Goal: Information Seeking & Learning: Learn about a topic

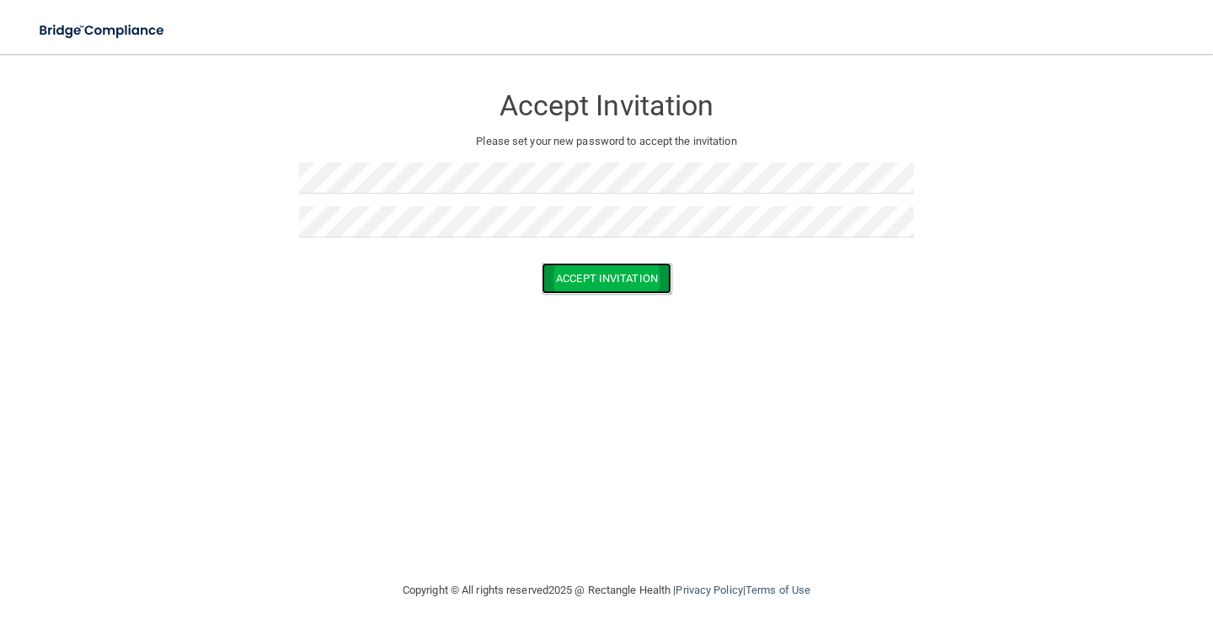
click at [556, 270] on button "Accept Invitation" at bounding box center [607, 278] width 130 height 31
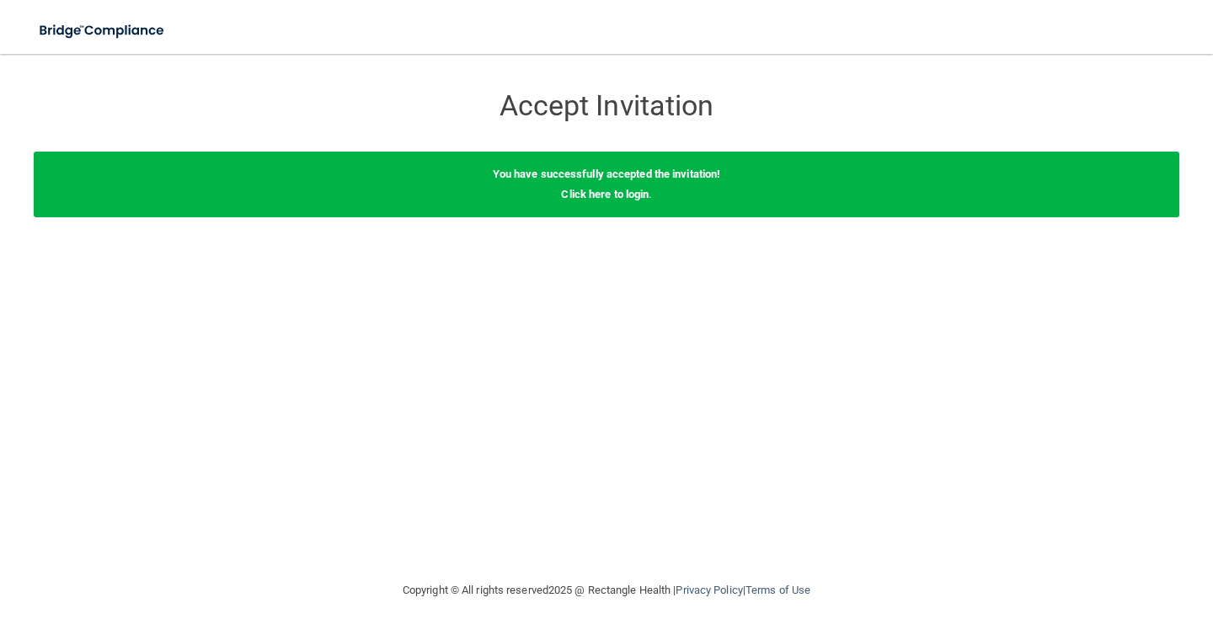
click at [839, 120] on h3 "Accept Invitation" at bounding box center [606, 105] width 615 height 31
click at [643, 191] on link "Click here to login" at bounding box center [605, 194] width 88 height 13
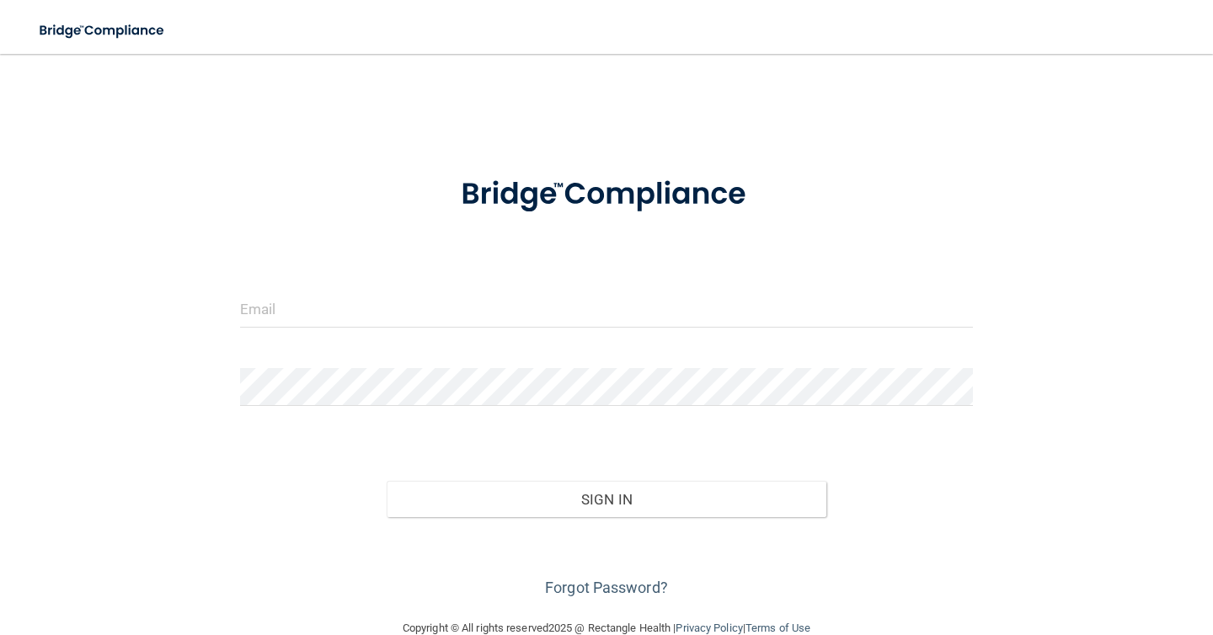
click at [453, 338] on div at bounding box center [606, 315] width 758 height 51
click at [446, 312] on input "email" at bounding box center [606, 309] width 733 height 38
paste input "[EMAIL_ADDRESS][DOMAIN_NAME]"
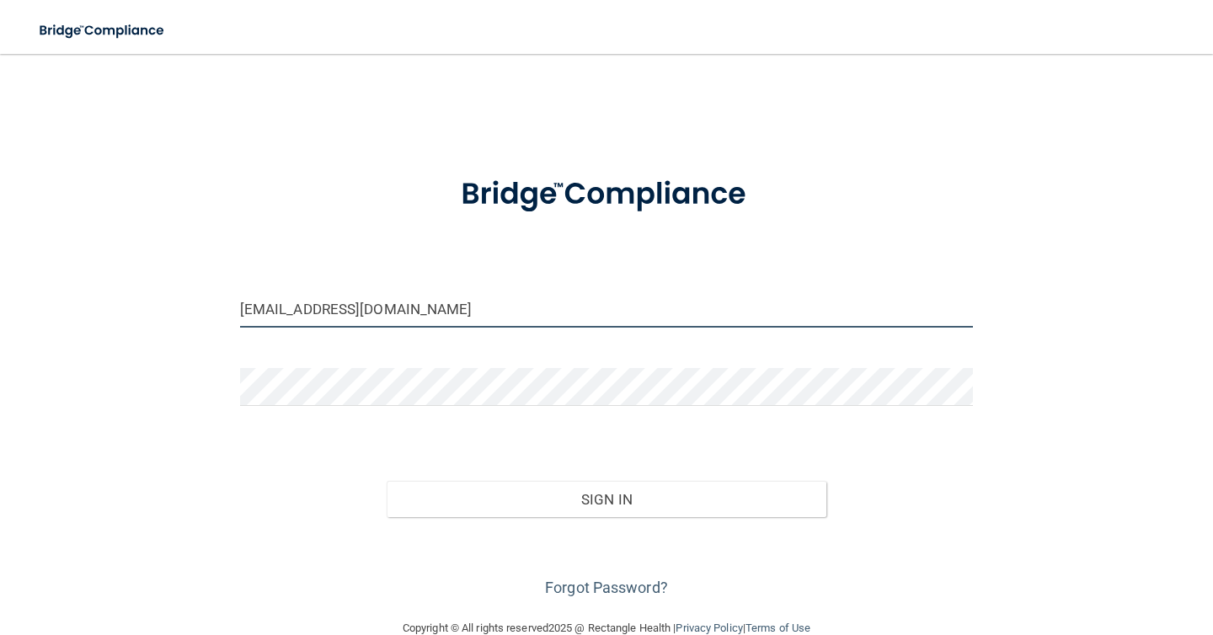
type input "[EMAIL_ADDRESS][DOMAIN_NAME]"
click at [506, 521] on div "Forgot Password?" at bounding box center [606, 559] width 758 height 84
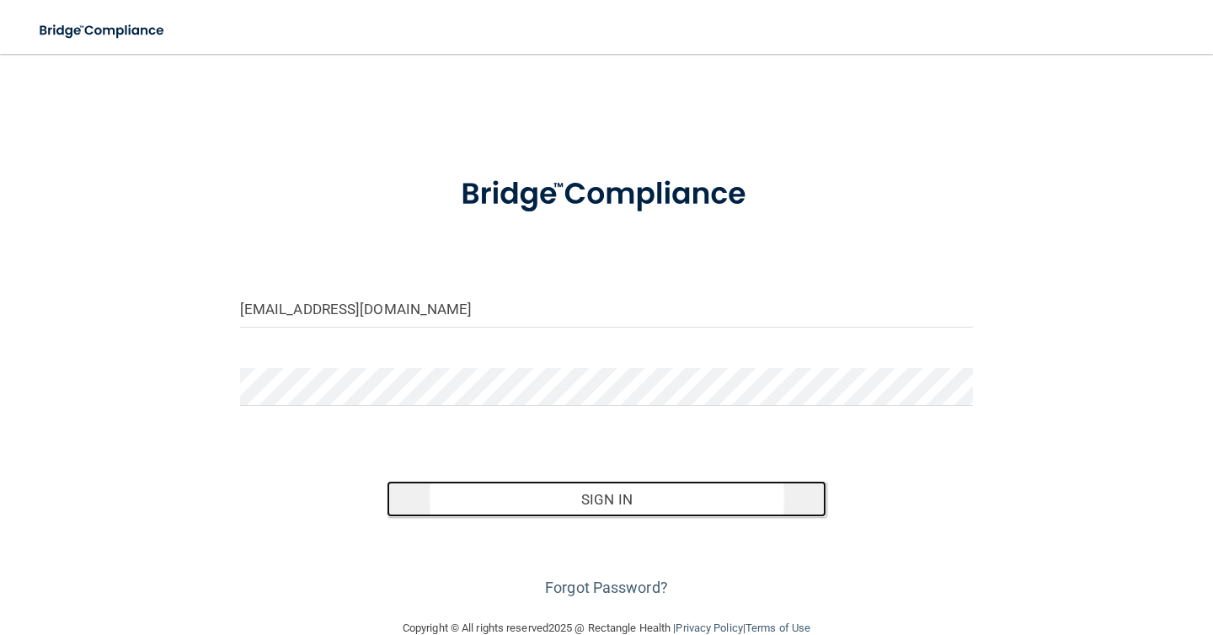
click at [507, 507] on button "Sign In" at bounding box center [607, 499] width 440 height 37
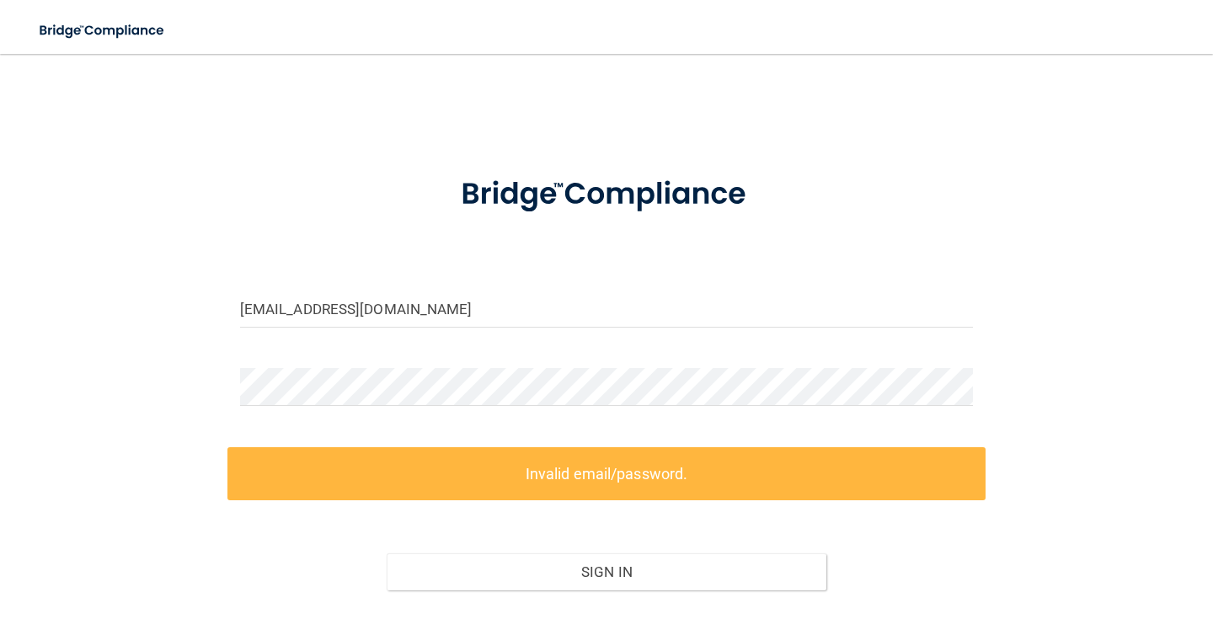
click at [393, 365] on form "msalahuddin@gldpdental.com Invalid email/password. You don't have permission to…" at bounding box center [606, 414] width 733 height 519
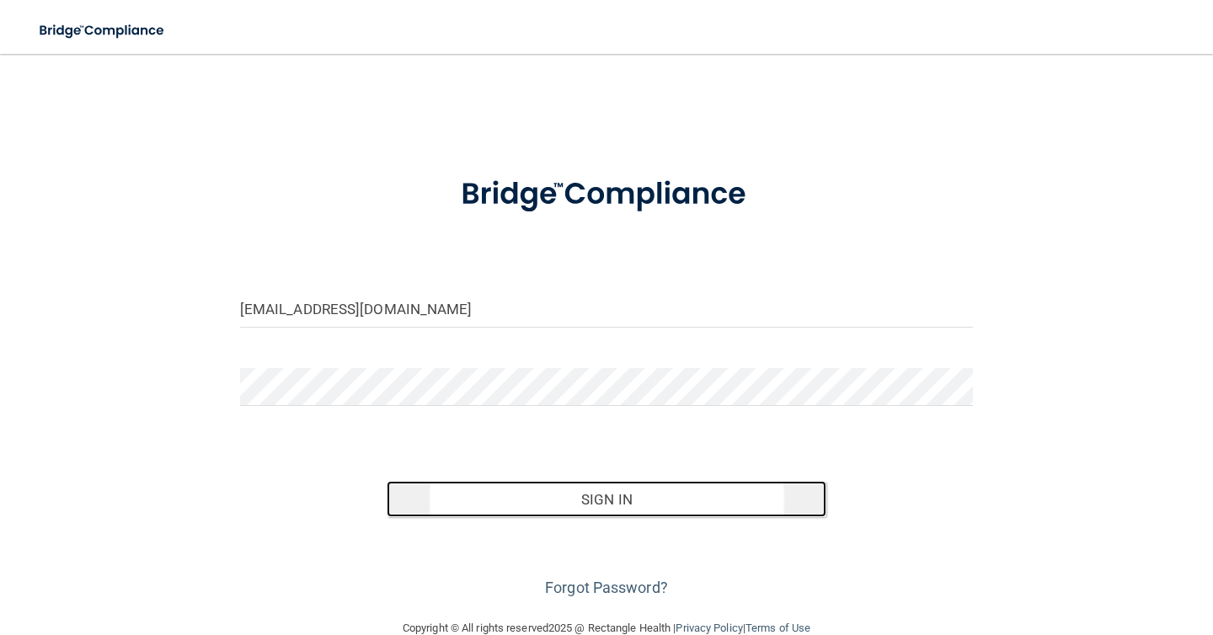
click at [478, 493] on button "Sign In" at bounding box center [607, 499] width 440 height 37
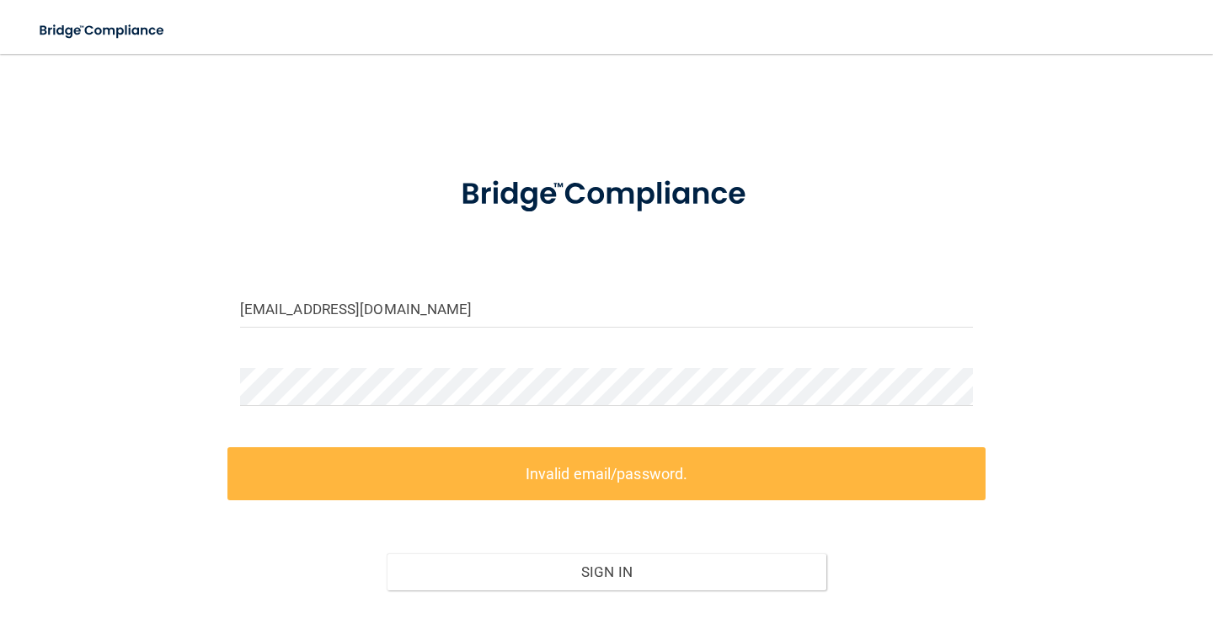
click at [504, 412] on div at bounding box center [606, 393] width 758 height 51
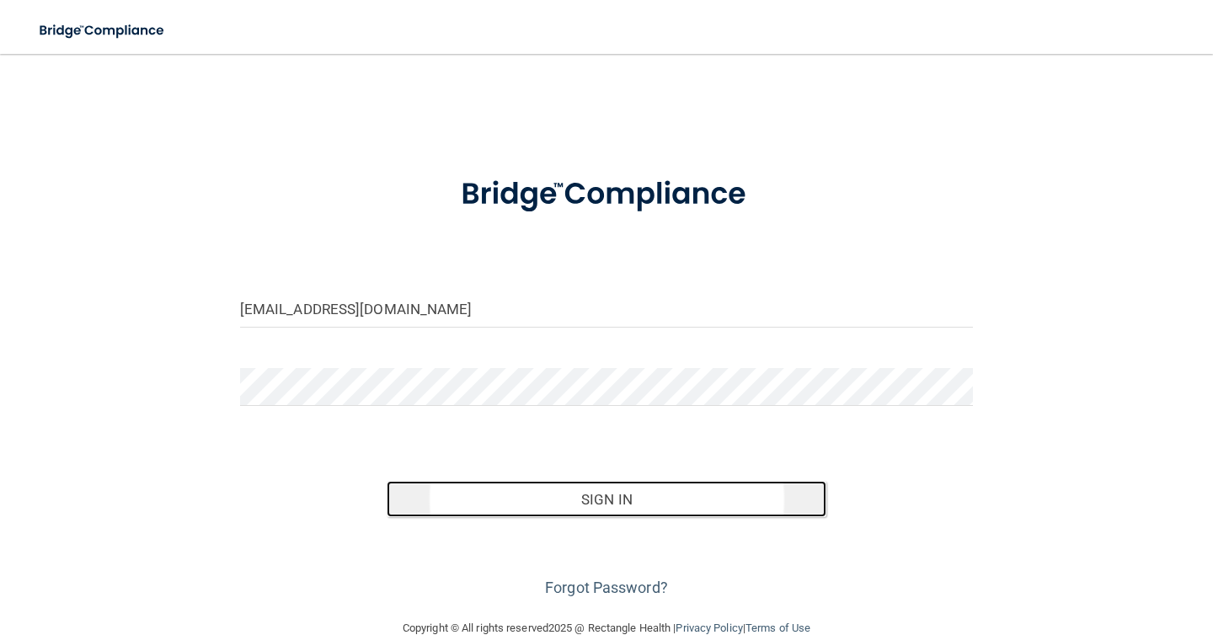
click at [601, 515] on button "Sign In" at bounding box center [607, 499] width 440 height 37
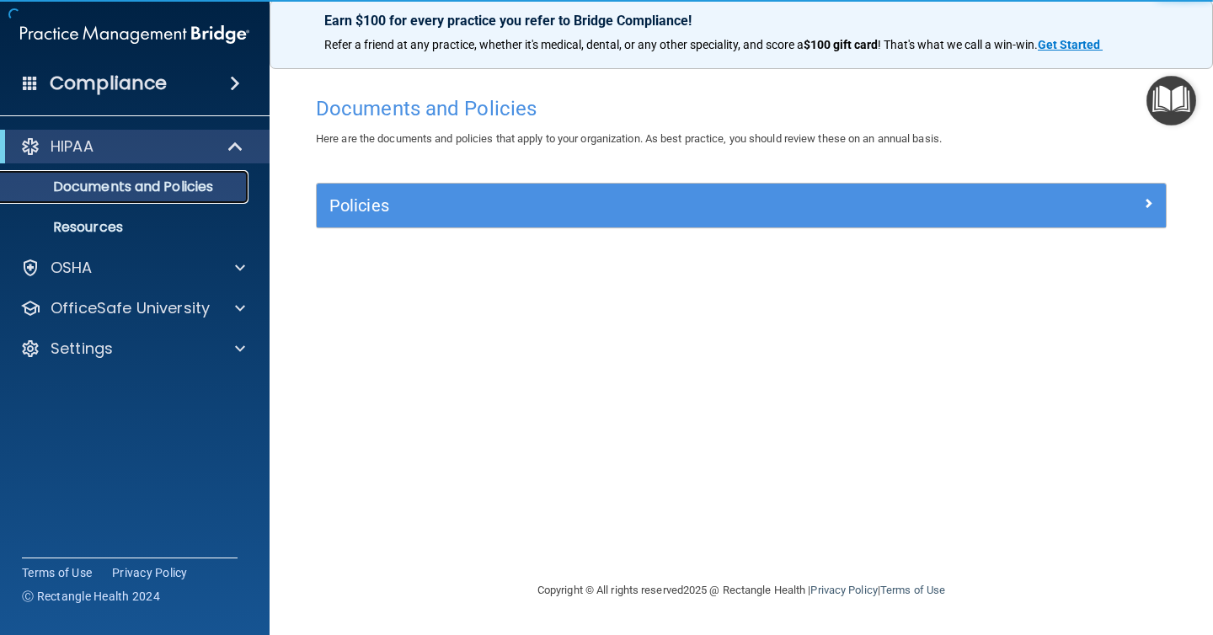
click at [147, 185] on p "Documents and Policies" at bounding box center [126, 187] width 230 height 17
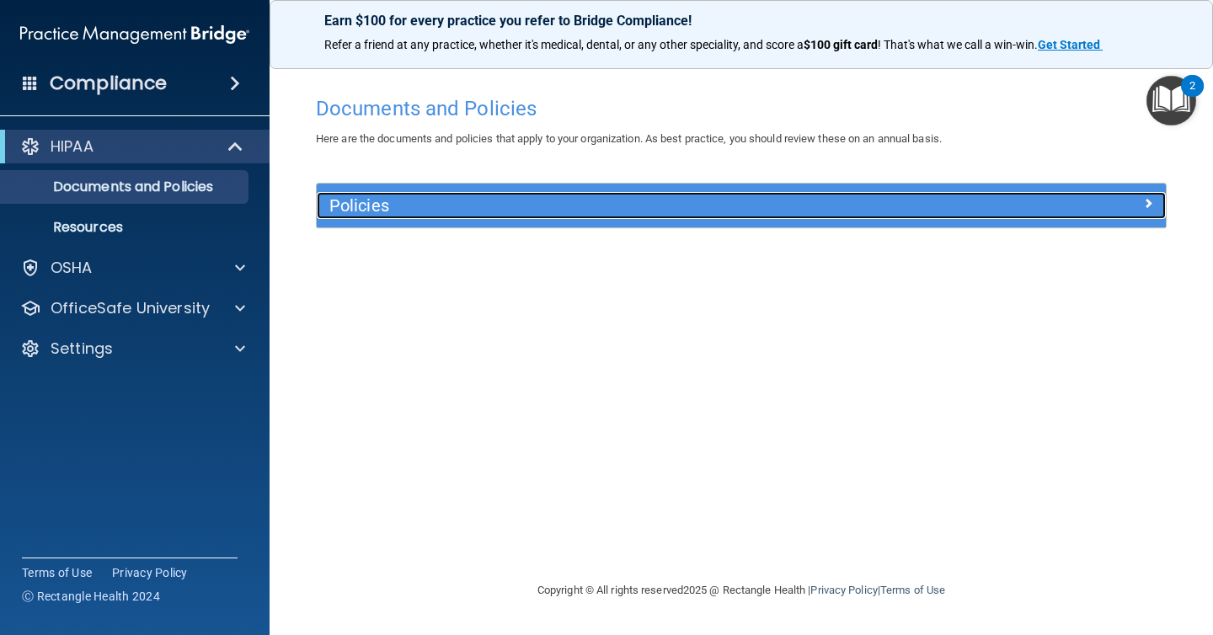
click at [357, 200] on h5 "Policies" at bounding box center [634, 205] width 611 height 19
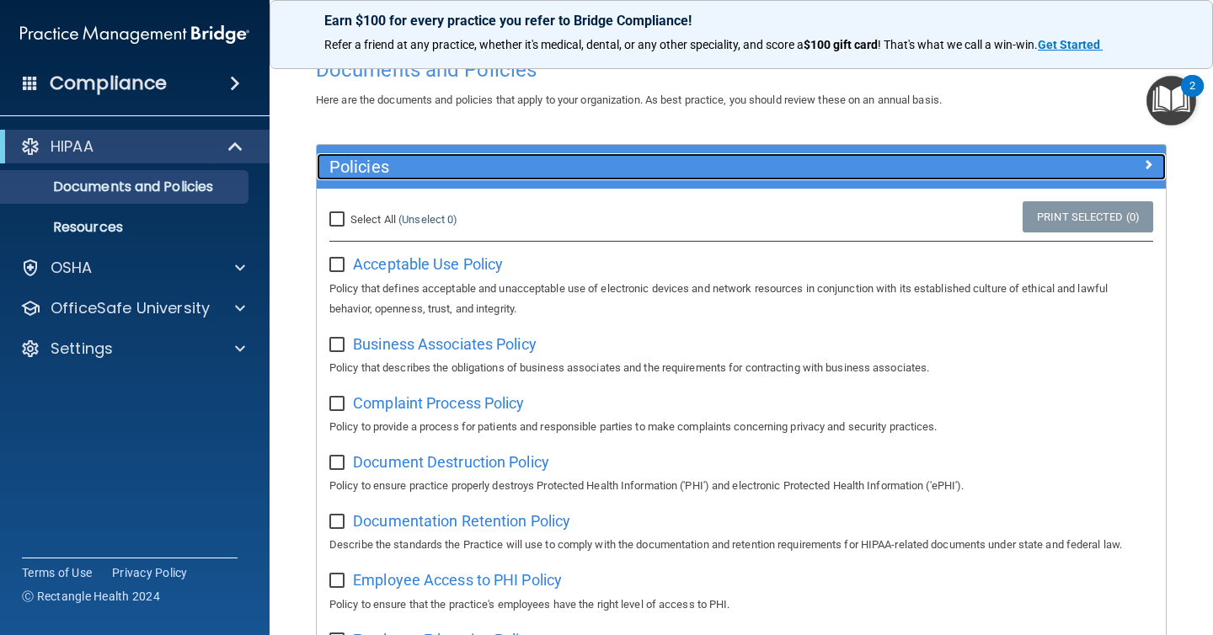
scroll to position [43, 0]
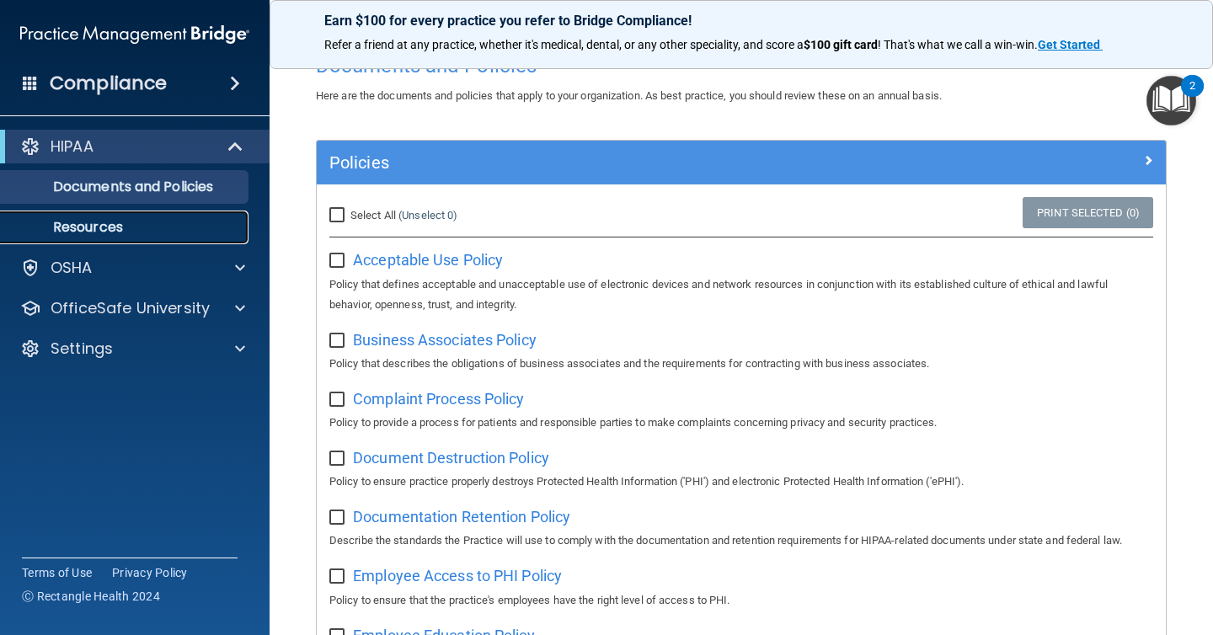
click at [152, 242] on link "Resources" at bounding box center [115, 228] width 265 height 34
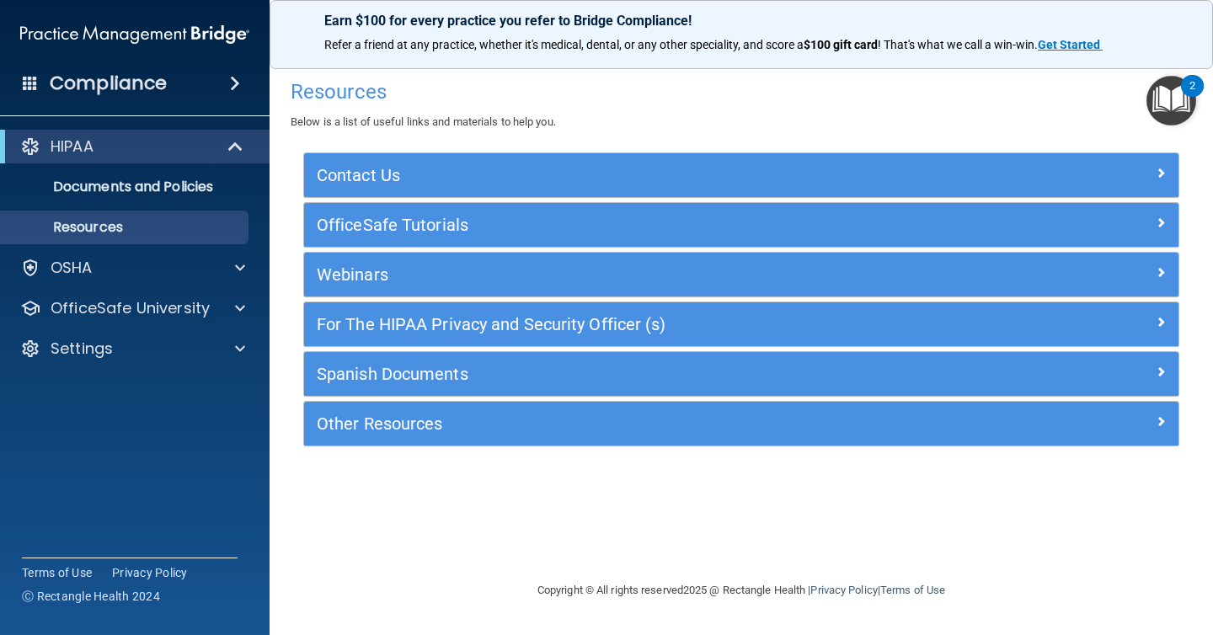
click at [161, 208] on ul "Documents and Policies Report an Incident Business Associates Emergency Plannin…" at bounding box center [135, 203] width 305 height 81
click at [159, 184] on p "Documents and Policies" at bounding box center [126, 187] width 230 height 17
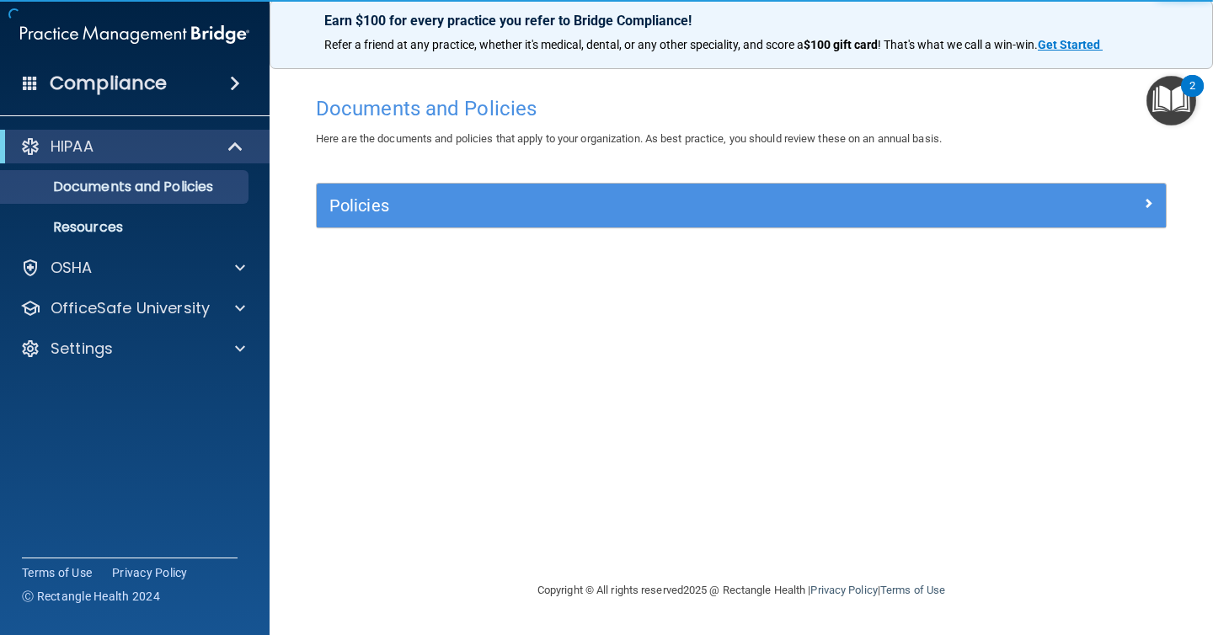
click at [1100, 178] on div "Documents and Policies Here are the documents and policies that apply to your o…" at bounding box center [741, 334] width 876 height 493
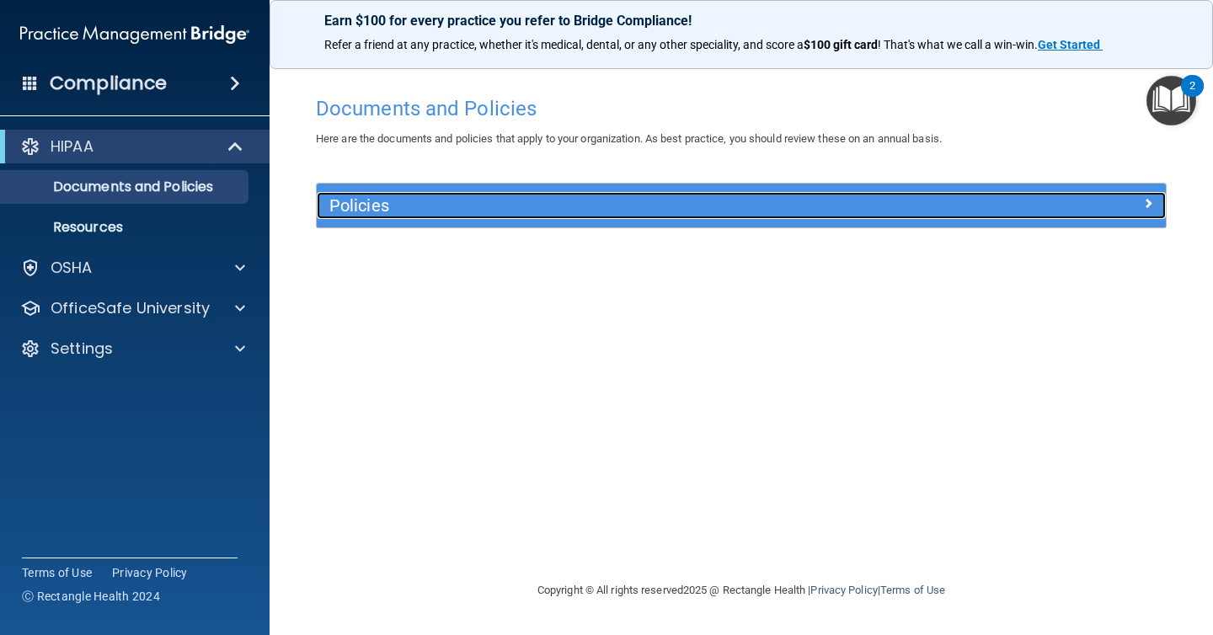
click at [1102, 197] on div at bounding box center [1059, 202] width 212 height 20
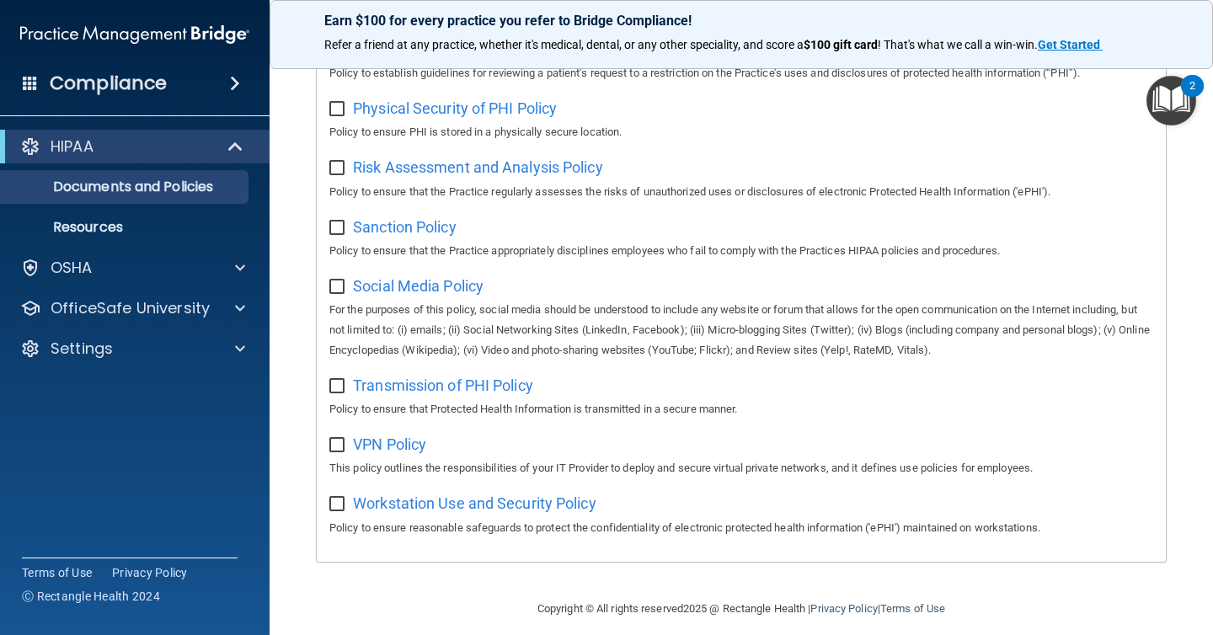
scroll to position [1076, 0]
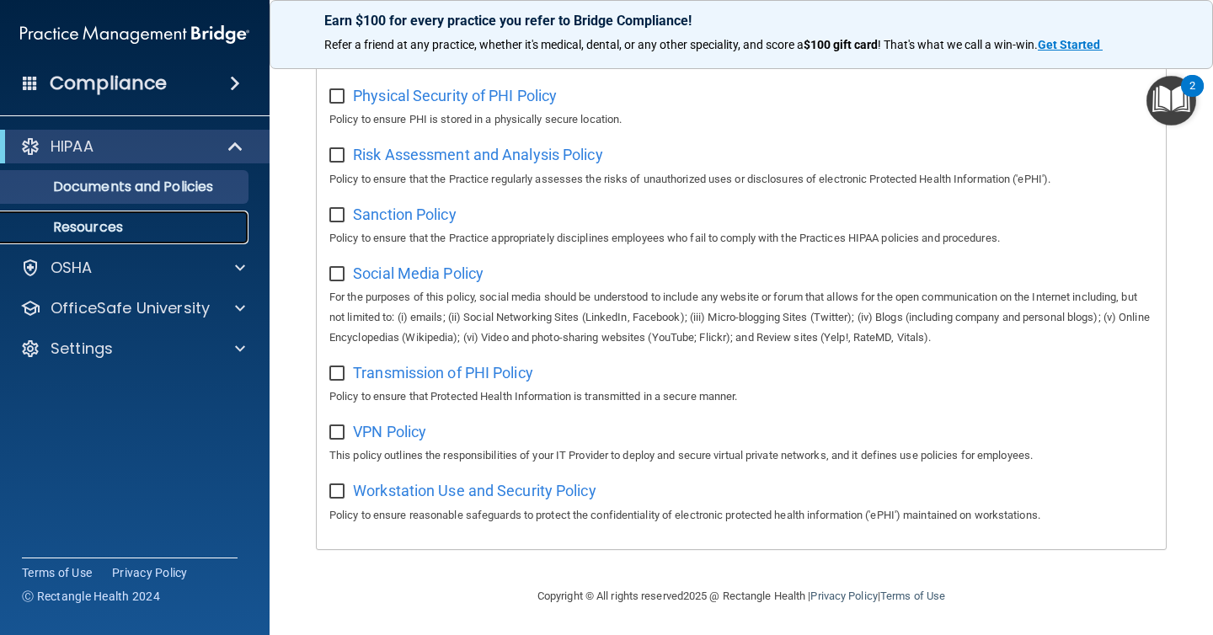
click at [205, 226] on p "Resources" at bounding box center [126, 227] width 230 height 17
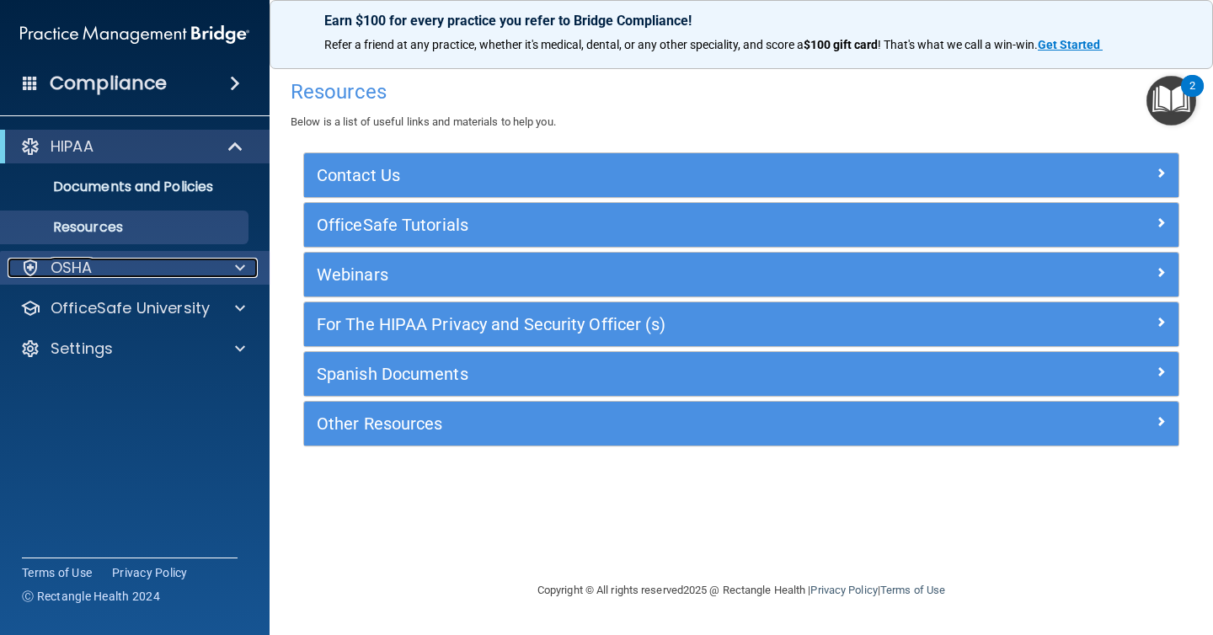
click at [190, 259] on div "OSHA" at bounding box center [112, 268] width 209 height 20
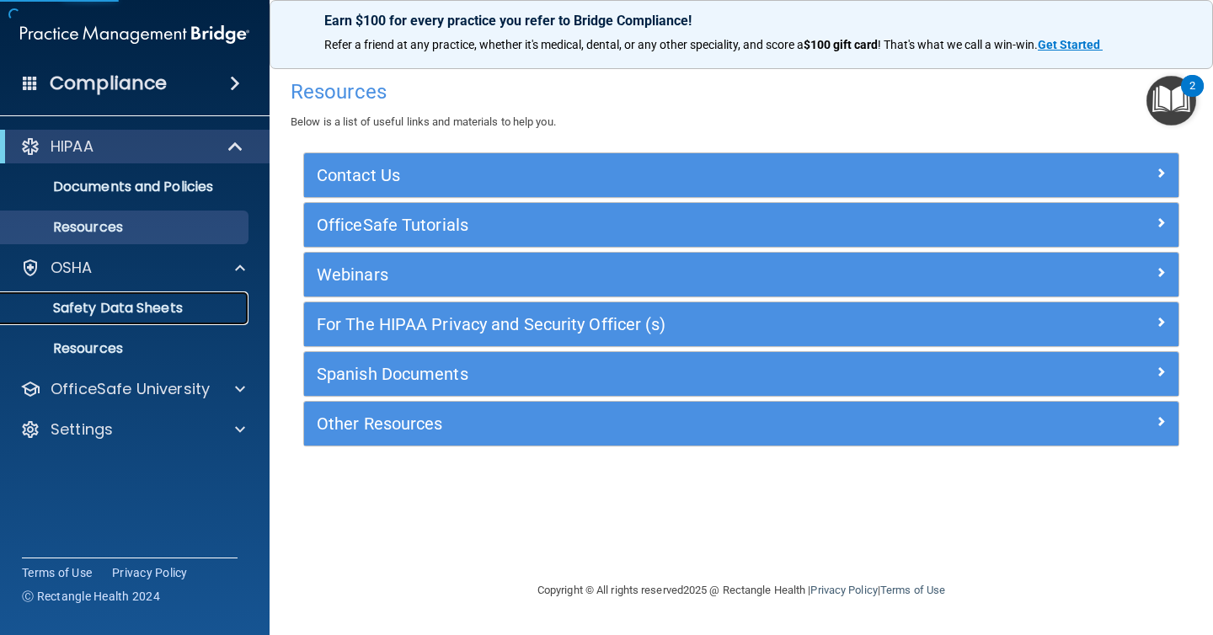
click at [167, 291] on link "Safety Data Sheets" at bounding box center [115, 308] width 265 height 34
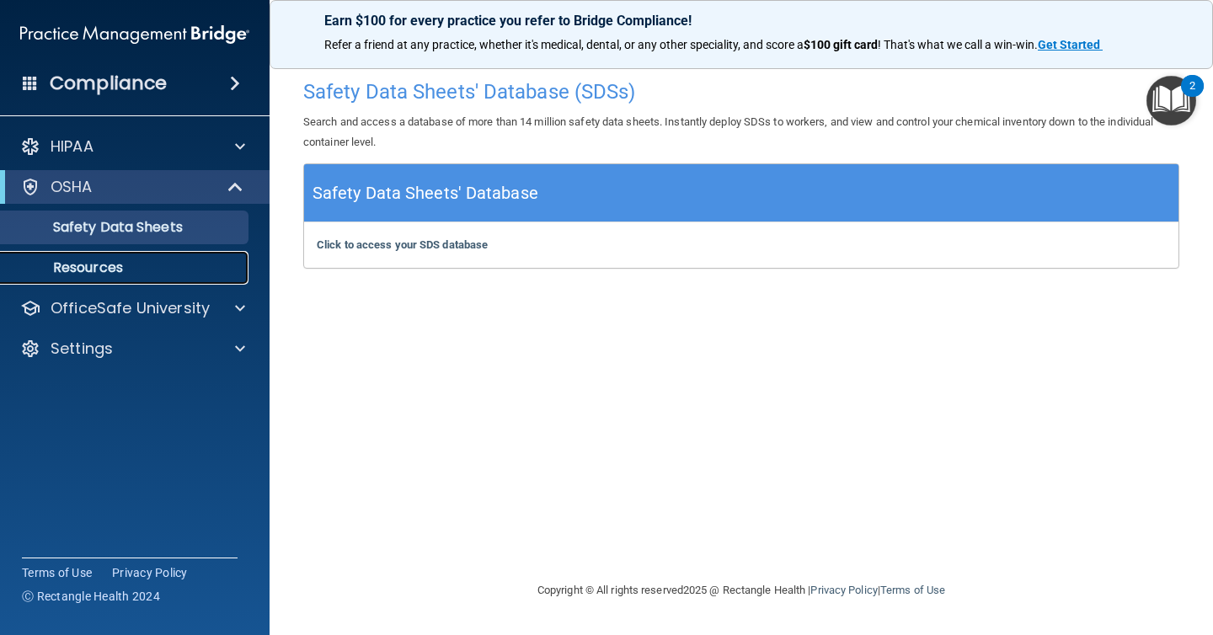
click at [196, 253] on link "Resources" at bounding box center [115, 268] width 265 height 34
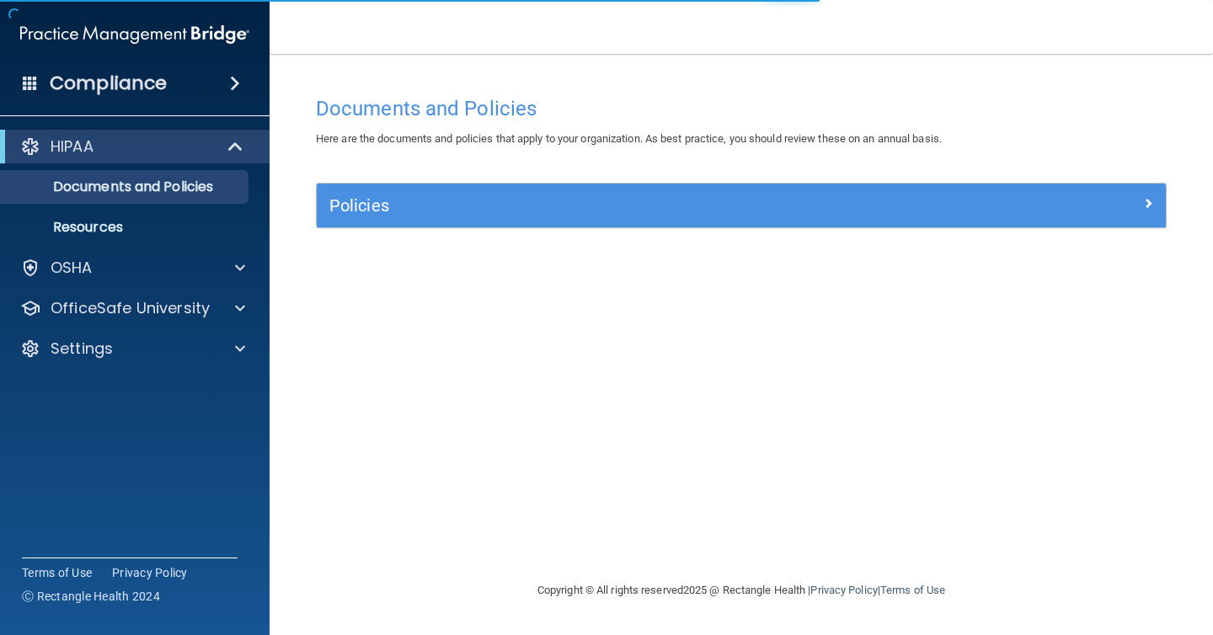
click at [409, 181] on div "Documents and Policies Here are the documents and policies that apply to your o…" at bounding box center [741, 334] width 876 height 493
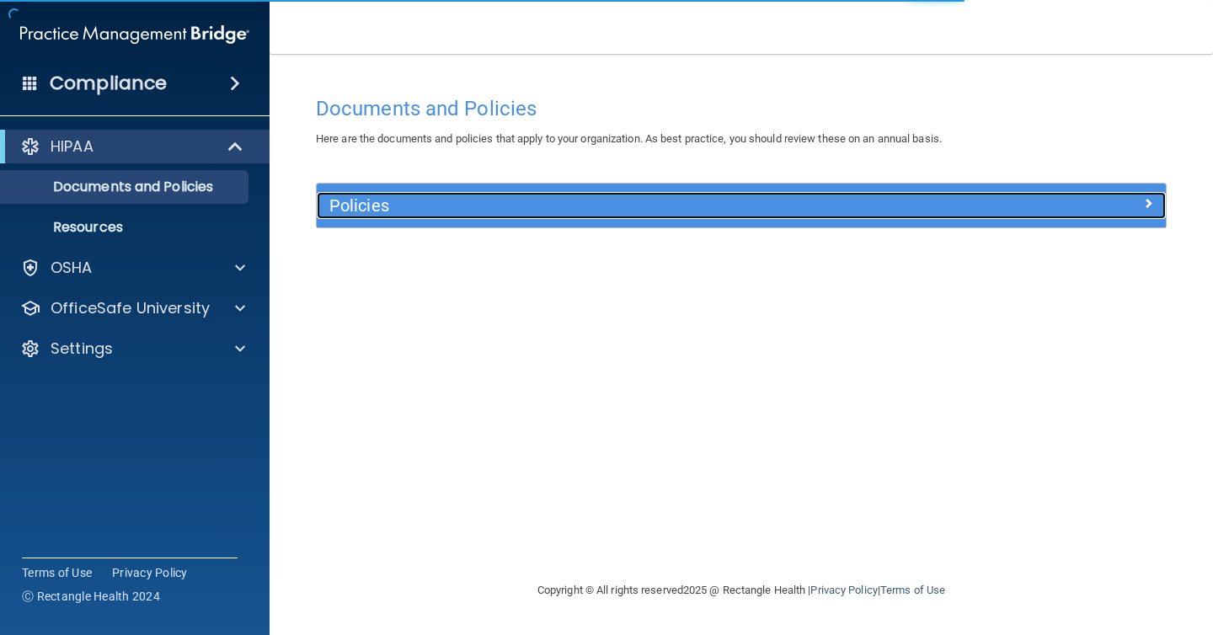
click at [344, 212] on h5 "Policies" at bounding box center [634, 205] width 611 height 19
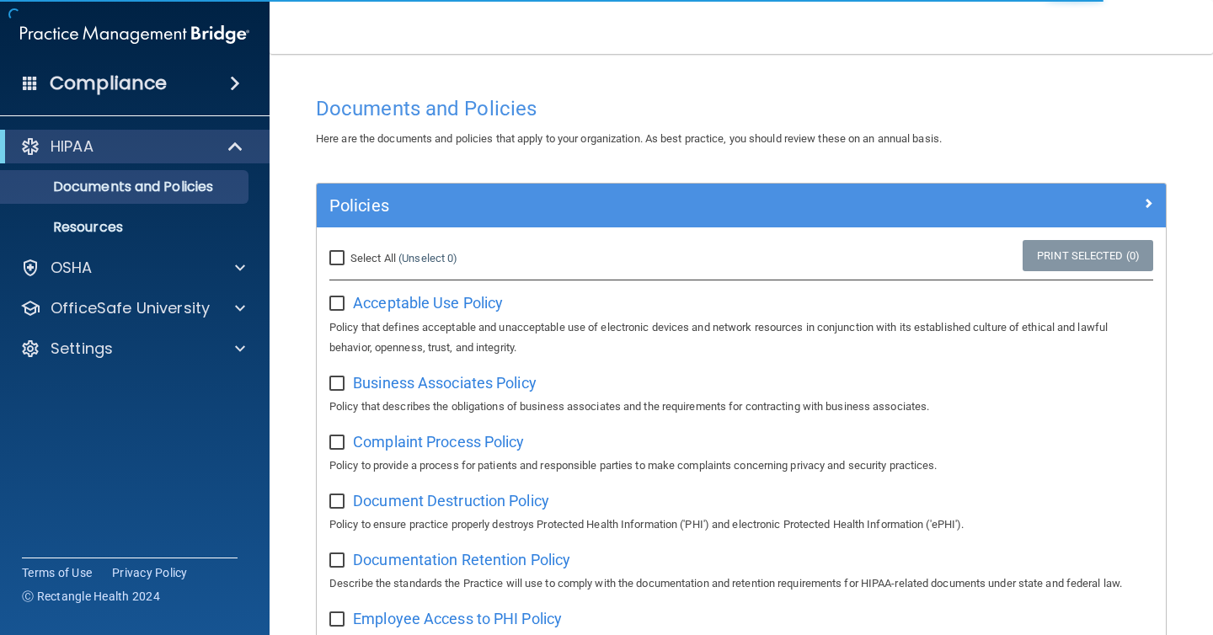
click at [334, 297] on input "checkbox" at bounding box center [338, 303] width 19 height 13
checkbox input "true"
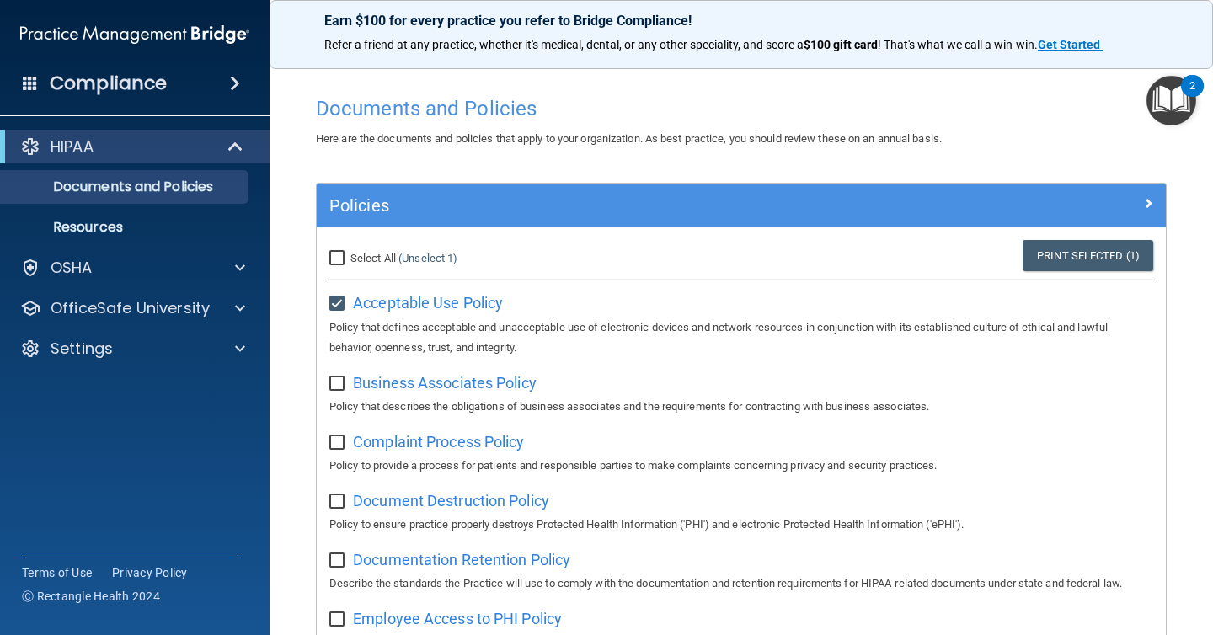
click at [334, 252] on input "Select All (Unselect 1) Unselect All" at bounding box center [338, 258] width 19 height 13
checkbox input "true"
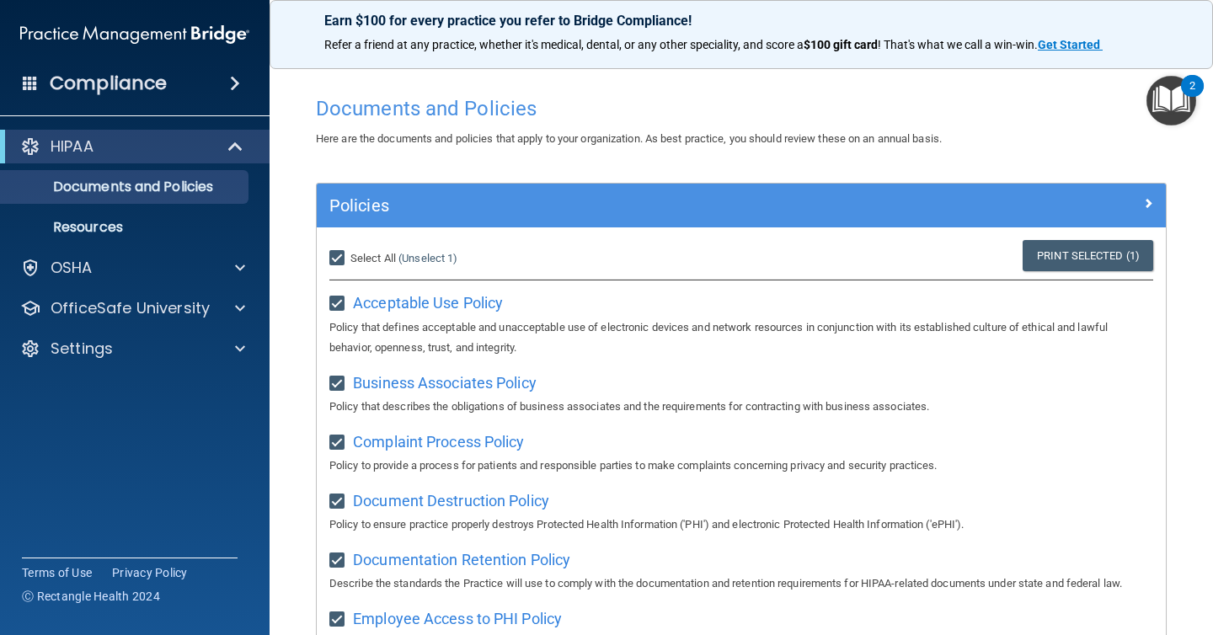
checkbox input "true"
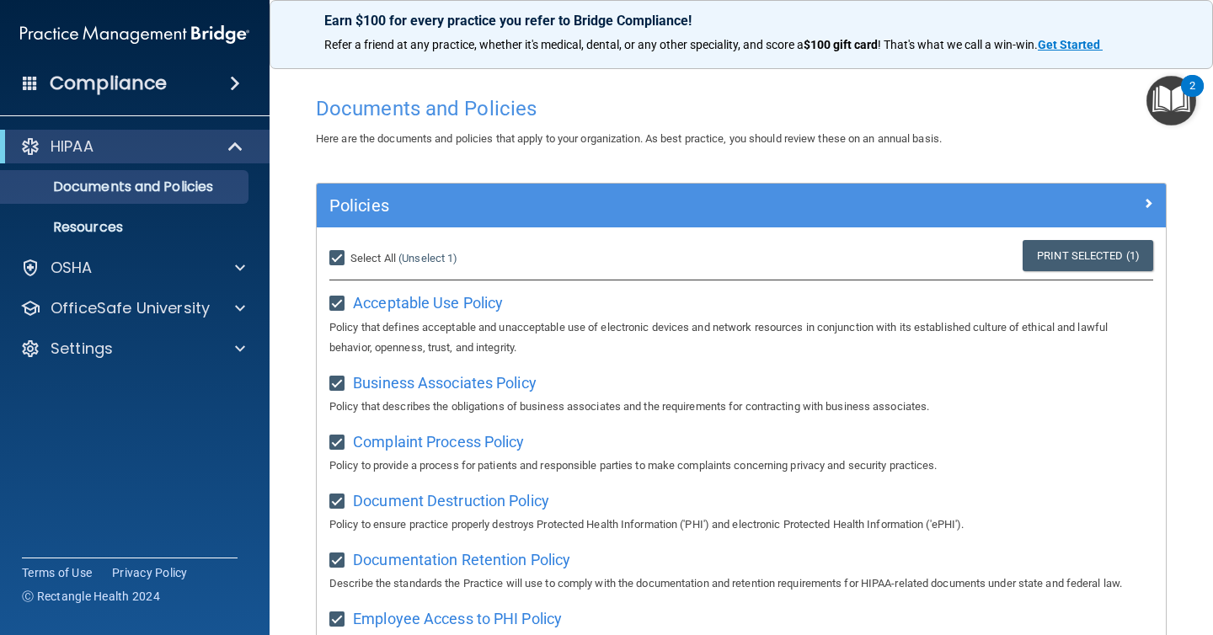
checkbox input "true"
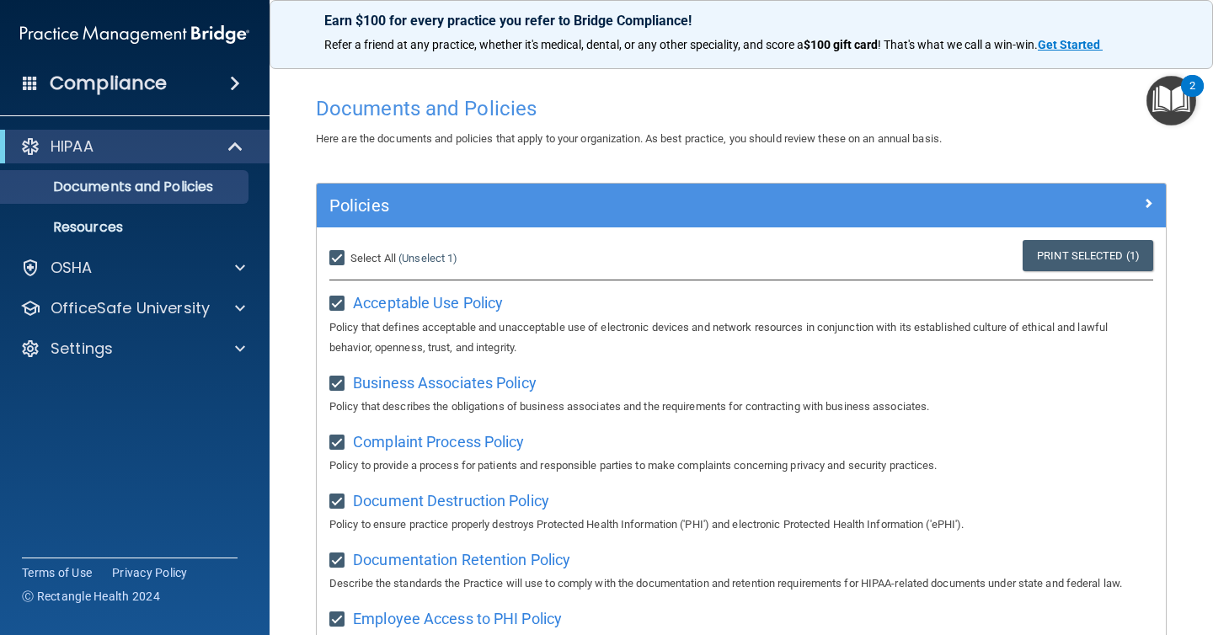
checkbox input "true"
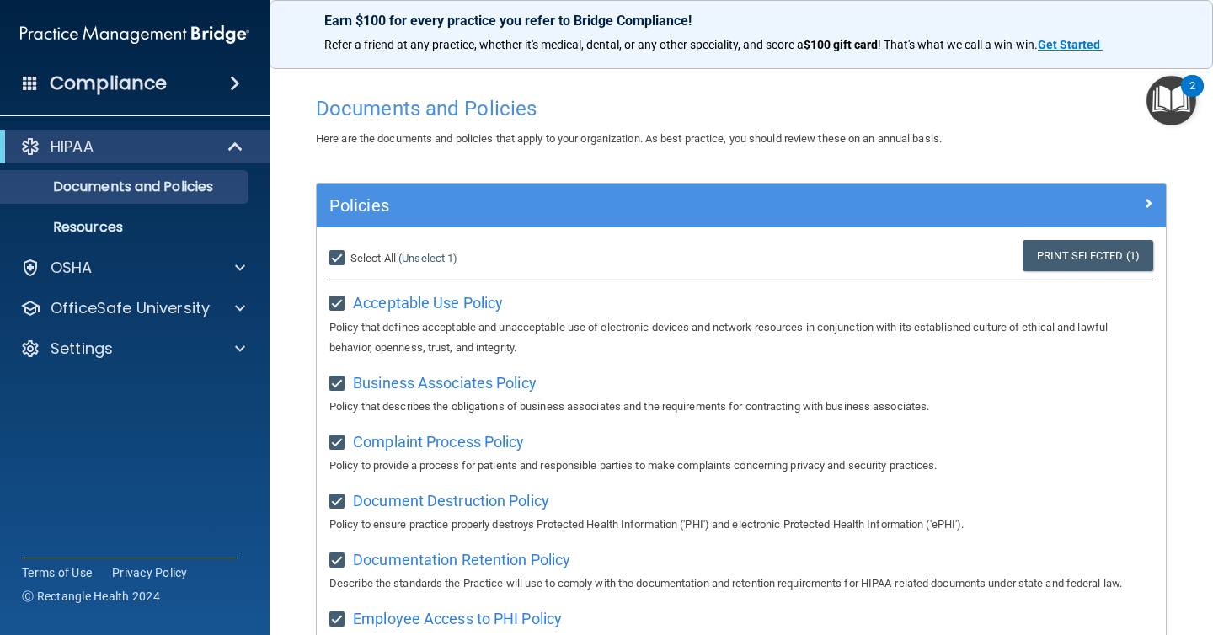
checkbox input "true"
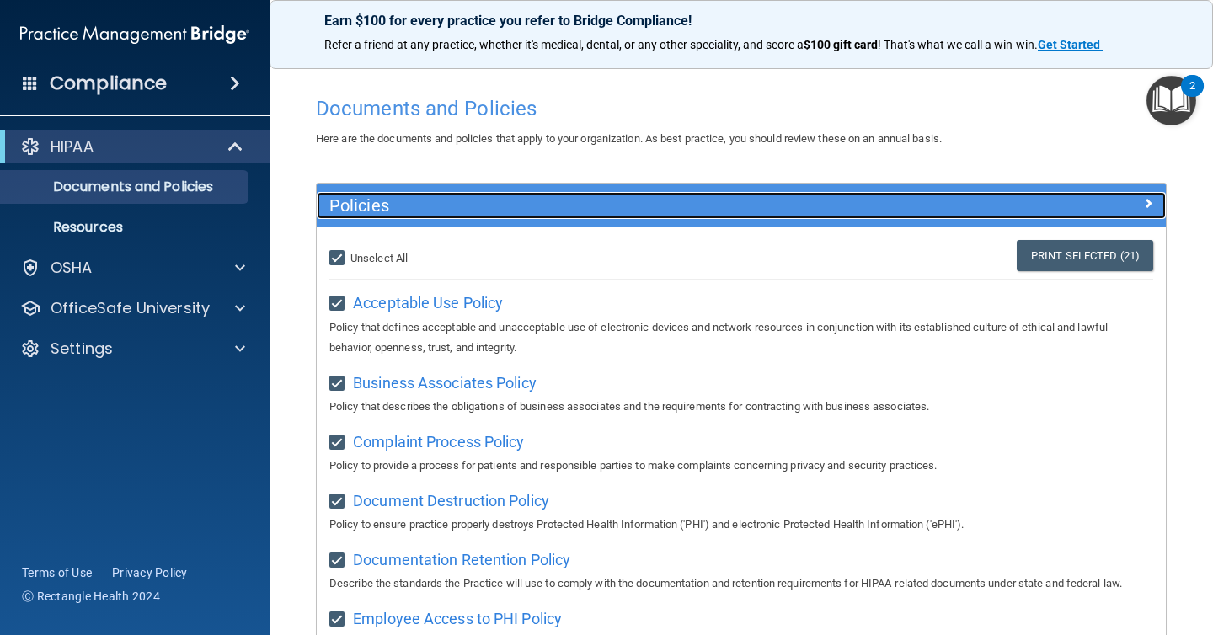
click at [1025, 195] on div at bounding box center [1059, 202] width 212 height 20
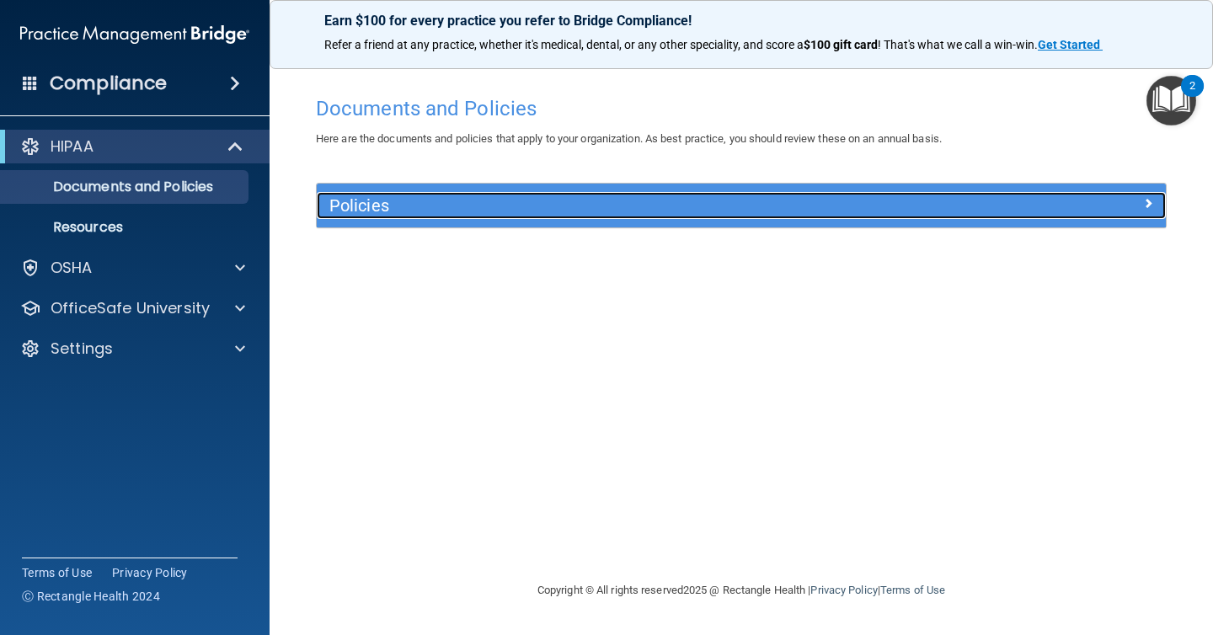
click at [1064, 200] on div at bounding box center [1059, 202] width 212 height 20
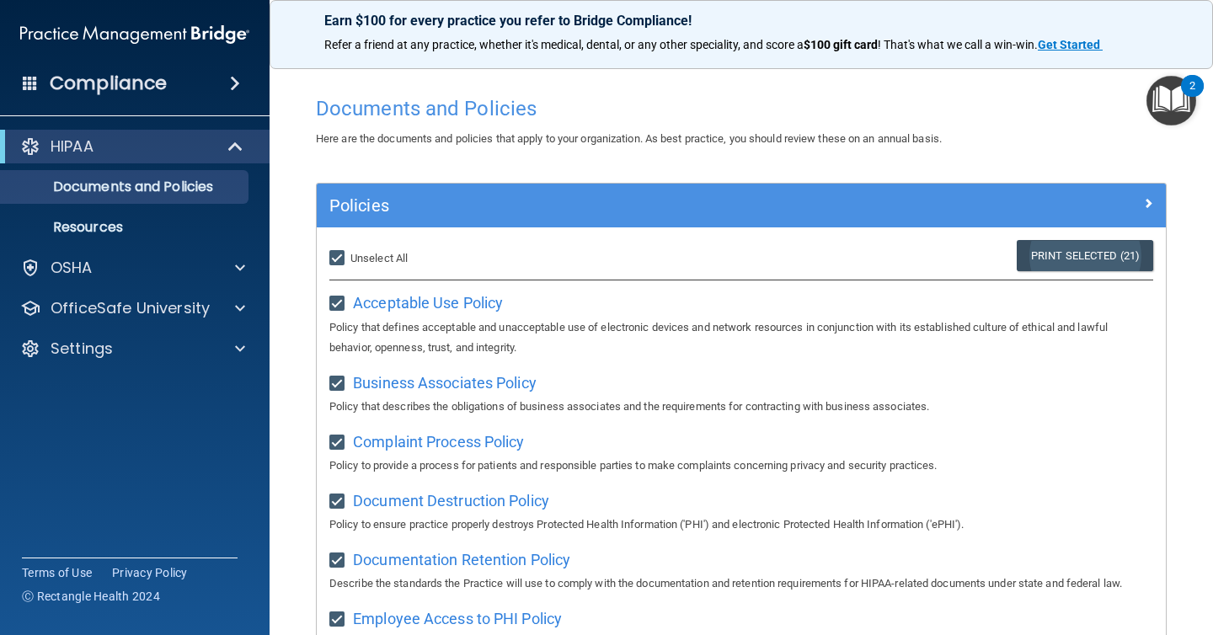
click at [1104, 248] on link "Print Selected (21)" at bounding box center [1085, 255] width 136 height 31
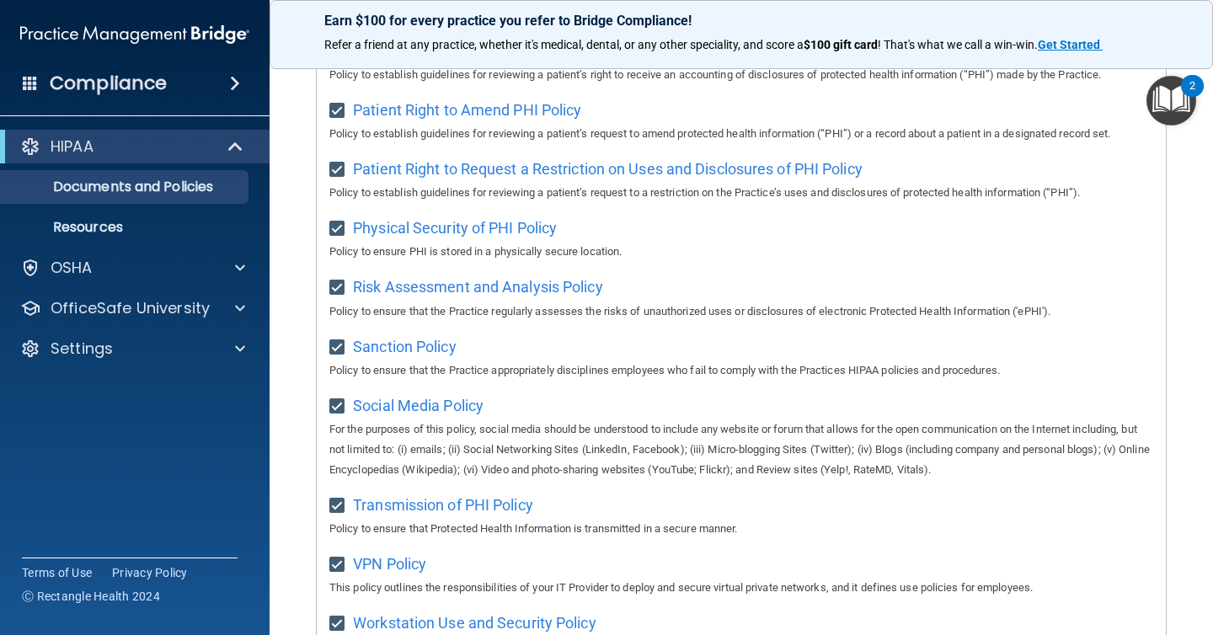
scroll to position [1086, 0]
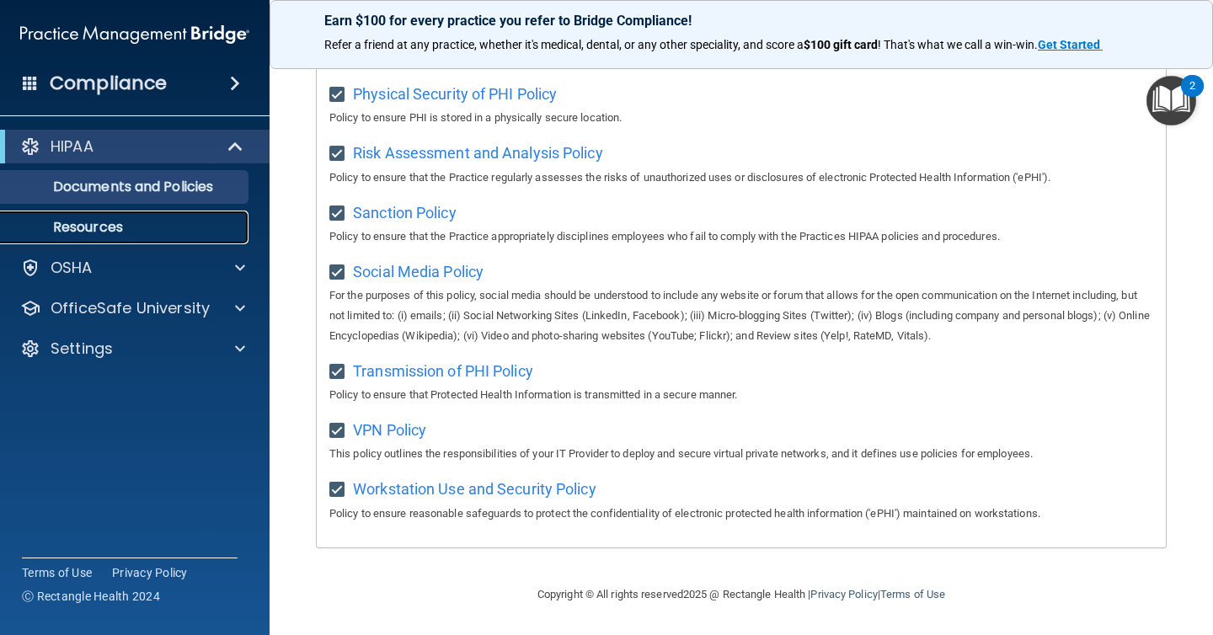
click at [188, 216] on link "Resources" at bounding box center [115, 228] width 265 height 34
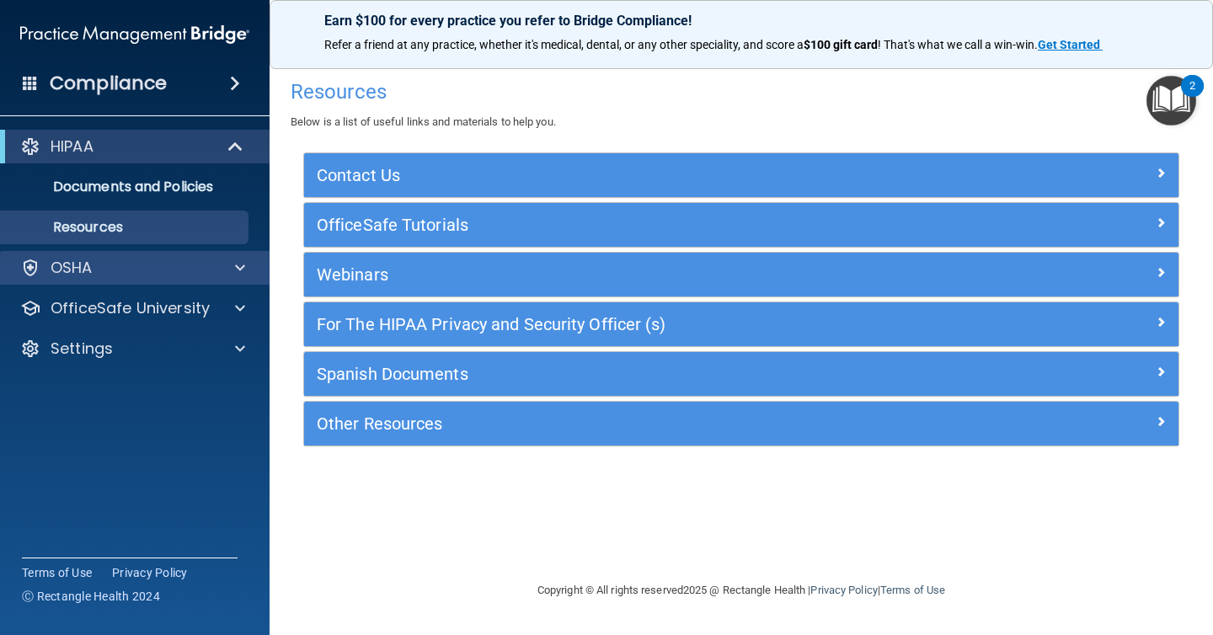
click at [141, 282] on div "OSHA" at bounding box center [135, 268] width 270 height 34
click at [204, 276] on div "OSHA" at bounding box center [112, 268] width 209 height 20
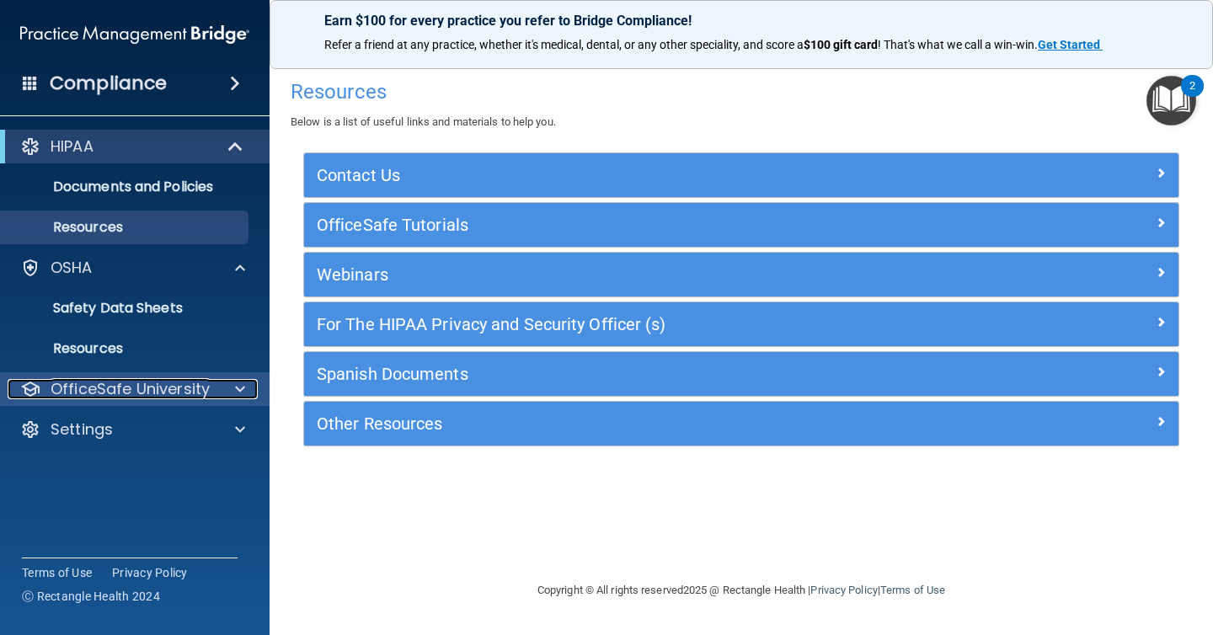
click at [180, 384] on p "OfficeSafe University" at bounding box center [130, 389] width 159 height 20
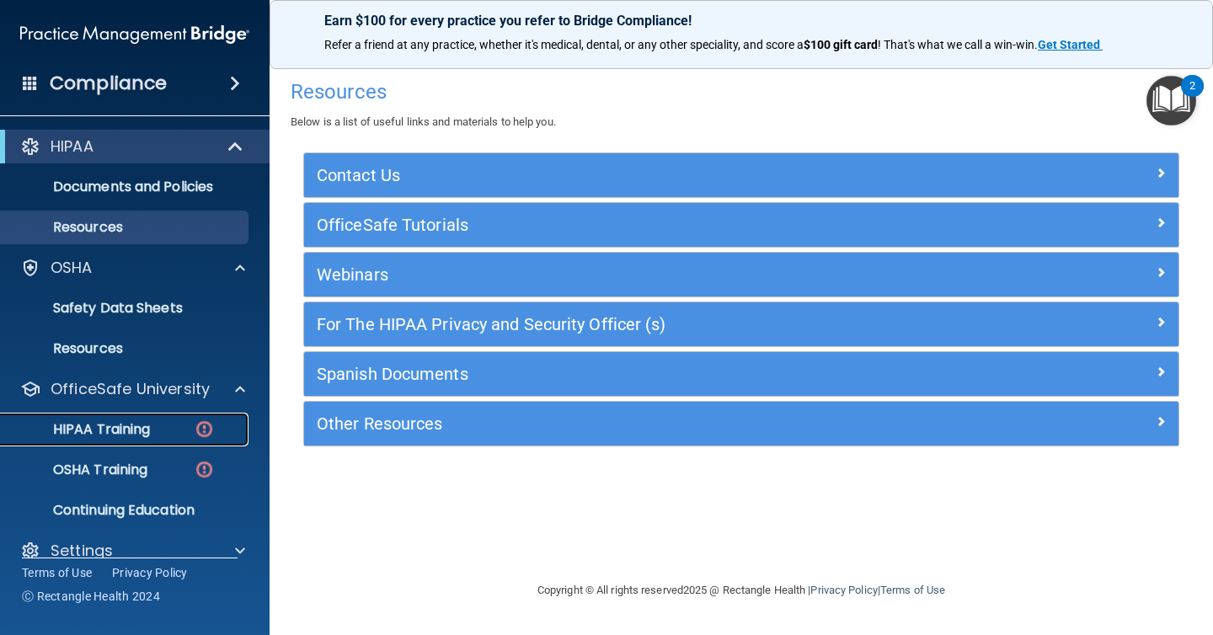
click at [163, 423] on div "HIPAA Training" at bounding box center [126, 429] width 230 height 17
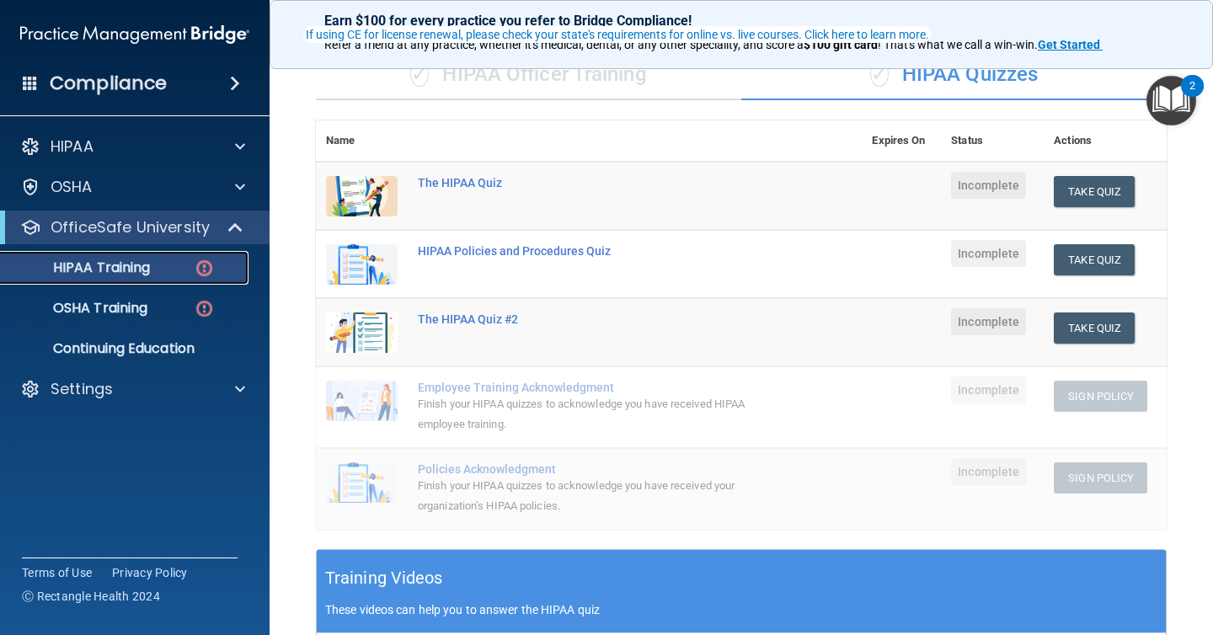
scroll to position [136, 0]
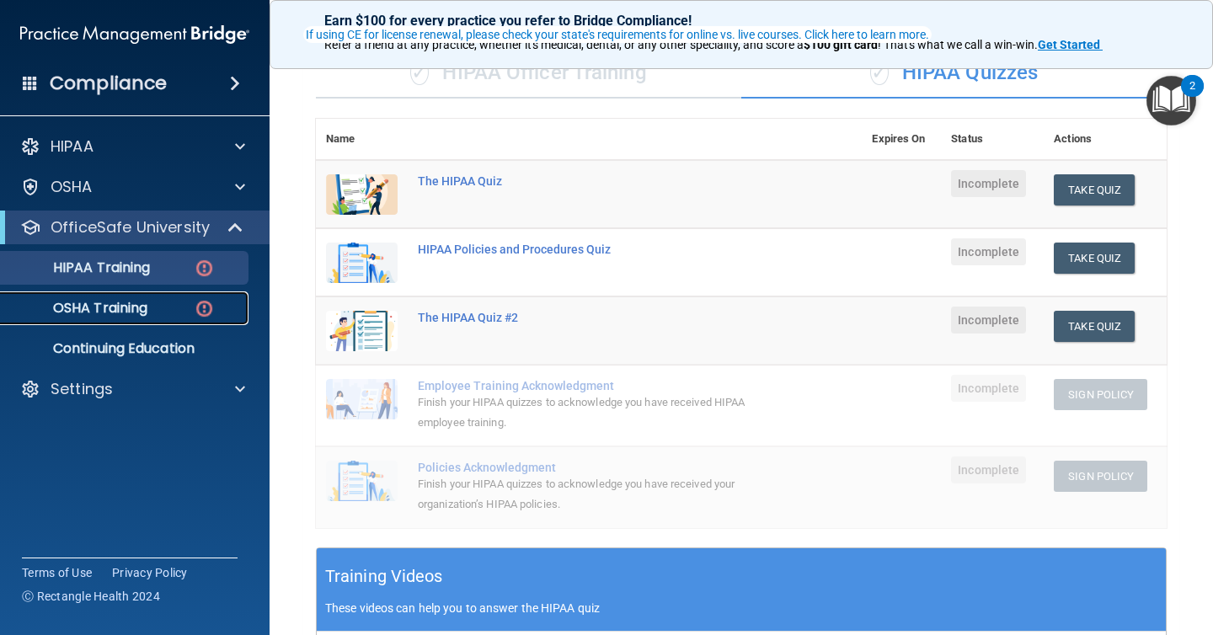
click at [115, 306] on p "OSHA Training" at bounding box center [79, 308] width 136 height 17
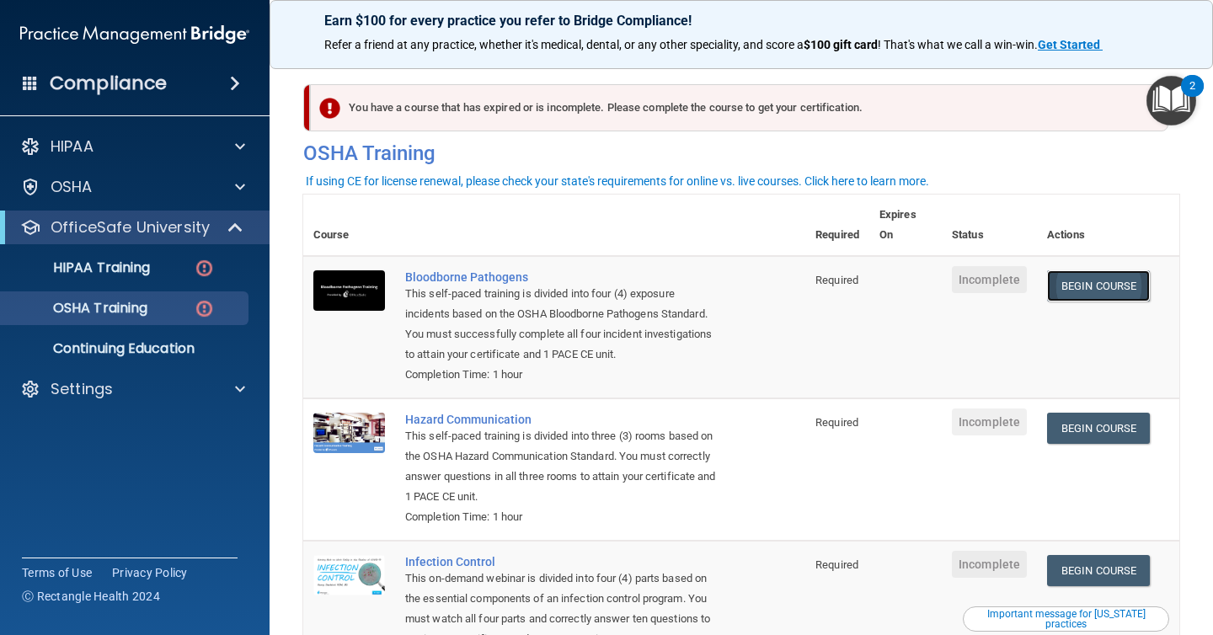
click at [1115, 299] on link "Begin Course" at bounding box center [1098, 285] width 103 height 31
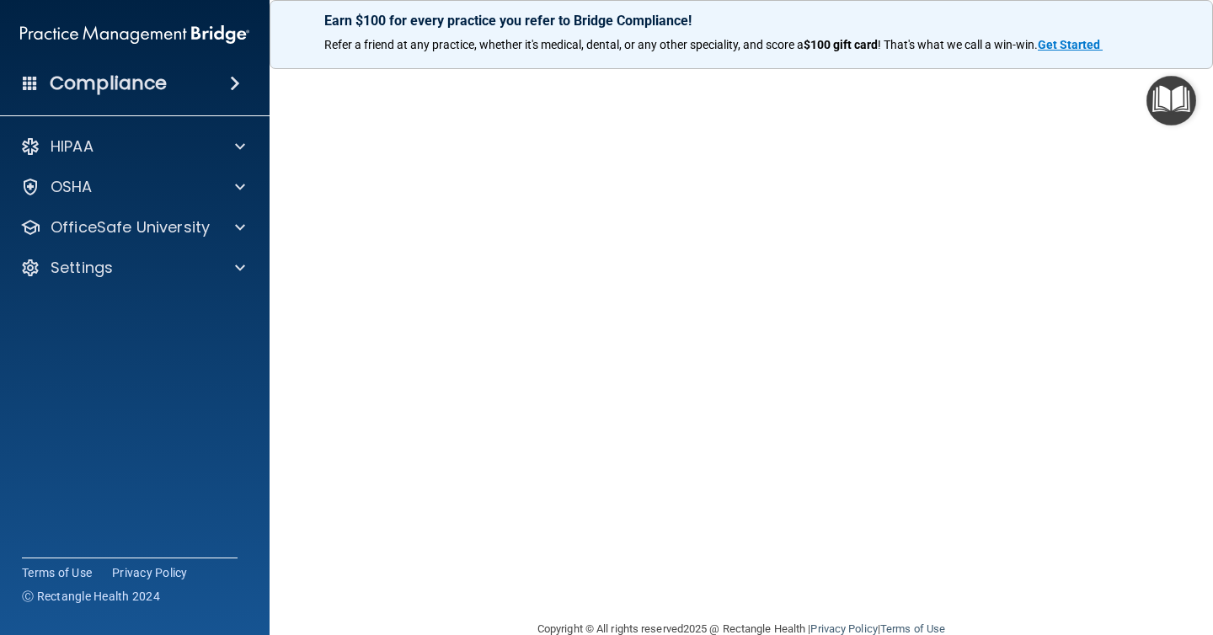
scroll to position [64, 0]
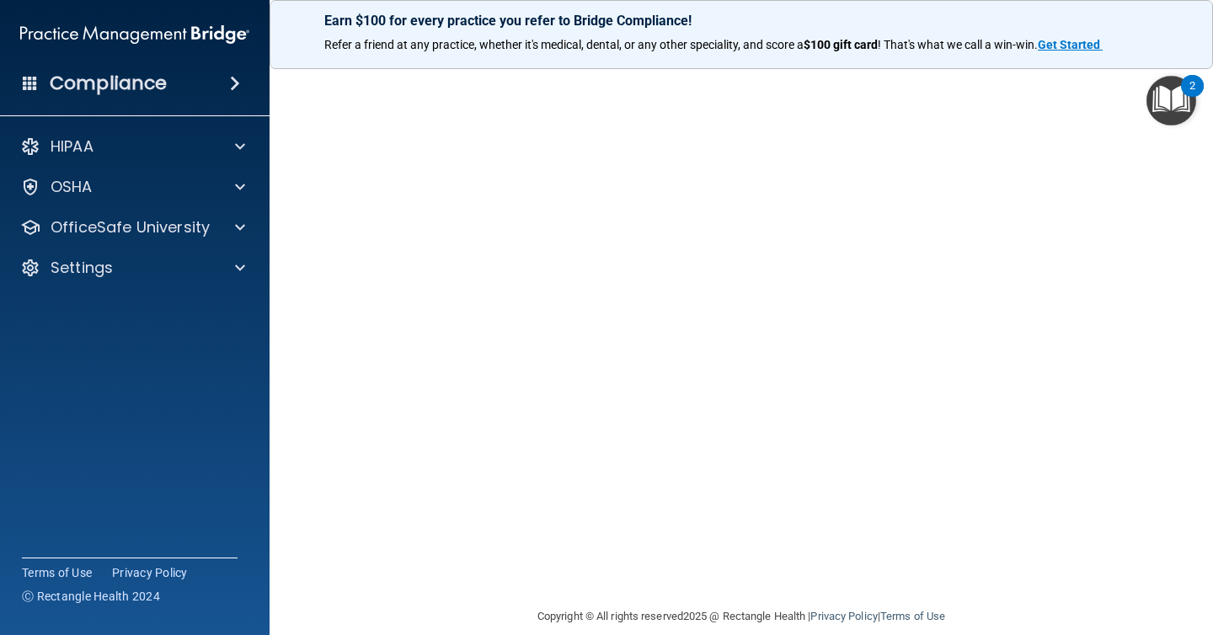
click at [1182, 75] on div "2" at bounding box center [1192, 86] width 23 height 22
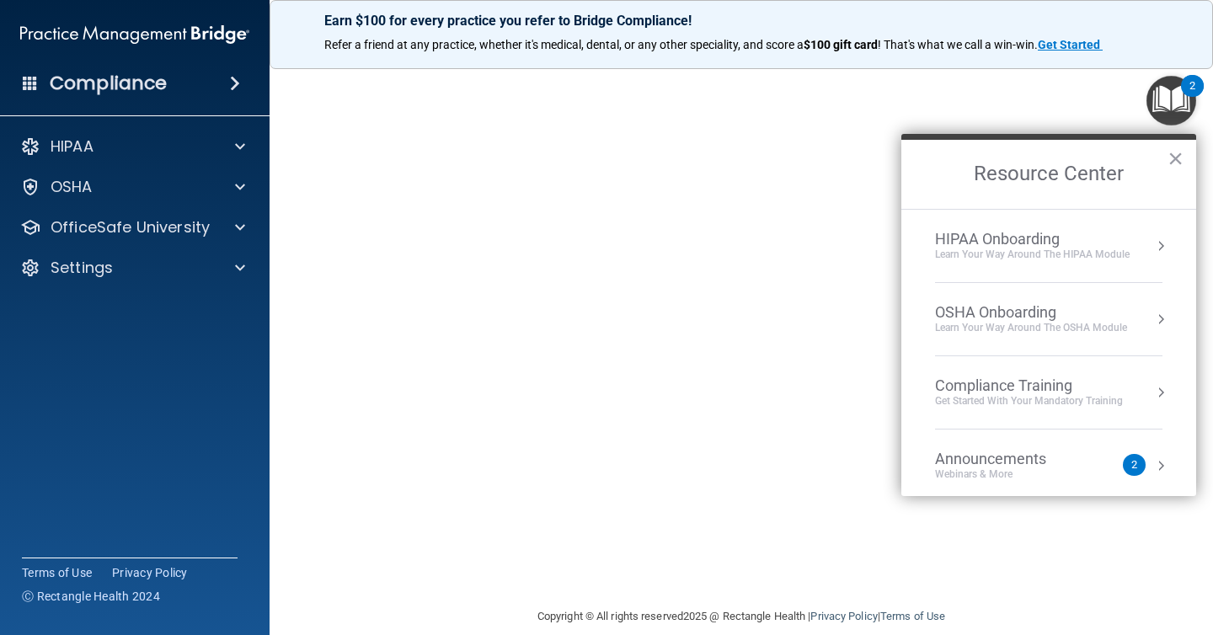
click at [1182, 75] on div "2" at bounding box center [1192, 86] width 23 height 22
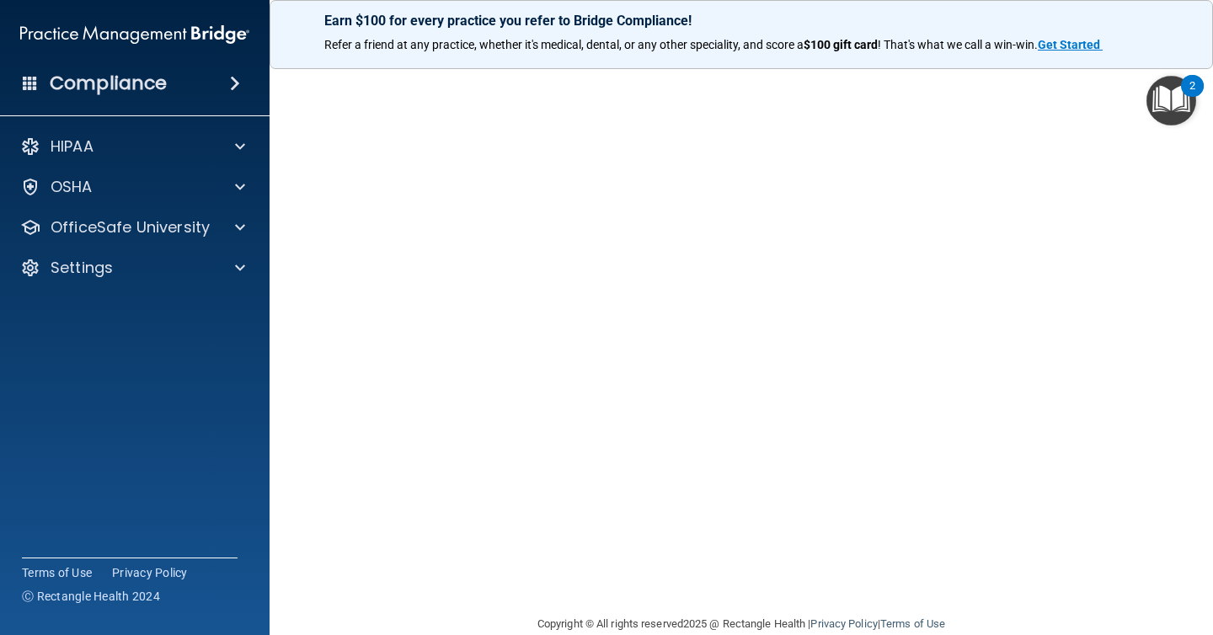
scroll to position [44, 0]
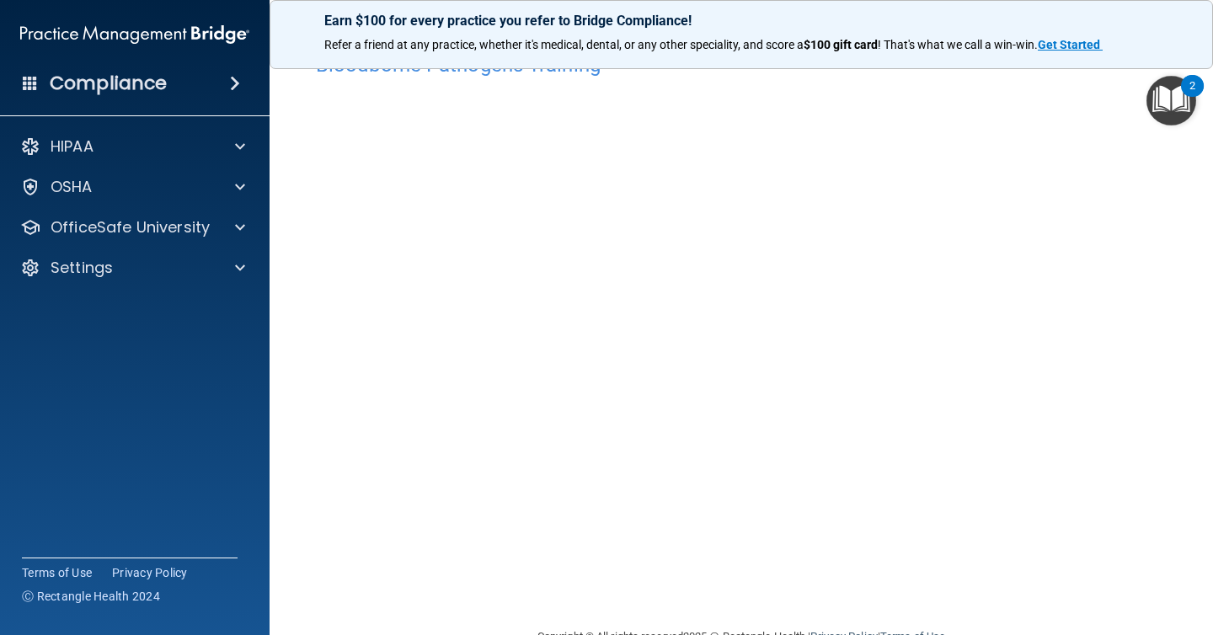
click at [1162, 97] on img "Open Resource Center, 2 new notifications" at bounding box center [1171, 101] width 50 height 50
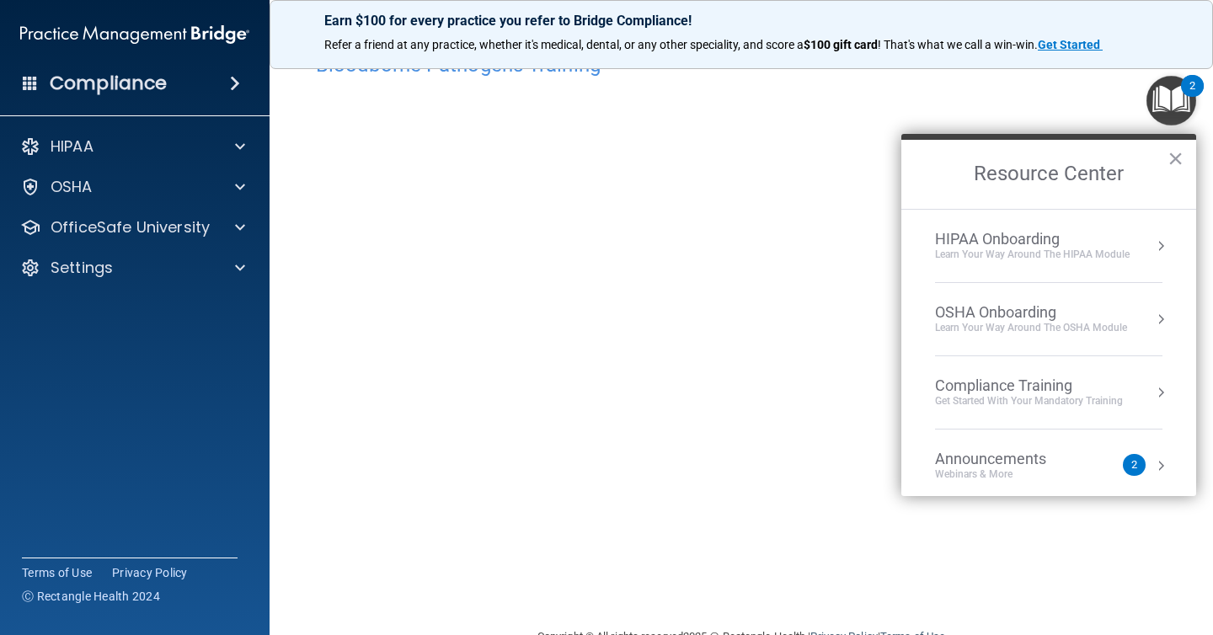
click at [1123, 459] on div "2" at bounding box center [1134, 465] width 23 height 22
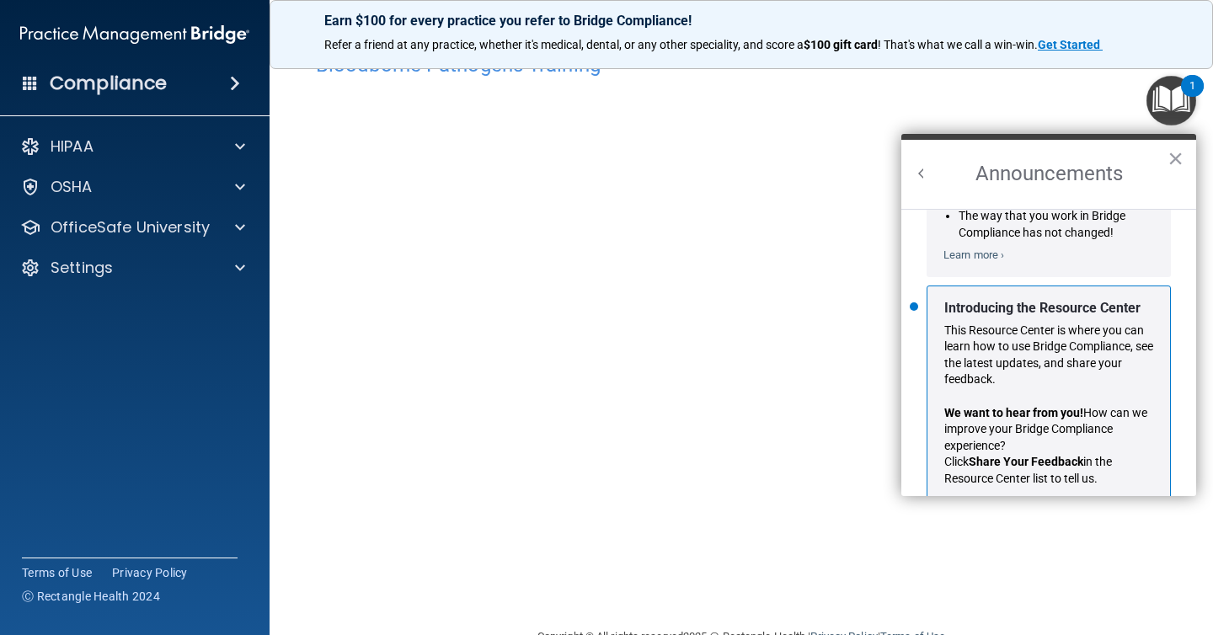
scroll to position [260, 0]
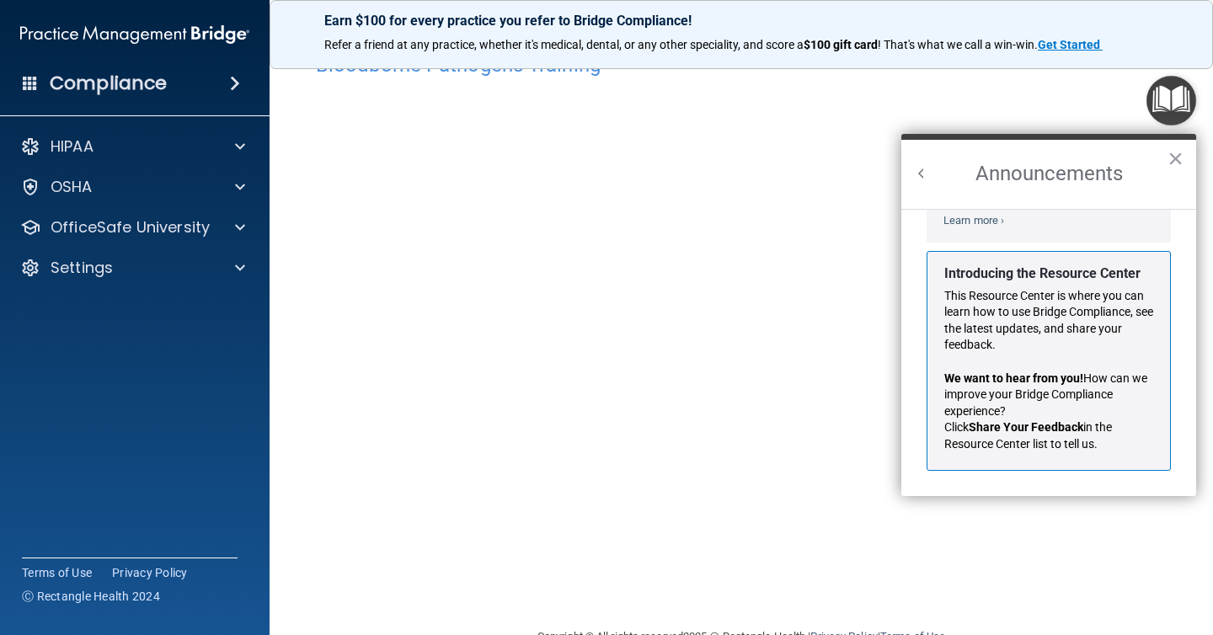
click at [1162, 163] on h2 "Announcements" at bounding box center [1048, 174] width 295 height 69
click at [1163, 162] on h2 "Announcements" at bounding box center [1048, 174] width 295 height 69
click at [1176, 162] on button "×" at bounding box center [1175, 158] width 16 height 27
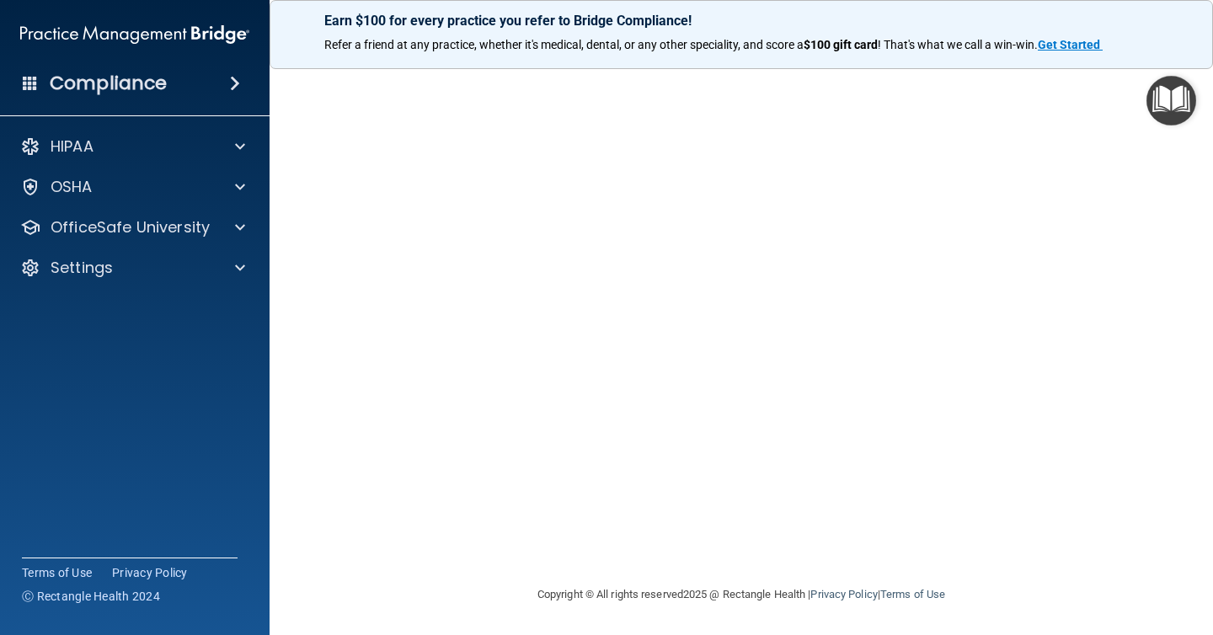
scroll to position [0, 0]
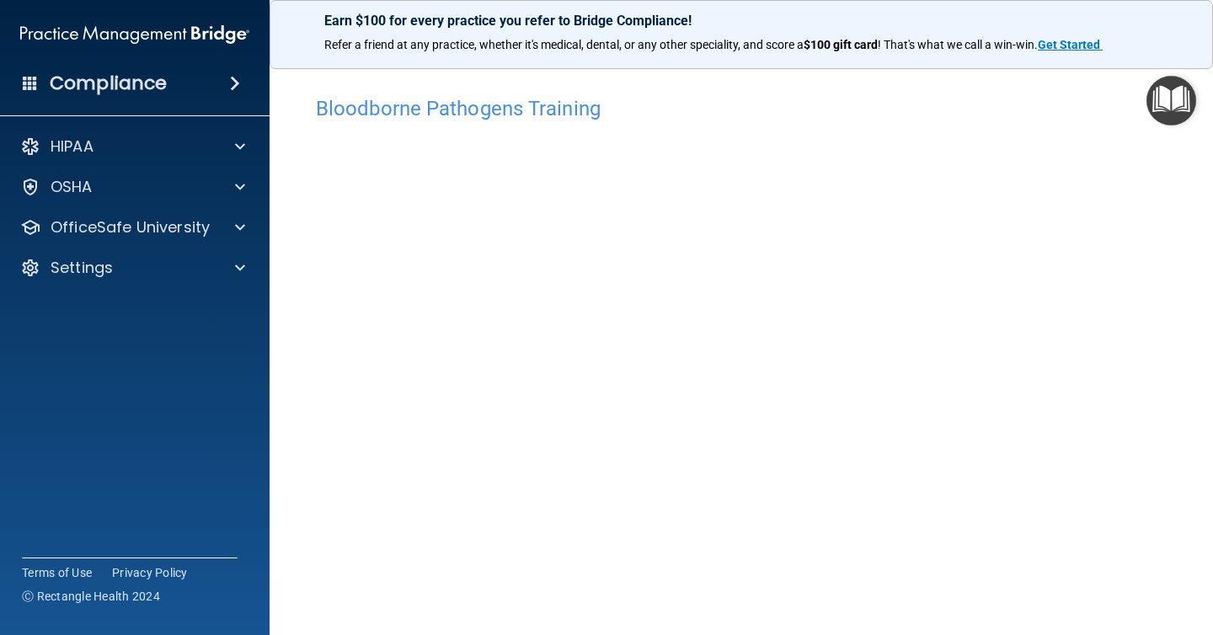
click at [1146, 83] on img "Open Resource Center" at bounding box center [1171, 101] width 50 height 50
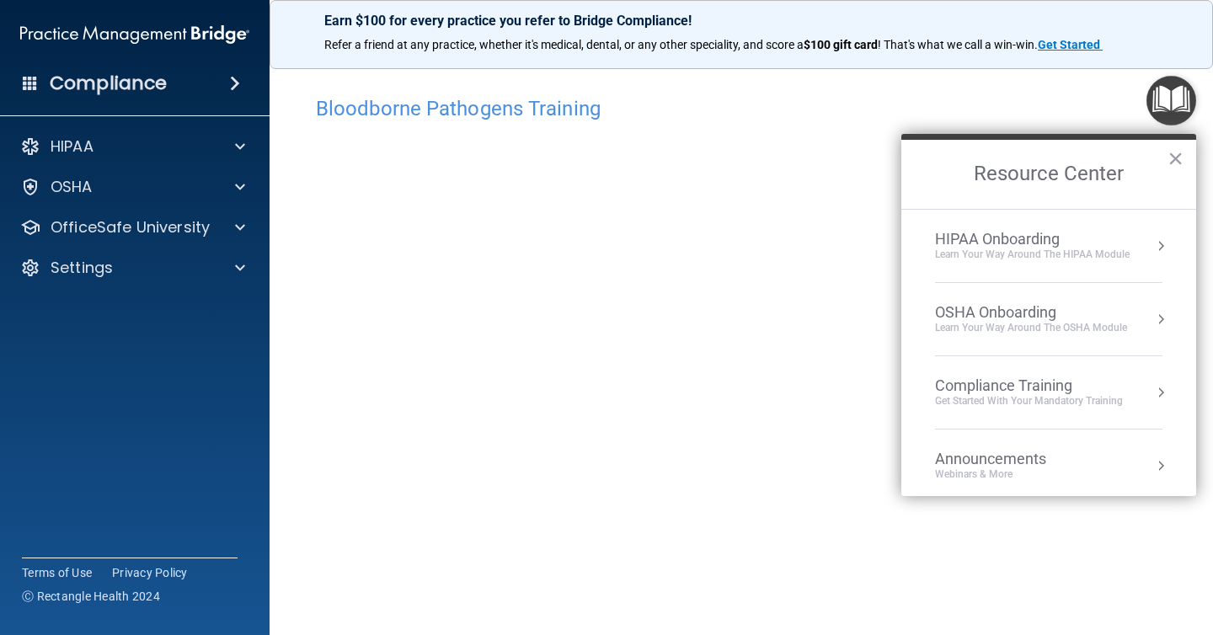
click at [1146, 83] on img "Open Resource Center" at bounding box center [1171, 101] width 50 height 50
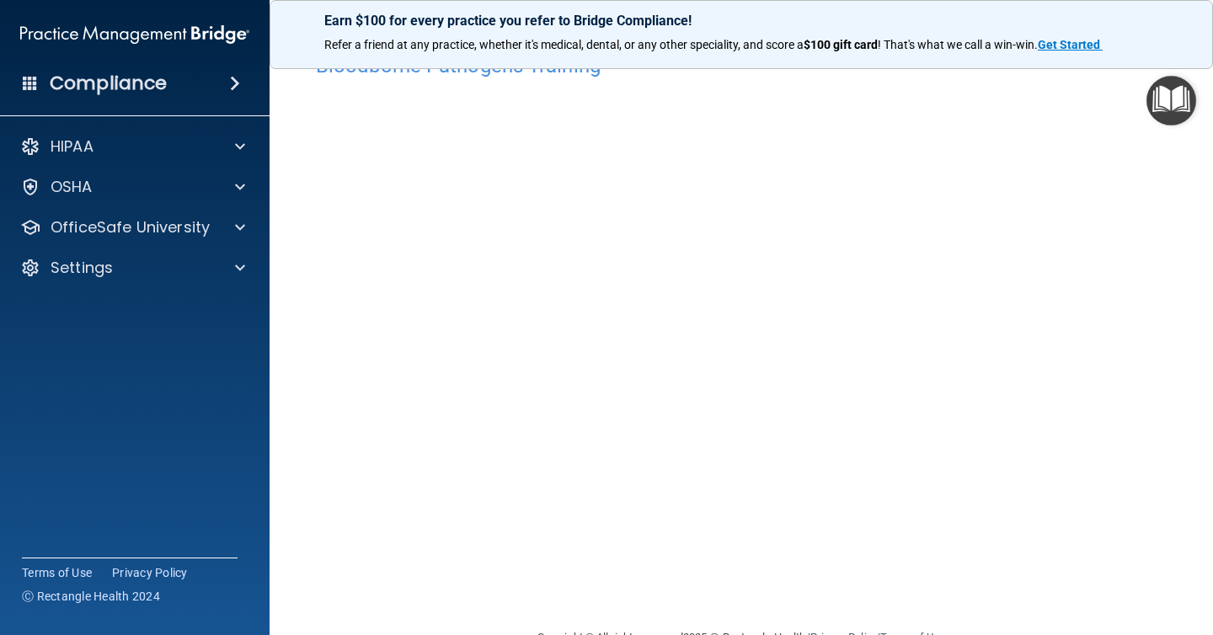
scroll to position [45, 0]
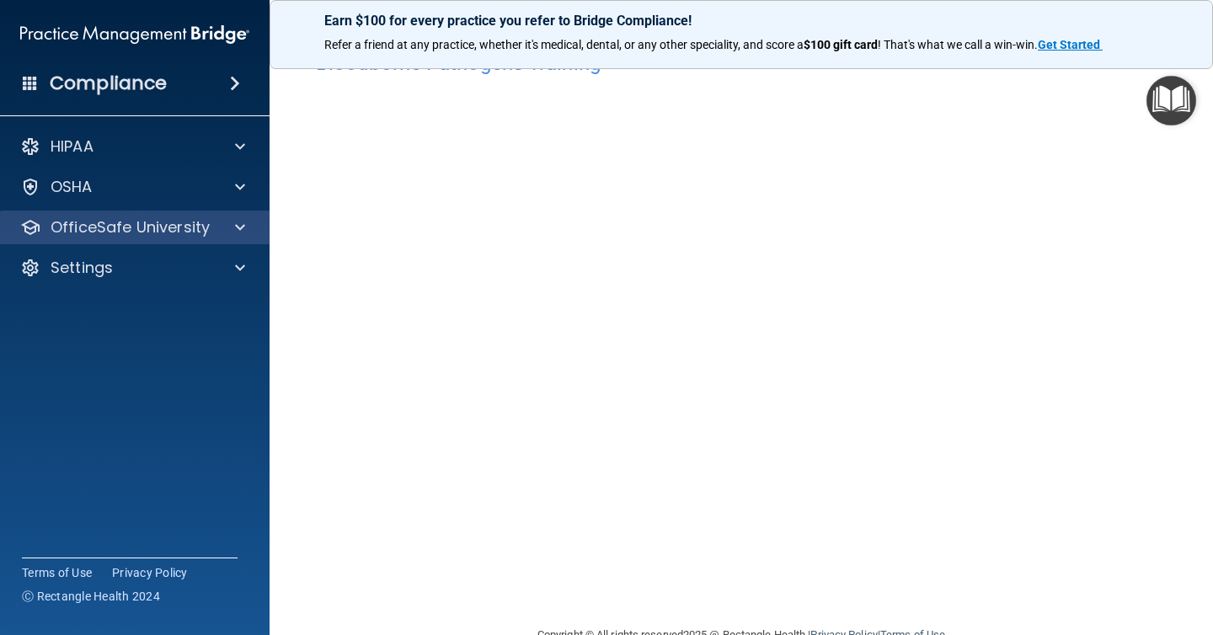
click at [245, 213] on div "OfficeSafe University" at bounding box center [135, 228] width 270 height 34
click at [241, 223] on span at bounding box center [240, 227] width 10 height 20
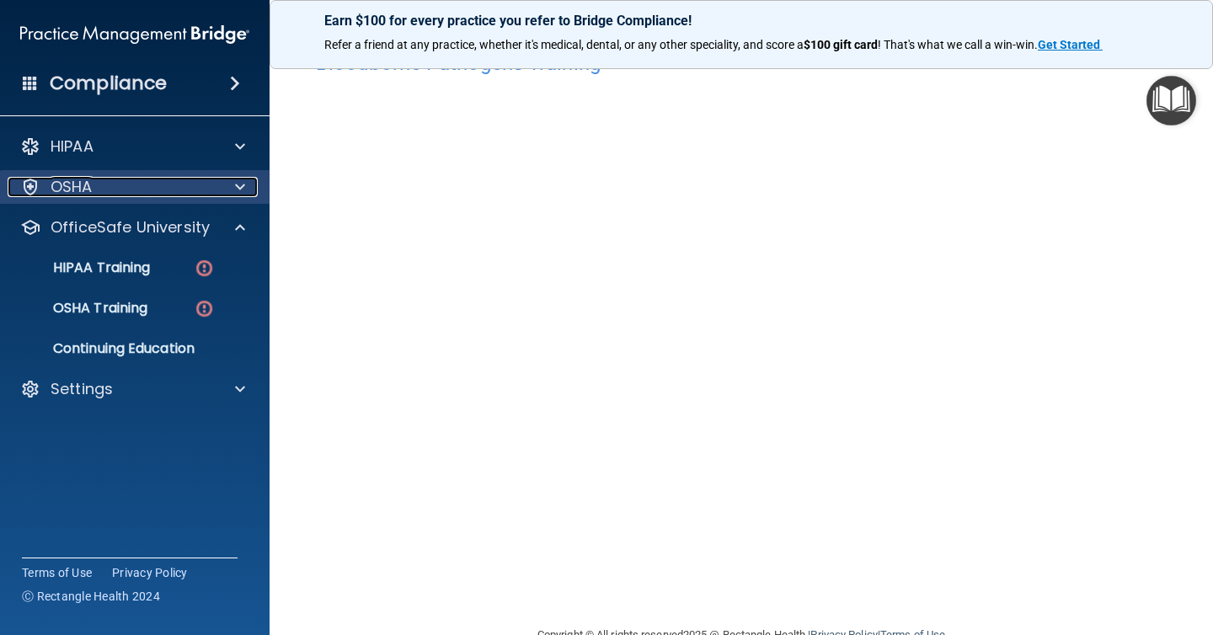
click at [239, 191] on span at bounding box center [240, 187] width 10 height 20
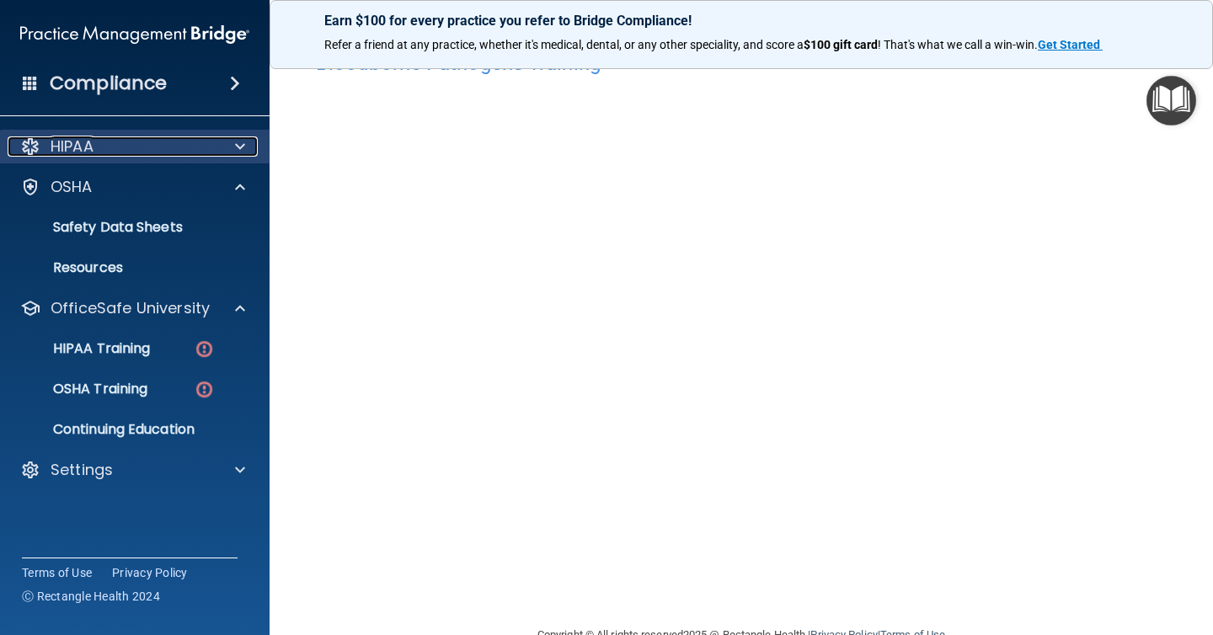
click at [243, 143] on span at bounding box center [240, 146] width 10 height 20
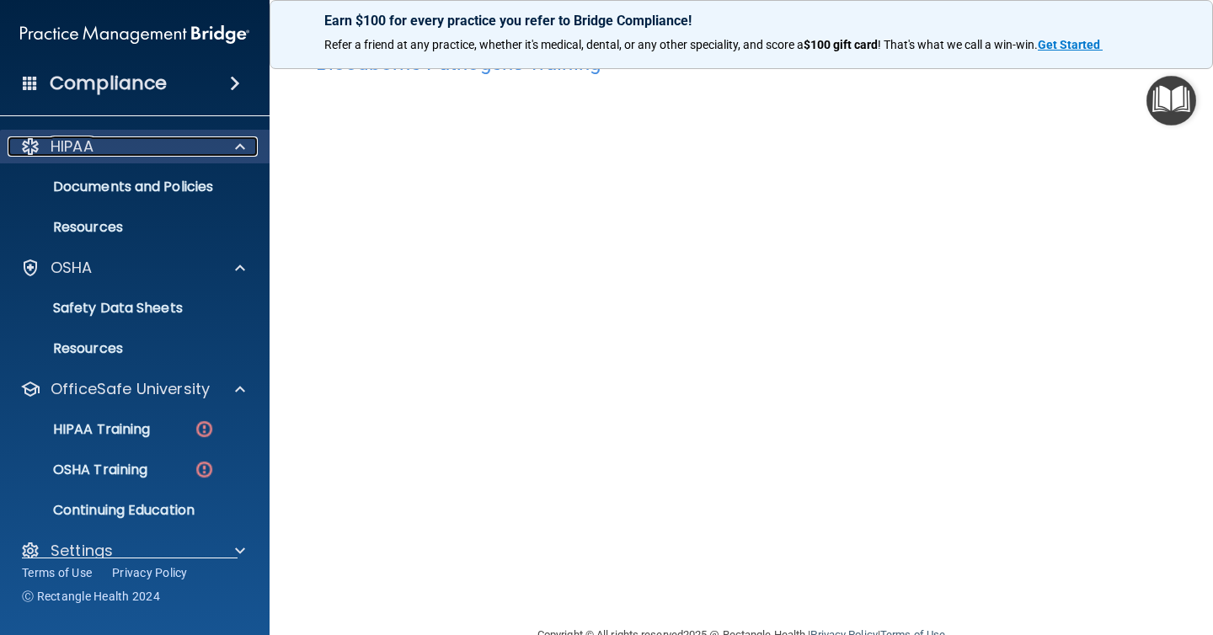
click at [243, 143] on span at bounding box center [240, 146] width 10 height 20
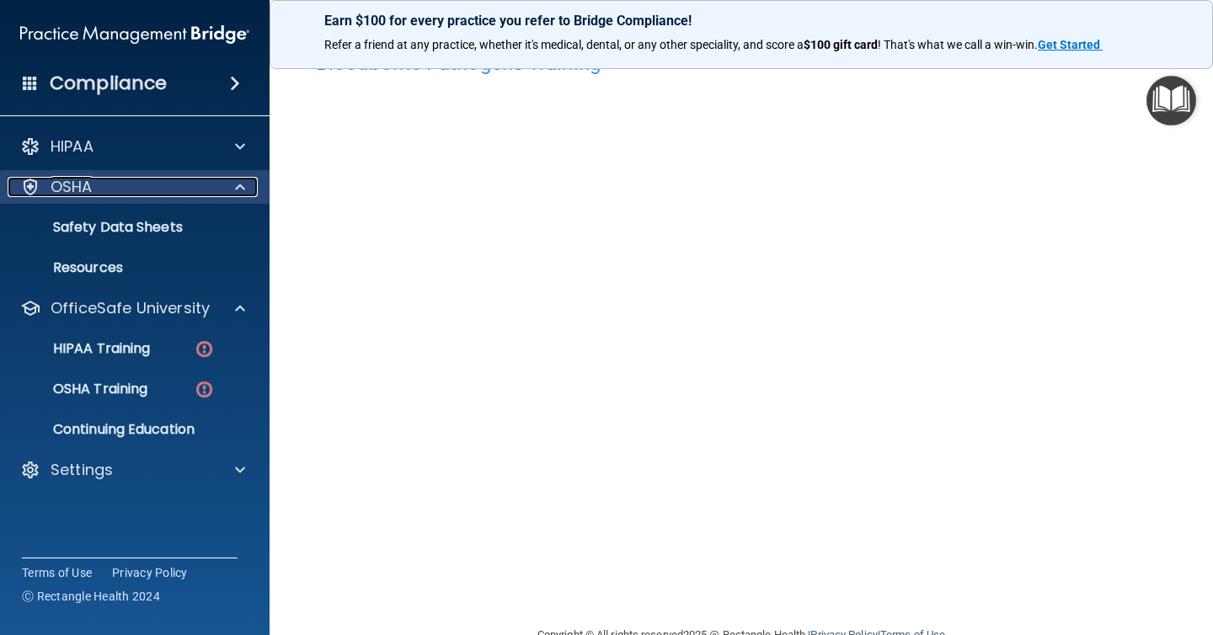
click at [240, 189] on span at bounding box center [240, 187] width 10 height 20
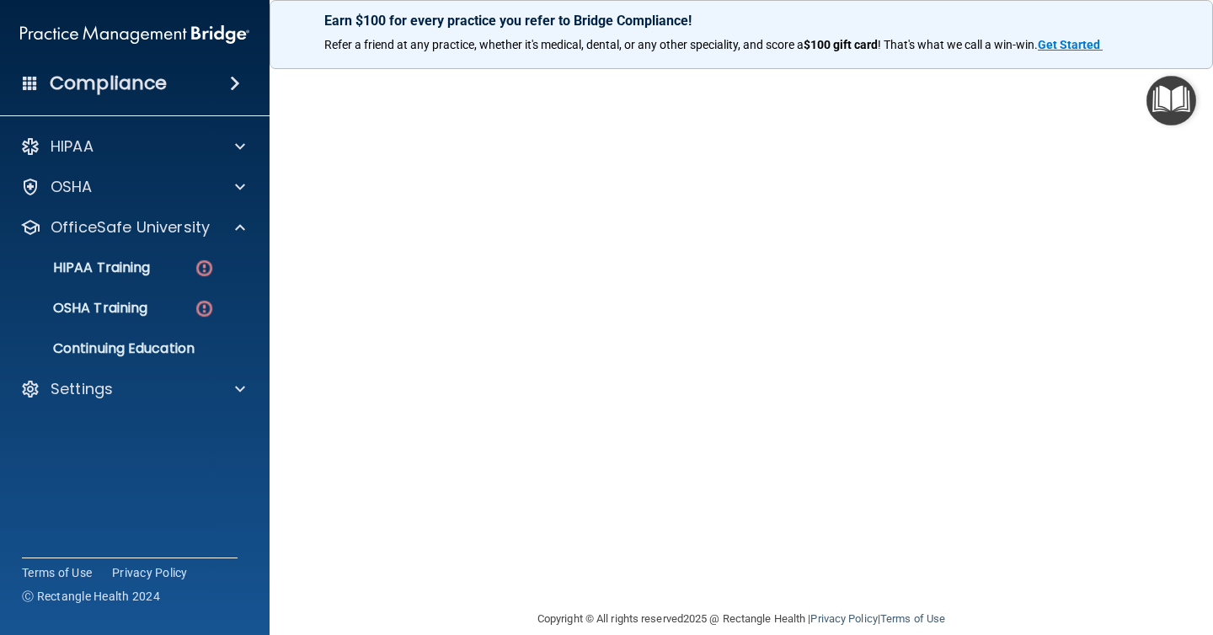
scroll to position [64, 0]
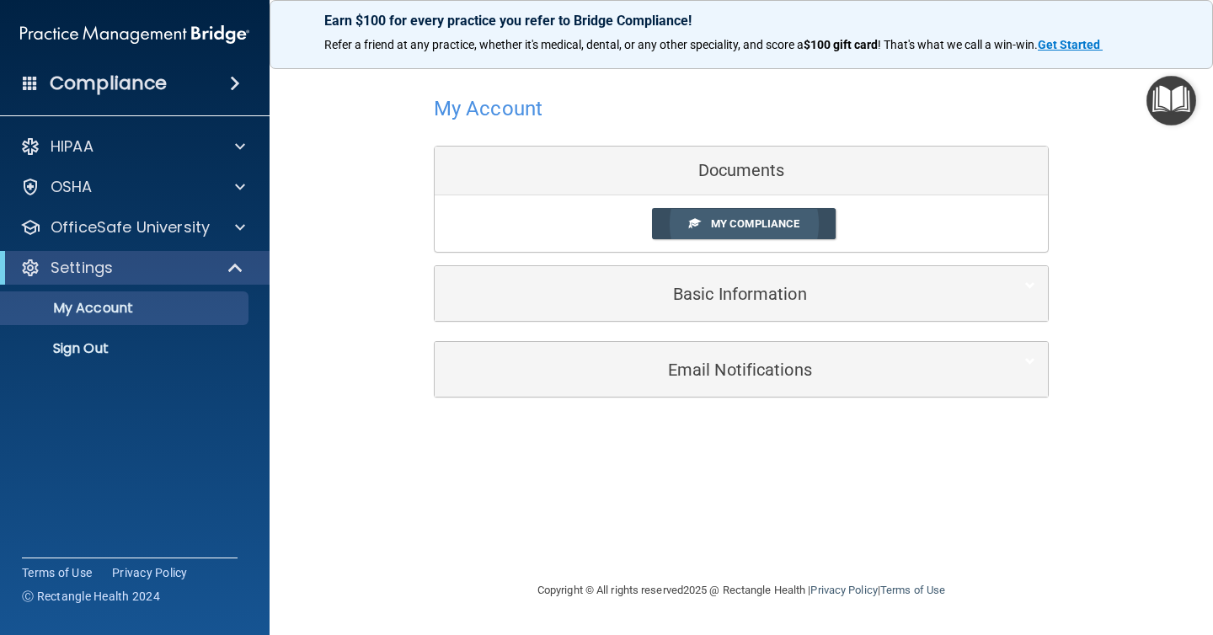
click at [790, 231] on link "My Compliance" at bounding box center [744, 223] width 184 height 31
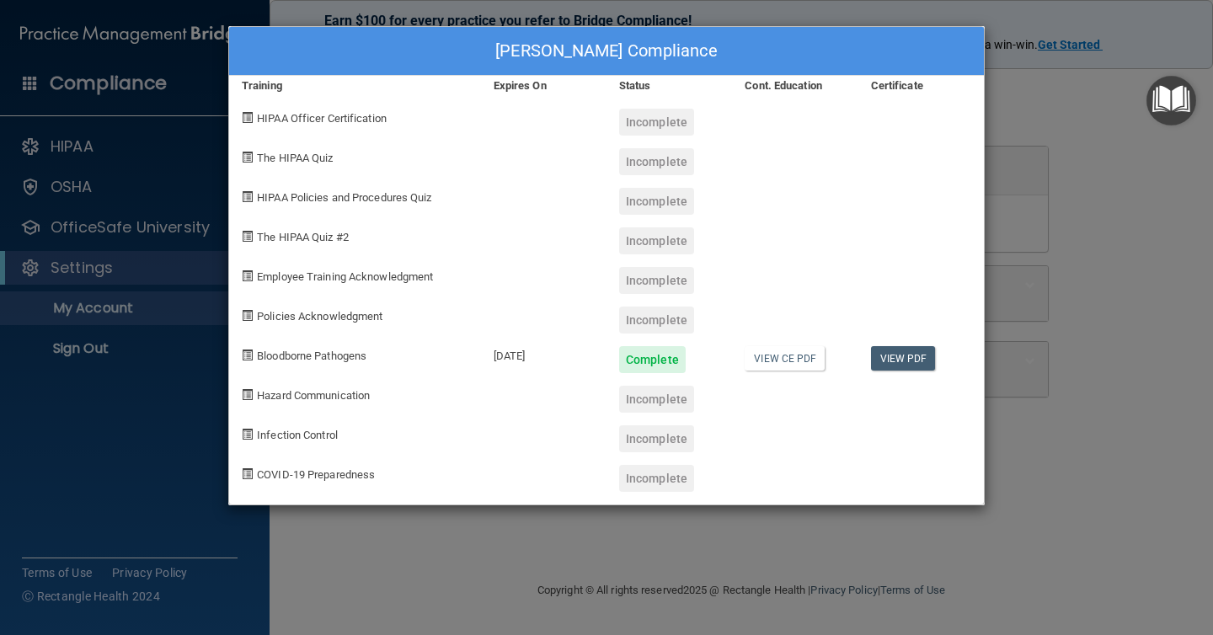
click at [681, 114] on div "Incomplete" at bounding box center [656, 122] width 75 height 27
click at [1201, 181] on div "[PERSON_NAME] Compliance Training Expires On Status Cont. Education Certificate…" at bounding box center [606, 317] width 1213 height 635
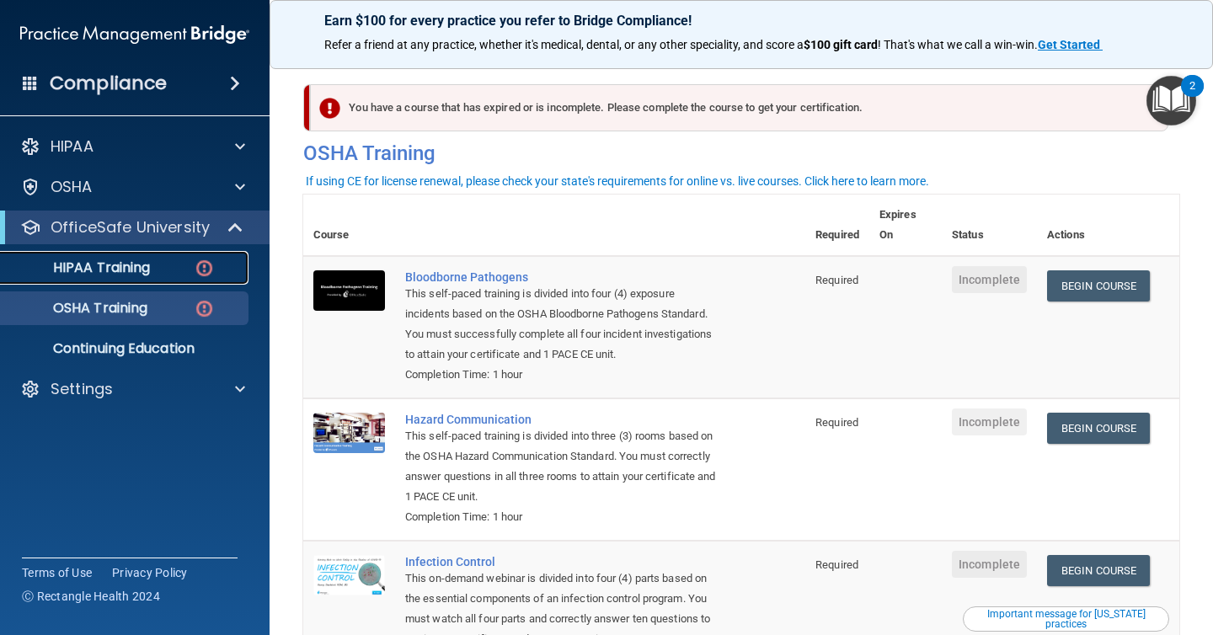
click at [172, 260] on div "HIPAA Training" at bounding box center [126, 267] width 230 height 17
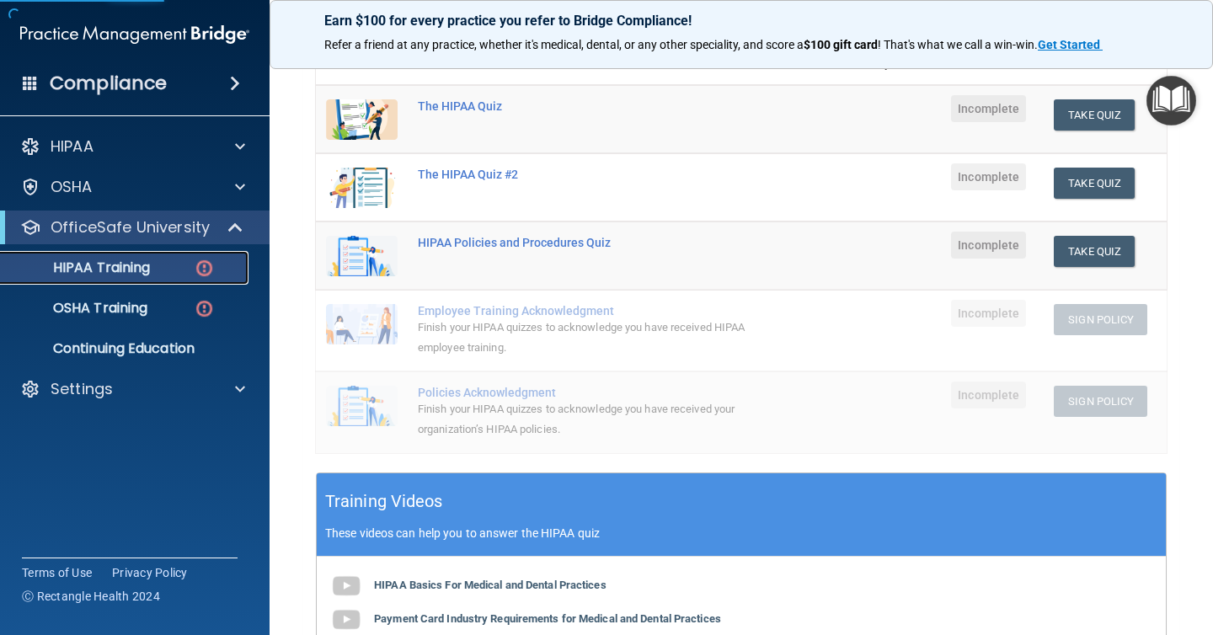
scroll to position [174, 0]
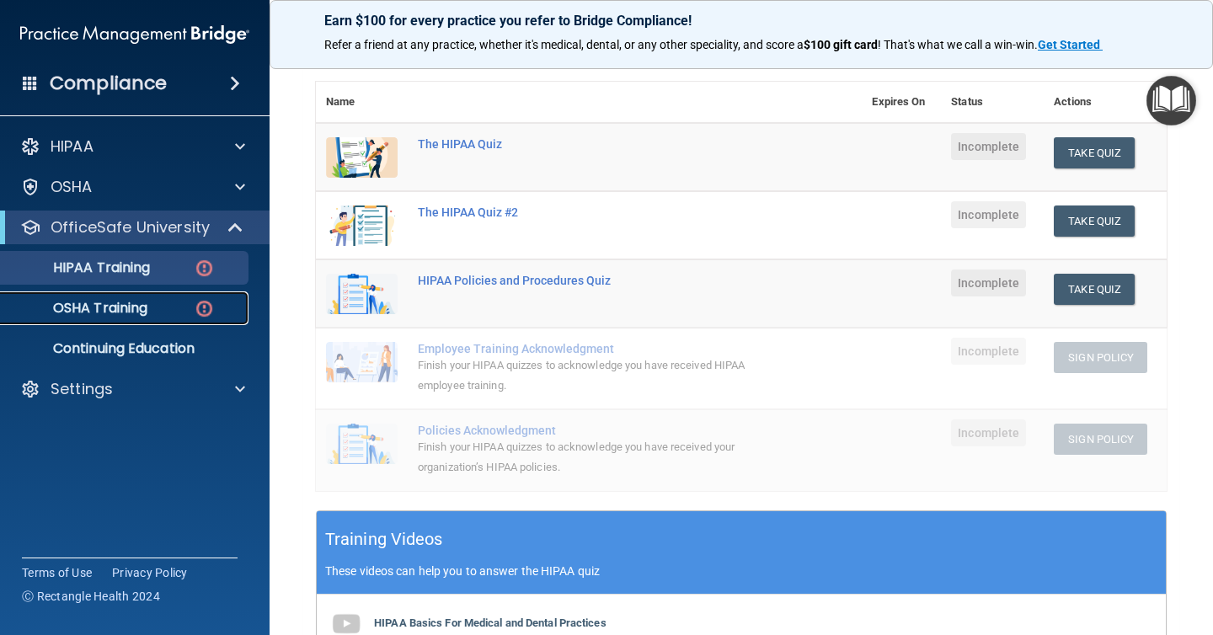
click at [158, 320] on link "OSHA Training" at bounding box center [115, 308] width 265 height 34
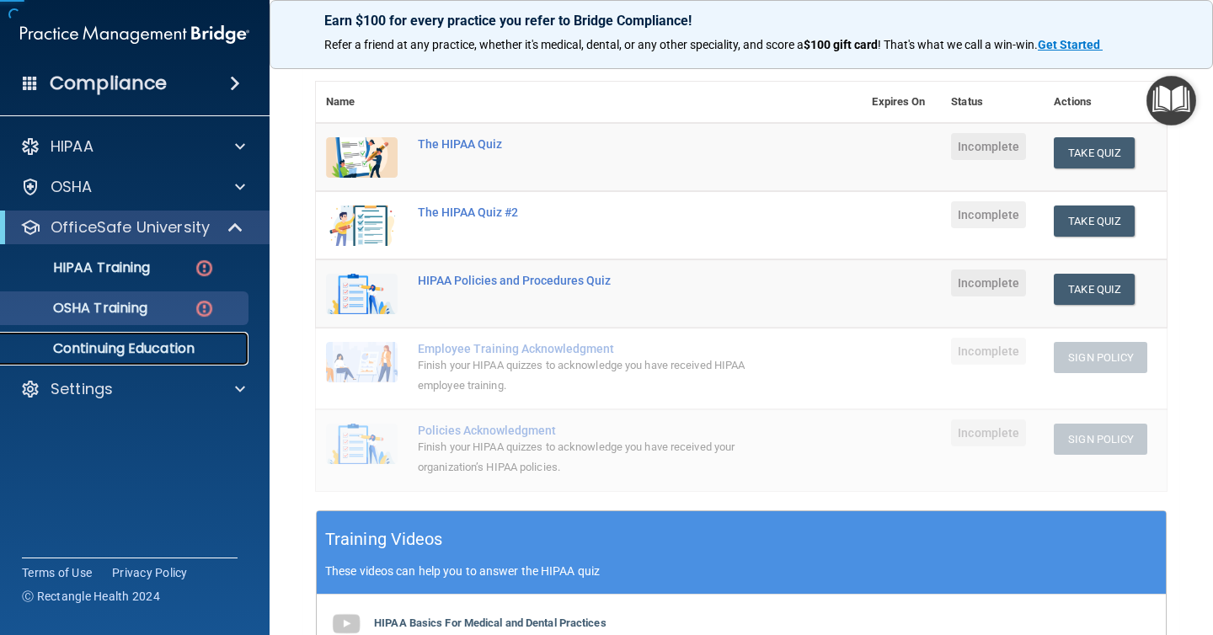
click at [146, 346] on p "Continuing Education" at bounding box center [126, 348] width 230 height 17
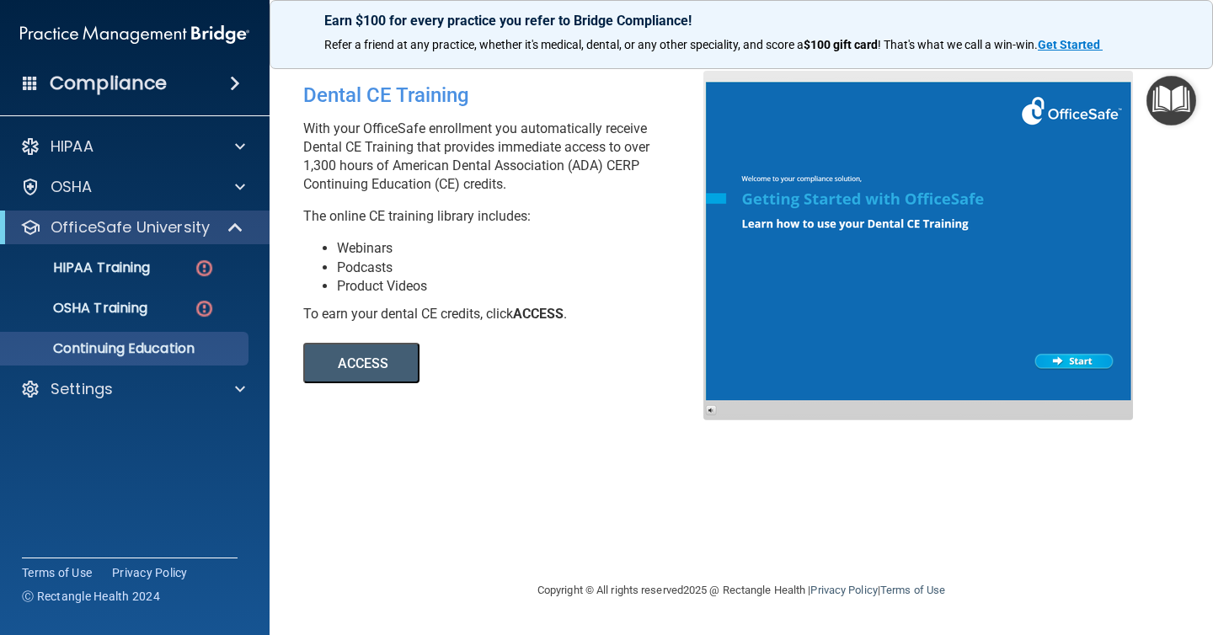
click at [145, 285] on ul "HIPAA Training OSHA Training Continuing Education" at bounding box center [135, 304] width 305 height 121
click at [119, 264] on p "HIPAA Training" at bounding box center [80, 267] width 139 height 17
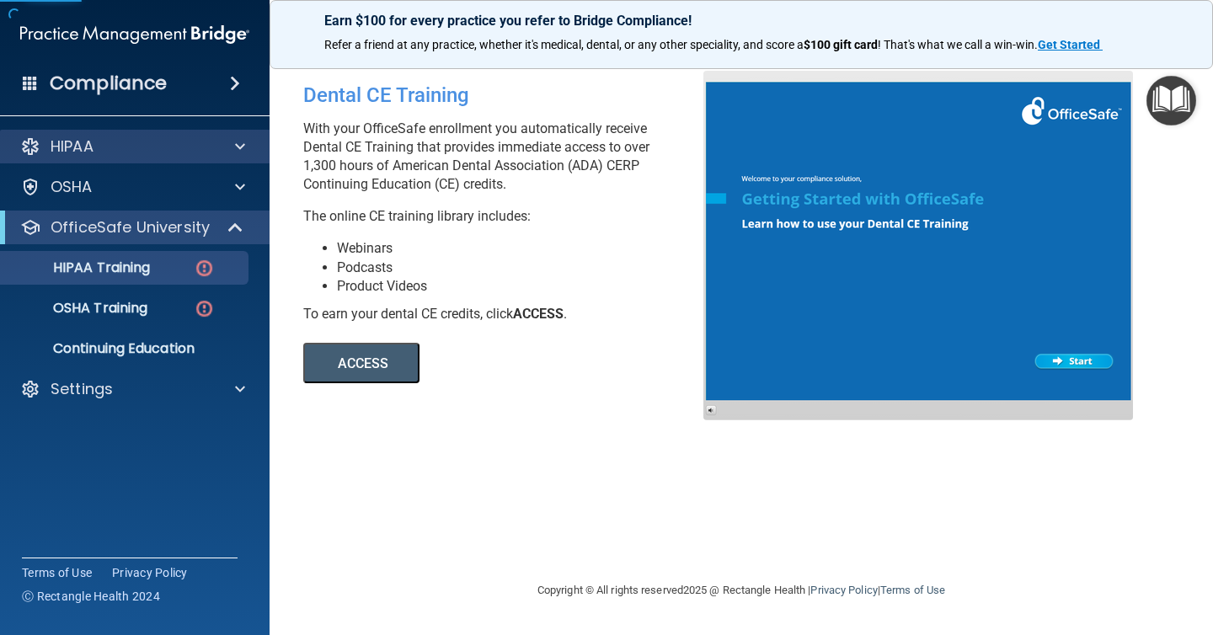
click at [126, 132] on div "HIPAA" at bounding box center [135, 147] width 270 height 34
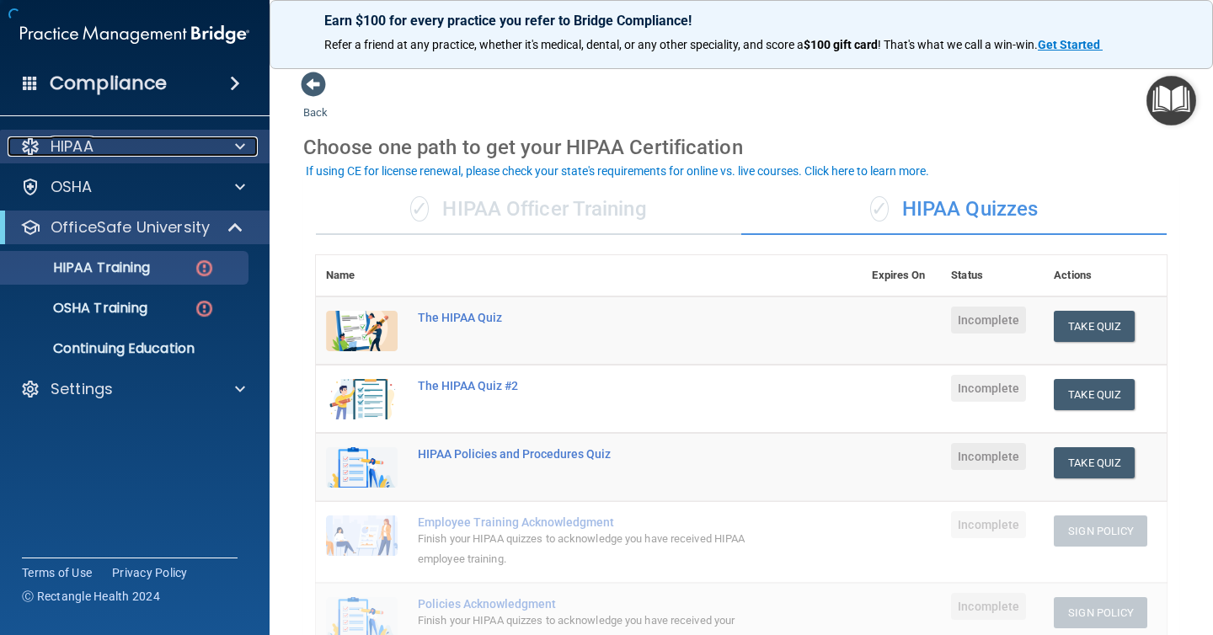
click at [234, 141] on div at bounding box center [237, 146] width 42 height 20
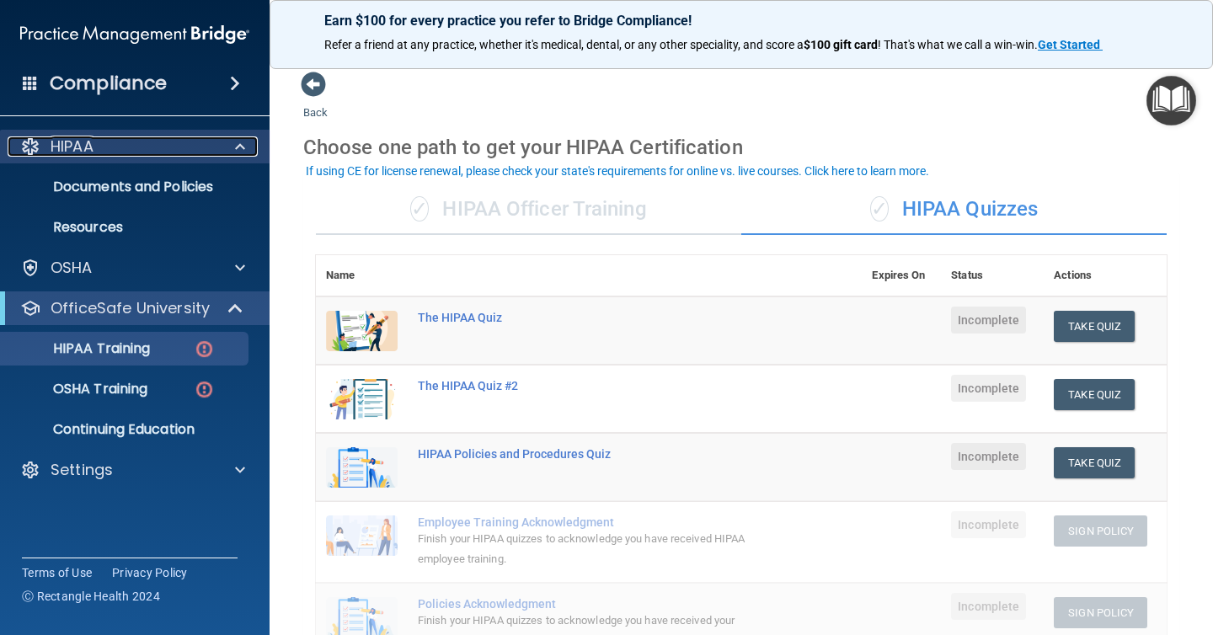
click at [234, 141] on div at bounding box center [237, 146] width 42 height 20
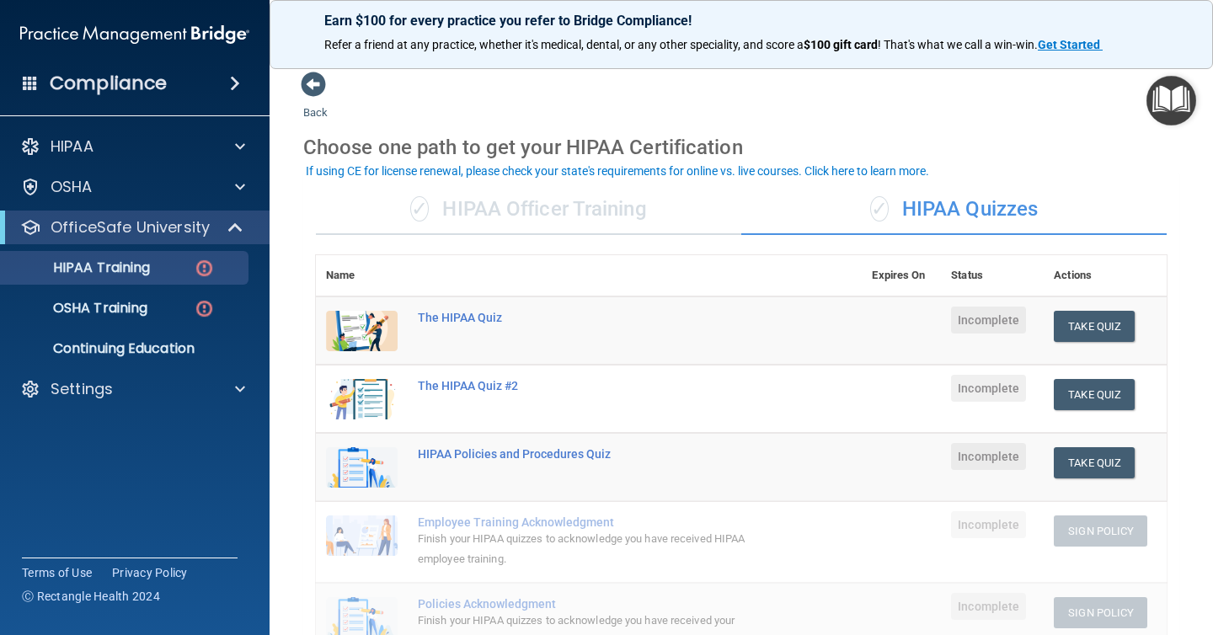
click at [525, 200] on div "✓ HIPAA Officer Training" at bounding box center [528, 209] width 425 height 51
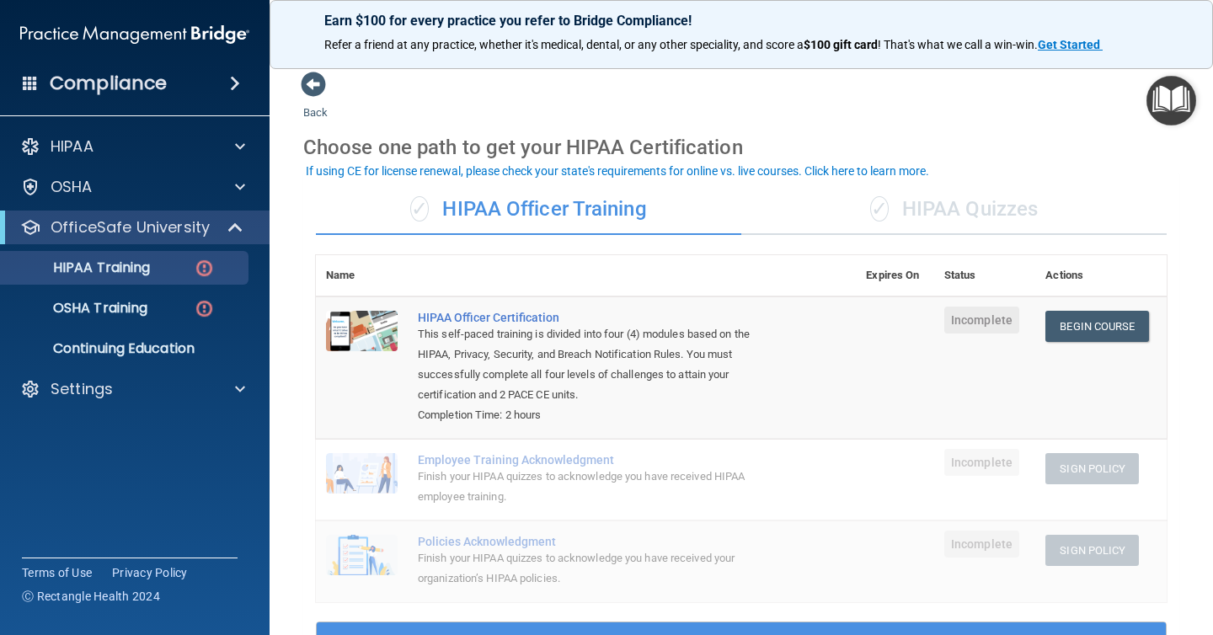
click at [936, 204] on div "✓ HIPAA Quizzes" at bounding box center [953, 209] width 425 height 51
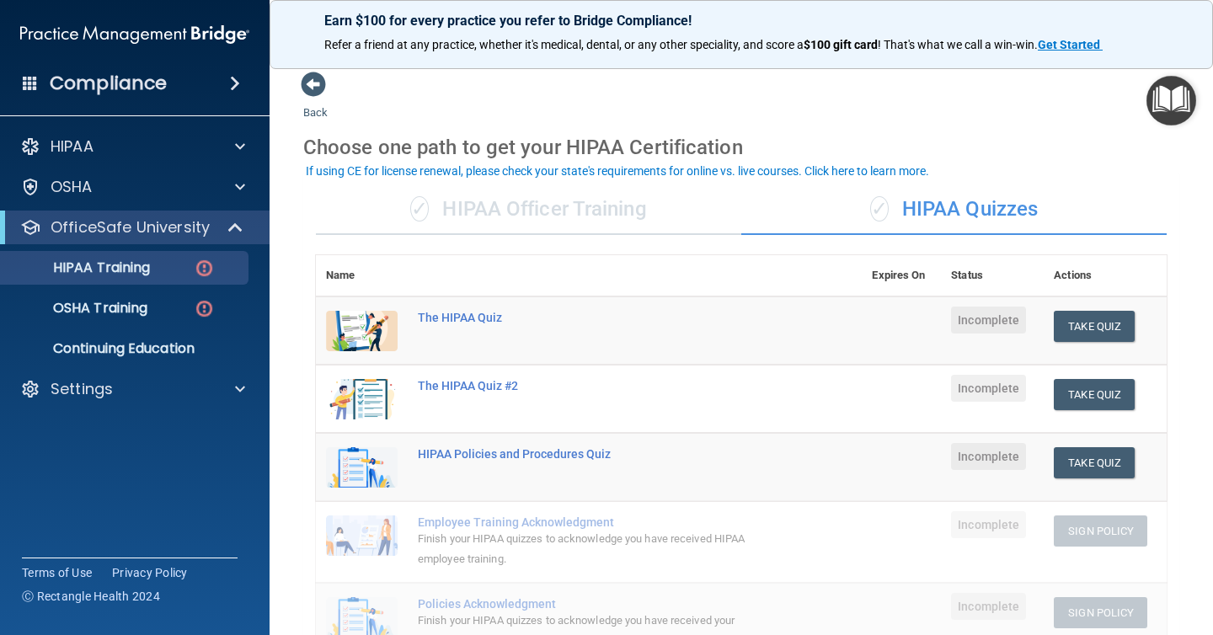
click at [189, 99] on div "Compliance" at bounding box center [135, 83] width 270 height 37
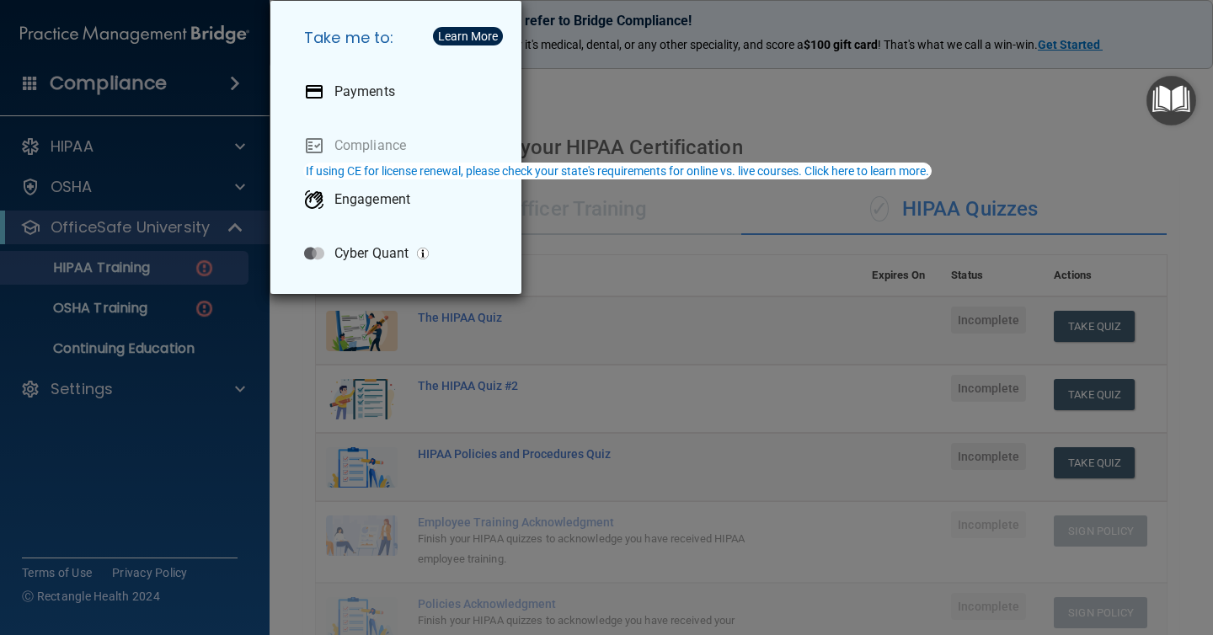
click at [599, 98] on div "Take me to: Payments Compliance Engagement Cyber Quant" at bounding box center [606, 317] width 1213 height 635
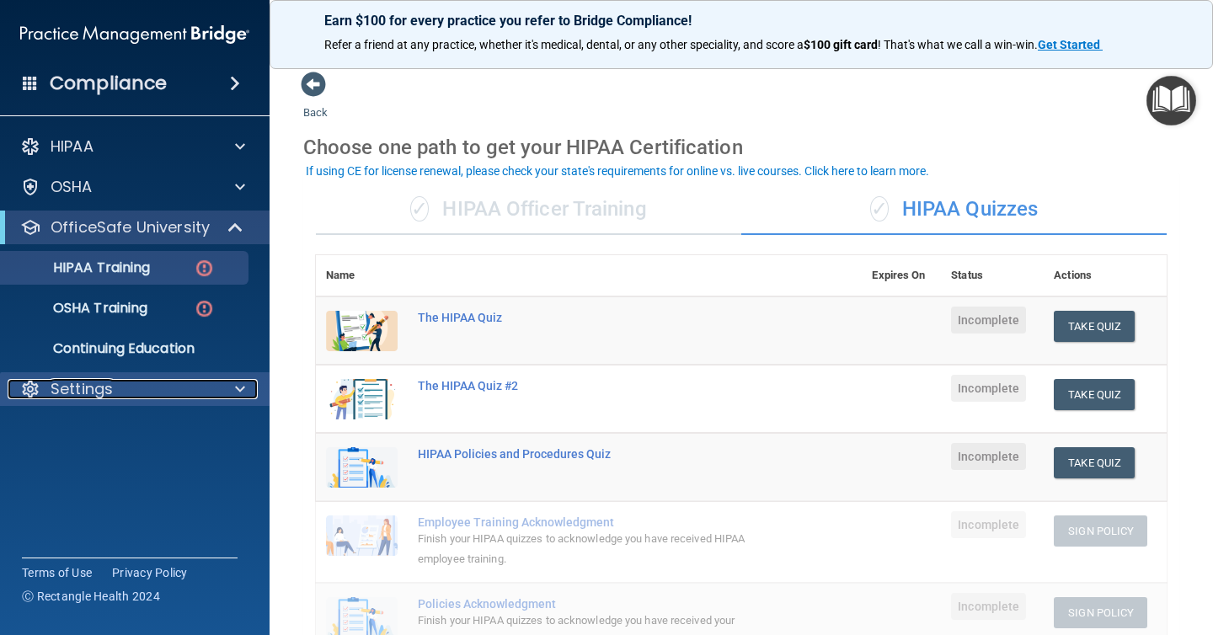
click at [122, 394] on div "Settings" at bounding box center [112, 389] width 209 height 20
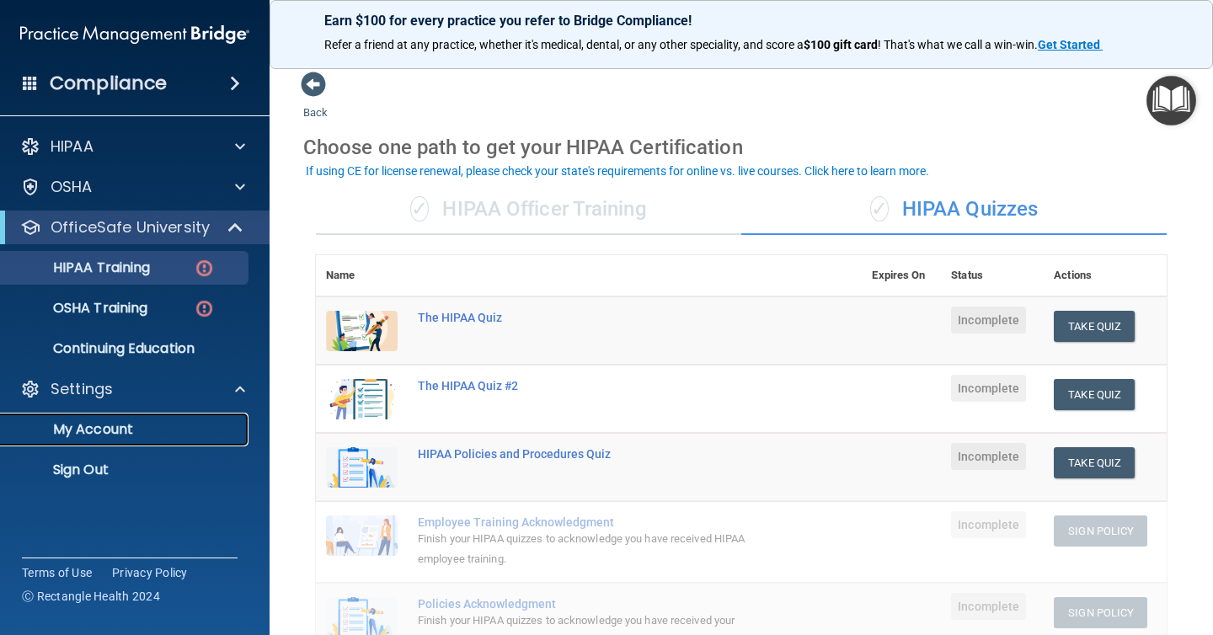
click at [109, 425] on p "My Account" at bounding box center [126, 429] width 230 height 17
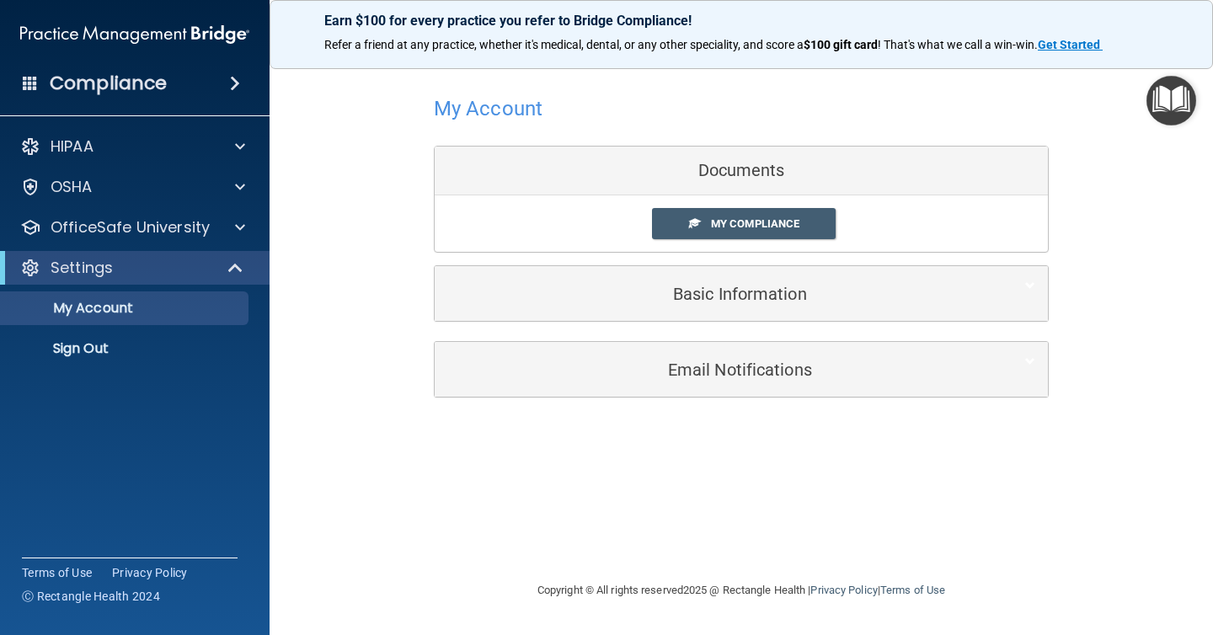
click at [709, 205] on div "My Compliance My Compliance My BAA" at bounding box center [741, 223] width 613 height 56
click at [708, 229] on link "My Compliance" at bounding box center [744, 223] width 184 height 31
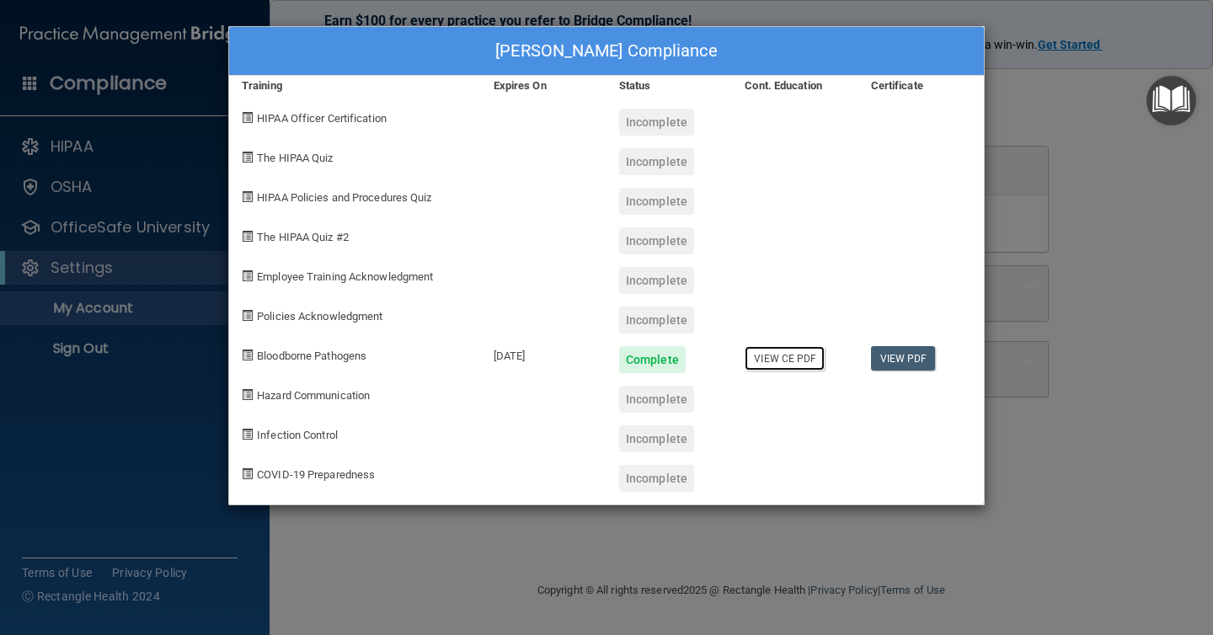
click at [750, 361] on link "View CE PDF" at bounding box center [785, 358] width 80 height 24
click at [1006, 553] on div "[PERSON_NAME] Compliance Training Expires On Status Cont. Education Certificate…" at bounding box center [606, 317] width 1213 height 635
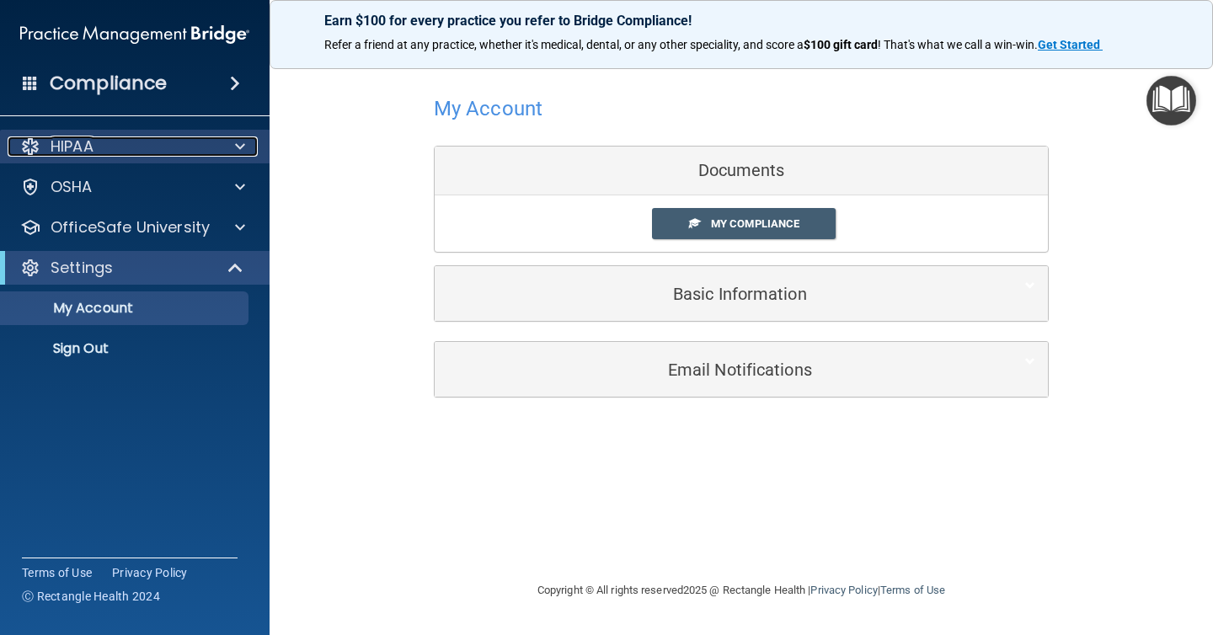
click at [235, 136] on span at bounding box center [240, 146] width 10 height 20
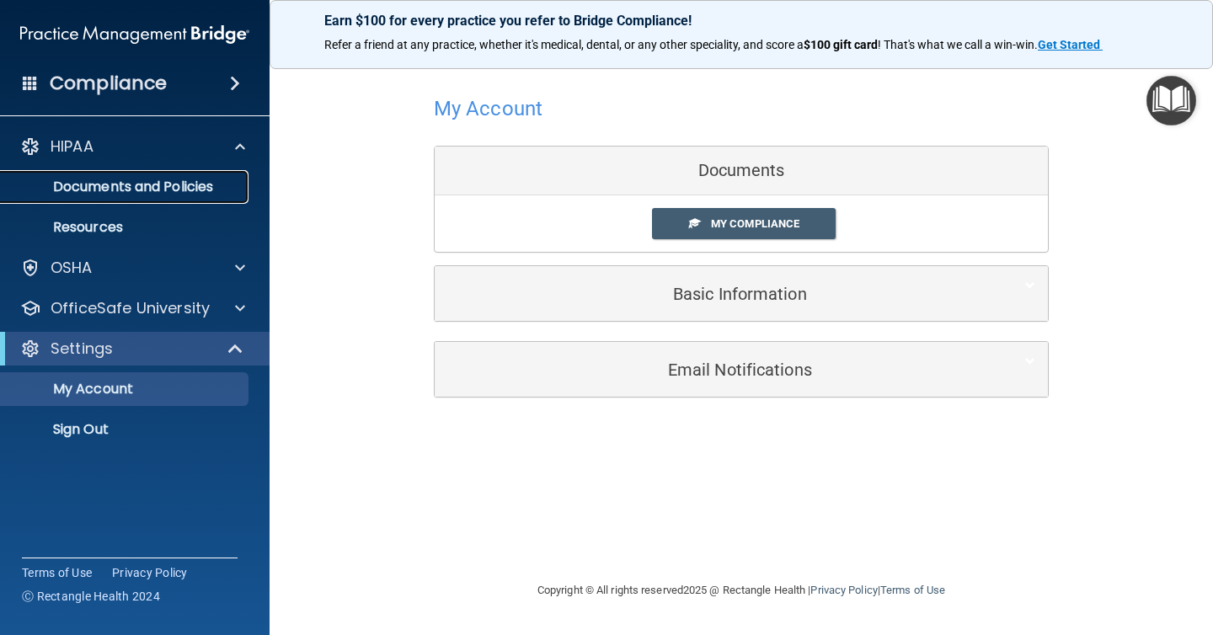
click at [218, 177] on link "Documents and Policies" at bounding box center [115, 187] width 265 height 34
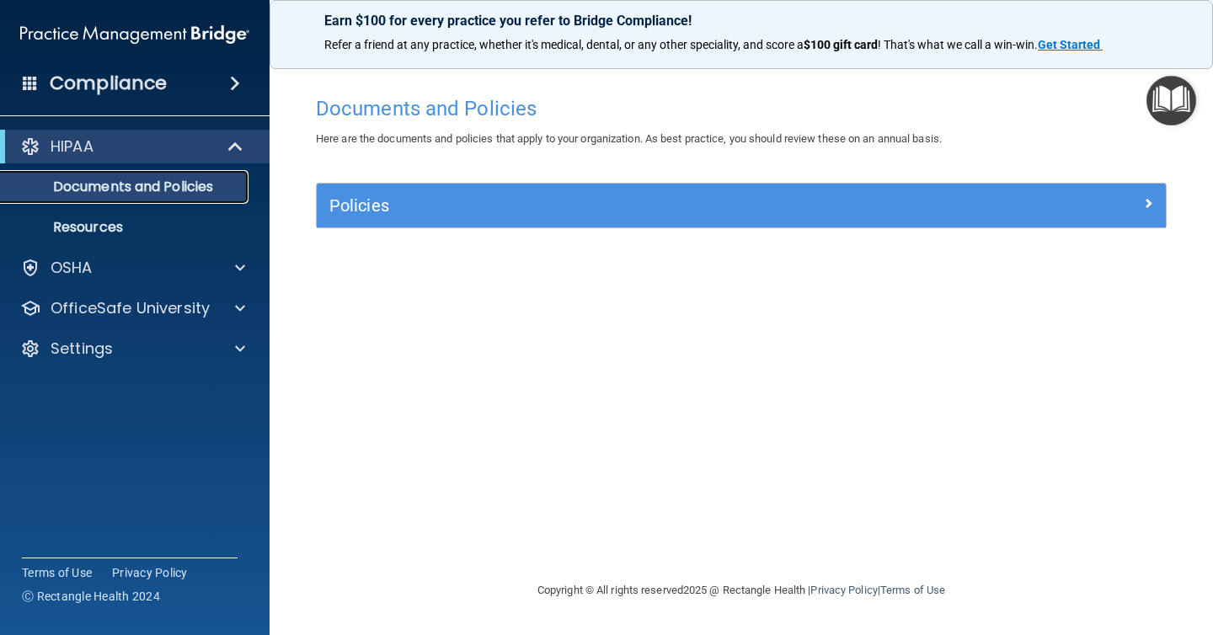
click at [226, 184] on p "Documents and Policies" at bounding box center [126, 187] width 230 height 17
click at [401, 235] on div "Policies Select All (Unselect 0) Unselect All Print Selected (0) Acceptable Use…" at bounding box center [741, 215] width 876 height 65
click at [409, 222] on div "Policies" at bounding box center [741, 206] width 849 height 44
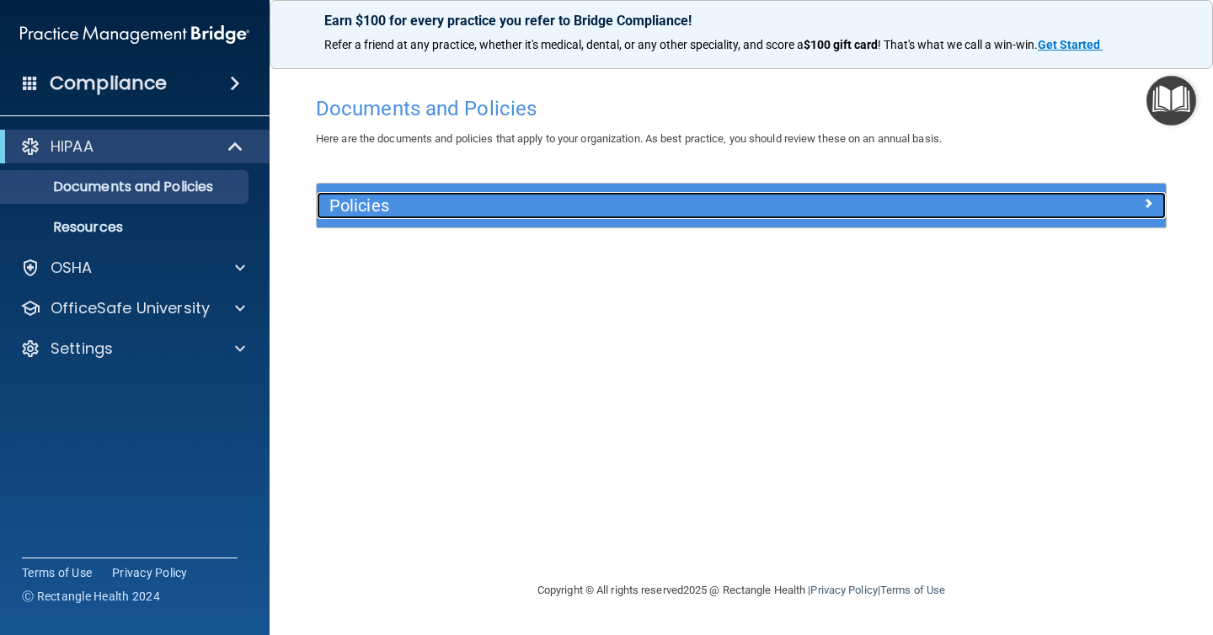
click at [1151, 200] on span at bounding box center [1148, 203] width 10 height 20
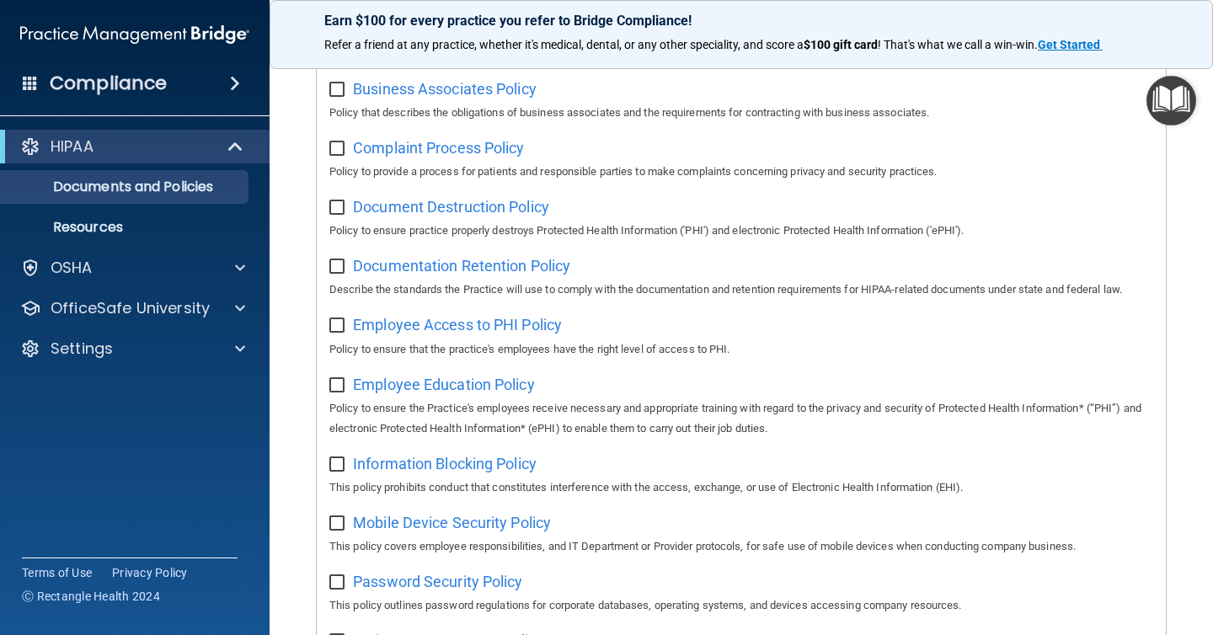
scroll to position [316, 0]
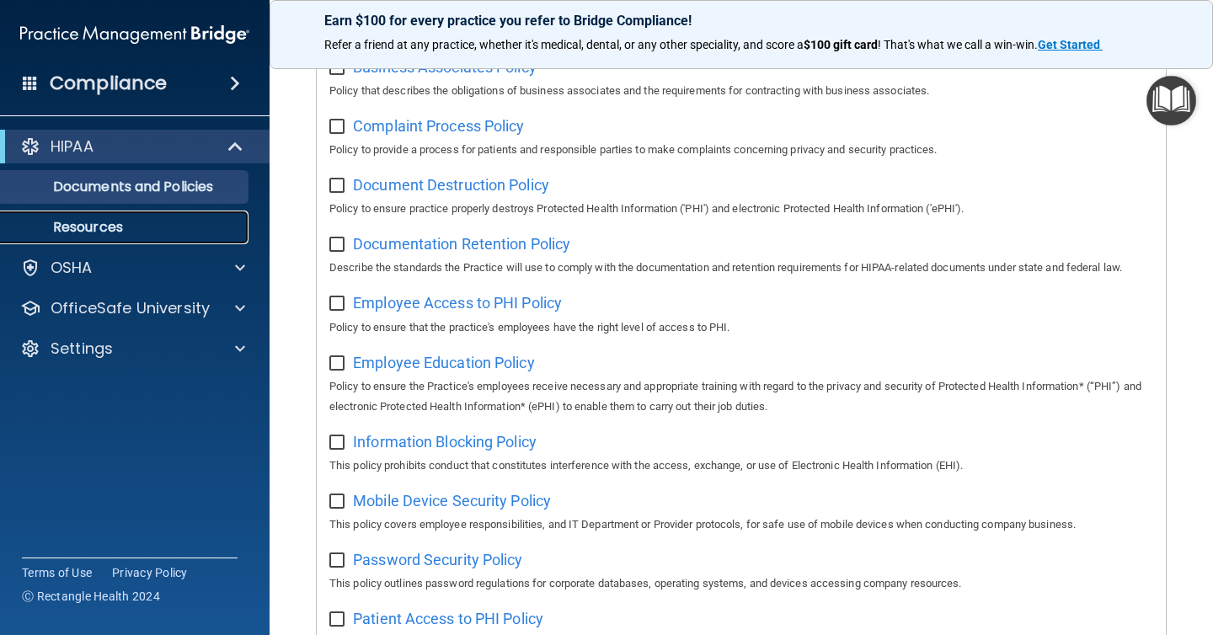
click at [131, 232] on p "Resources" at bounding box center [126, 227] width 230 height 17
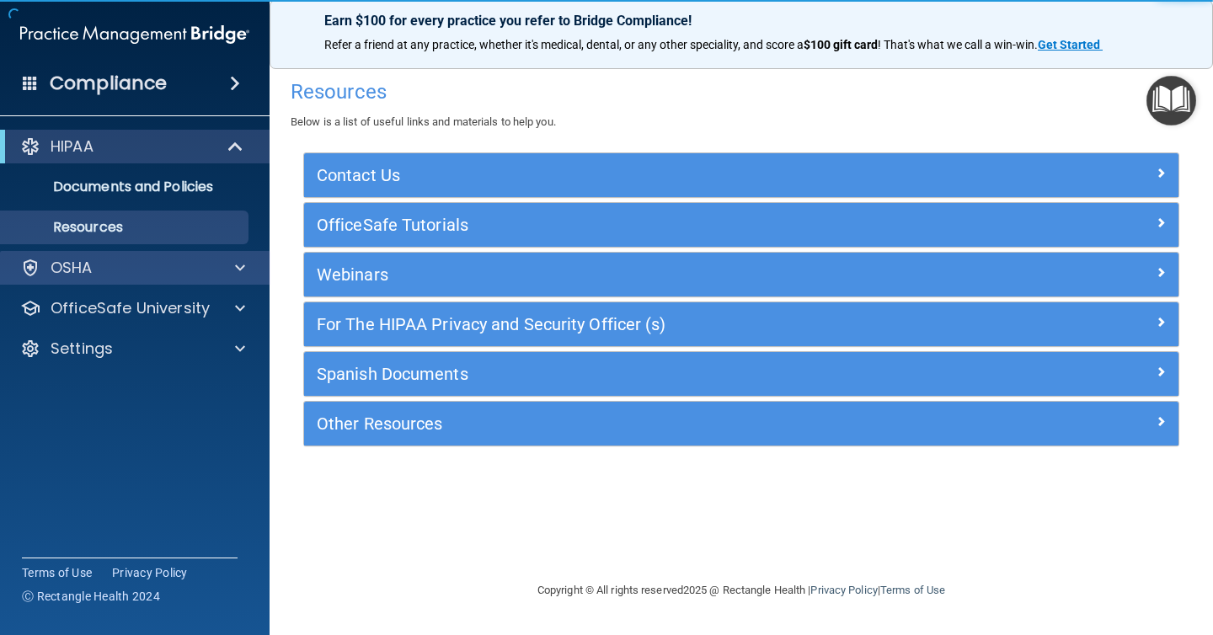
click at [119, 256] on div "OSHA" at bounding box center [135, 268] width 270 height 34
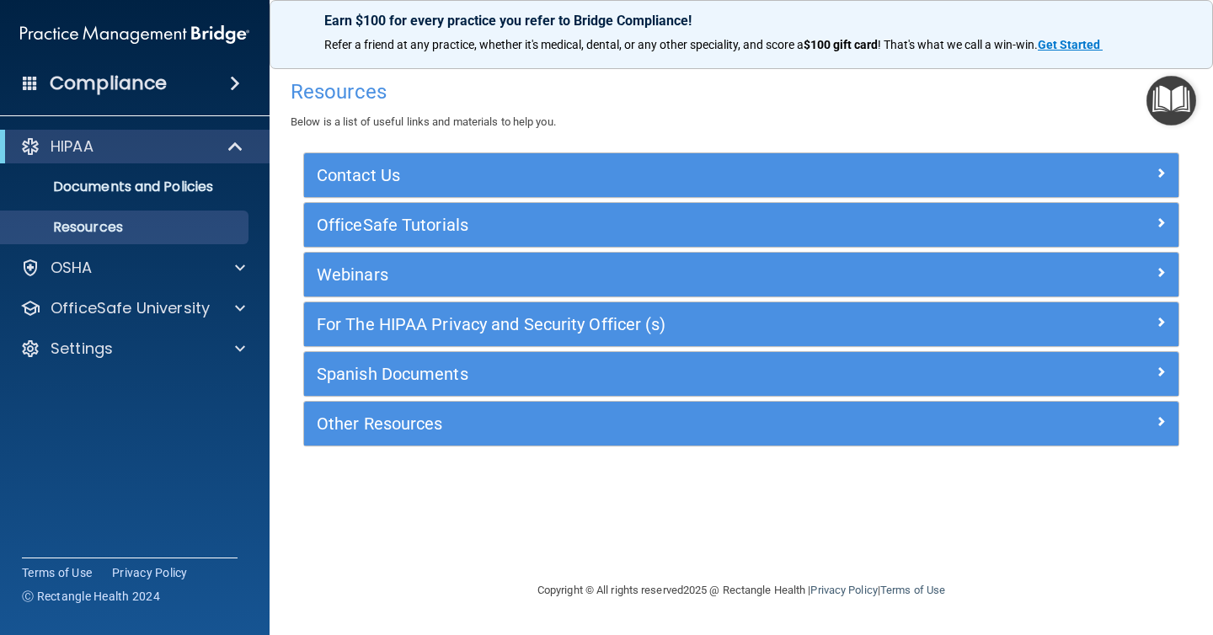
click at [233, 70] on div "Compliance" at bounding box center [135, 83] width 270 height 37
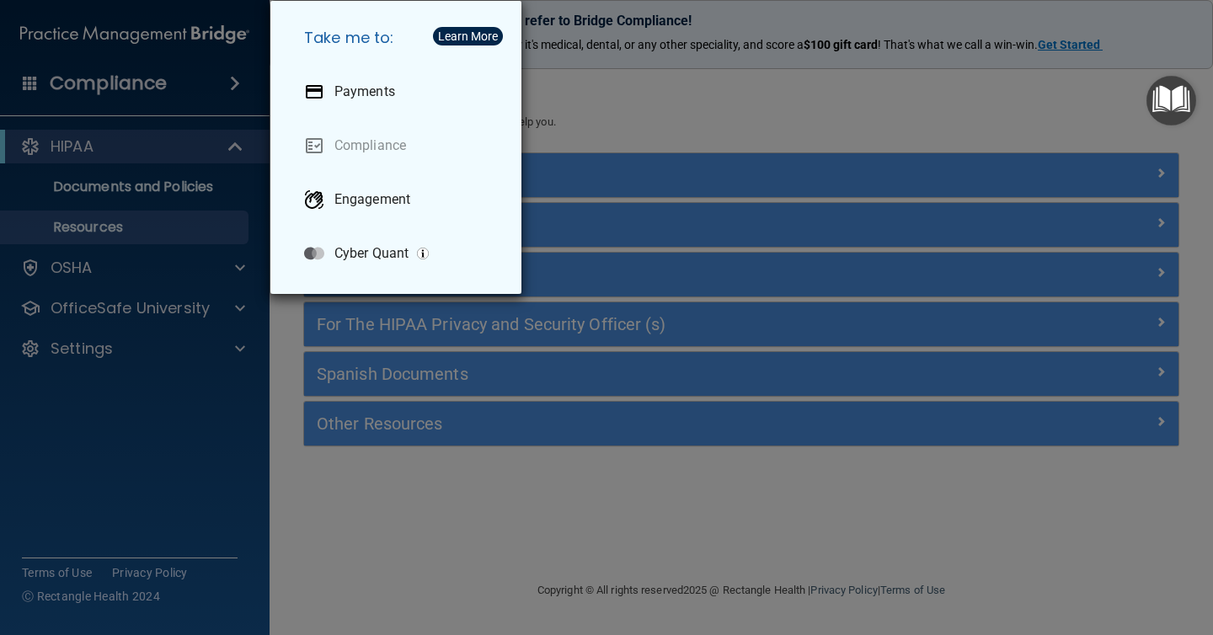
click at [232, 77] on div "Take me to: Payments Compliance Engagement Cyber Quant" at bounding box center [606, 317] width 1213 height 635
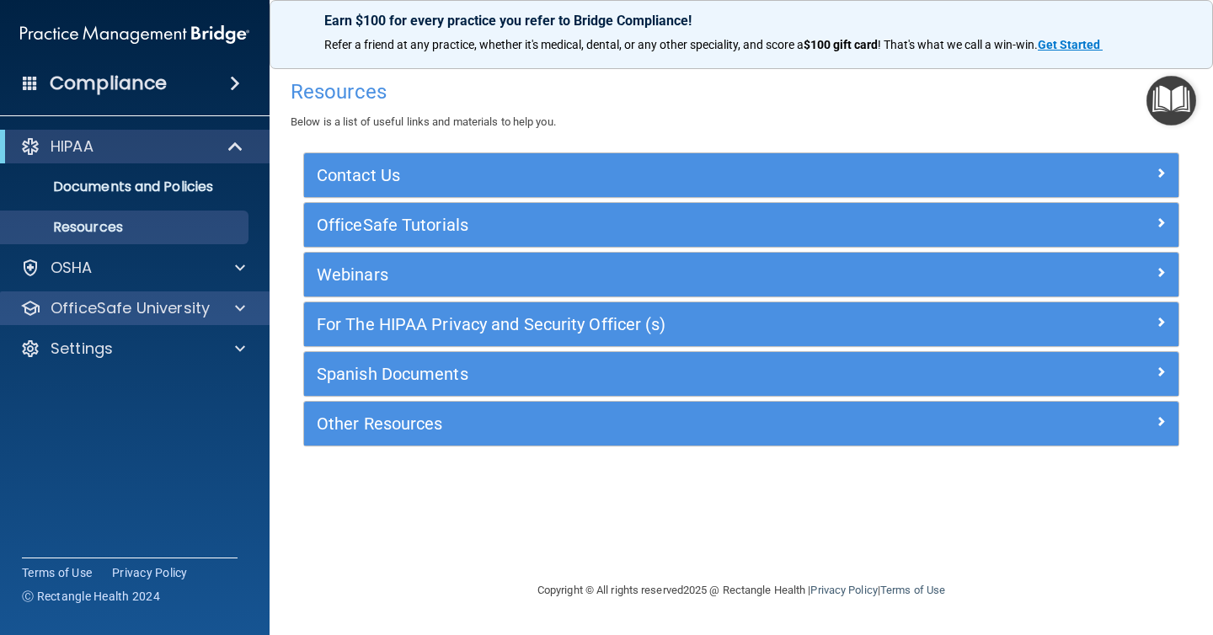
click at [146, 318] on div "OfficeSafe University" at bounding box center [135, 308] width 270 height 34
click at [218, 316] on div at bounding box center [237, 308] width 42 height 20
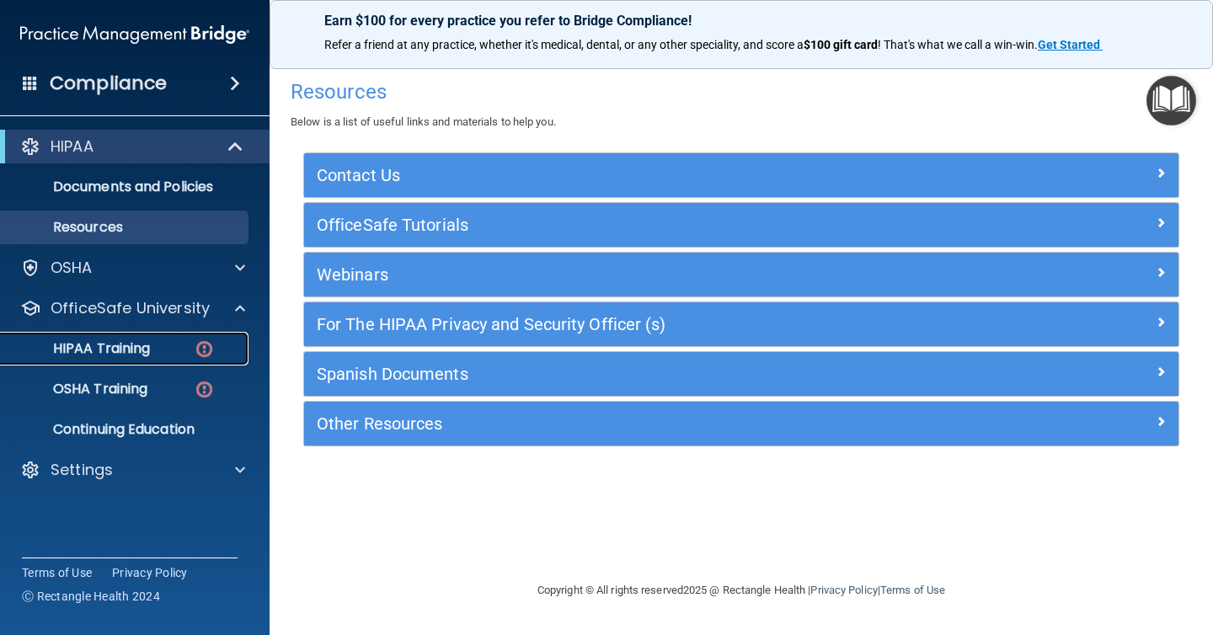
click at [159, 355] on div "HIPAA Training" at bounding box center [126, 348] width 230 height 17
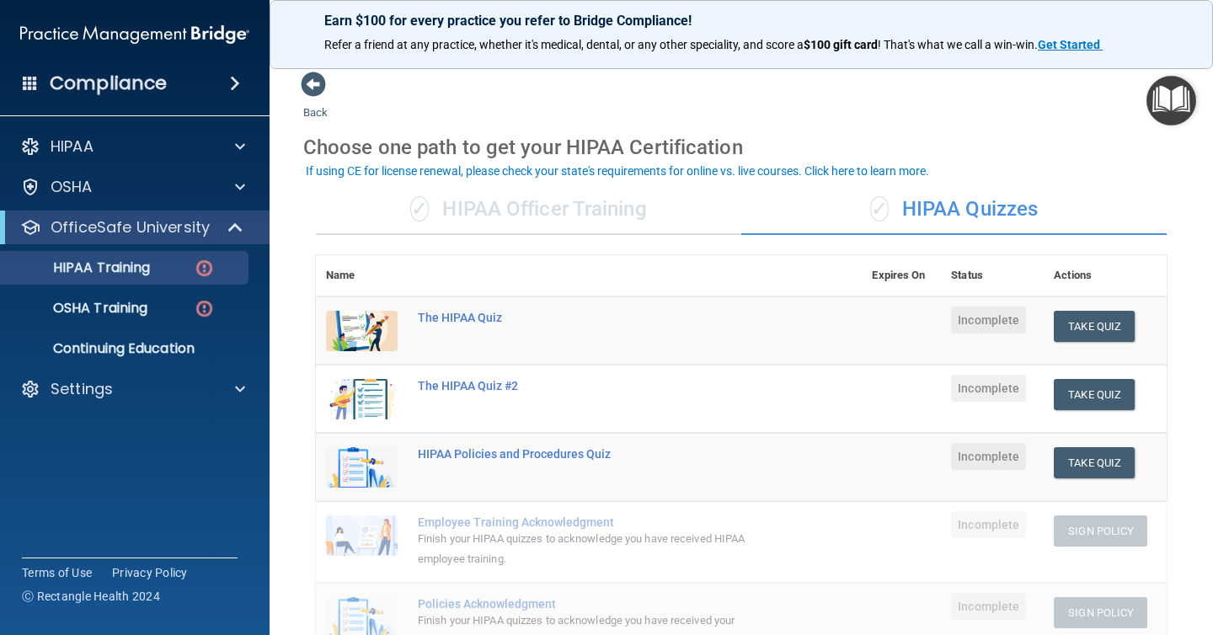
click at [508, 187] on div "✓ HIPAA Officer Training" at bounding box center [528, 209] width 425 height 51
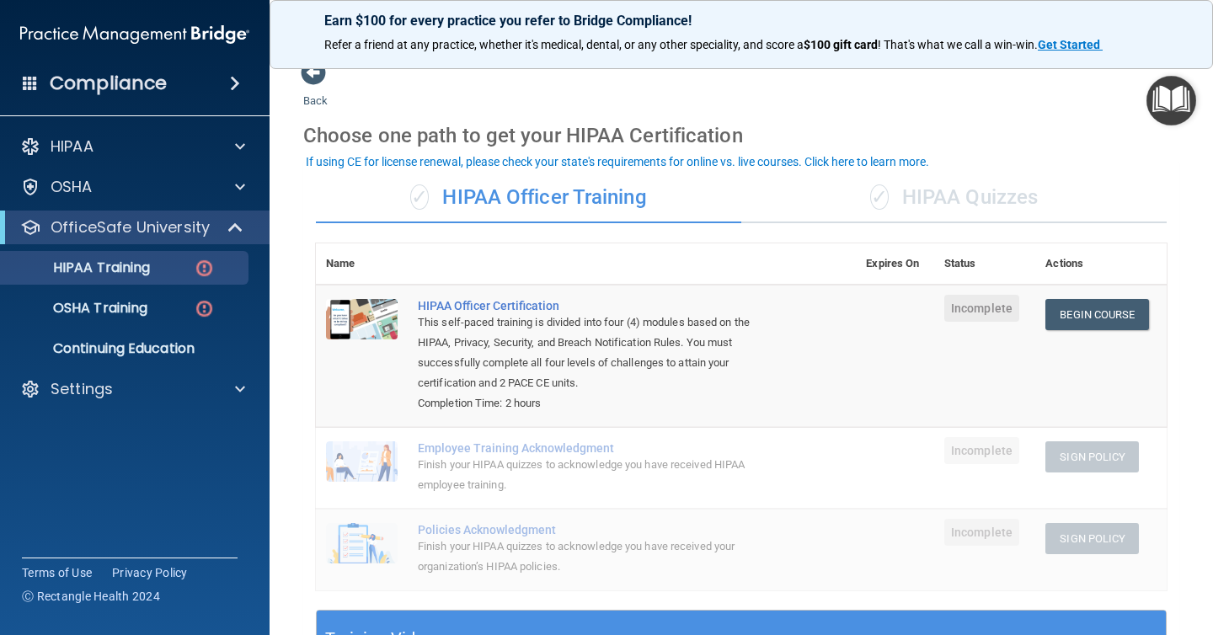
scroll to position [9, 0]
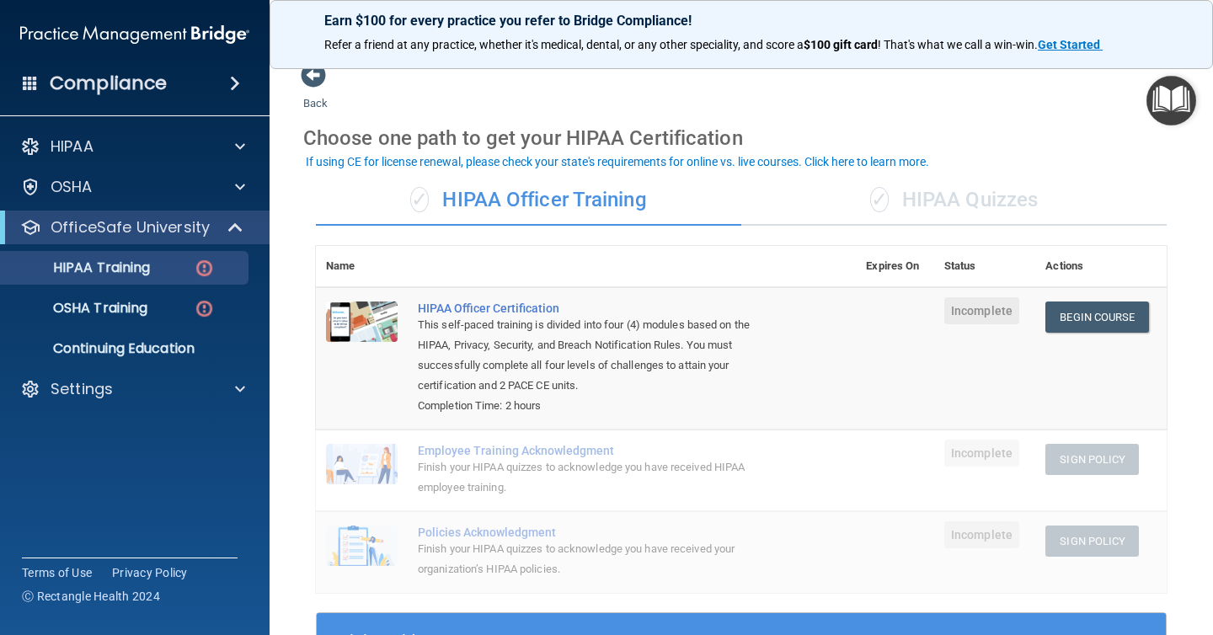
click at [902, 205] on div "✓ HIPAA Quizzes" at bounding box center [953, 200] width 425 height 51
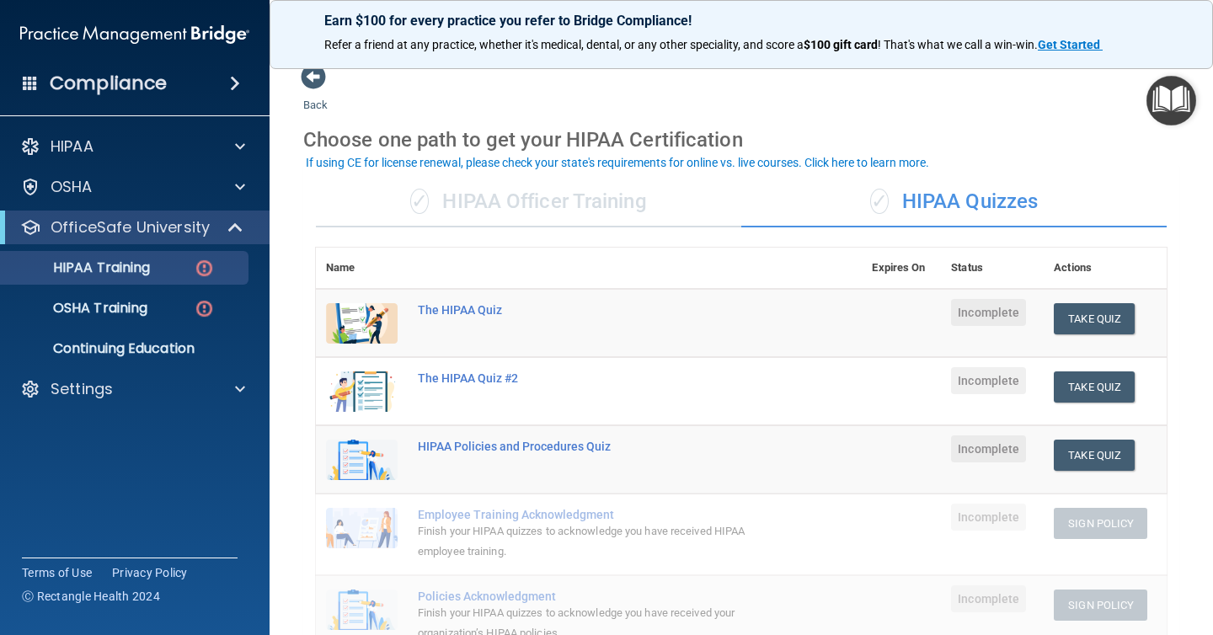
scroll to position [6, 0]
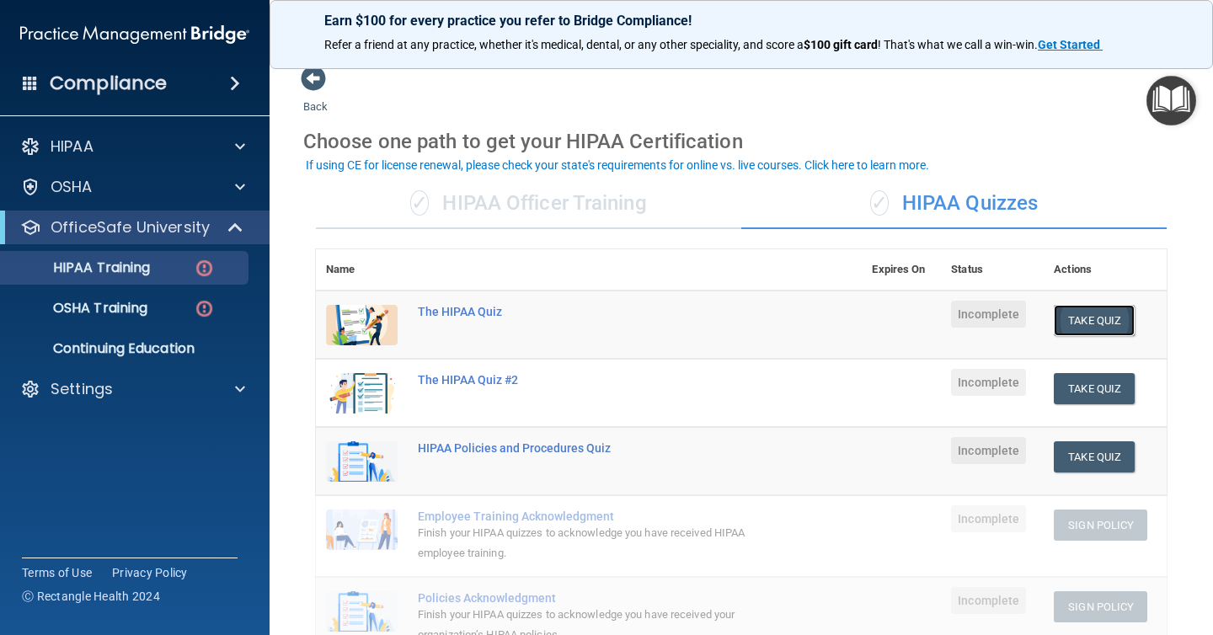
click at [1082, 322] on button "Take Quiz" at bounding box center [1094, 320] width 81 height 31
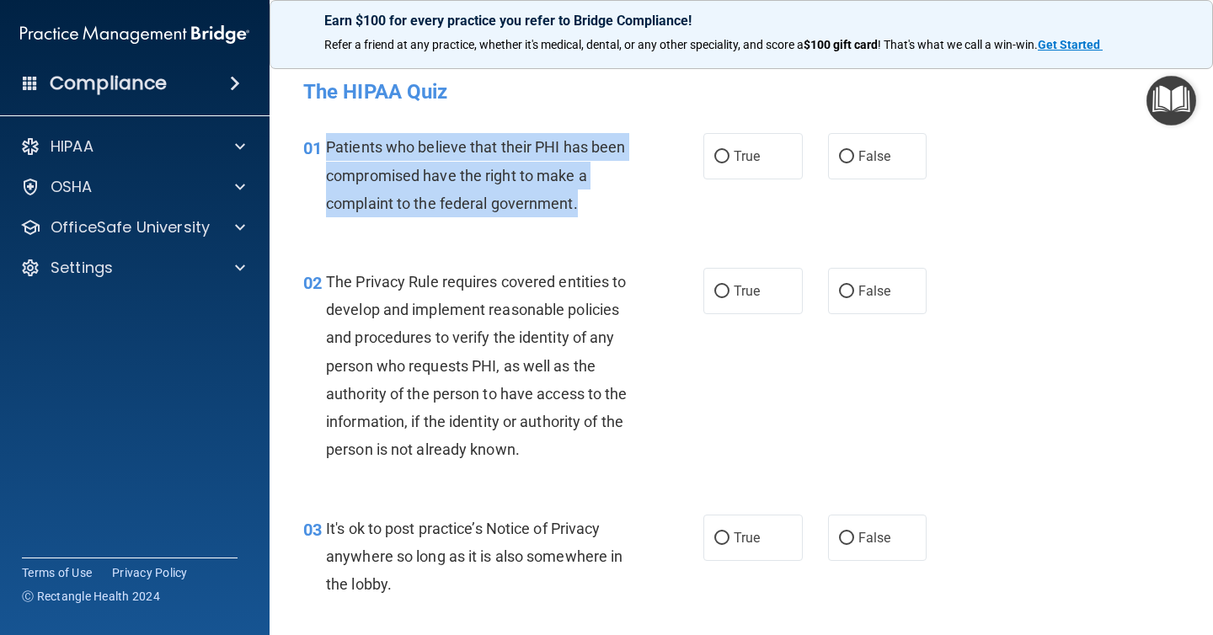
drag, startPoint x: 593, startPoint y: 192, endPoint x: 328, endPoint y: 154, distance: 267.2
click at [328, 154] on div "Patients who believe that their PHI has been compromised have the right to make…" at bounding box center [485, 175] width 319 height 84
copy span "Patients who believe that their PHI has been compromised have the right to make…"
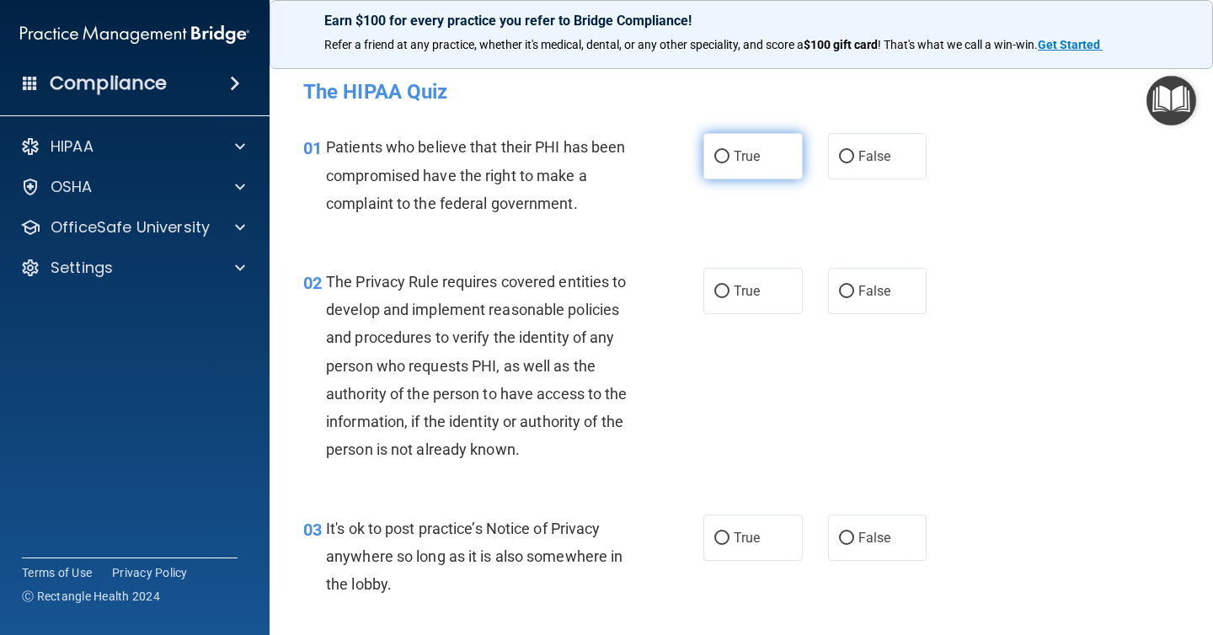
click at [759, 147] on label "True" at bounding box center [752, 156] width 99 height 46
click at [729, 151] on input "True" at bounding box center [721, 157] width 15 height 13
radio input "true"
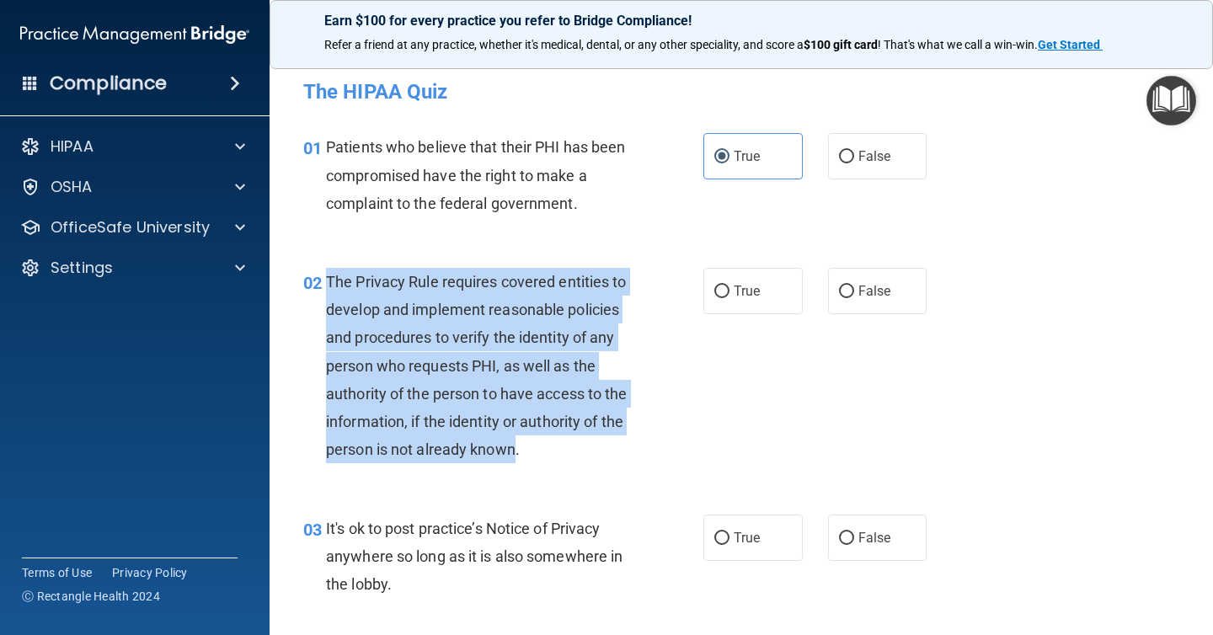
drag, startPoint x: 515, startPoint y: 450, endPoint x: 321, endPoint y: 288, distance: 253.0
click at [321, 288] on div "02 The Privacy Rule requires covered entities to develop and implement reasonab…" at bounding box center [503, 370] width 451 height 205
copy div "The Privacy Rule requires covered entities to develop and implement reasonable …"
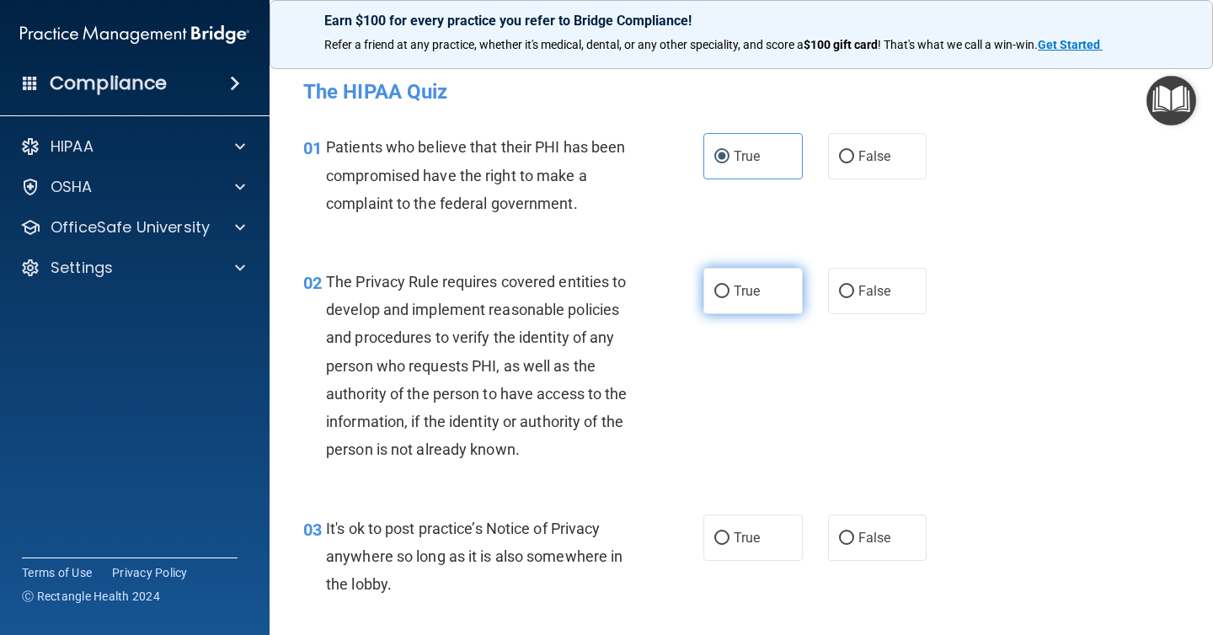
click at [728, 298] on label "True" at bounding box center [752, 291] width 99 height 46
click at [728, 298] on input "True" at bounding box center [721, 292] width 15 height 13
radio input "true"
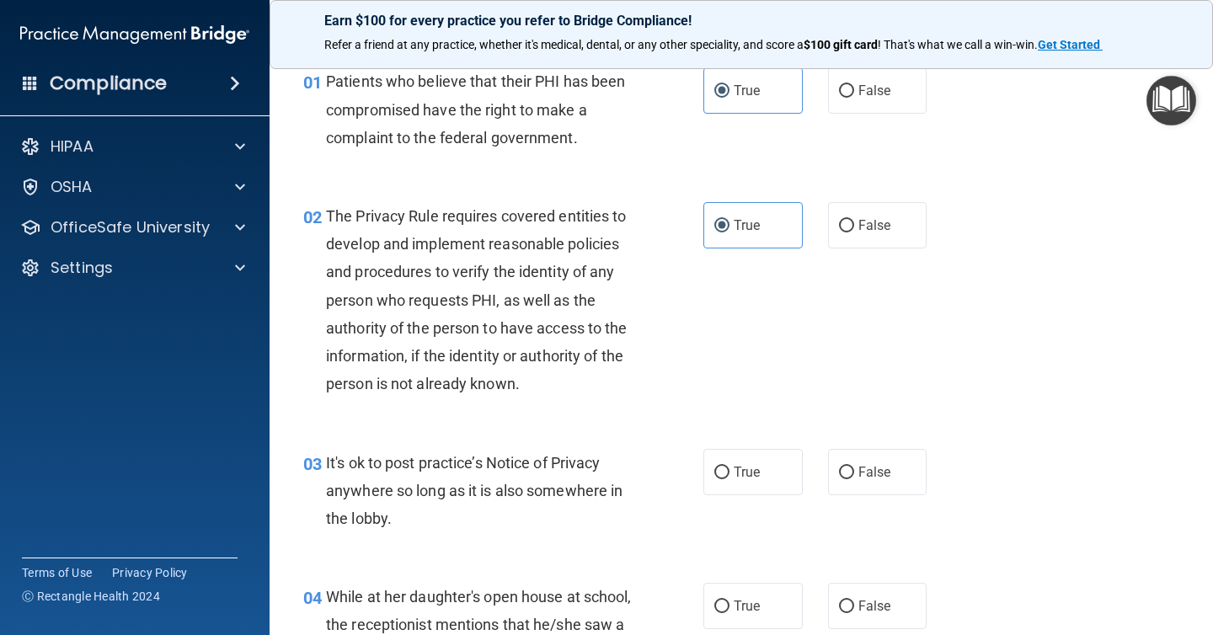
scroll to position [139, 0]
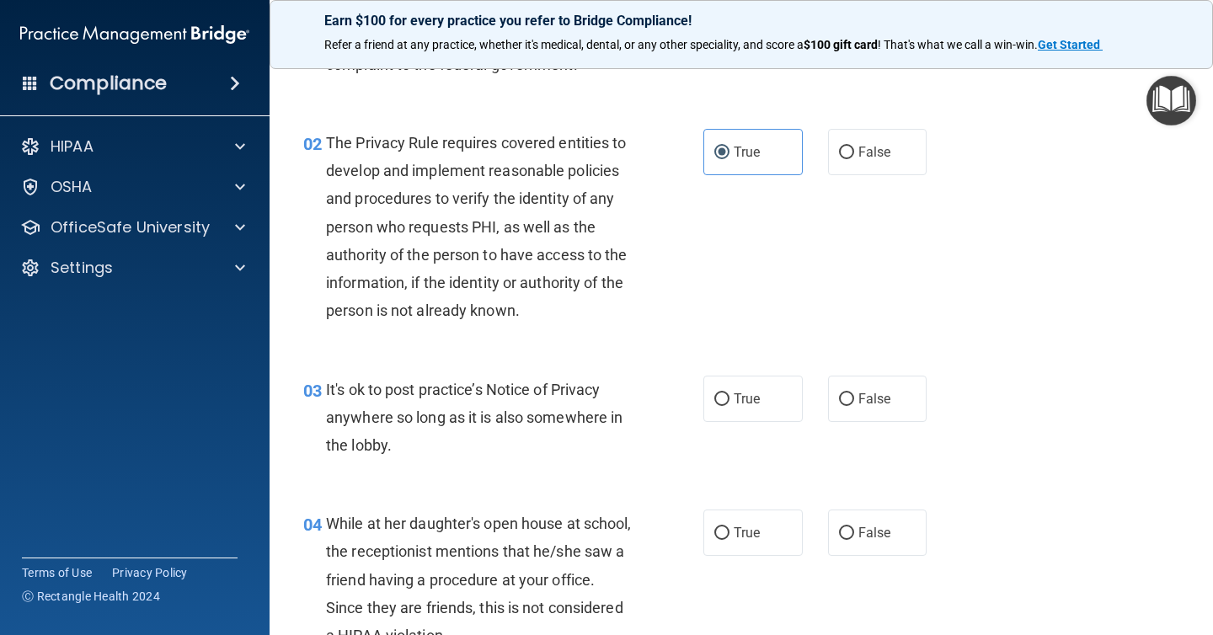
radio input "true"
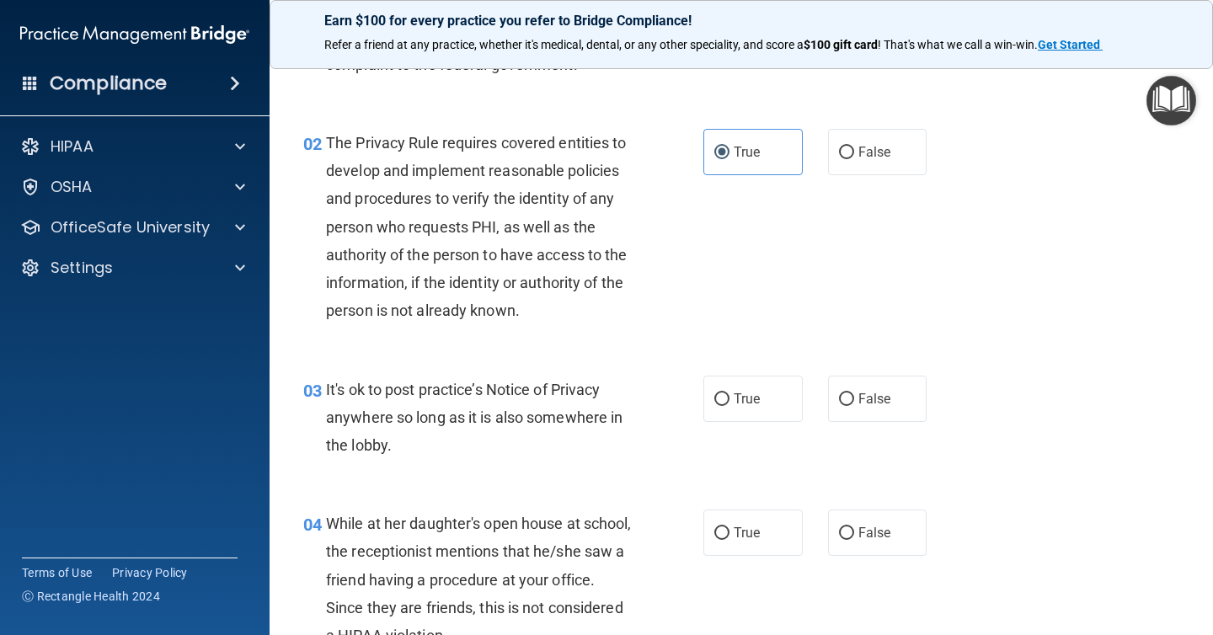
radio input "true"
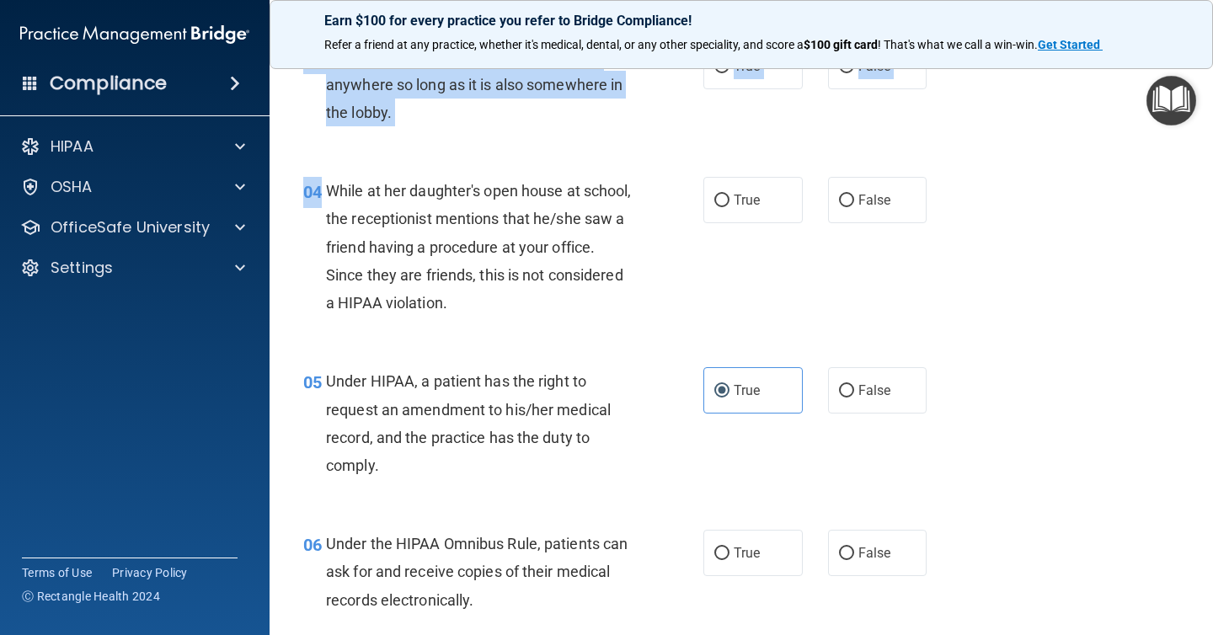
scroll to position [468, 0]
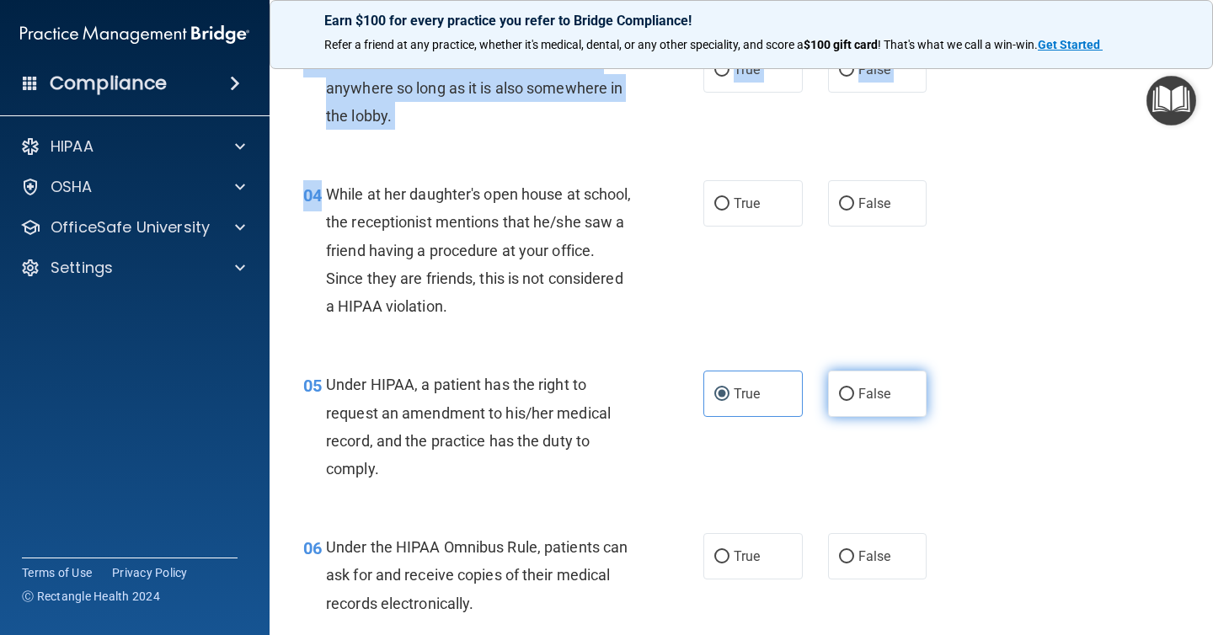
click at [868, 395] on span "False" at bounding box center [874, 394] width 33 height 16
click at [854, 395] on input "False" at bounding box center [846, 394] width 15 height 13
radio input "true"
radio input "false"
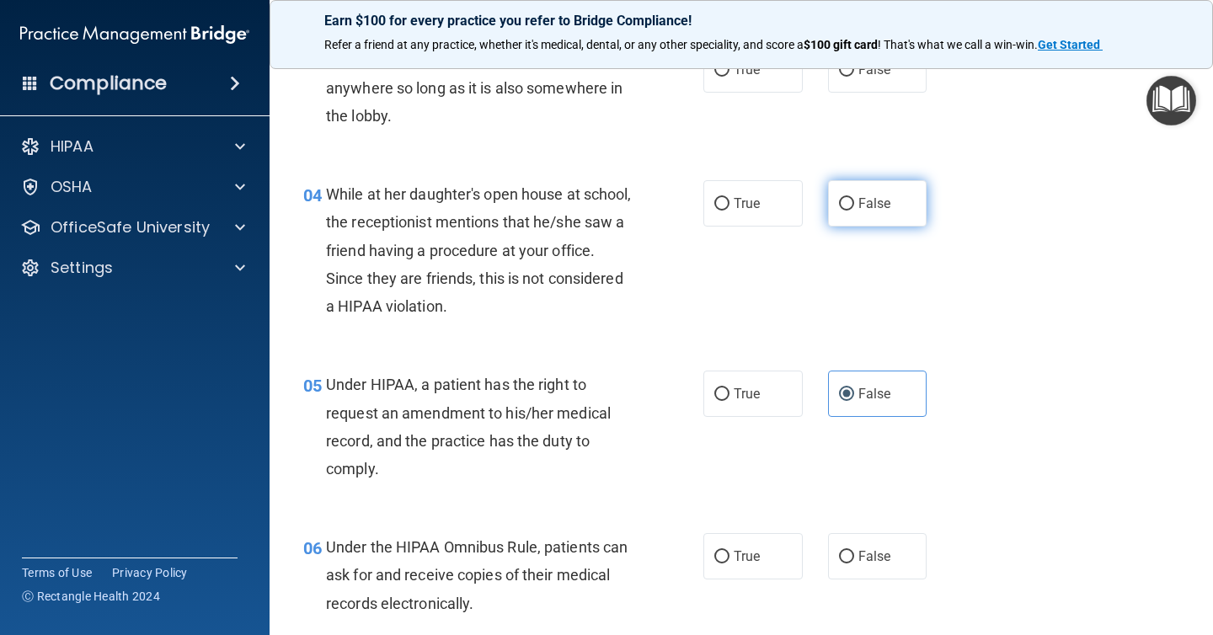
click at [870, 203] on span "False" at bounding box center [874, 203] width 33 height 16
click at [854, 203] on input "False" at bounding box center [846, 204] width 15 height 13
radio input "true"
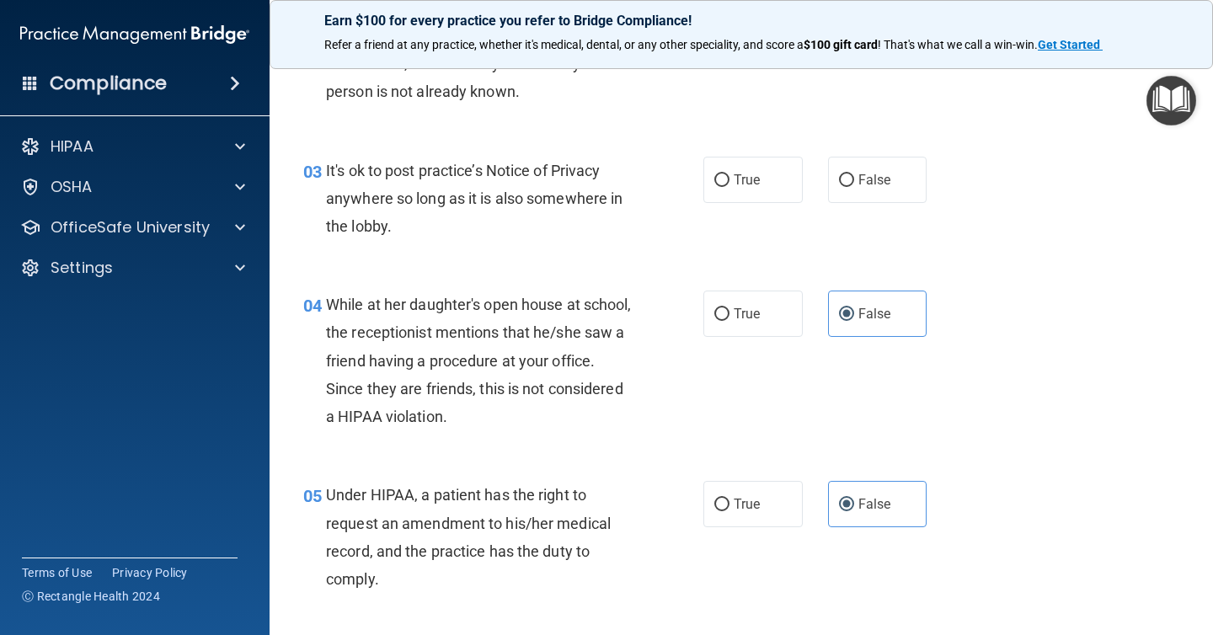
scroll to position [336, 0]
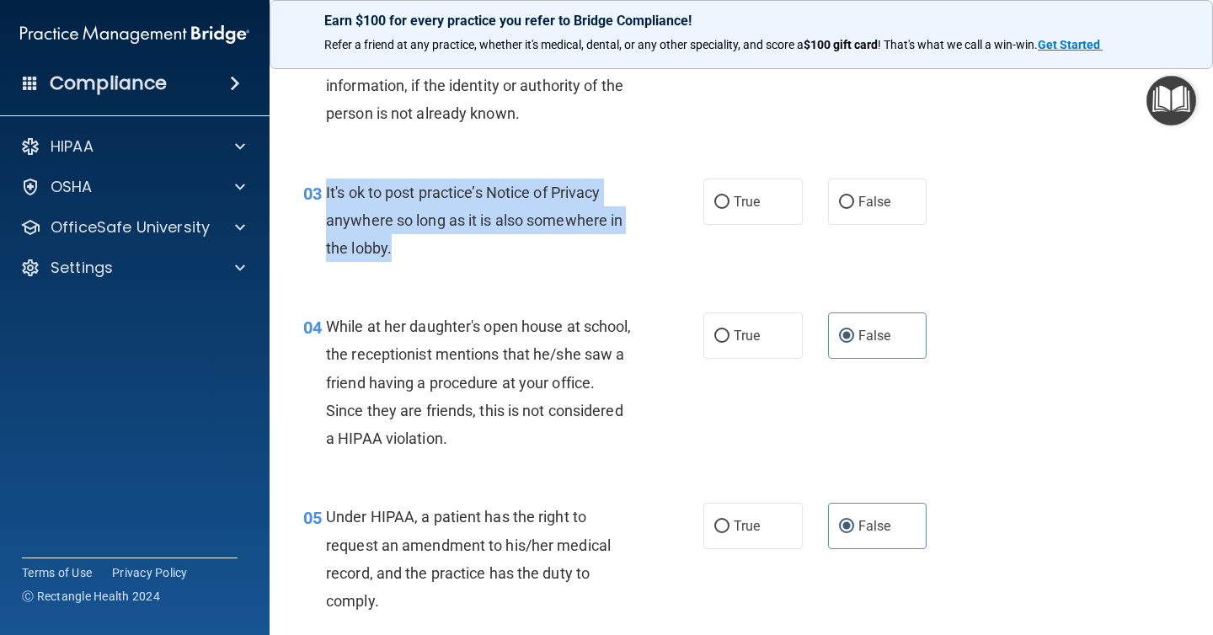
drag, startPoint x: 408, startPoint y: 247, endPoint x: 325, endPoint y: 189, distance: 101.0
click at [325, 189] on div "03 It's ok to post practice’s Notice of Privacy anywhere so long as it is also …" at bounding box center [503, 225] width 451 height 93
copy div "It's ok to post practice’s Notice of Privacy anywhere so long as it is also som…"
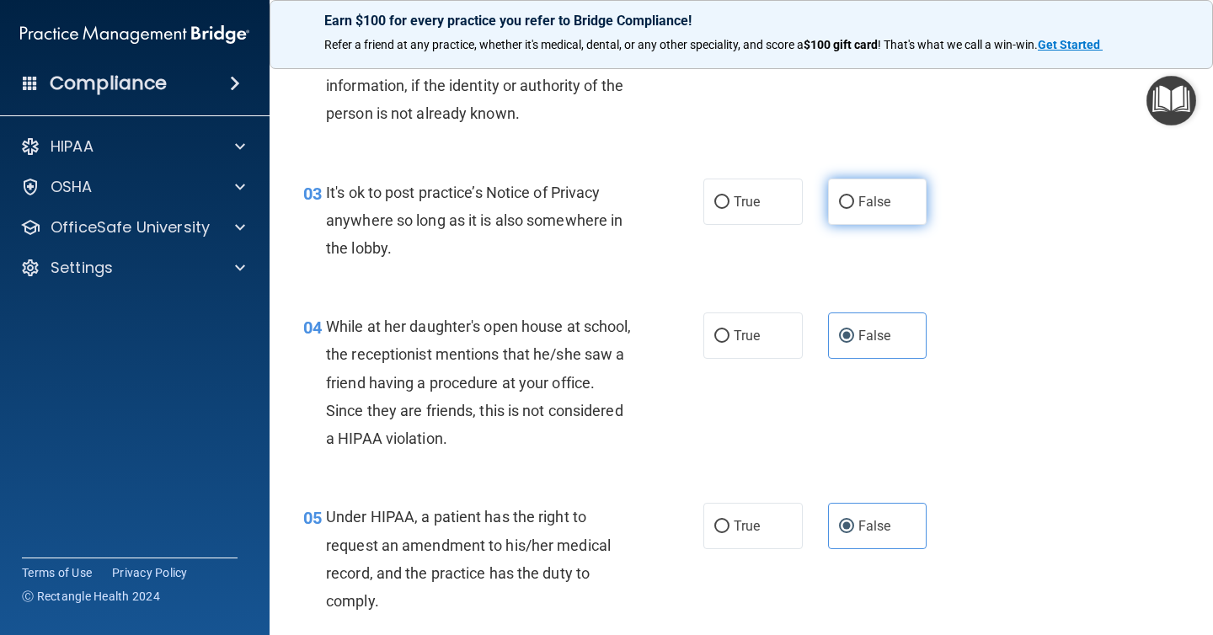
click at [852, 212] on label "False" at bounding box center [877, 202] width 99 height 46
click at [852, 209] on input "False" at bounding box center [846, 202] width 15 height 13
radio input "true"
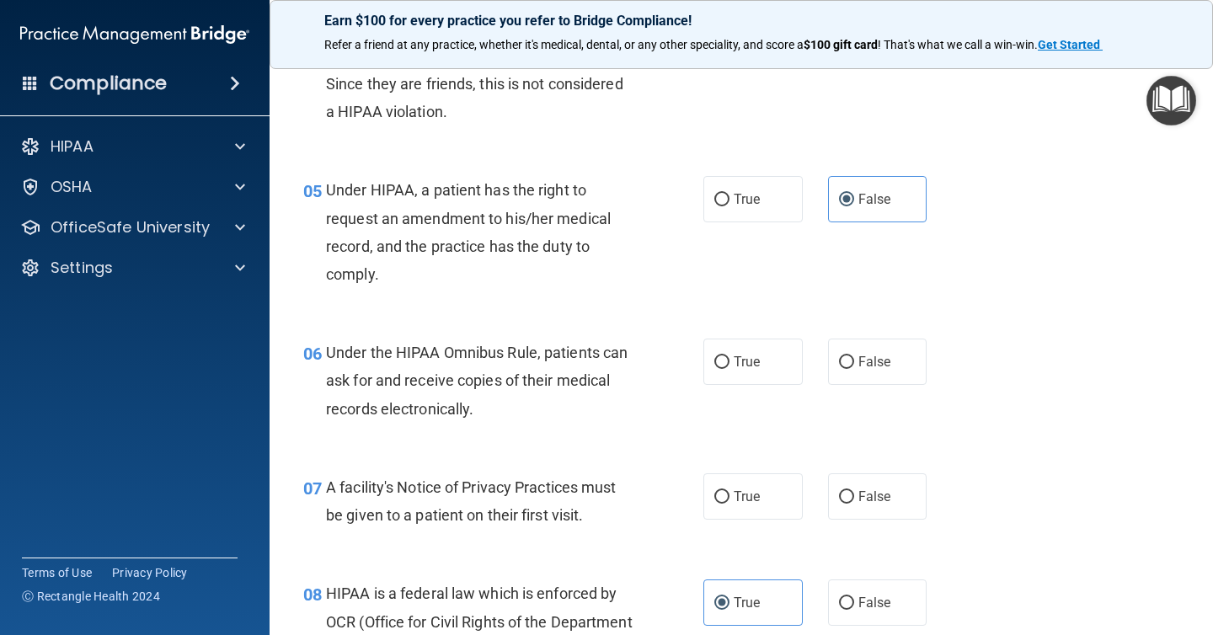
scroll to position [665, 0]
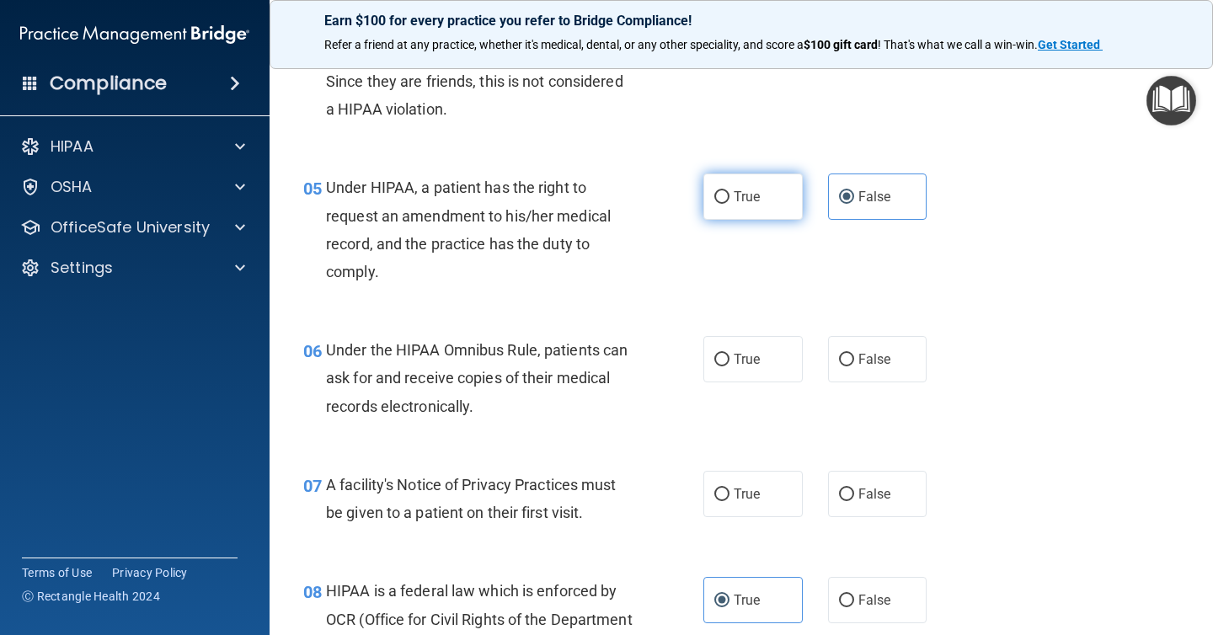
click at [769, 202] on label "True" at bounding box center [752, 197] width 99 height 46
click at [729, 202] on input "True" at bounding box center [721, 197] width 15 height 13
radio input "true"
radio input "false"
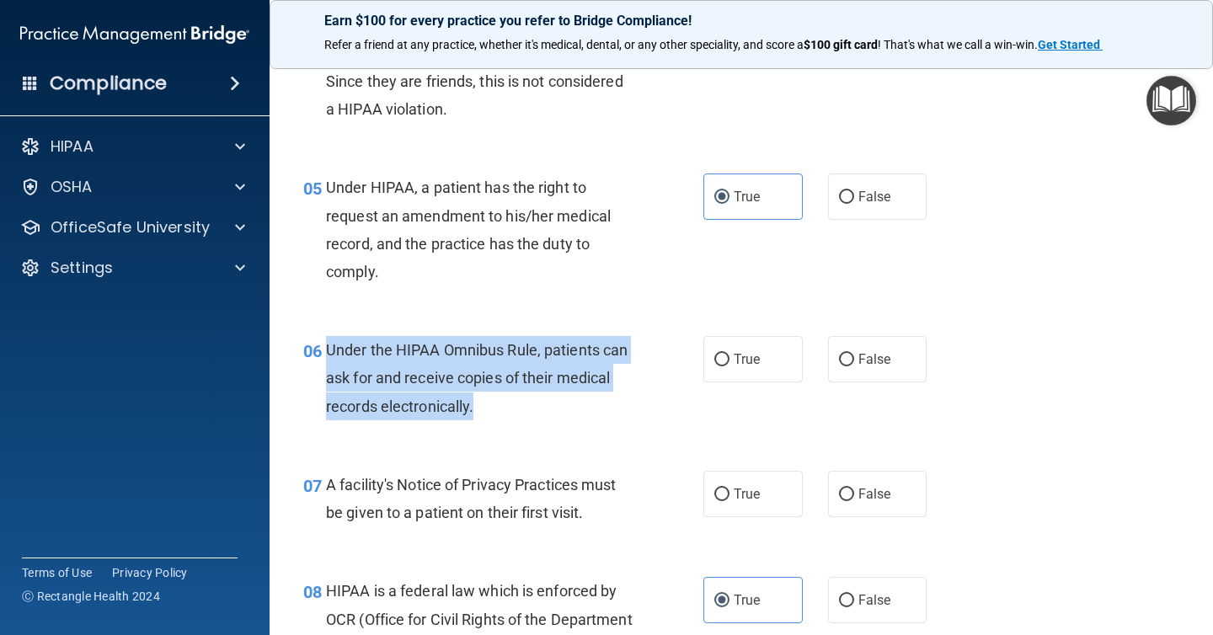
drag, startPoint x: 488, startPoint y: 419, endPoint x: 330, endPoint y: 352, distance: 171.0
click at [330, 352] on div "Under the HIPAA Omnibus Rule, patients can ask for and receive copies of their …" at bounding box center [485, 378] width 319 height 84
copy span "Under the HIPAA Omnibus Rule, patients can ask for and receive copies of their …"
click at [720, 357] on input "True" at bounding box center [721, 360] width 15 height 13
radio input "true"
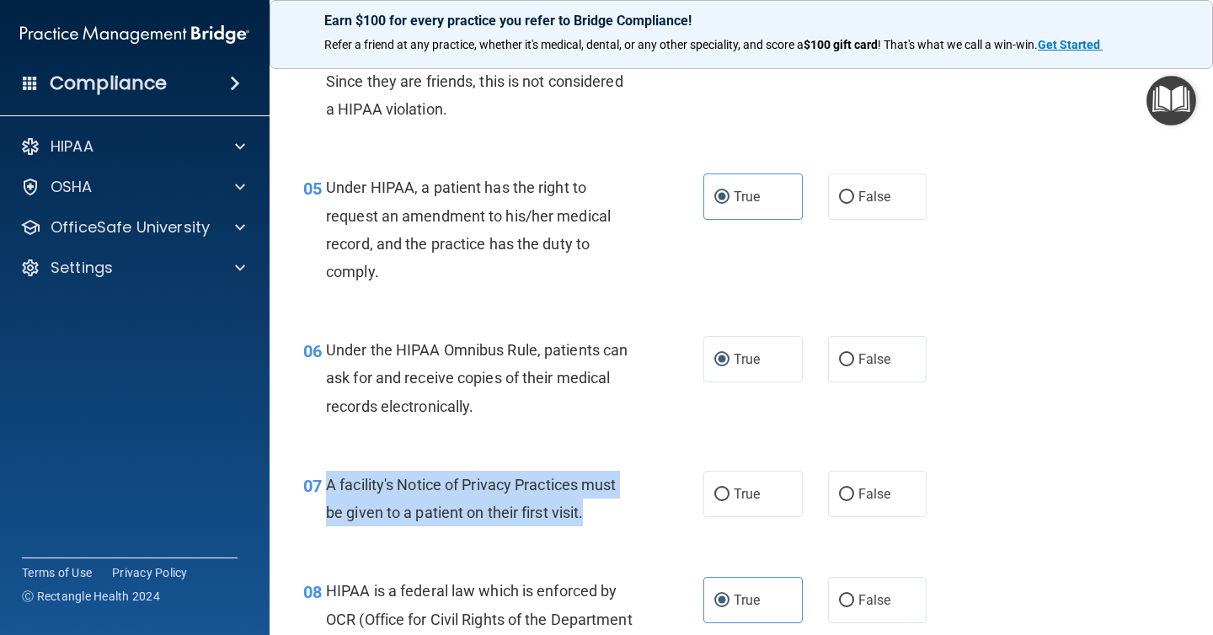
drag, startPoint x: 598, startPoint y: 526, endPoint x: 323, endPoint y: 487, distance: 278.1
click at [323, 487] on div "07 A facility's Notice of Privacy Practices must be given to a patient on their…" at bounding box center [503, 503] width 451 height 64
copy div "A facility's Notice of Privacy Practices must be given to a patient on their fi…"
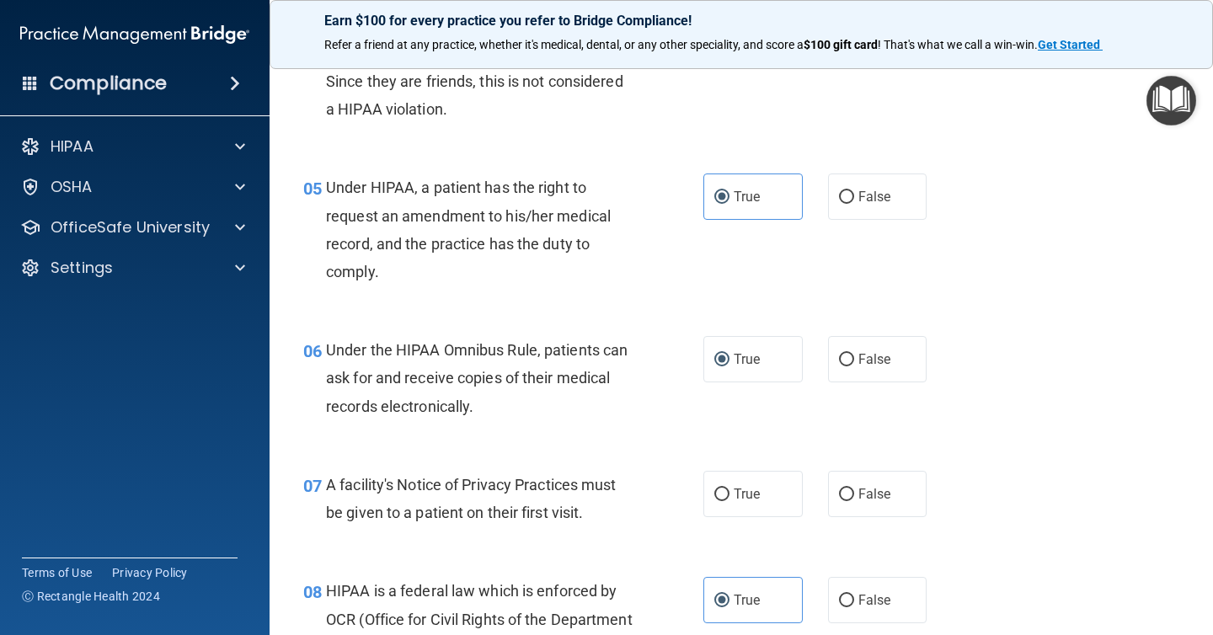
click at [910, 422] on div "06 Under the HIPAA Omnibus Rule, patients can ask for and receive copies of the…" at bounding box center [741, 382] width 901 height 135
click at [857, 483] on label "False" at bounding box center [877, 494] width 99 height 46
click at [854, 489] on input "False" at bounding box center [846, 495] width 15 height 13
radio input "true"
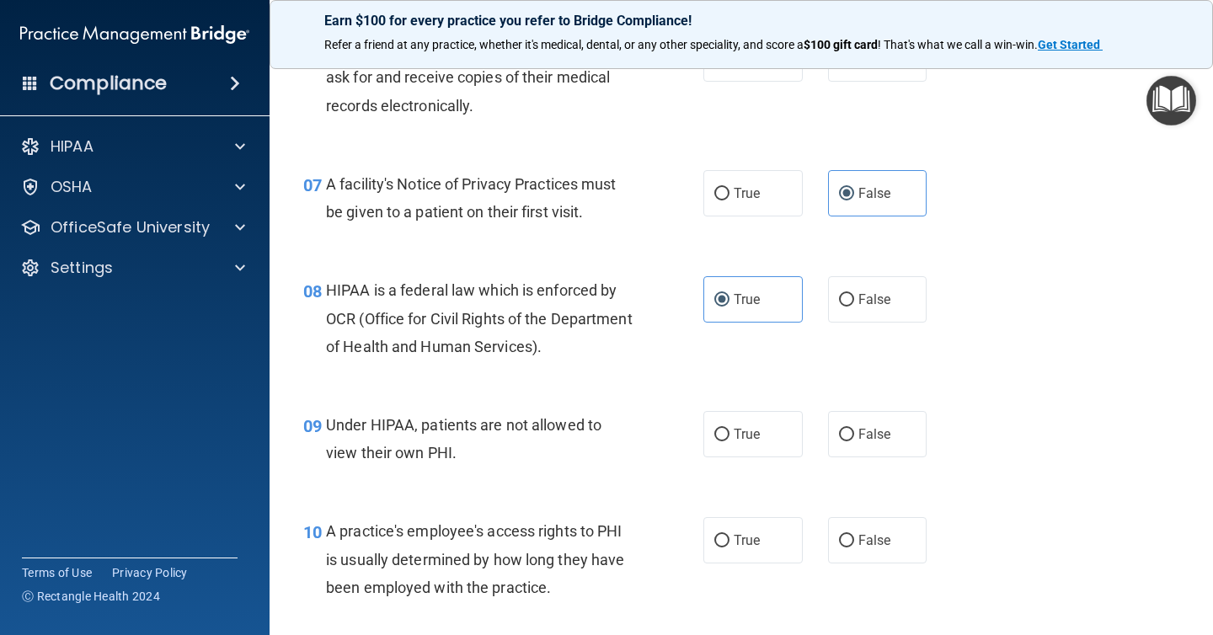
scroll to position [971, 0]
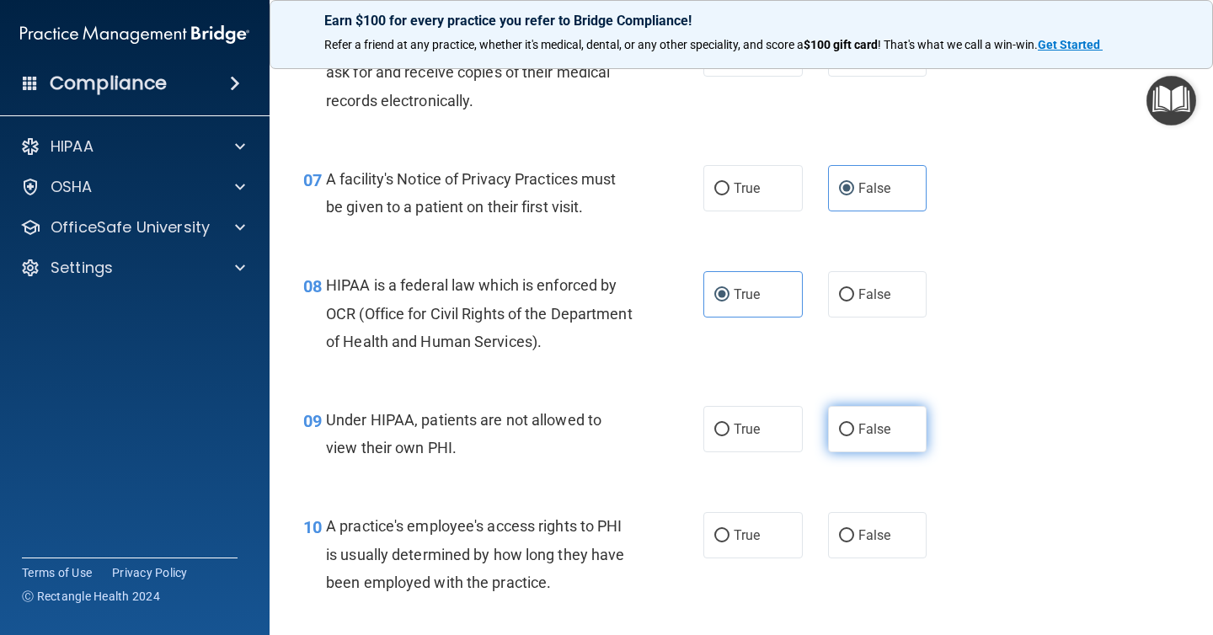
click at [842, 430] on input "False" at bounding box center [846, 430] width 15 height 13
radio input "true"
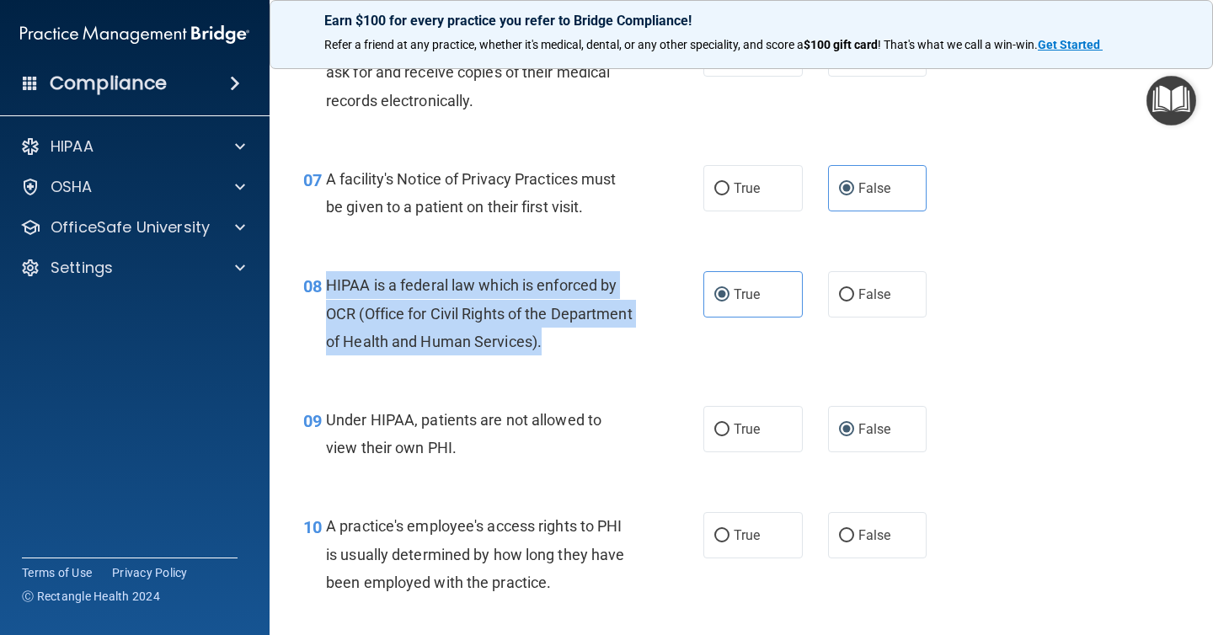
drag, startPoint x: 628, startPoint y: 340, endPoint x: 323, endPoint y: 287, distance: 310.3
click at [323, 287] on div "08 HIPAA is a federal law which is enforced by OCR (Office for Civil Rights of …" at bounding box center [503, 317] width 451 height 93
copy div "HIPAA is a federal law which is enforced by OCR (Office for Civil Rights of the…"
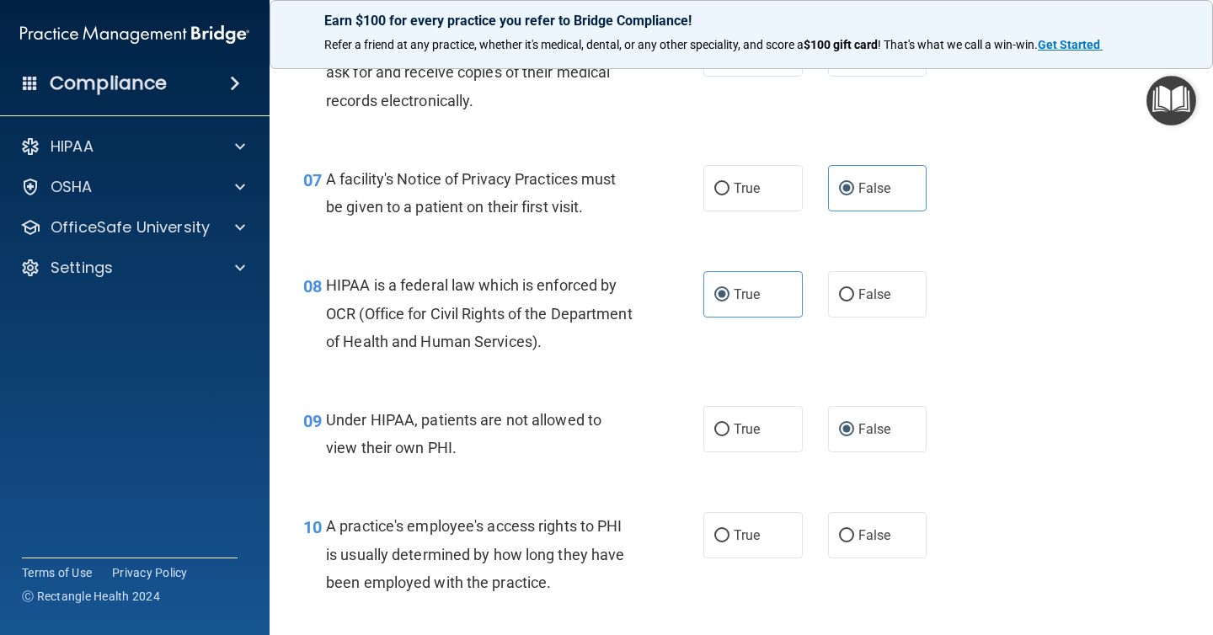
click at [749, 222] on div "07 A facility's Notice of Privacy Practices must be given to a patient on their…" at bounding box center [741, 197] width 901 height 106
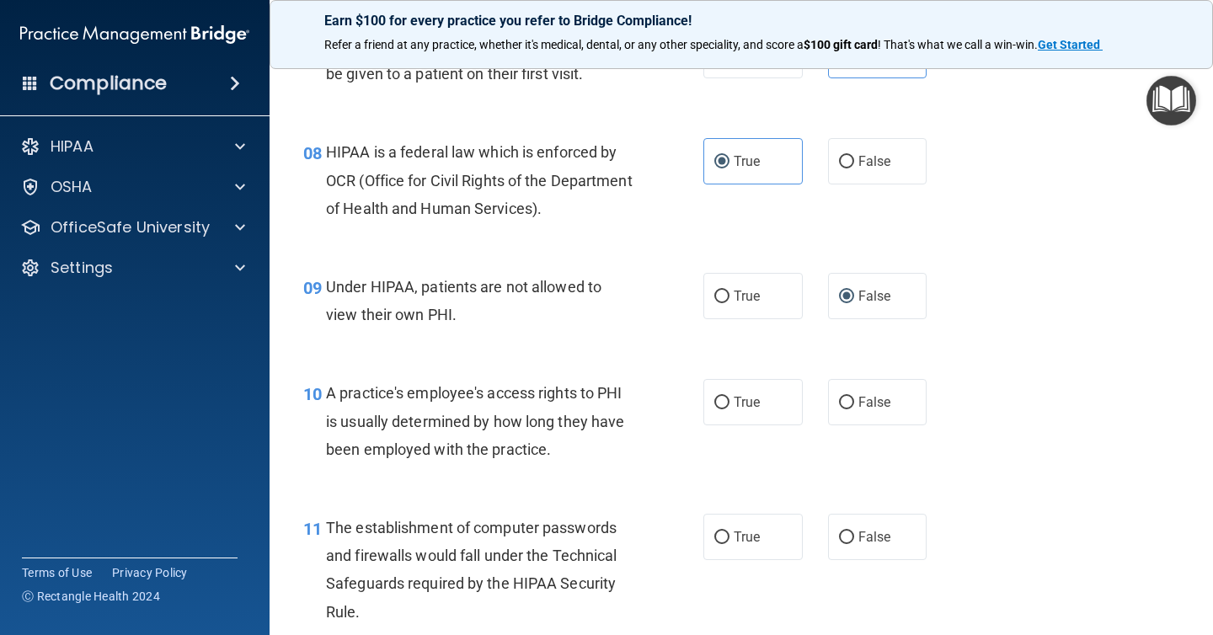
scroll to position [1112, 0]
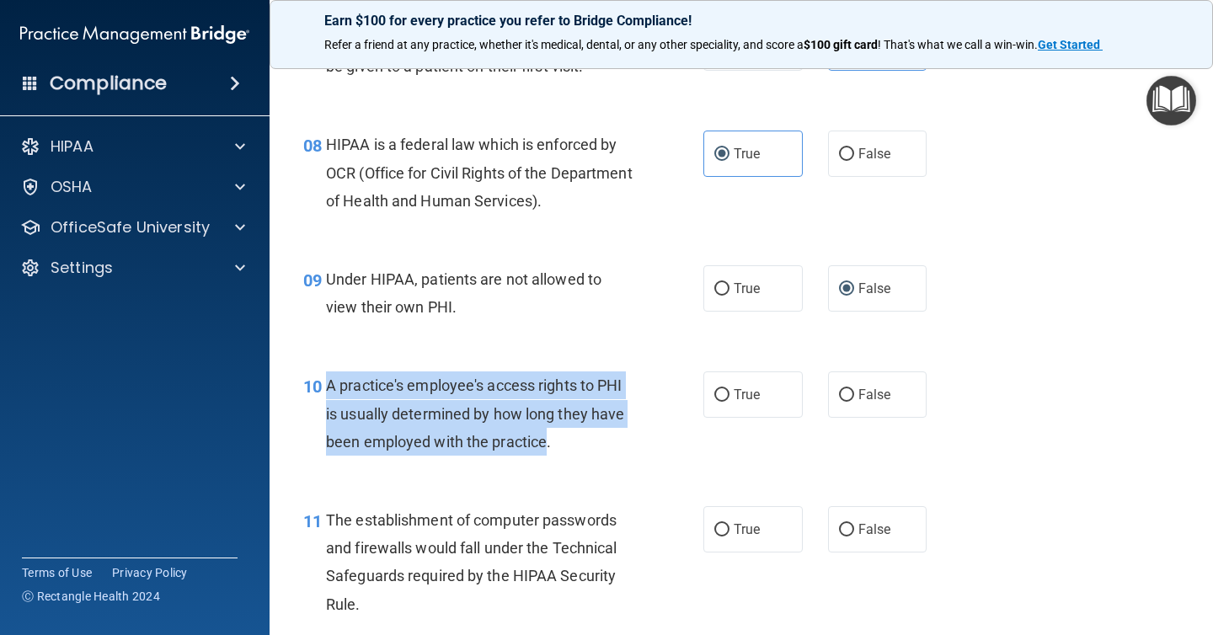
drag, startPoint x: 547, startPoint y: 444, endPoint x: 325, endPoint y: 383, distance: 230.5
click at [325, 383] on div "10 A practice's employee's access rights to PHI is usually determined by how lo…" at bounding box center [503, 417] width 451 height 93
copy div "A practice's employee's access rights to PHI is usually determined by how long …"
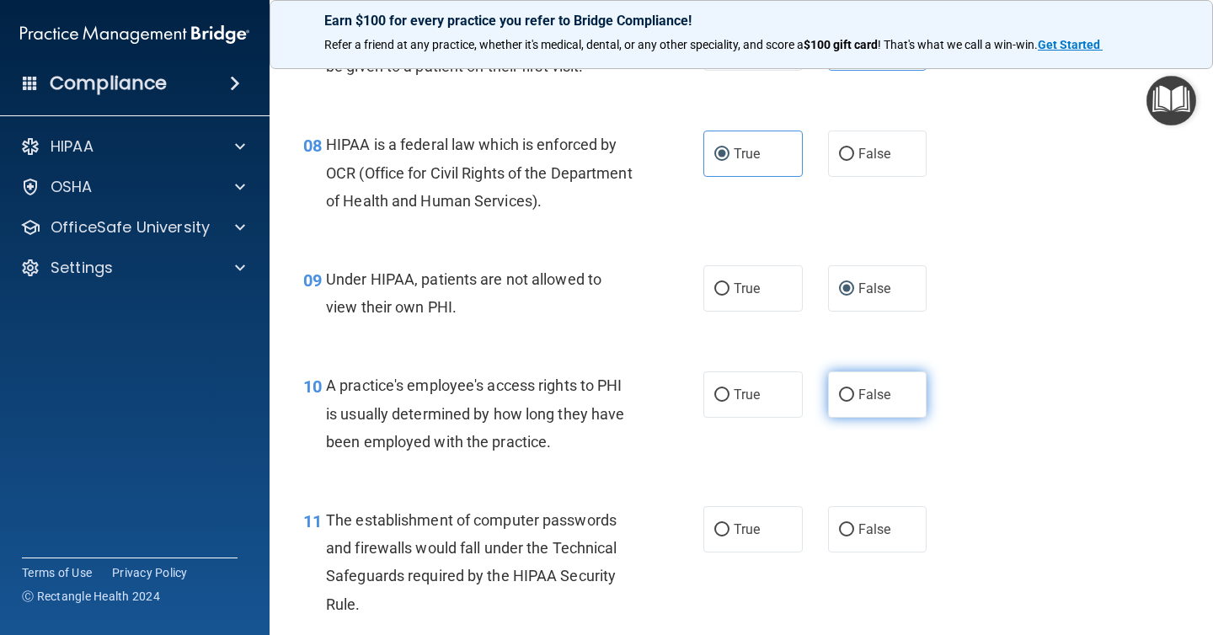
click at [882, 382] on label "False" at bounding box center [877, 394] width 99 height 46
click at [854, 389] on input "False" at bounding box center [846, 395] width 15 height 13
radio input "true"
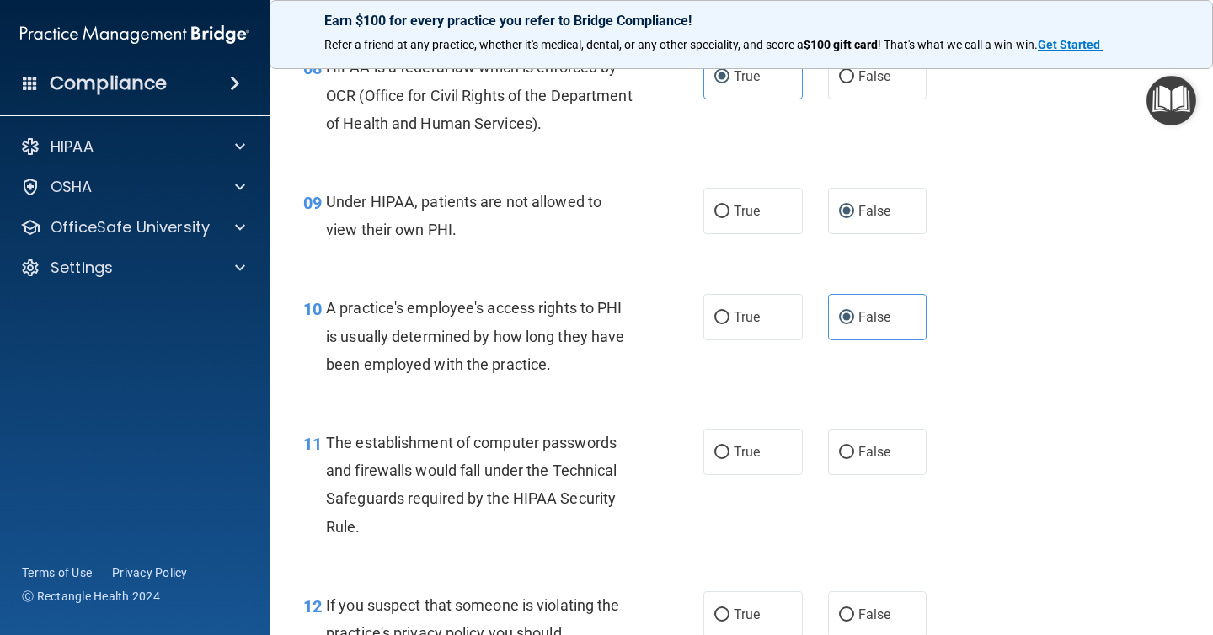
scroll to position [1199, 0]
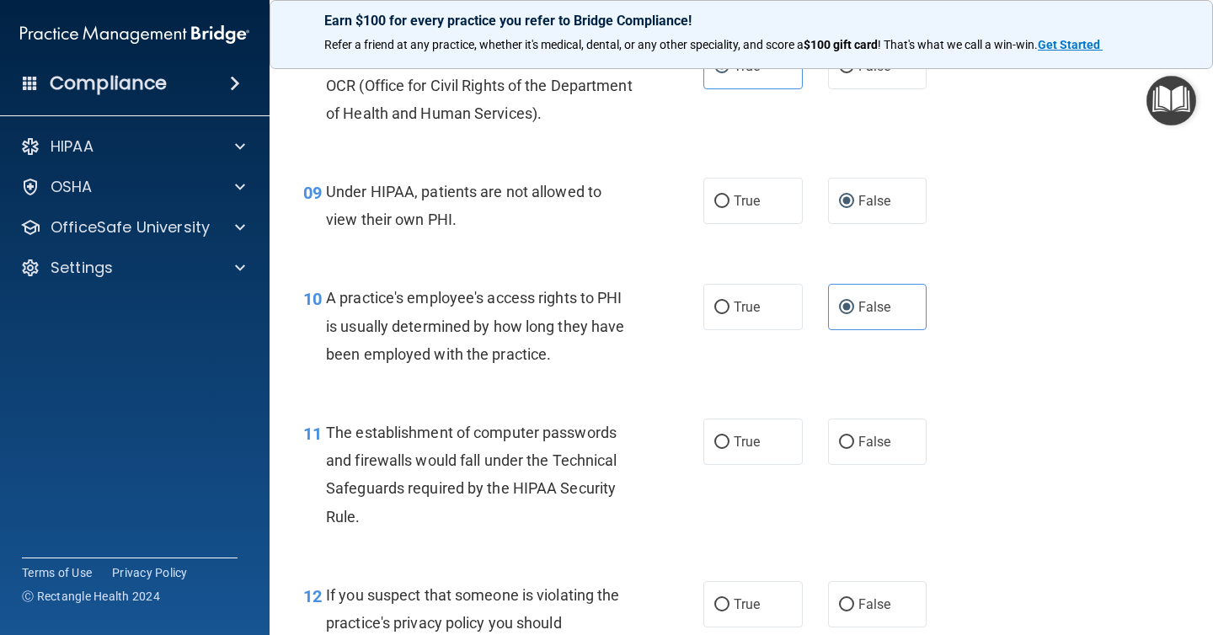
click at [392, 526] on div "The establishment of computer passwords and firewalls would fall under the Tech…" at bounding box center [485, 475] width 319 height 112
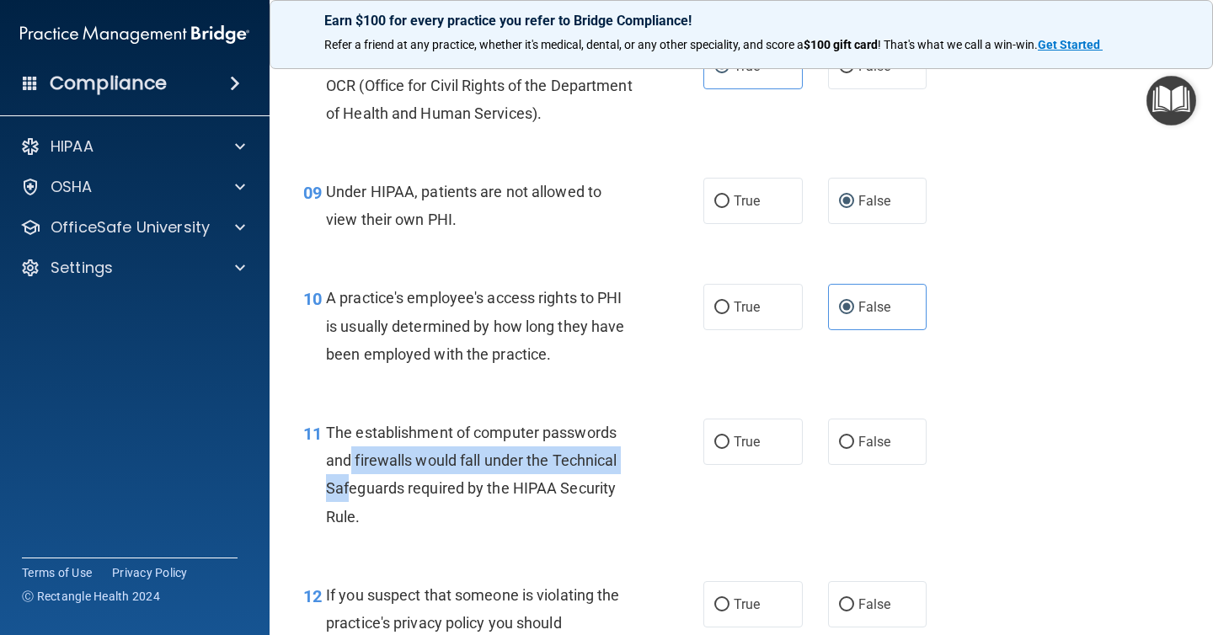
drag, startPoint x: 350, startPoint y: 479, endPoint x: 347, endPoint y: 462, distance: 17.9
click at [347, 462] on span "The establishment of computer passwords and firewalls would fall under the Tech…" at bounding box center [471, 475] width 291 height 102
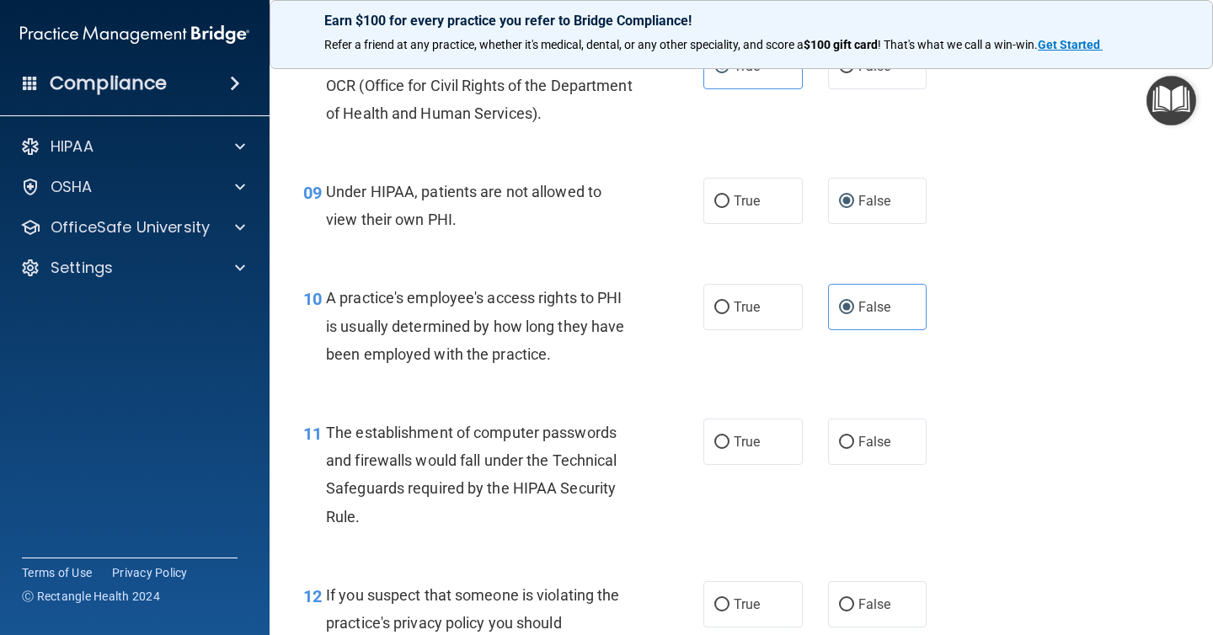
click at [376, 507] on div "The establishment of computer passwords and firewalls would fall under the Tech…" at bounding box center [485, 475] width 319 height 112
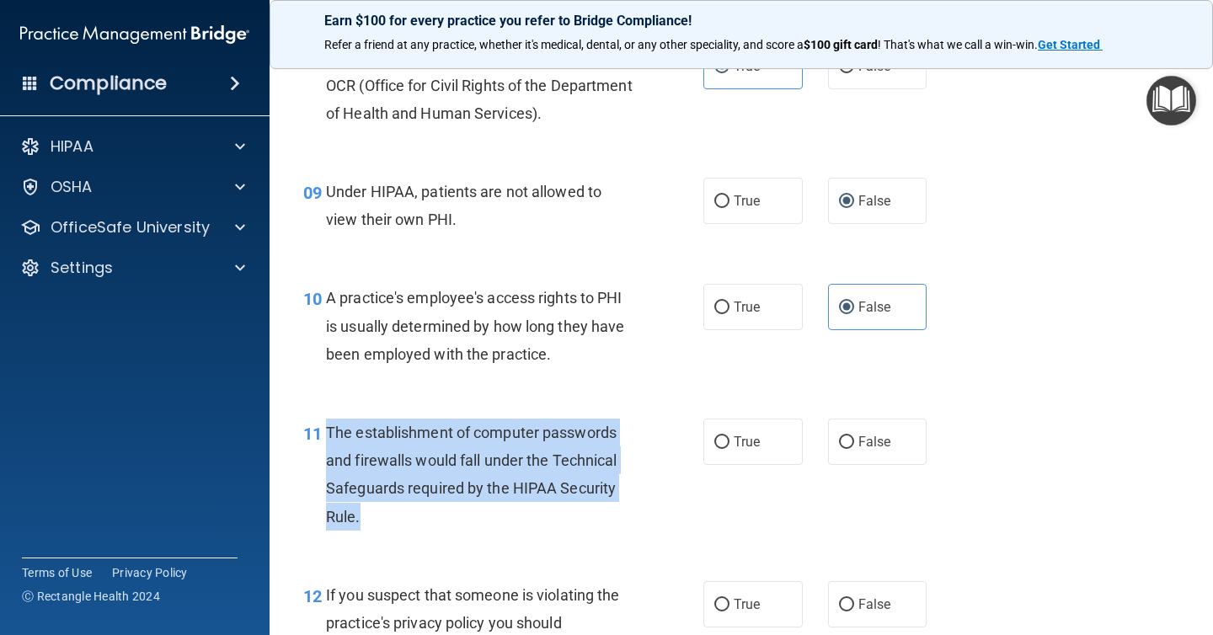
drag, startPoint x: 369, startPoint y: 514, endPoint x: 329, endPoint y: 437, distance: 86.3
click at [329, 437] on div "The establishment of computer passwords and firewalls would fall under the Tech…" at bounding box center [485, 475] width 319 height 112
copy span "The establishment of computer passwords and firewalls would fall under the Tech…"
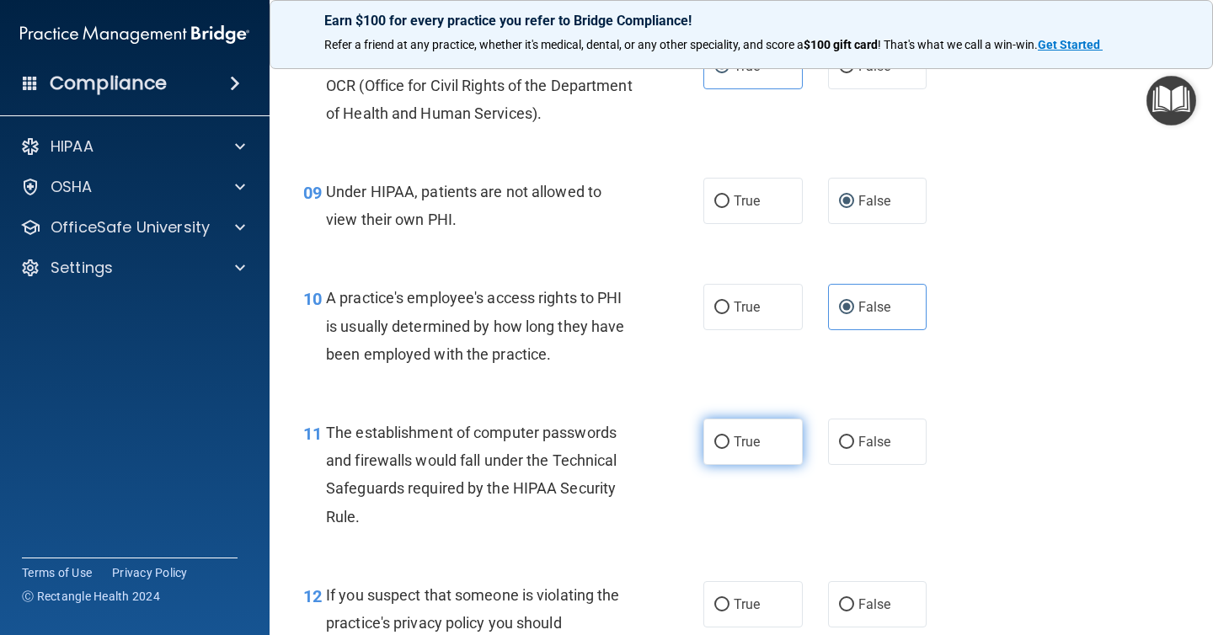
click at [757, 429] on label "True" at bounding box center [752, 442] width 99 height 46
click at [729, 436] on input "True" at bounding box center [721, 442] width 15 height 13
radio input "true"
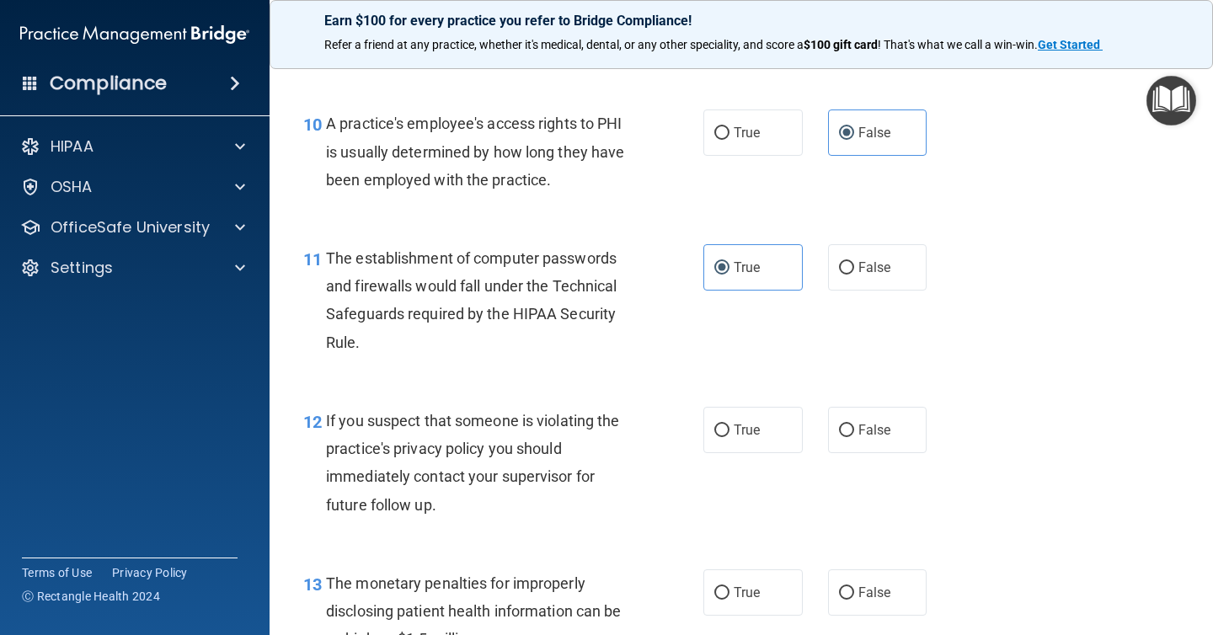
scroll to position [1426, 0]
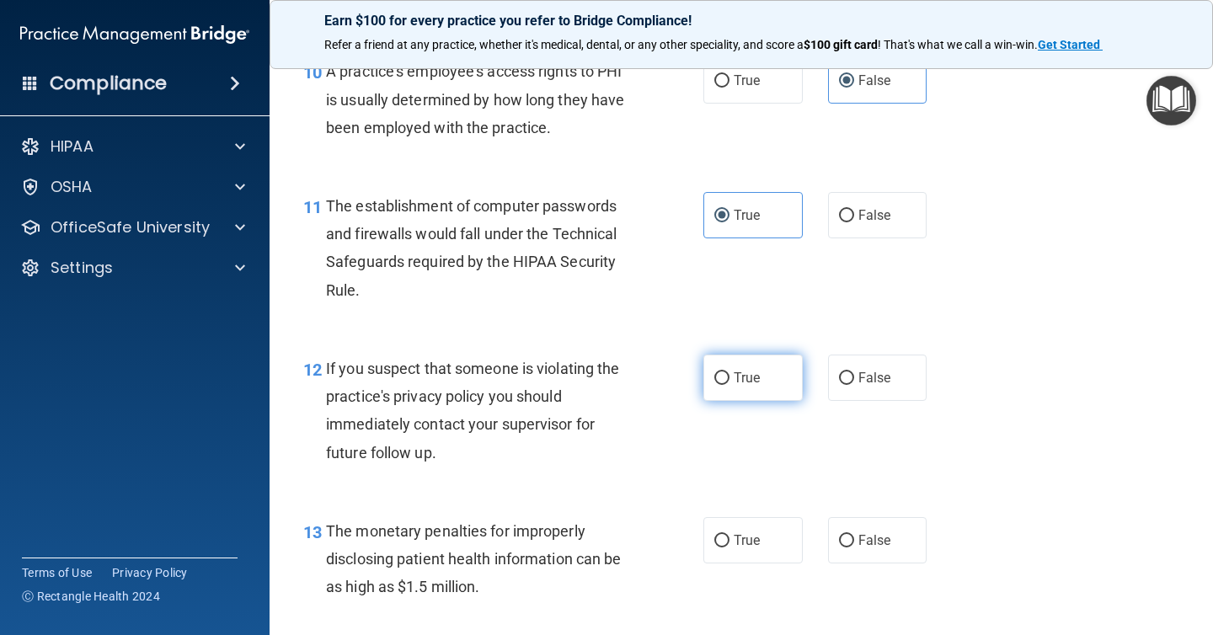
click at [768, 395] on label "True" at bounding box center [752, 378] width 99 height 46
click at [729, 385] on input "True" at bounding box center [721, 378] width 15 height 13
radio input "true"
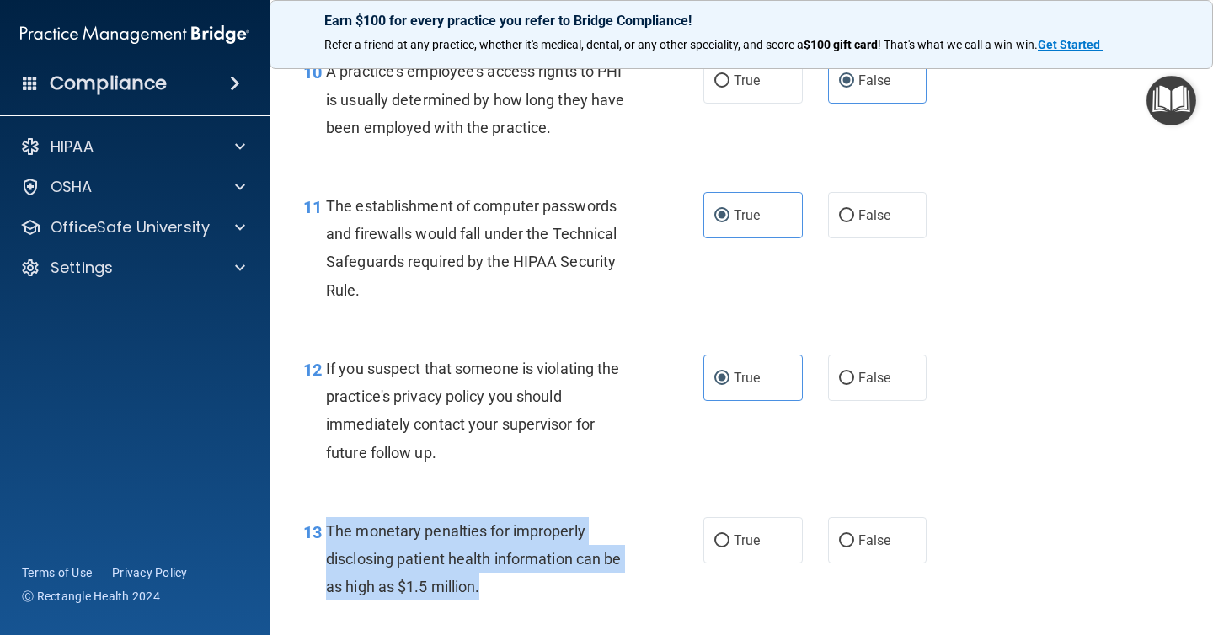
drag, startPoint x: 496, startPoint y: 591, endPoint x: 328, endPoint y: 531, distance: 179.0
click at [328, 531] on div "The monetary penalties for improperly disclosing patient health information can…" at bounding box center [485, 559] width 319 height 84
copy span "The monetary penalties for improperly disclosing patient health information can…"
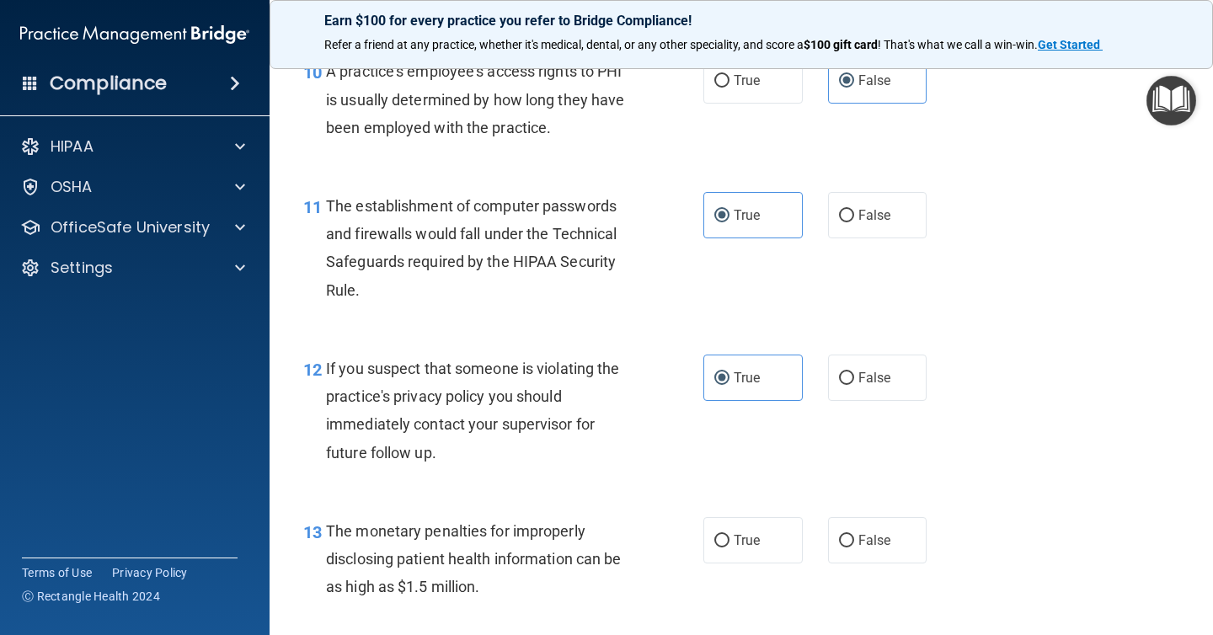
click at [751, 515] on div "13 The monetary penalties for improperly disclosing patient health information …" at bounding box center [741, 563] width 901 height 135
click at [749, 537] on span "True" at bounding box center [747, 540] width 26 height 16
click at [729, 537] on input "True" at bounding box center [721, 541] width 15 height 13
radio input "true"
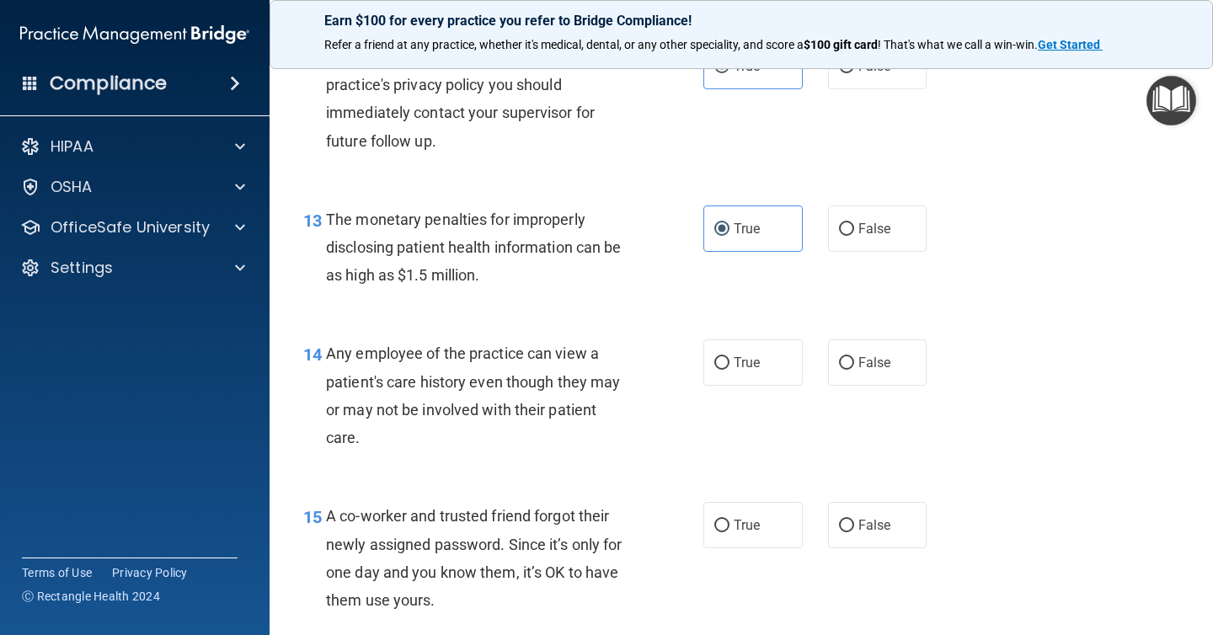
scroll to position [1743, 0]
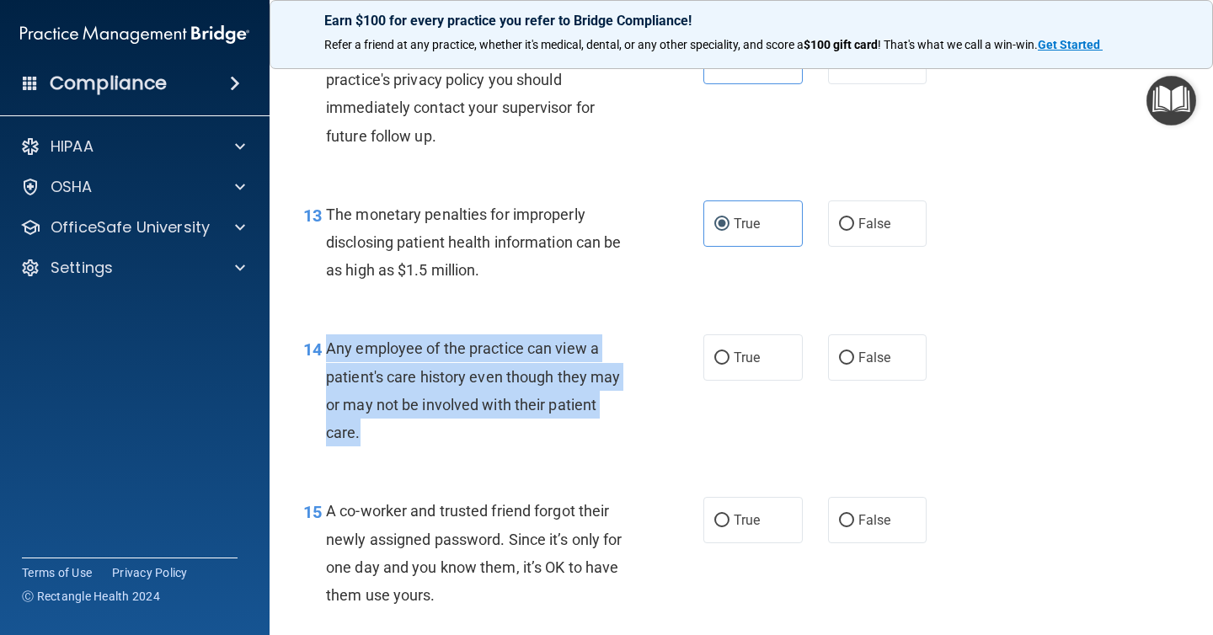
drag, startPoint x: 373, startPoint y: 437, endPoint x: 329, endPoint y: 348, distance: 99.4
click at [329, 348] on div "Any employee of the practice can view a patient's care history even though they…" at bounding box center [485, 390] width 319 height 112
copy span "Any employee of the practice can view a patient's care history even though they…"
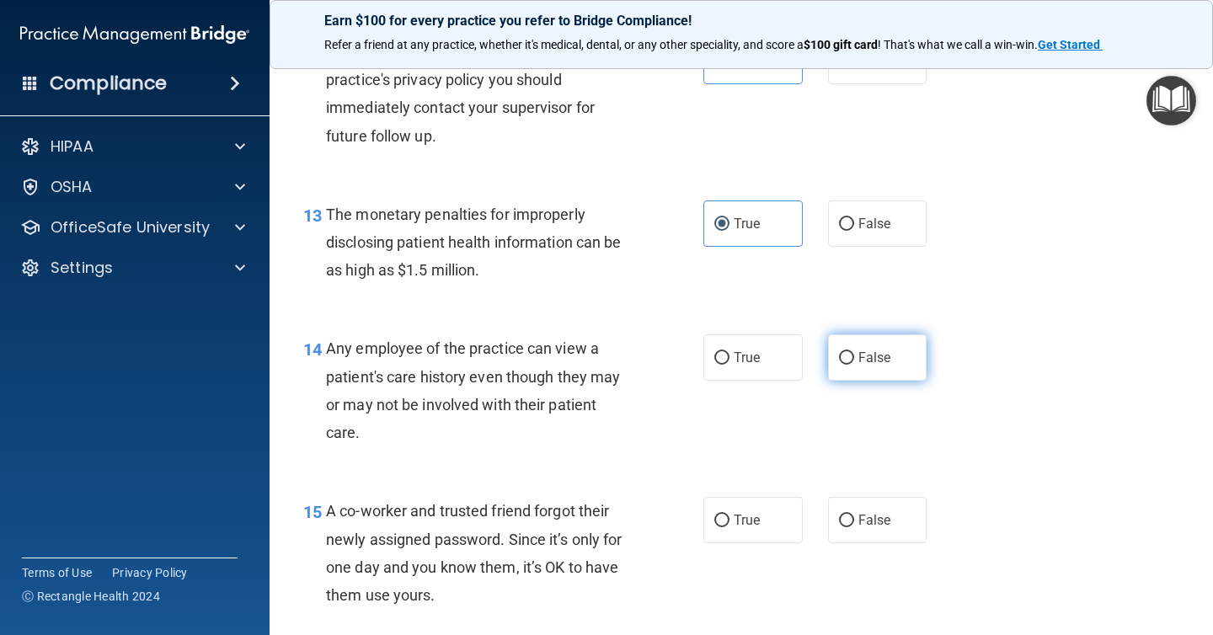
click at [877, 377] on label "False" at bounding box center [877, 357] width 99 height 46
click at [854, 365] on input "False" at bounding box center [846, 358] width 15 height 13
radio input "true"
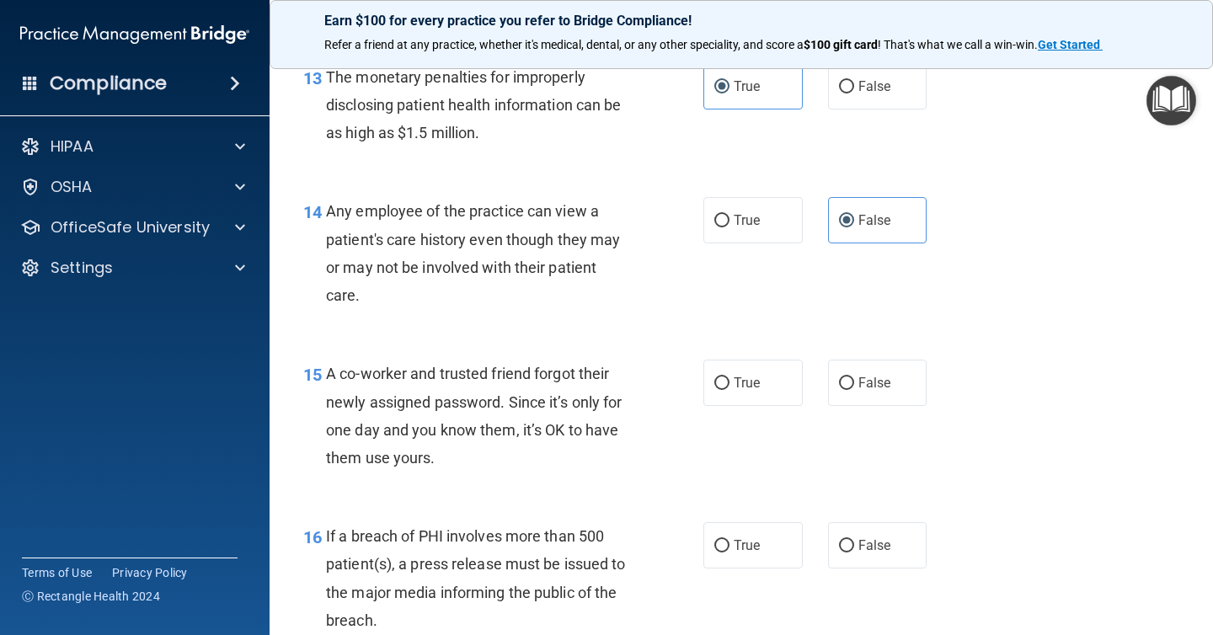
scroll to position [1890, 0]
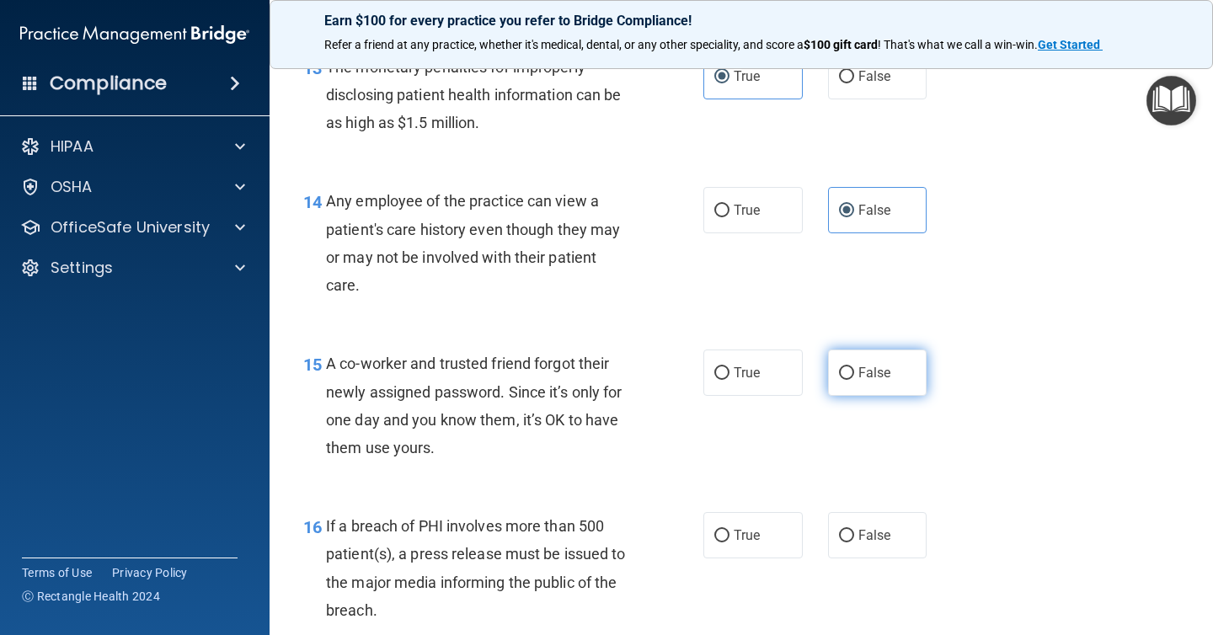
click at [886, 370] on span "False" at bounding box center [874, 373] width 33 height 16
click at [854, 370] on input "False" at bounding box center [846, 373] width 15 height 13
radio input "true"
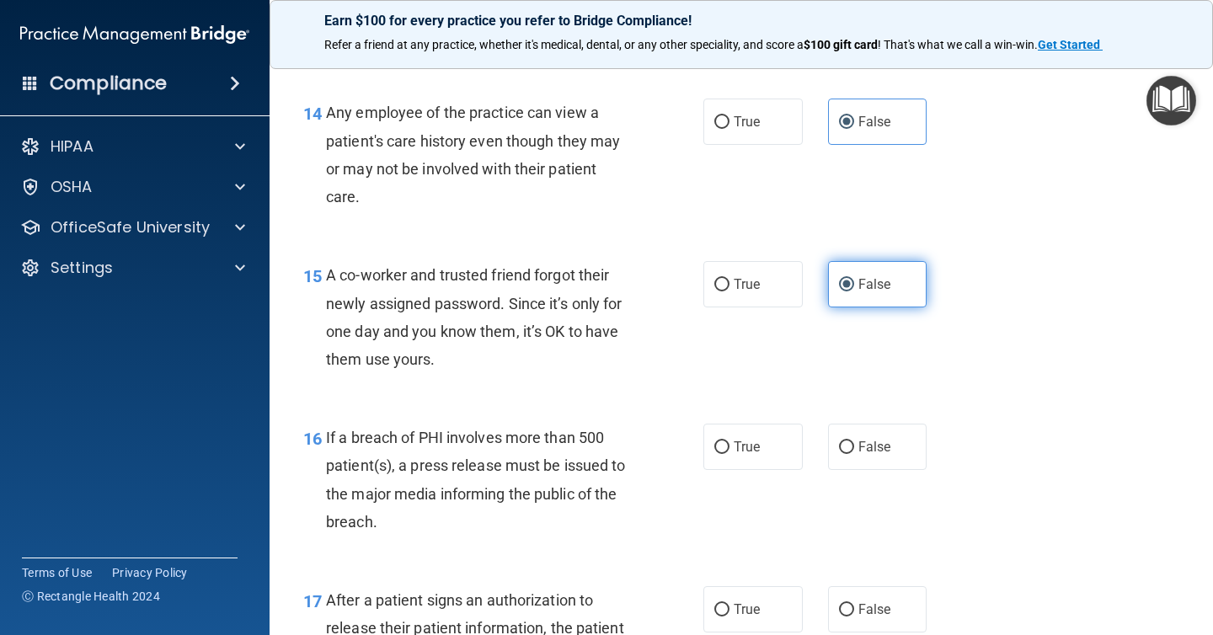
scroll to position [1987, 0]
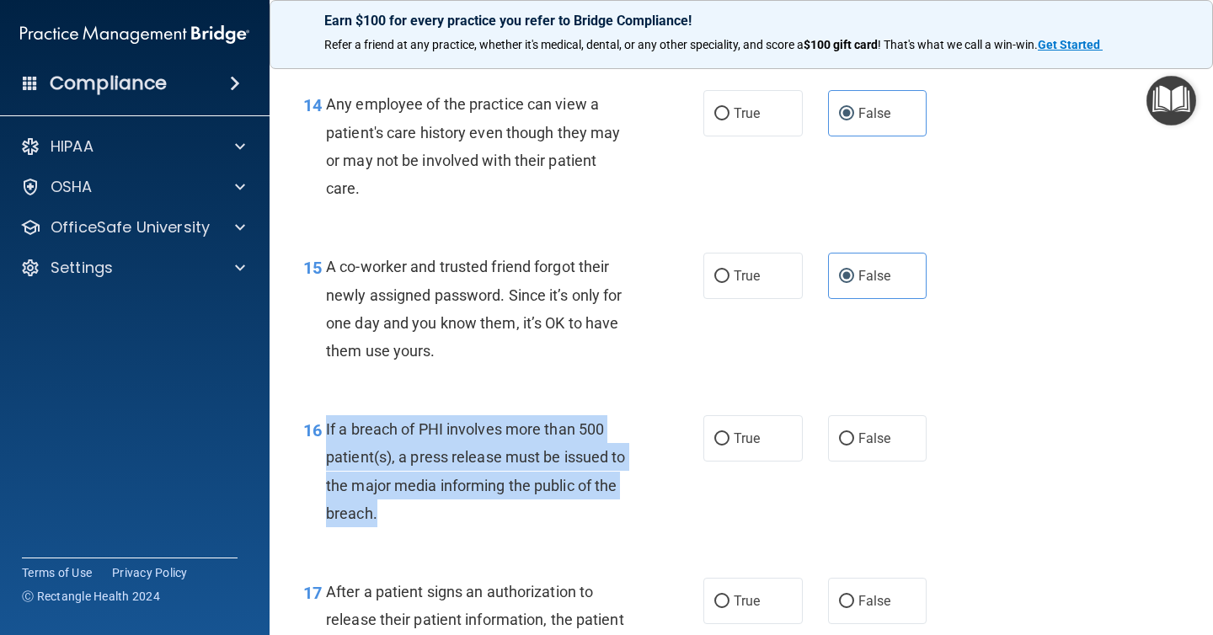
drag, startPoint x: 425, startPoint y: 521, endPoint x: 324, endPoint y: 430, distance: 135.4
click at [324, 430] on div "16 If a breach of PHI involves more than 500 patient(s), a press release must b…" at bounding box center [503, 475] width 451 height 120
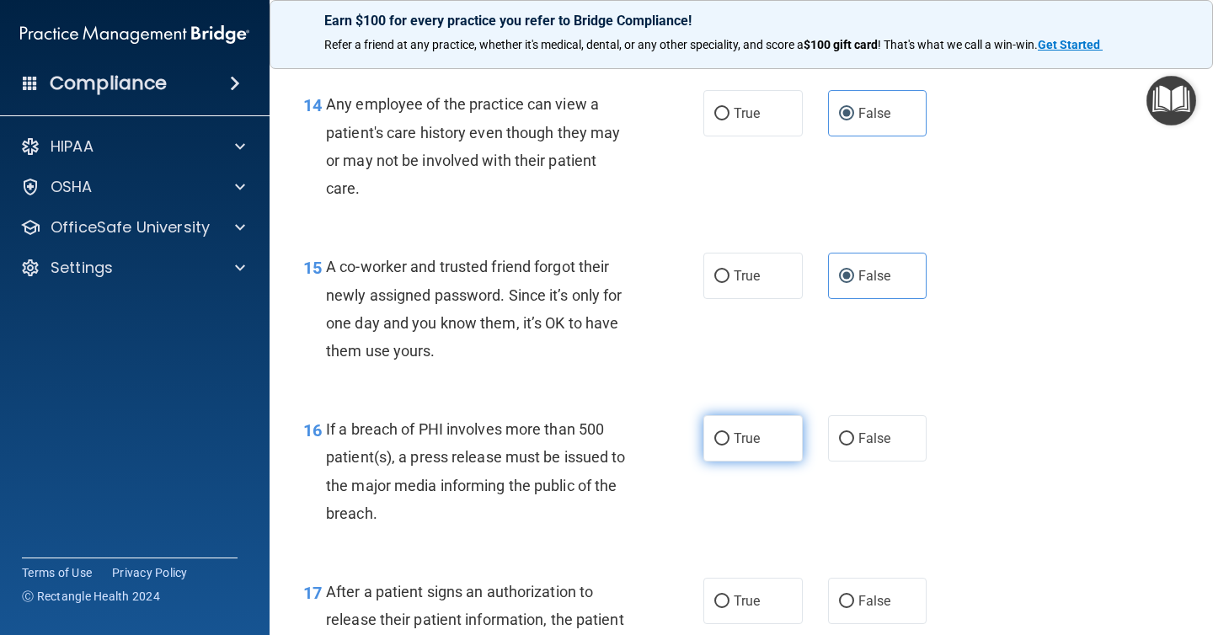
click at [712, 420] on label "True" at bounding box center [752, 438] width 99 height 46
click at [714, 433] on input "True" at bounding box center [721, 439] width 15 height 13
radio input "true"
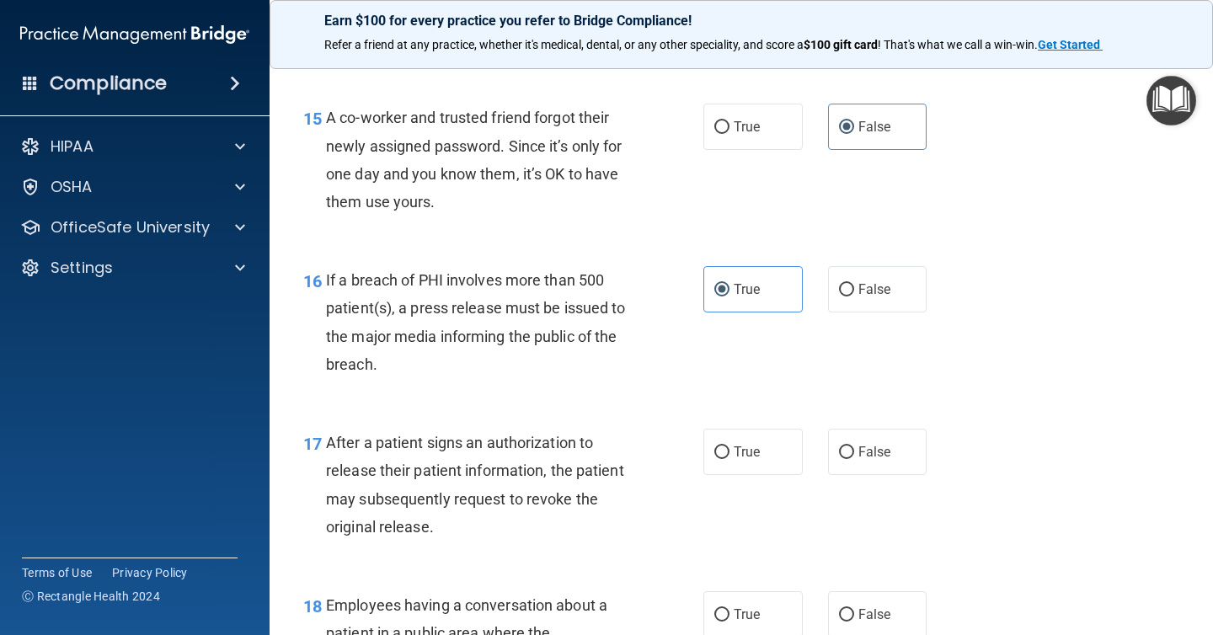
scroll to position [2145, 0]
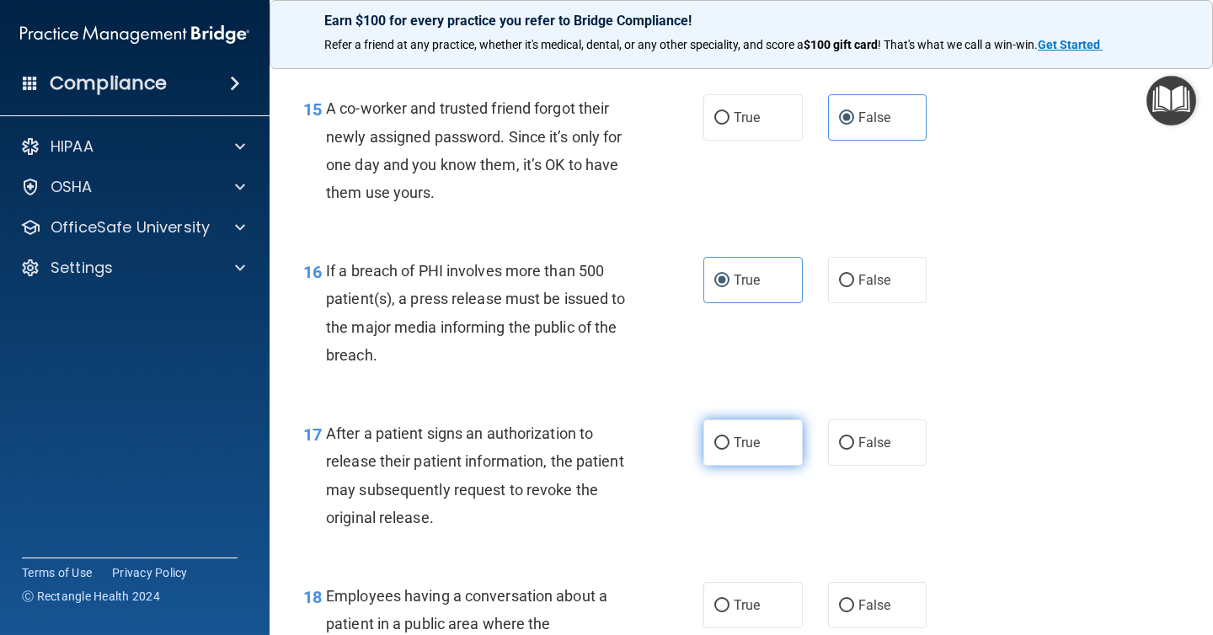
click at [740, 428] on label "True" at bounding box center [752, 442] width 99 height 46
click at [729, 437] on input "True" at bounding box center [721, 443] width 15 height 13
radio input "true"
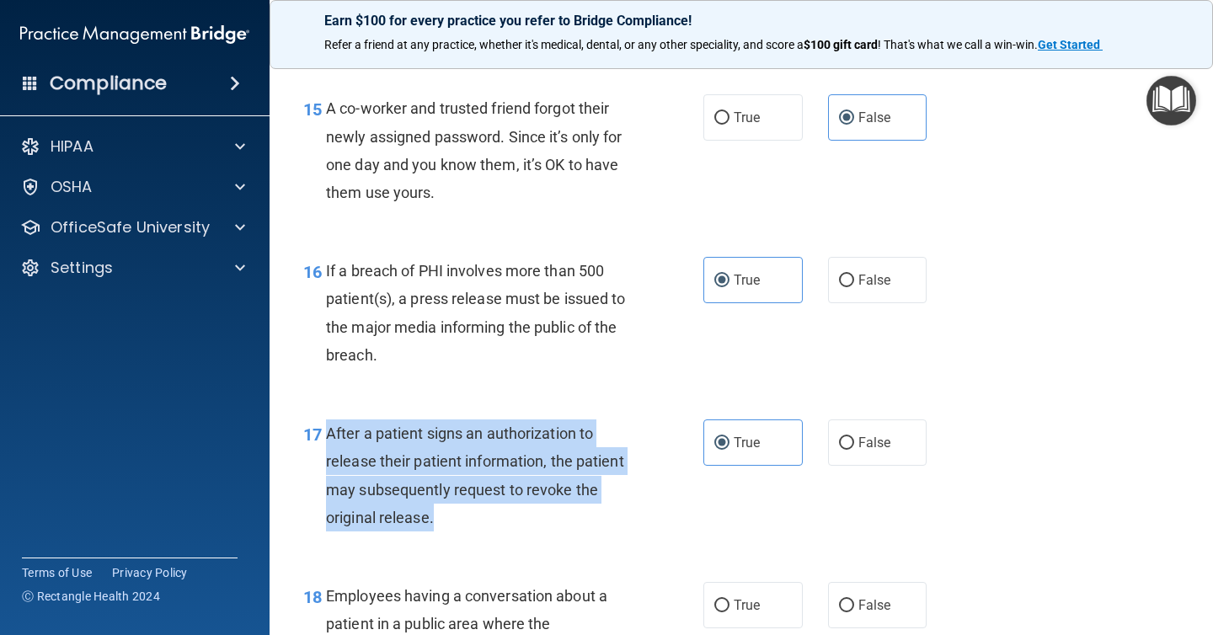
drag, startPoint x: 430, startPoint y: 515, endPoint x: 326, endPoint y: 432, distance: 133.6
click at [326, 432] on div "After a patient signs an authorization to release their patient information, th…" at bounding box center [485, 475] width 319 height 112
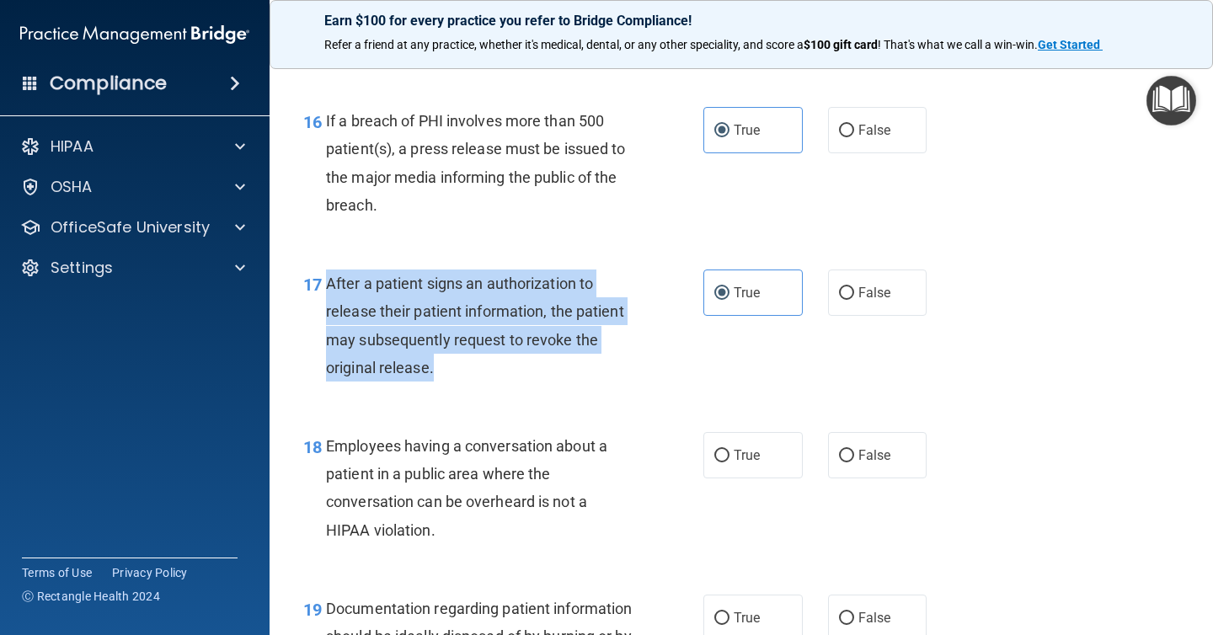
scroll to position [2304, 0]
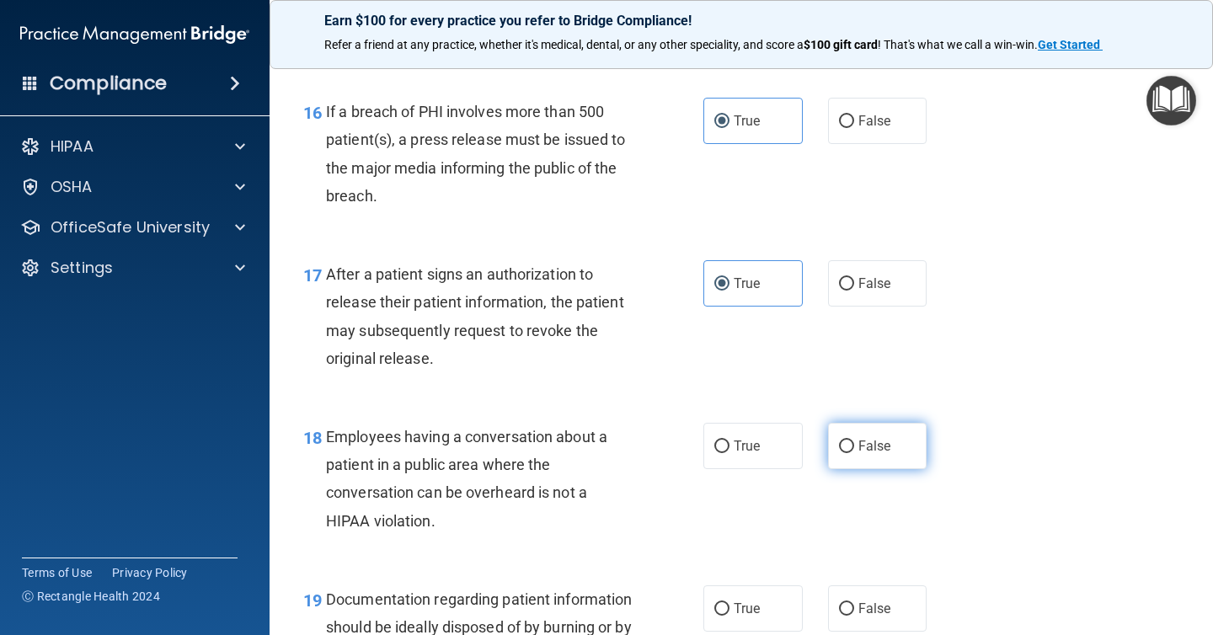
click at [866, 440] on span "False" at bounding box center [874, 446] width 33 height 16
click at [854, 441] on input "False" at bounding box center [846, 447] width 15 height 13
radio input "true"
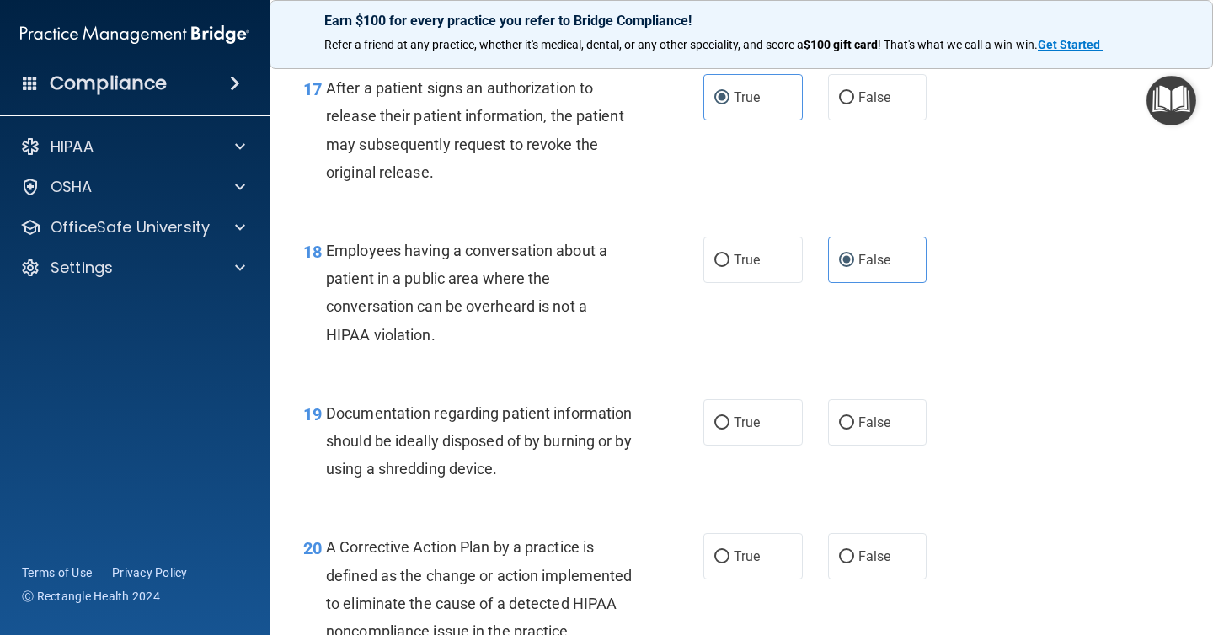
scroll to position [2499, 0]
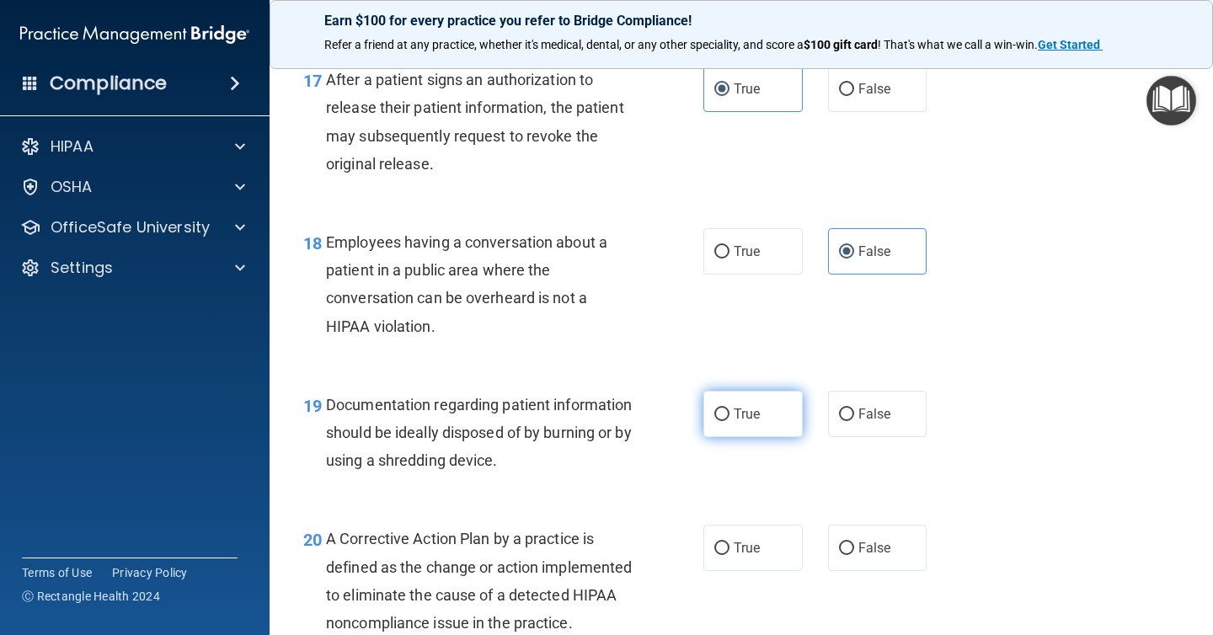
click at [734, 417] on span "True" at bounding box center [747, 414] width 26 height 16
click at [729, 417] on input "True" at bounding box center [721, 415] width 15 height 13
radio input "true"
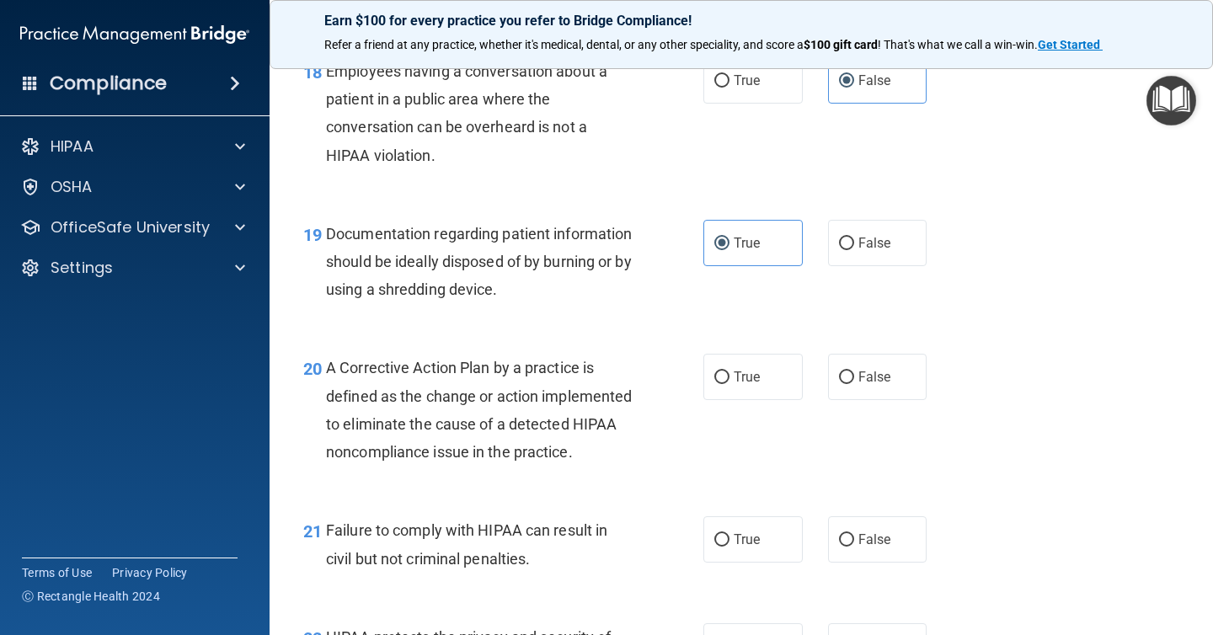
scroll to position [2700, 0]
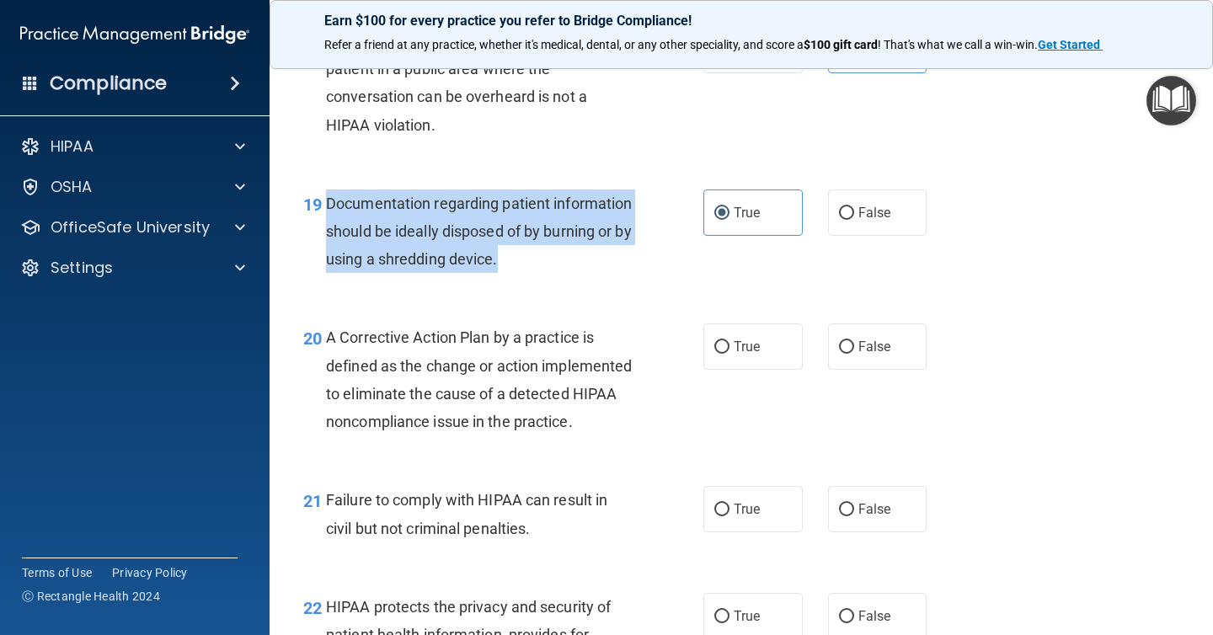
drag, startPoint x: 598, startPoint y: 258, endPoint x: 318, endPoint y: 211, distance: 284.3
click at [318, 211] on div "19 Documentation regarding patient information should be ideally disposed of by…" at bounding box center [503, 236] width 451 height 93
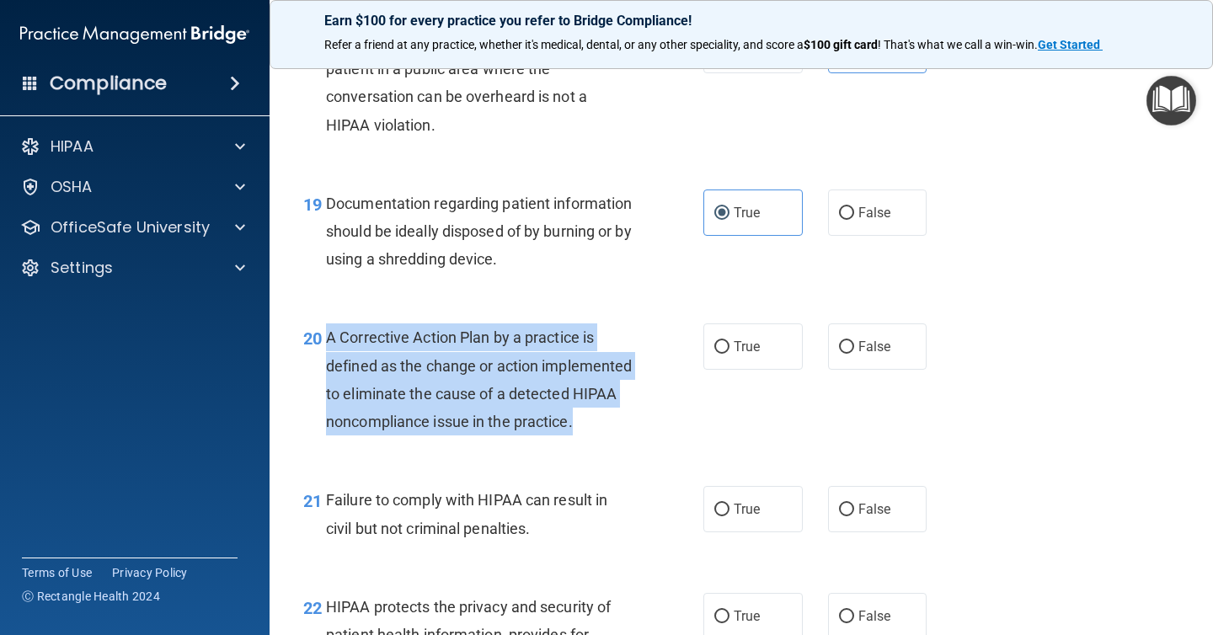
drag, startPoint x: 453, startPoint y: 454, endPoint x: 325, endPoint y: 346, distance: 167.4
click at [325, 346] on div "20 A Corrective Action Plan by a practice is defined as the change or action im…" at bounding box center [503, 383] width 451 height 120
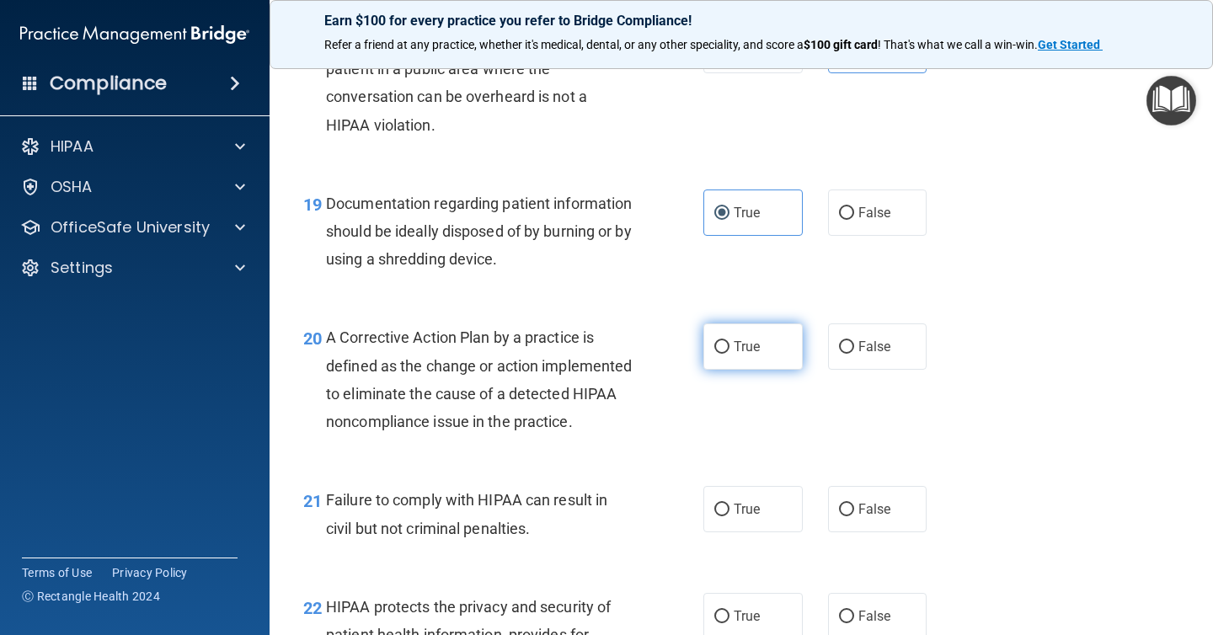
click at [735, 345] on span "True" at bounding box center [747, 347] width 26 height 16
click at [729, 345] on input "True" at bounding box center [721, 347] width 15 height 13
radio input "true"
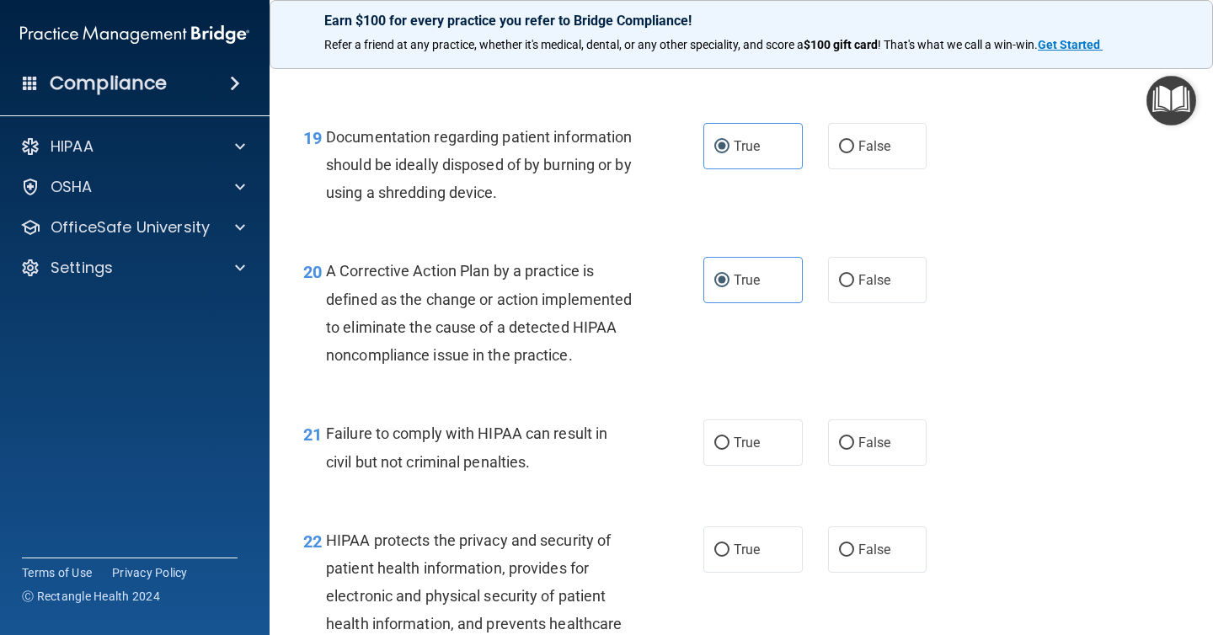
scroll to position [2787, 0]
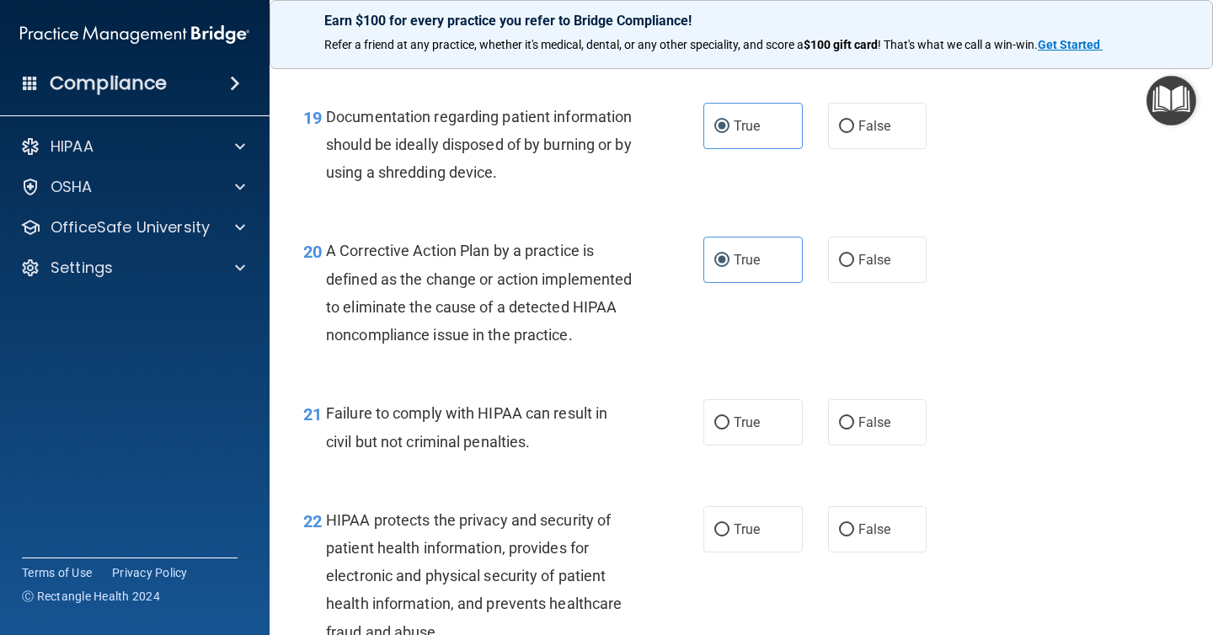
click at [822, 446] on div "True False" at bounding box center [822, 422] width 238 height 46
click at [895, 440] on label "False" at bounding box center [877, 422] width 99 height 46
click at [854, 430] on input "False" at bounding box center [846, 423] width 15 height 13
radio input "true"
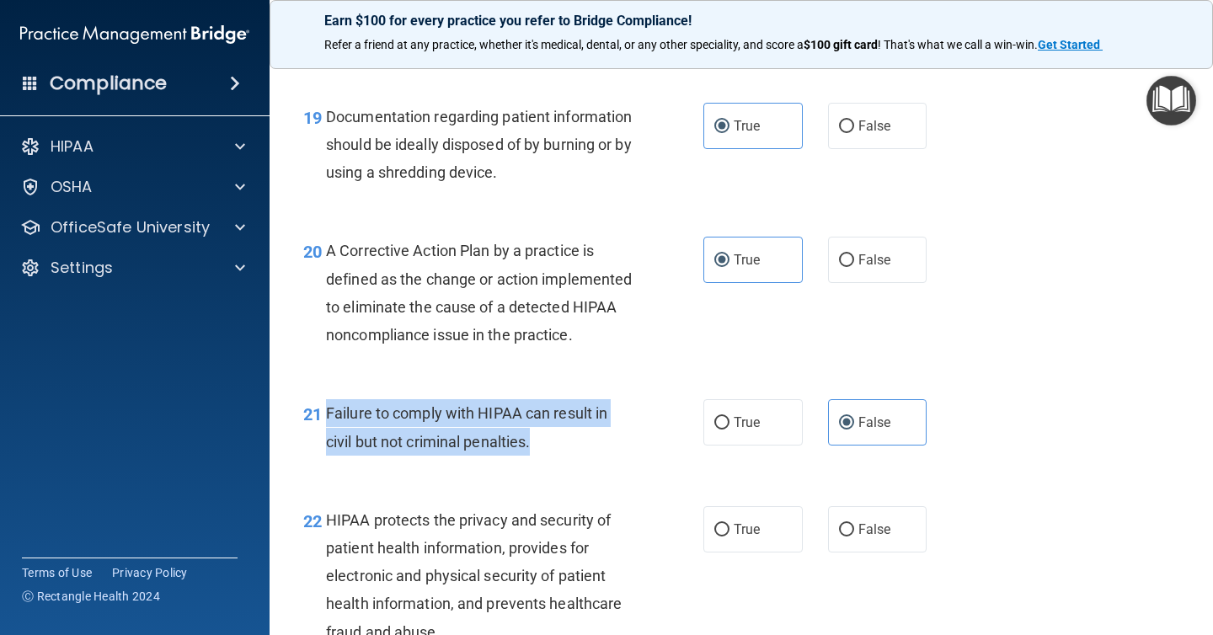
drag, startPoint x: 609, startPoint y: 462, endPoint x: 326, endPoint y: 451, distance: 283.3
click at [326, 451] on div "Failure to comply with HIPAA can result in civil but not criminal penalties." at bounding box center [485, 427] width 319 height 56
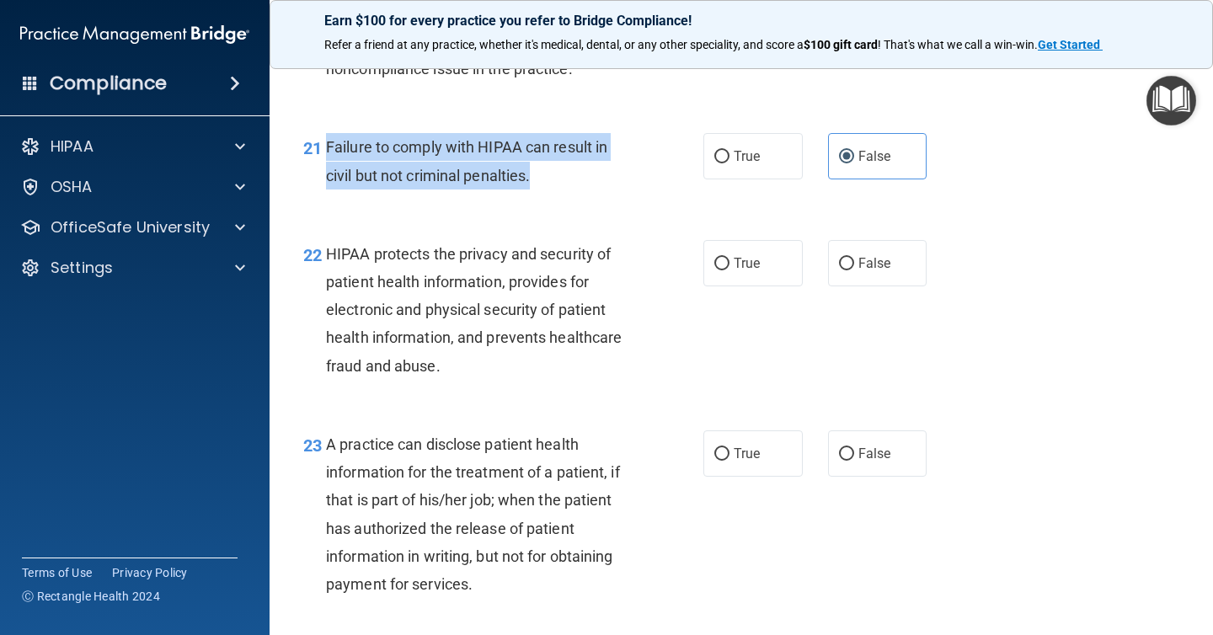
scroll to position [3066, 0]
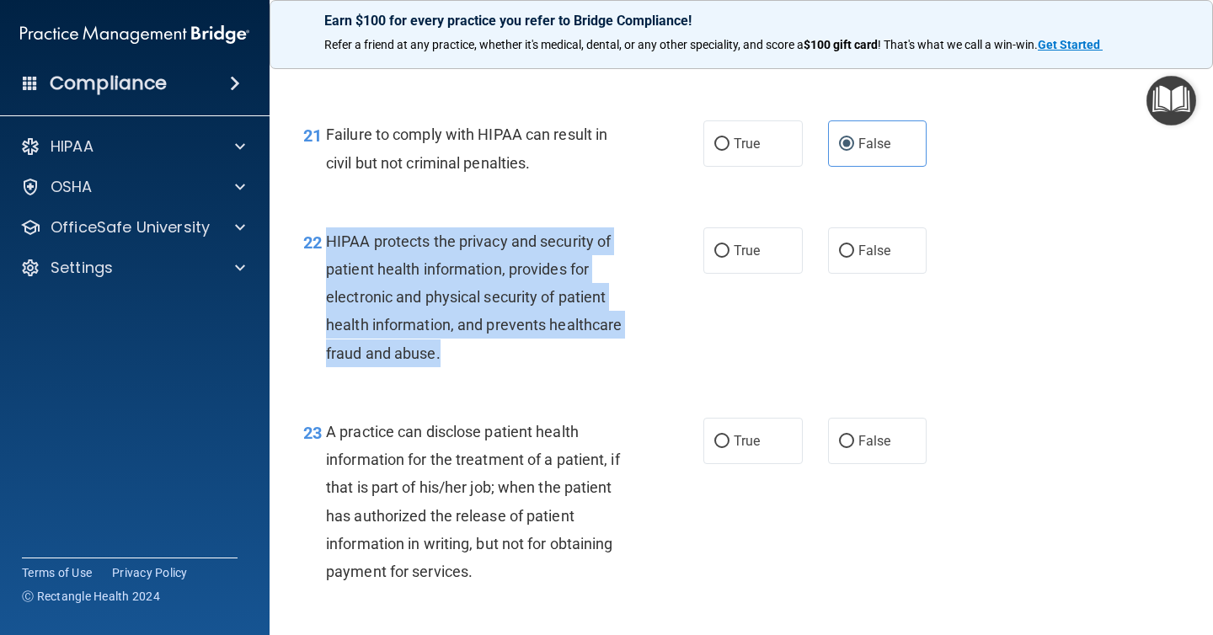
drag, startPoint x: 491, startPoint y: 389, endPoint x: 326, endPoint y: 272, distance: 202.4
click at [326, 272] on div "HIPAA protects the privacy and security of patient health information, provides…" at bounding box center [485, 297] width 319 height 140
click at [742, 270] on label "True" at bounding box center [752, 250] width 99 height 46
click at [729, 258] on input "True" at bounding box center [721, 251] width 15 height 13
radio input "true"
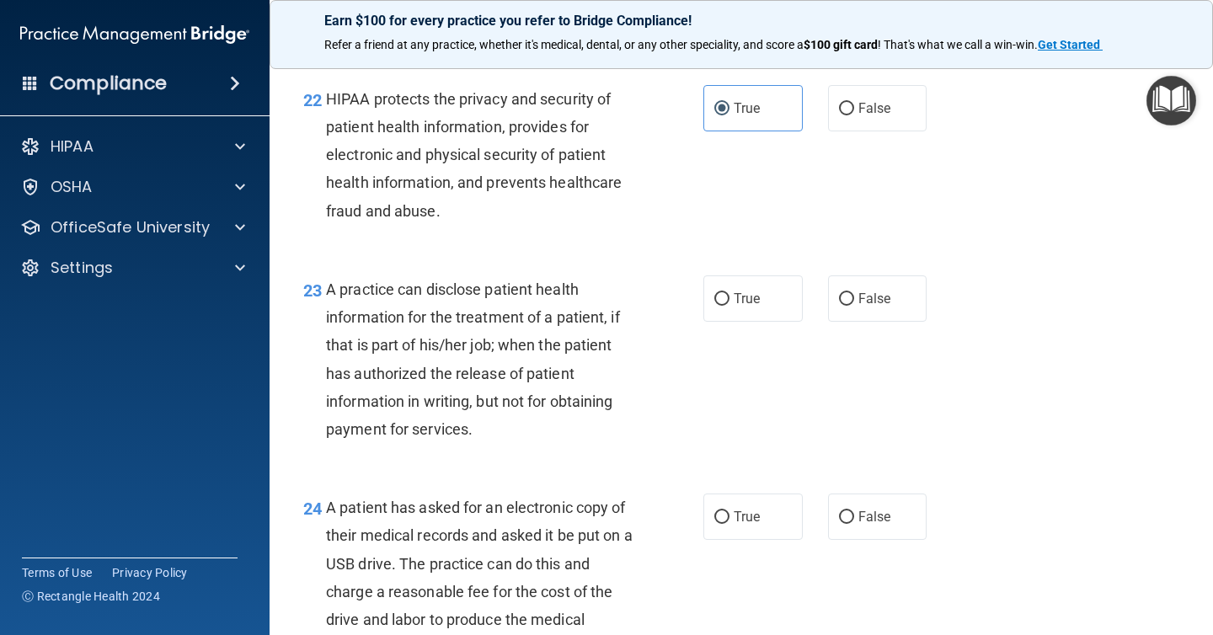
scroll to position [3217, 0]
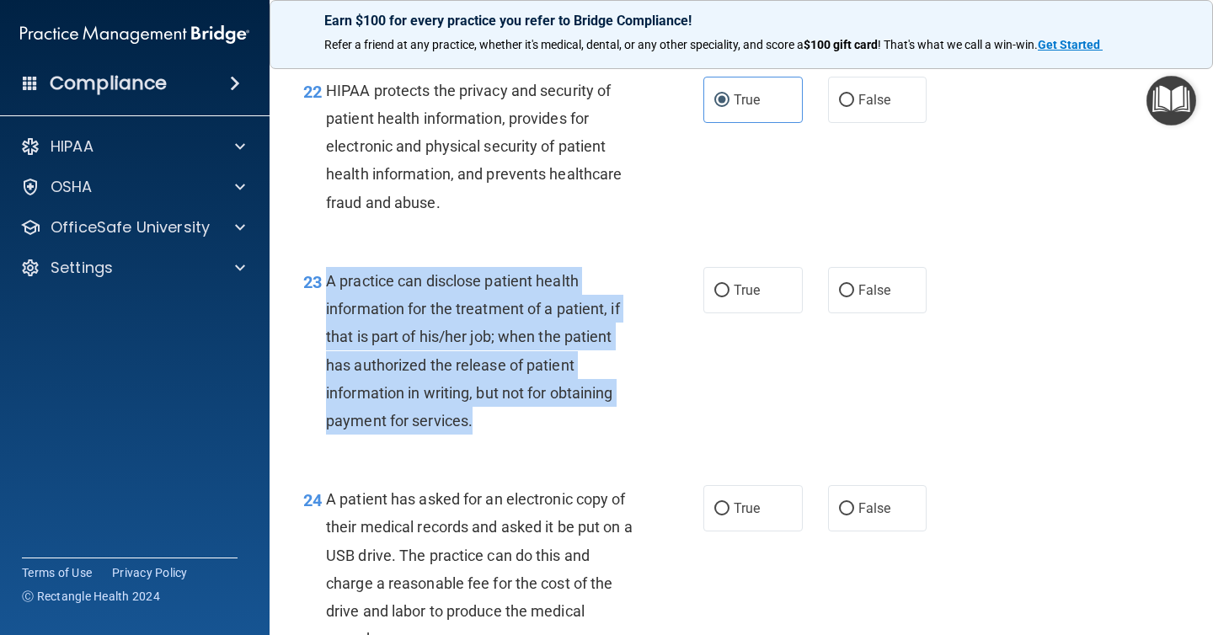
drag, startPoint x: 528, startPoint y: 464, endPoint x: 330, endPoint y: 317, distance: 246.8
click at [330, 317] on div "23 A practice can disclose patient health information for the treatment of a pa…" at bounding box center [503, 355] width 451 height 176
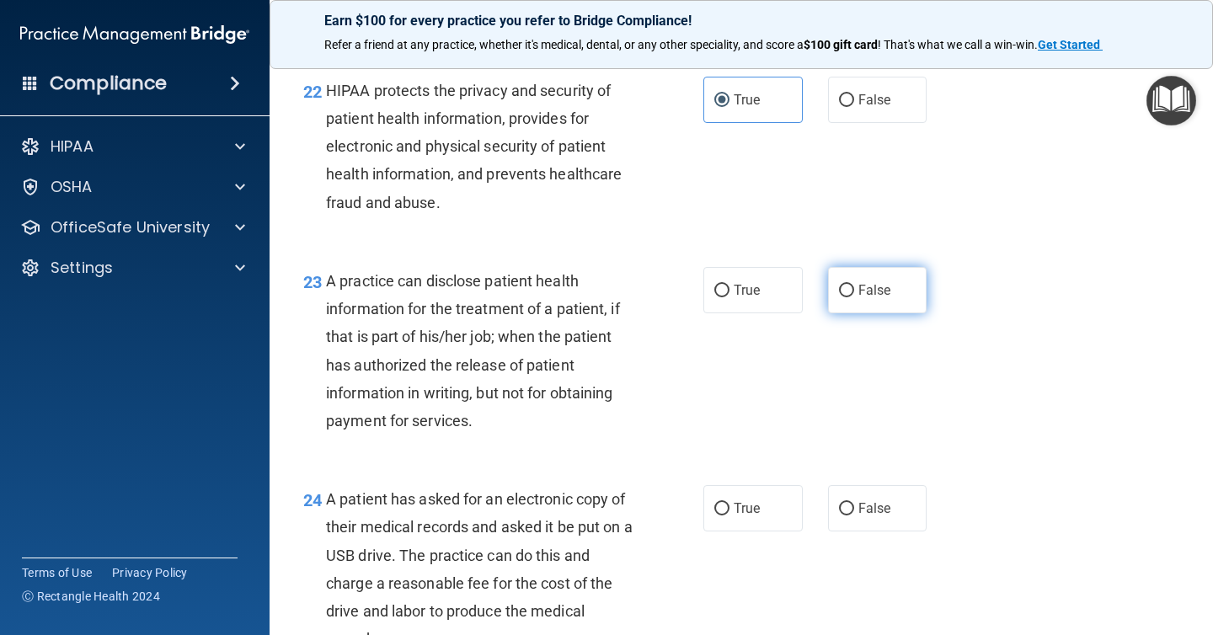
click at [877, 298] on span "False" at bounding box center [874, 290] width 33 height 16
click at [854, 297] on input "False" at bounding box center [846, 291] width 15 height 13
radio input "true"
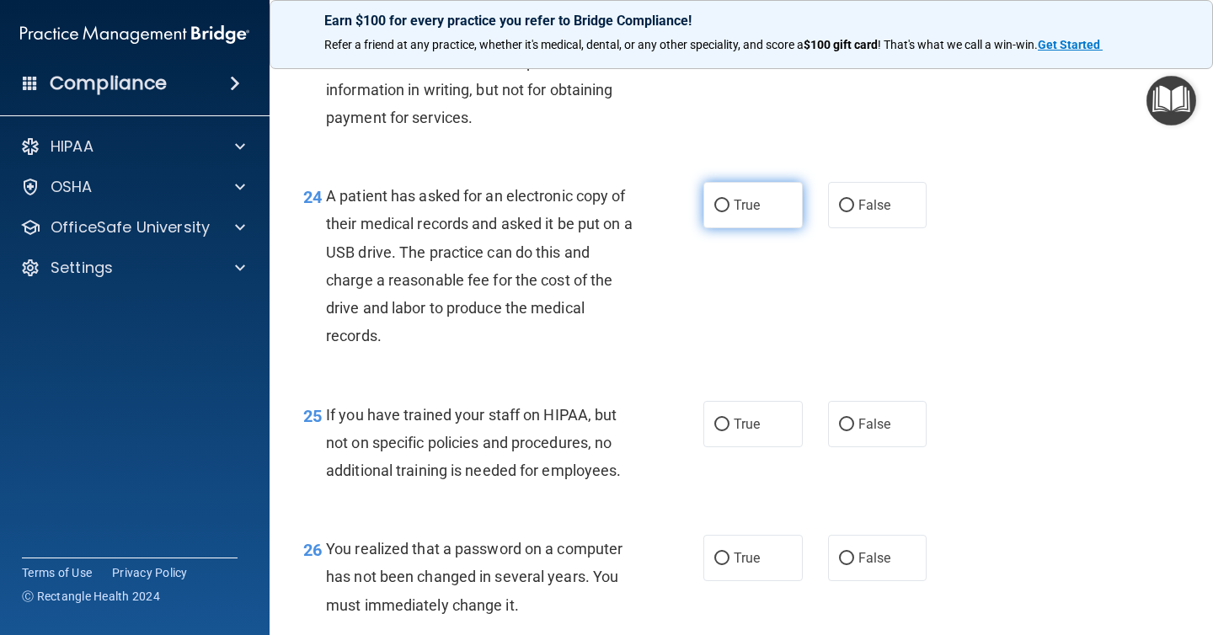
scroll to position [3521, 0]
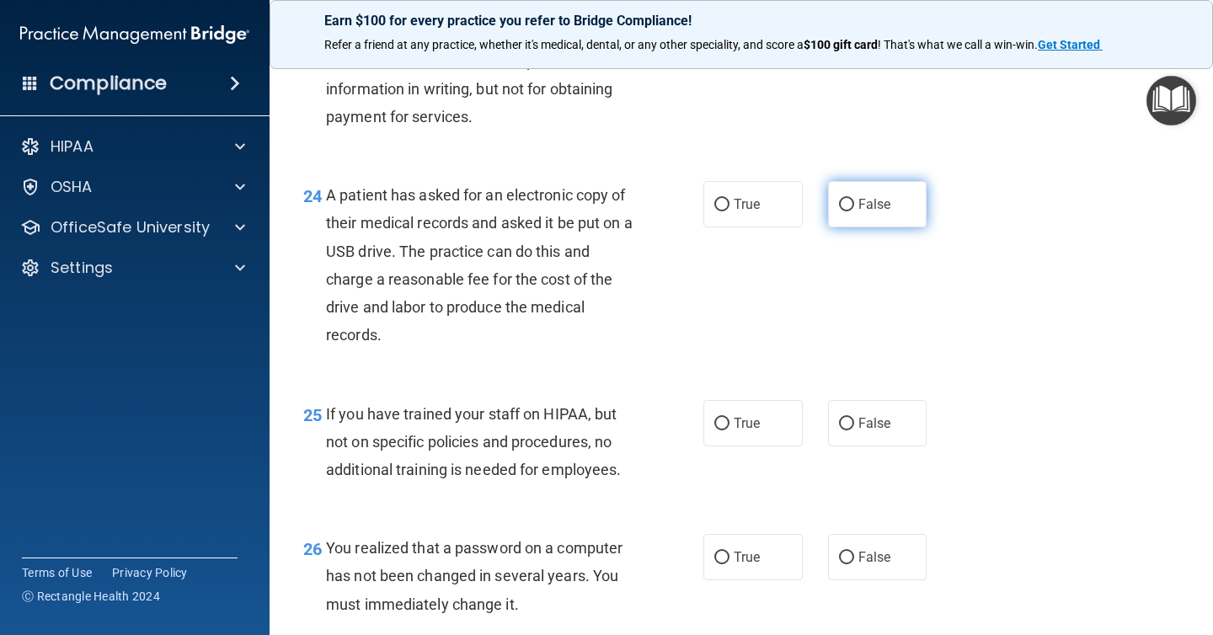
click at [877, 212] on span "False" at bounding box center [874, 204] width 33 height 16
click at [854, 211] on input "False" at bounding box center [846, 205] width 15 height 13
radio input "true"
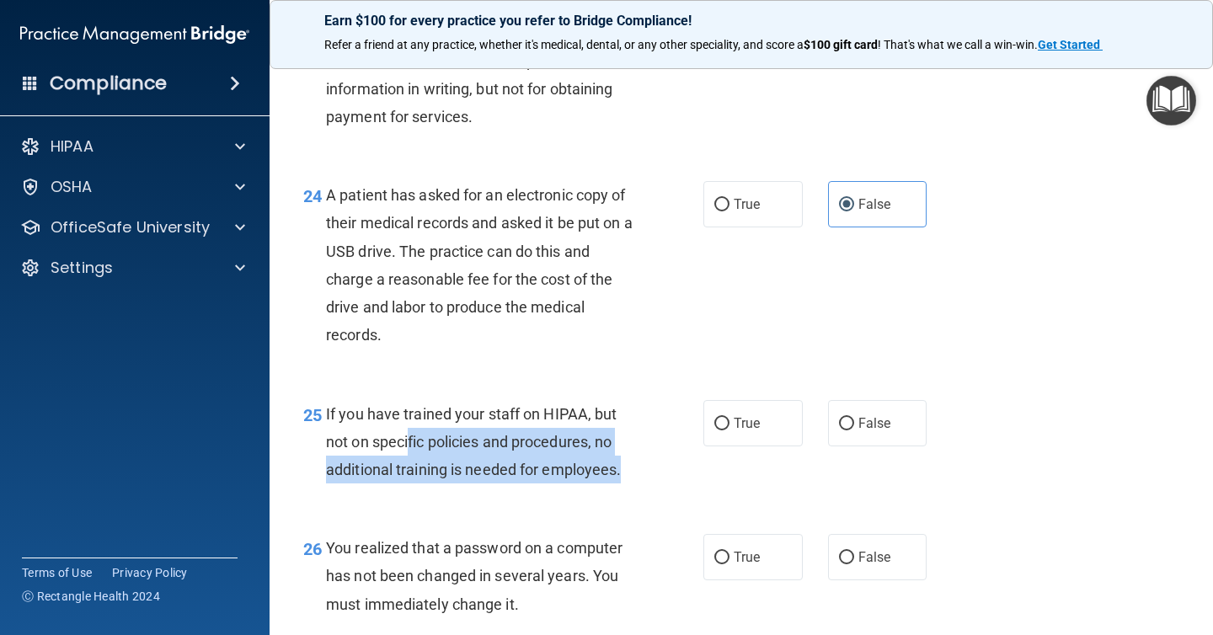
drag, startPoint x: 636, startPoint y: 513, endPoint x: 411, endPoint y: 467, distance: 229.6
click at [411, 467] on div "25 If you have trained your staff on HIPAA, but not on specific policies and pr…" at bounding box center [503, 446] width 451 height 93
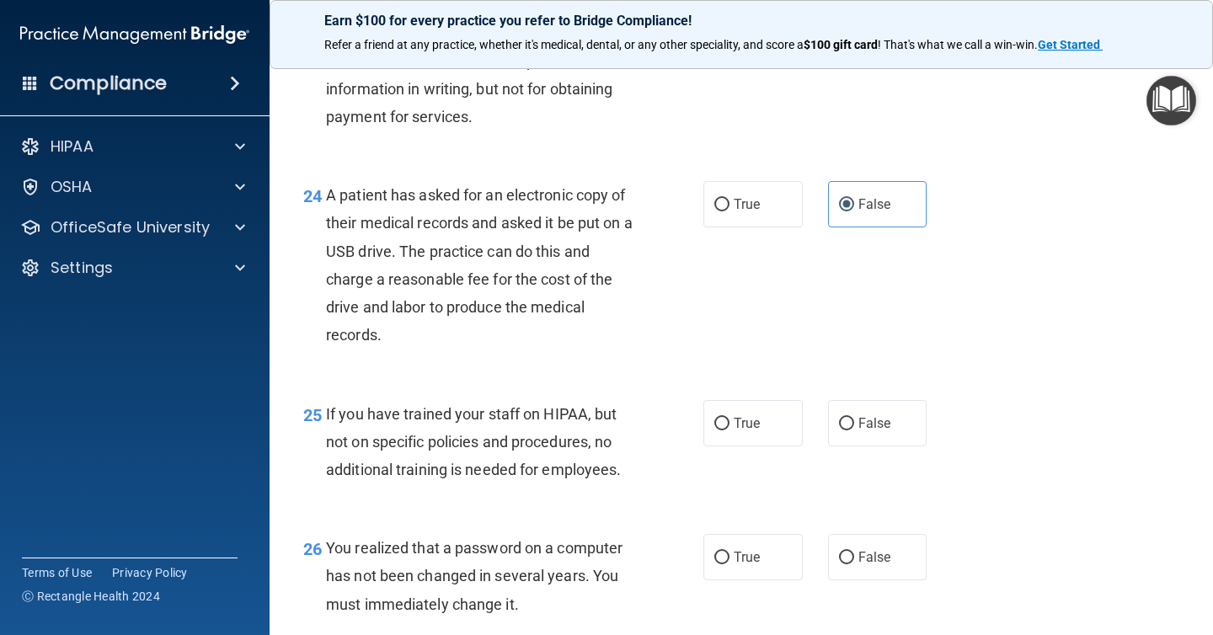
click at [542, 514] on div "25 If you have trained your staff on HIPAA, but not on specific policies and pr…" at bounding box center [741, 446] width 901 height 135
click at [863, 431] on span "False" at bounding box center [874, 423] width 33 height 16
click at [854, 430] on input "False" at bounding box center [846, 424] width 15 height 13
radio input "true"
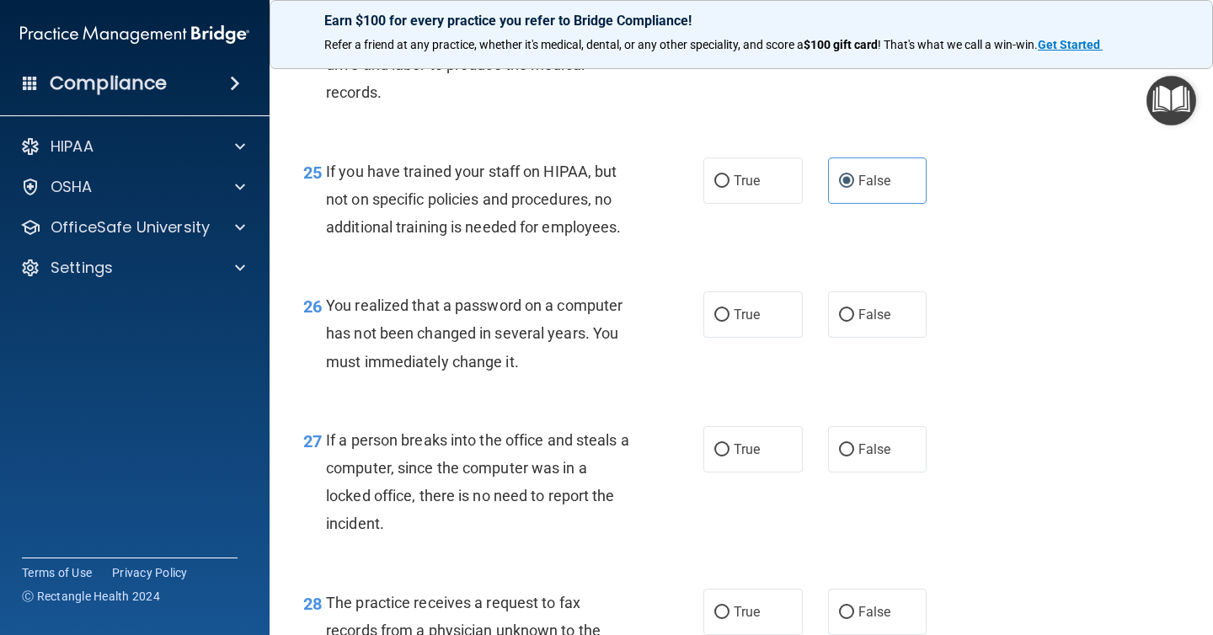
scroll to position [3768, 0]
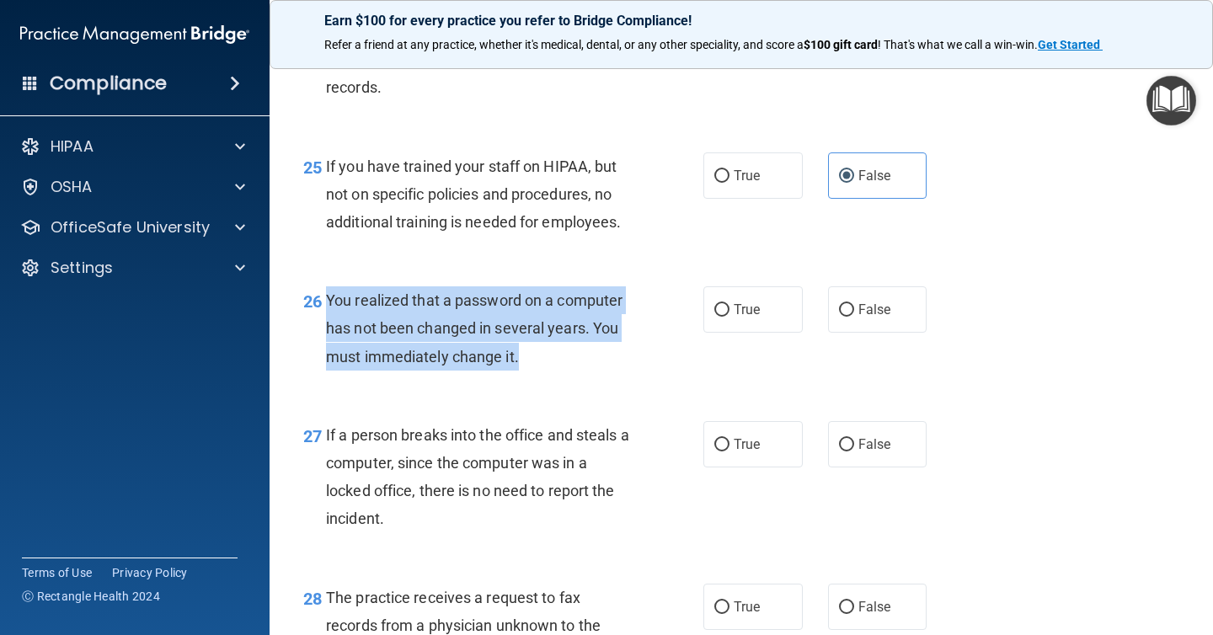
drag, startPoint x: 569, startPoint y: 398, endPoint x: 322, endPoint y: 335, distance: 255.4
click at [322, 335] on div "26 You realized that a password on a computer has not been changed in several y…" at bounding box center [503, 332] width 451 height 93
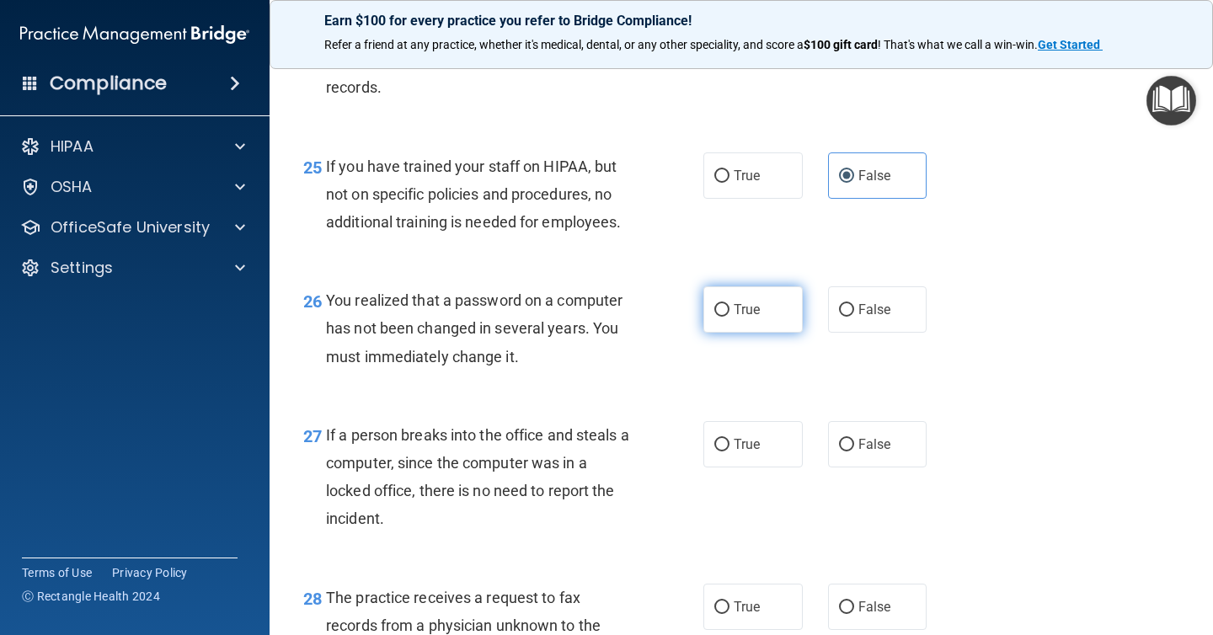
click at [774, 331] on label "True" at bounding box center [752, 309] width 99 height 46
click at [729, 317] on input "True" at bounding box center [721, 310] width 15 height 13
radio input "true"
drag, startPoint x: 509, startPoint y: 531, endPoint x: 360, endPoint y: 510, distance: 150.4
click at [360, 510] on div "If a person breaks into the office and steals a computer, since the computer wa…" at bounding box center [485, 477] width 319 height 112
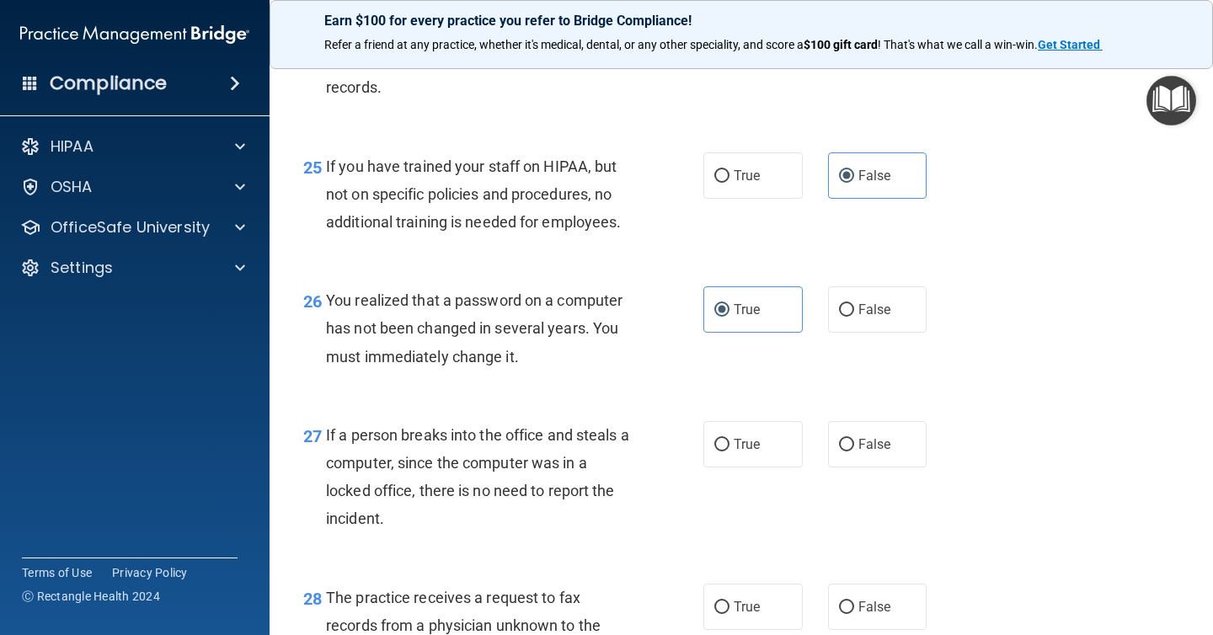
click at [398, 533] on div "If a person breaks into the office and steals a computer, since the computer wa…" at bounding box center [485, 477] width 319 height 112
click at [849, 451] on input "False" at bounding box center [846, 445] width 15 height 13
radio input "true"
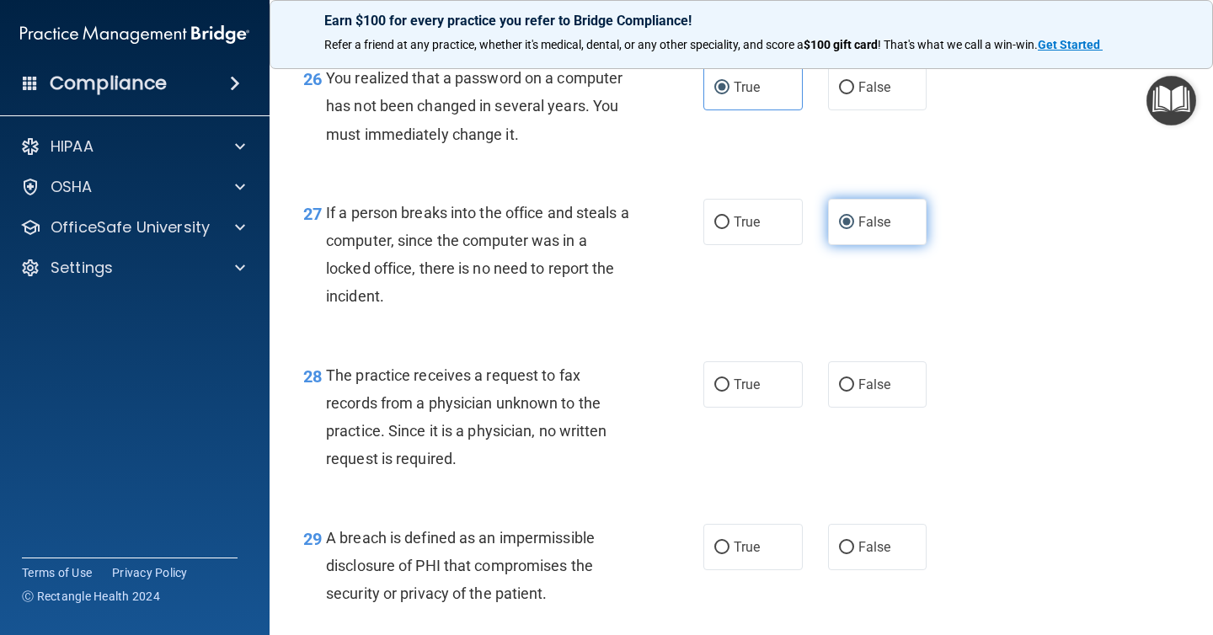
scroll to position [3992, 0]
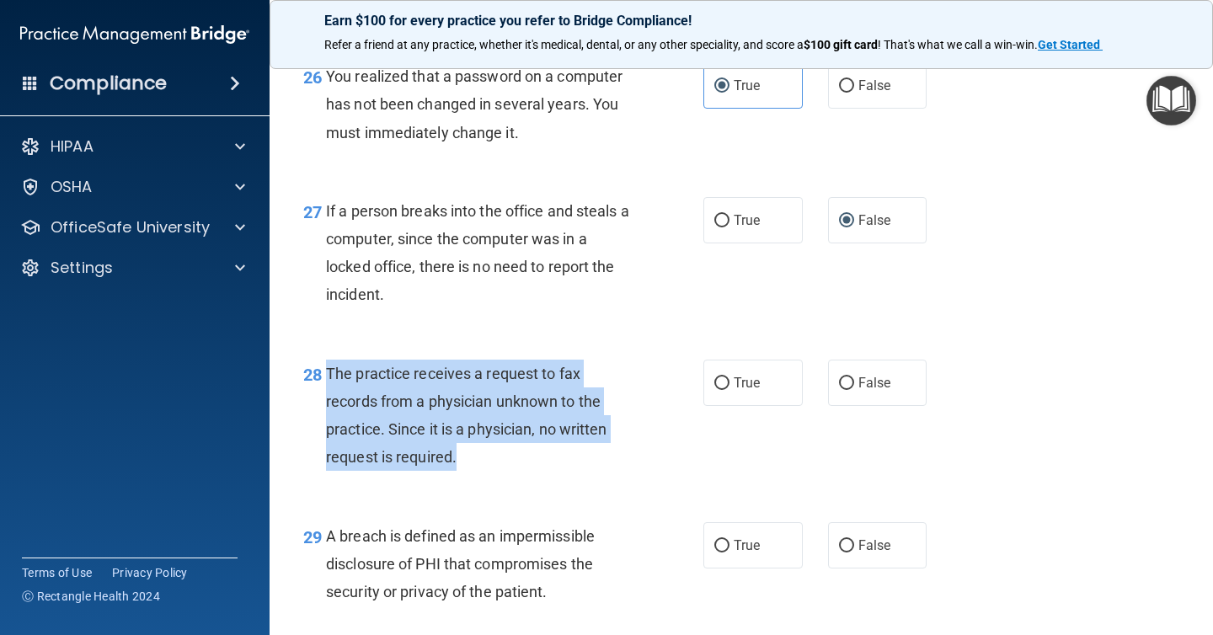
drag, startPoint x: 488, startPoint y: 494, endPoint x: 323, endPoint y: 400, distance: 189.4
click at [323, 400] on div "28 The practice receives a request to fax records from a physician unknown to t…" at bounding box center [503, 420] width 451 height 120
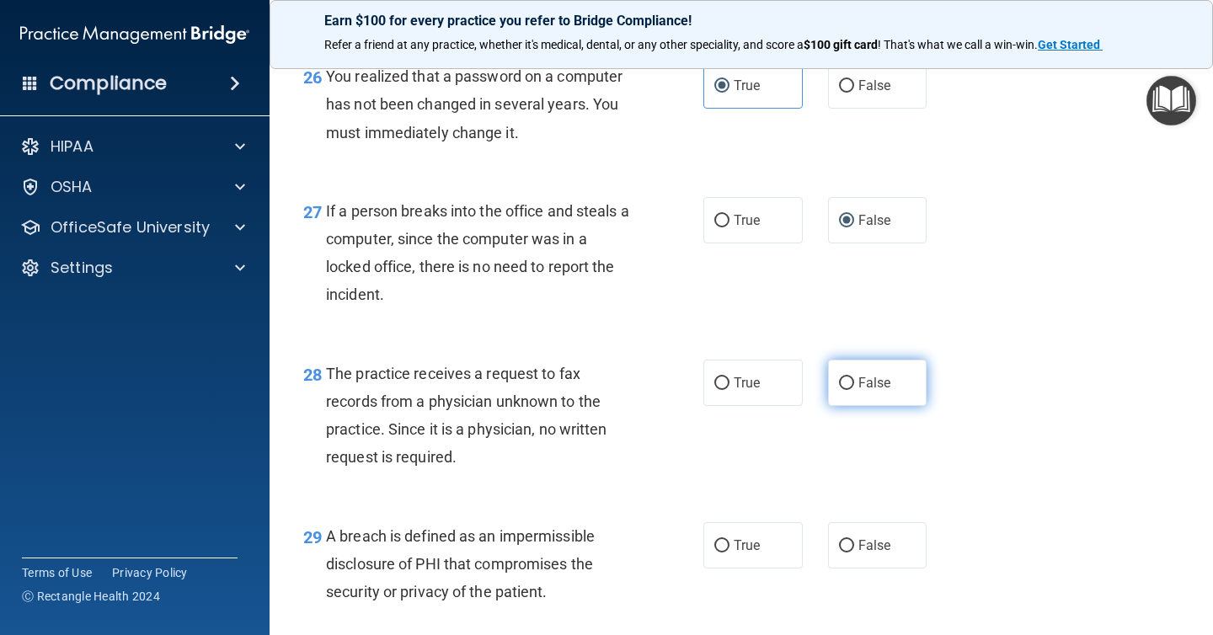
click at [854, 406] on label "False" at bounding box center [877, 383] width 99 height 46
click at [854, 390] on input "False" at bounding box center [846, 383] width 15 height 13
radio input "true"
click at [837, 450] on div "28 The practice receives a request to fax records from a physician unknown to t…" at bounding box center [741, 420] width 901 height 163
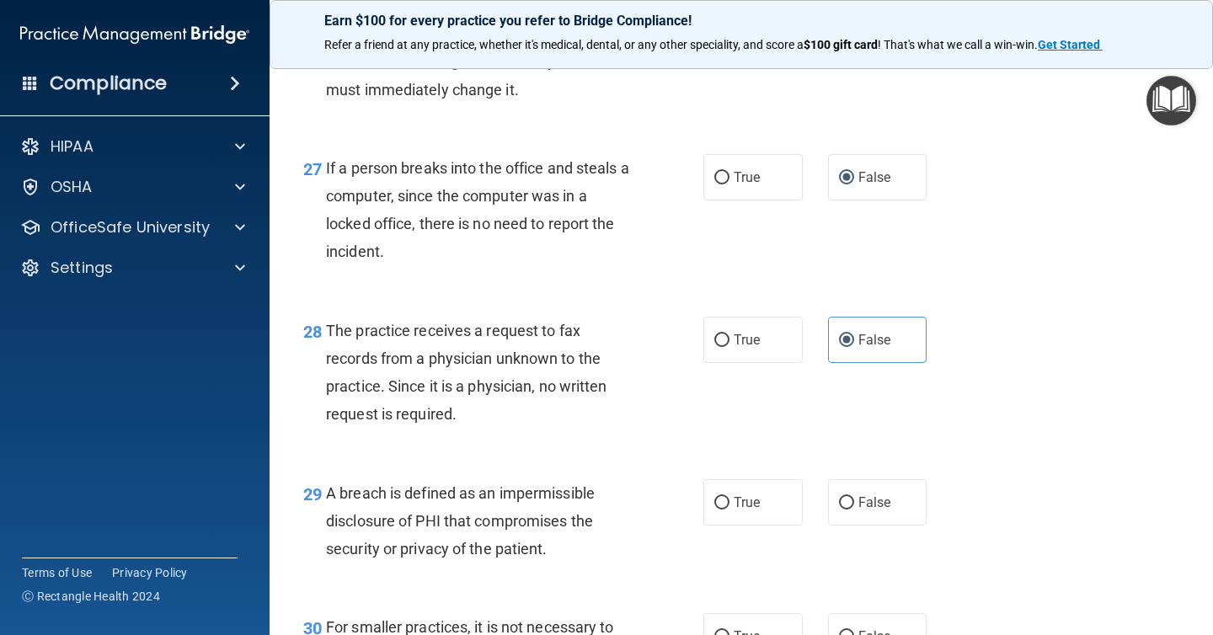
scroll to position [4050, 0]
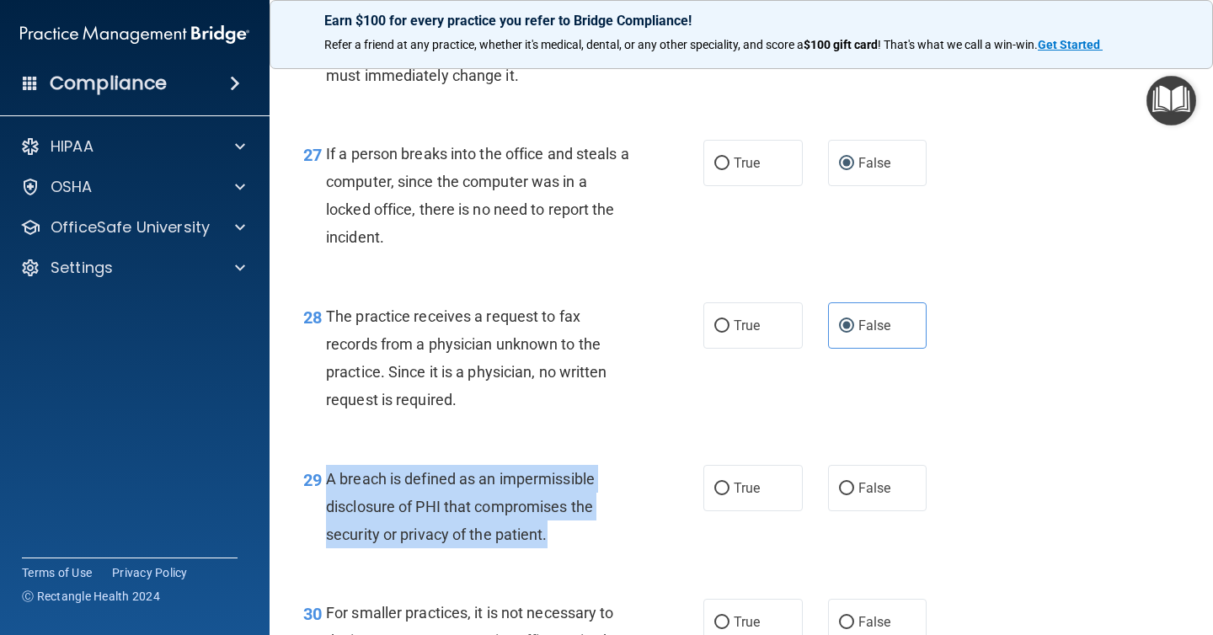
drag, startPoint x: 569, startPoint y: 574, endPoint x: 323, endPoint y: 510, distance: 255.0
click at [323, 510] on div "29 A breach is defined as an impermissible disclosure of PHI that compromises t…" at bounding box center [503, 511] width 451 height 93
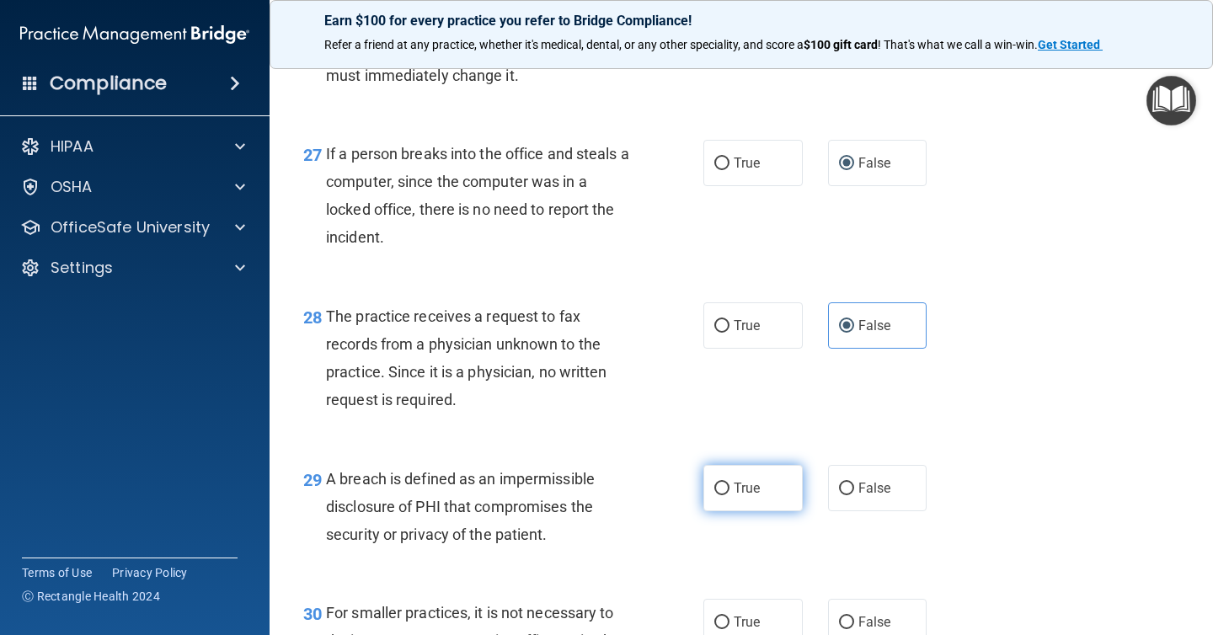
click at [776, 511] on label "True" at bounding box center [752, 488] width 99 height 46
click at [729, 495] on input "True" at bounding box center [721, 489] width 15 height 13
radio input "true"
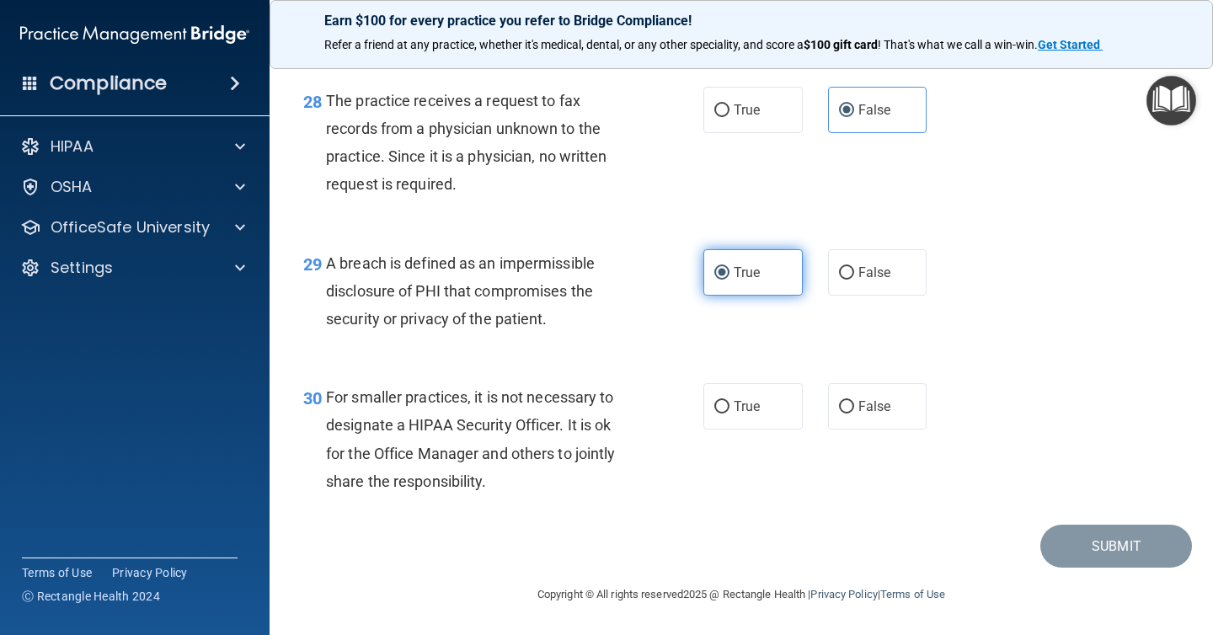
scroll to position [4294, 0]
click at [871, 409] on span "False" at bounding box center [874, 406] width 33 height 16
click at [854, 409] on input "False" at bounding box center [846, 407] width 15 height 13
radio input "true"
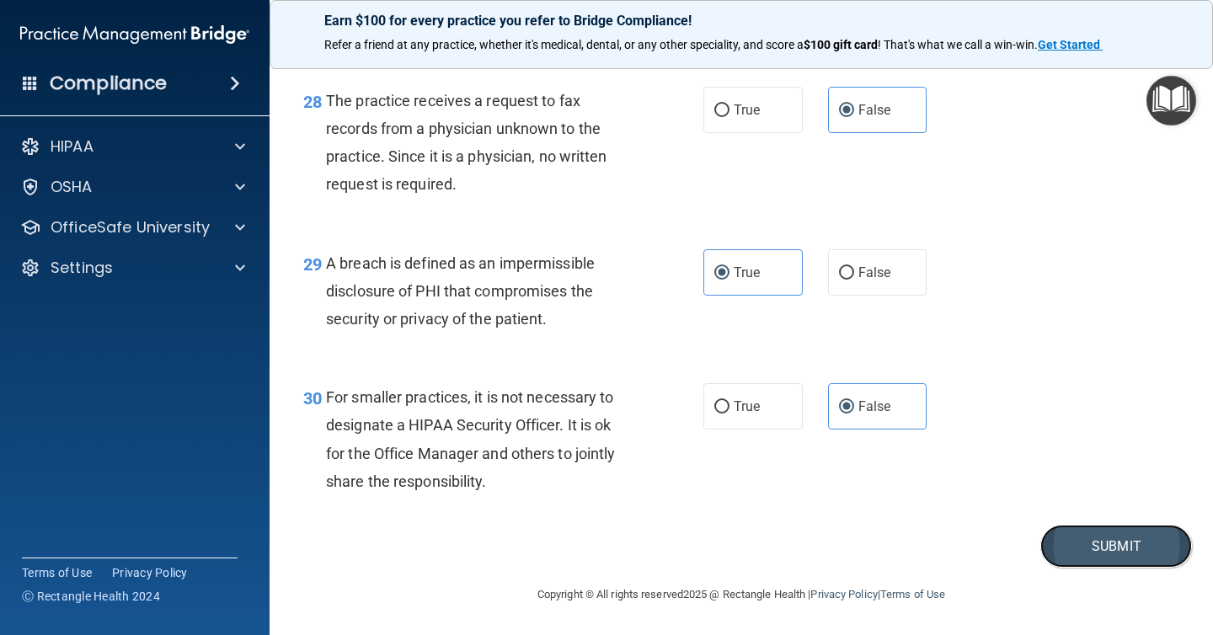
click at [1067, 563] on button "Submit" at bounding box center [1116, 546] width 152 height 43
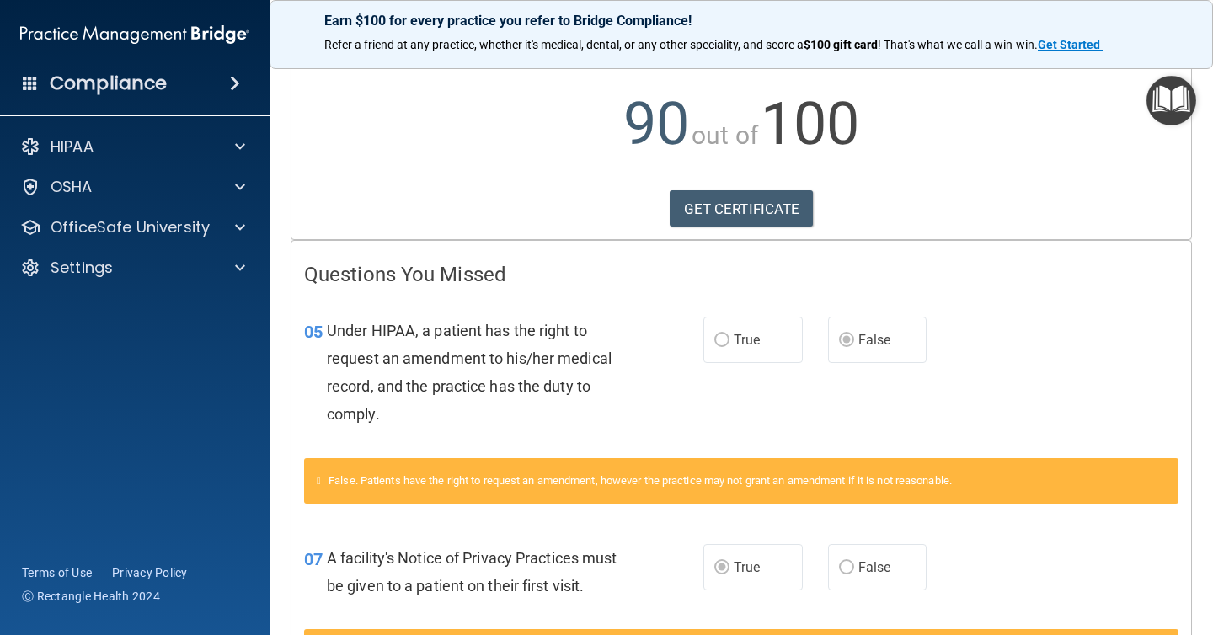
scroll to position [161, 0]
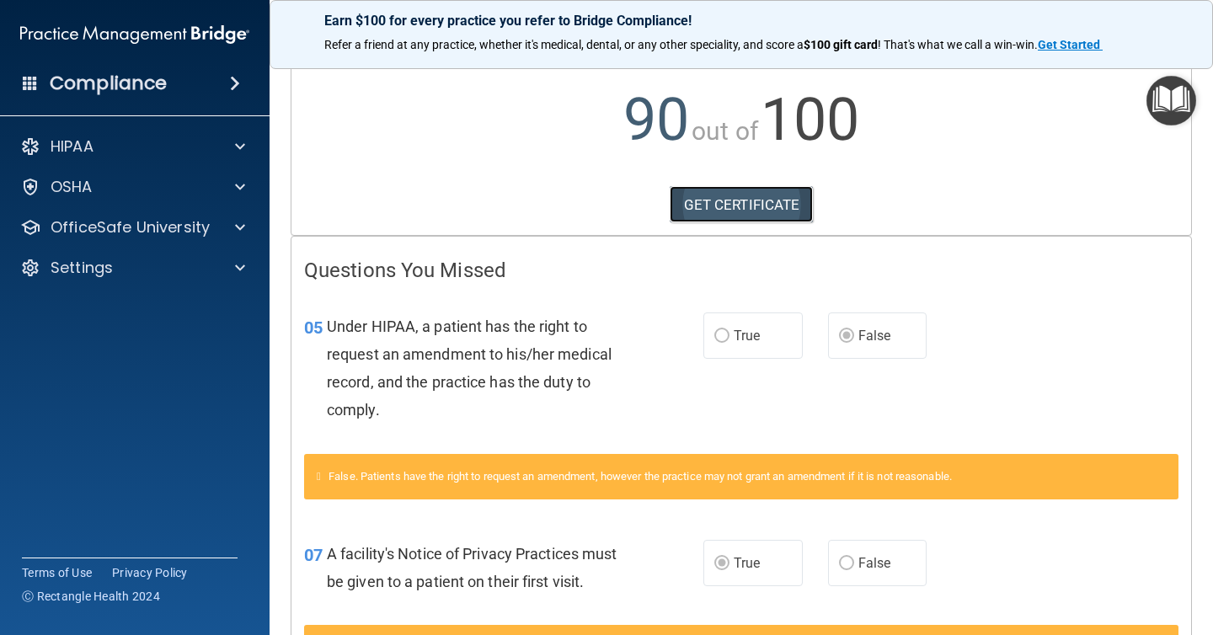
click at [773, 212] on link "GET CERTIFICATE" at bounding box center [742, 204] width 144 height 37
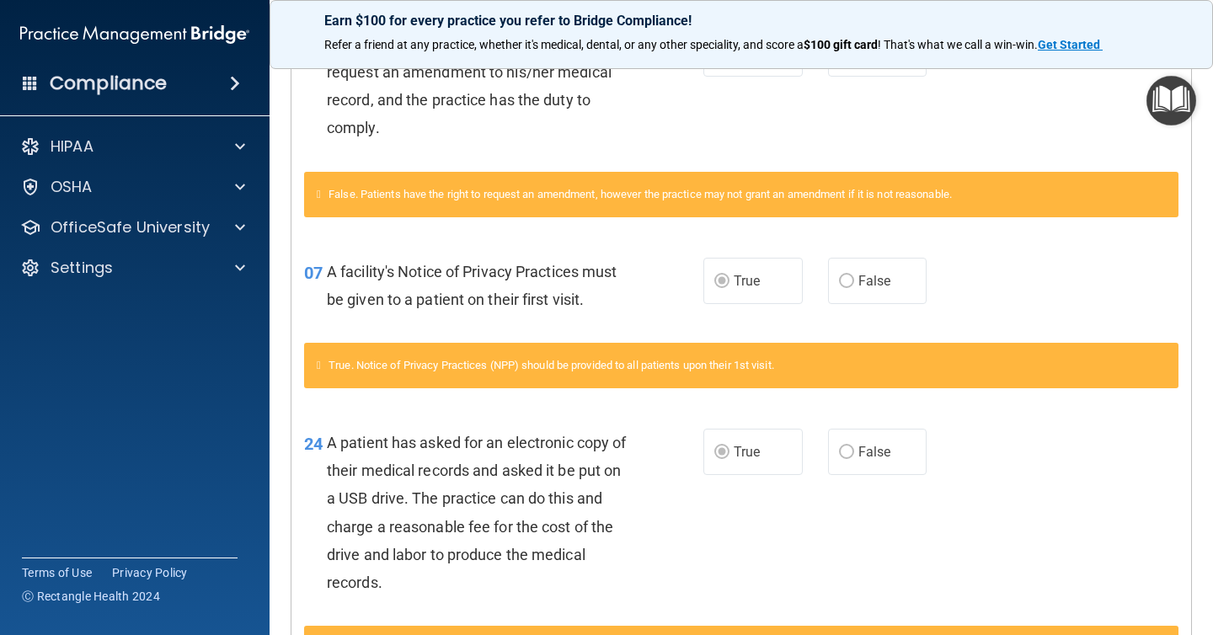
scroll to position [504, 0]
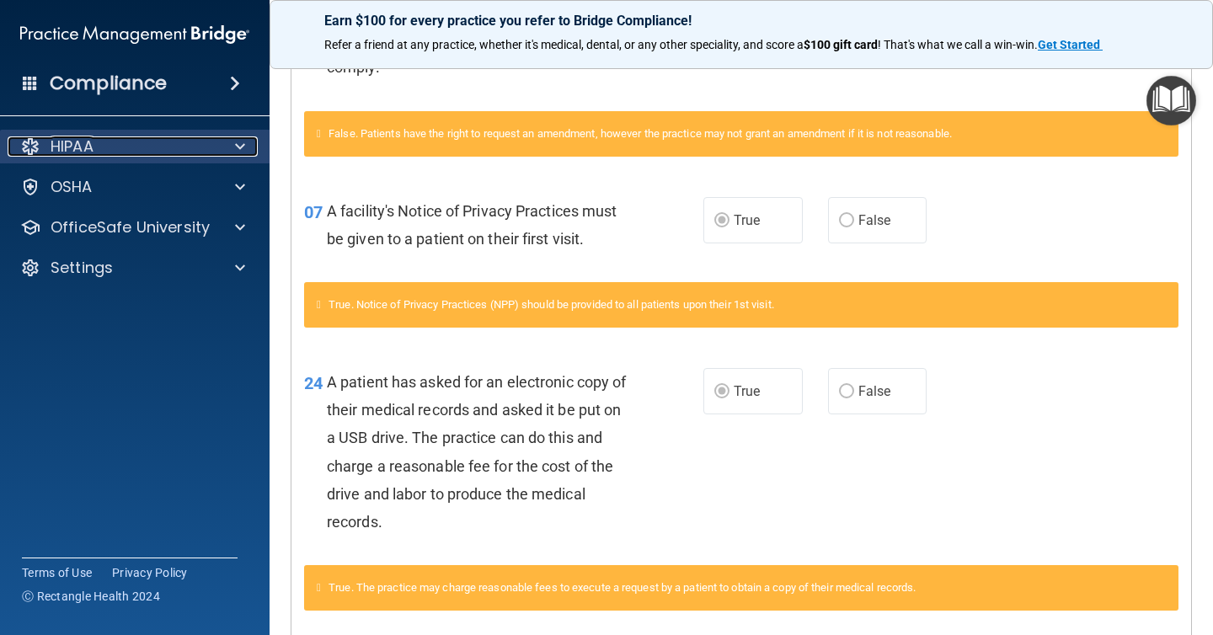
click at [201, 156] on div "HIPAA" at bounding box center [112, 146] width 209 height 20
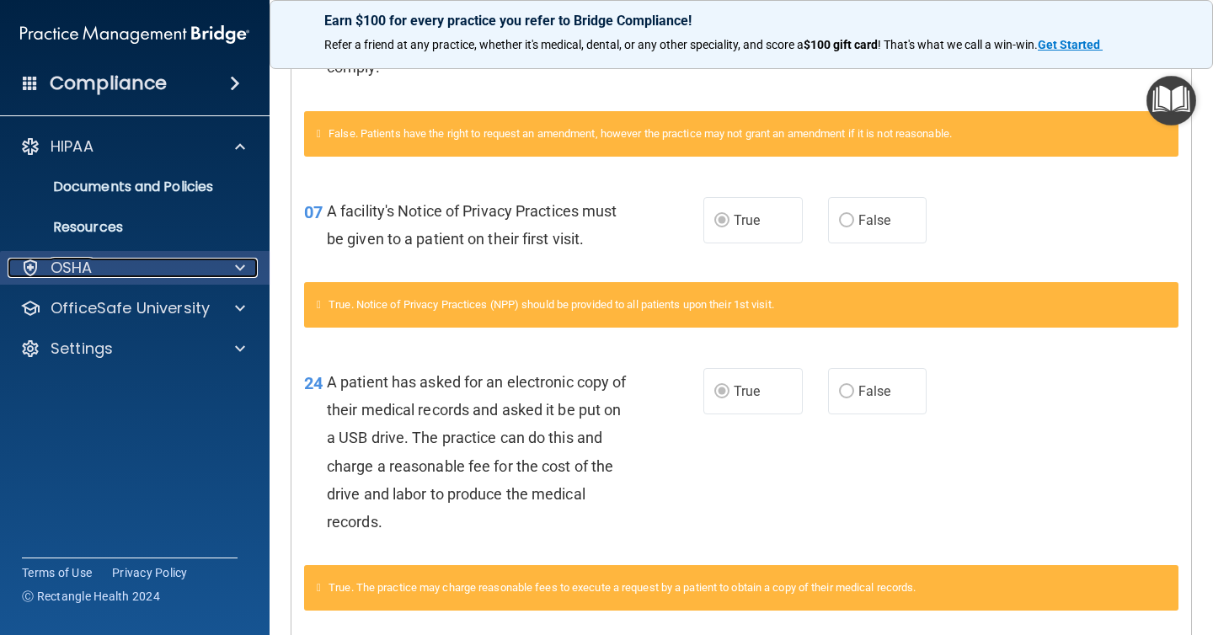
click at [225, 275] on div at bounding box center [237, 268] width 42 height 20
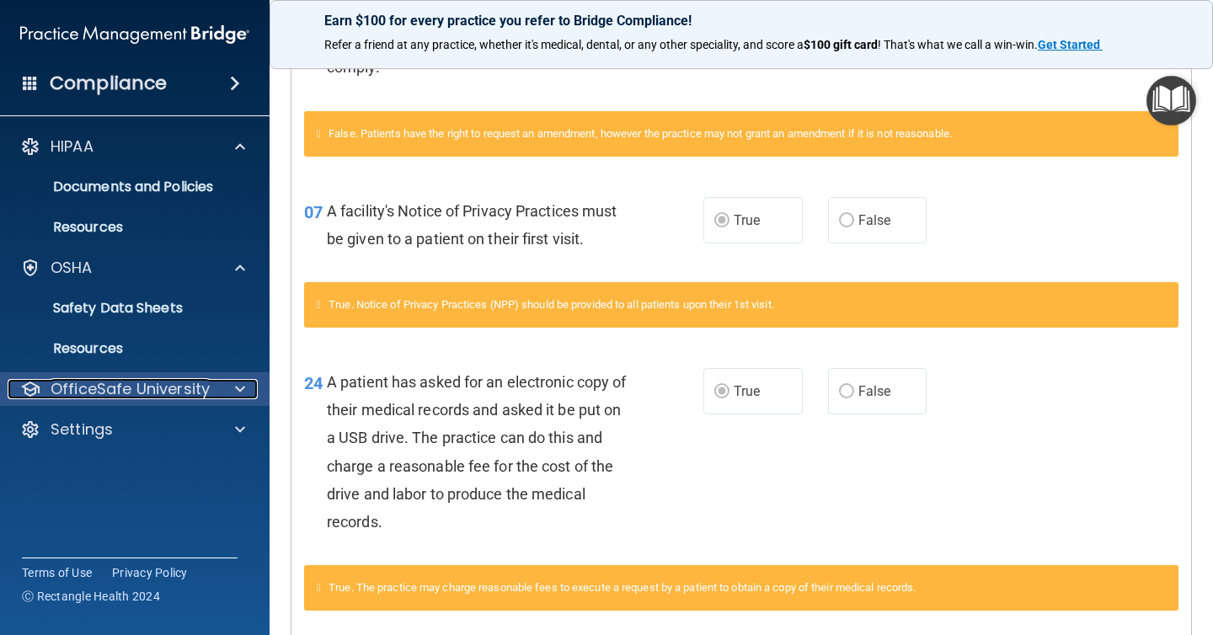
click at [225, 384] on div at bounding box center [237, 389] width 42 height 20
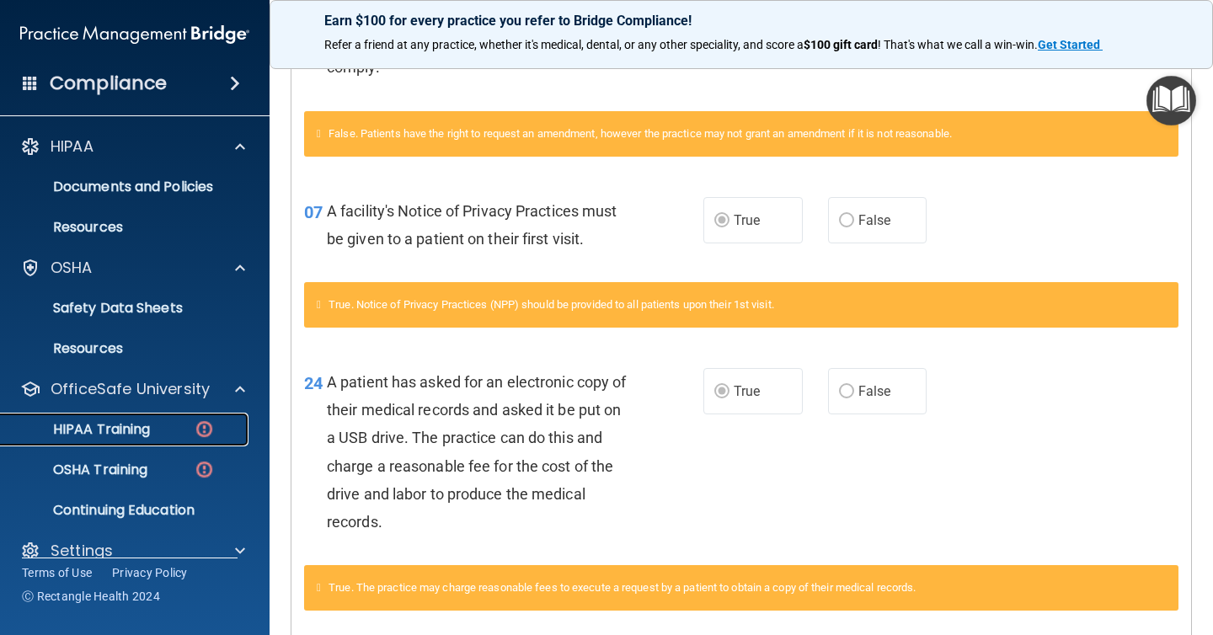
click at [185, 438] on link "HIPAA Training" at bounding box center [115, 430] width 265 height 34
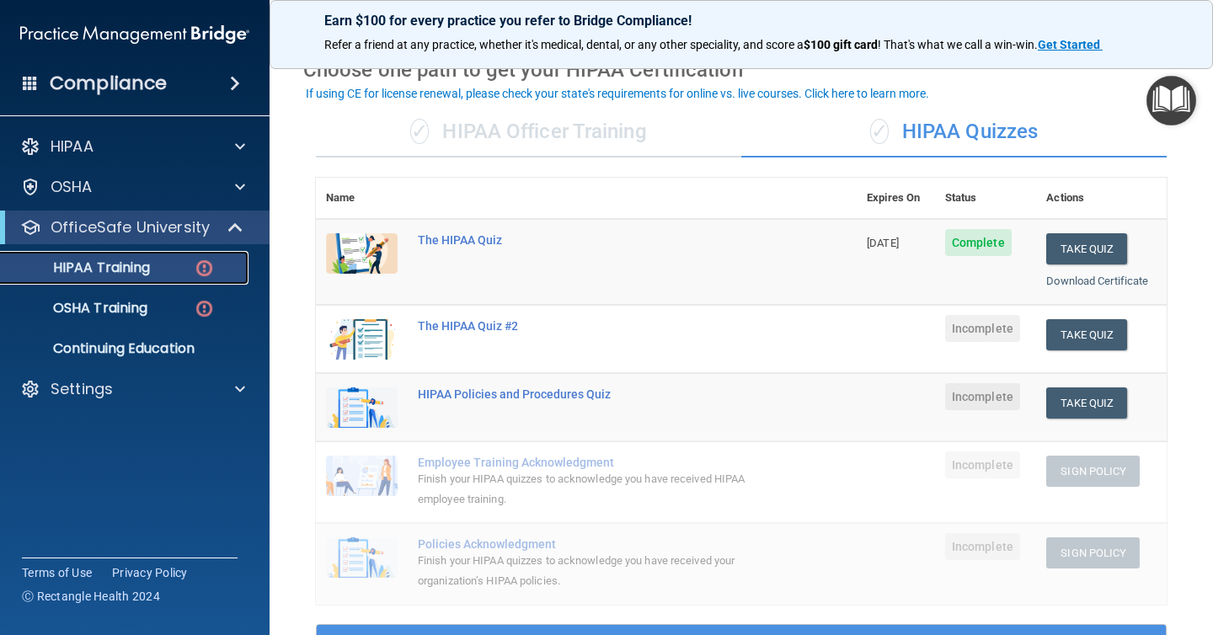
scroll to position [79, 0]
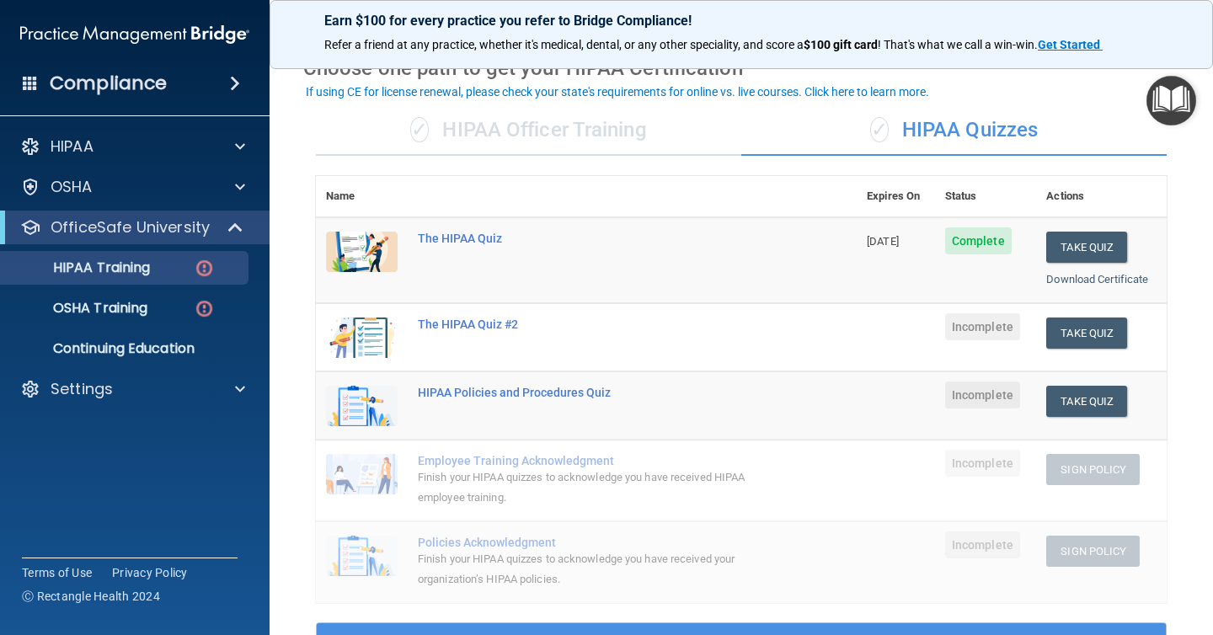
click at [590, 137] on div "✓ HIPAA Officer Training" at bounding box center [528, 130] width 425 height 51
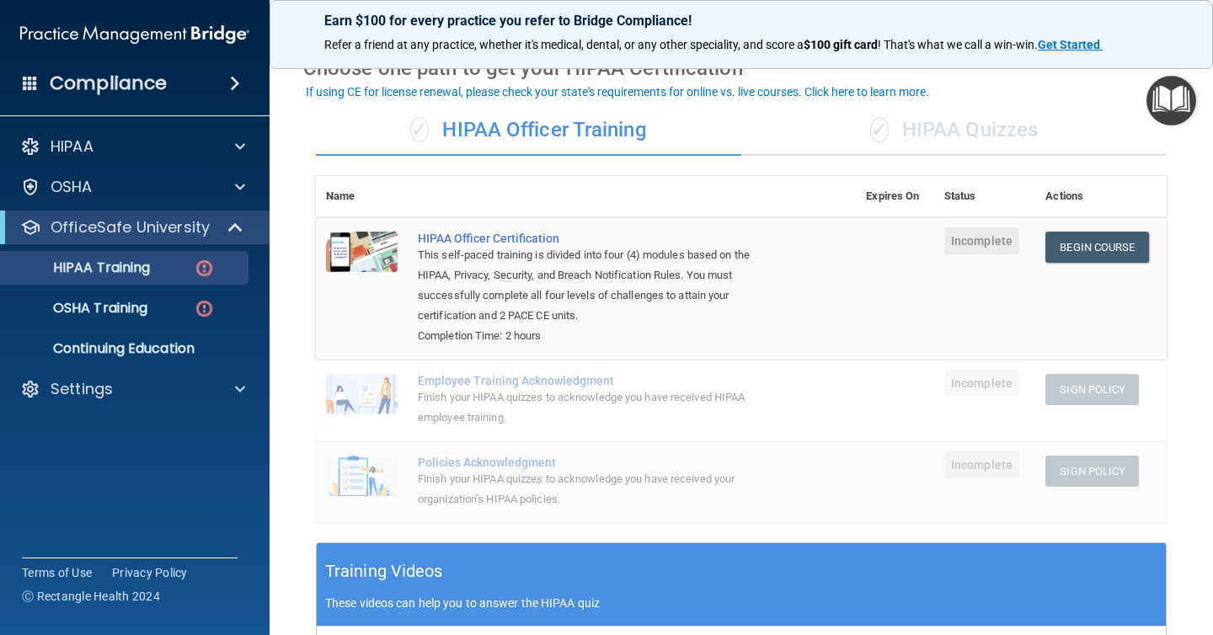
click at [640, 127] on div "✓ HIPAA Officer Training" at bounding box center [528, 130] width 425 height 51
click at [949, 148] on div "✓ HIPAA Quizzes" at bounding box center [953, 130] width 425 height 51
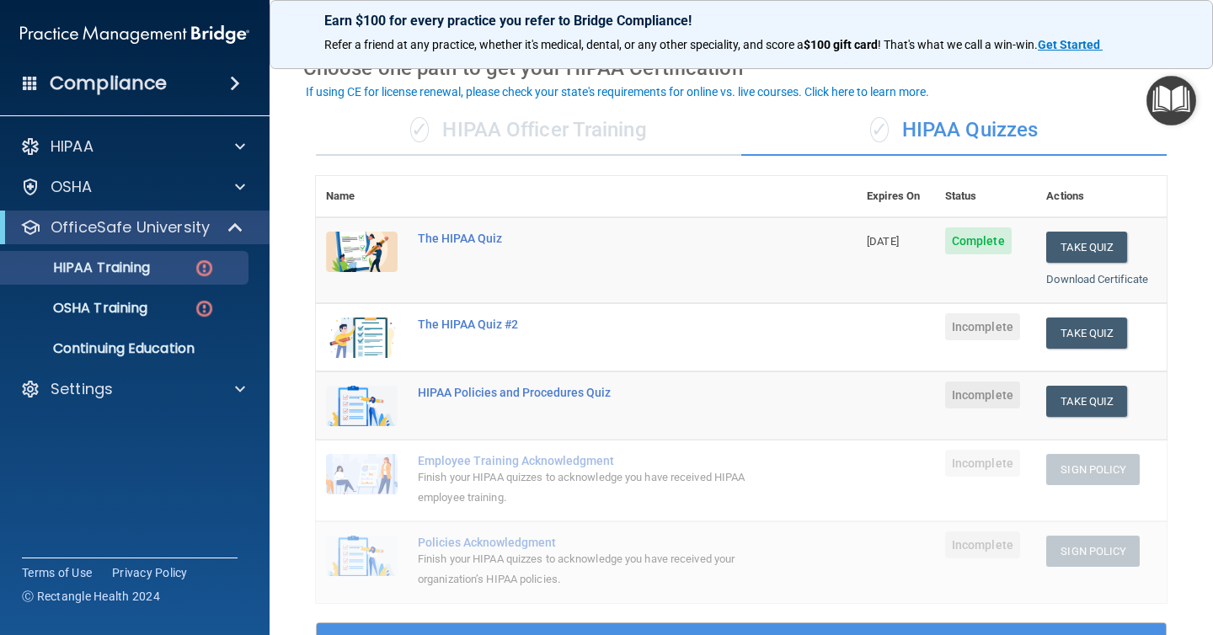
click at [1077, 354] on td "Take Quiz Download Certificate" at bounding box center [1101, 337] width 131 height 68
click at [1077, 333] on button "Take Quiz" at bounding box center [1086, 333] width 81 height 31
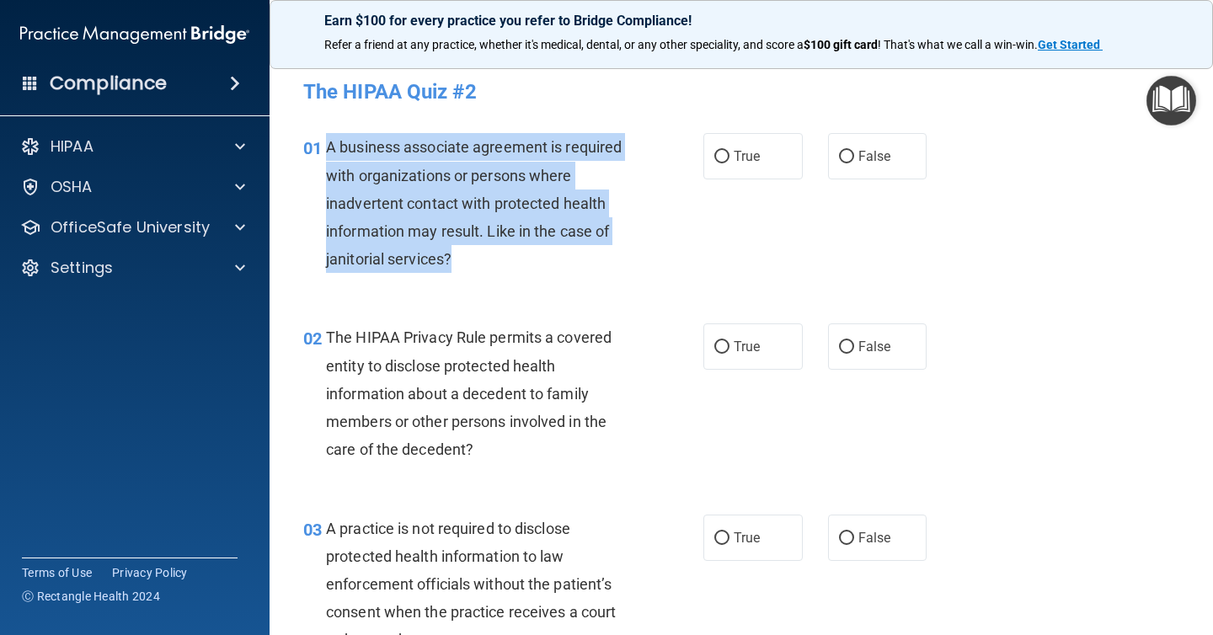
drag, startPoint x: 477, startPoint y: 259, endPoint x: 328, endPoint y: 147, distance: 186.0
click at [328, 147] on div "A business associate agreement is required with organizations or persons where …" at bounding box center [485, 203] width 319 height 140
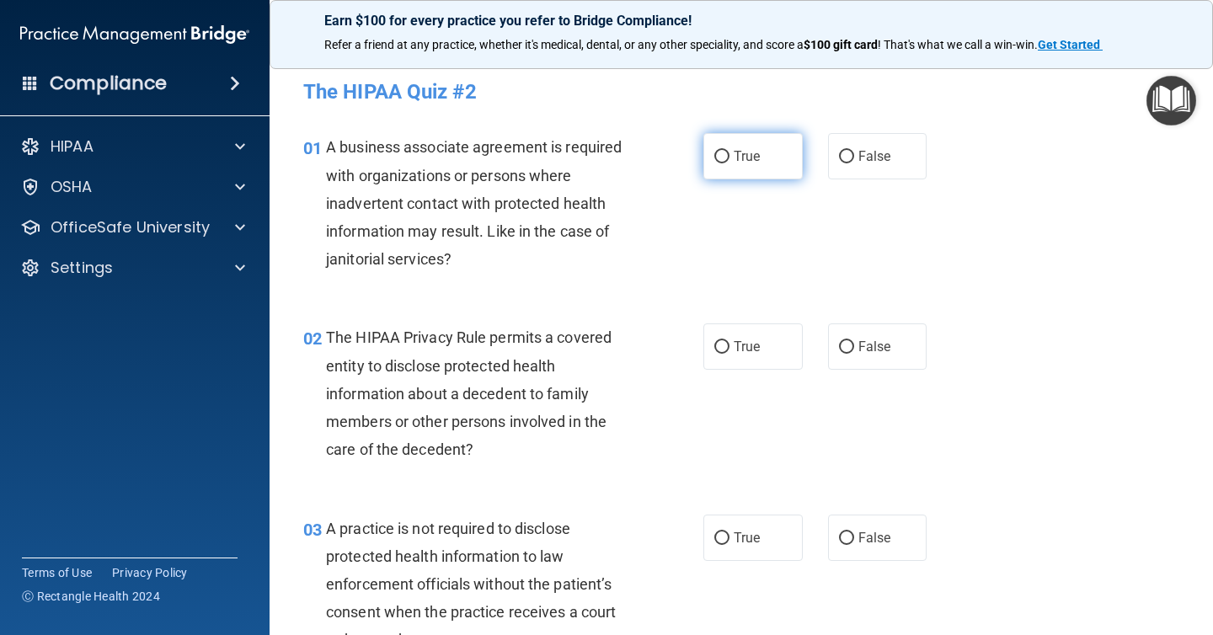
click at [740, 158] on span "True" at bounding box center [747, 156] width 26 height 16
click at [729, 158] on input "True" at bounding box center [721, 157] width 15 height 13
radio input "true"
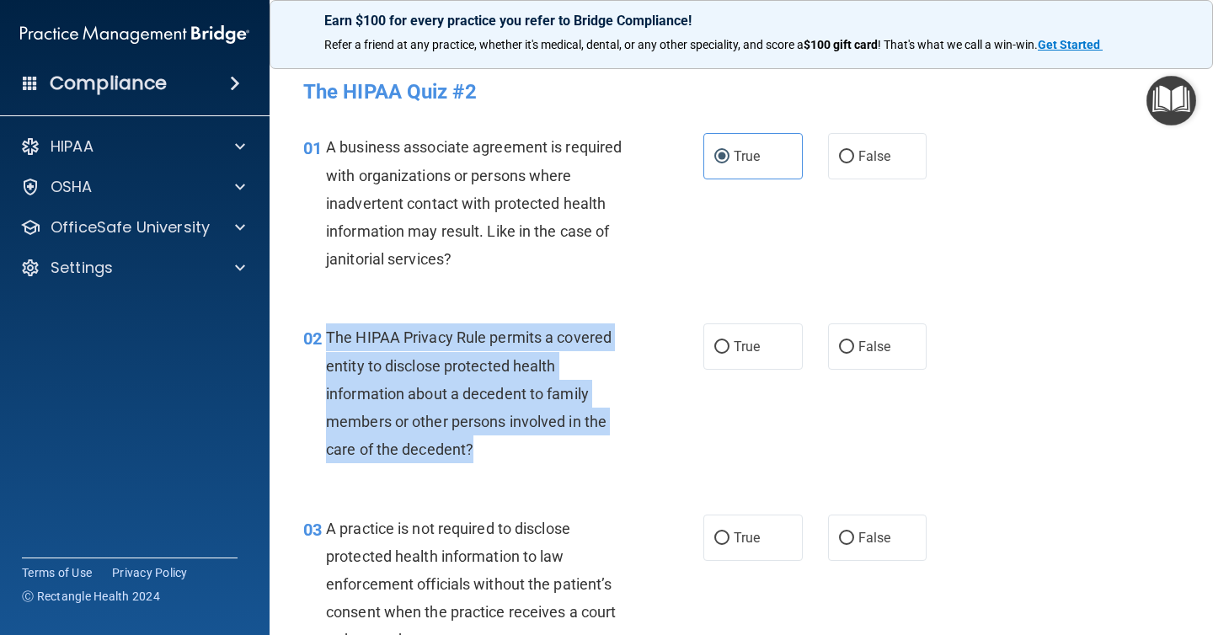
drag, startPoint x: 529, startPoint y: 440, endPoint x: 328, endPoint y: 332, distance: 227.6
click at [328, 332] on div "The HIPAA Privacy Rule permits a covered entity to disclose protected health in…" at bounding box center [485, 393] width 319 height 140
click at [751, 335] on label "True" at bounding box center [752, 346] width 99 height 46
click at [729, 341] on input "True" at bounding box center [721, 347] width 15 height 13
radio input "true"
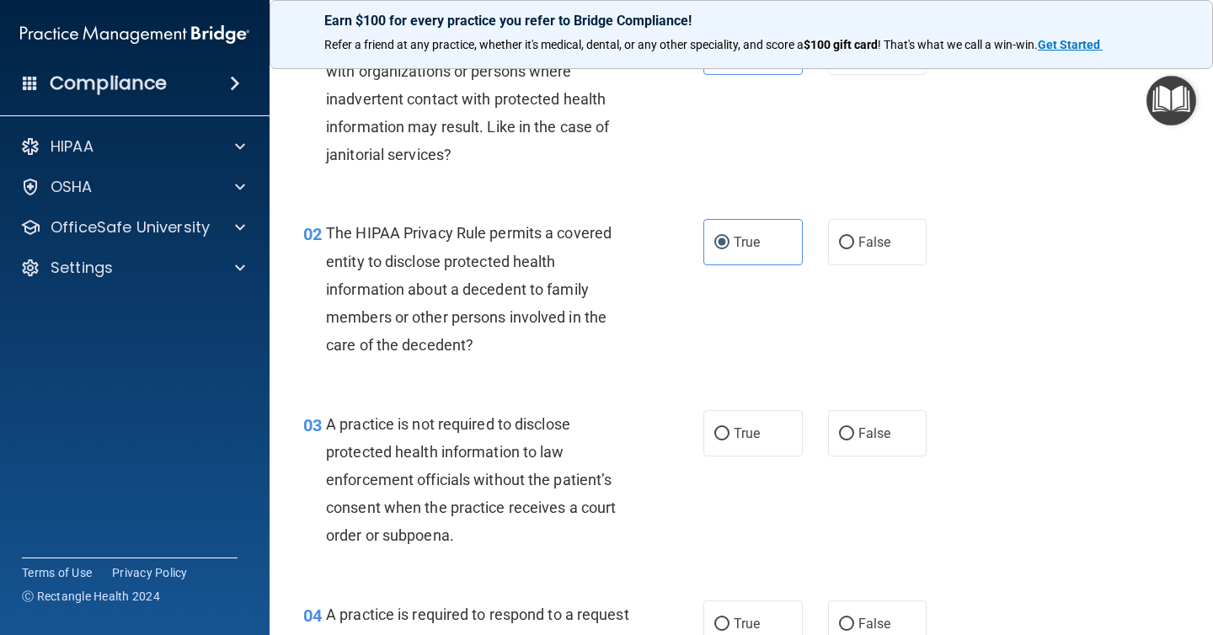
scroll to position [109, 0]
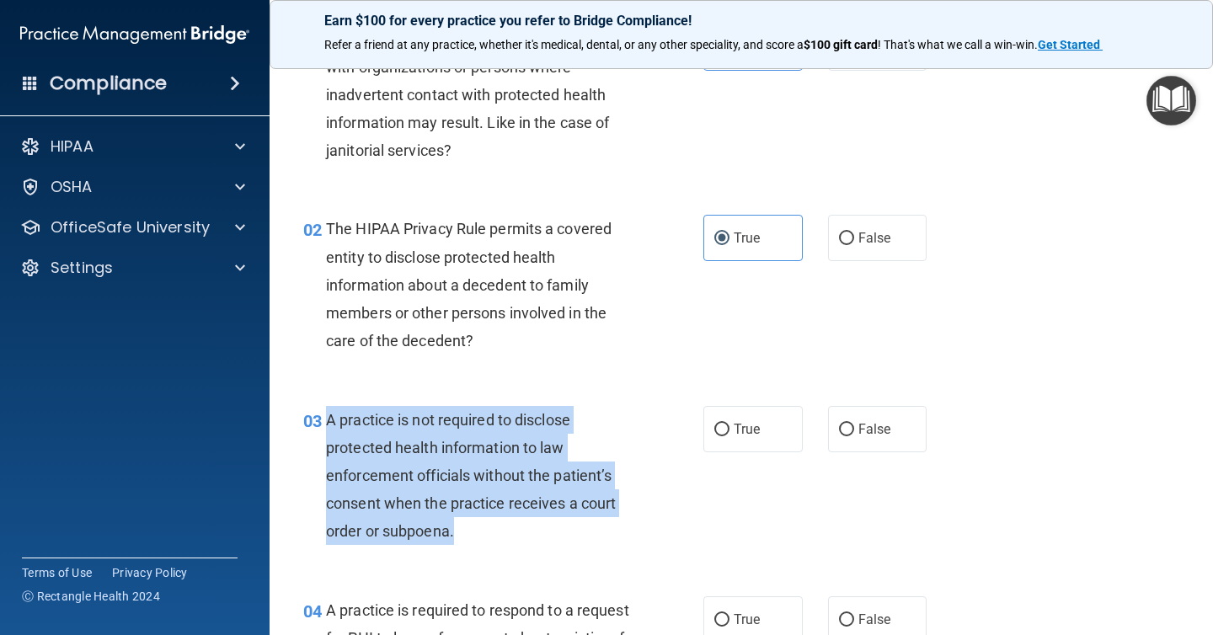
drag, startPoint x: 483, startPoint y: 531, endPoint x: 323, endPoint y: 424, distance: 192.5
click at [323, 424] on div "03 A practice is not required to disclose protected health information to law e…" at bounding box center [503, 480] width 451 height 148
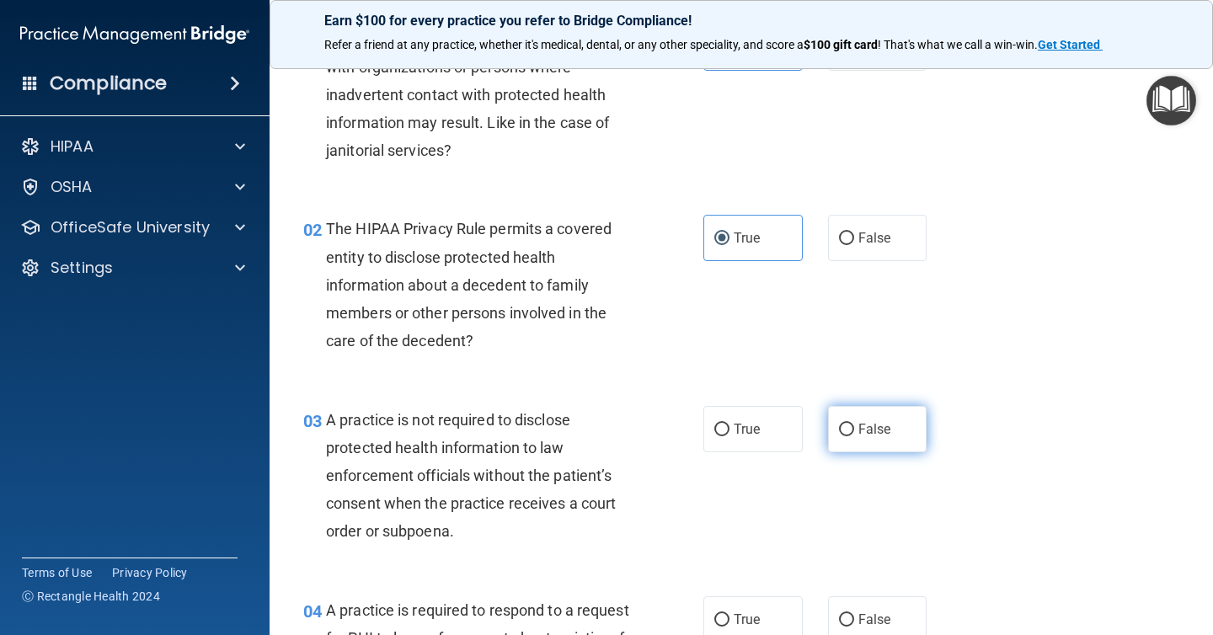
click at [875, 448] on label "False" at bounding box center [877, 429] width 99 height 46
click at [854, 436] on input "False" at bounding box center [846, 430] width 15 height 13
radio input "true"
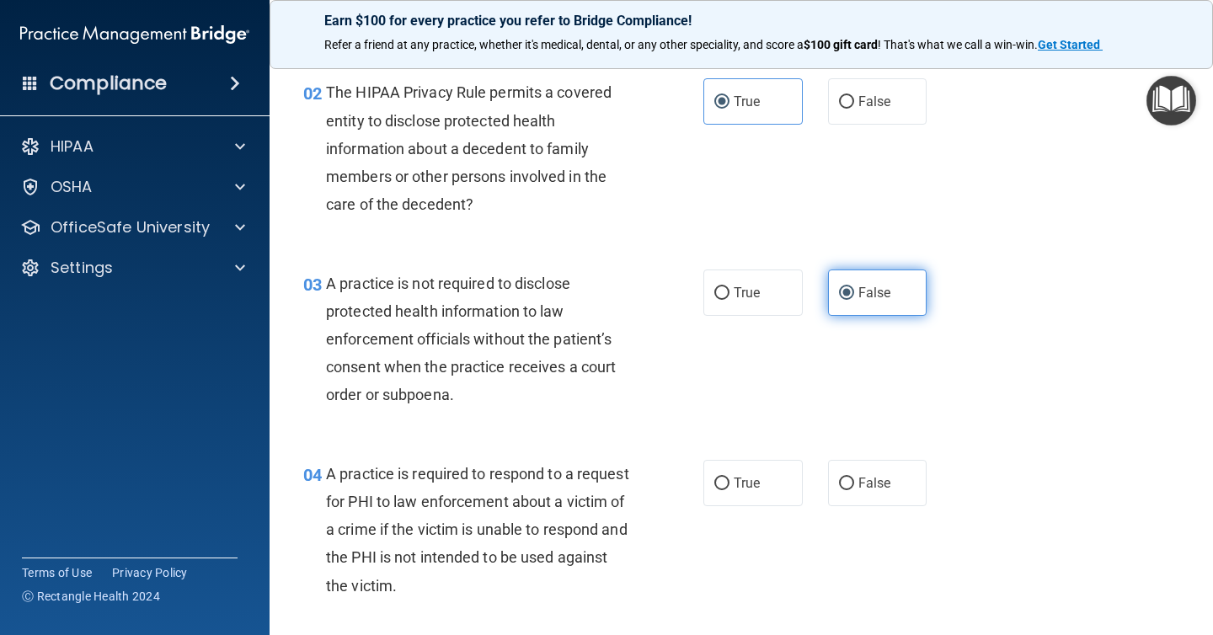
scroll to position [246, 0]
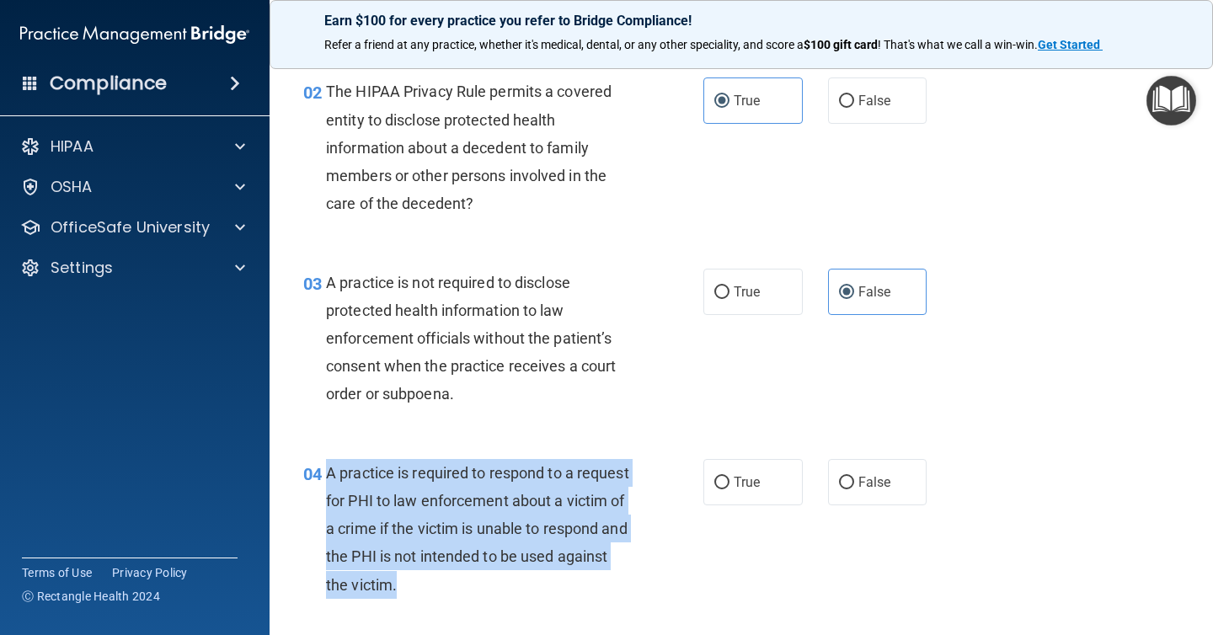
drag, startPoint x: 524, startPoint y: 584, endPoint x: 329, endPoint y: 472, distance: 224.5
click at [329, 472] on div "A practice is required to respond to a request for PHI to law enforcement about…" at bounding box center [485, 529] width 319 height 140
click at [863, 373] on div "03 A practice is not required to disclose protected health information to law e…" at bounding box center [741, 343] width 901 height 190
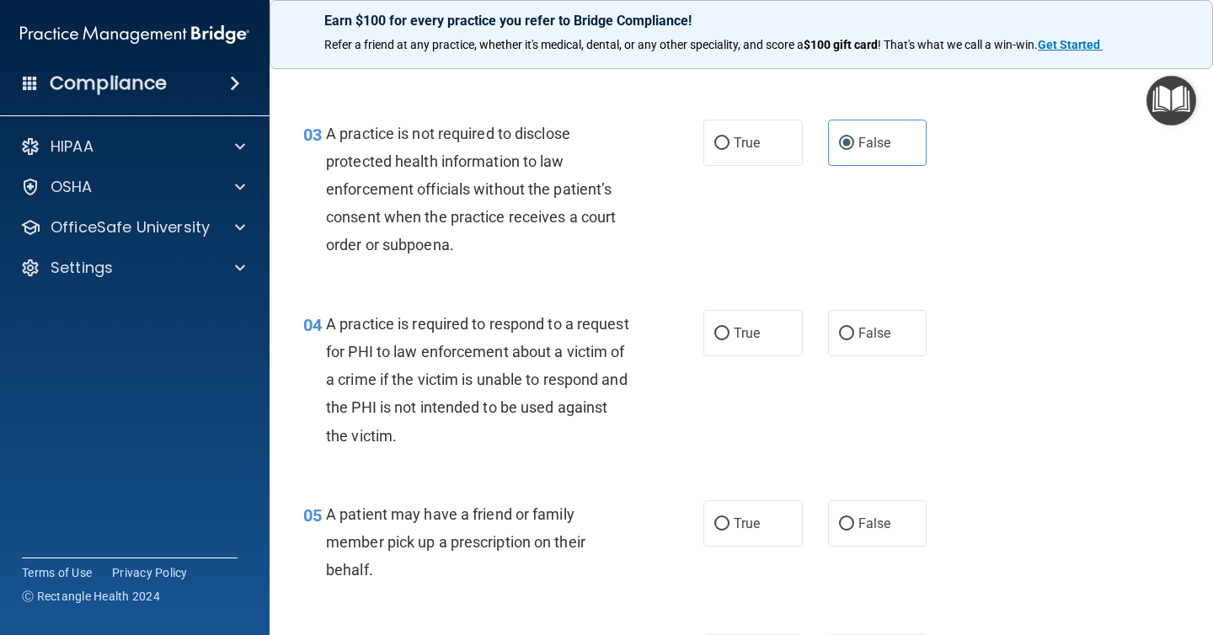
scroll to position [426, 0]
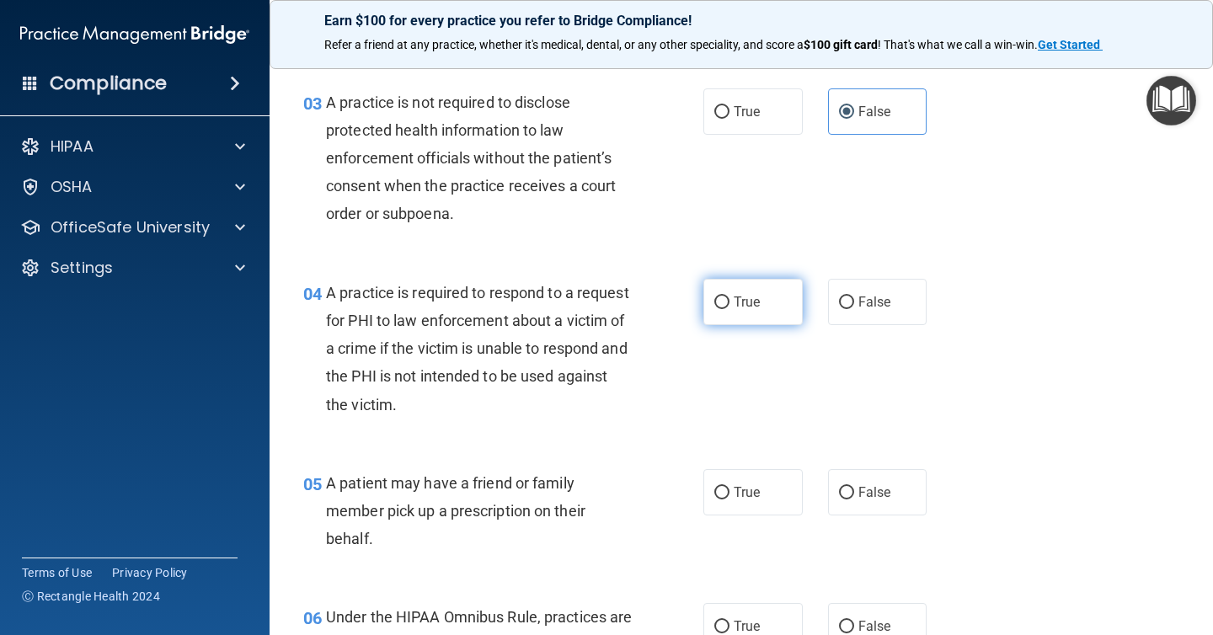
click at [741, 296] on span "True" at bounding box center [747, 302] width 26 height 16
click at [729, 296] on input "True" at bounding box center [721, 302] width 15 height 13
radio input "true"
click at [911, 516] on div "05 A patient may have a friend or family member pick up a prescription on their…" at bounding box center [741, 515] width 901 height 135
click at [758, 498] on span "True" at bounding box center [747, 492] width 26 height 16
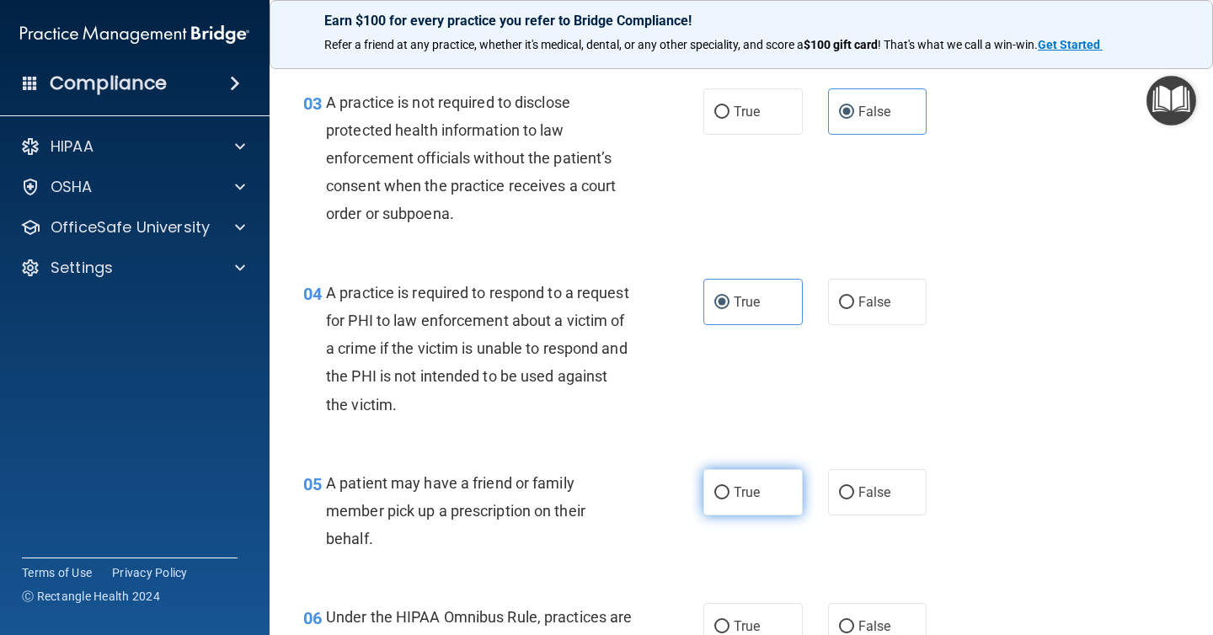
click at [729, 498] on input "True" at bounding box center [721, 493] width 15 height 13
radio input "true"
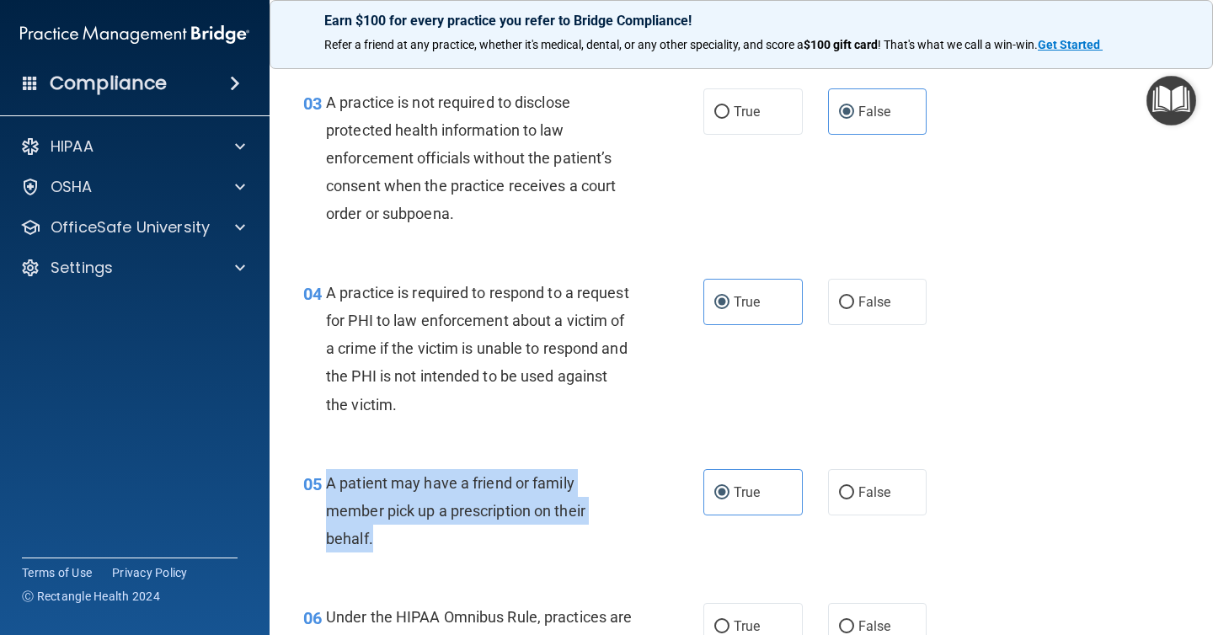
drag, startPoint x: 385, startPoint y: 536, endPoint x: 326, endPoint y: 484, distance: 78.2
click at [326, 484] on div "A patient may have a friend or family member pick up a prescription on their be…" at bounding box center [485, 511] width 319 height 84
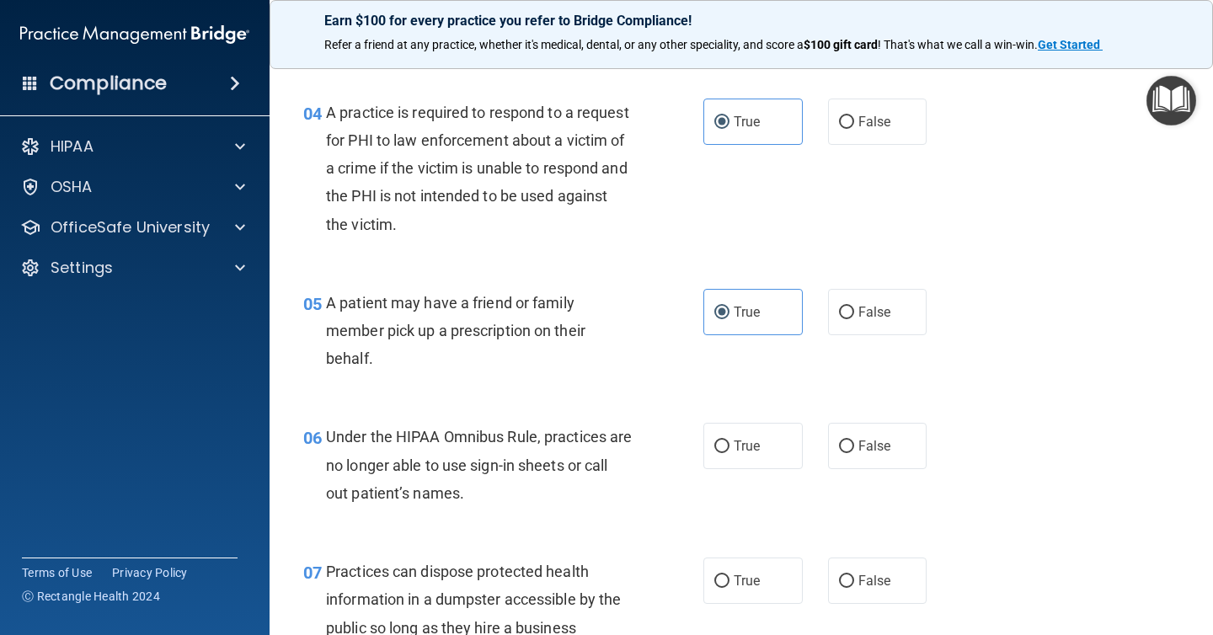
scroll to position [628, 0]
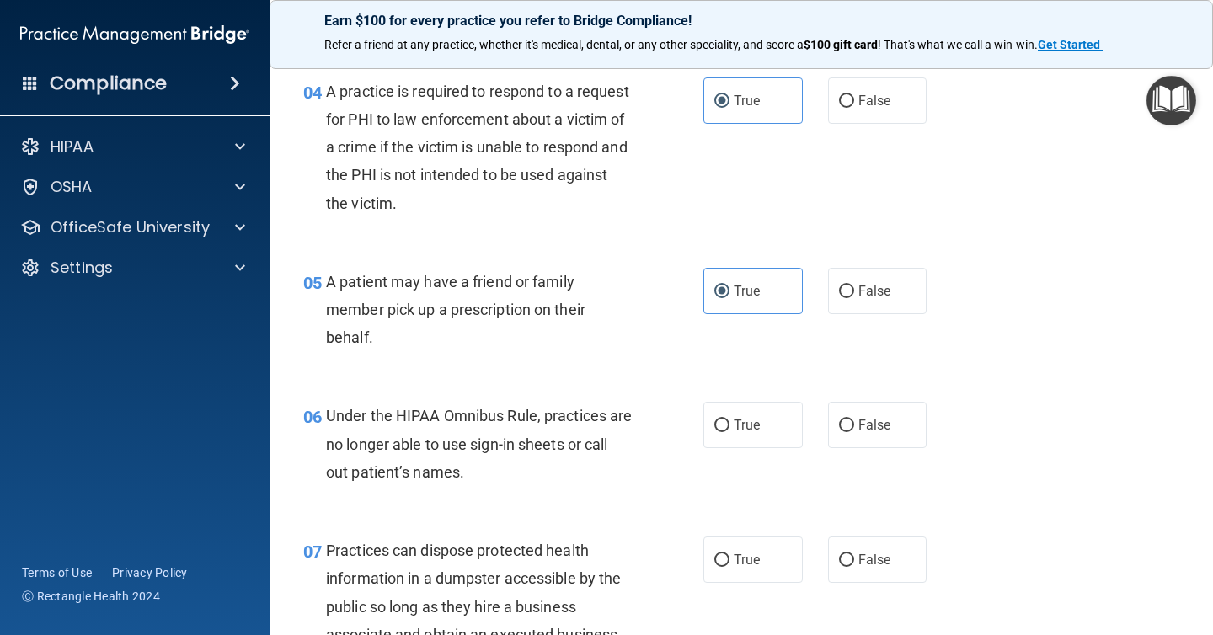
click at [556, 489] on div "06 Under the HIPAA Omnibus Rule, practices are no longer able to use sign-in sh…" at bounding box center [503, 448] width 451 height 93
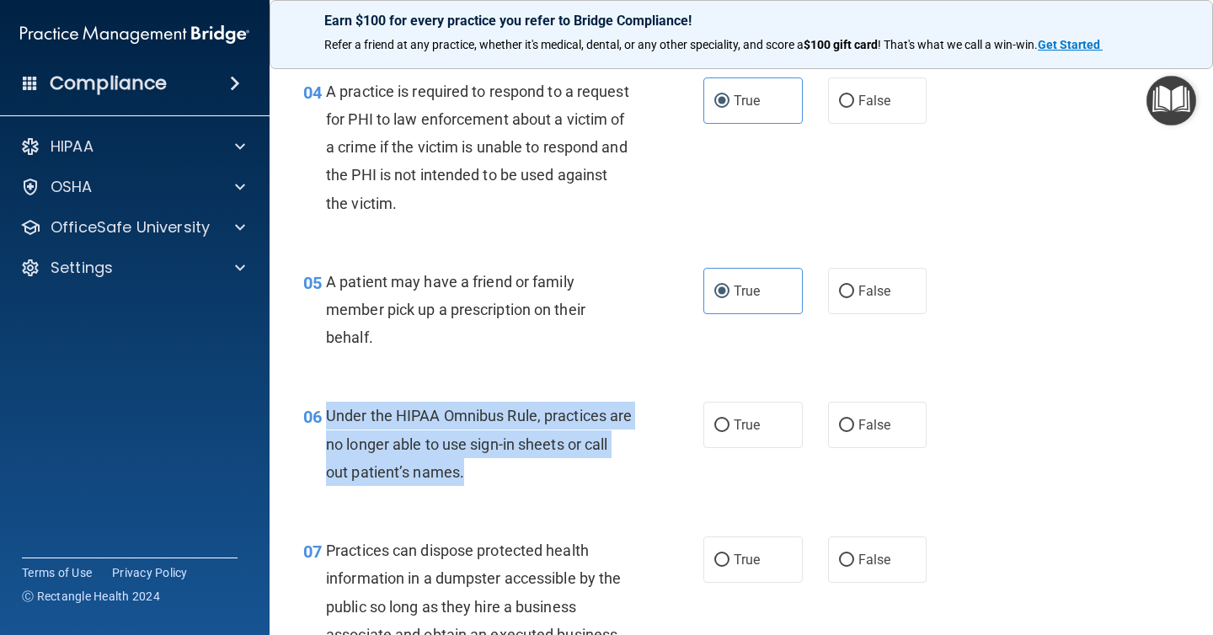
drag, startPoint x: 515, startPoint y: 483, endPoint x: 329, endPoint y: 419, distance: 195.8
click at [329, 419] on div "Under the HIPAA Omnibus Rule, practices are no longer able to use sign-in sheet…" at bounding box center [485, 444] width 319 height 84
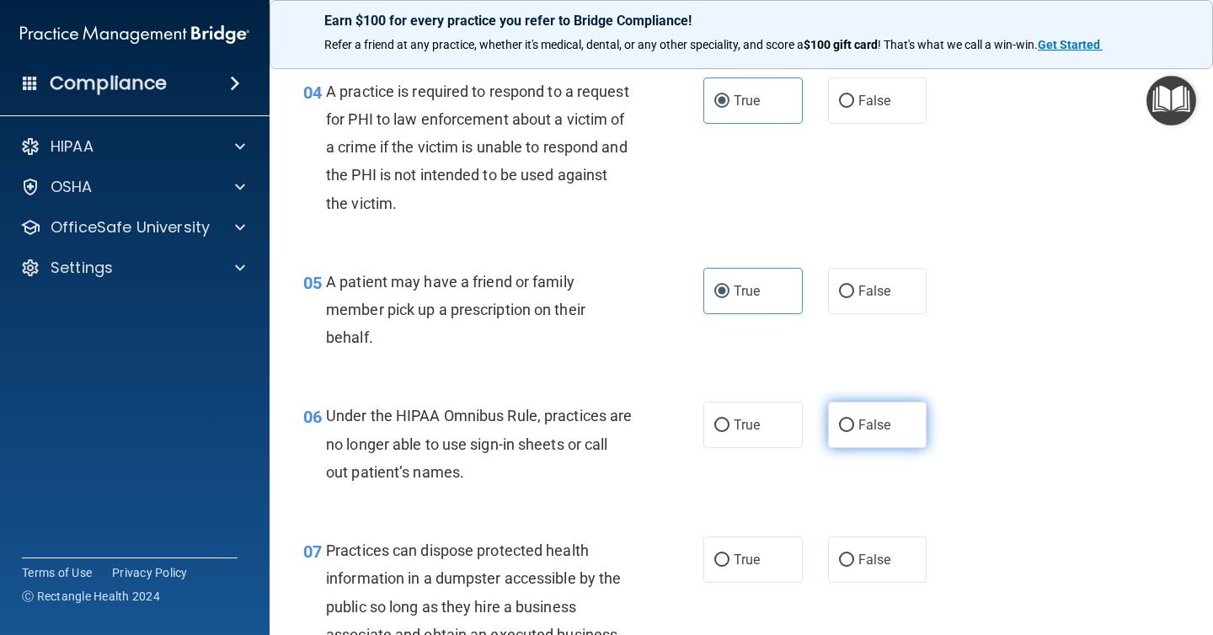
click at [861, 420] on span "False" at bounding box center [874, 425] width 33 height 16
click at [854, 420] on input "False" at bounding box center [846, 425] width 15 height 13
radio input "true"
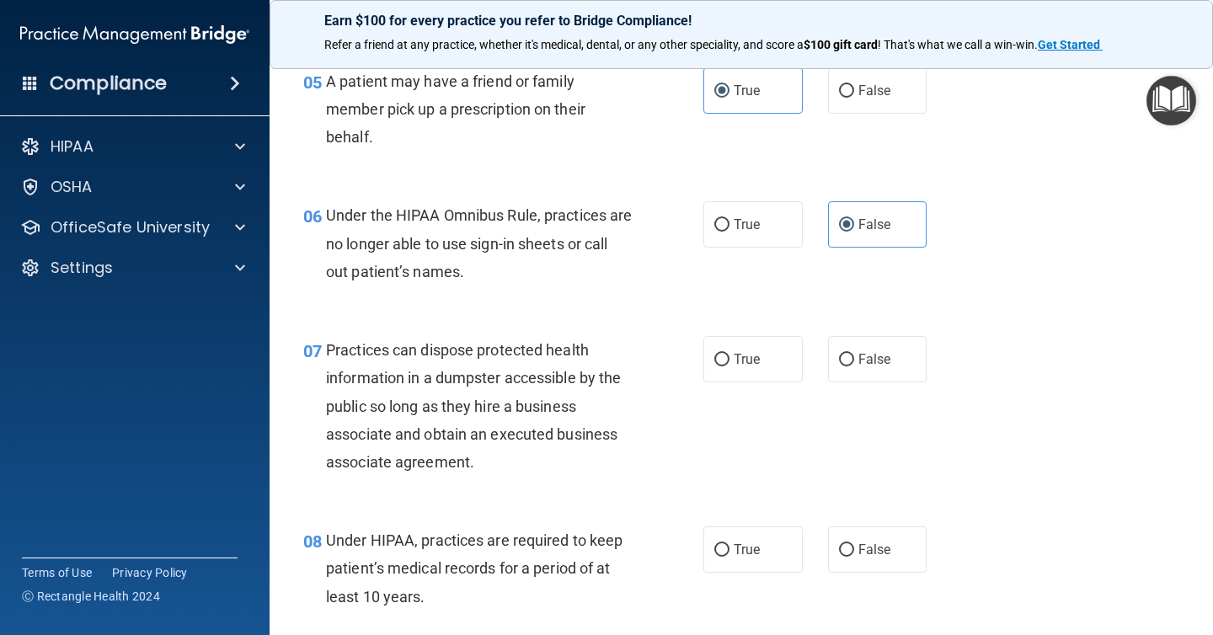
scroll to position [834, 0]
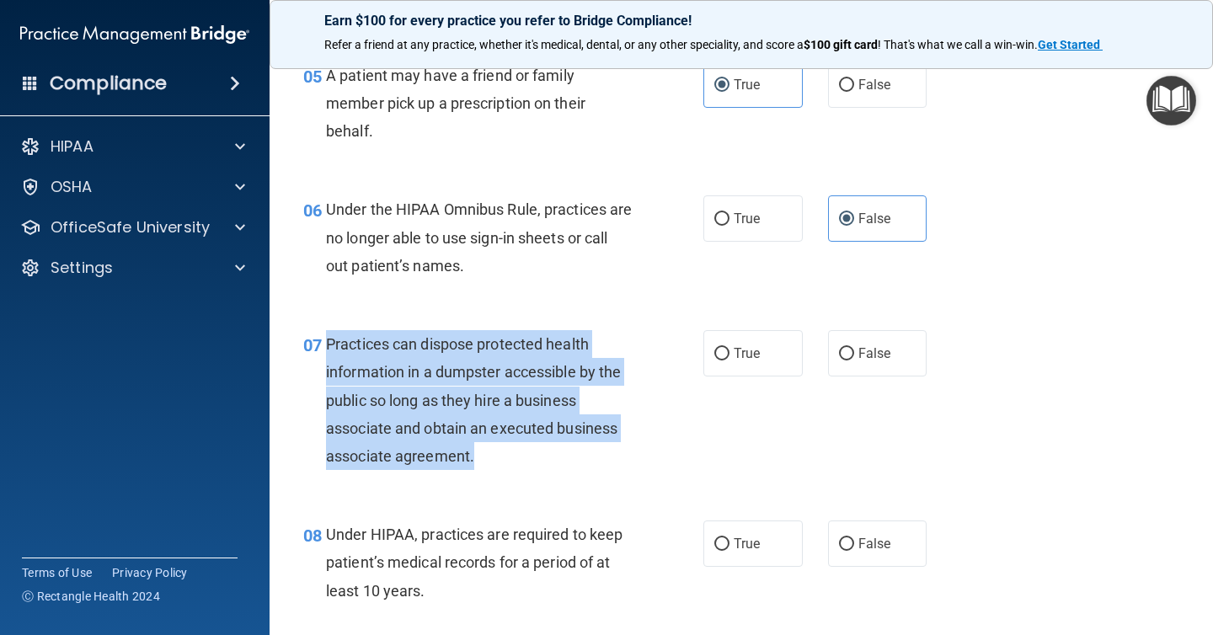
drag, startPoint x: 487, startPoint y: 478, endPoint x: 328, endPoint y: 349, distance: 204.8
click at [328, 349] on div "07 Practices can dispose protected health information in a dumpster accessible …" at bounding box center [503, 404] width 451 height 148
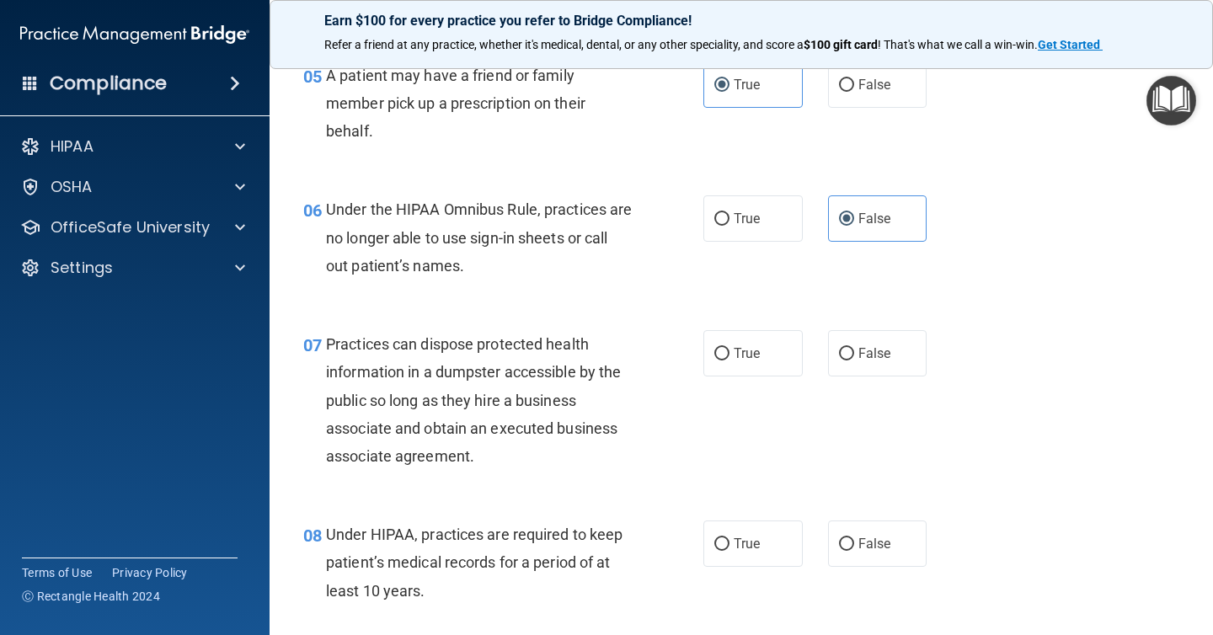
click at [825, 338] on div "True False" at bounding box center [822, 353] width 238 height 46
click at [862, 309] on div "07 Practices can dispose protected health information in a dumpster accessible …" at bounding box center [741, 404] width 901 height 190
click at [857, 352] on label "False" at bounding box center [877, 353] width 99 height 46
click at [854, 352] on input "False" at bounding box center [846, 354] width 15 height 13
radio input "true"
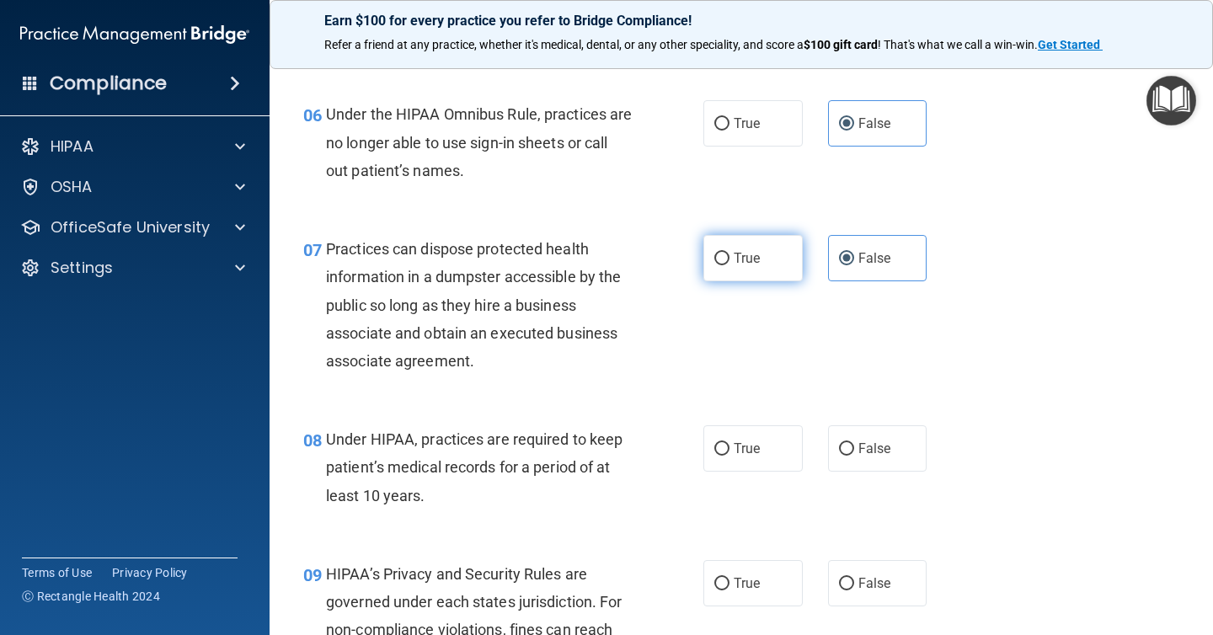
scroll to position [990, 0]
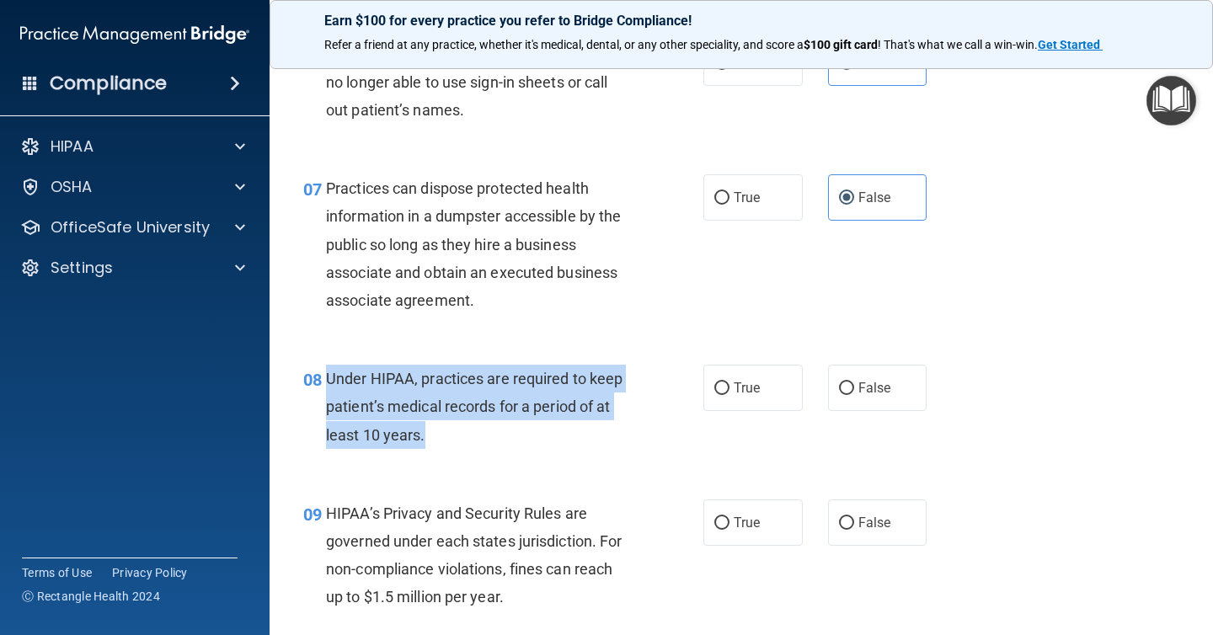
drag, startPoint x: 457, startPoint y: 437, endPoint x: 330, endPoint y: 368, distance: 144.0
click at [330, 368] on div "Under HIPAA, practices are required to keep patient’s medical records for a per…" at bounding box center [485, 407] width 319 height 84
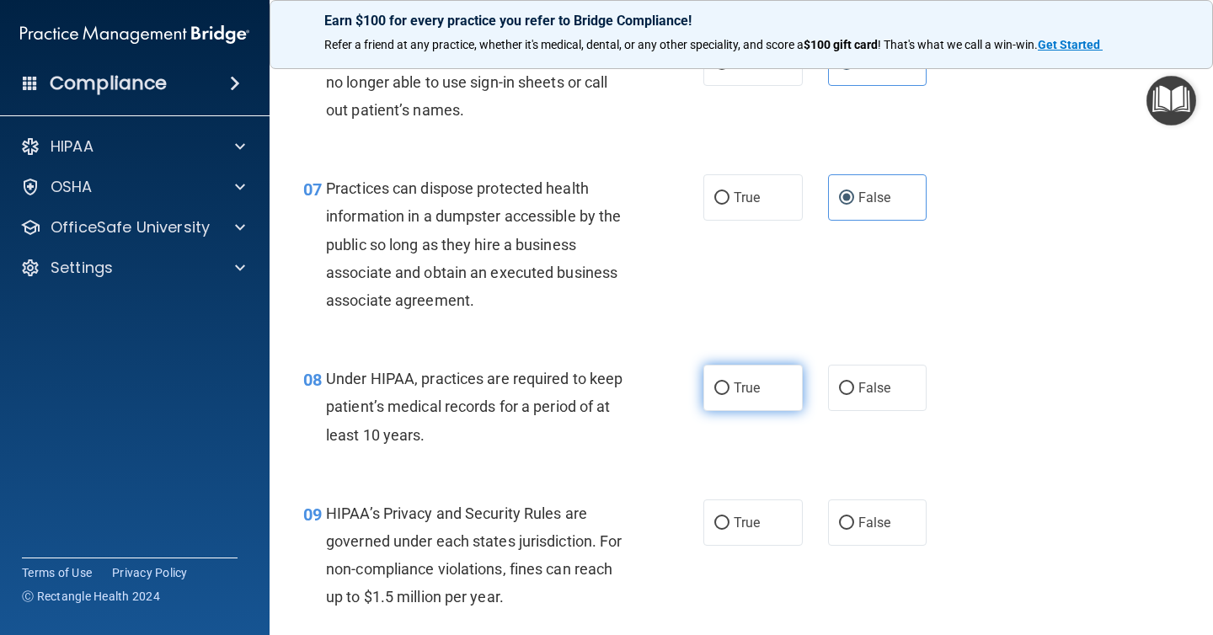
click at [735, 393] on span "True" at bounding box center [747, 388] width 26 height 16
click at [729, 393] on input "True" at bounding box center [721, 388] width 15 height 13
radio input "true"
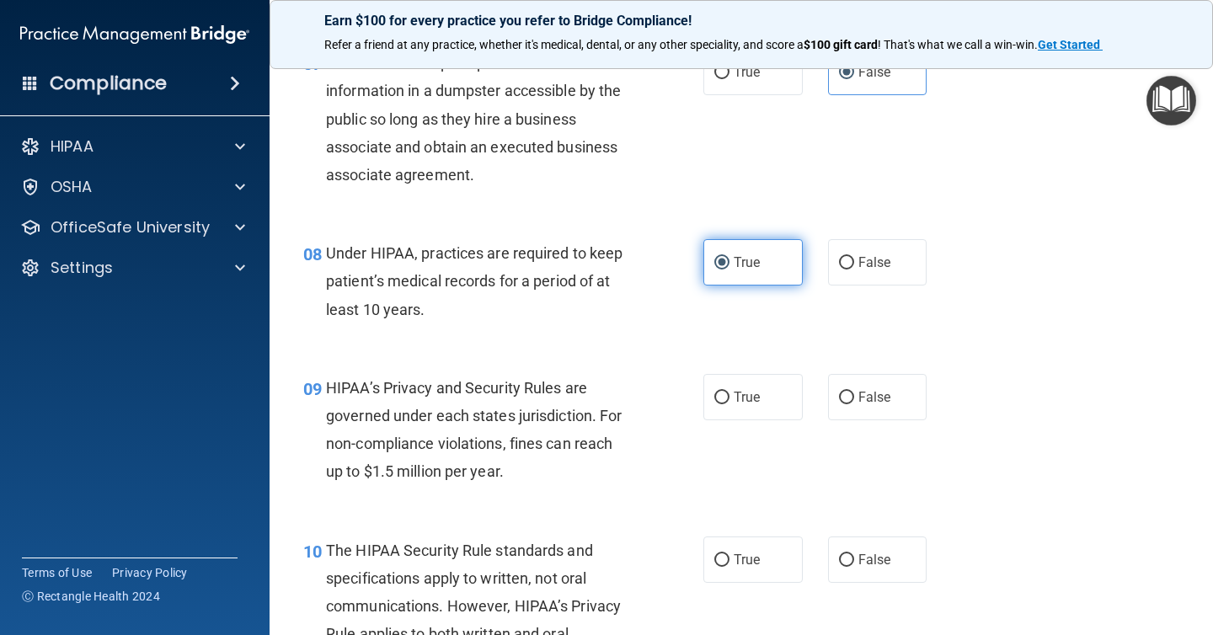
click at [735, 393] on span "True" at bounding box center [747, 397] width 26 height 16
click at [729, 393] on input "True" at bounding box center [721, 398] width 15 height 13
radio input "true"
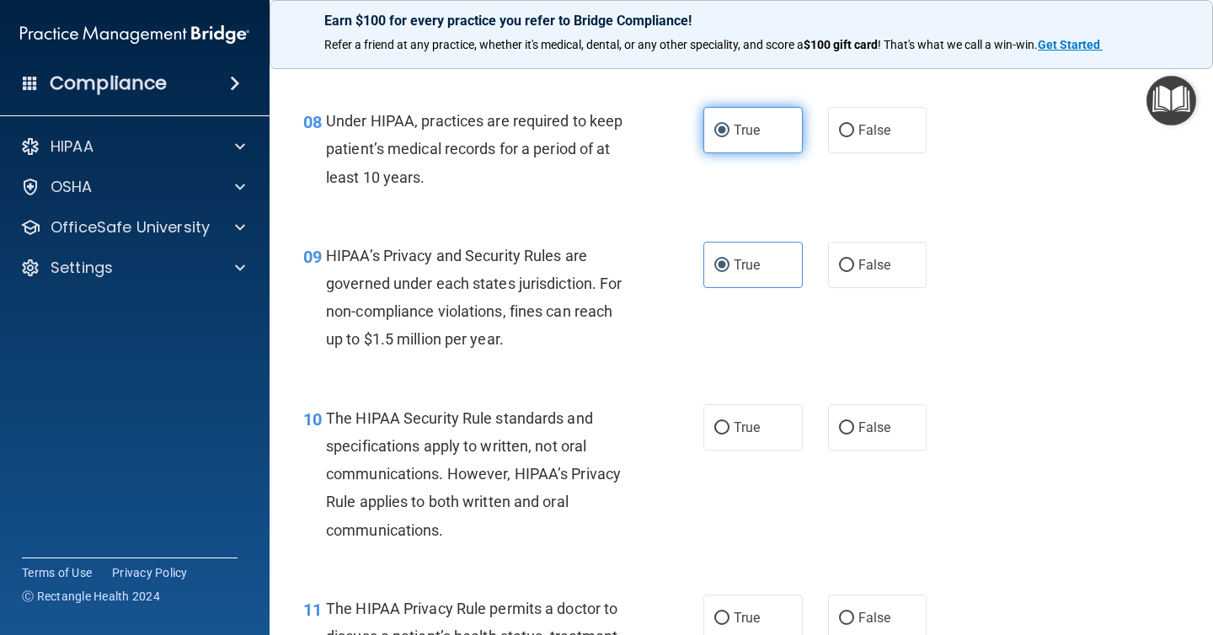
scroll to position [1250, 0]
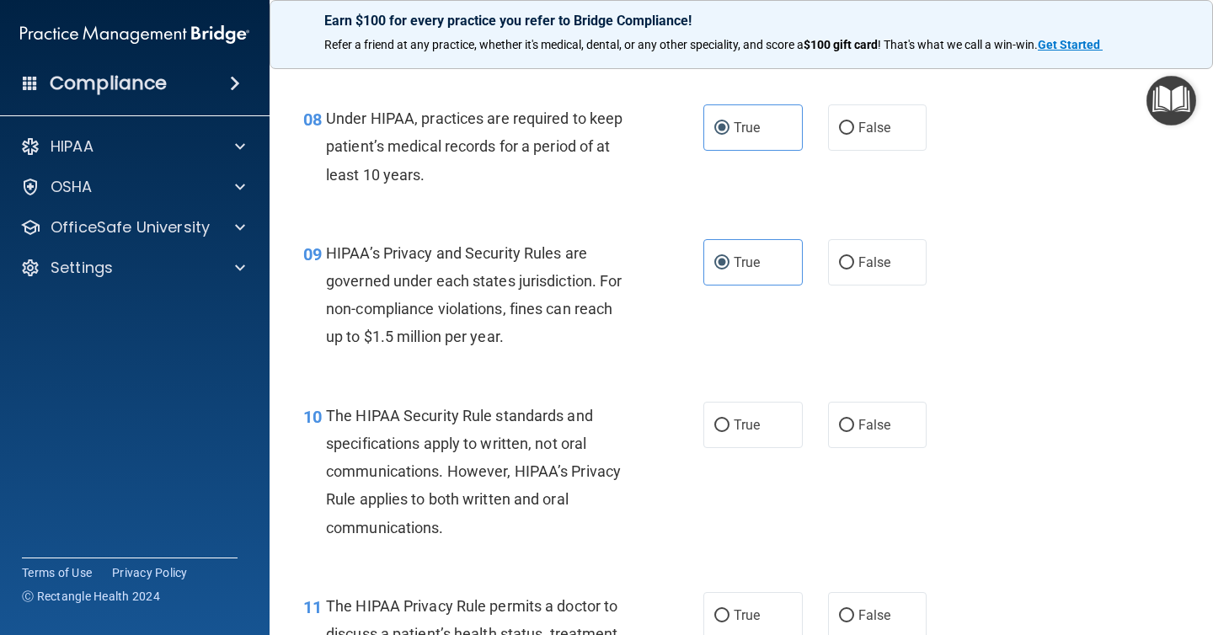
drag, startPoint x: 483, startPoint y: 528, endPoint x: 471, endPoint y: 528, distance: 12.6
click at [471, 528] on div "The HIPAA Security Rule standards and specifications apply to written, not oral…" at bounding box center [485, 472] width 319 height 140
drag, startPoint x: 798, startPoint y: 470, endPoint x: 789, endPoint y: 461, distance: 13.1
click at [796, 467] on div "10 The HIPAA Security Rule standards and specifications apply to written, not o…" at bounding box center [741, 476] width 901 height 190
click at [784, 453] on div "10 The HIPAA Security Rule standards and specifications apply to written, not o…" at bounding box center [741, 476] width 901 height 190
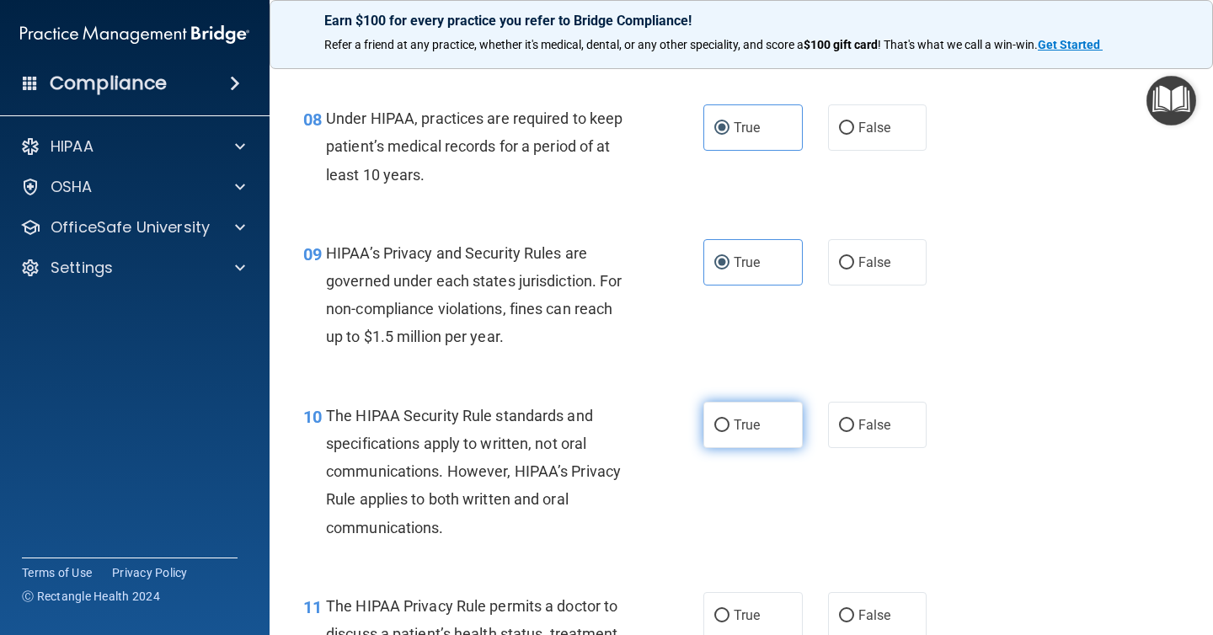
click at [787, 425] on label "True" at bounding box center [752, 425] width 99 height 46
click at [729, 425] on input "True" at bounding box center [721, 425] width 15 height 13
radio input "true"
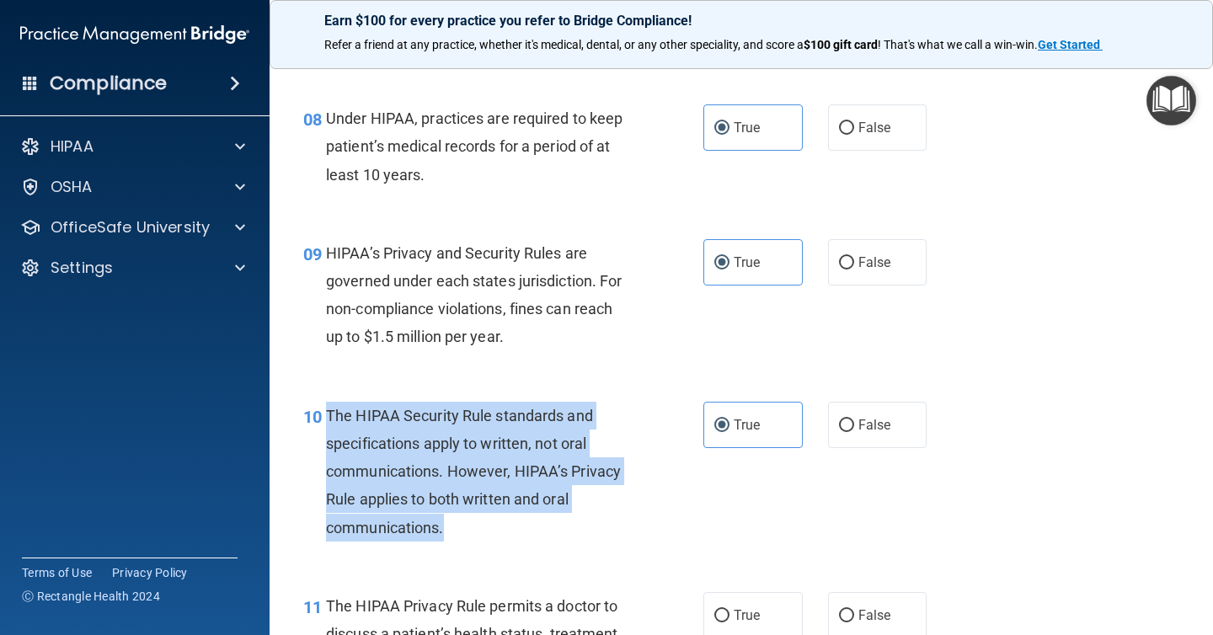
drag, startPoint x: 517, startPoint y: 549, endPoint x: 328, endPoint y: 422, distance: 227.5
click at [328, 422] on div "10 The HIPAA Security Rule standards and specifications apply to written, not o…" at bounding box center [503, 476] width 451 height 148
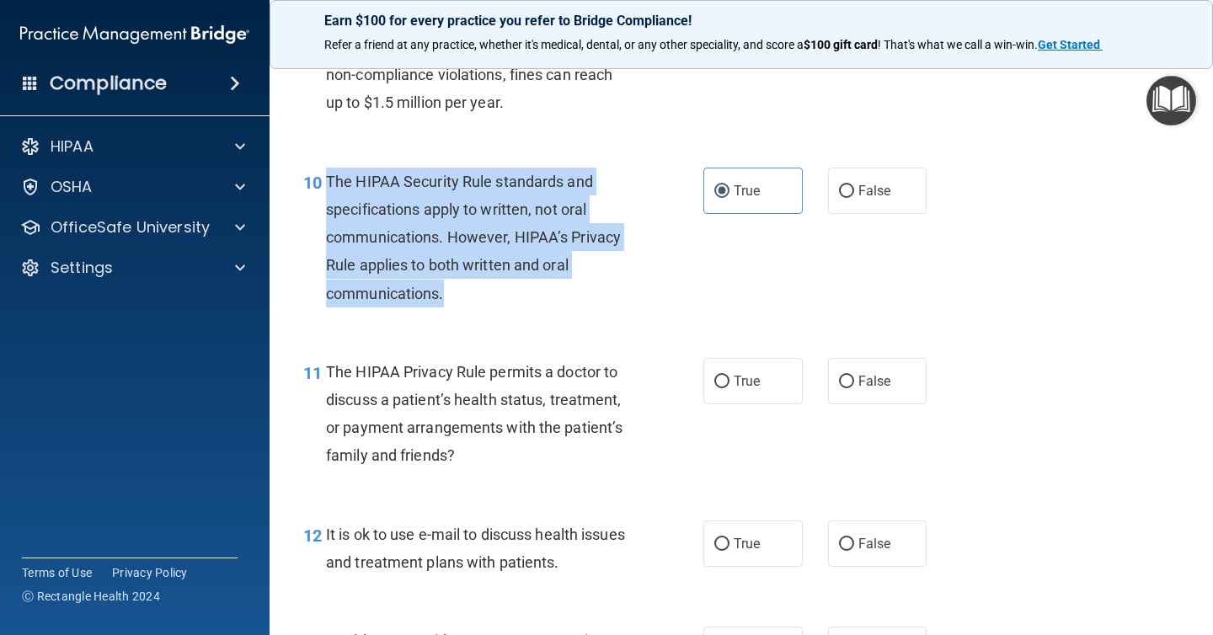
scroll to position [1495, 0]
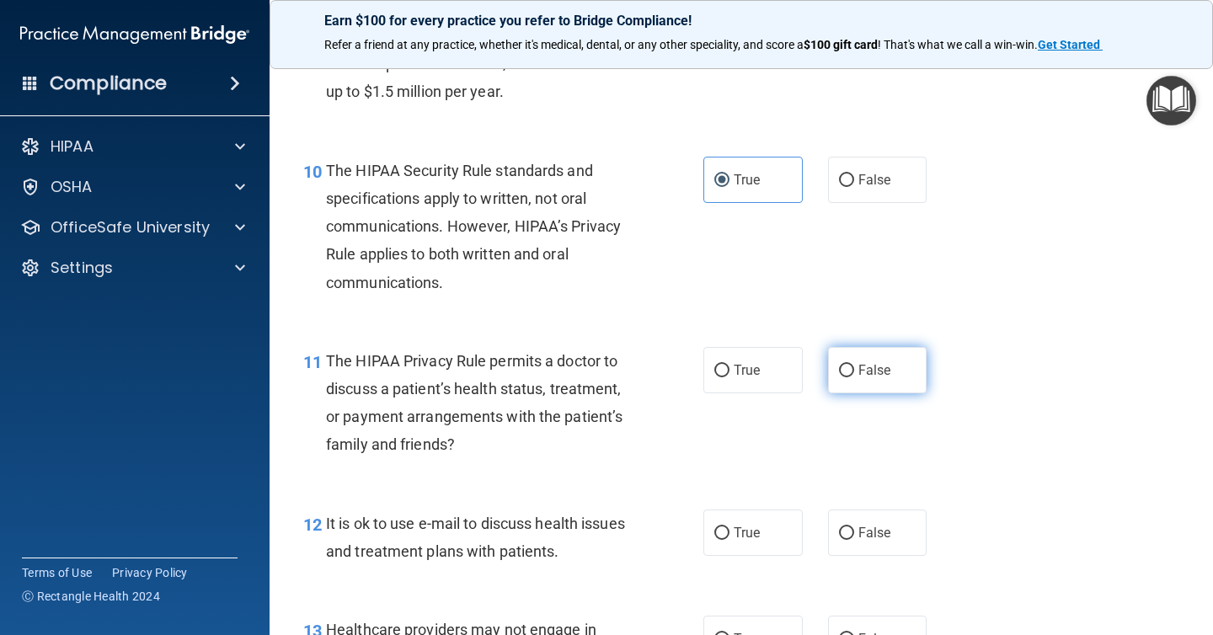
click at [868, 372] on span "False" at bounding box center [874, 370] width 33 height 16
click at [854, 372] on input "False" at bounding box center [846, 371] width 15 height 13
radio input "true"
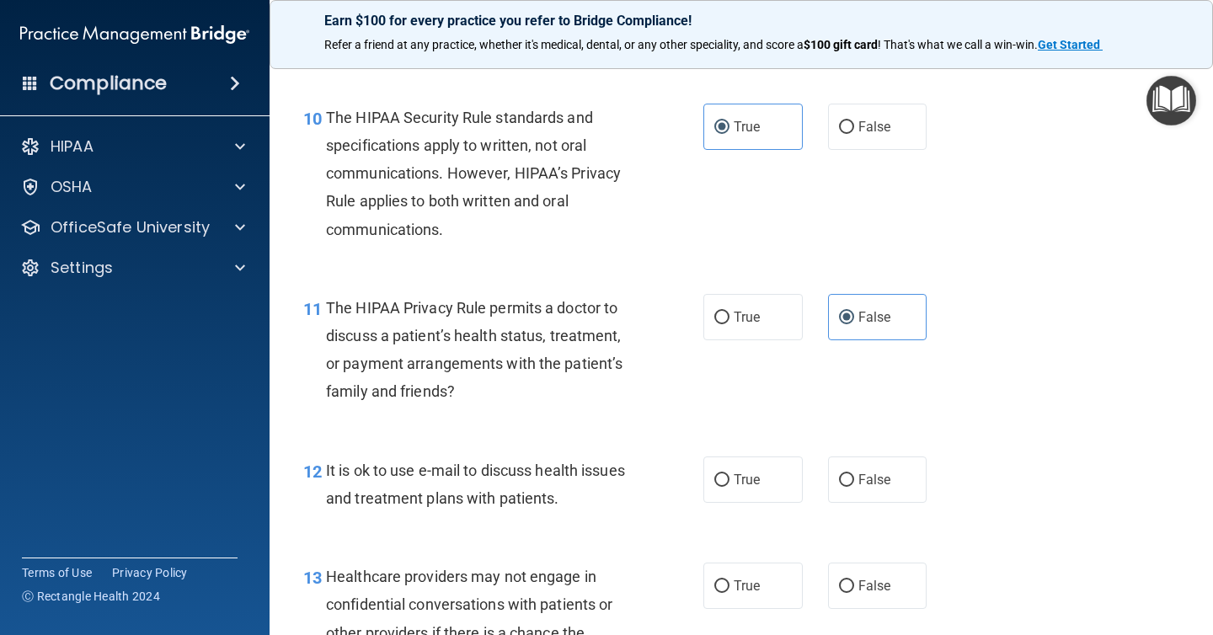
scroll to position [1550, 0]
click at [820, 481] on div "True False" at bounding box center [822, 478] width 238 height 46
click at [846, 480] on input "False" at bounding box center [846, 479] width 15 height 13
radio input "true"
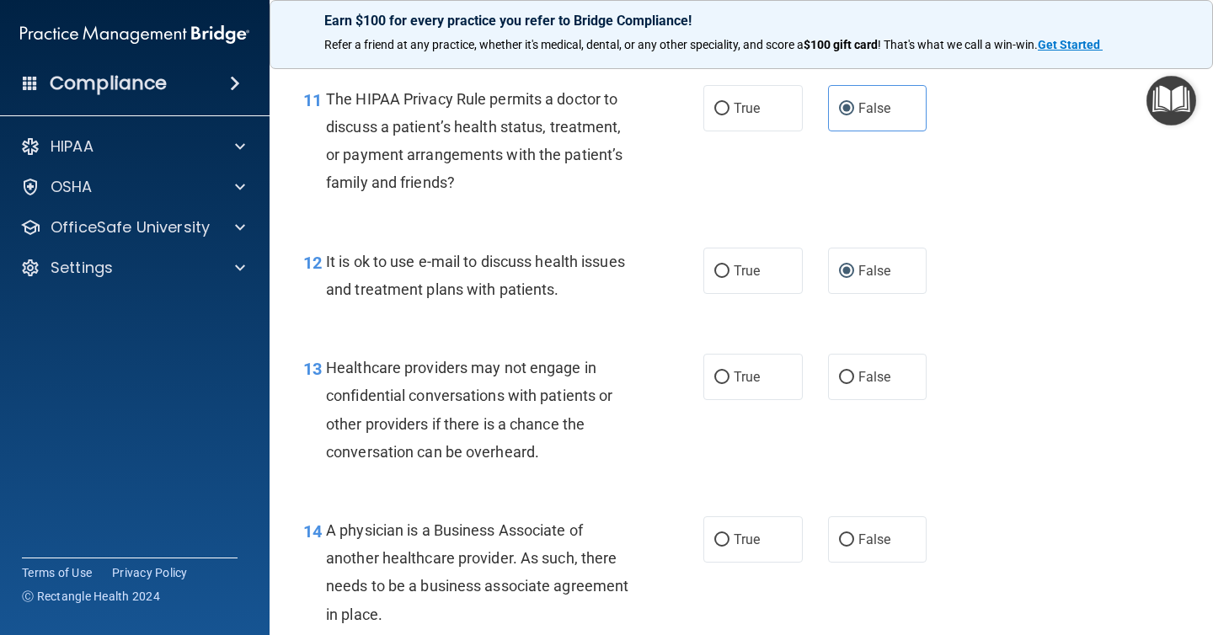
scroll to position [1758, 0]
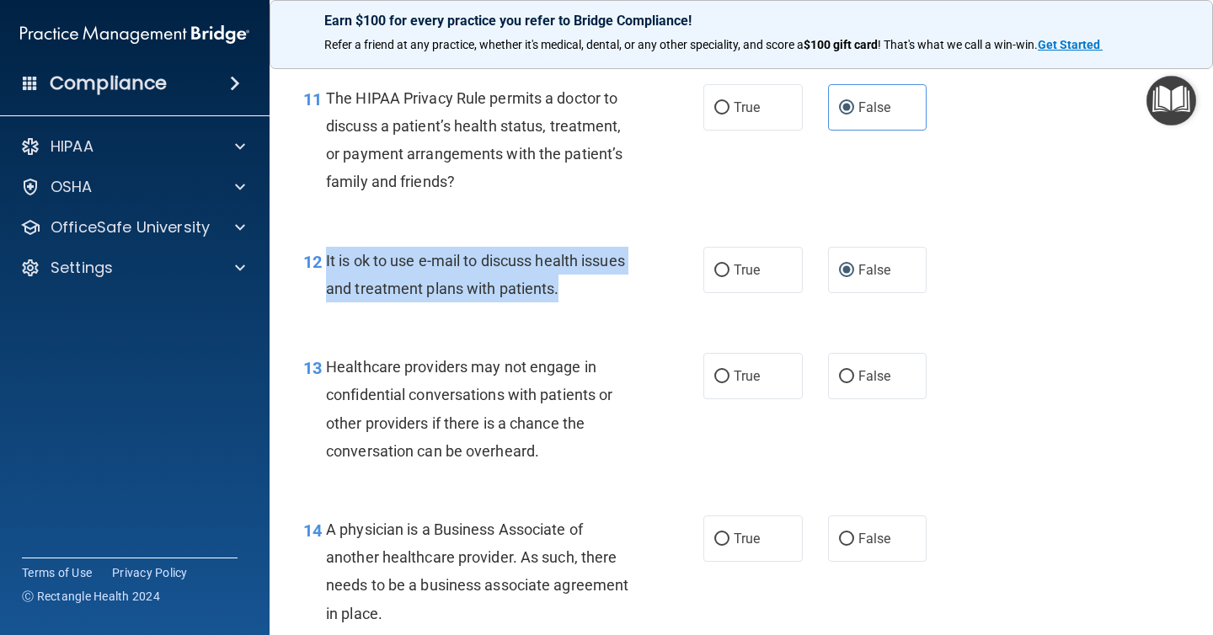
drag, startPoint x: 603, startPoint y: 306, endPoint x: 324, endPoint y: 264, distance: 282.0
click at [324, 264] on div "12 It is ok to use e-mail to discuss health issues and treatment plans with pat…" at bounding box center [503, 279] width 451 height 64
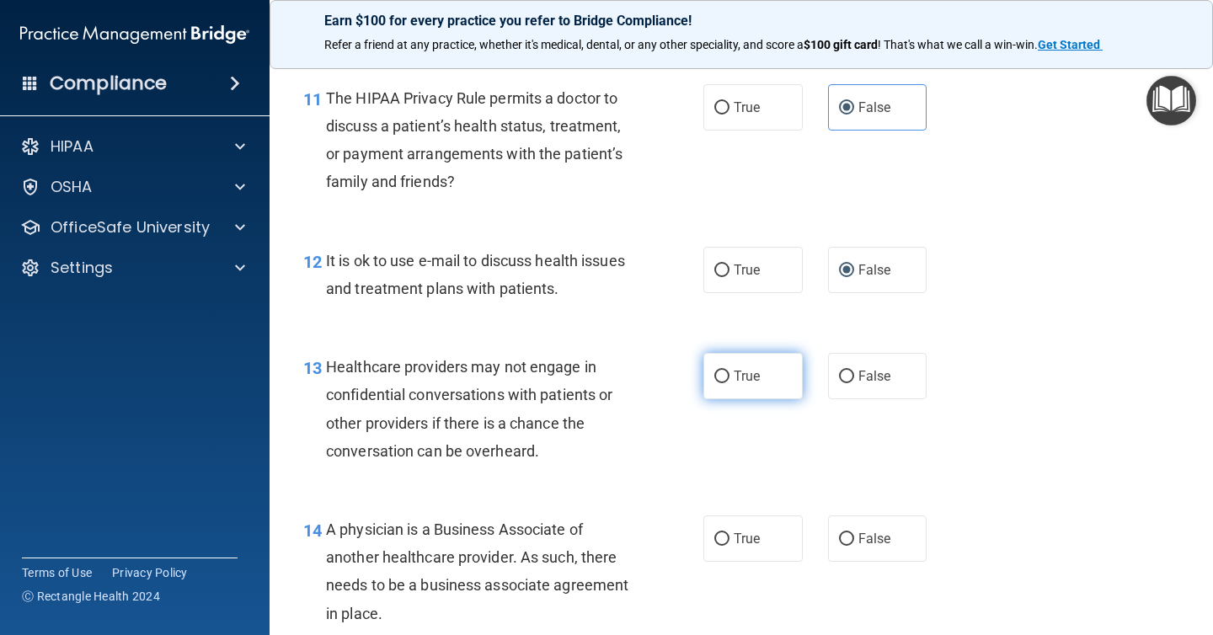
click at [761, 381] on label "True" at bounding box center [752, 376] width 99 height 46
click at [729, 381] on input "True" at bounding box center [721, 377] width 15 height 13
radio input "true"
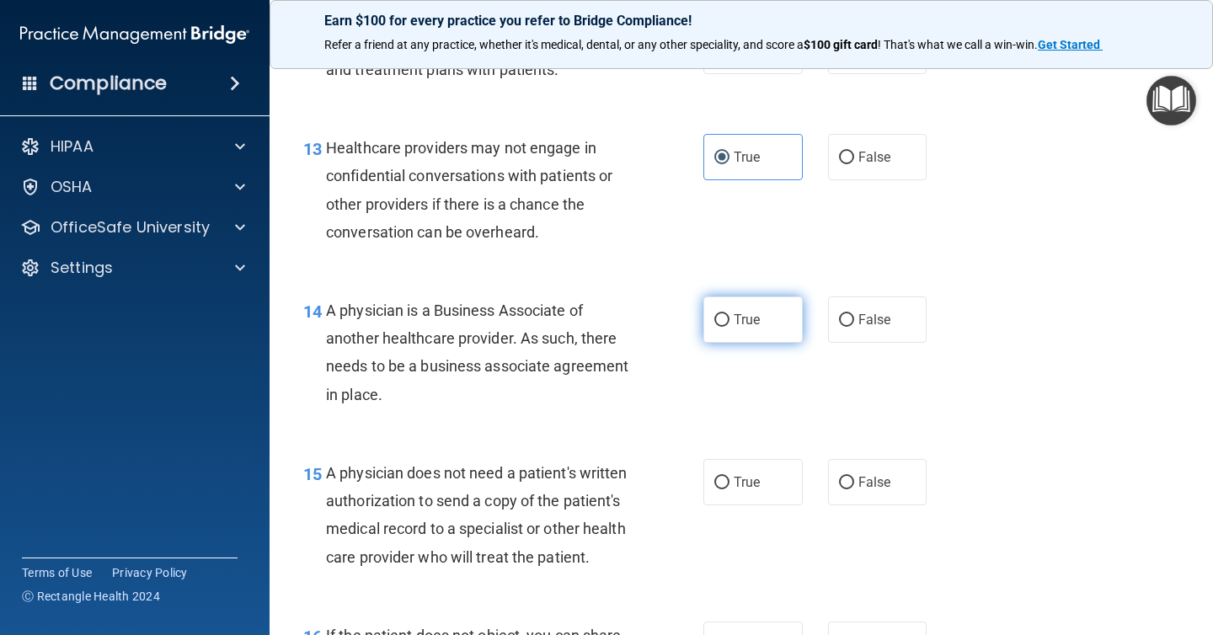
scroll to position [1978, 0]
drag, startPoint x: 446, startPoint y: 403, endPoint x: 328, endPoint y: 307, distance: 152.7
click at [328, 307] on div "A physician is a Business Associate of another healthcare provider. As such, th…" at bounding box center [485, 352] width 319 height 112
click at [670, 312] on div "14 A physician is a Business Associate of another healthcare provider. As such,…" at bounding box center [503, 356] width 451 height 120
click at [832, 344] on div "14 A physician is a Business Associate of another healthcare provider. As such,…" at bounding box center [741, 356] width 901 height 163
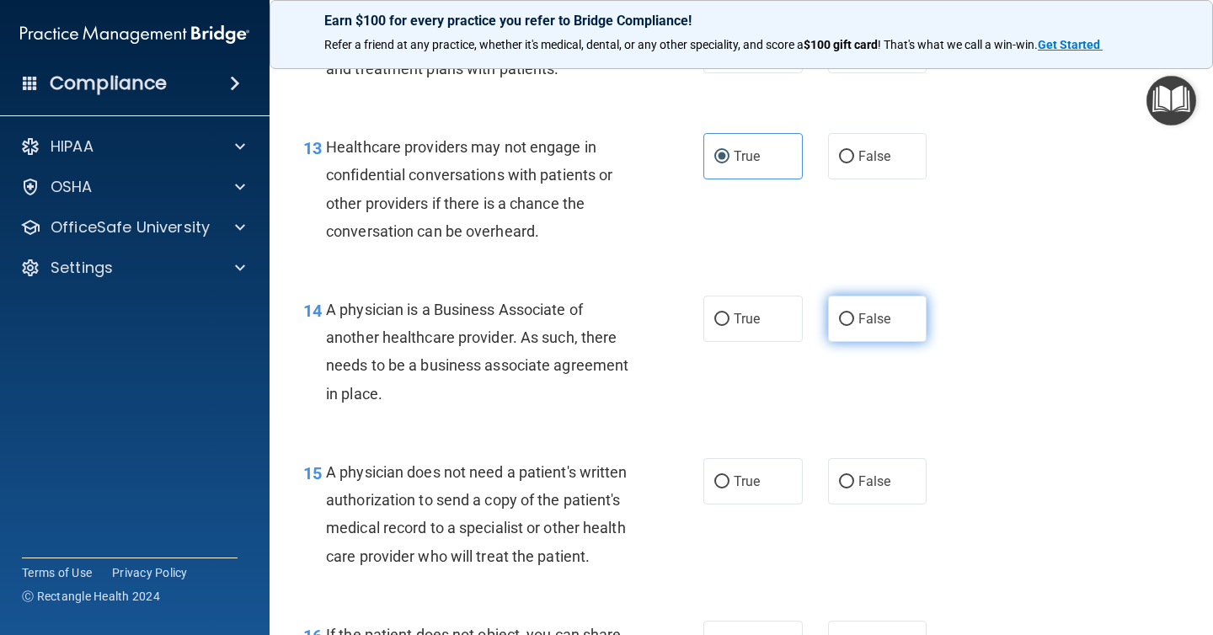
click at [859, 333] on label "False" at bounding box center [877, 319] width 99 height 46
click at [854, 326] on input "False" at bounding box center [846, 319] width 15 height 13
radio input "true"
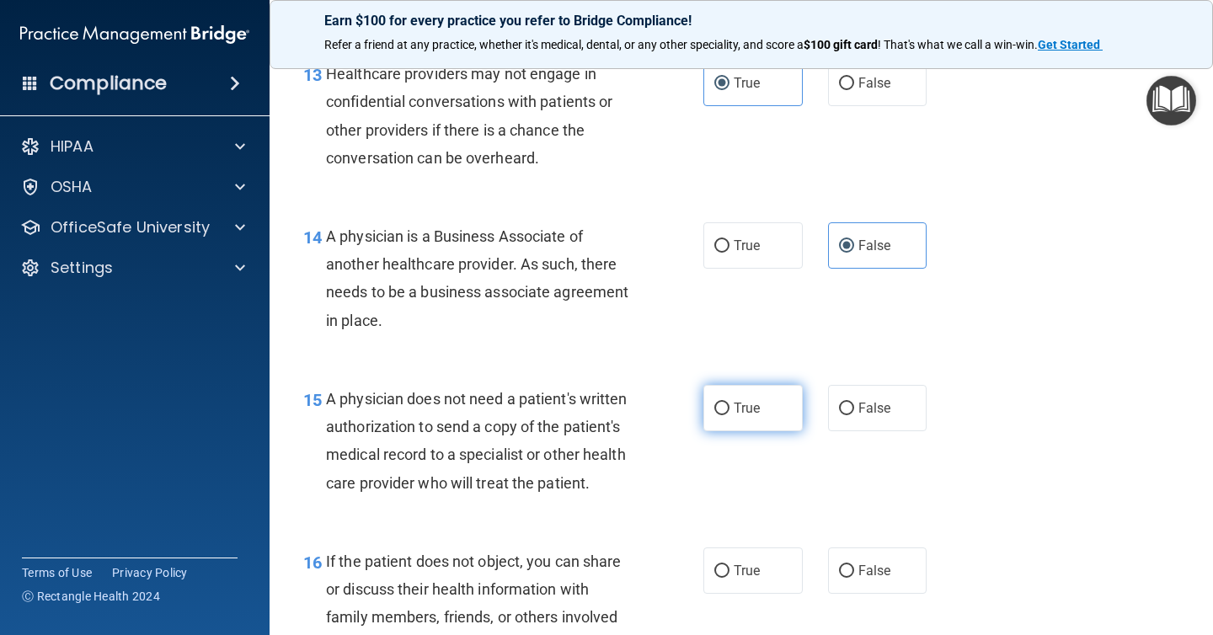
scroll to position [2052, 0]
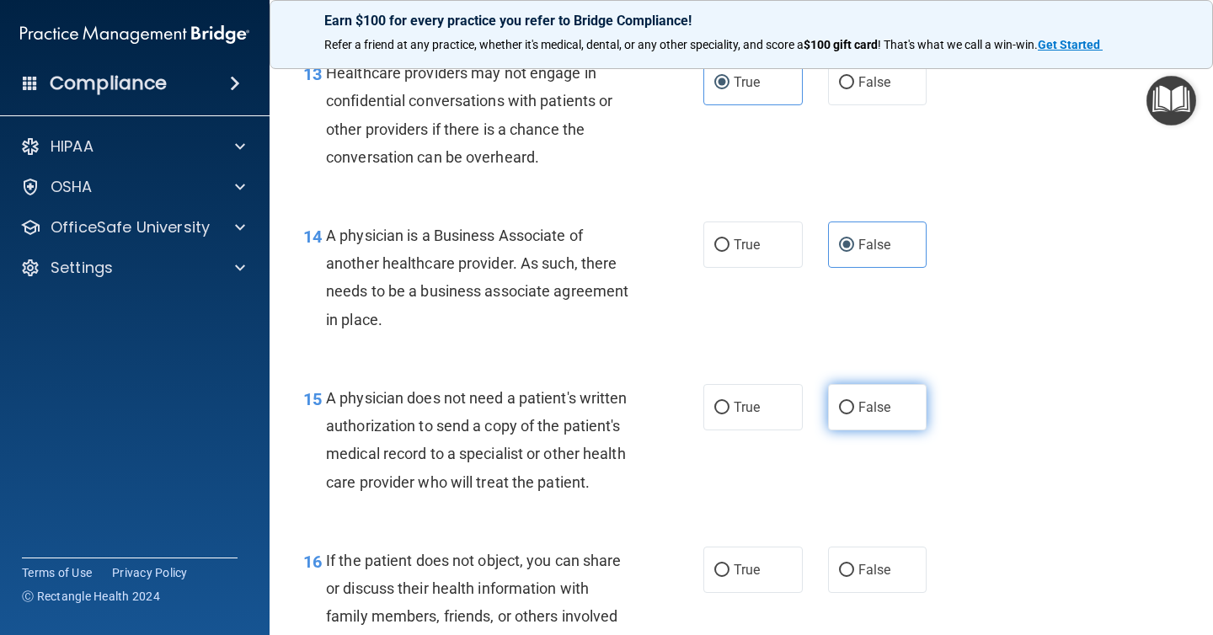
click at [912, 400] on label "False" at bounding box center [877, 407] width 99 height 46
click at [854, 402] on input "False" at bounding box center [846, 408] width 15 height 13
radio input "true"
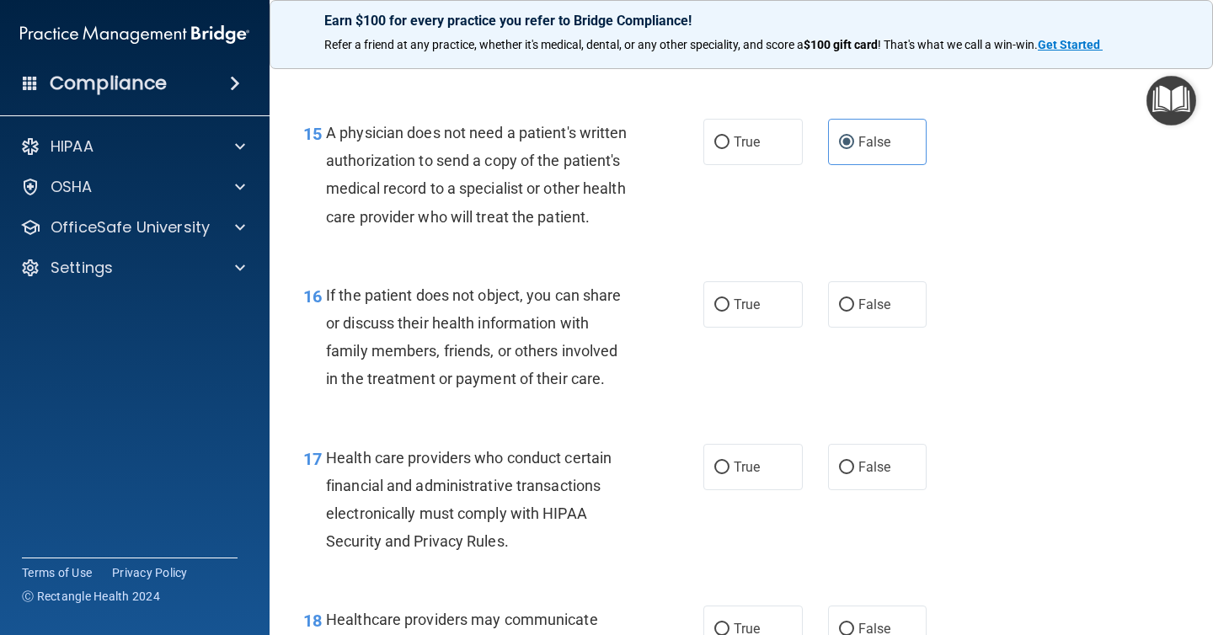
scroll to position [2320, 0]
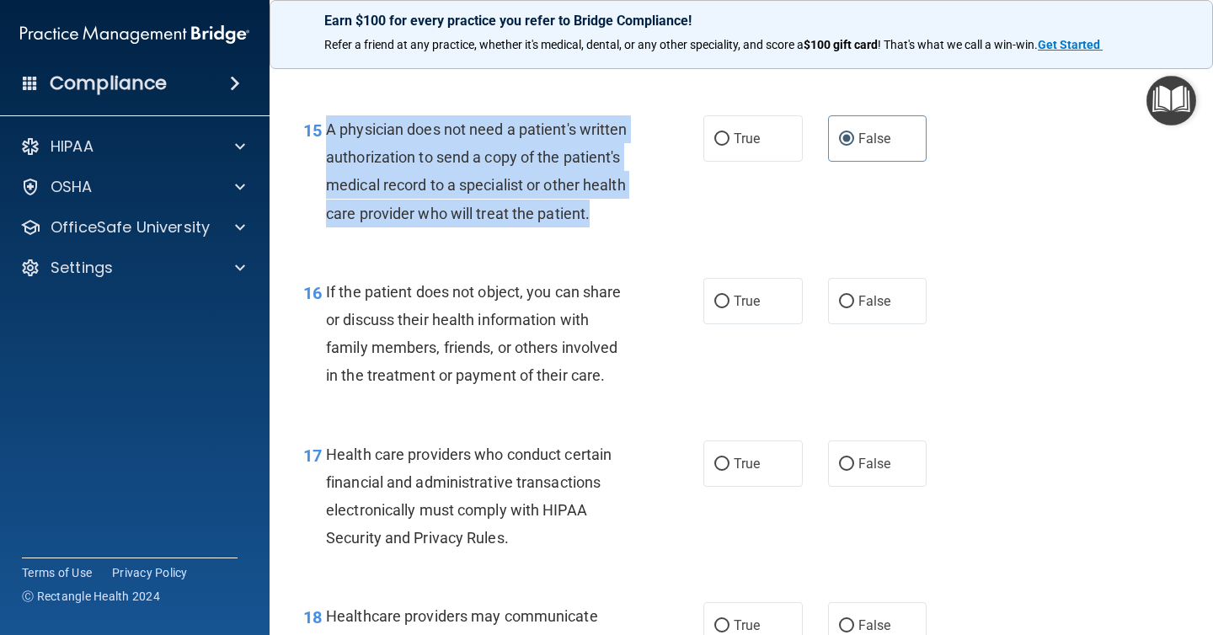
drag, startPoint x: 565, startPoint y: 209, endPoint x: 328, endPoint y: 124, distance: 251.5
click at [328, 124] on div "A physician does not need a patient's written authorization to send a copy of t…" at bounding box center [485, 171] width 319 height 112
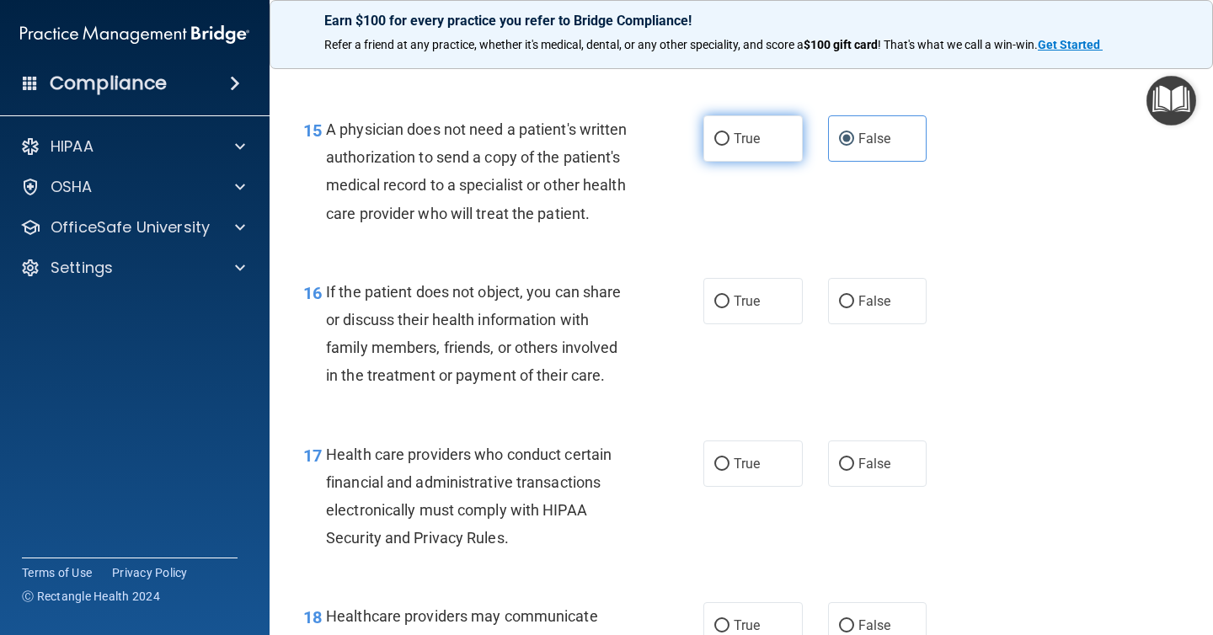
click at [750, 140] on span "True" at bounding box center [747, 139] width 26 height 16
click at [729, 140] on input "True" at bounding box center [721, 139] width 15 height 13
radio input "true"
radio input "false"
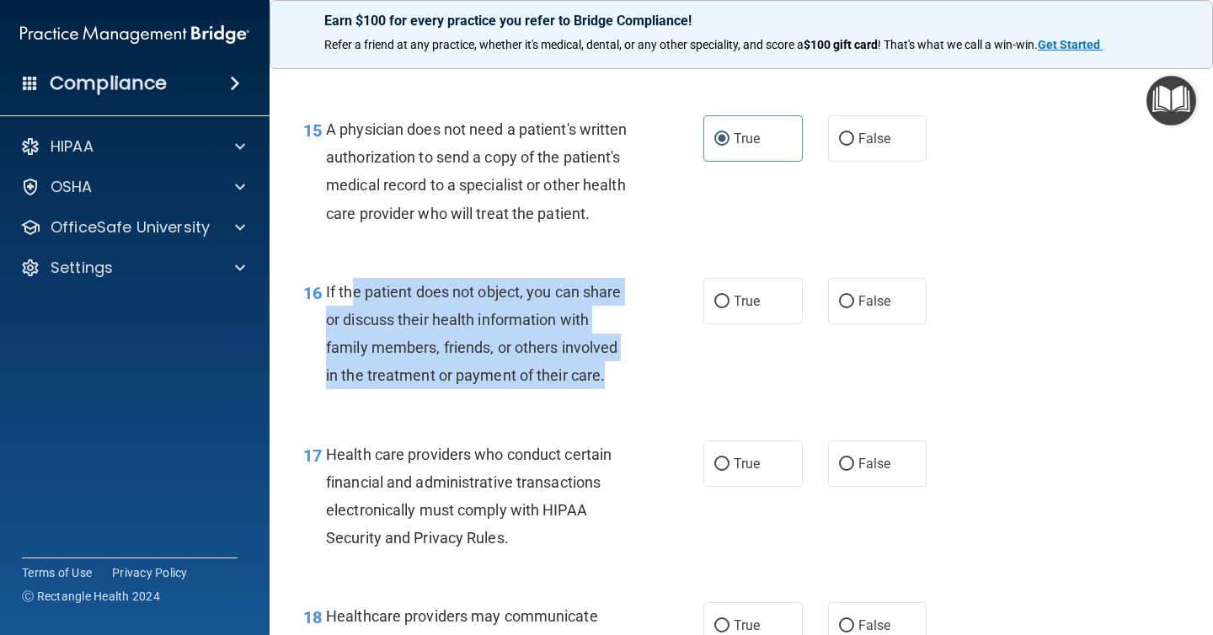
drag, startPoint x: 625, startPoint y: 388, endPoint x: 440, endPoint y: 293, distance: 208.3
click at [354, 305] on div "If the patient does not object, you can share or discuss their health informati…" at bounding box center [485, 334] width 319 height 112
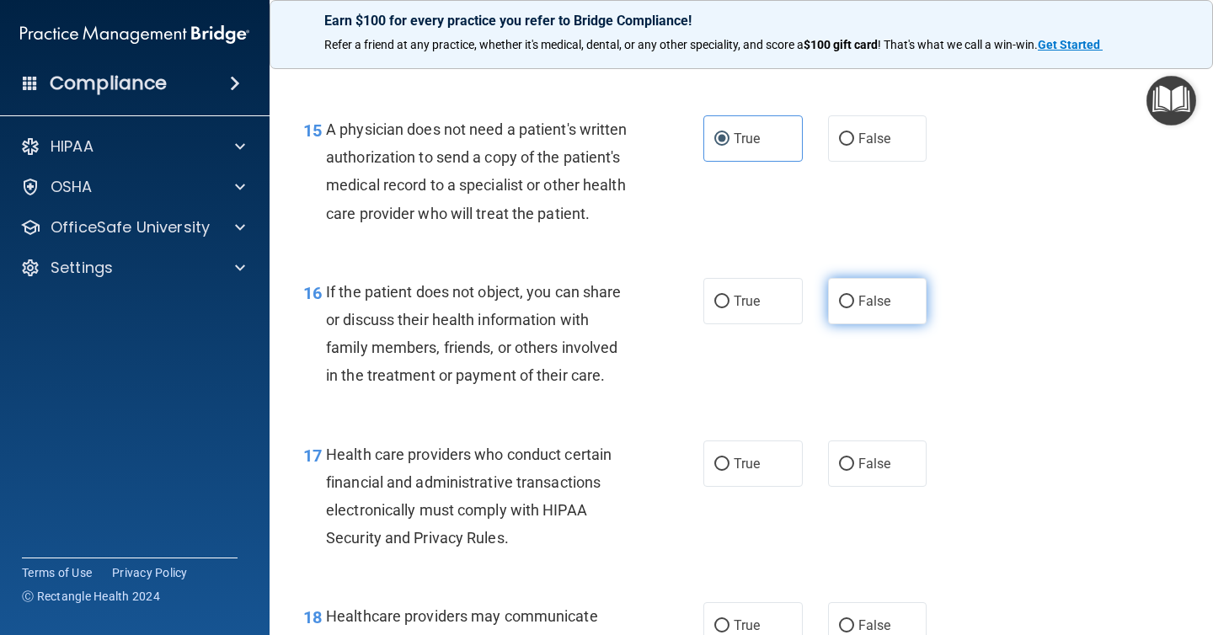
click at [828, 296] on label "False" at bounding box center [877, 301] width 99 height 46
click at [839, 296] on input "False" at bounding box center [846, 302] width 15 height 13
radio input "true"
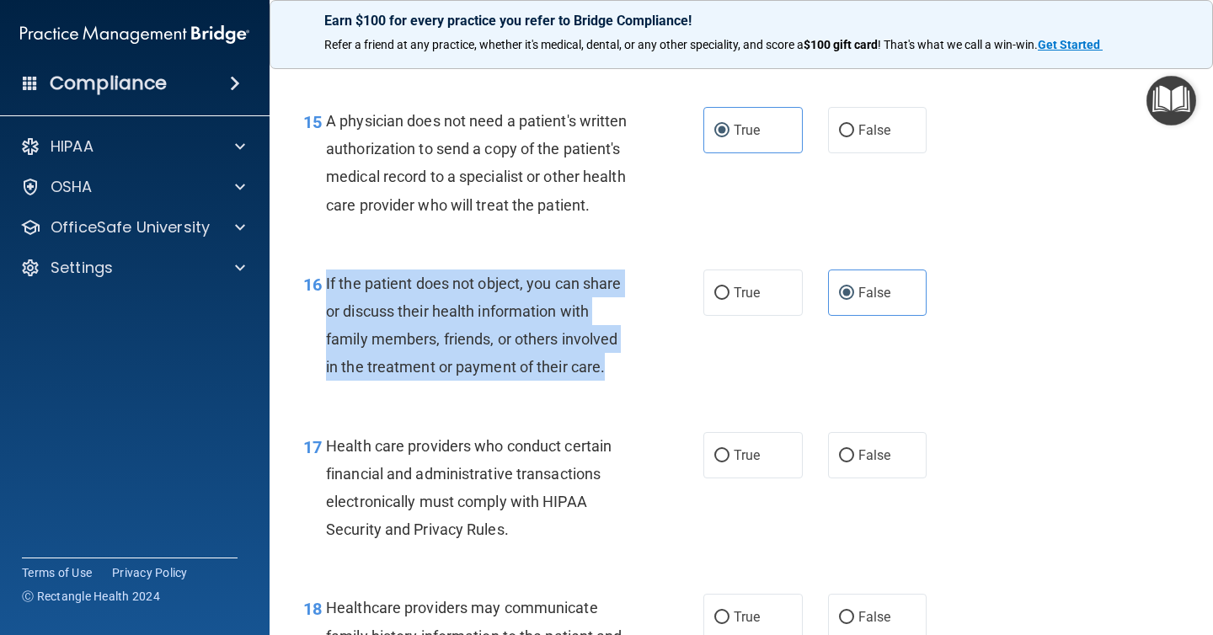
drag, startPoint x: 634, startPoint y: 379, endPoint x: 328, endPoint y: 292, distance: 318.6
click at [328, 292] on div "If the patient does not object, you can share or discuss their health informati…" at bounding box center [485, 326] width 319 height 112
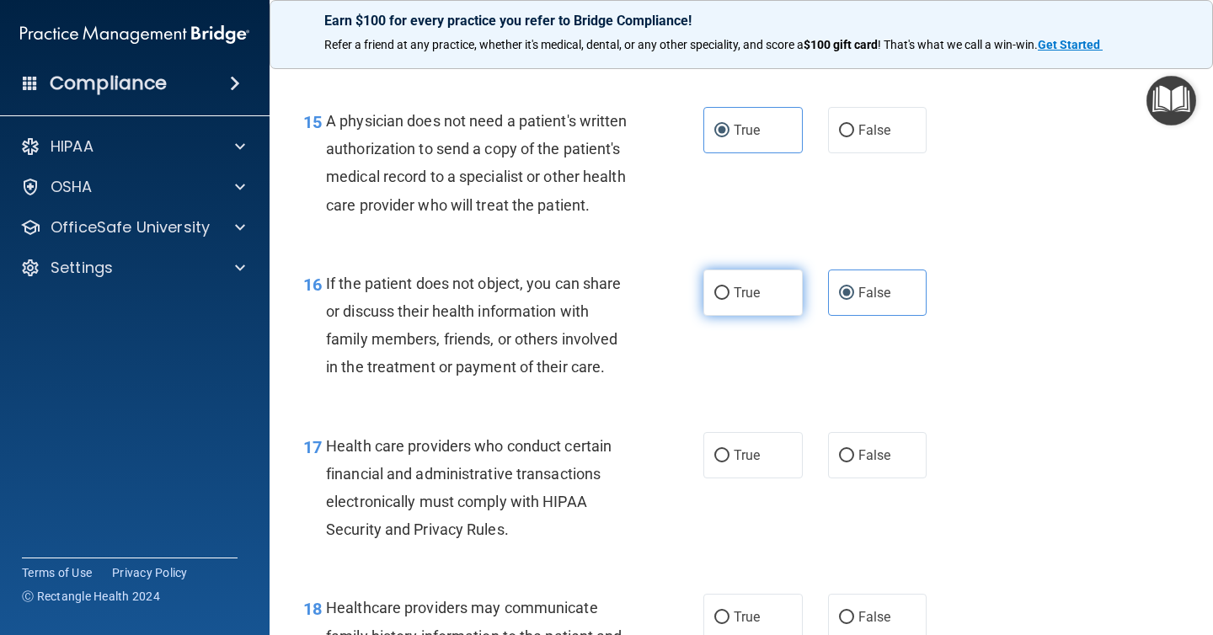
click at [755, 291] on span "True" at bounding box center [747, 293] width 26 height 16
click at [729, 291] on input "True" at bounding box center [721, 293] width 15 height 13
radio input "true"
radio input "false"
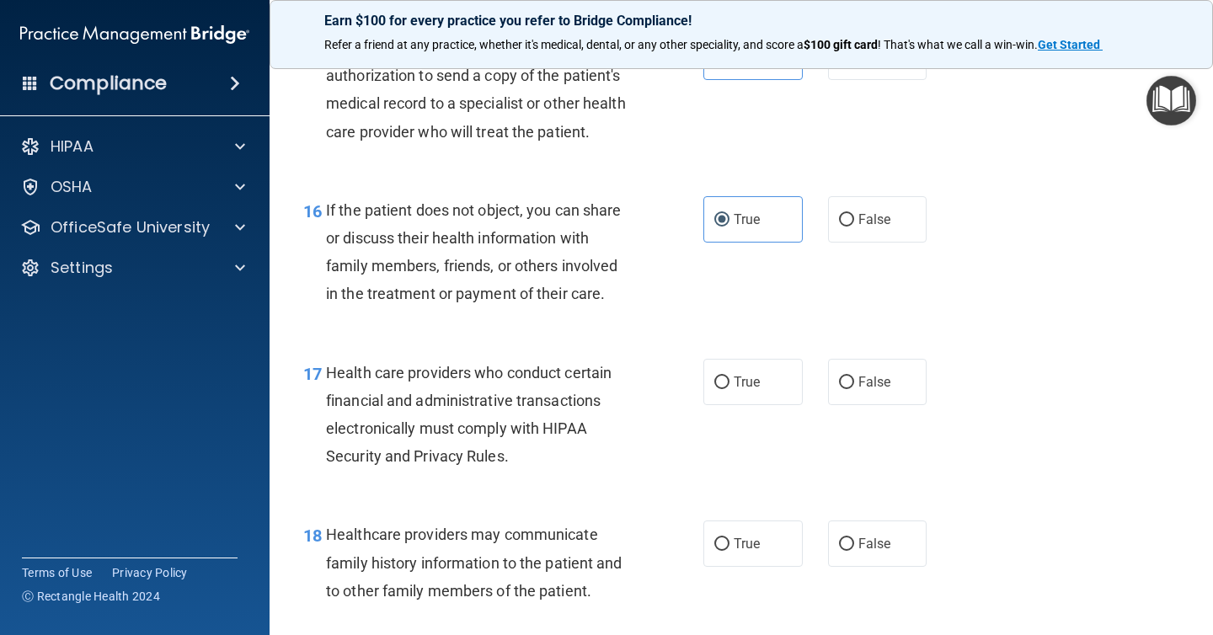
scroll to position [2413, 0]
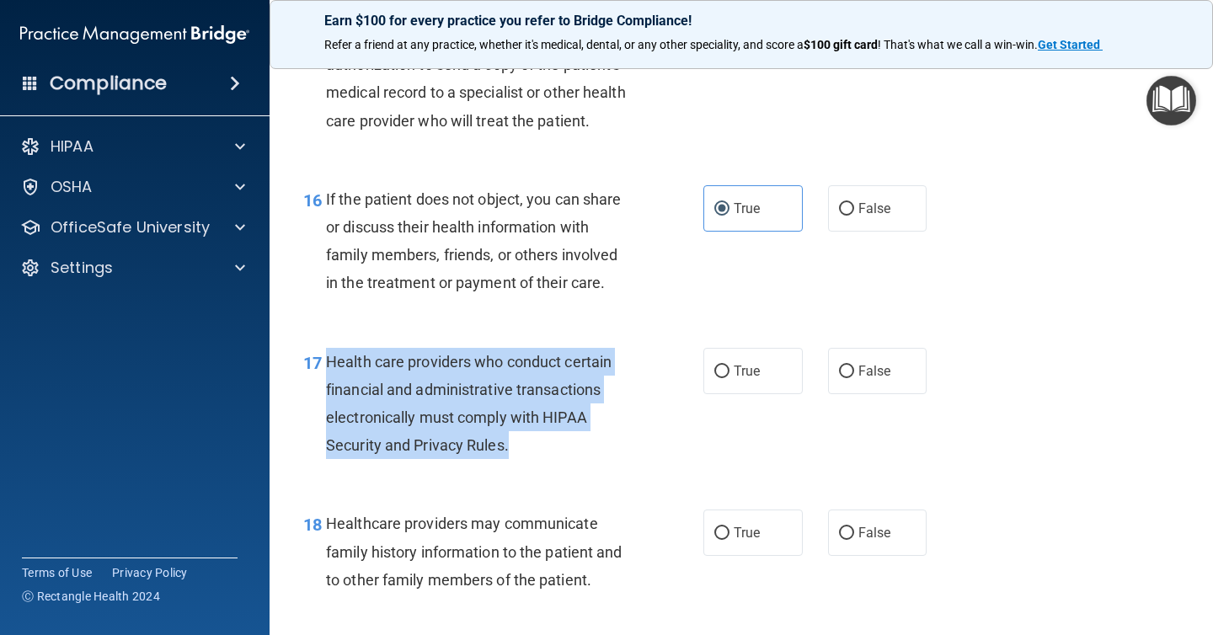
drag, startPoint x: 526, startPoint y: 451, endPoint x: 328, endPoint y: 358, distance: 218.1
click at [328, 358] on div "Health care providers who conduct certain financial and administrative transact…" at bounding box center [485, 404] width 319 height 112
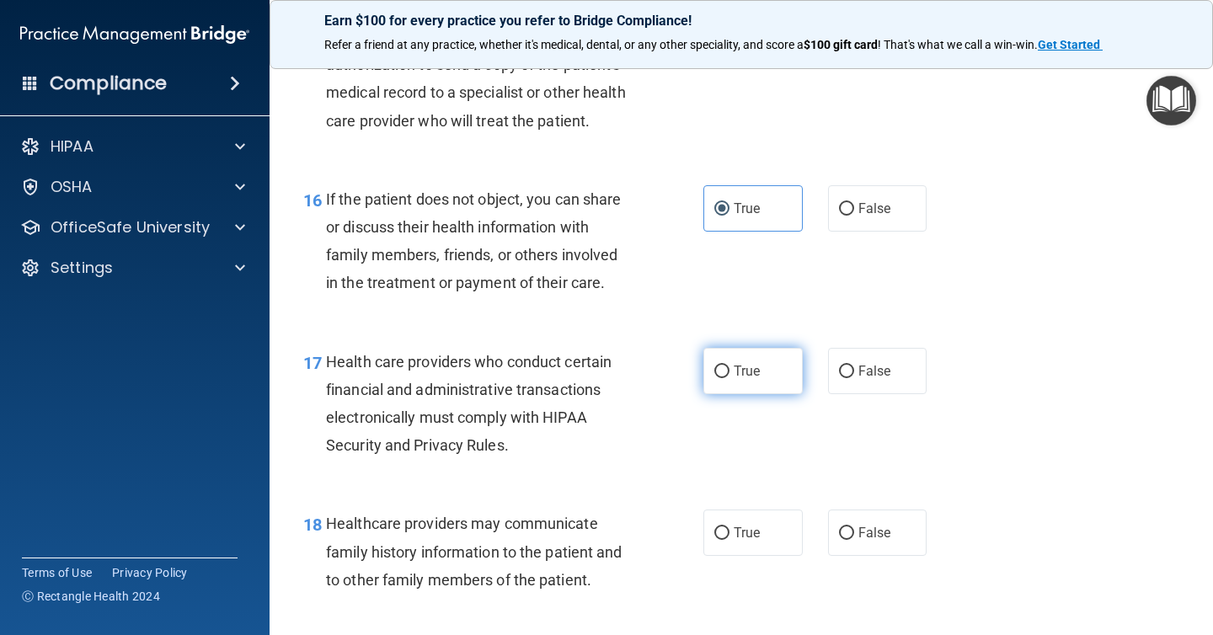
click at [747, 368] on span "True" at bounding box center [747, 371] width 26 height 16
click at [729, 368] on input "True" at bounding box center [721, 372] width 15 height 13
radio input "true"
click at [601, 558] on span "Healthcare providers may communicate family history information to the patient …" at bounding box center [474, 551] width 296 height 73
click at [616, 569] on div "Healthcare providers may communicate family history information to the patient …" at bounding box center [485, 552] width 319 height 84
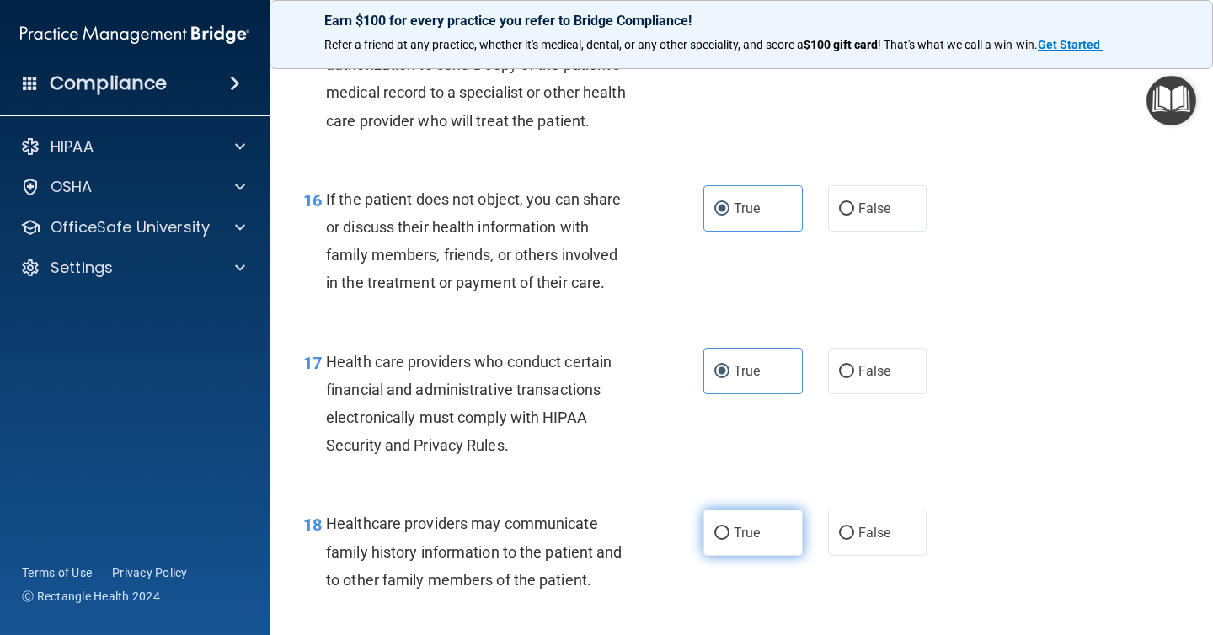
click at [759, 547] on label "True" at bounding box center [752, 533] width 99 height 46
click at [729, 540] on input "True" at bounding box center [721, 533] width 15 height 13
radio input "true"
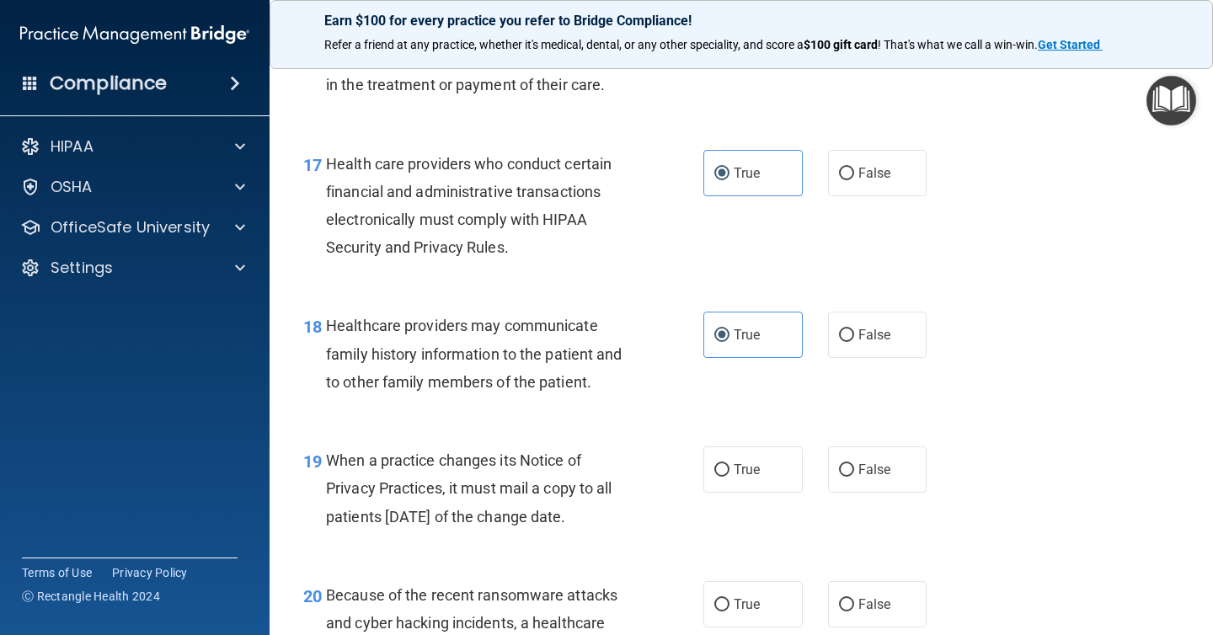
scroll to position [2636, 0]
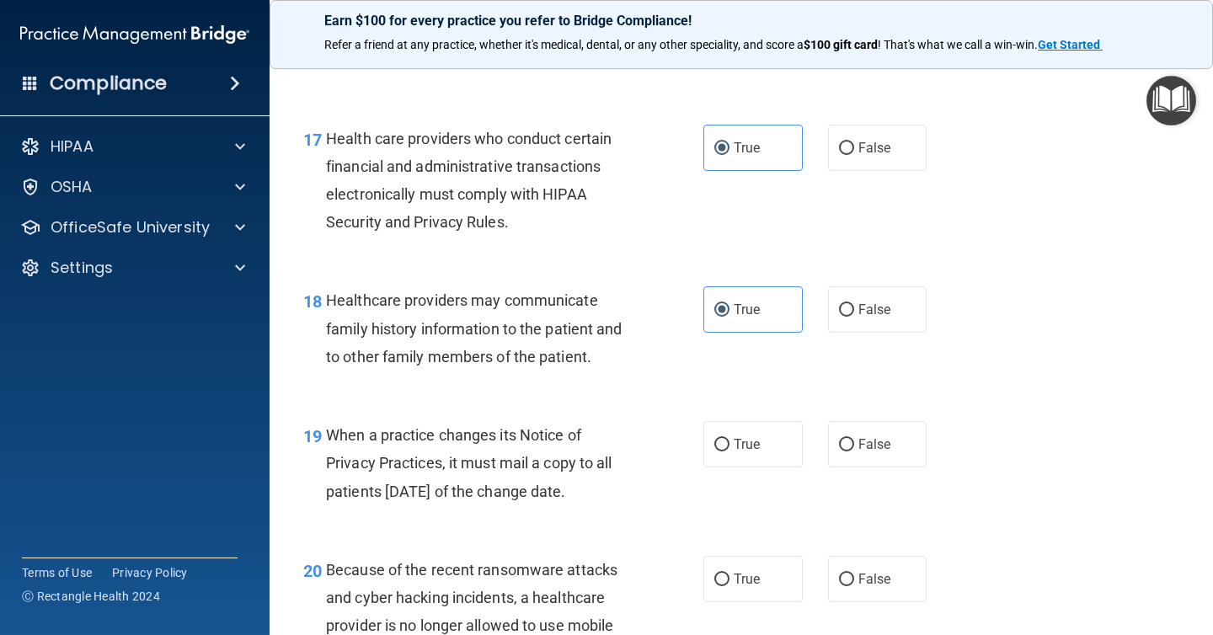
drag, startPoint x: 633, startPoint y: 498, endPoint x: 328, endPoint y: 429, distance: 311.8
click at [328, 429] on div "When a practice changes its Notice of Privacy Practices, it must mail a copy to…" at bounding box center [485, 463] width 319 height 84
click at [715, 495] on div "19 When a practice changes its Notice of Privacy Practices, it must mail a copy…" at bounding box center [503, 467] width 451 height 93
click at [744, 447] on span "True" at bounding box center [747, 444] width 26 height 16
click at [729, 447] on input "True" at bounding box center [721, 445] width 15 height 13
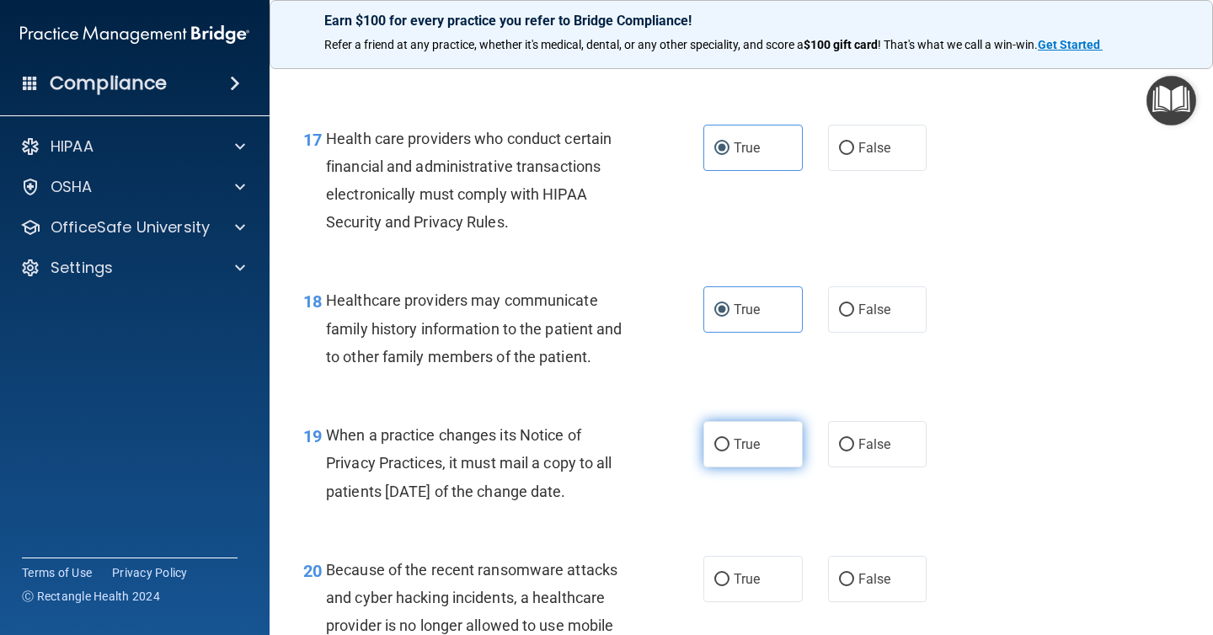
radio input "true"
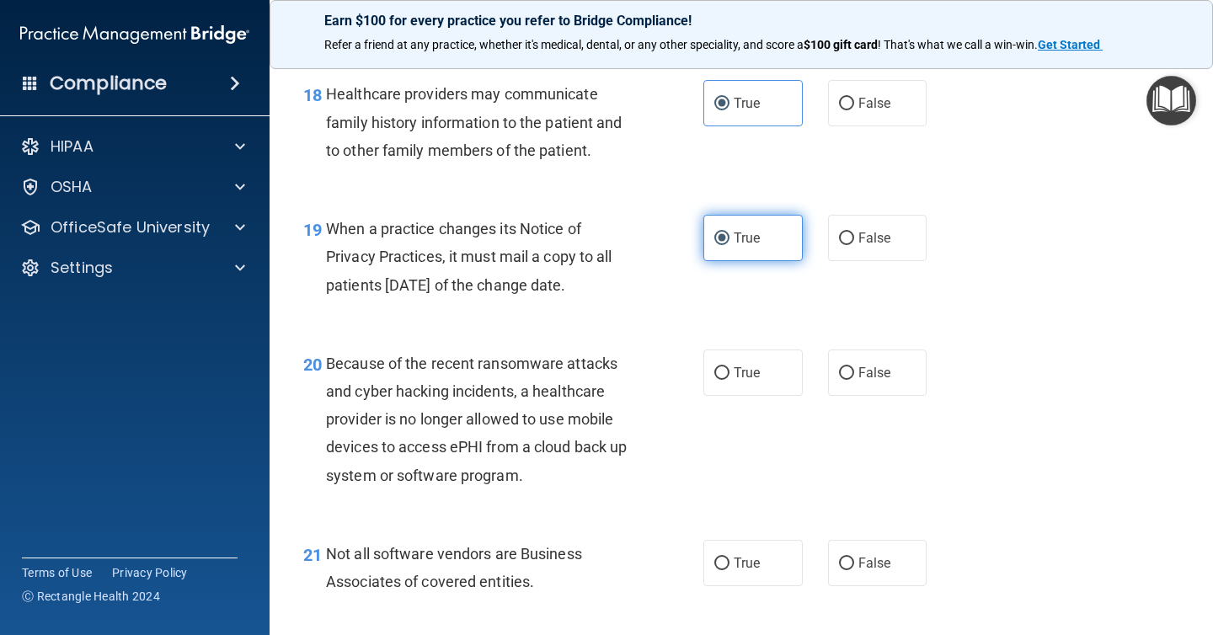
scroll to position [2846, 0]
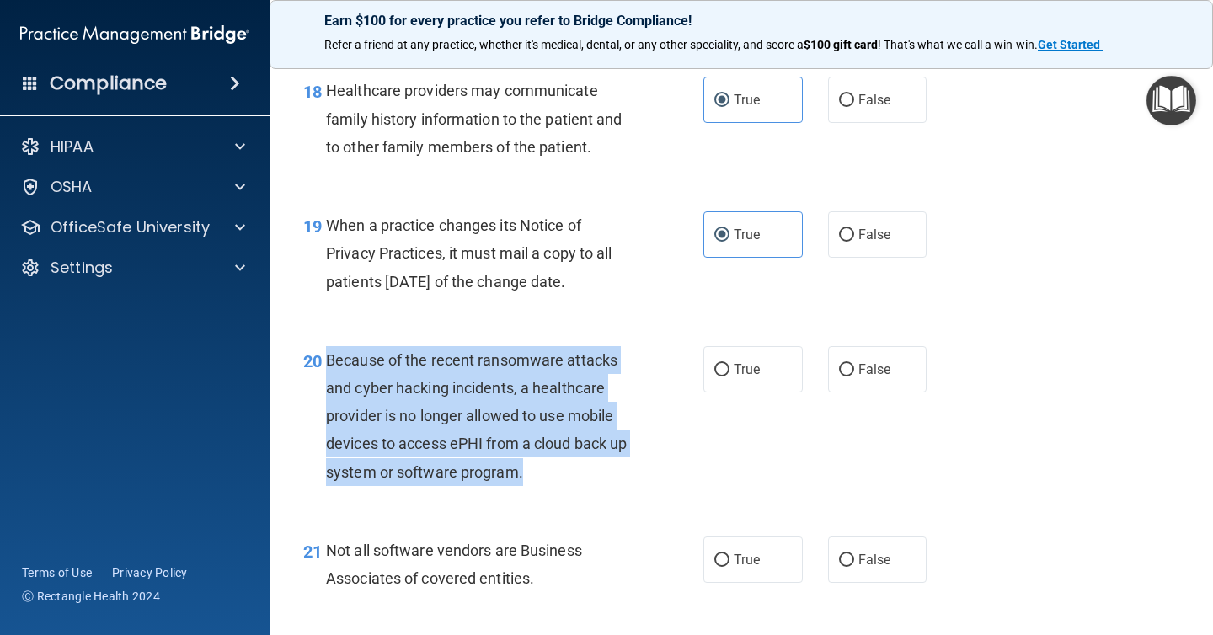
drag, startPoint x: 512, startPoint y: 479, endPoint x: 329, endPoint y: 362, distance: 217.1
click at [329, 362] on div "Because of the recent ransomware attacks and cyber hacking incidents, a healthc…" at bounding box center [485, 416] width 319 height 140
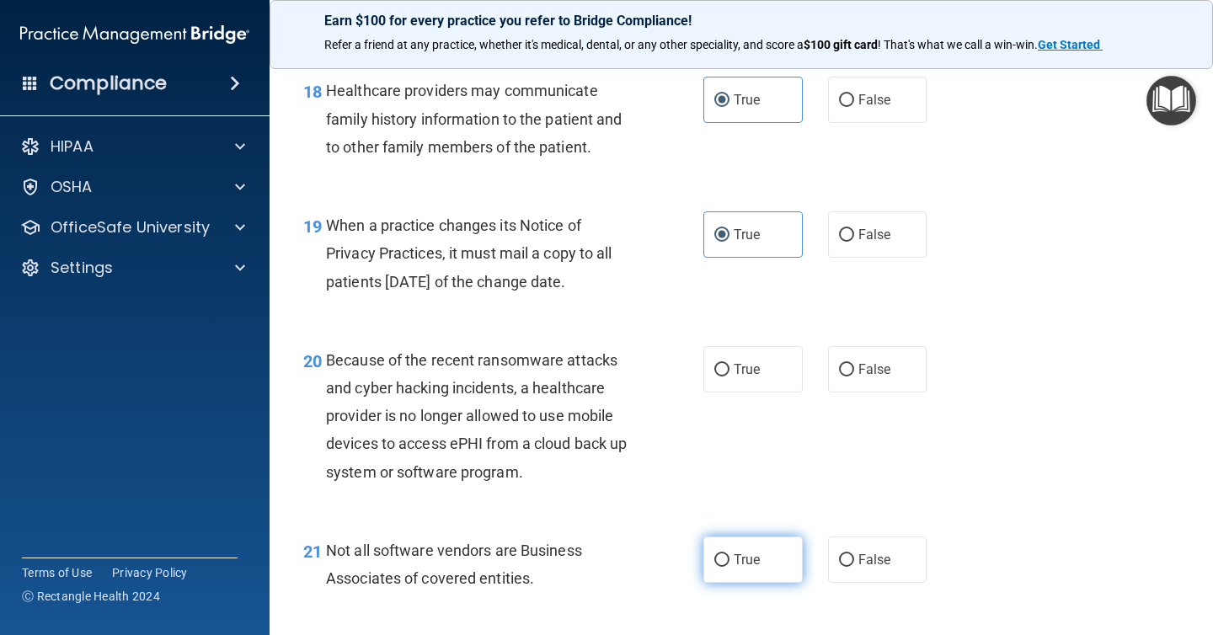
click at [750, 547] on label "True" at bounding box center [752, 560] width 99 height 46
click at [729, 554] on input "True" at bounding box center [721, 560] width 15 height 13
radio input "true"
click at [873, 345] on div "20 Because of the recent ransomware attacks and cyber hacking incidents, a heal…" at bounding box center [741, 420] width 901 height 190
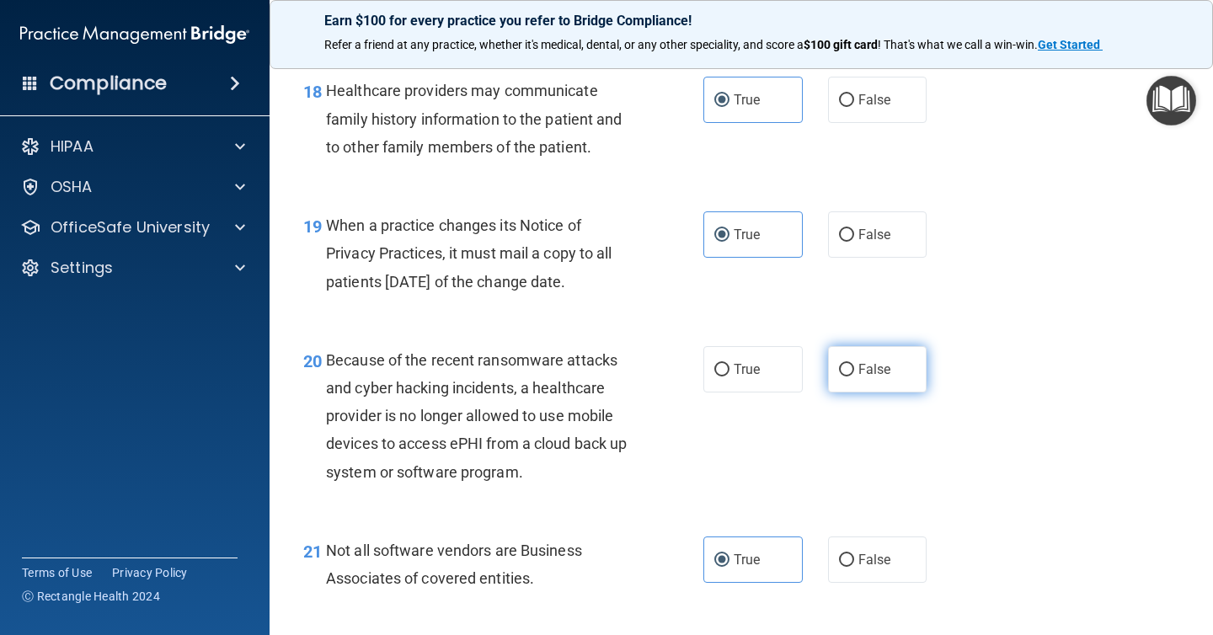
click at [864, 360] on label "False" at bounding box center [877, 369] width 99 height 46
click at [854, 364] on input "False" at bounding box center [846, 370] width 15 height 13
radio input "true"
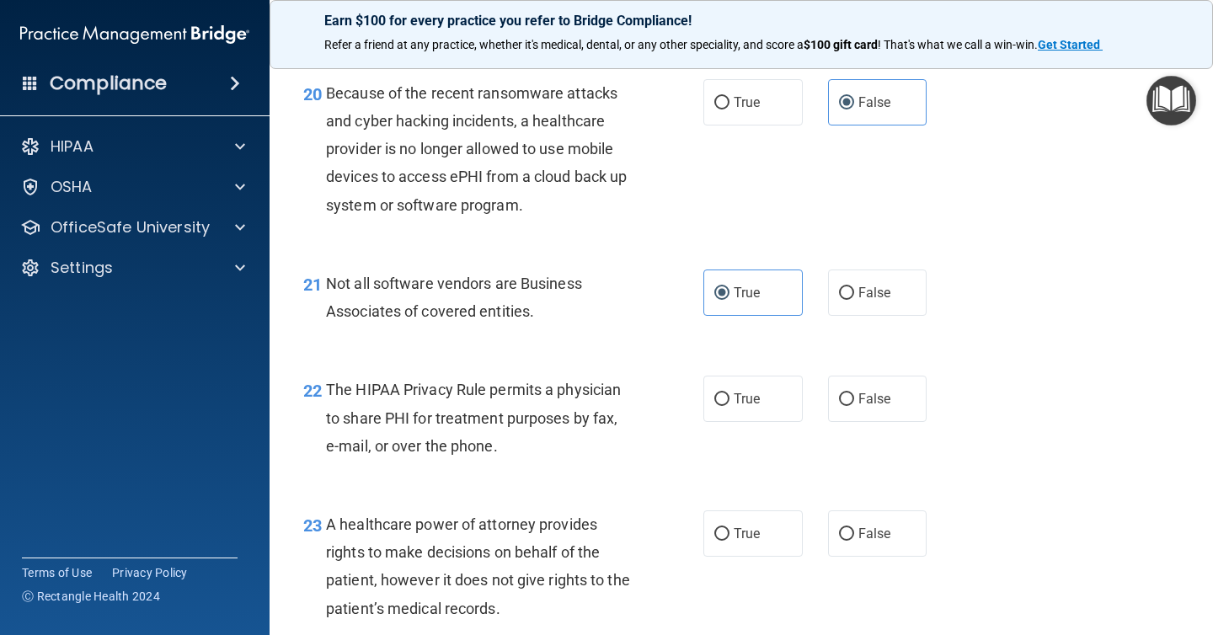
scroll to position [3116, 0]
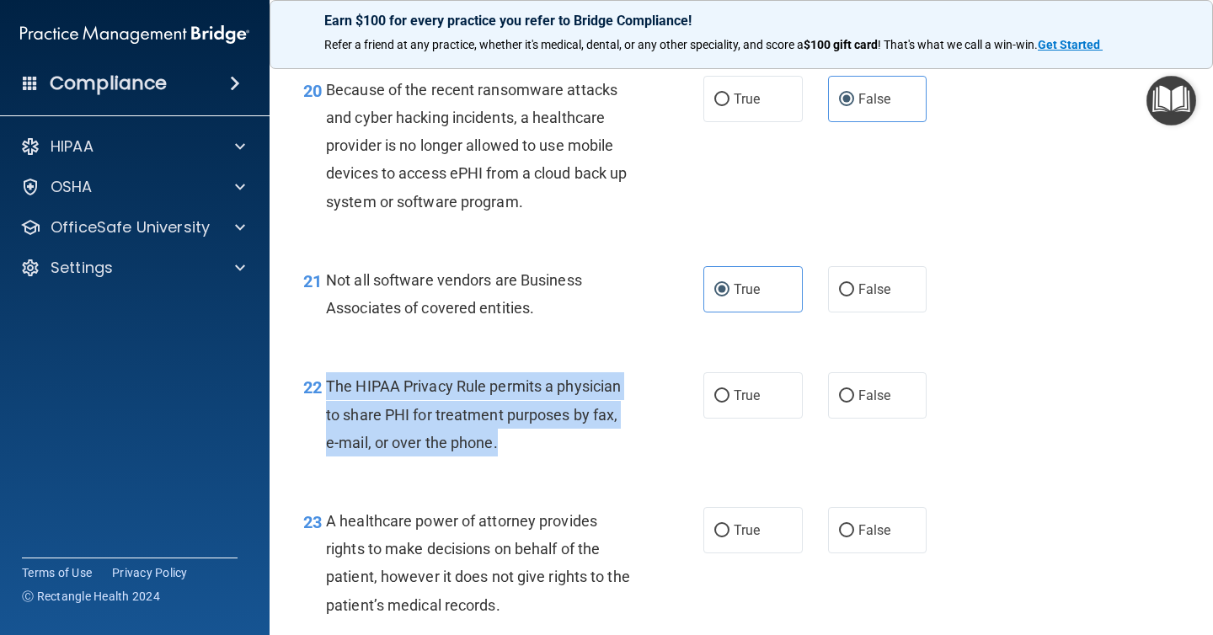
drag, startPoint x: 502, startPoint y: 445, endPoint x: 328, endPoint y: 384, distance: 184.6
click at [328, 384] on div "The HIPAA Privacy Rule permits a physician to share PHI for treatment purposes …" at bounding box center [485, 414] width 319 height 84
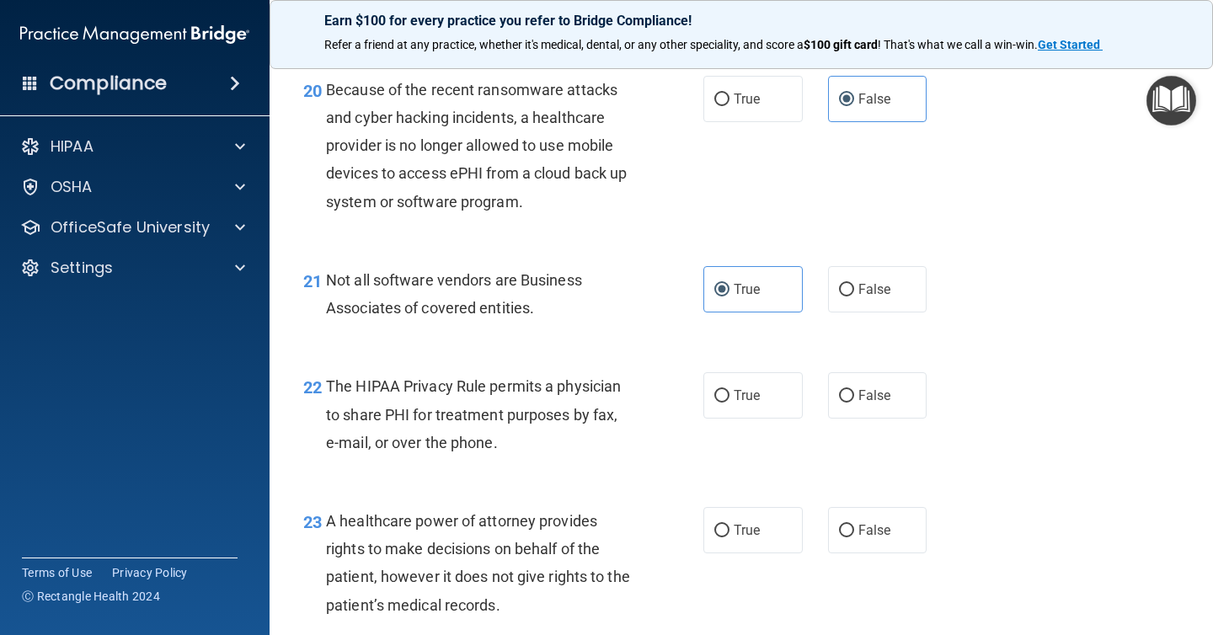
click at [747, 361] on div "22 The HIPAA Privacy Rule permits a physician to share PHI for treatment purpos…" at bounding box center [741, 418] width 901 height 135
click at [745, 382] on label "True" at bounding box center [752, 395] width 99 height 46
click at [729, 390] on input "True" at bounding box center [721, 396] width 15 height 13
radio input "true"
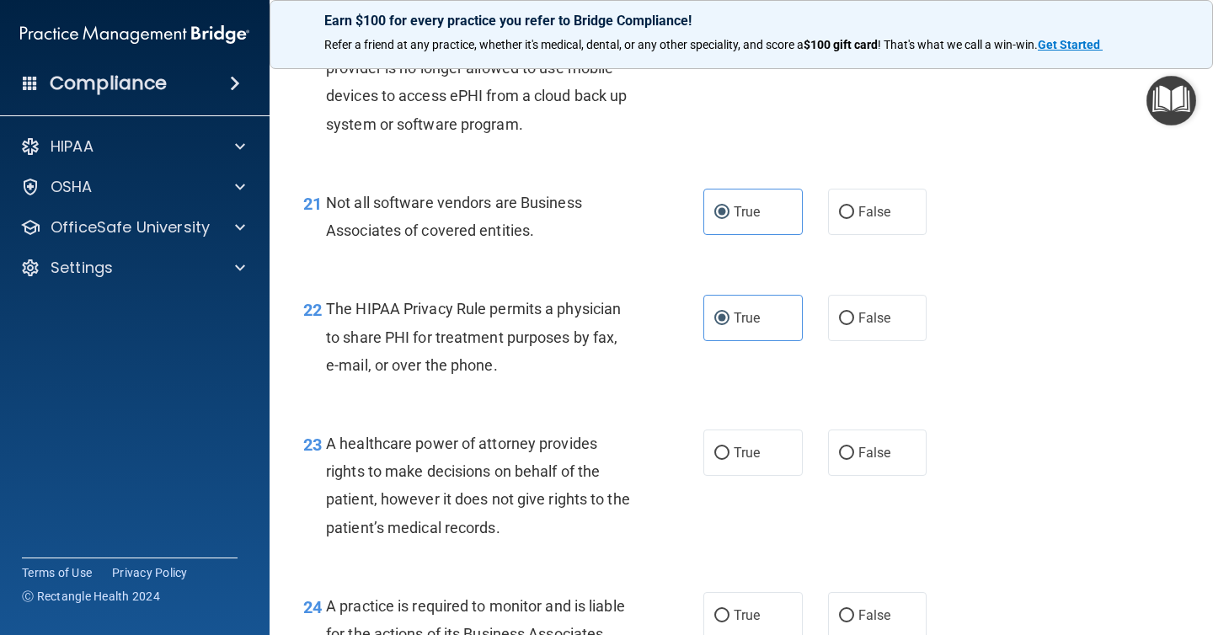
scroll to position [3196, 0]
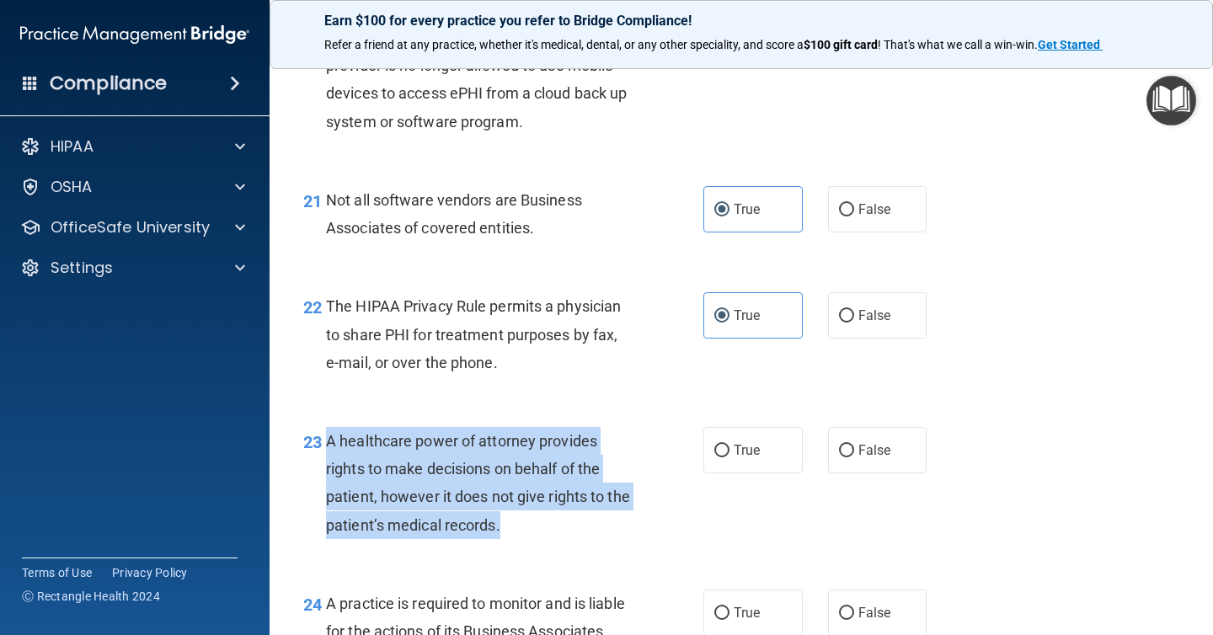
drag, startPoint x: 544, startPoint y: 531, endPoint x: 327, endPoint y: 448, distance: 232.5
click at [327, 448] on div "A healthcare power of attorney provides rights to make decisions on behalf of t…" at bounding box center [485, 483] width 319 height 112
click at [845, 445] on input "False" at bounding box center [846, 451] width 15 height 13
radio input "true"
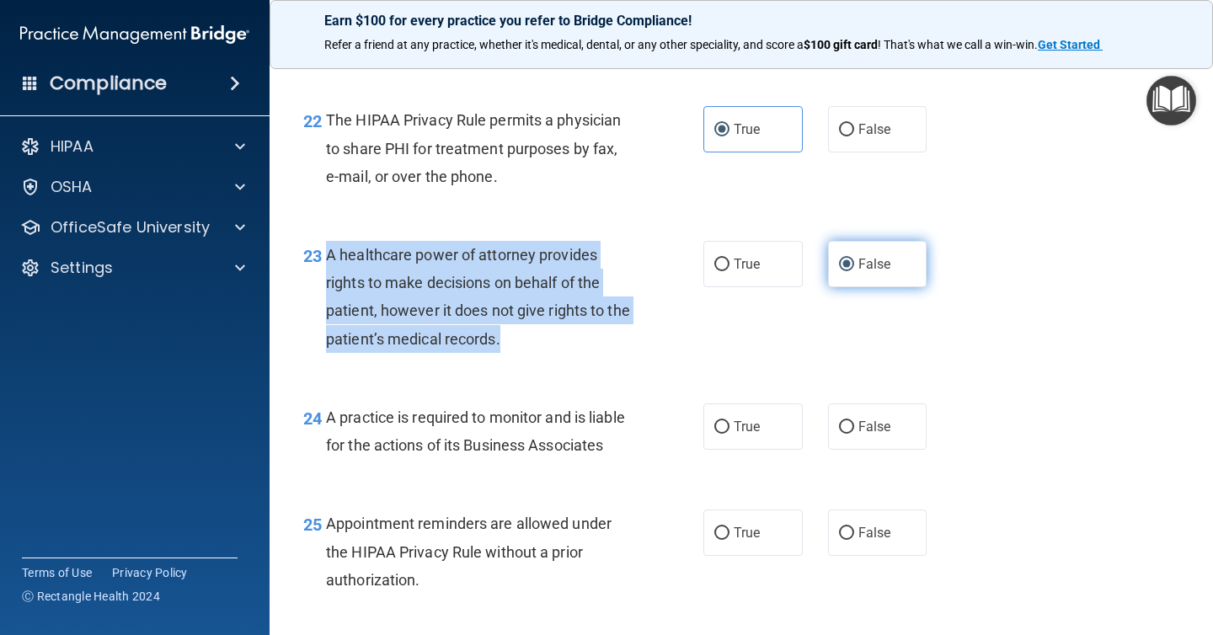
scroll to position [3395, 0]
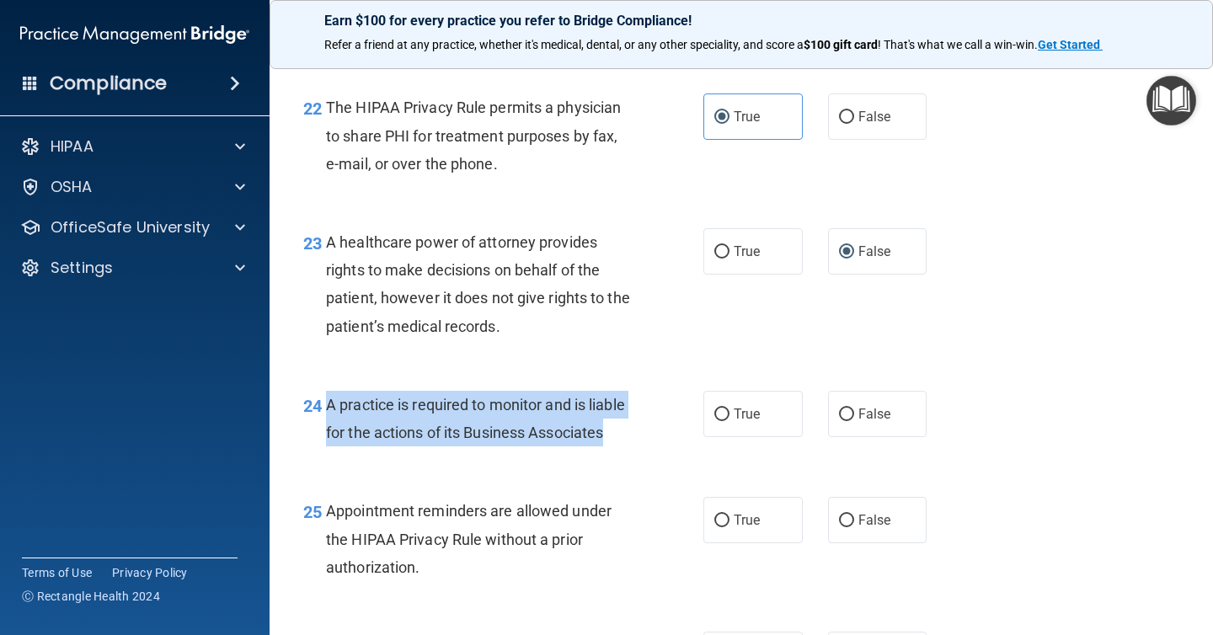
drag, startPoint x: 632, startPoint y: 442, endPoint x: 328, endPoint y: 402, distance: 306.7
click at [328, 402] on div "A practice is required to monitor and is liable for the actions of its Business…" at bounding box center [485, 419] width 319 height 56
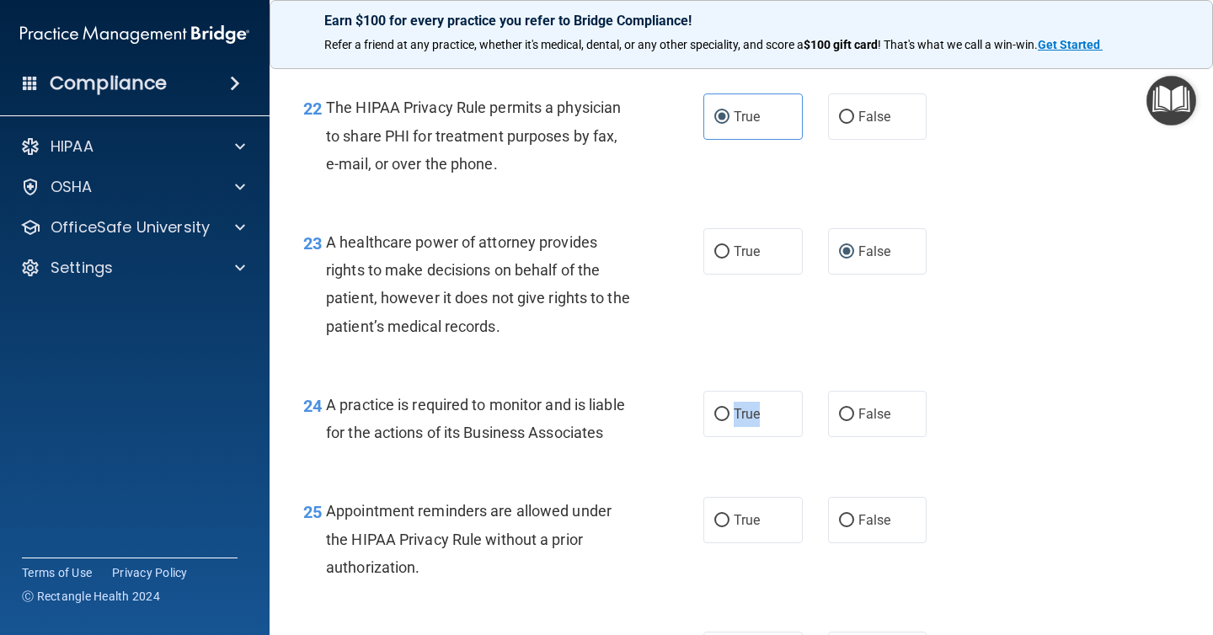
drag, startPoint x: 784, startPoint y: 430, endPoint x: 648, endPoint y: 439, distance: 136.8
click at [942, 391] on ng-form "24 A practice is required to monitor and is liable for the actions of its Busin…" at bounding box center [942, 391] width 0 height 0
click at [873, 409] on span "False" at bounding box center [874, 414] width 33 height 16
click at [854, 409] on input "False" at bounding box center [846, 415] width 15 height 13
radio input "true"
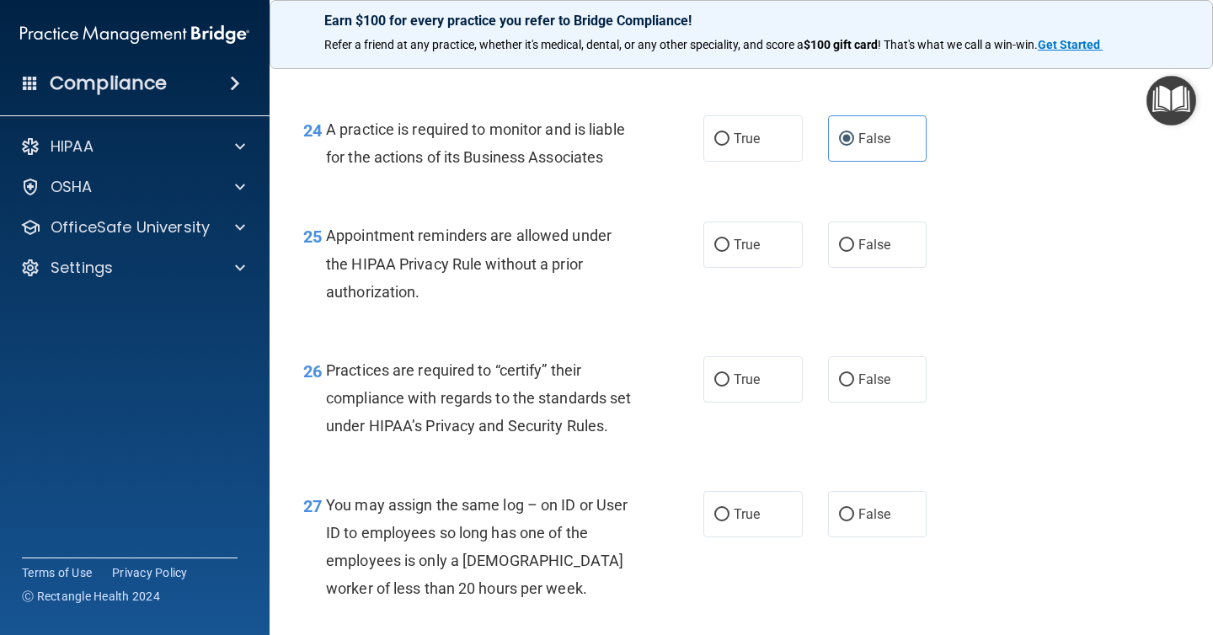
scroll to position [3721, 0]
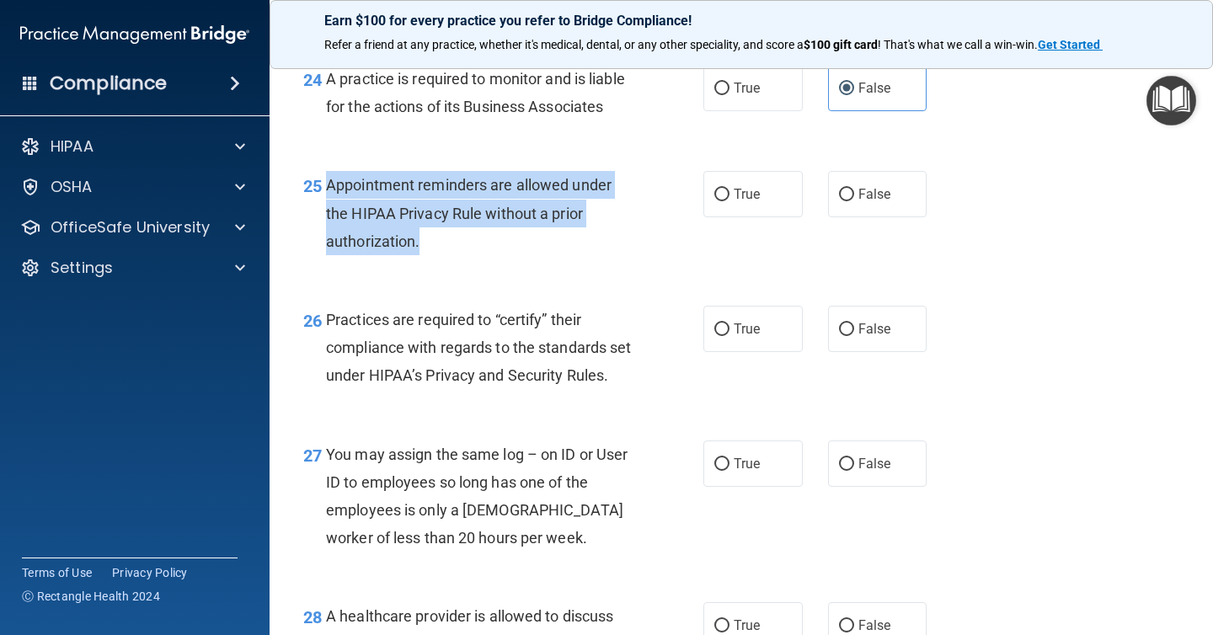
drag, startPoint x: 460, startPoint y: 244, endPoint x: 328, endPoint y: 194, distance: 141.6
click at [328, 194] on div "Appointment reminders are allowed under the HIPAA Privacy Rule without a prior …" at bounding box center [485, 213] width 319 height 84
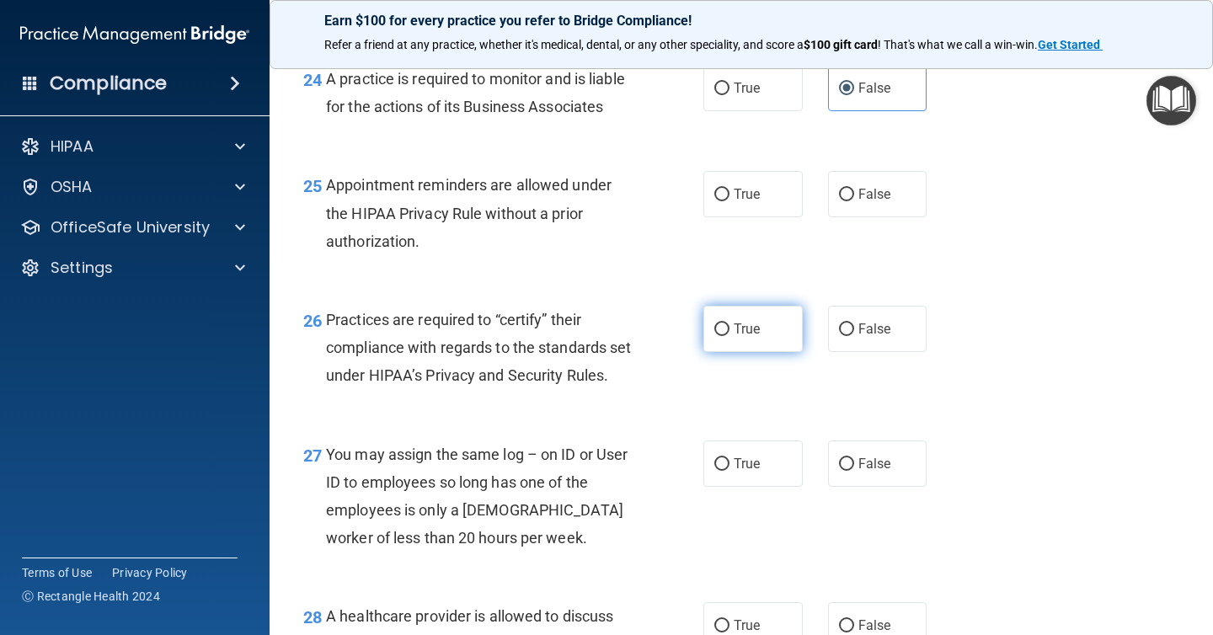
click at [763, 344] on label "True" at bounding box center [752, 329] width 99 height 46
click at [729, 336] on input "True" at bounding box center [721, 329] width 15 height 13
radio input "true"
click at [744, 196] on span "True" at bounding box center [747, 194] width 26 height 16
click at [729, 196] on input "True" at bounding box center [721, 195] width 15 height 13
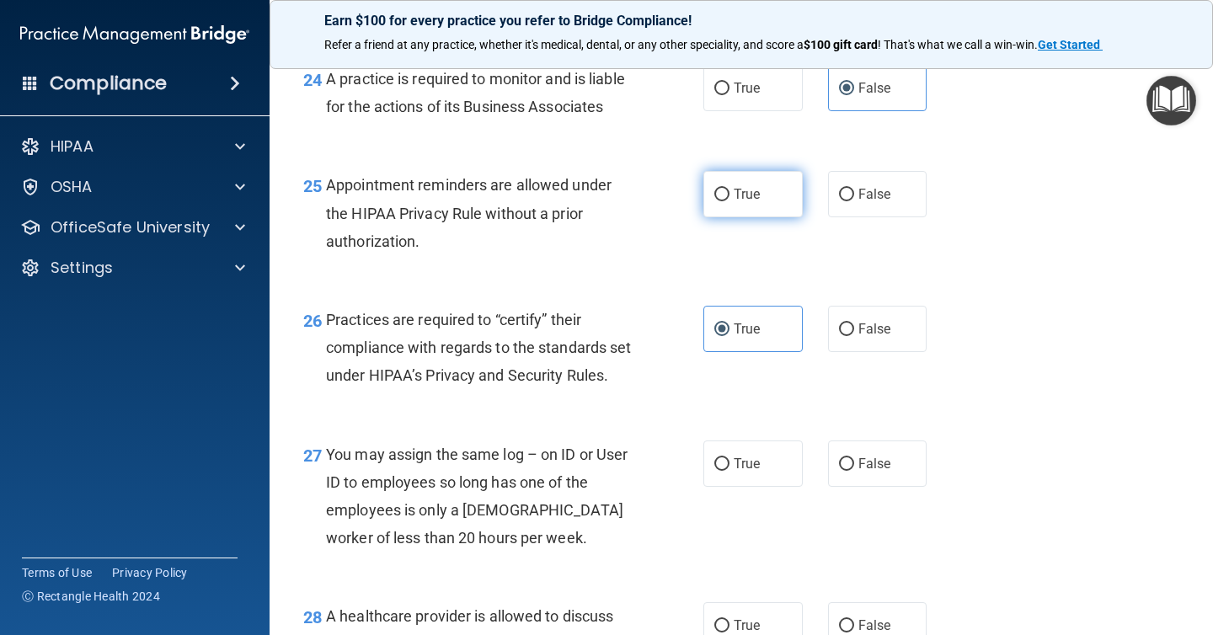
radio input "true"
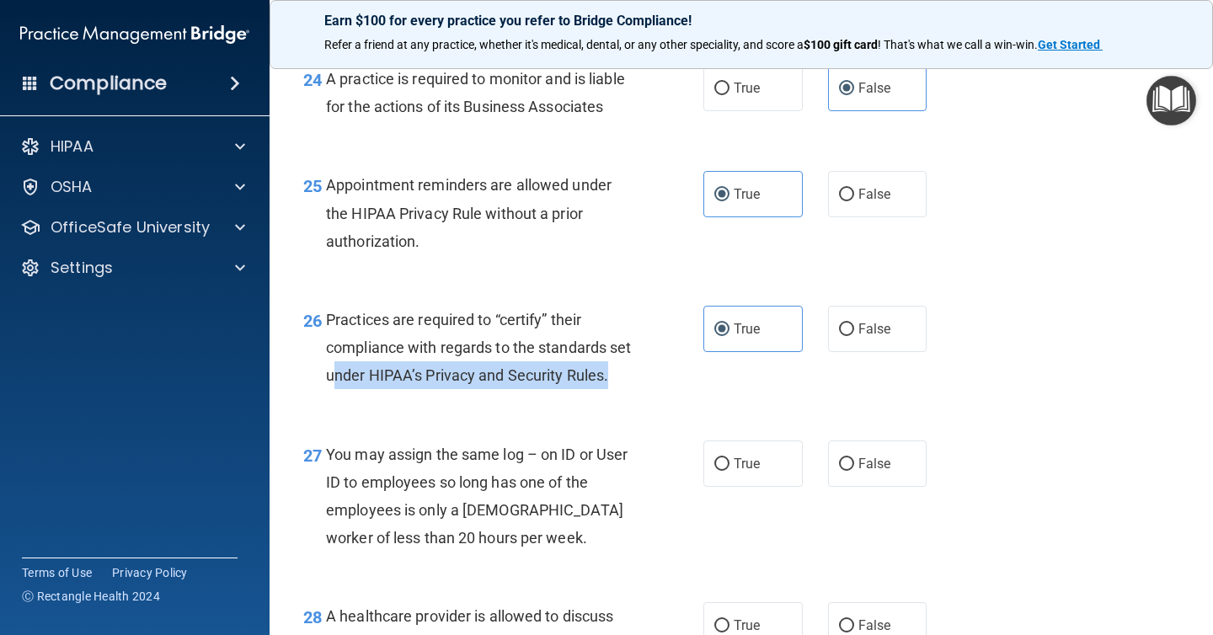
drag, startPoint x: 417, startPoint y: 410, endPoint x: 358, endPoint y: 378, distance: 67.1
click at [358, 378] on div "Practices are required to “certify” their compliance with regards to the standa…" at bounding box center [485, 348] width 319 height 84
click at [435, 390] on div "Practices are required to “certify” their compliance with regards to the standa…" at bounding box center [485, 348] width 319 height 84
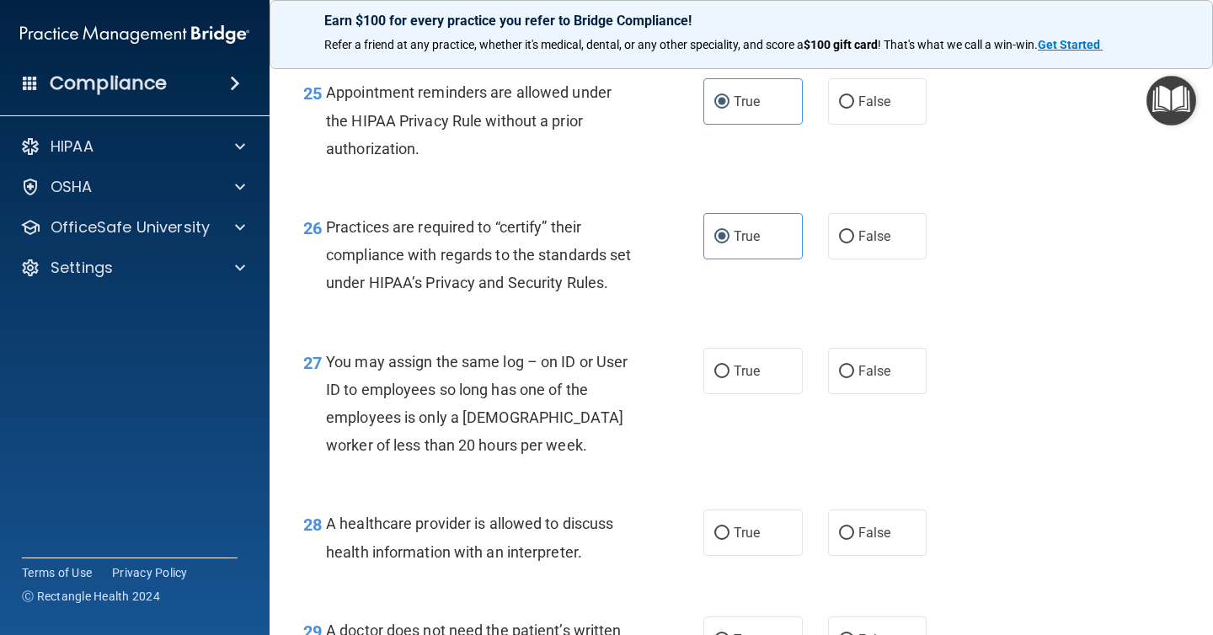
scroll to position [3822, 0]
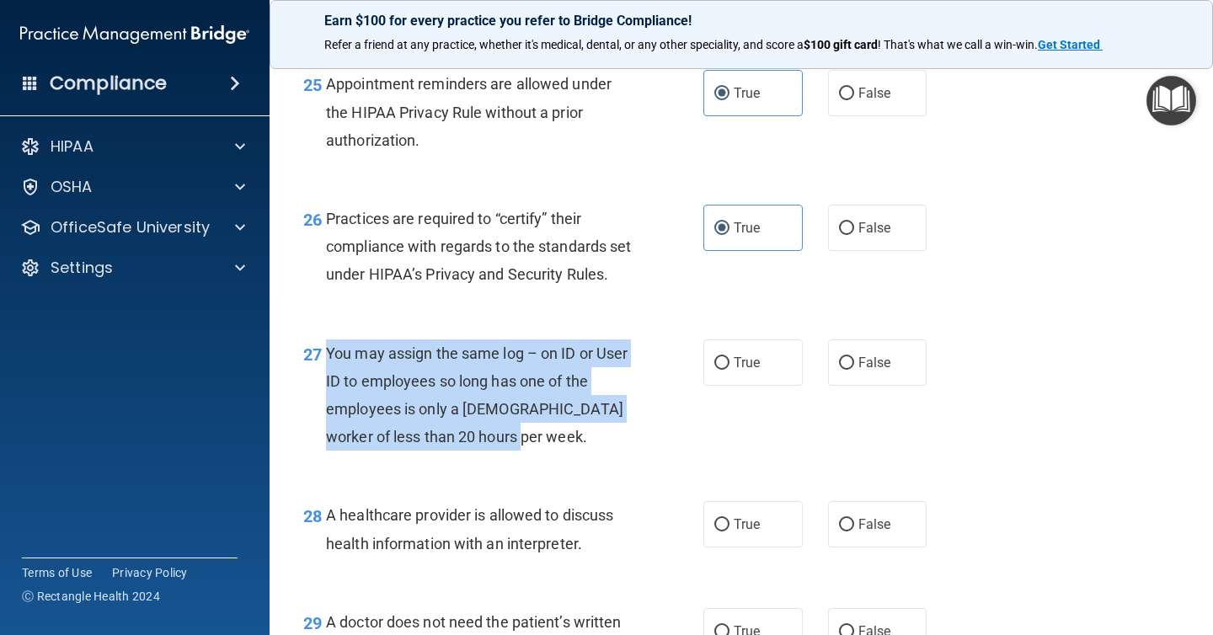
drag, startPoint x: 554, startPoint y: 478, endPoint x: 322, endPoint y: 386, distance: 250.3
click at [322, 386] on div "27 You may assign the same log – on ID or User ID to employees so long has one …" at bounding box center [503, 399] width 451 height 120
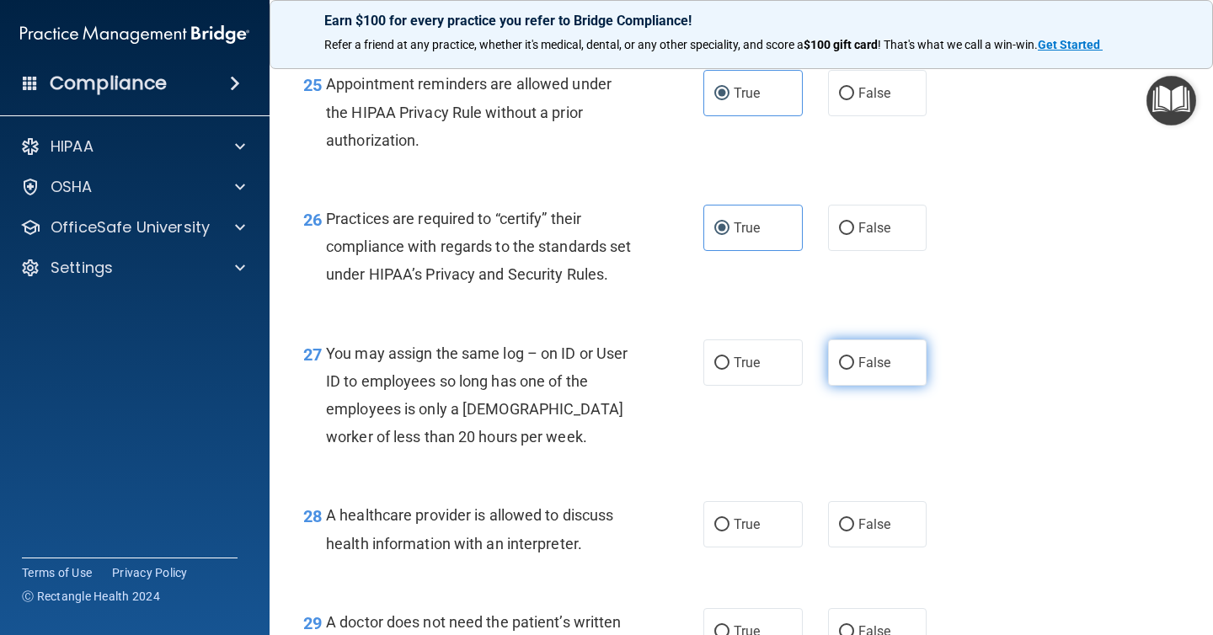
click at [841, 367] on label "False" at bounding box center [877, 362] width 99 height 46
click at [841, 367] on input "False" at bounding box center [846, 363] width 15 height 13
radio input "true"
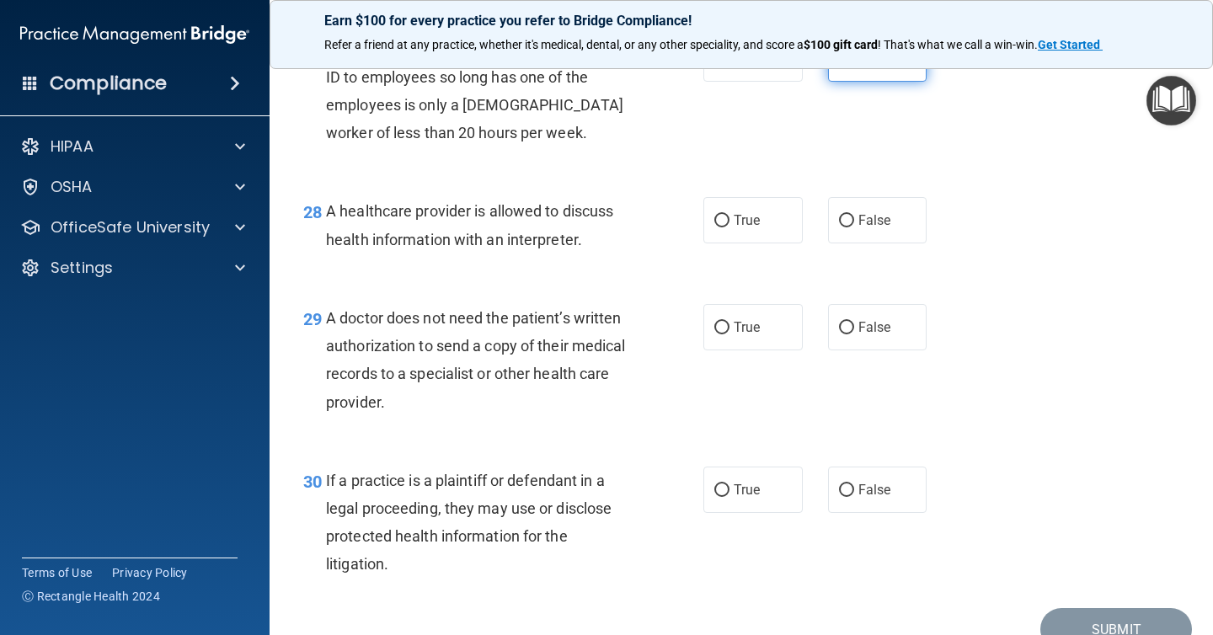
scroll to position [4133, 0]
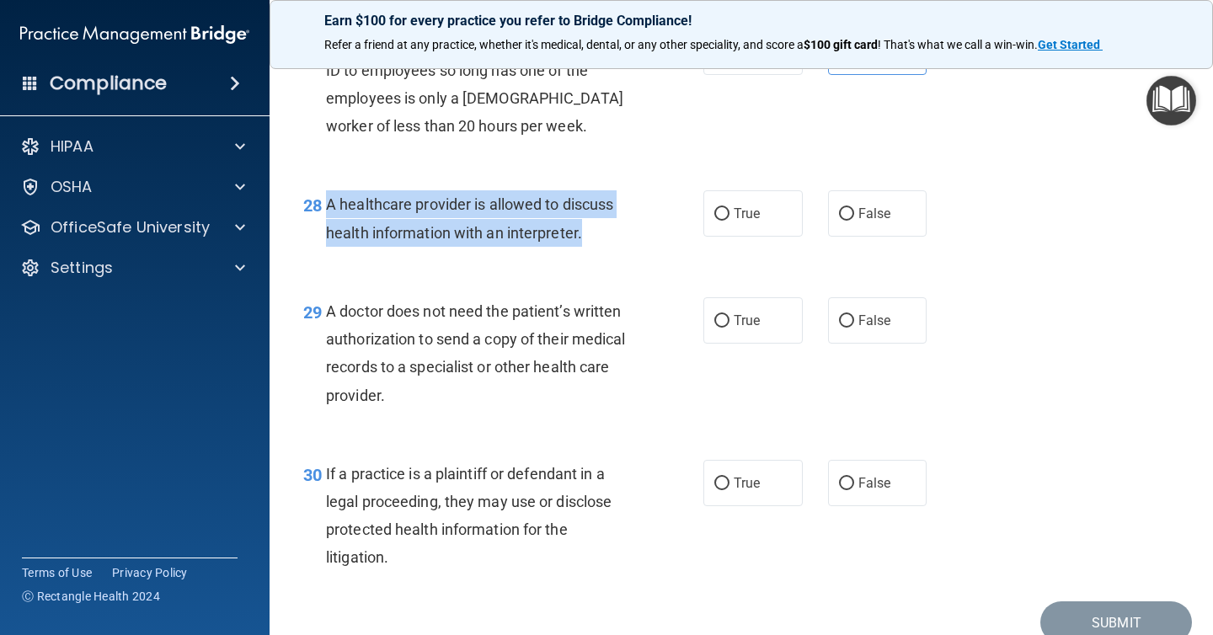
drag, startPoint x: 619, startPoint y: 254, endPoint x: 326, endPoint y: 237, distance: 293.6
click at [326, 237] on div "A healthcare provider is allowed to discuss health information with an interpre…" at bounding box center [485, 218] width 319 height 56
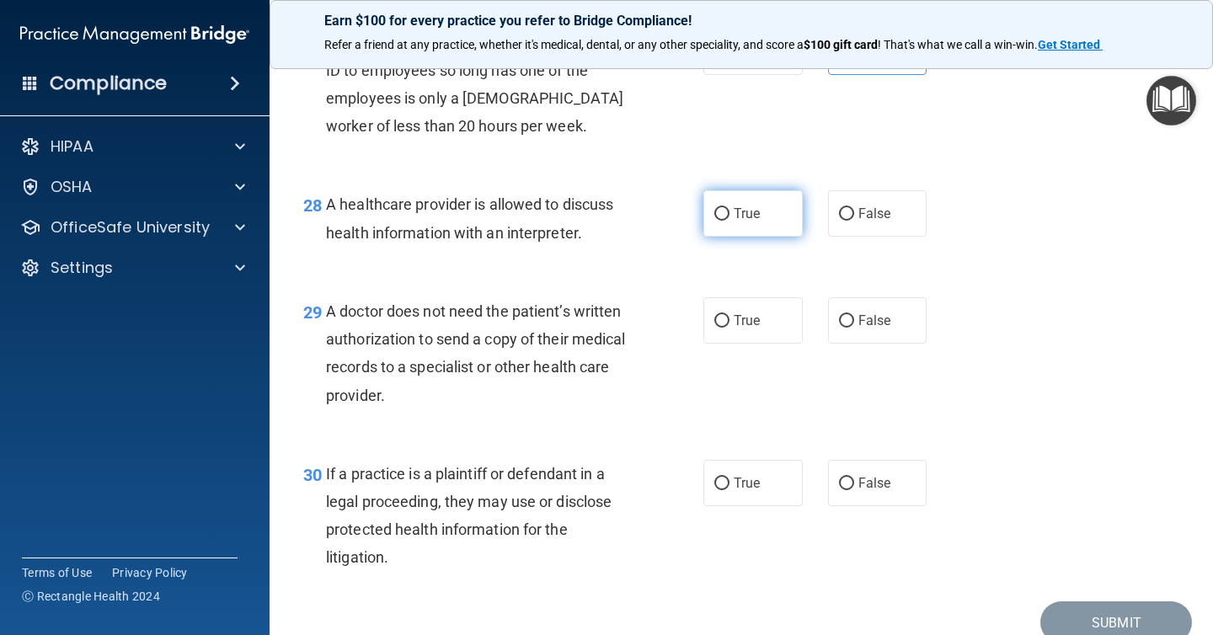
click at [756, 222] on span "True" at bounding box center [747, 214] width 26 height 16
click at [729, 221] on input "True" at bounding box center [721, 214] width 15 height 13
radio input "true"
drag, startPoint x: 570, startPoint y: 440, endPoint x: 325, endPoint y: 339, distance: 265.1
click at [325, 339] on div "29 A doctor does not need the patient’s written authorization to send a copy of…" at bounding box center [503, 357] width 451 height 120
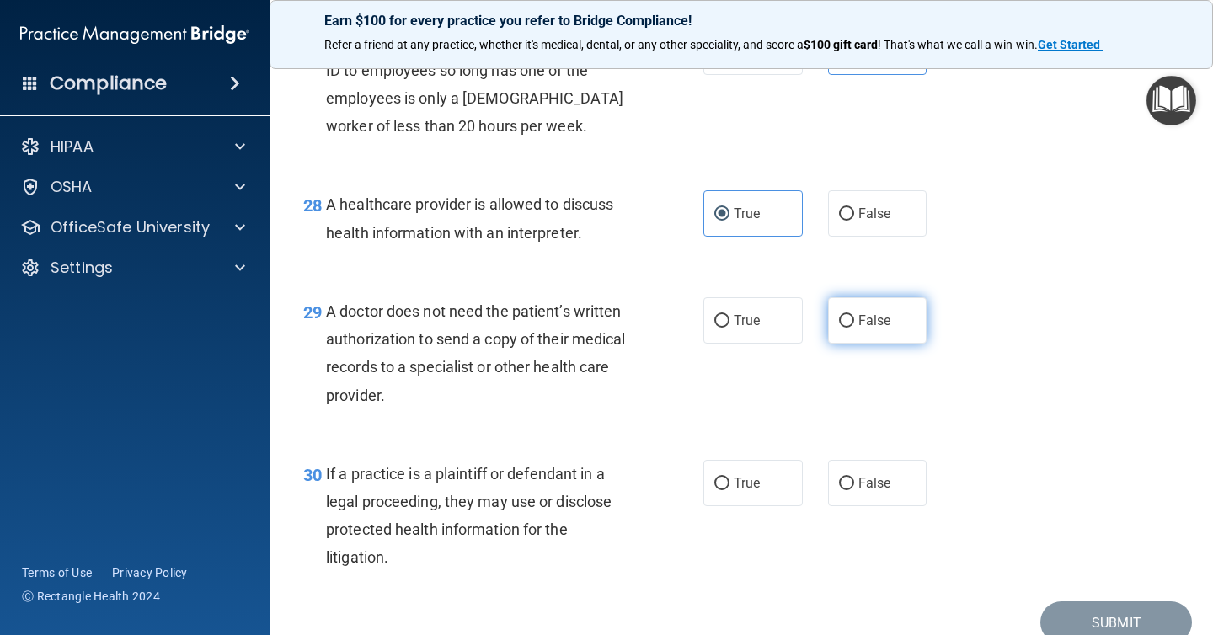
click at [834, 344] on label "False" at bounding box center [877, 320] width 99 height 46
click at [839, 328] on input "False" at bounding box center [846, 321] width 15 height 13
radio input "true"
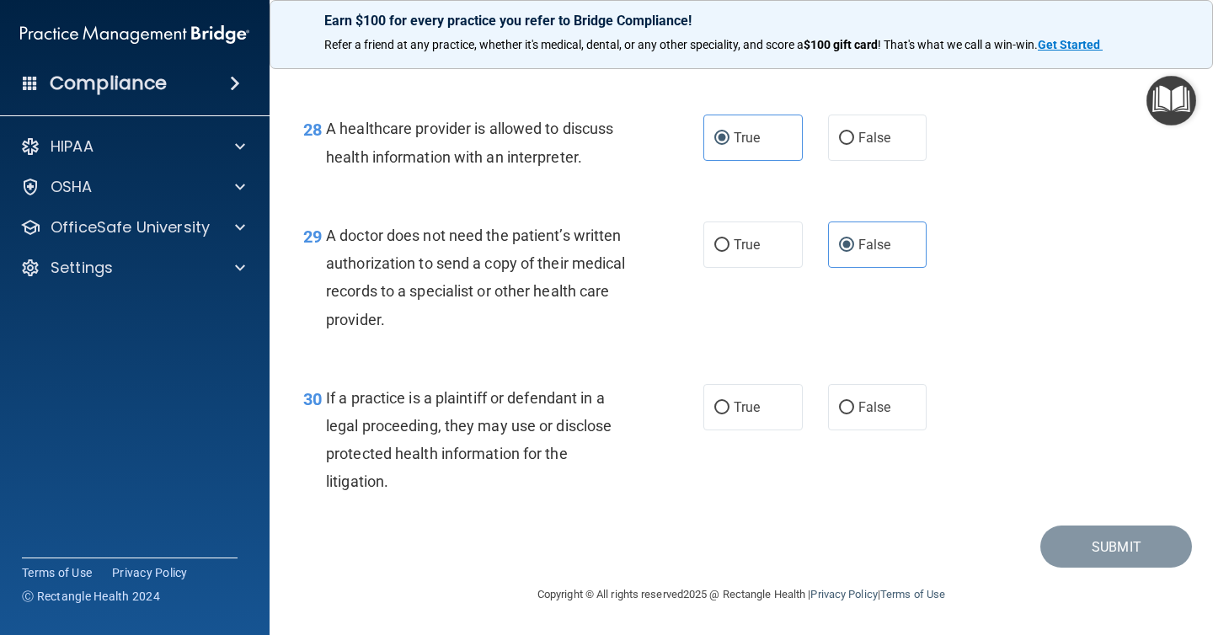
scroll to position [4234, 0]
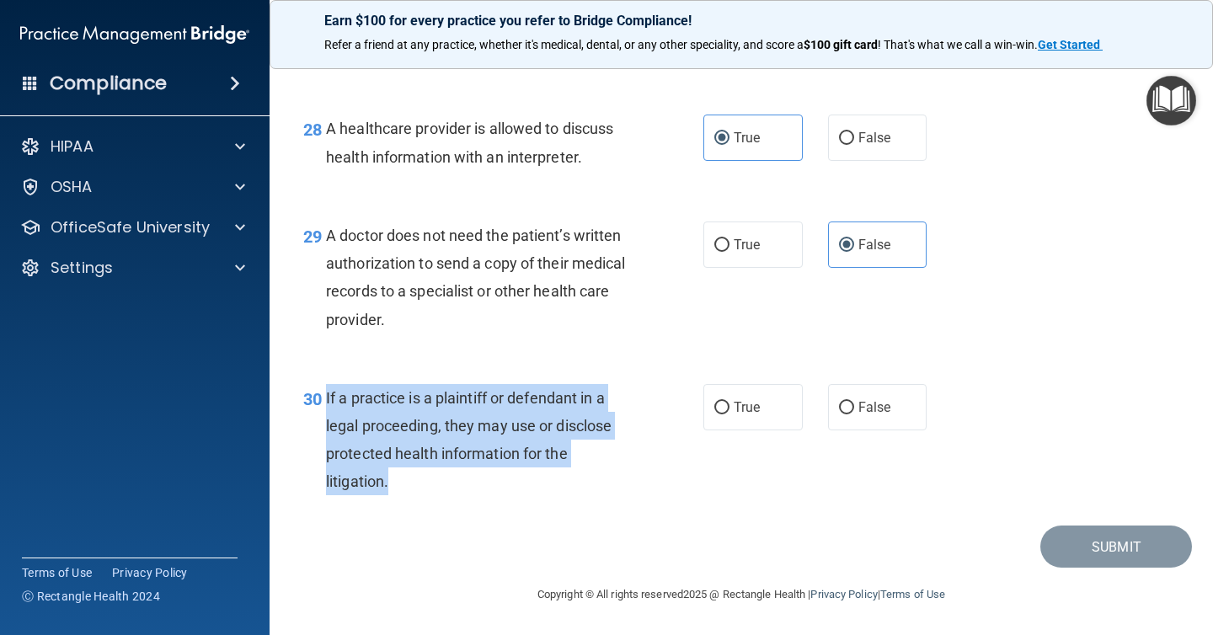
drag, startPoint x: 493, startPoint y: 485, endPoint x: 325, endPoint y: 408, distance: 184.7
click at [326, 408] on div "If a practice is a plaintiff or defendant in a legal proceeding, they may use o…" at bounding box center [485, 440] width 319 height 112
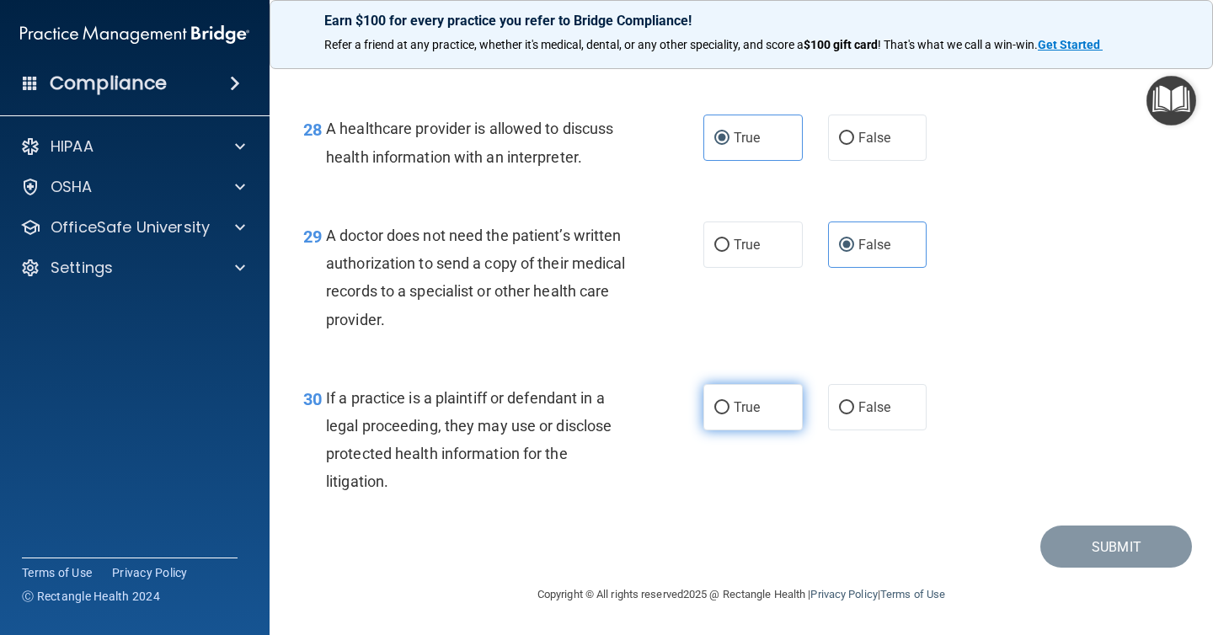
click at [762, 393] on label "True" at bounding box center [752, 407] width 99 height 46
click at [729, 402] on input "True" at bounding box center [721, 408] width 15 height 13
radio input "true"
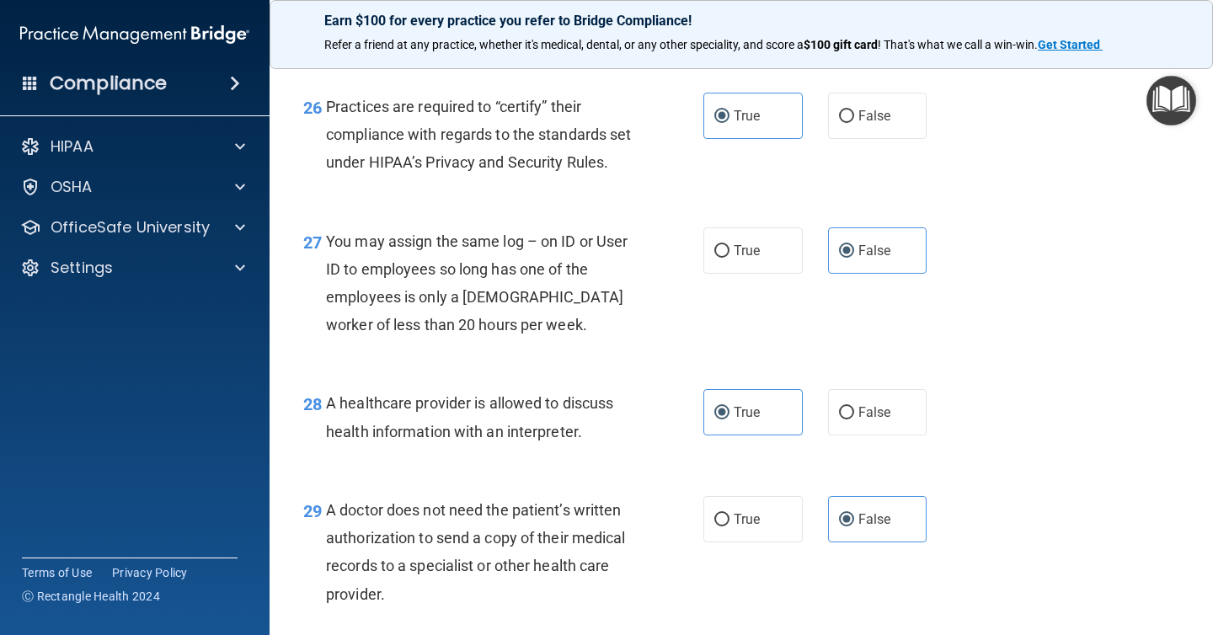
scroll to position [4238, 0]
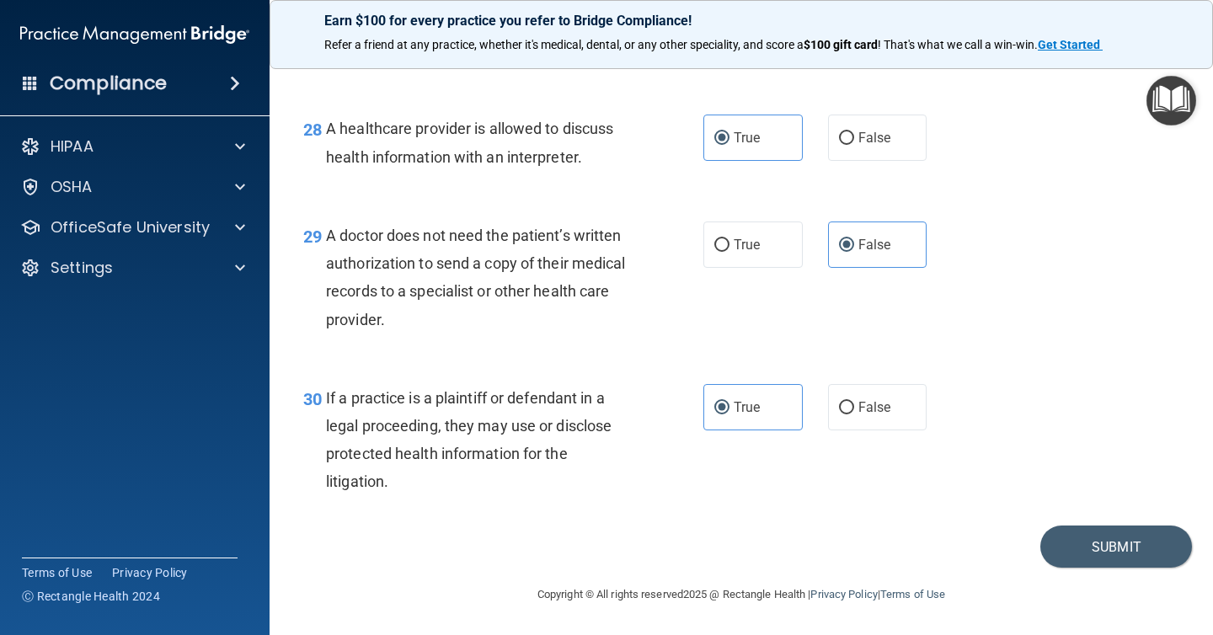
click at [1098, 525] on div "30 If a practice is a plaintiff or defendant in a legal proceeding, they may us…" at bounding box center [741, 444] width 901 height 163
click at [1093, 553] on button "Submit" at bounding box center [1116, 547] width 152 height 43
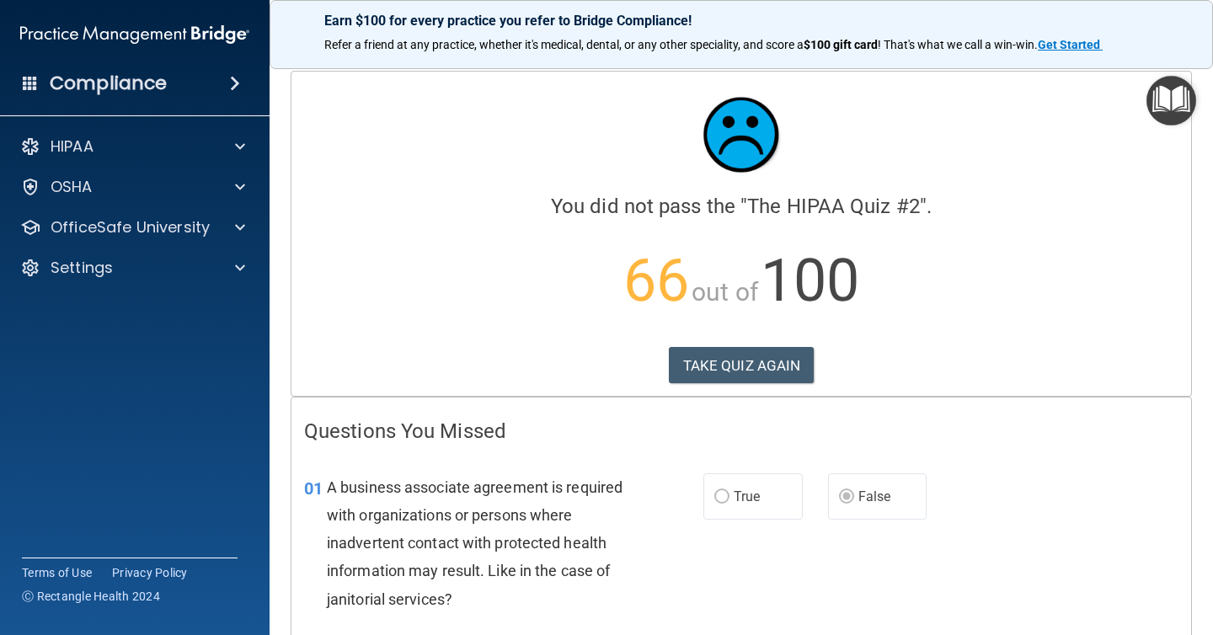
click at [572, 165] on div at bounding box center [741, 134] width 874 height 101
click at [1111, 94] on div at bounding box center [741, 134] width 874 height 101
click at [732, 350] on button "TAKE QUIZ AGAIN" at bounding box center [742, 365] width 146 height 37
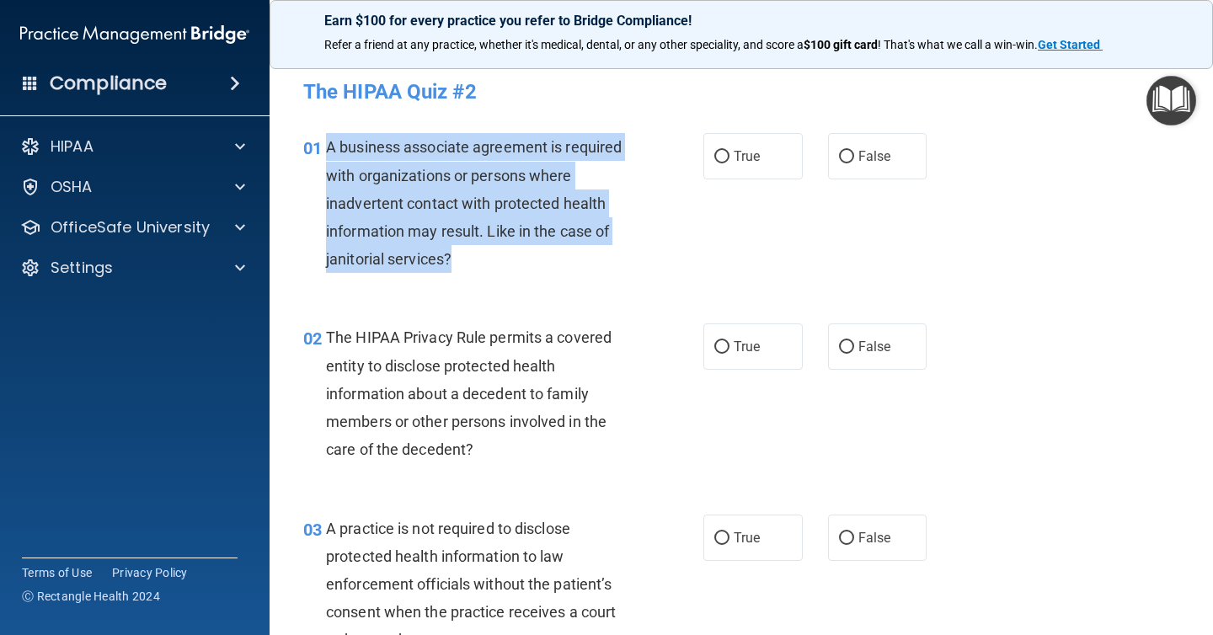
drag, startPoint x: 468, startPoint y: 258, endPoint x: 328, endPoint y: 146, distance: 179.8
click at [328, 146] on div "A business associate agreement is required with organizations or persons where …" at bounding box center [485, 203] width 319 height 140
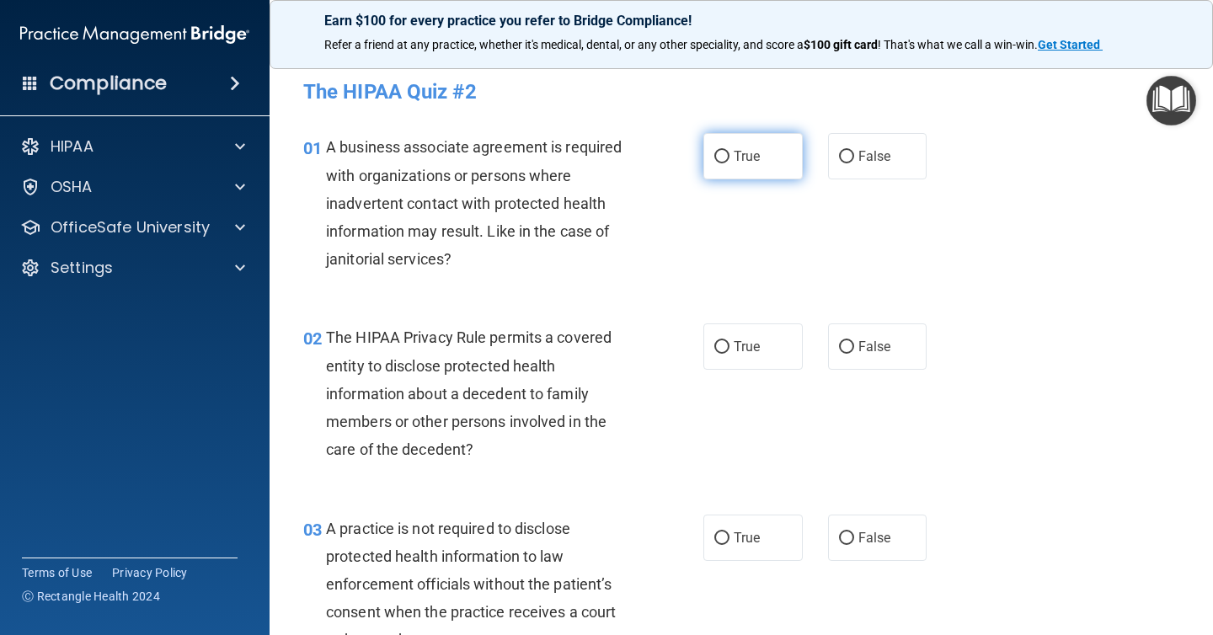
click at [733, 147] on label "True" at bounding box center [752, 156] width 99 height 46
click at [729, 151] on input "True" at bounding box center [721, 157] width 15 height 13
radio input "true"
click at [870, 150] on span "False" at bounding box center [874, 156] width 33 height 16
click at [854, 151] on input "False" at bounding box center [846, 157] width 15 height 13
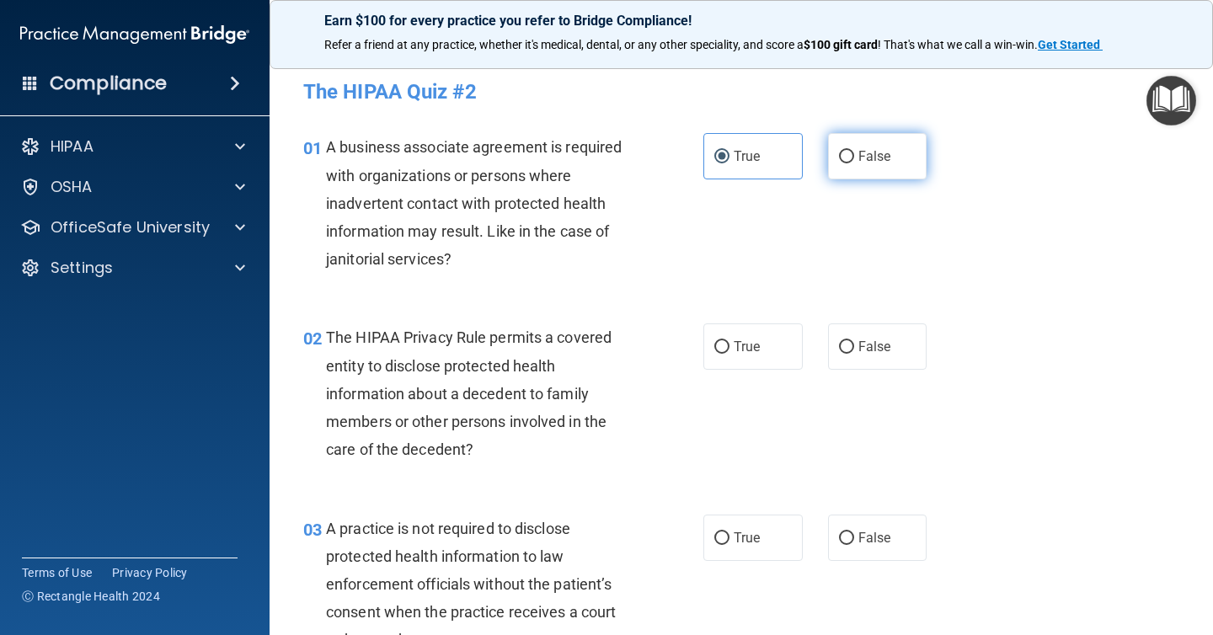
radio input "true"
radio input "false"
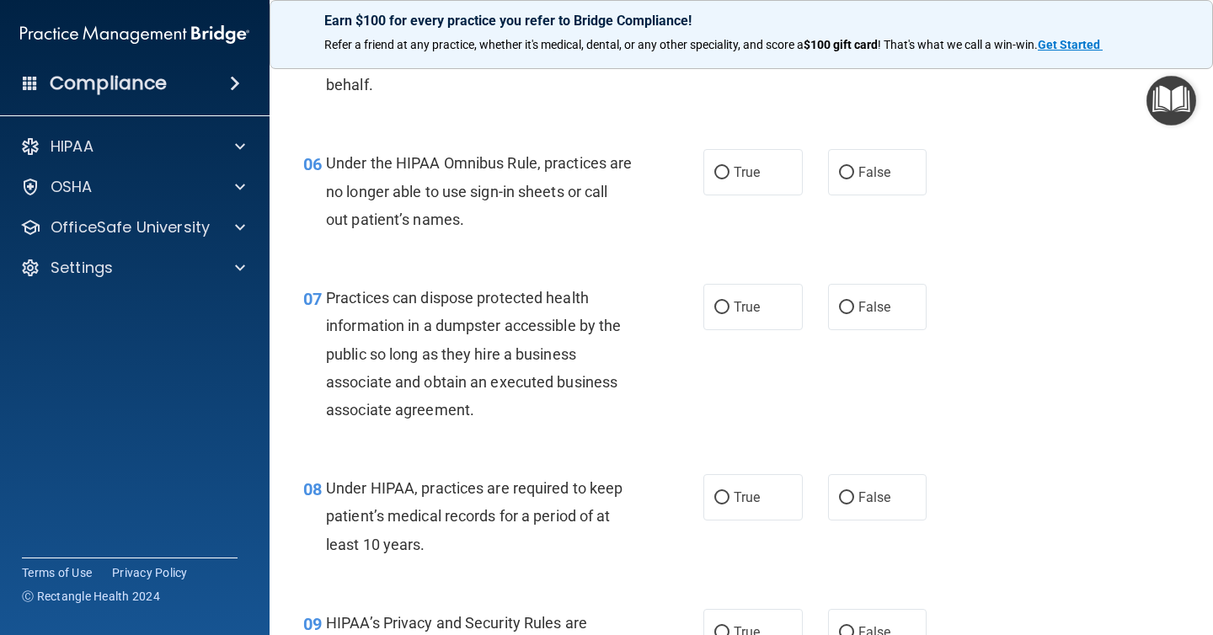
scroll to position [888, 0]
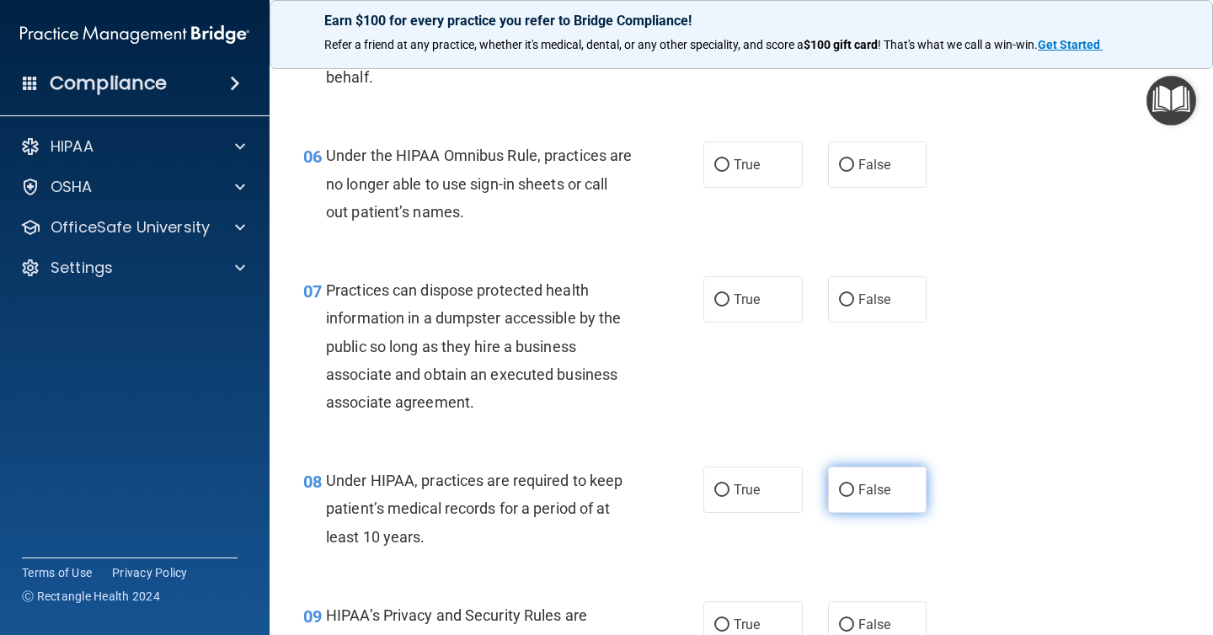
click at [849, 484] on input "False" at bounding box center [846, 490] width 15 height 13
radio input "true"
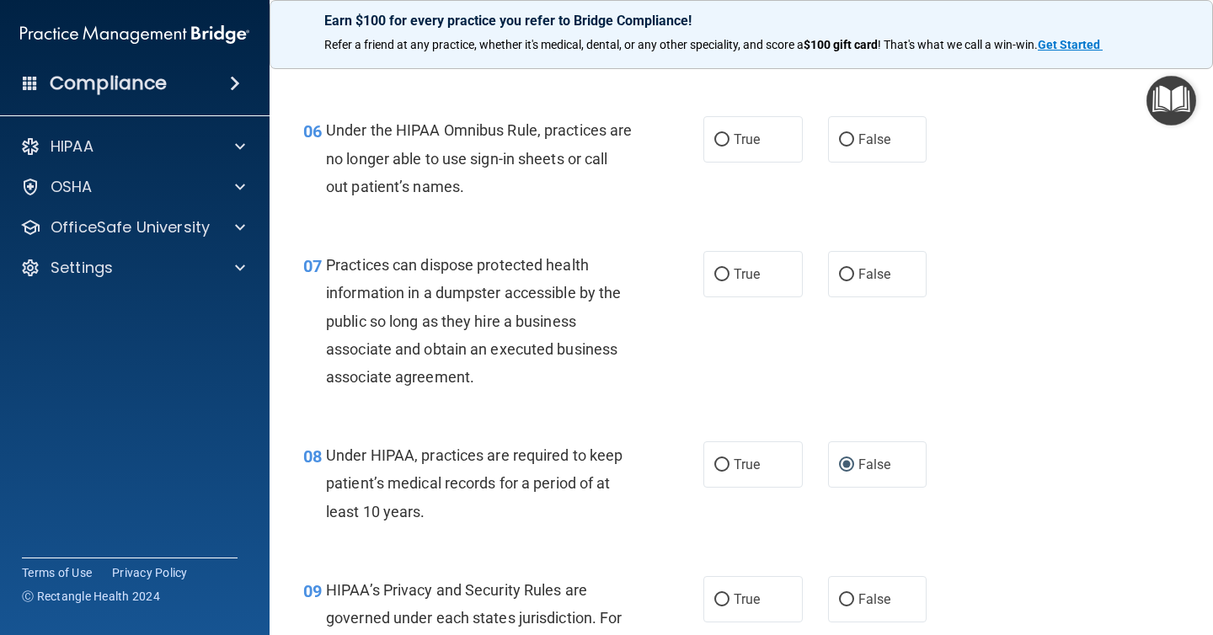
scroll to position [926, 0]
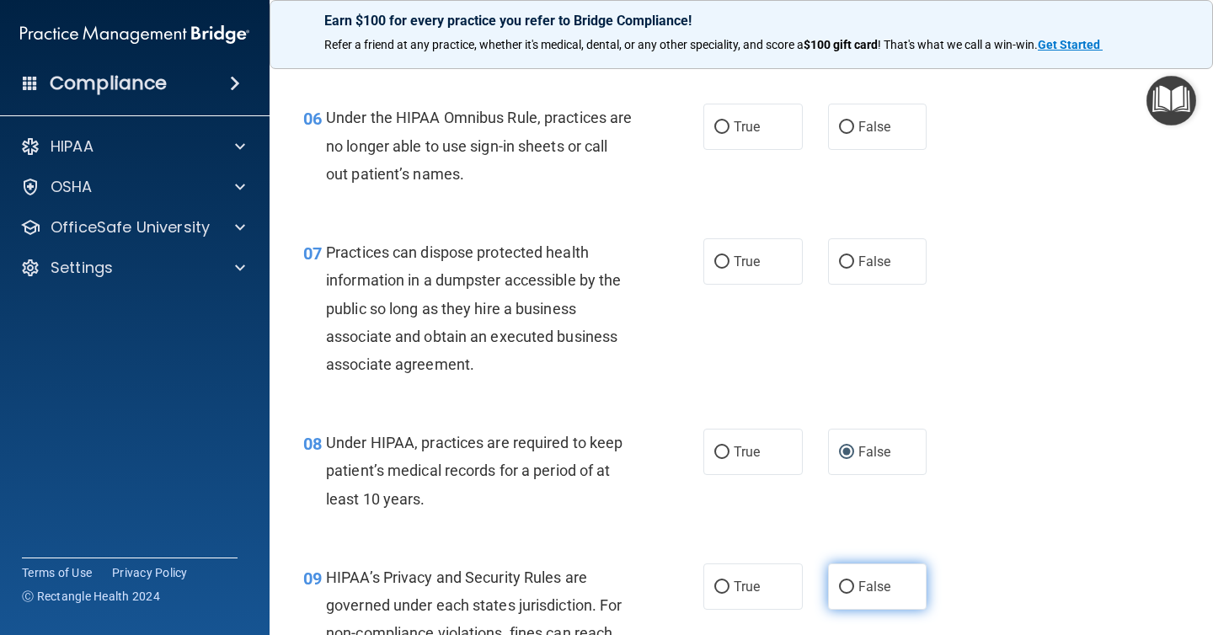
click at [883, 594] on span "False" at bounding box center [874, 587] width 33 height 16
click at [854, 594] on input "False" at bounding box center [846, 587] width 15 height 13
radio input "true"
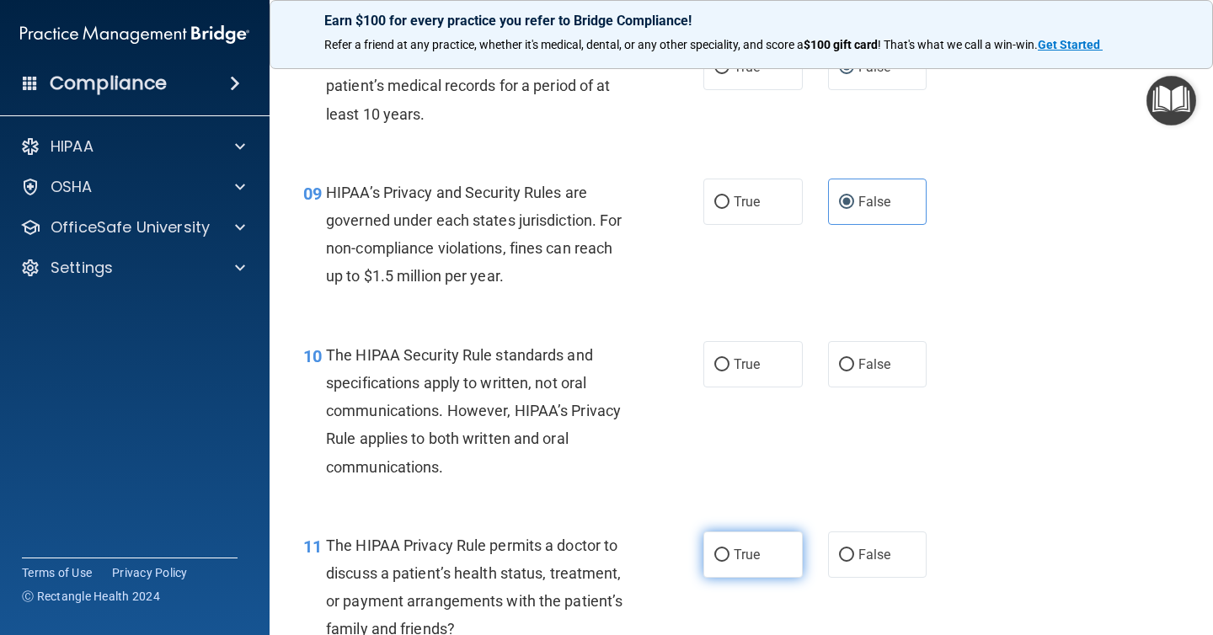
scroll to position [1343, 0]
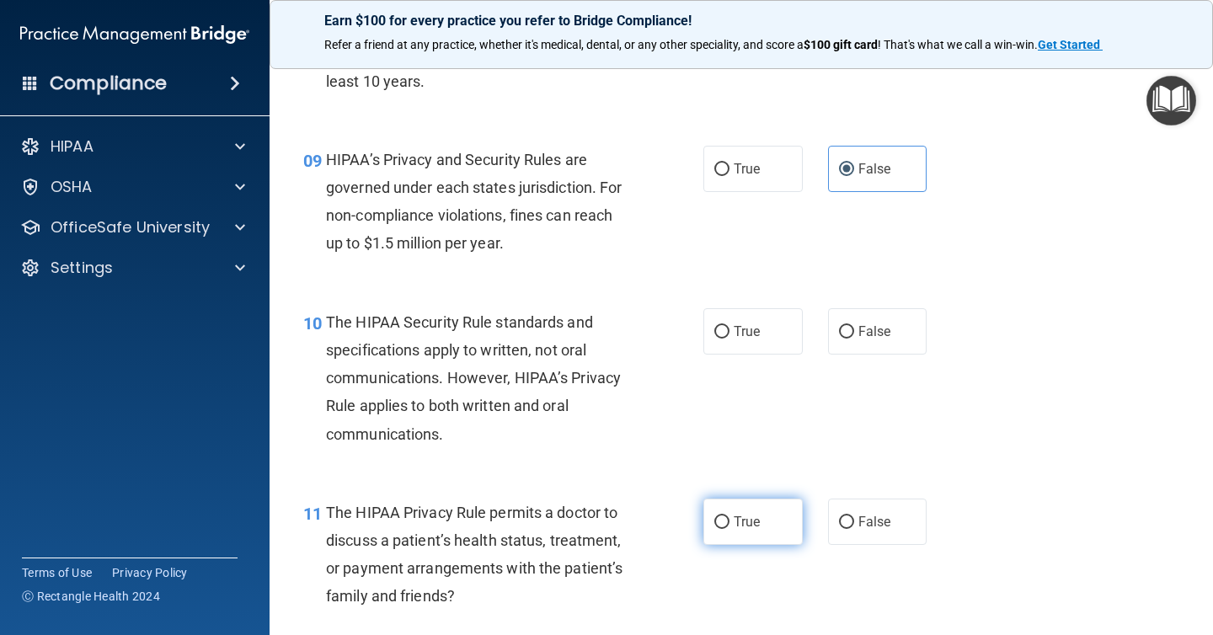
click at [766, 519] on label "True" at bounding box center [752, 522] width 99 height 46
click at [729, 519] on input "True" at bounding box center [721, 522] width 15 height 13
radio input "true"
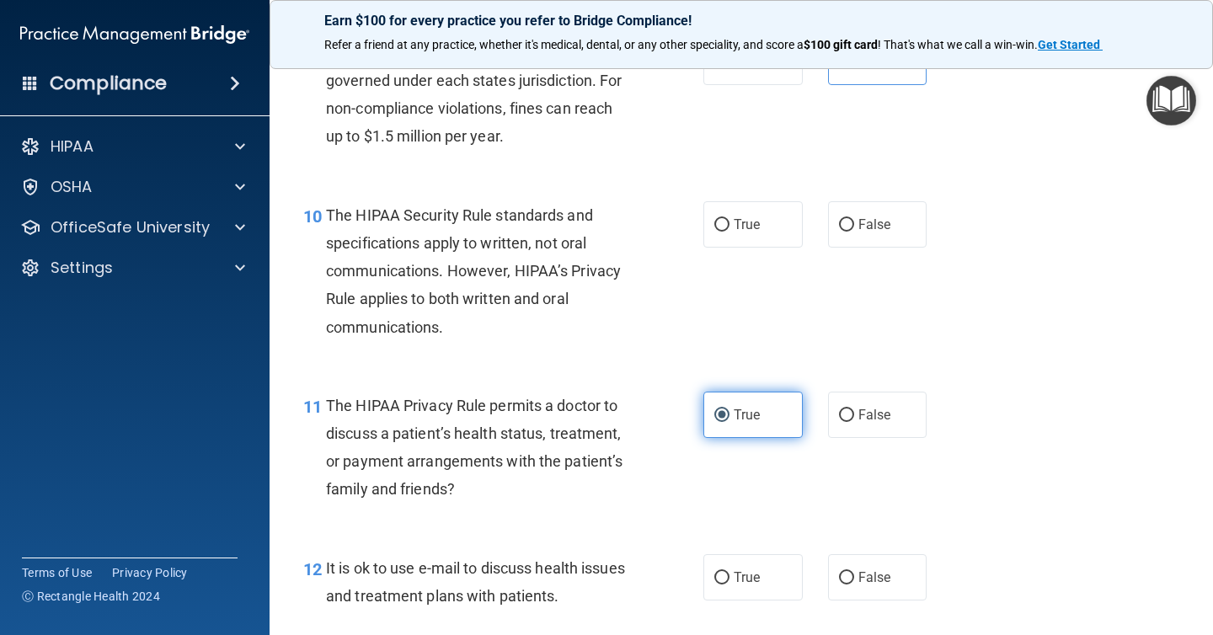
scroll to position [1466, 0]
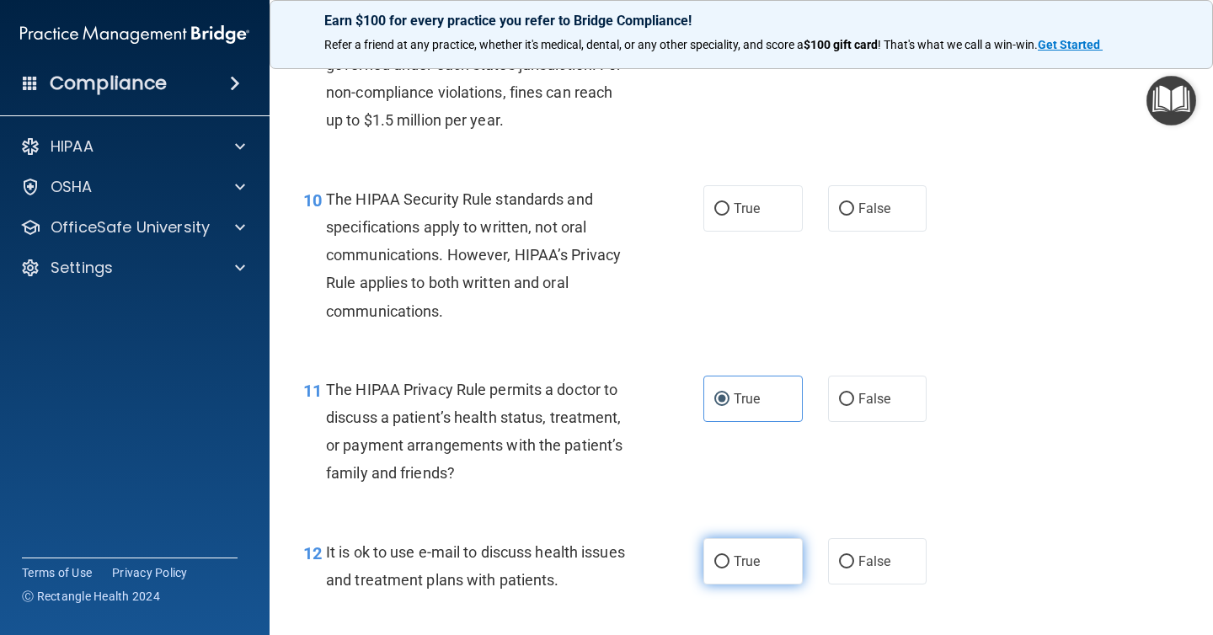
click at [743, 554] on span "True" at bounding box center [747, 561] width 26 height 16
click at [729, 556] on input "True" at bounding box center [721, 562] width 15 height 13
radio input "true"
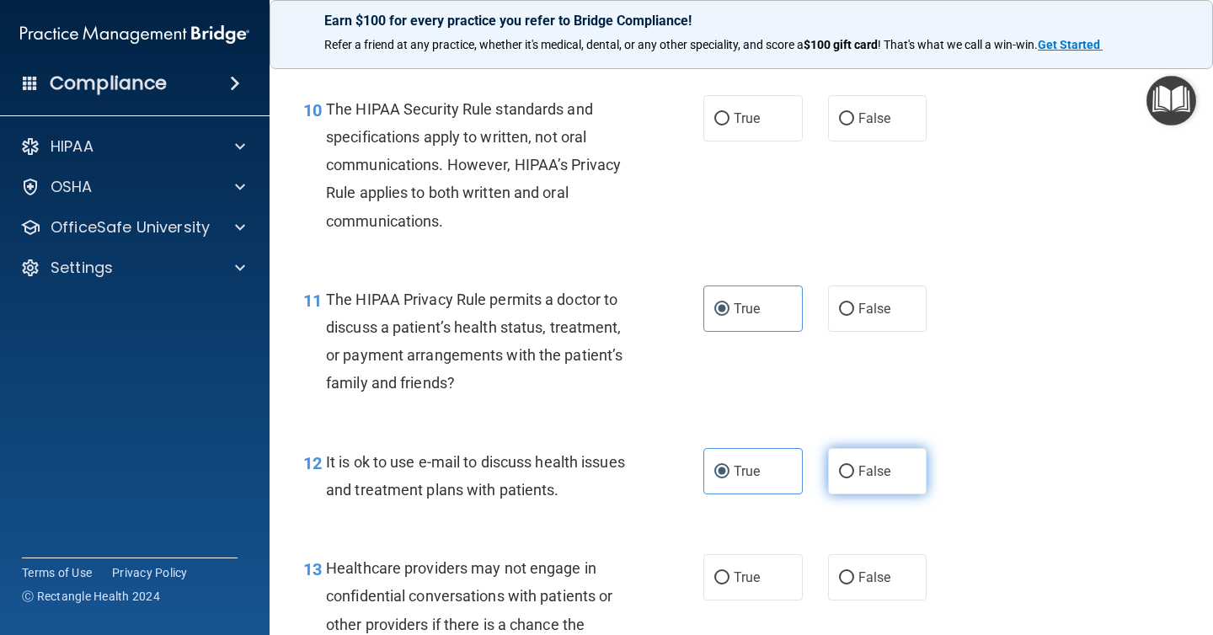
scroll to position [1551, 0]
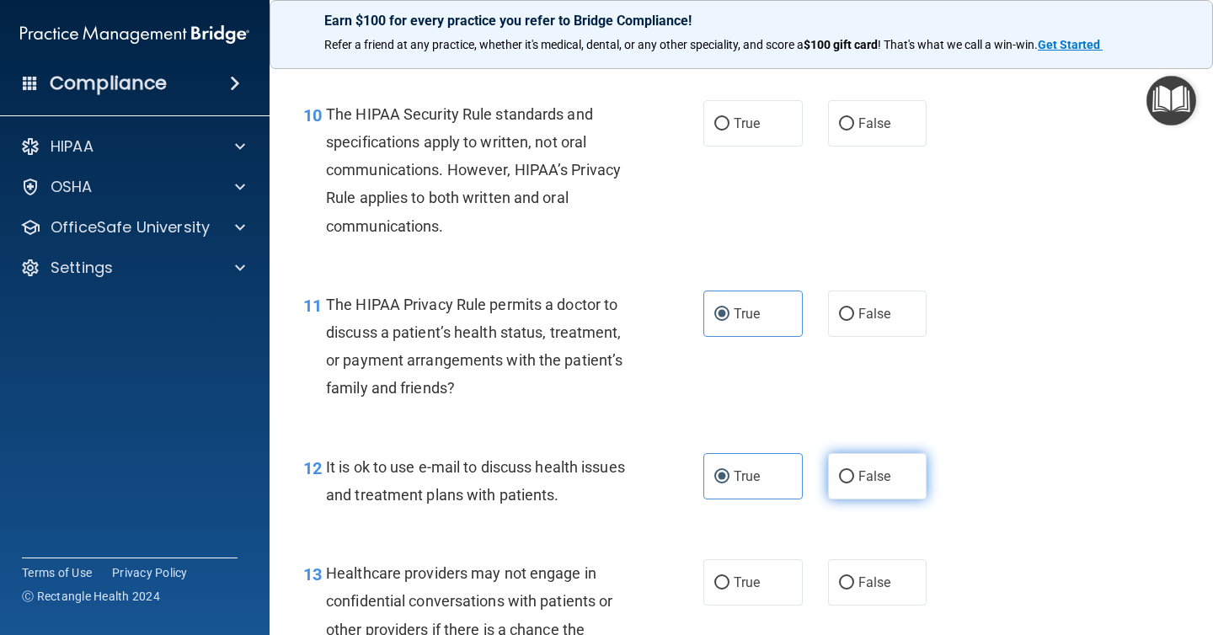
click at [849, 564] on label "False" at bounding box center [877, 582] width 99 height 46
click at [849, 577] on input "False" at bounding box center [846, 583] width 15 height 13
radio input "true"
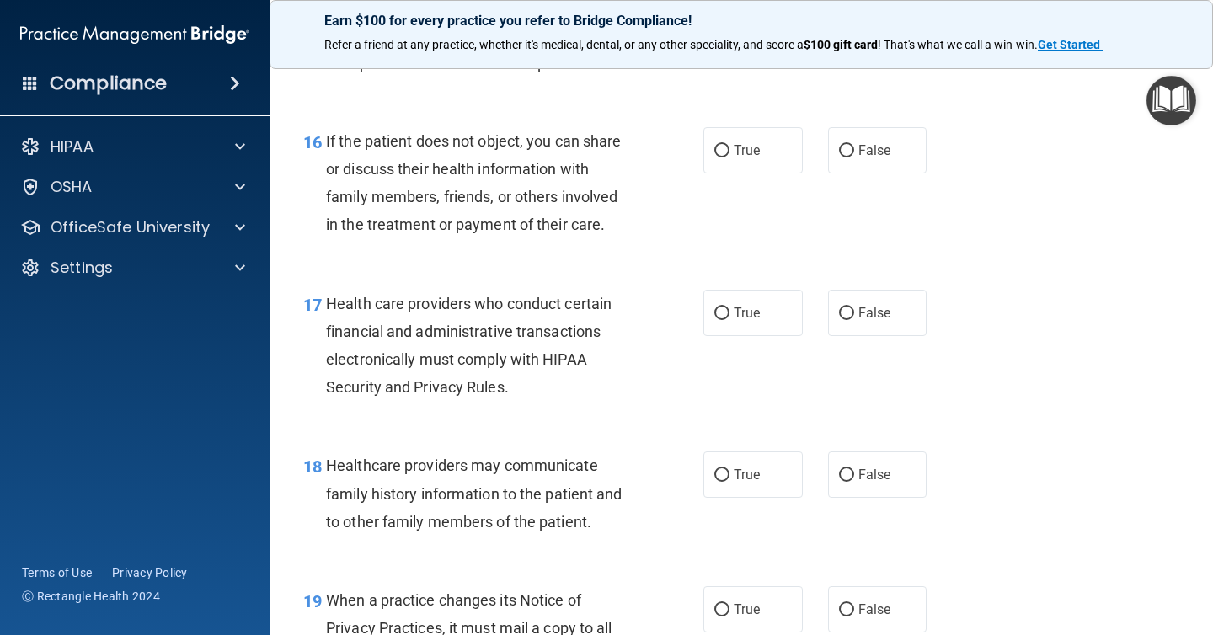
scroll to position [2517, 0]
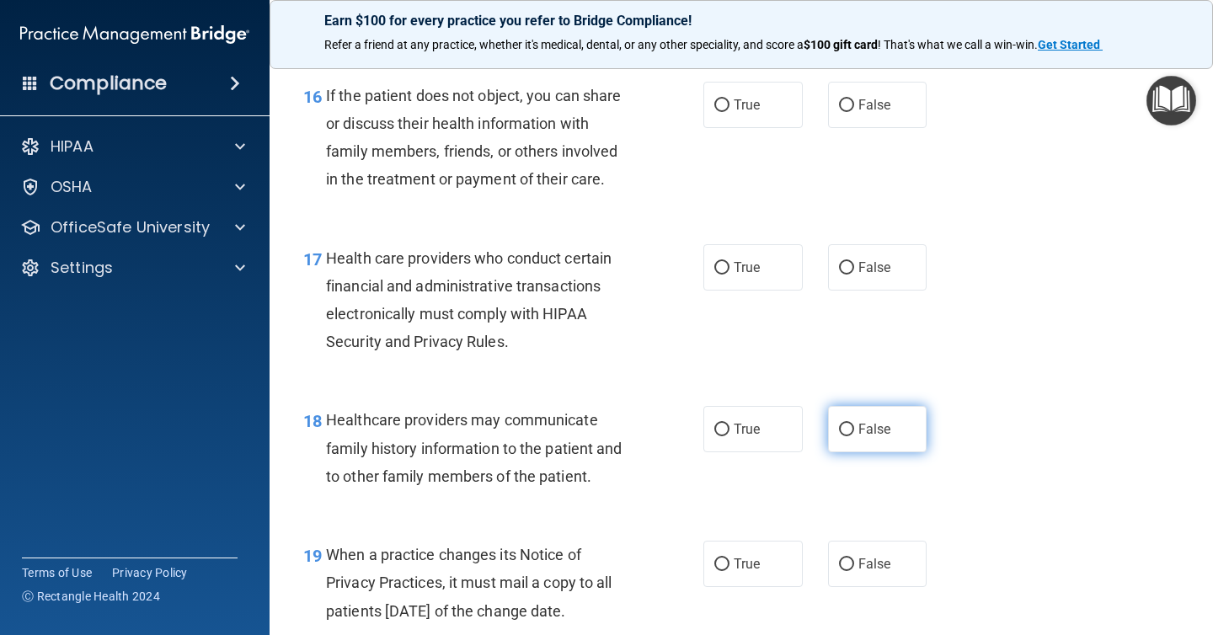
click at [856, 429] on label "False" at bounding box center [877, 429] width 99 height 46
click at [854, 429] on input "False" at bounding box center [846, 430] width 15 height 13
radio input "true"
click at [864, 551] on label "False" at bounding box center [877, 564] width 99 height 46
click at [854, 558] on input "False" at bounding box center [846, 564] width 15 height 13
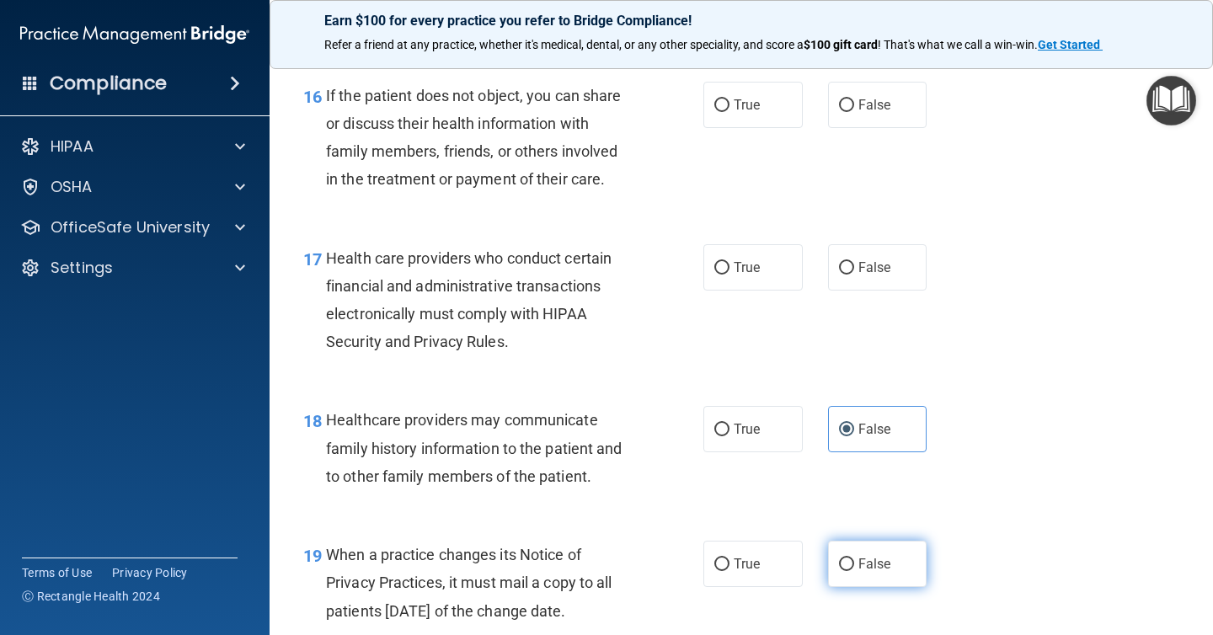
radio input "true"
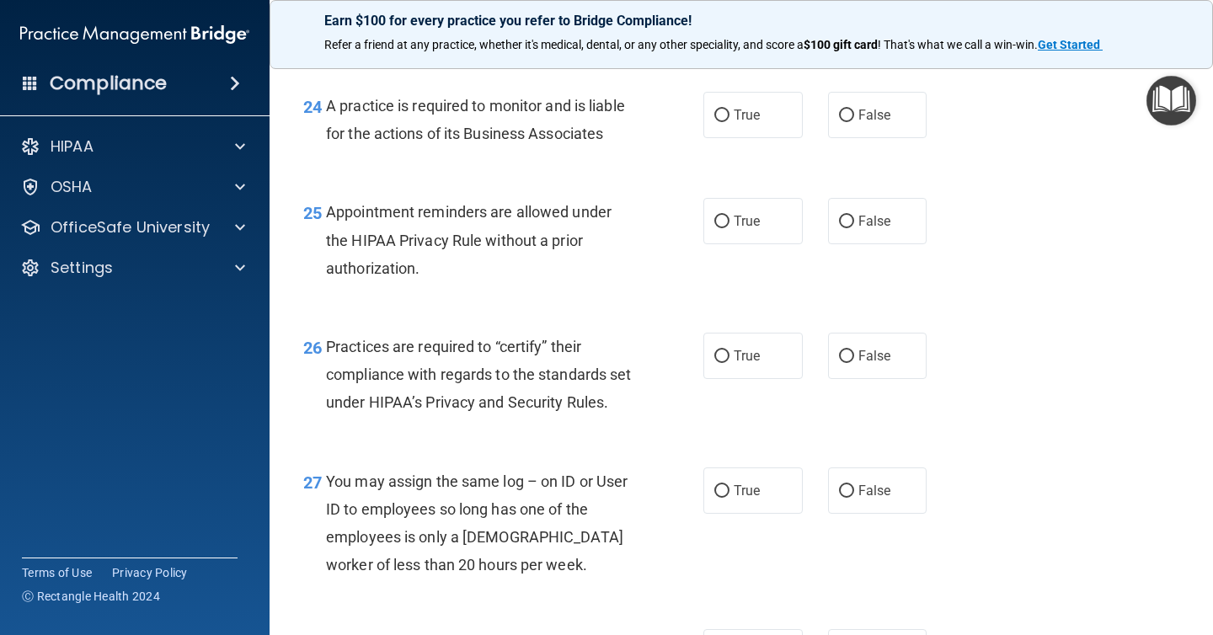
scroll to position [3709, 0]
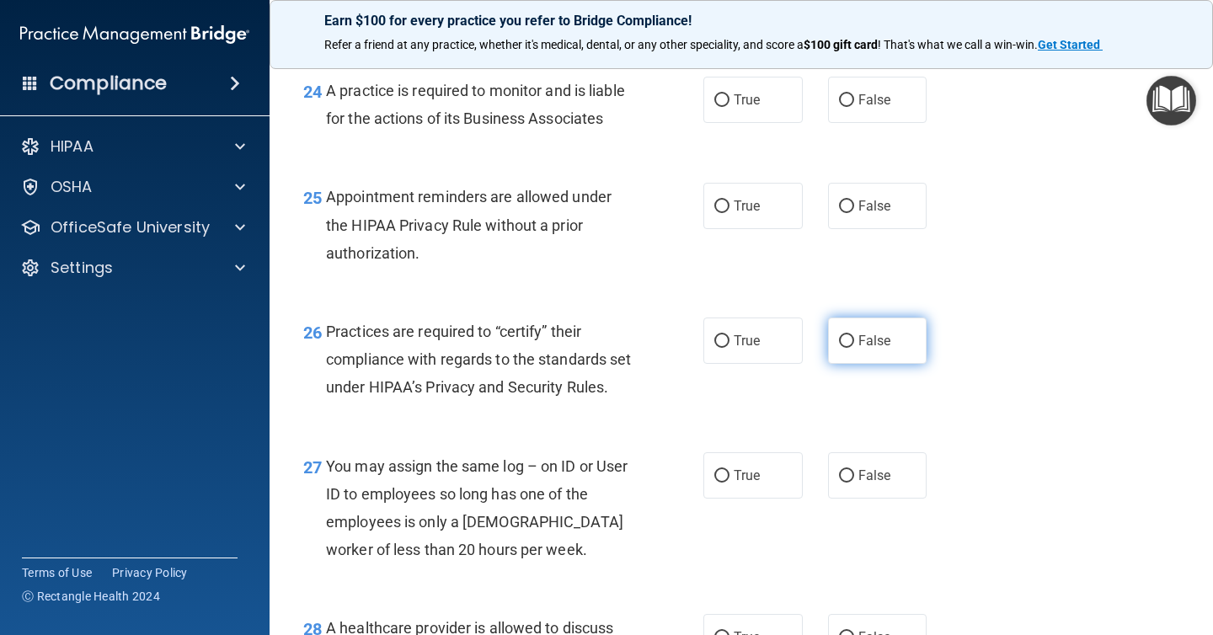
click at [880, 344] on span "False" at bounding box center [874, 341] width 33 height 16
click at [854, 344] on input "False" at bounding box center [846, 341] width 15 height 13
radio input "true"
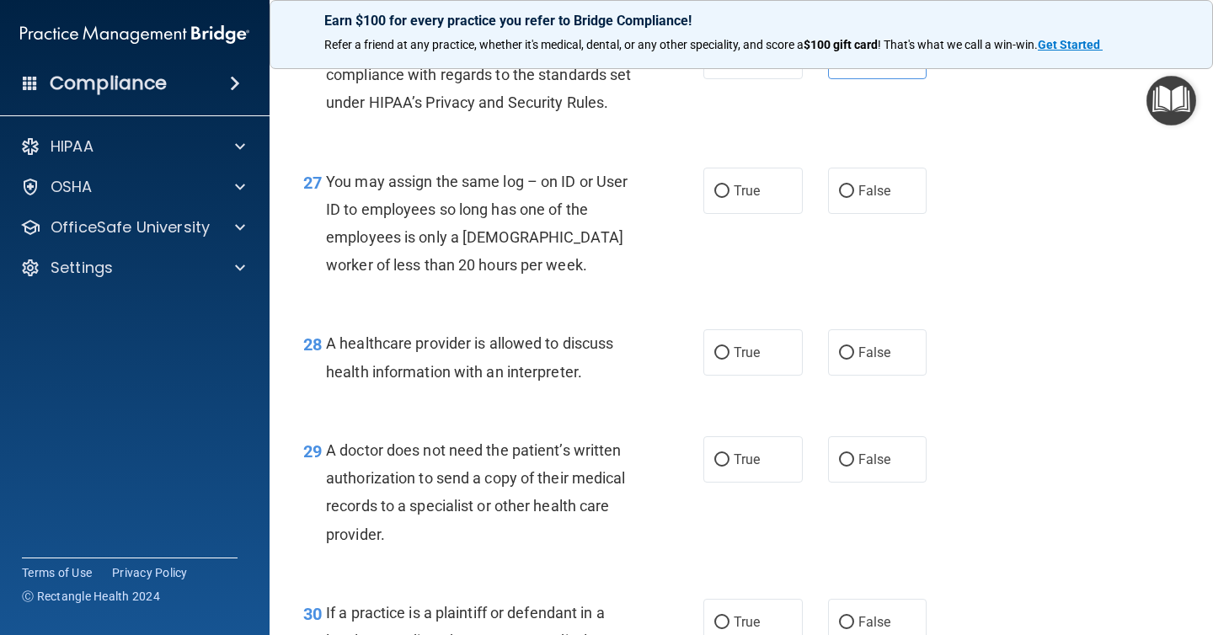
scroll to position [4018, 0]
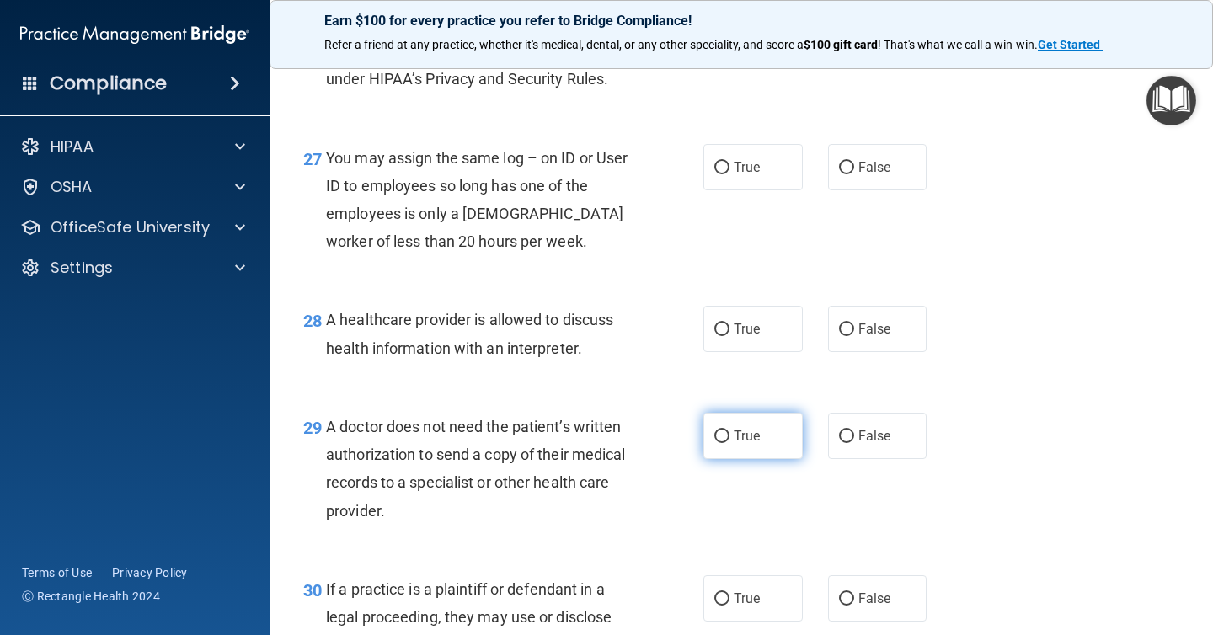
click at [763, 449] on label "True" at bounding box center [752, 436] width 99 height 46
click at [729, 443] on input "True" at bounding box center [721, 436] width 15 height 13
radio input "true"
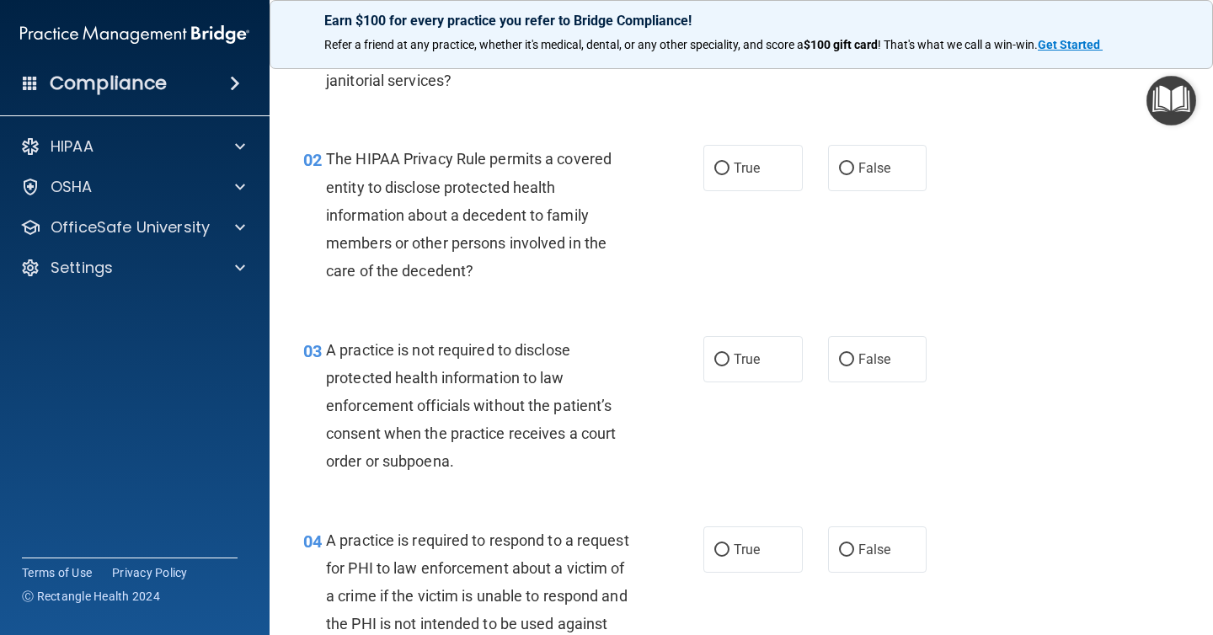
scroll to position [0, 0]
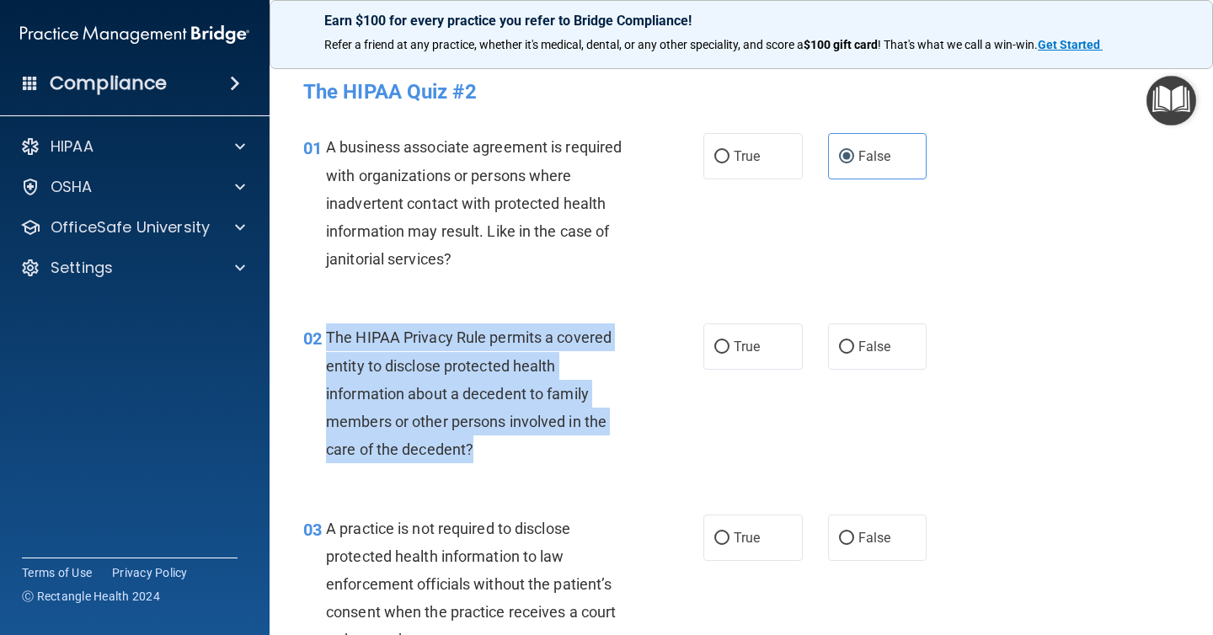
drag, startPoint x: 489, startPoint y: 454, endPoint x: 328, endPoint y: 342, distance: 196.0
click at [328, 342] on div "The HIPAA Privacy Rule permits a covered entity to disclose protected health in…" at bounding box center [485, 393] width 319 height 140
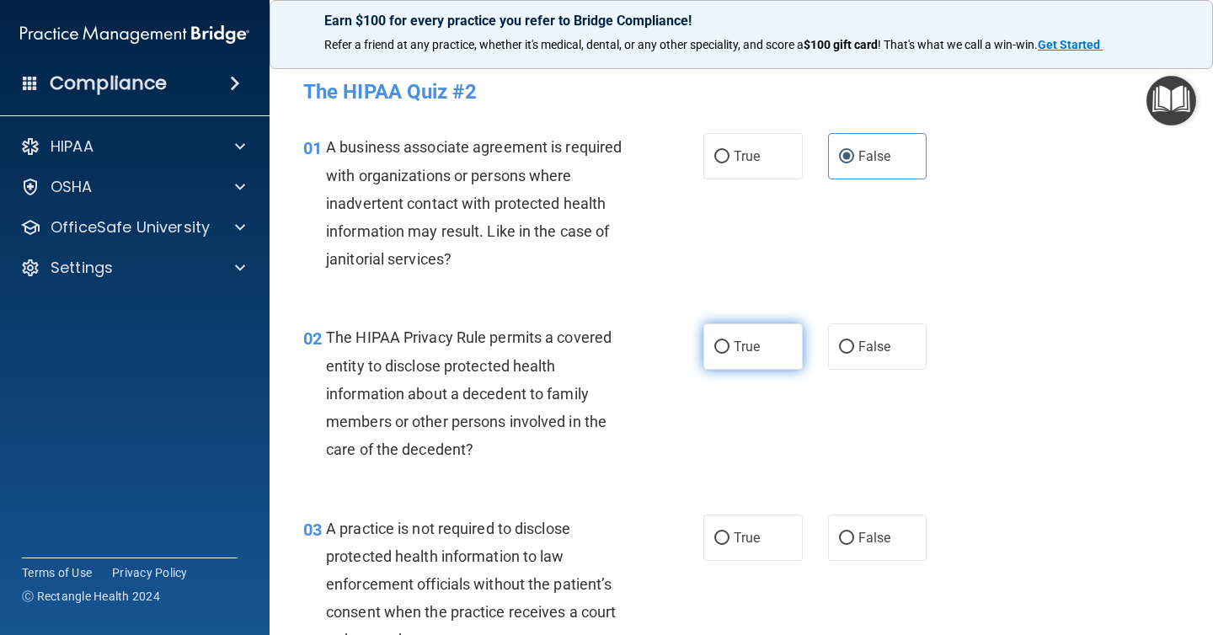
click at [765, 345] on label "True" at bounding box center [752, 346] width 99 height 46
click at [729, 345] on input "True" at bounding box center [721, 347] width 15 height 13
radio input "true"
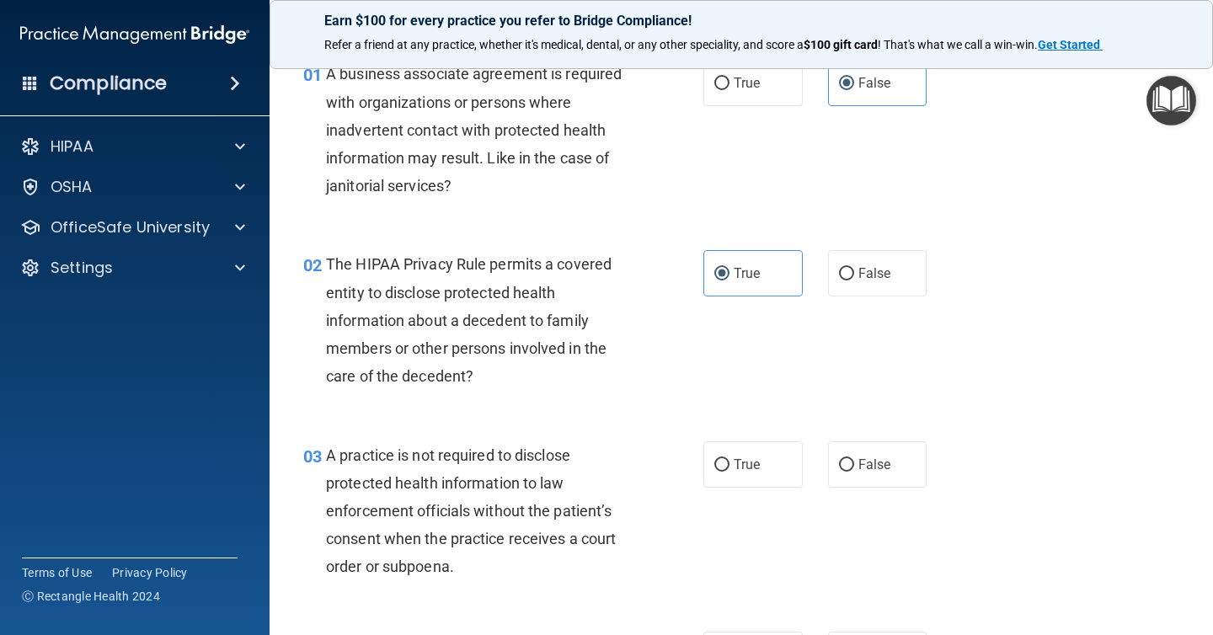
scroll to position [83, 0]
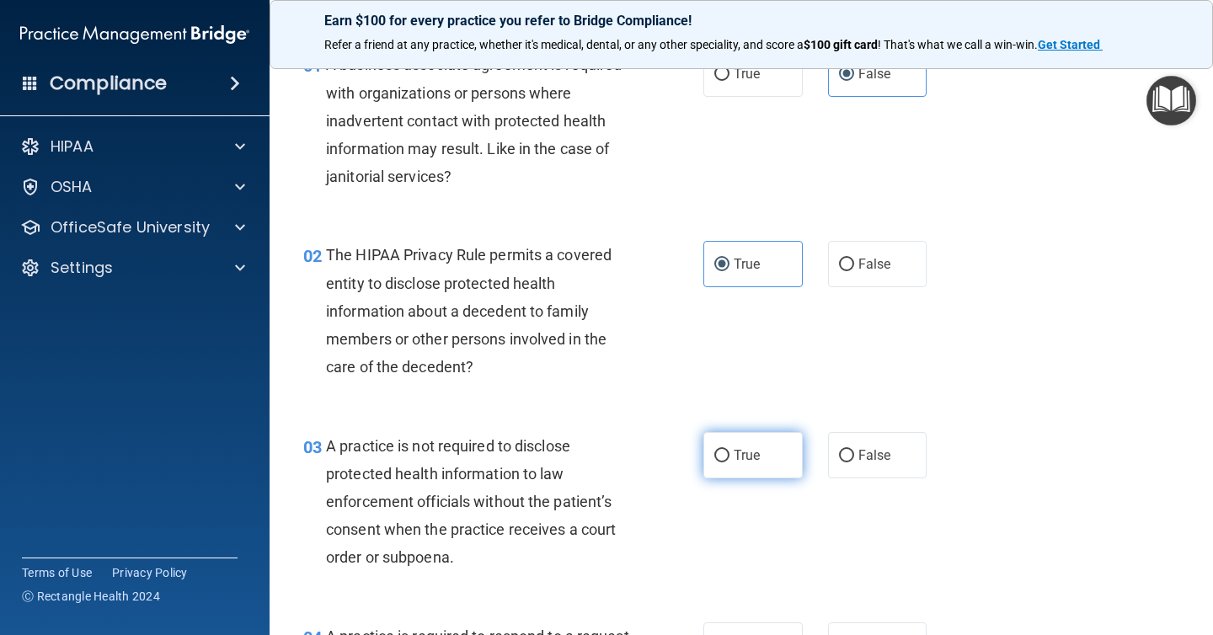
click at [760, 440] on label "True" at bounding box center [752, 455] width 99 height 46
click at [729, 450] on input "True" at bounding box center [721, 456] width 15 height 13
radio input "true"
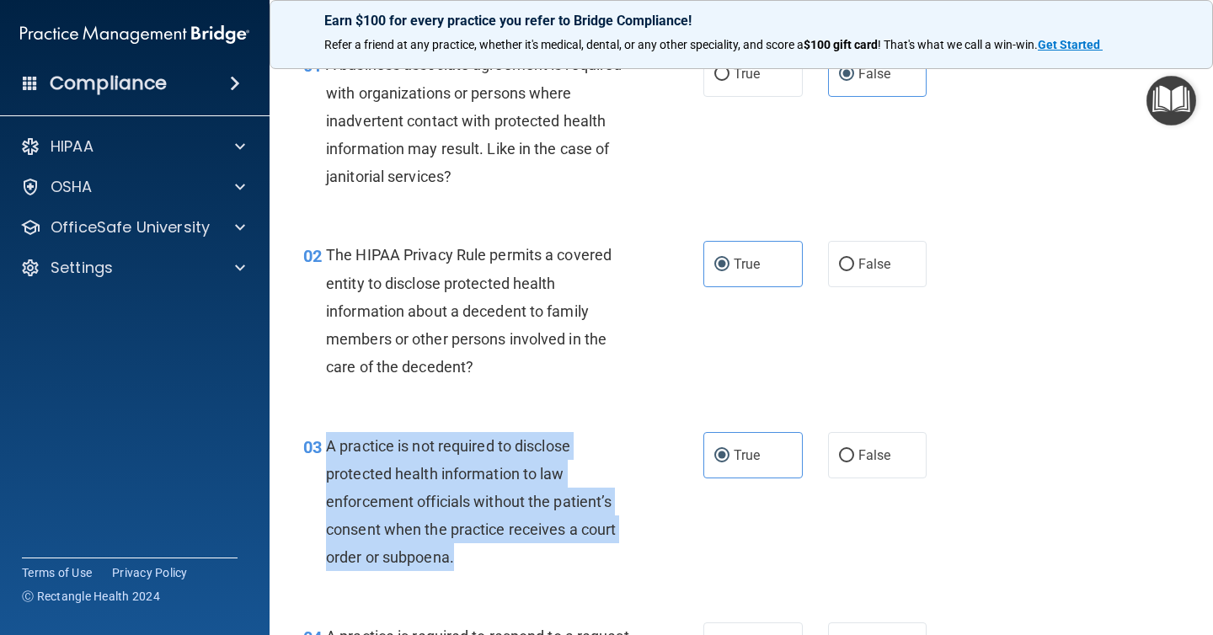
drag, startPoint x: 459, startPoint y: 553, endPoint x: 328, endPoint y: 451, distance: 165.6
click at [328, 451] on div "A practice is not required to disclose protected health information to law enfo…" at bounding box center [485, 502] width 319 height 140
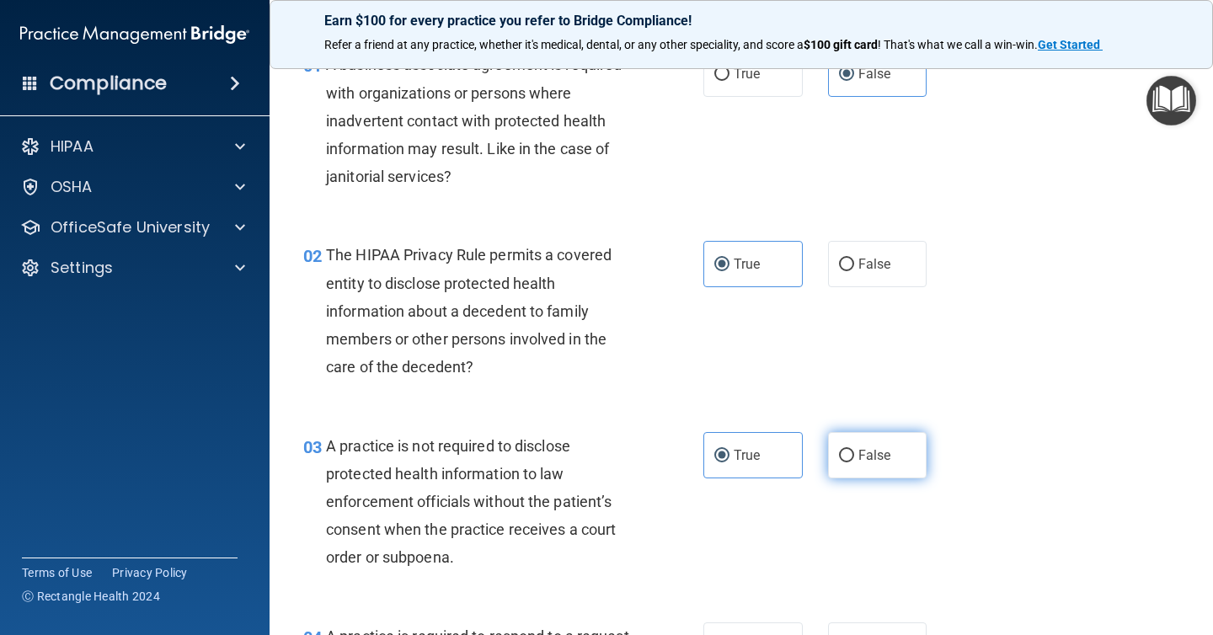
click at [881, 451] on span "False" at bounding box center [874, 455] width 33 height 16
click at [854, 451] on input "False" at bounding box center [846, 456] width 15 height 13
radio input "true"
radio input "false"
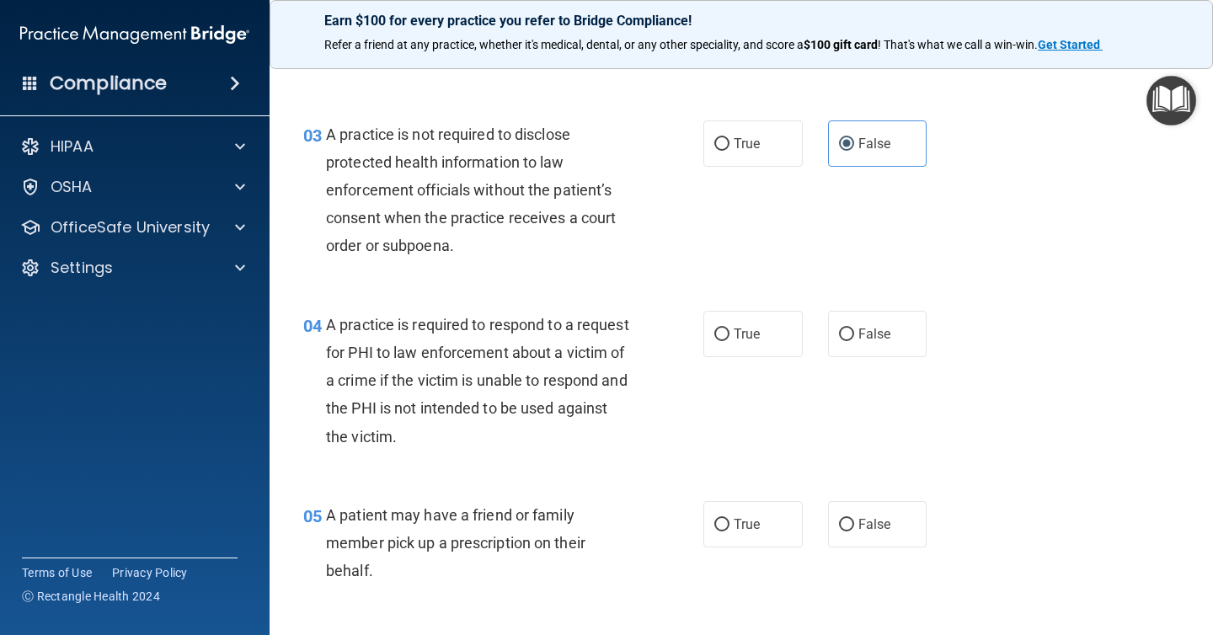
scroll to position [393, 0]
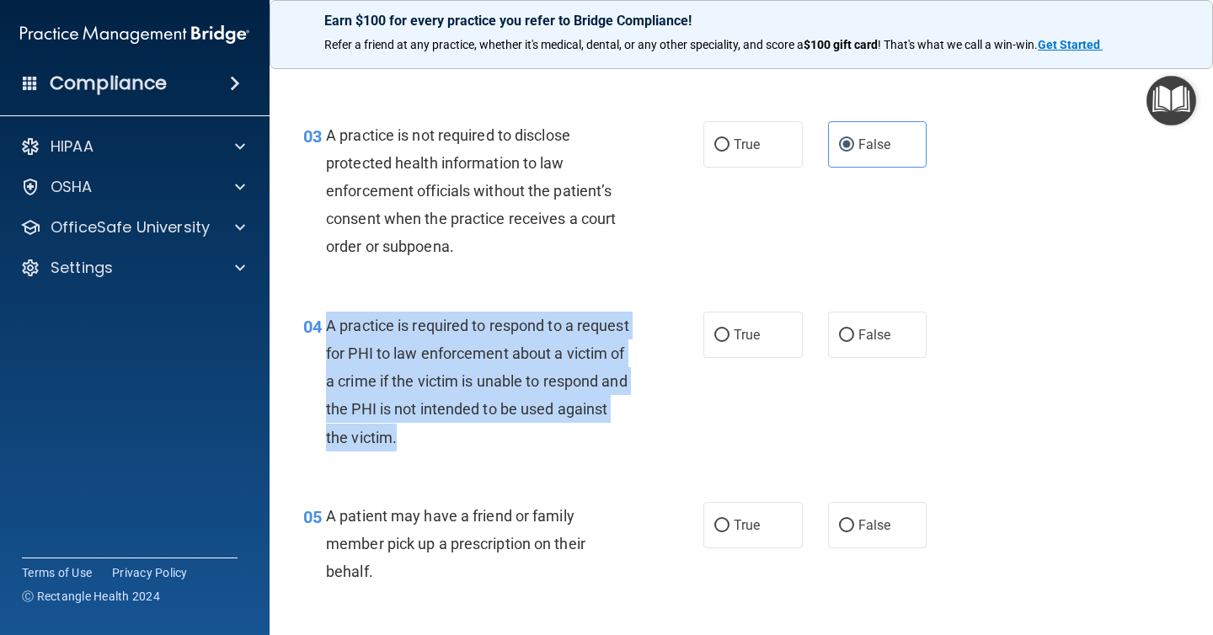
drag, startPoint x: 403, startPoint y: 436, endPoint x: 328, endPoint y: 329, distance: 130.1
click at [328, 329] on div "A practice is required to respond to a request for PHI to law enforcement about…" at bounding box center [485, 382] width 319 height 140
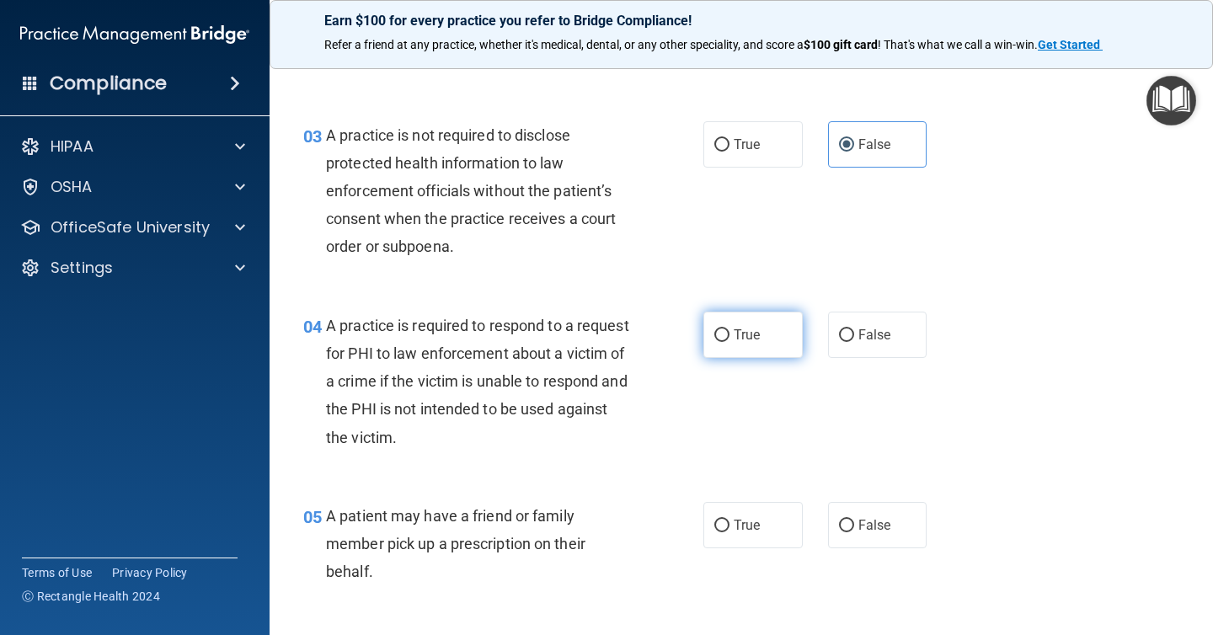
click at [771, 349] on label "True" at bounding box center [752, 335] width 99 height 46
click at [729, 342] on input "True" at bounding box center [721, 335] width 15 height 13
radio input "true"
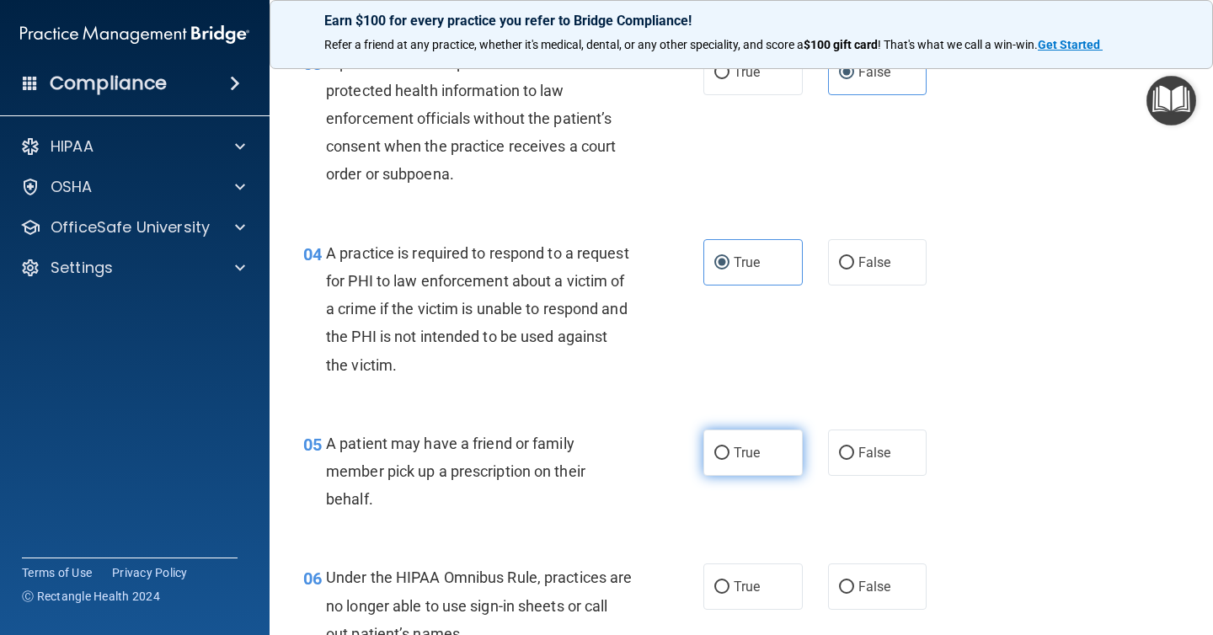
click at [757, 457] on span "True" at bounding box center [747, 453] width 26 height 16
click at [729, 457] on input "True" at bounding box center [721, 453] width 15 height 13
radio input "true"
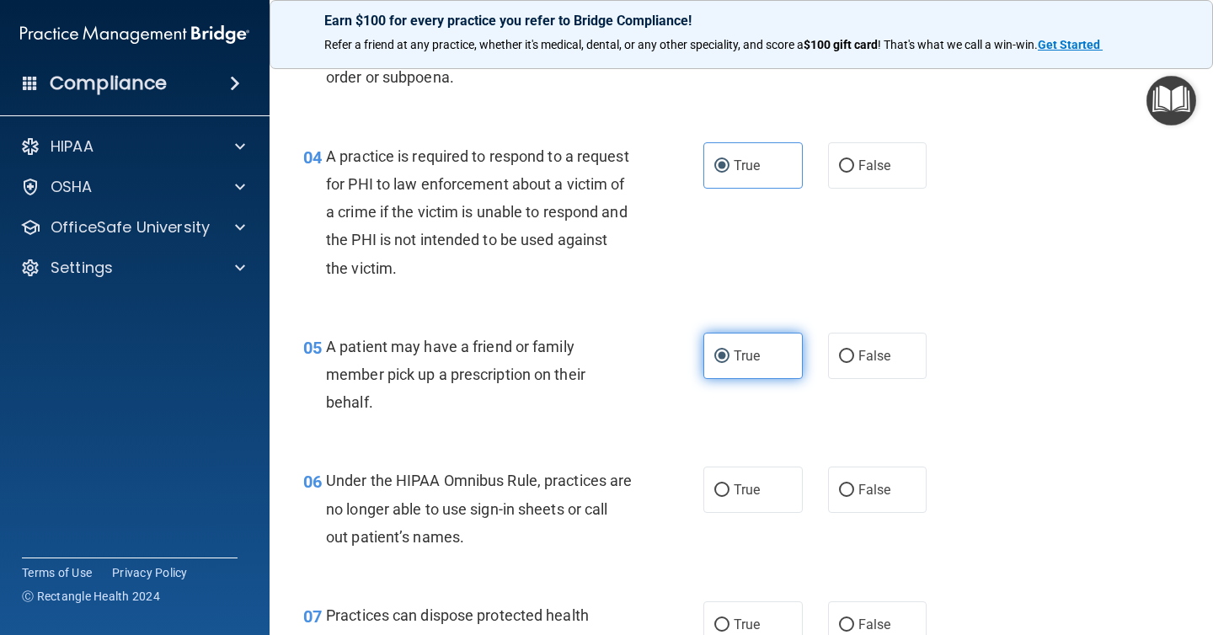
scroll to position [574, 0]
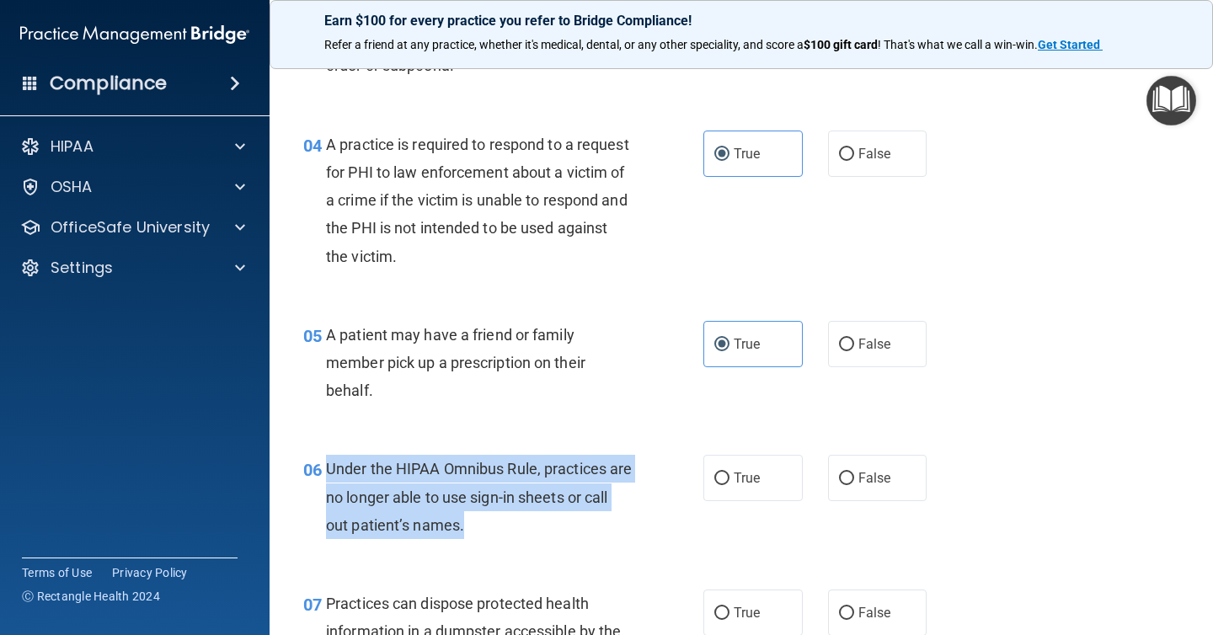
drag, startPoint x: 505, startPoint y: 519, endPoint x: 322, endPoint y: 462, distance: 191.3
click at [322, 462] on div "06 Under the HIPAA Omnibus Rule, practices are no longer able to use sign-in sh…" at bounding box center [503, 501] width 451 height 93
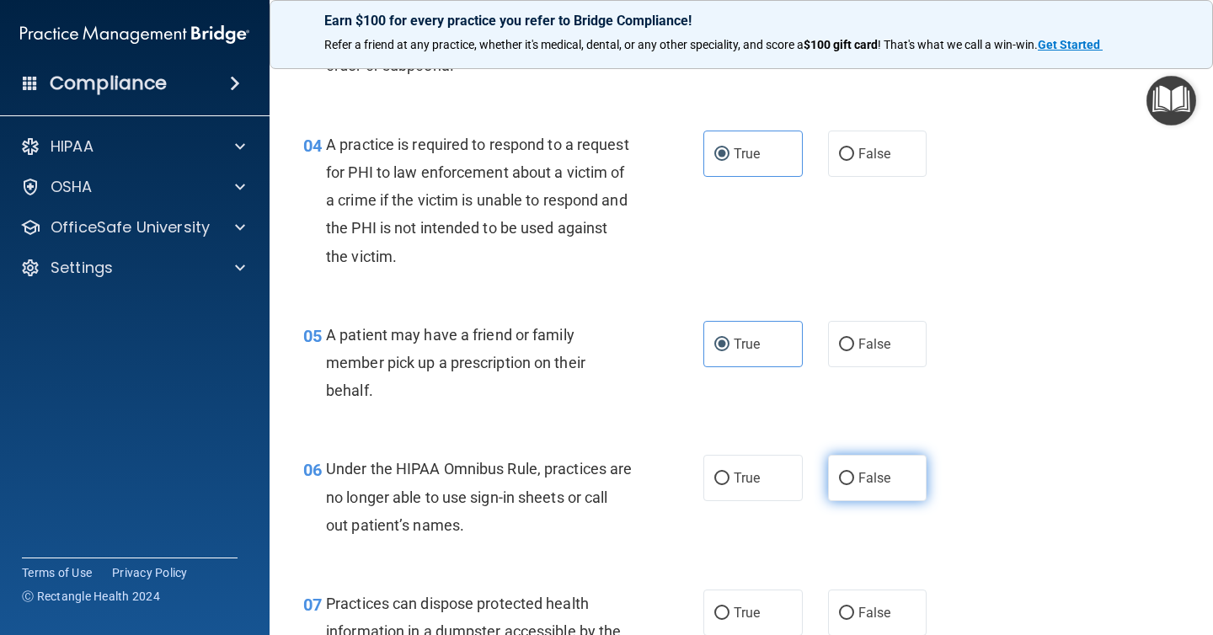
click at [872, 461] on label "False" at bounding box center [877, 478] width 99 height 46
click at [854, 473] on input "False" at bounding box center [846, 479] width 15 height 13
radio input "true"
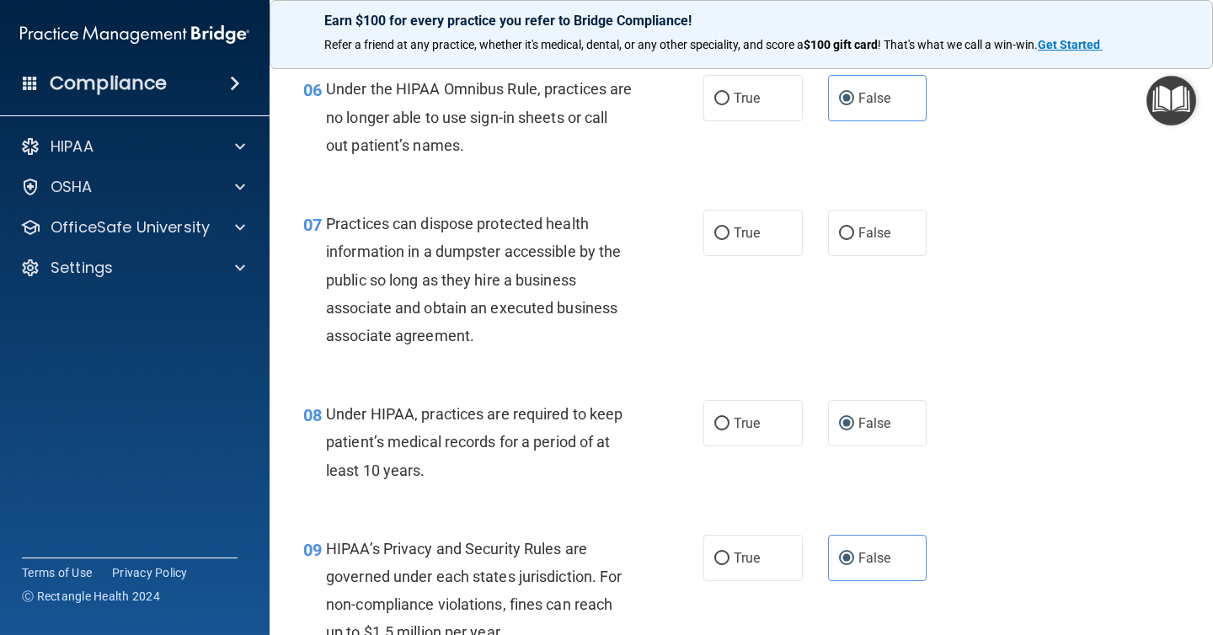
scroll to position [964, 0]
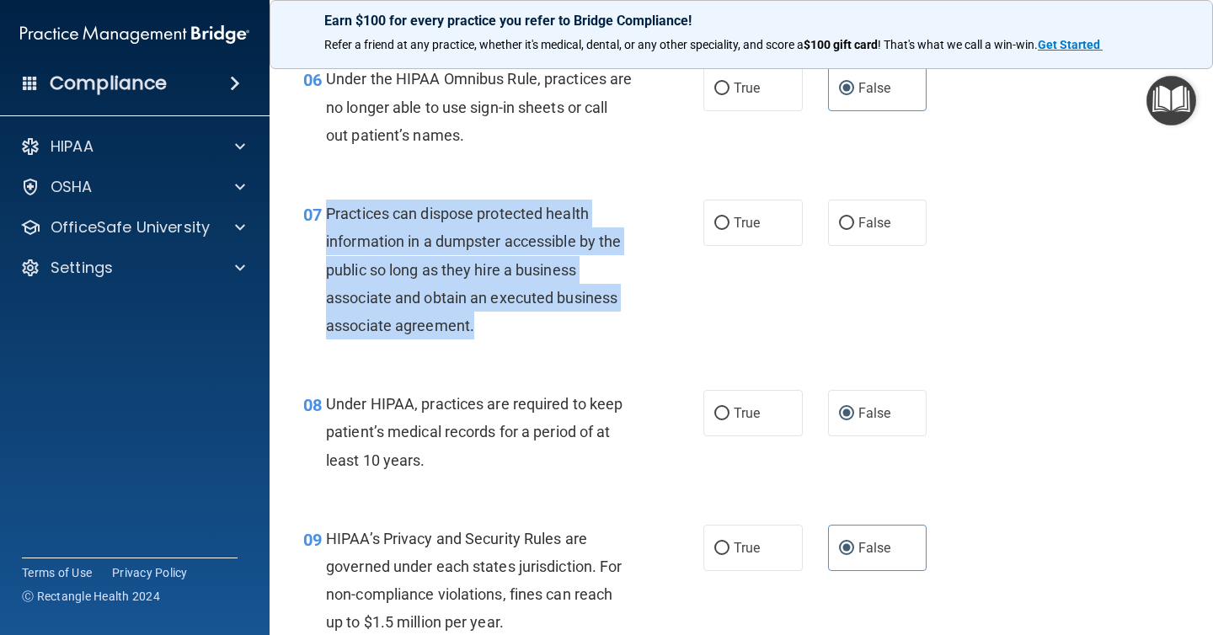
drag, startPoint x: 653, startPoint y: 331, endPoint x: 330, endPoint y: 212, distance: 343.8
click at [330, 212] on div "07 Practices can dispose protected health information in a dumpster accessible …" at bounding box center [503, 274] width 451 height 148
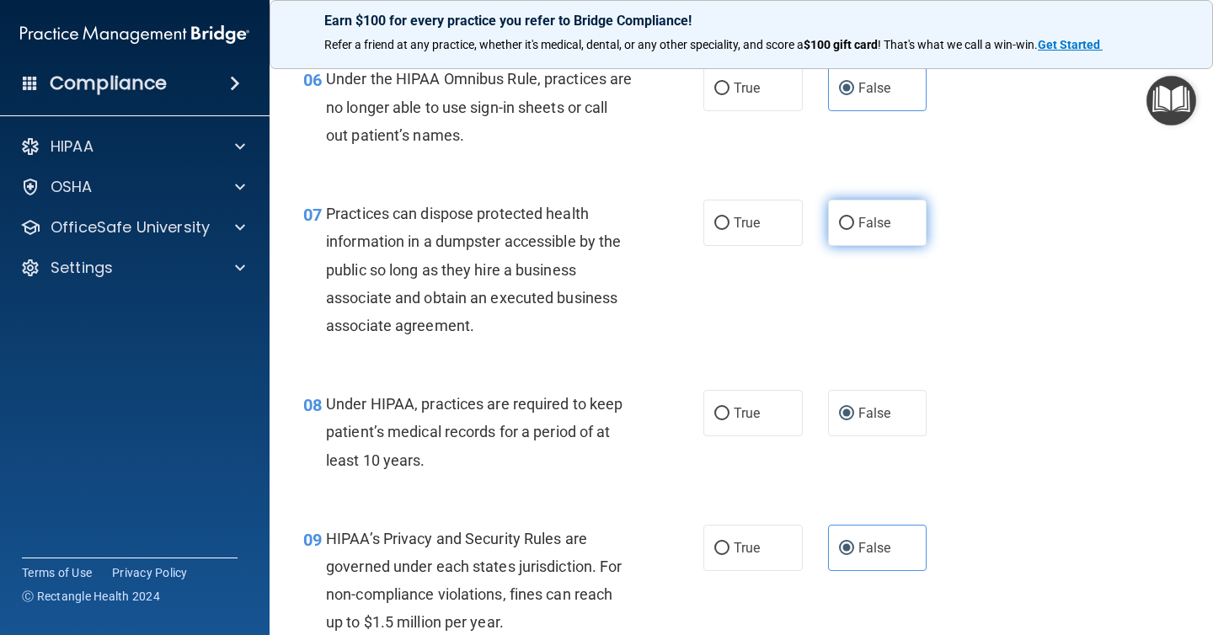
click at [883, 213] on label "False" at bounding box center [877, 223] width 99 height 46
click at [854, 217] on input "False" at bounding box center [846, 223] width 15 height 13
radio input "true"
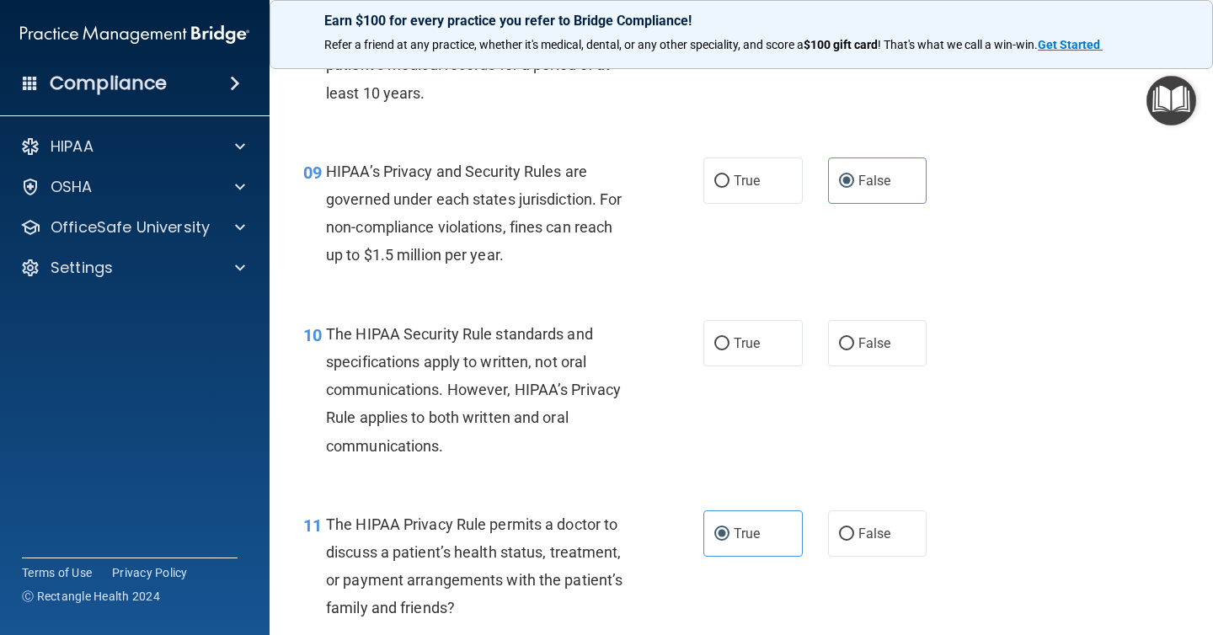
scroll to position [1338, 0]
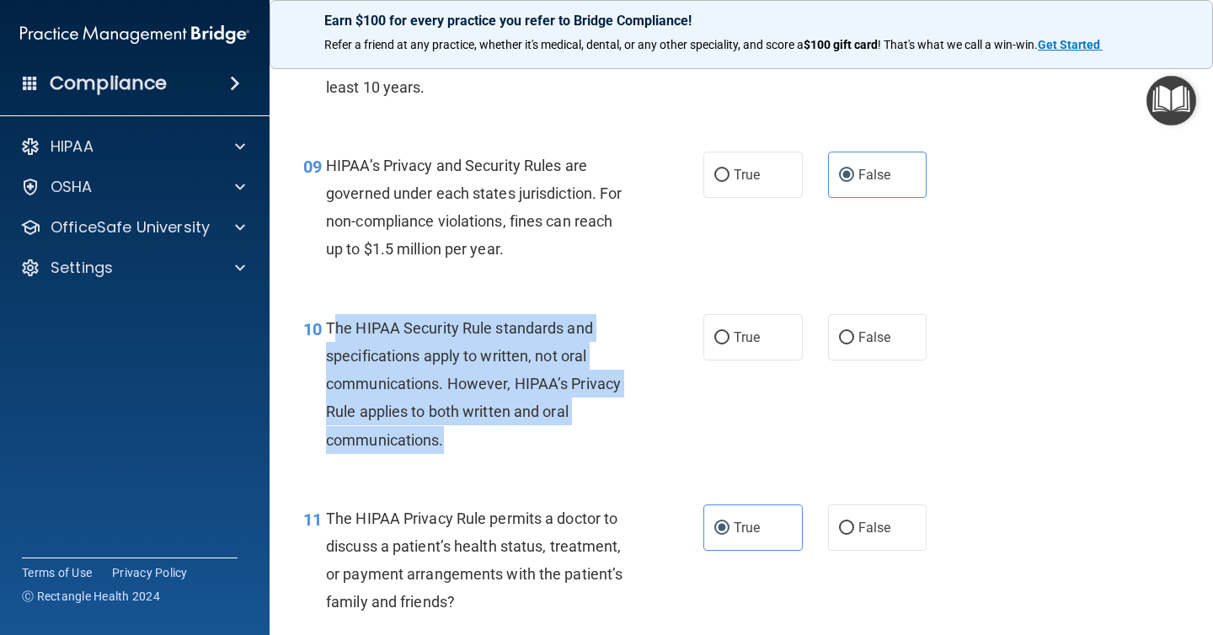
drag, startPoint x: 467, startPoint y: 440, endPoint x: 330, endPoint y: 334, distance: 173.5
click at [330, 334] on div "The HIPAA Security Rule standards and specifications apply to written, not oral…" at bounding box center [485, 384] width 319 height 140
click at [377, 374] on div "The HIPAA Security Rule standards and specifications apply to written, not oral…" at bounding box center [485, 384] width 319 height 140
drag, startPoint x: 462, startPoint y: 453, endPoint x: 323, endPoint y: 335, distance: 181.6
click at [323, 335] on div "10 The HIPAA Security Rule standards and specifications apply to written, not o…" at bounding box center [503, 388] width 451 height 148
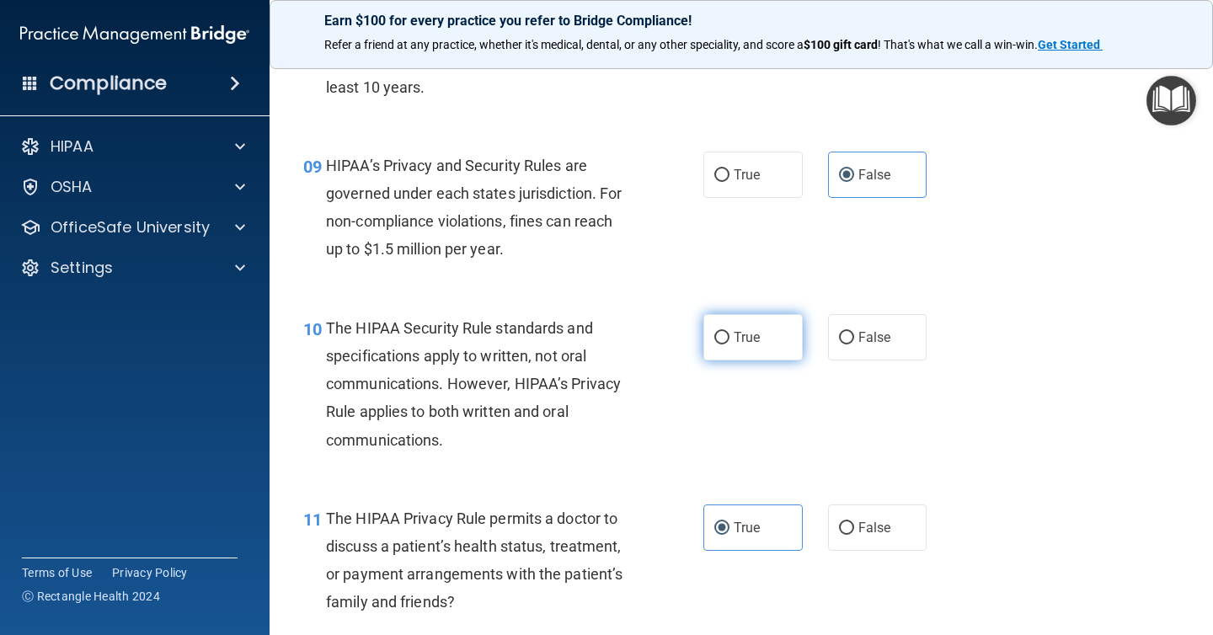
click at [778, 355] on label "True" at bounding box center [752, 337] width 99 height 46
click at [729, 344] on input "True" at bounding box center [721, 338] width 15 height 13
radio input "true"
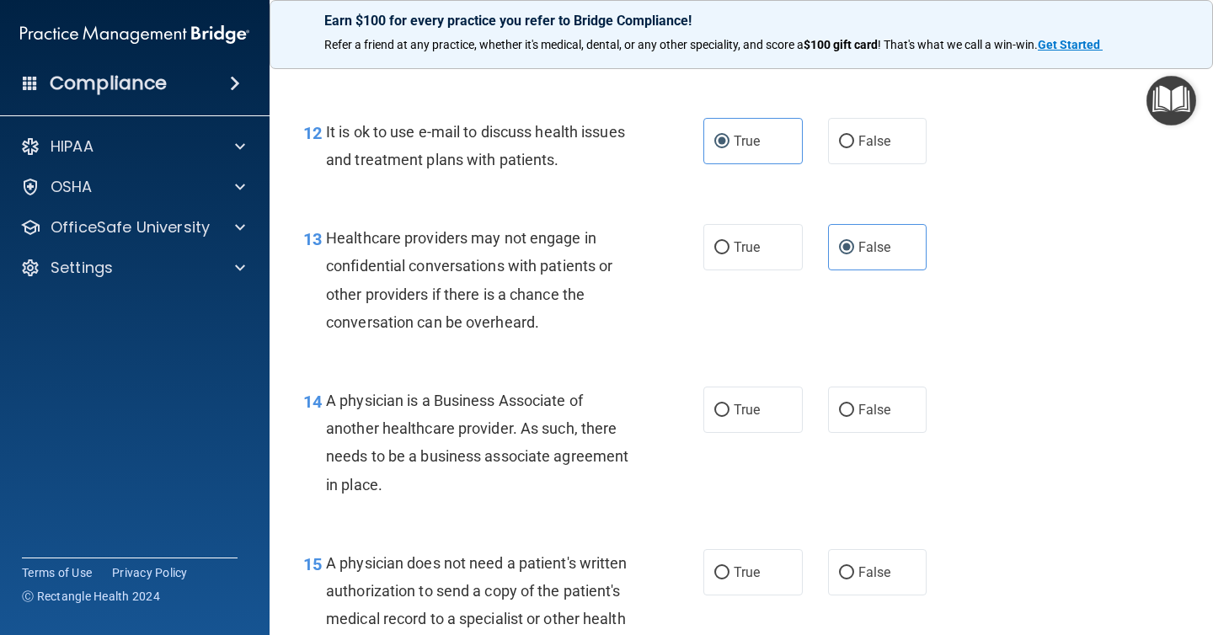
scroll to position [1907, 0]
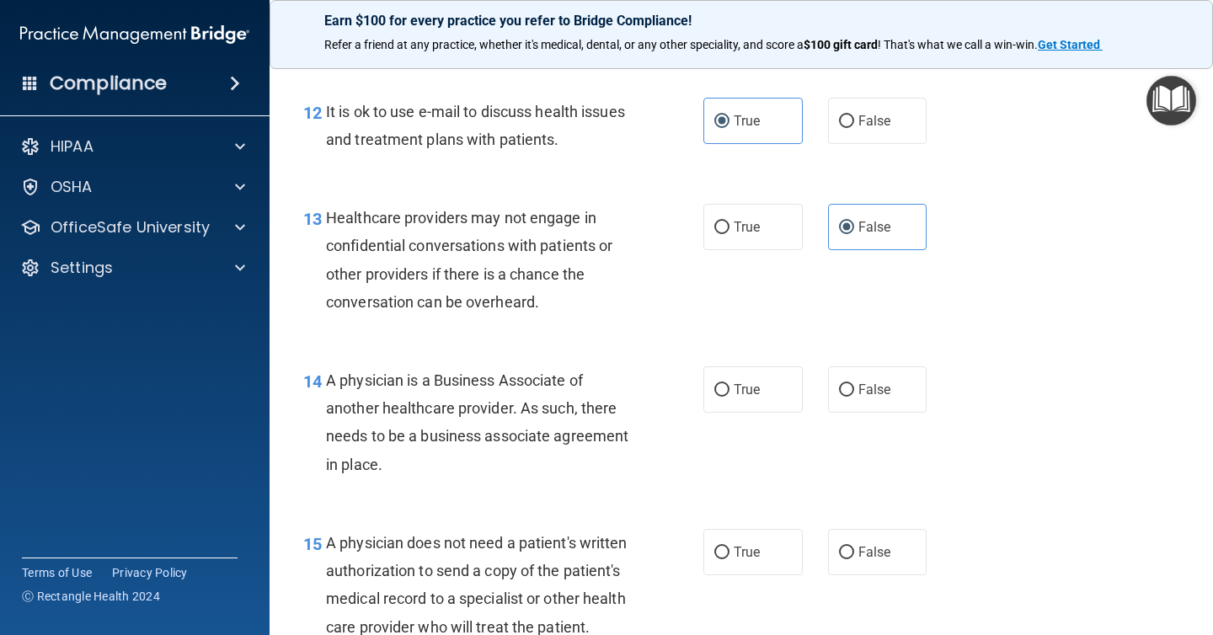
drag, startPoint x: 479, startPoint y: 455, endPoint x: 325, endPoint y: 387, distance: 168.6
click at [325, 387] on div "14 A physician is a Business Associate of another healthcare provider. As such,…" at bounding box center [503, 426] width 451 height 120
click at [884, 366] on label "False" at bounding box center [877, 389] width 99 height 46
click at [854, 384] on input "False" at bounding box center [846, 390] width 15 height 13
radio input "true"
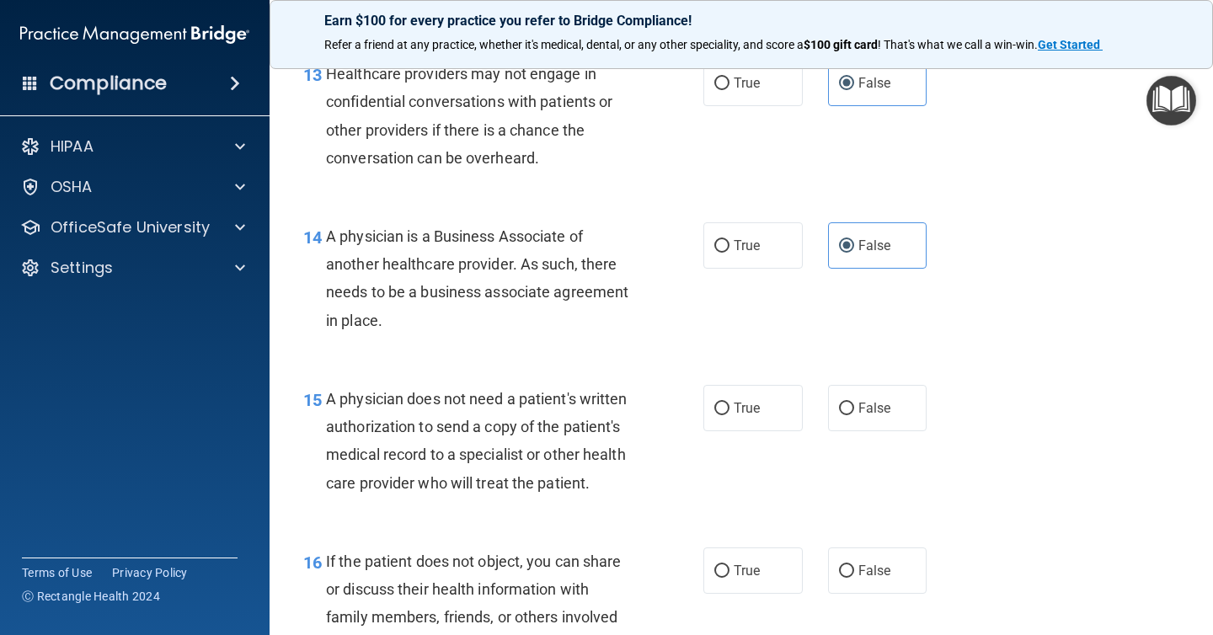
scroll to position [2052, 0]
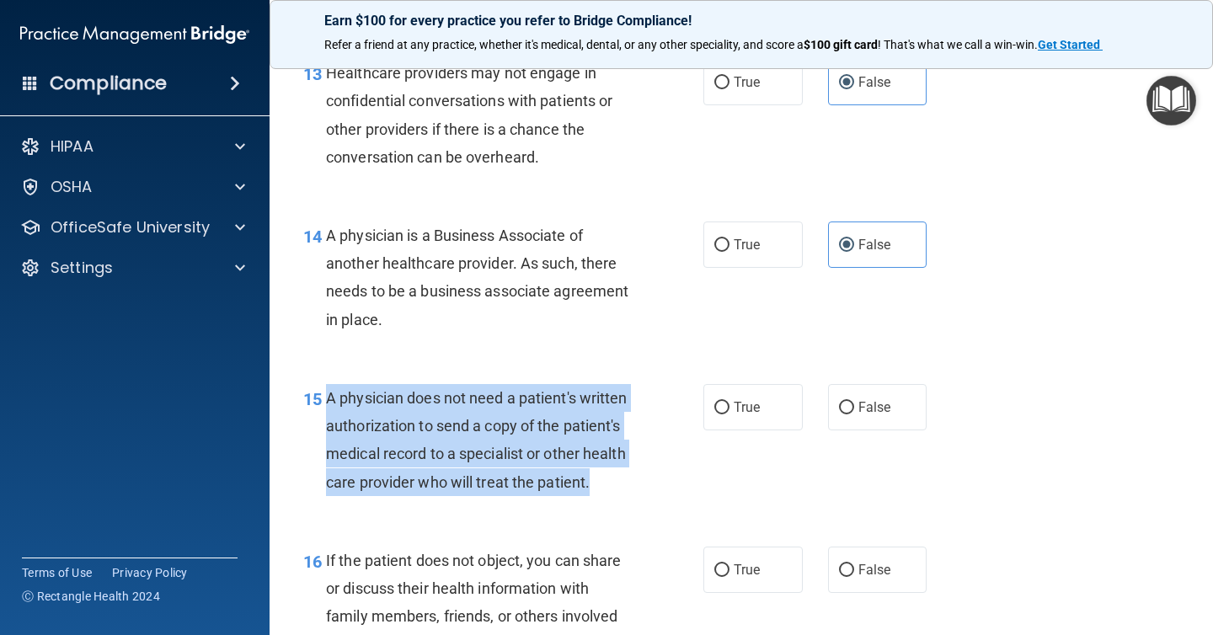
drag, startPoint x: 615, startPoint y: 489, endPoint x: 330, endPoint y: 404, distance: 297.1
click at [330, 404] on div "A physician does not need a patient's written authorization to send a copy of t…" at bounding box center [485, 440] width 319 height 112
click at [757, 414] on span "True" at bounding box center [747, 407] width 26 height 16
click at [729, 414] on input "True" at bounding box center [721, 408] width 15 height 13
radio input "true"
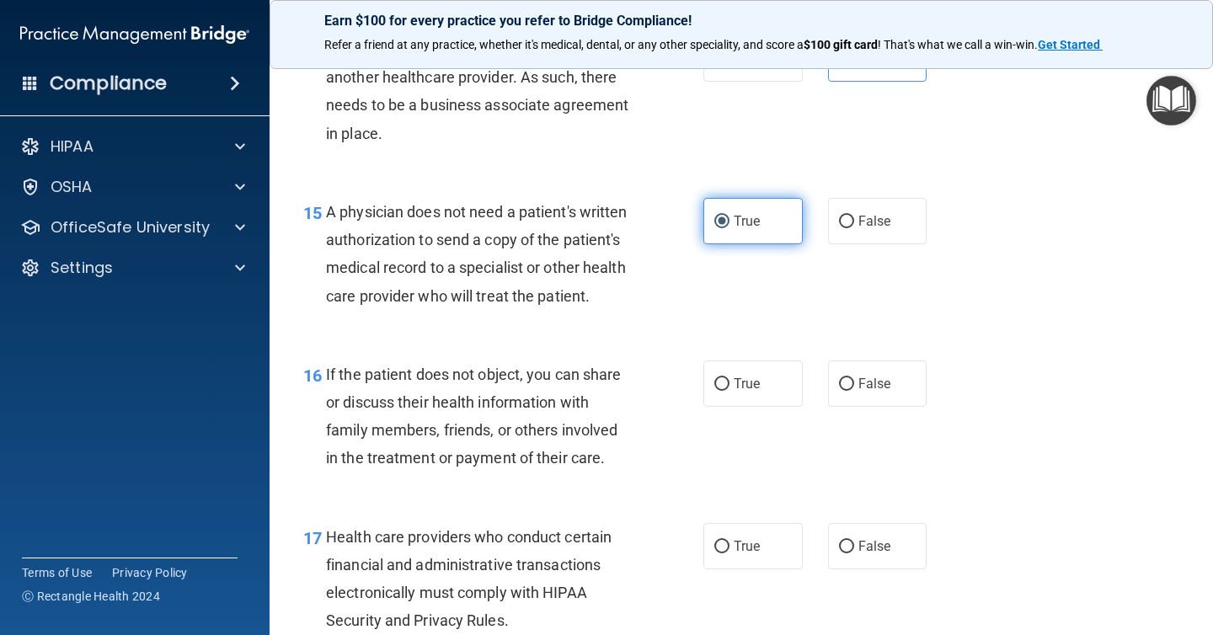
scroll to position [2242, 0]
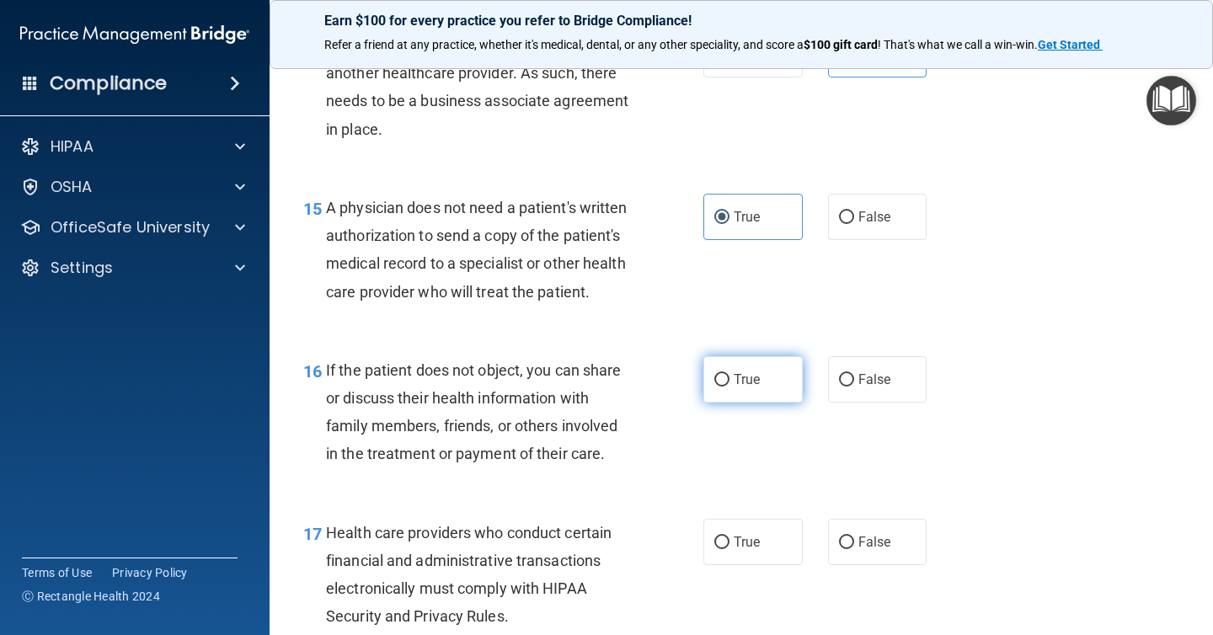
click at [752, 390] on label "True" at bounding box center [752, 379] width 99 height 46
click at [729, 387] on input "True" at bounding box center [721, 380] width 15 height 13
radio input "true"
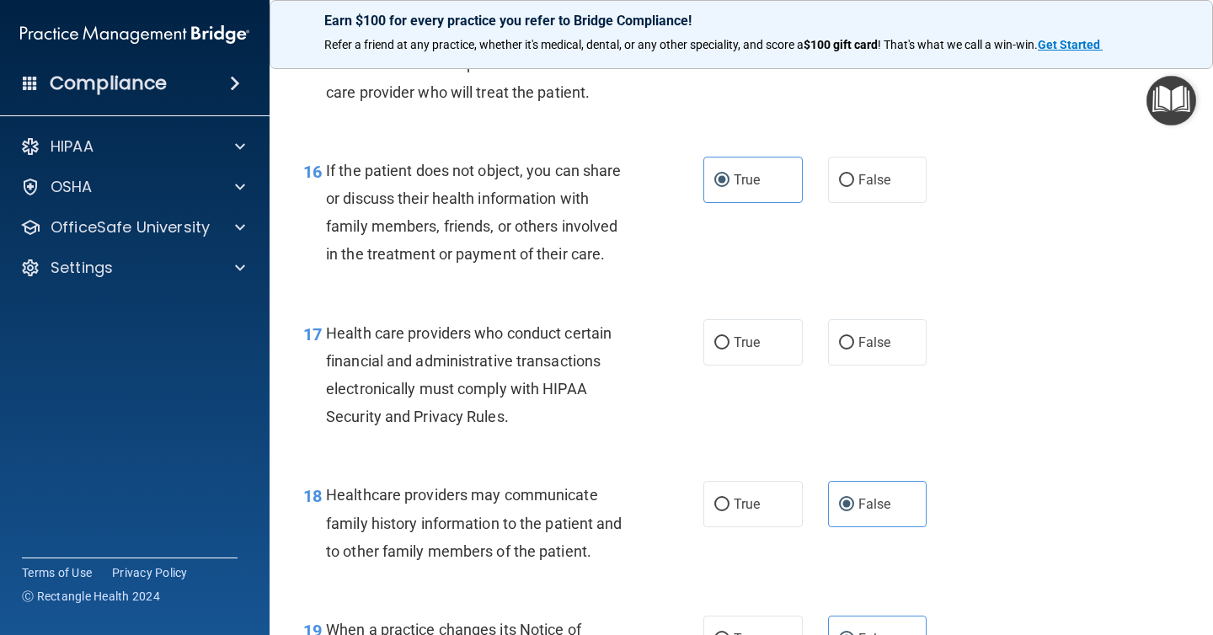
scroll to position [2448, 0]
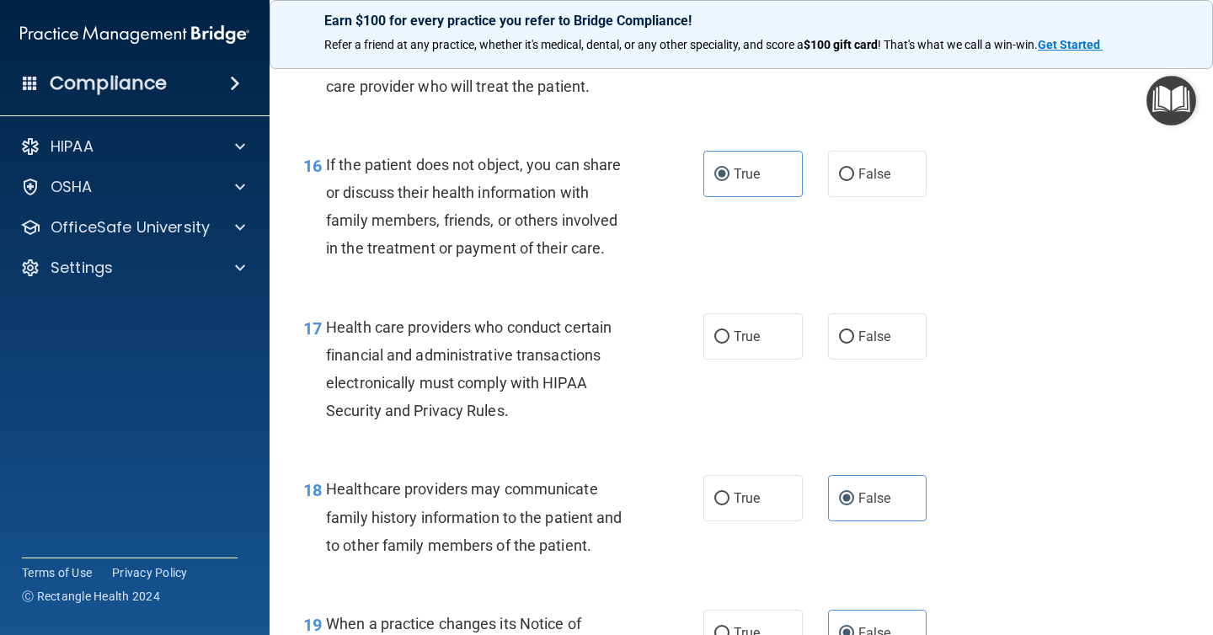
click at [716, 366] on div "17 Health care providers who conduct certain financial and administrative trans…" at bounding box center [503, 373] width 451 height 120
click at [733, 345] on label "True" at bounding box center [752, 336] width 99 height 46
click at [729, 344] on input "True" at bounding box center [721, 337] width 15 height 13
radio input "true"
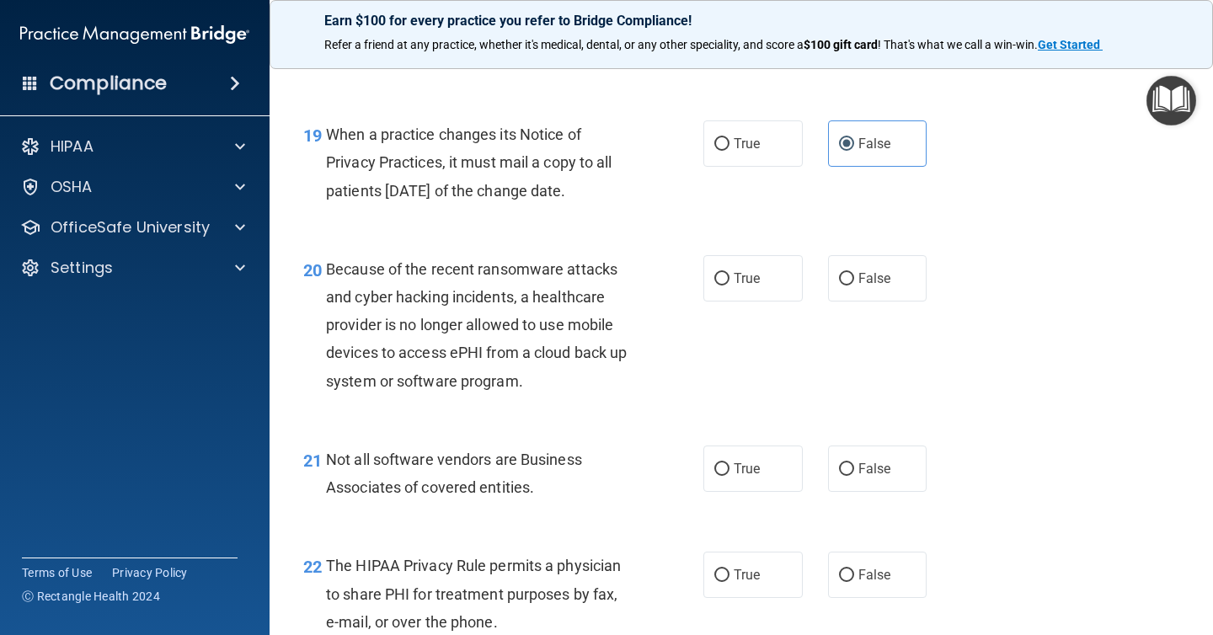
scroll to position [2939, 0]
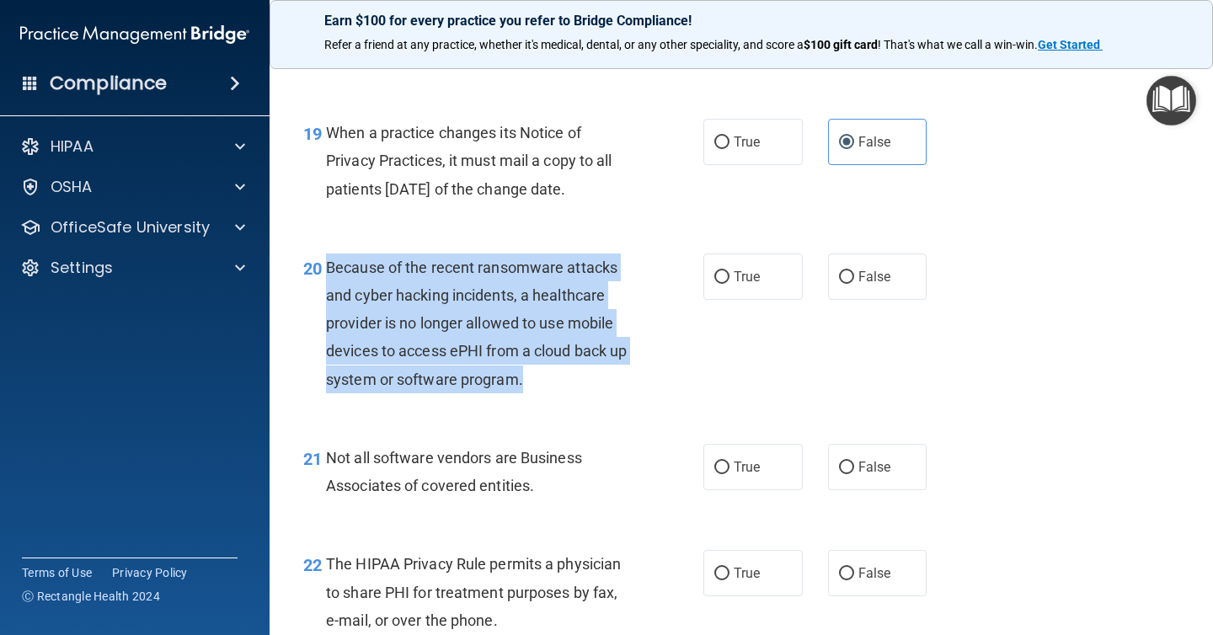
drag, startPoint x: 547, startPoint y: 393, endPoint x: 328, endPoint y: 273, distance: 250.7
click at [328, 273] on div "Because of the recent ransomware attacks and cyber hacking incidents, a healthc…" at bounding box center [485, 324] width 319 height 140
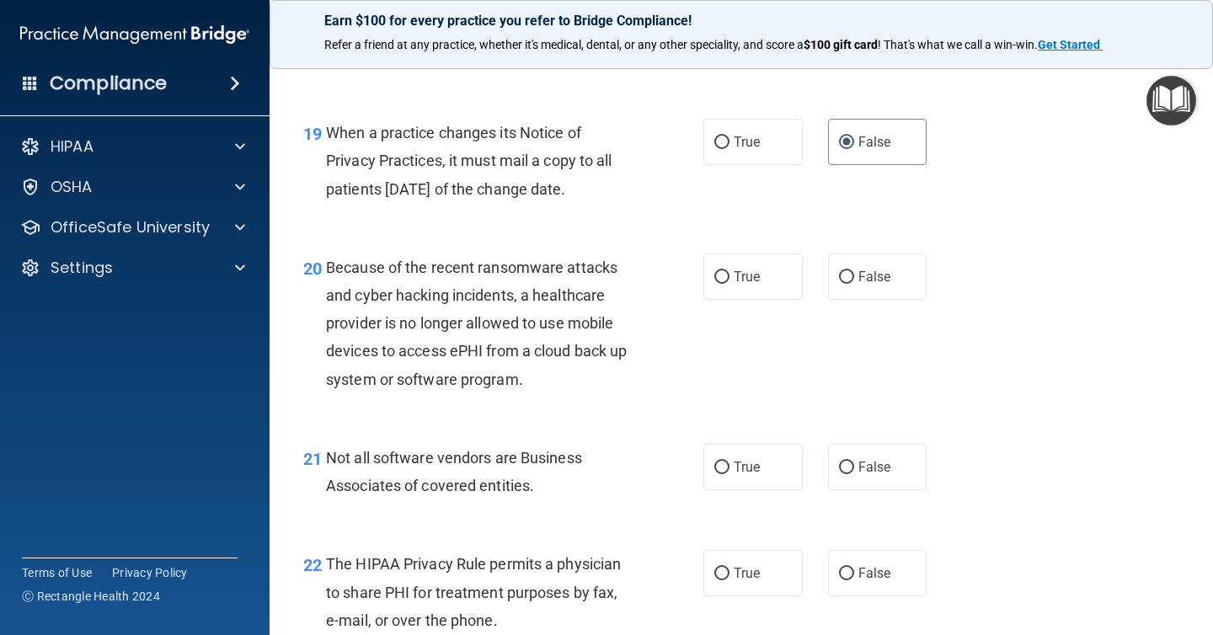
click at [766, 235] on div "20 Because of the recent ransomware attacks and cyber hacking incidents, a heal…" at bounding box center [741, 327] width 901 height 190
click at [752, 287] on label "True" at bounding box center [752, 277] width 99 height 46
click at [729, 284] on input "True" at bounding box center [721, 277] width 15 height 13
radio input "true"
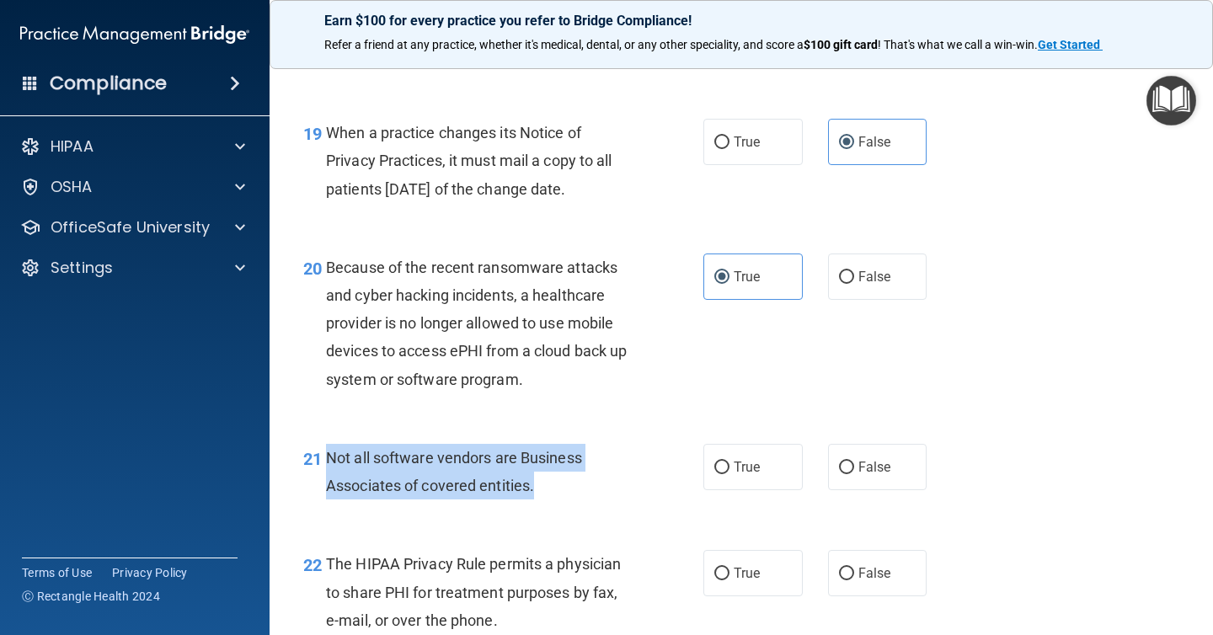
drag, startPoint x: 579, startPoint y: 483, endPoint x: 325, endPoint y: 467, distance: 254.9
click at [325, 467] on div "21 Not all software vendors are Business Associates of covered entities." at bounding box center [503, 476] width 451 height 64
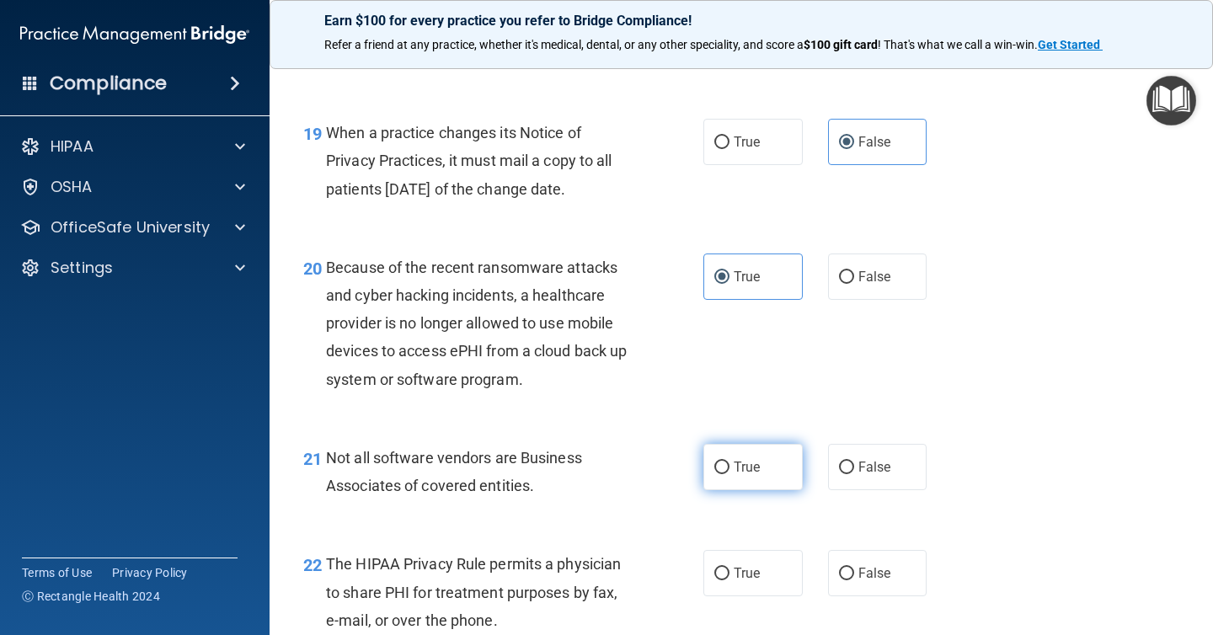
click at [712, 471] on label "True" at bounding box center [752, 467] width 99 height 46
click at [714, 471] on input "True" at bounding box center [721, 468] width 15 height 13
radio input "true"
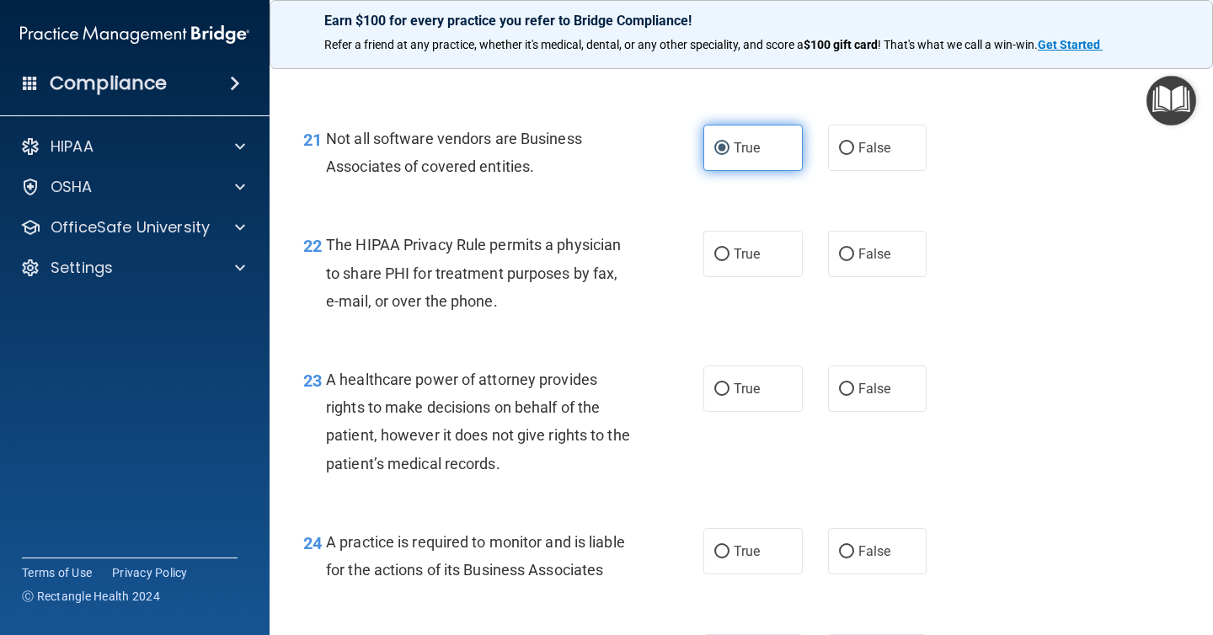
scroll to position [3262, 0]
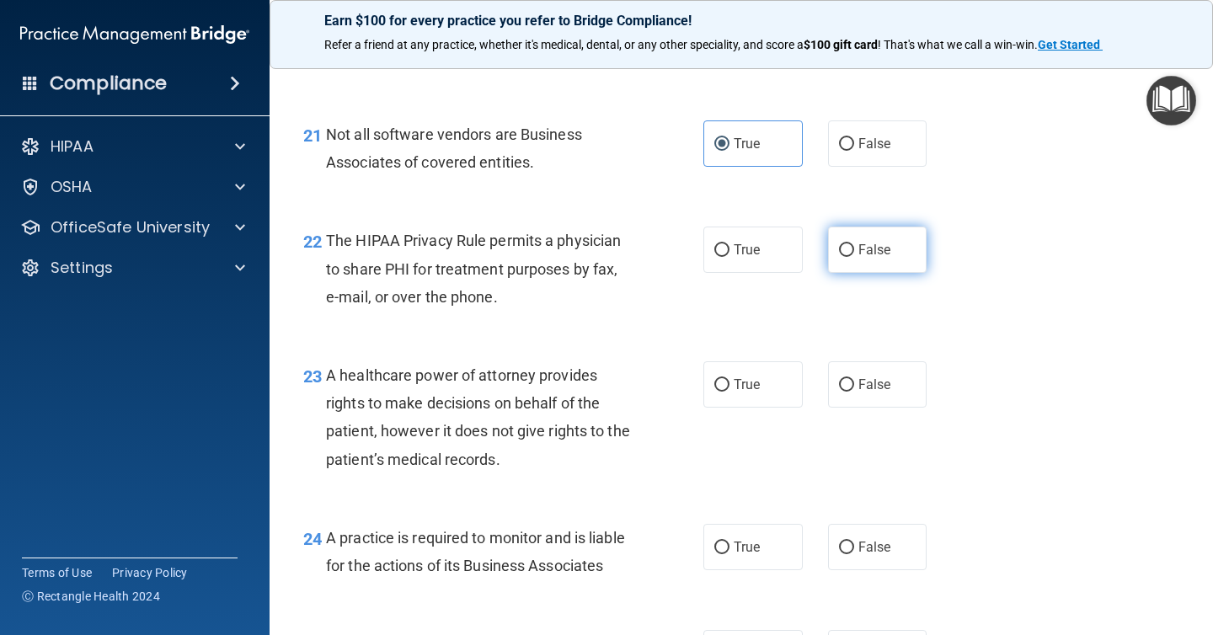
click at [885, 270] on label "False" at bounding box center [877, 250] width 99 height 46
click at [854, 257] on input "False" at bounding box center [846, 250] width 15 height 13
radio input "true"
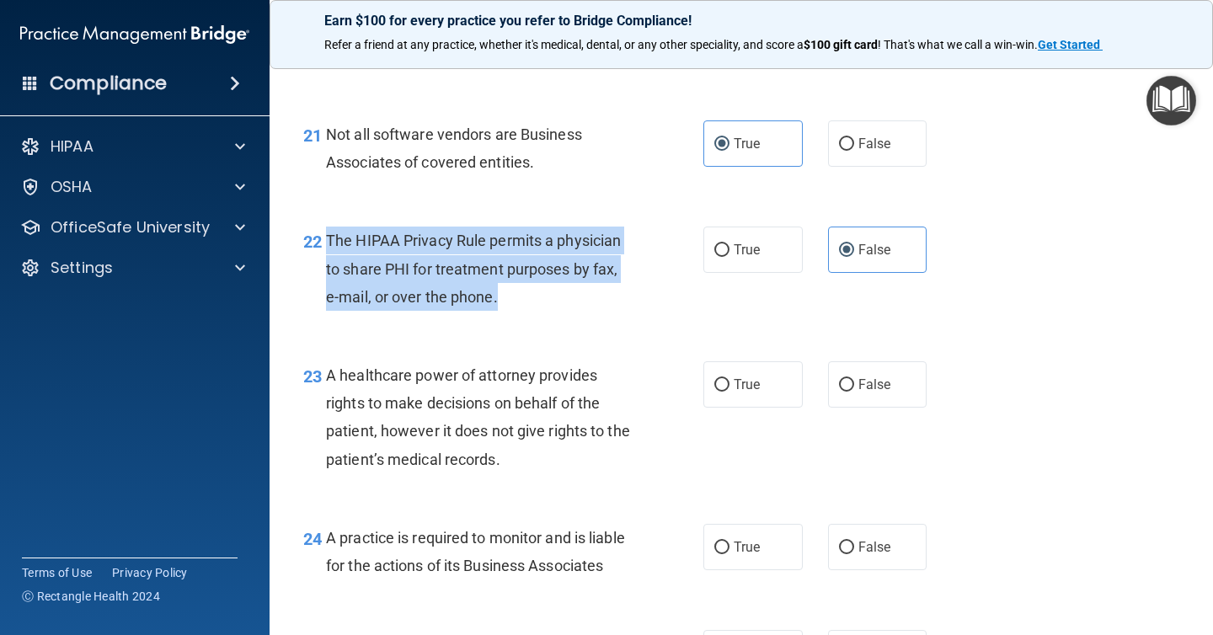
drag, startPoint x: 546, startPoint y: 299, endPoint x: 327, endPoint y: 248, distance: 224.9
click at [327, 248] on div "The HIPAA Privacy Rule permits a physician to share PHI for treatment purposes …" at bounding box center [485, 269] width 319 height 84
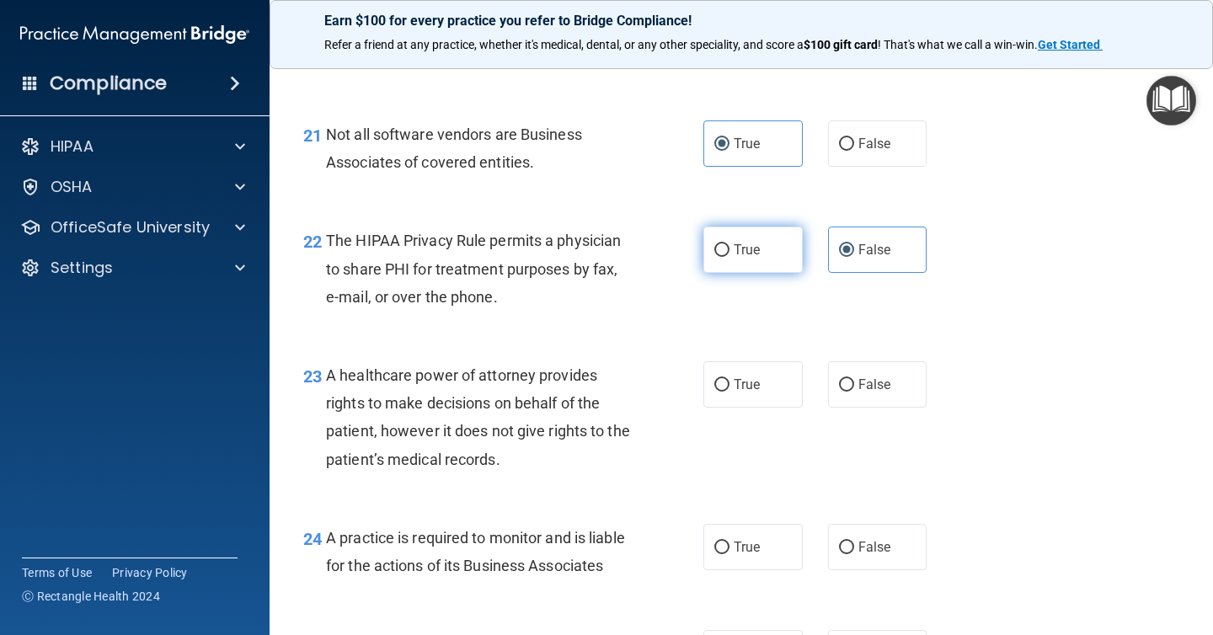
click at [802, 246] on label "True" at bounding box center [752, 250] width 99 height 46
click at [729, 246] on input "True" at bounding box center [721, 250] width 15 height 13
radio input "true"
radio input "false"
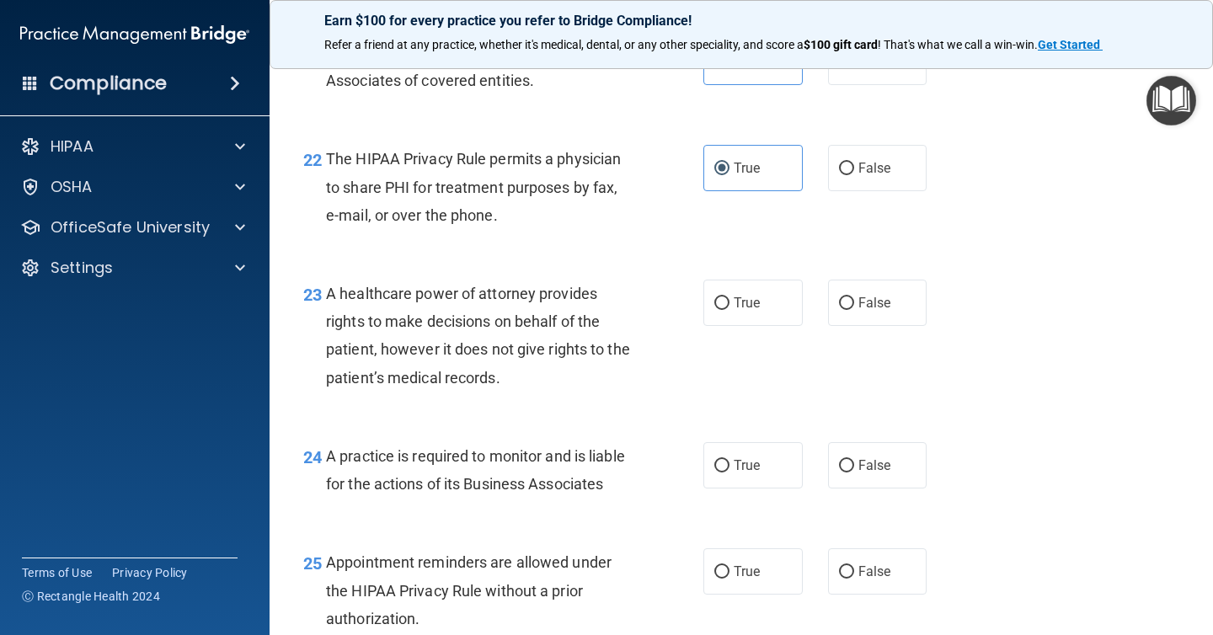
scroll to position [3351, 0]
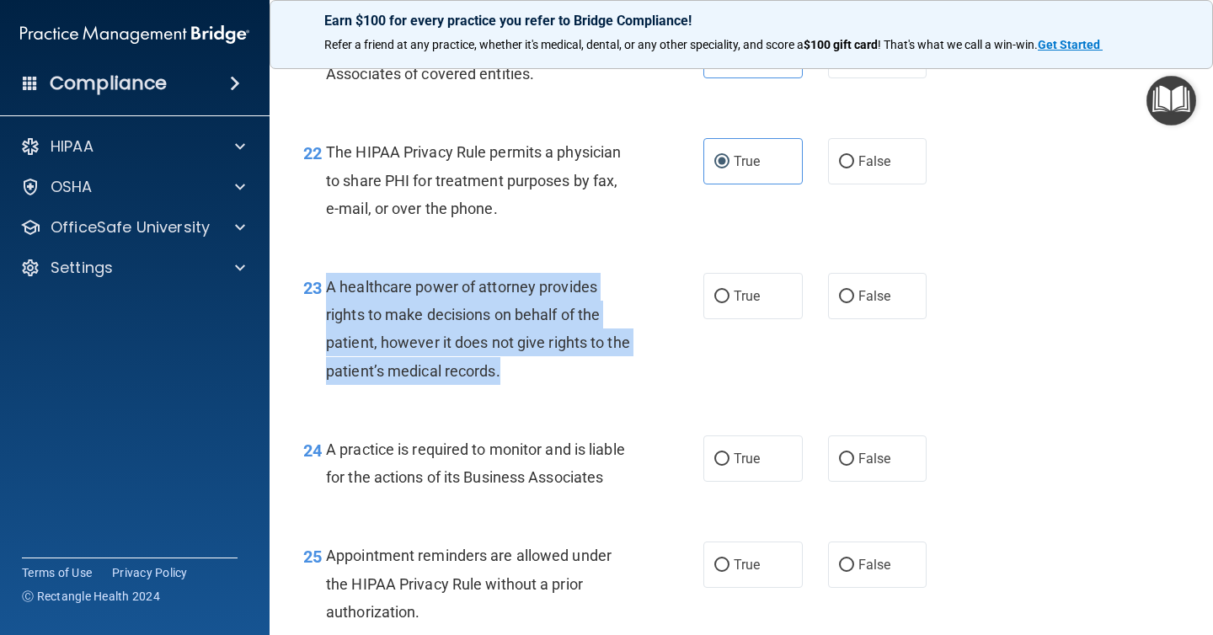
drag, startPoint x: 529, startPoint y: 389, endPoint x: 329, endPoint y: 293, distance: 221.5
click at [329, 293] on div "23 A healthcare power of attorney provides rights to make decisions on behalf o…" at bounding box center [503, 333] width 451 height 120
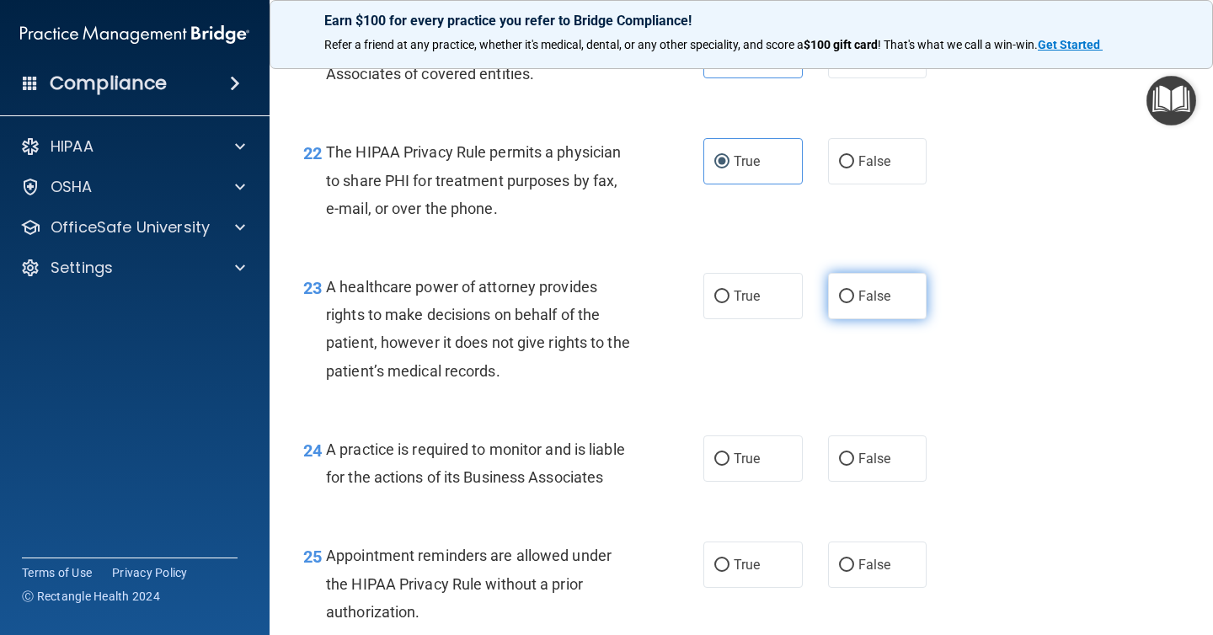
click at [858, 304] on label "False" at bounding box center [877, 296] width 99 height 46
click at [854, 303] on input "False" at bounding box center [846, 297] width 15 height 13
radio input "true"
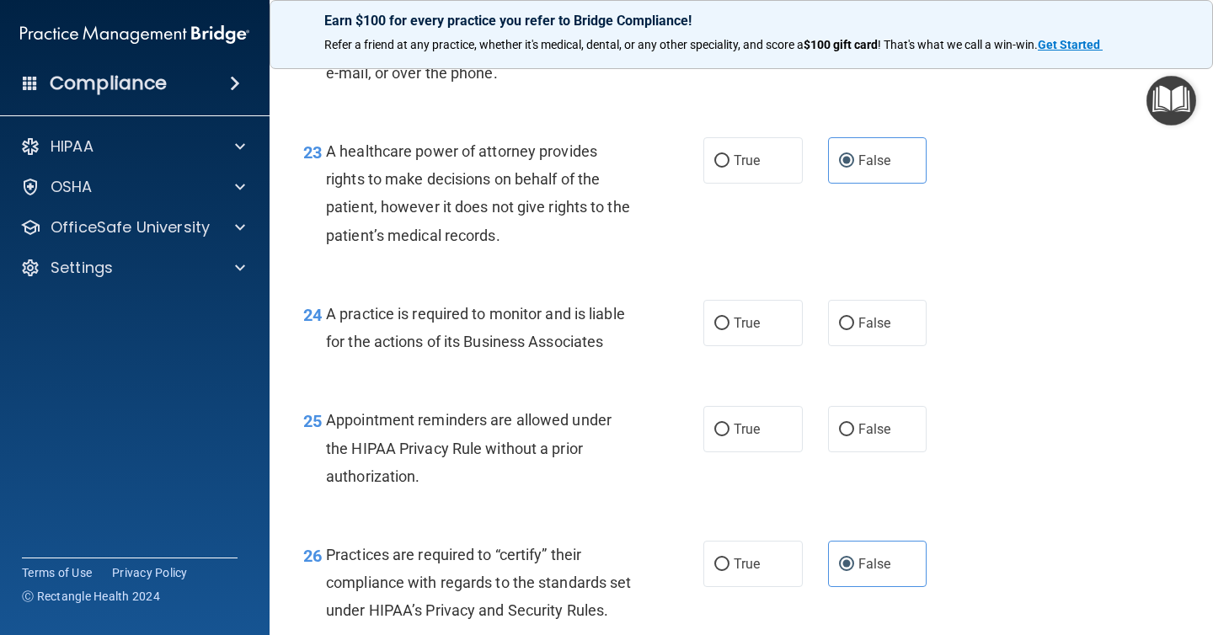
scroll to position [3489, 0]
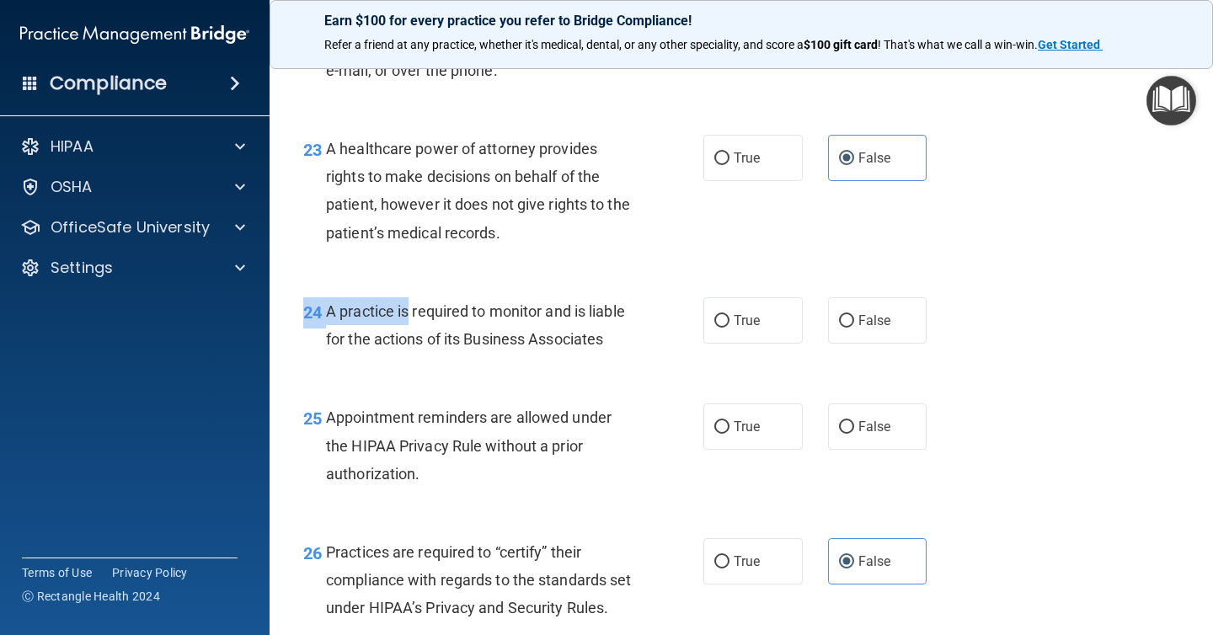
drag, startPoint x: 638, startPoint y: 365, endPoint x: 409, endPoint y: 319, distance: 233.6
click at [409, 319] on div "24 A practice is required to monitor and is liable for the actions of its Busin…" at bounding box center [741, 329] width 901 height 106
click at [437, 335] on span "A practice is required to monitor and is liable for the actions of its Business…" at bounding box center [475, 324] width 299 height 45
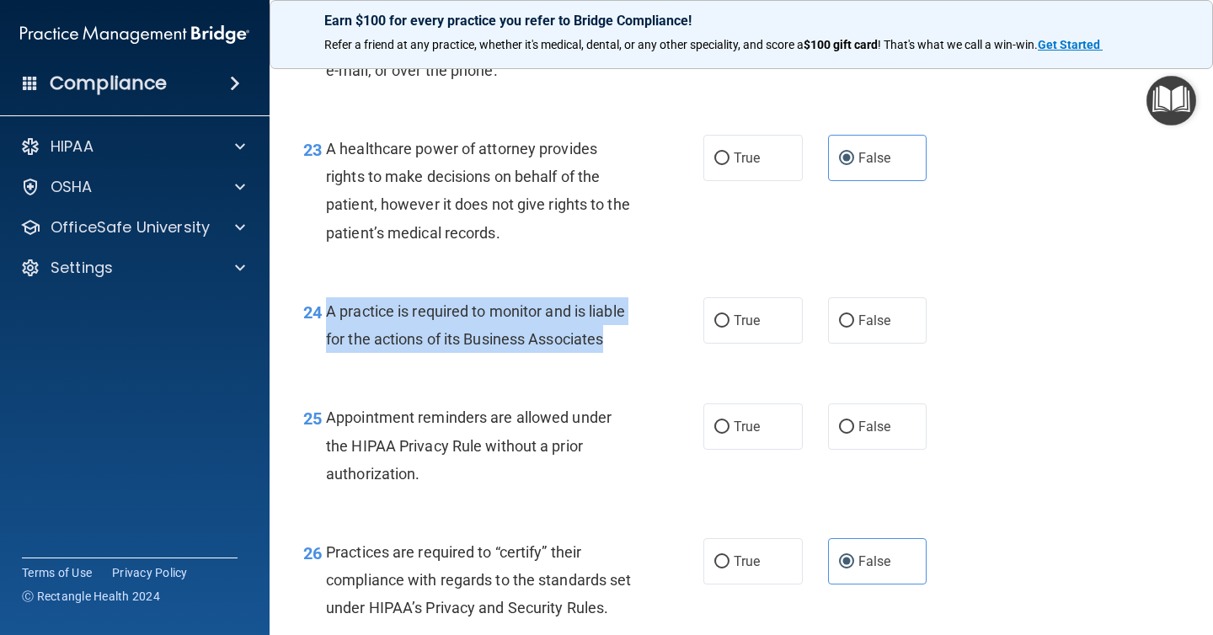
drag, startPoint x: 642, startPoint y: 344, endPoint x: 325, endPoint y: 314, distance: 318.1
click at [325, 314] on div "24 A practice is required to monitor and is liable for the actions of its Busin…" at bounding box center [503, 329] width 451 height 64
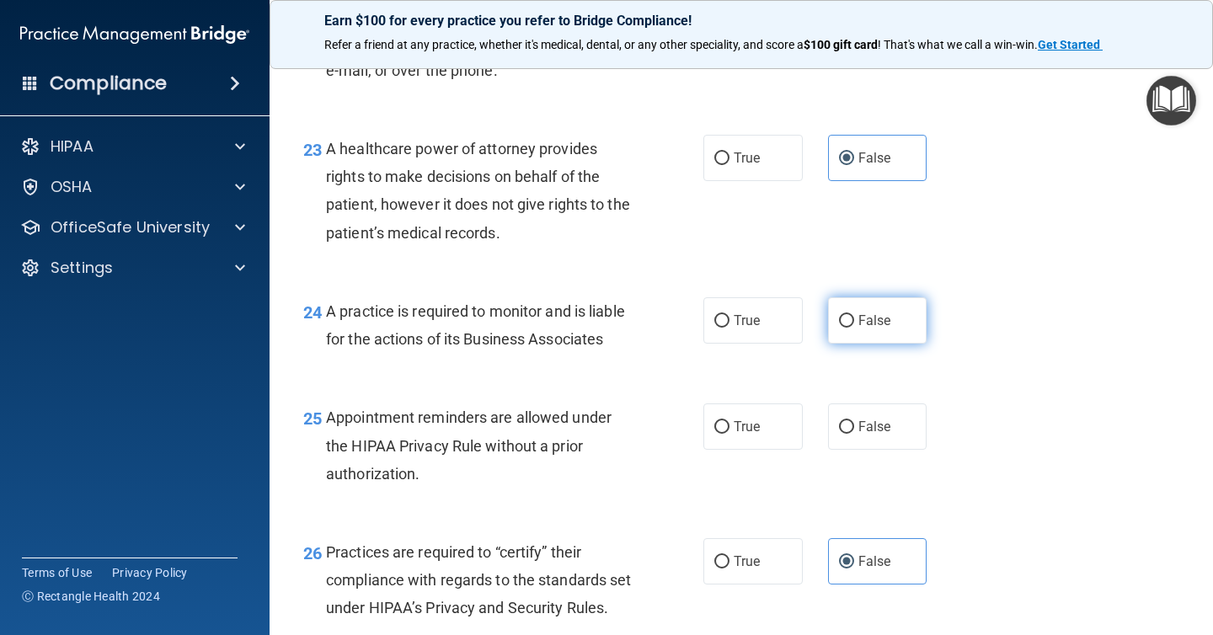
click at [832, 326] on label "False" at bounding box center [877, 320] width 99 height 46
click at [839, 326] on input "False" at bounding box center [846, 321] width 15 height 13
radio input "true"
click at [615, 470] on div "Appointment reminders are allowed under the HIPAA Privacy Rule without a prior …" at bounding box center [485, 445] width 319 height 84
click at [834, 434] on label "False" at bounding box center [877, 426] width 99 height 46
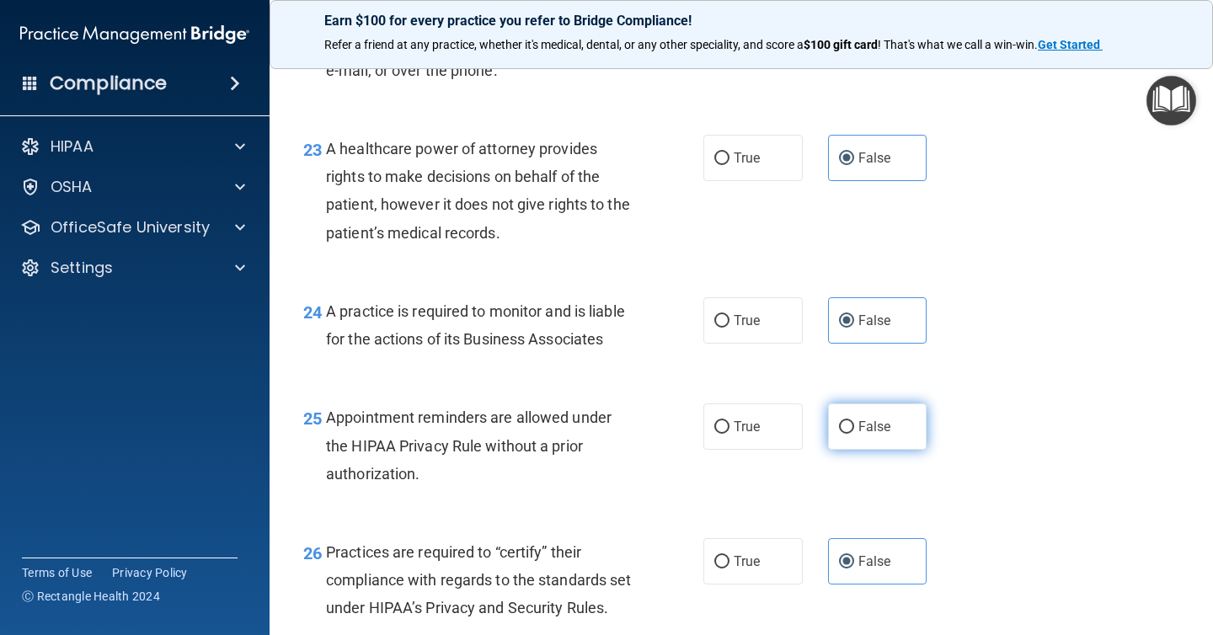
click at [839, 434] on input "False" at bounding box center [846, 427] width 15 height 13
radio input "true"
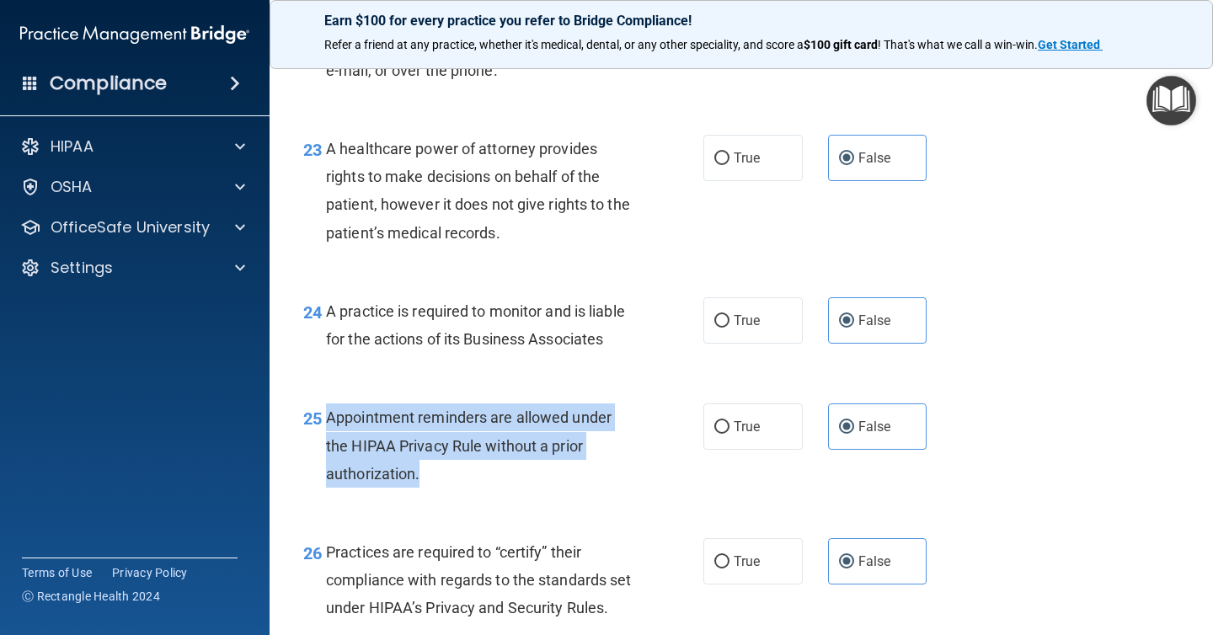
drag, startPoint x: 467, startPoint y: 482, endPoint x: 329, endPoint y: 414, distance: 153.7
click at [329, 414] on div "Appointment reminders are allowed under the HIPAA Privacy Rule without a prior …" at bounding box center [485, 445] width 319 height 84
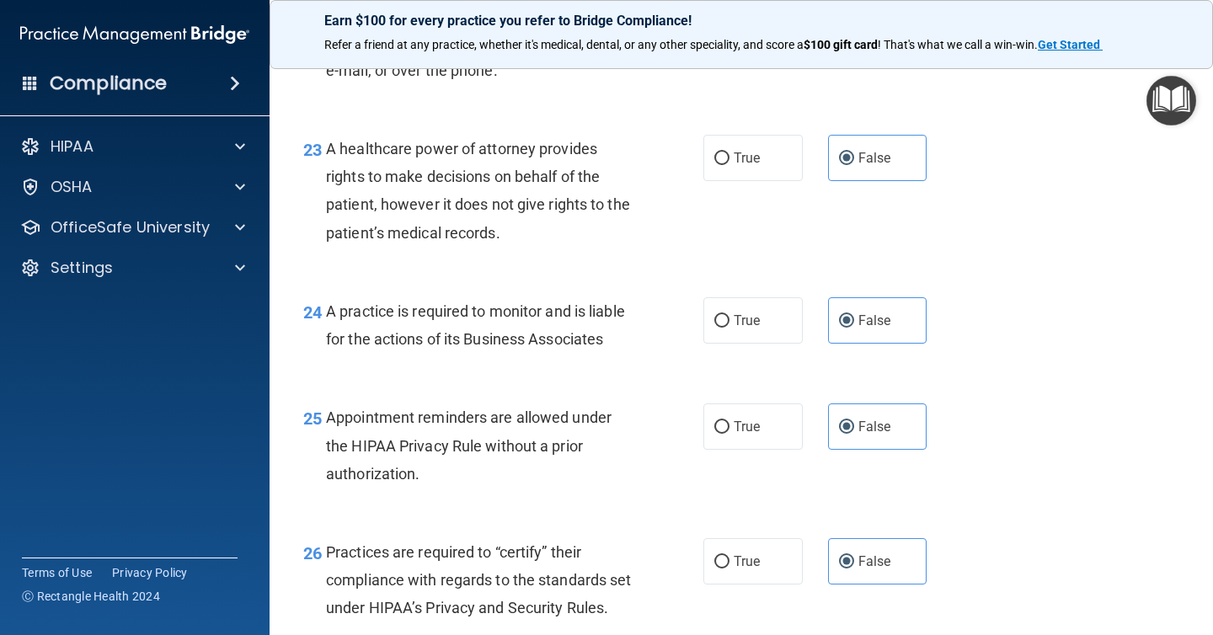
click at [757, 394] on div "25 Appointment reminders are allowed under the HIPAA Privacy Rule without a pri…" at bounding box center [741, 449] width 901 height 135
click at [753, 431] on span "True" at bounding box center [747, 427] width 26 height 16
click at [729, 431] on input "True" at bounding box center [721, 427] width 15 height 13
radio input "true"
radio input "false"
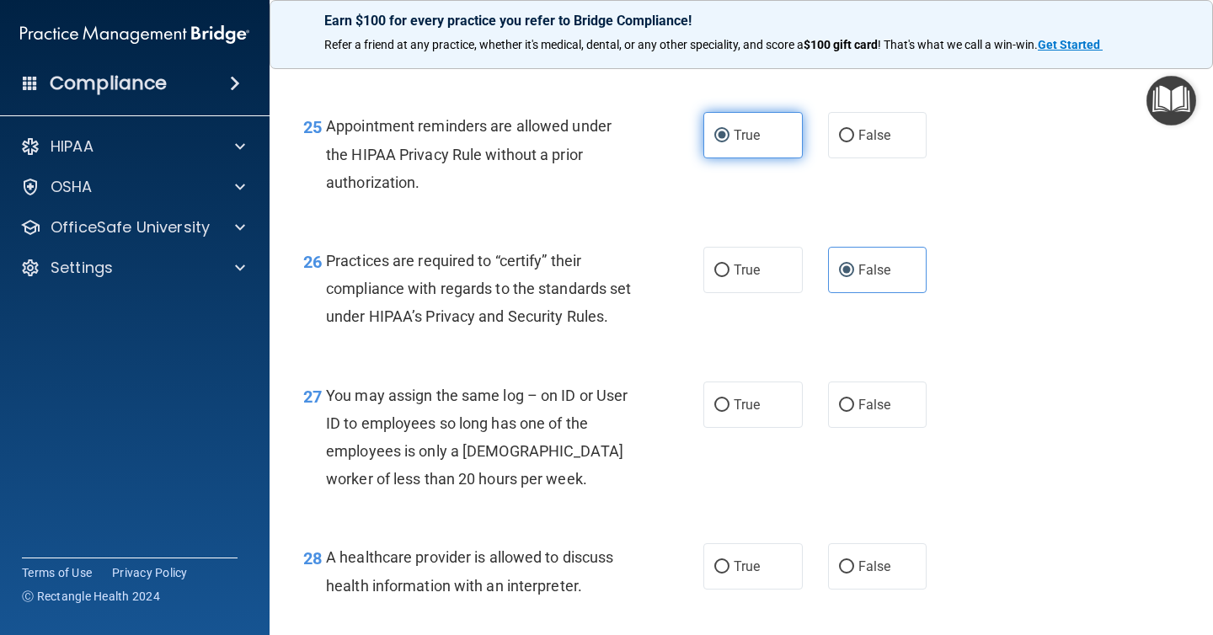
scroll to position [3785, 0]
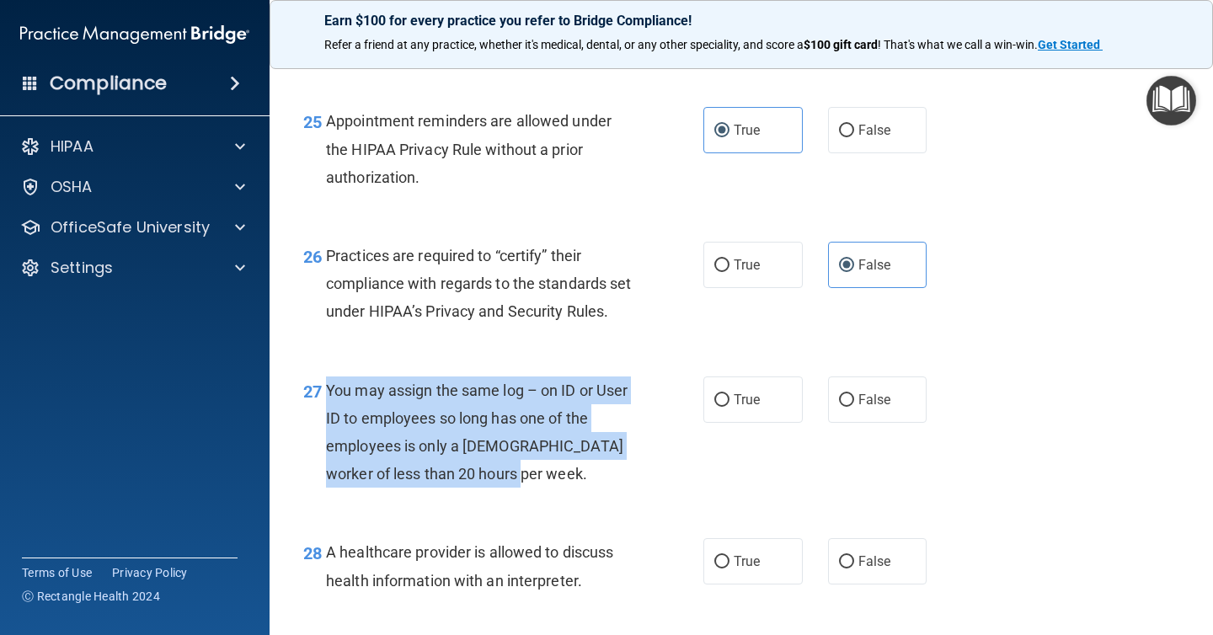
drag, startPoint x: 523, startPoint y: 507, endPoint x: 327, endPoint y: 424, distance: 213.2
click at [327, 424] on div "You may assign the same log – on ID or User ID to employees so long has one of …" at bounding box center [485, 433] width 319 height 112
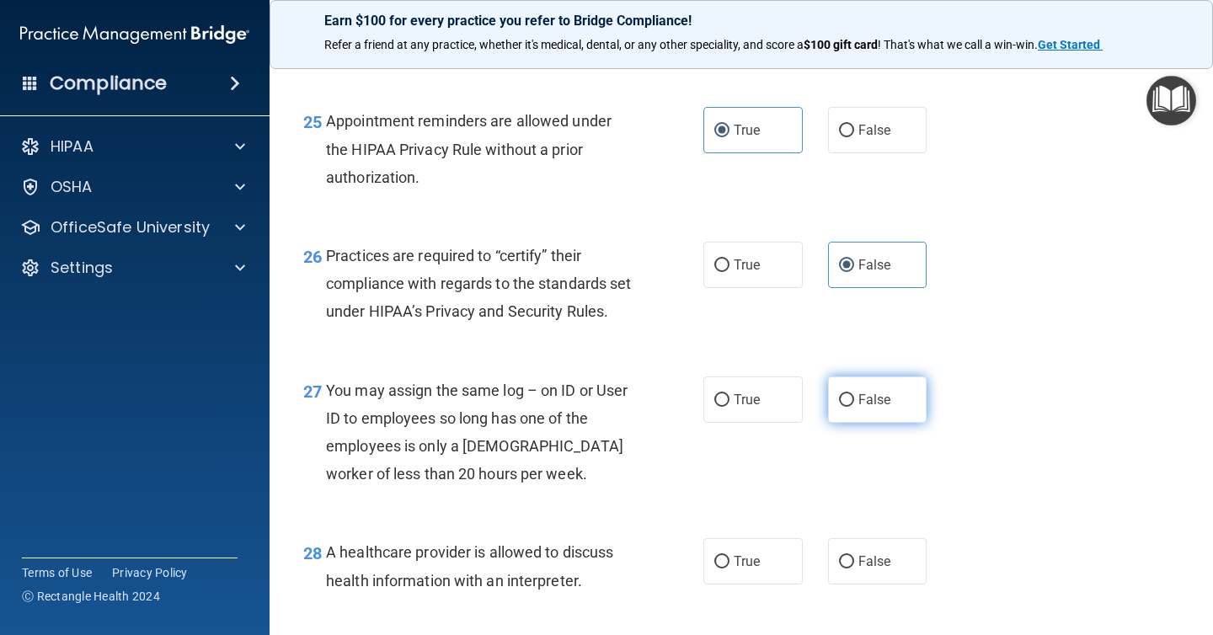
click at [864, 408] on span "False" at bounding box center [874, 400] width 33 height 16
click at [854, 407] on input "False" at bounding box center [846, 400] width 15 height 13
radio input "true"
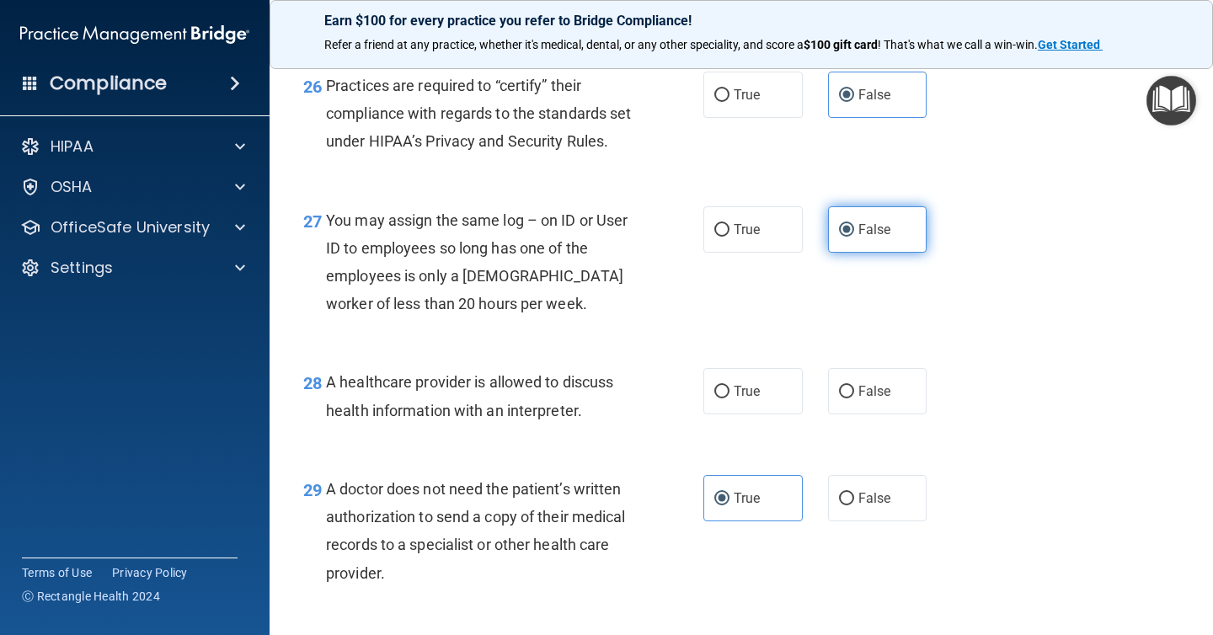
scroll to position [3962, 0]
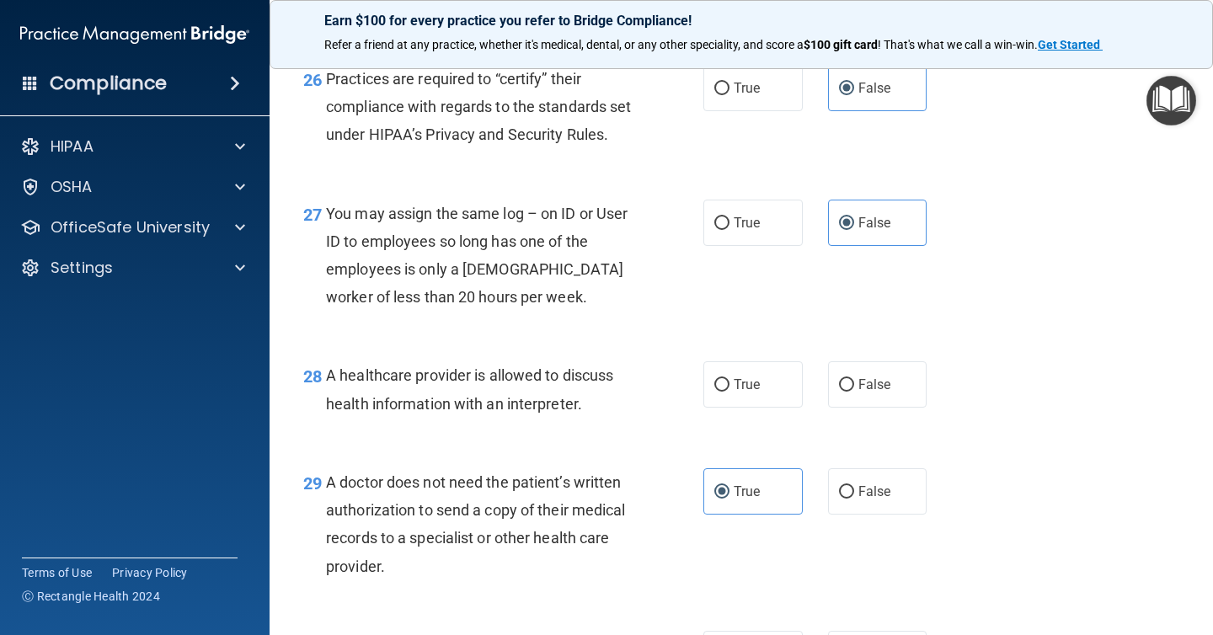
click at [776, 389] on div "28 A healthcare provider is allowed to discuss health information with an inter…" at bounding box center [741, 393] width 901 height 106
click at [766, 404] on label "True" at bounding box center [752, 384] width 99 height 46
click at [729, 392] on input "True" at bounding box center [721, 385] width 15 height 13
radio input "true"
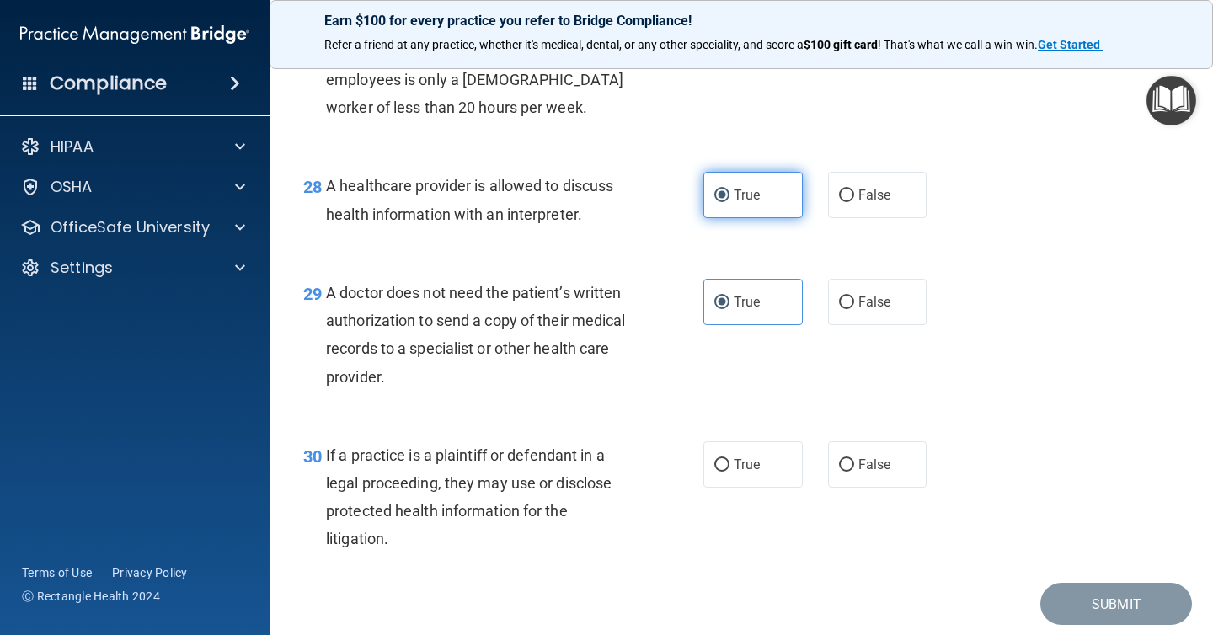
scroll to position [4238, 0]
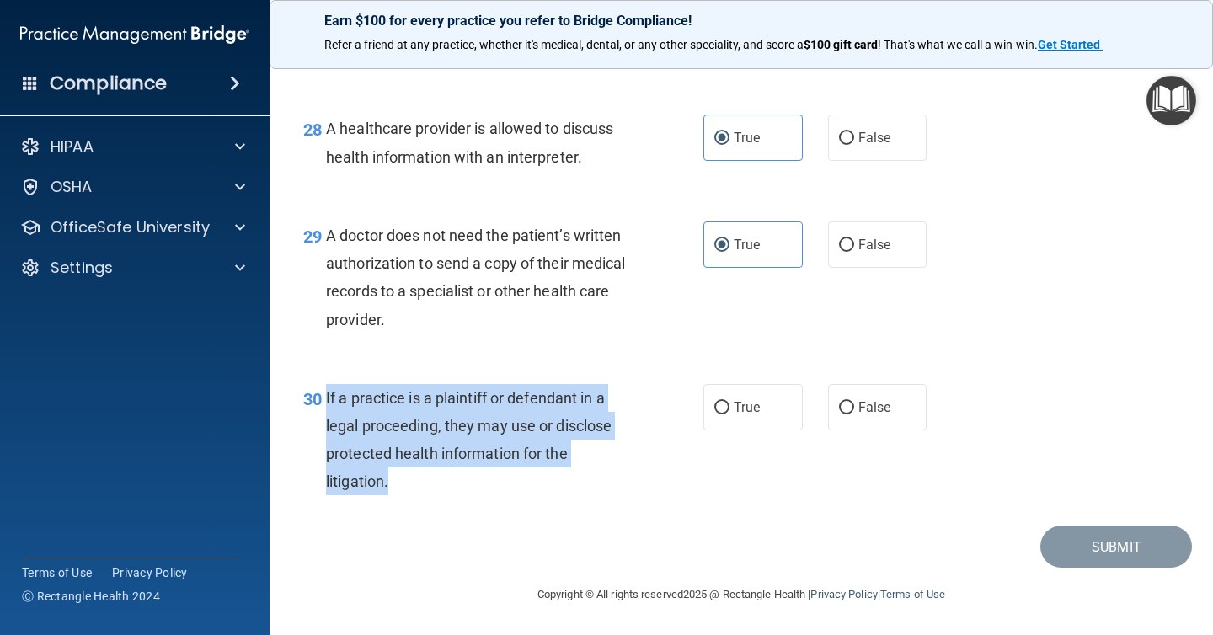
drag, startPoint x: 429, startPoint y: 483, endPoint x: 324, endPoint y: 400, distance: 133.6
click at [324, 400] on div "30 If a practice is a plaintiff or defendant in a legal proceeding, they may us…" at bounding box center [503, 444] width 451 height 120
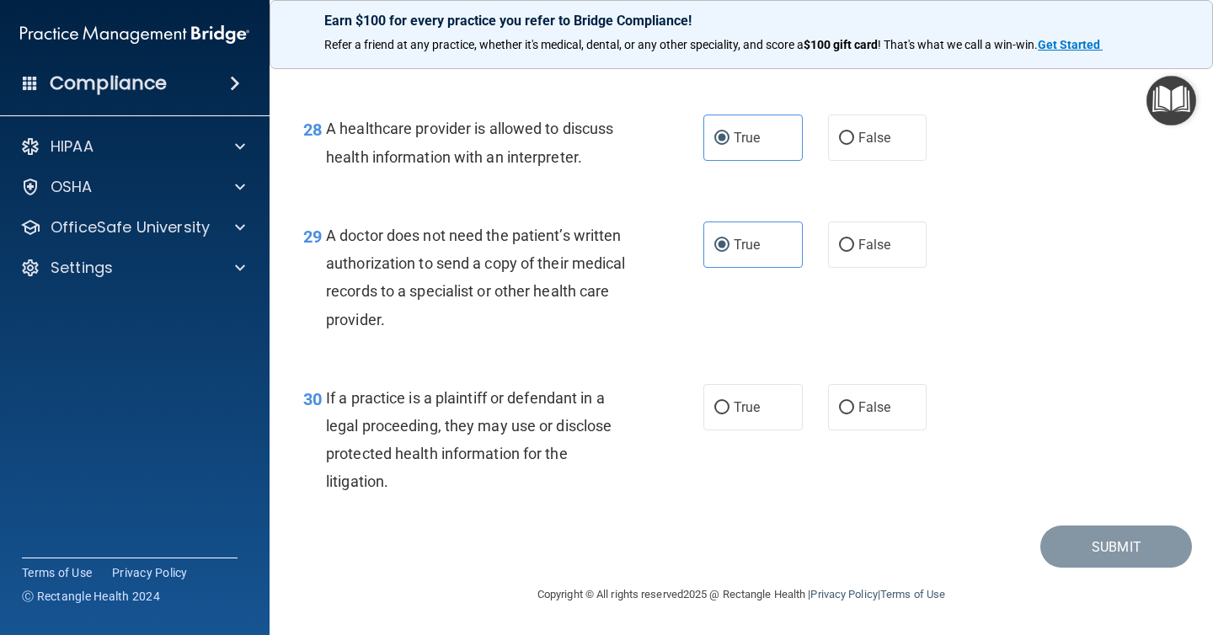
click at [781, 433] on div "30 If a practice is a plaintiff or defendant in a legal proceeding, they may us…" at bounding box center [741, 444] width 901 height 163
click at [768, 417] on label "True" at bounding box center [752, 407] width 99 height 46
click at [729, 414] on input "True" at bounding box center [721, 408] width 15 height 13
radio input "true"
click at [1104, 557] on button "Submit" at bounding box center [1116, 547] width 152 height 43
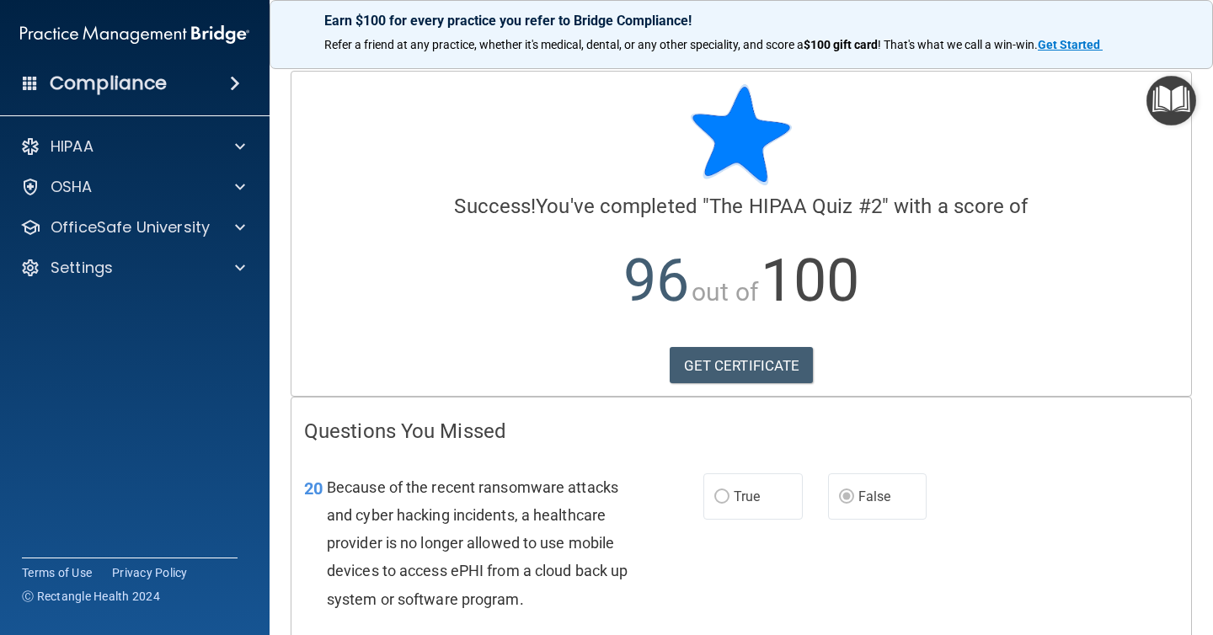
click at [687, 336] on div "Calculating your score.... Success! You've completed " The HIPAA Quiz #2 " with…" at bounding box center [741, 234] width 900 height 324
click at [700, 368] on link "GET CERTIFICATE" at bounding box center [742, 365] width 144 height 37
click at [195, 151] on div "HIPAA" at bounding box center [112, 146] width 209 height 20
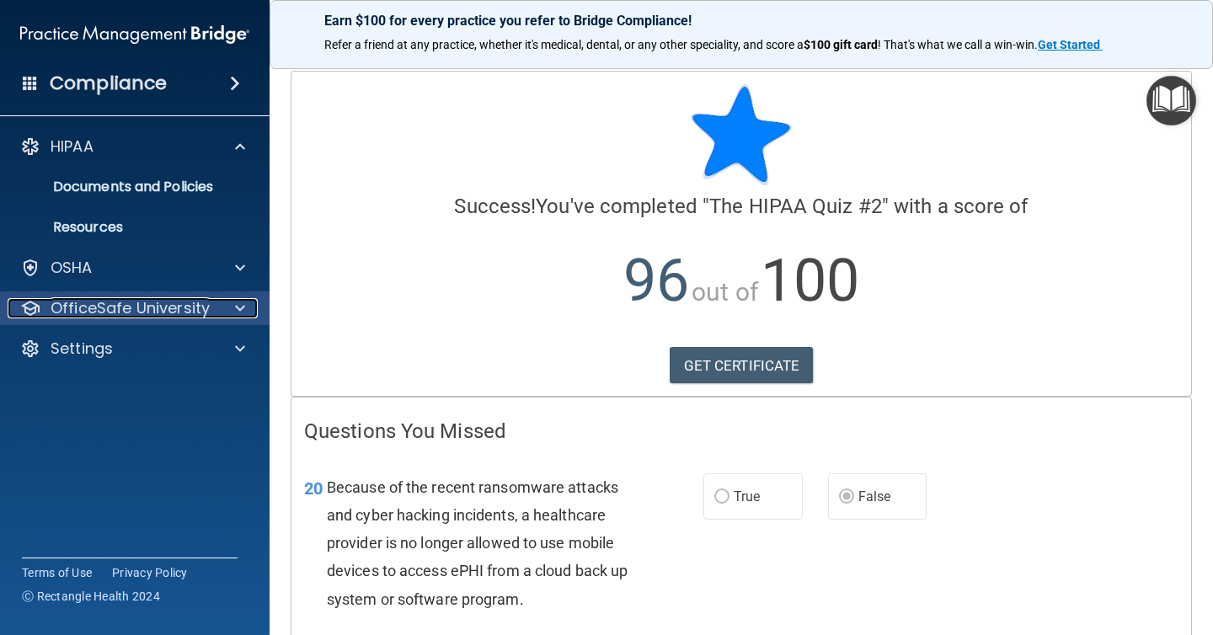
click at [201, 298] on p "OfficeSafe University" at bounding box center [130, 308] width 159 height 20
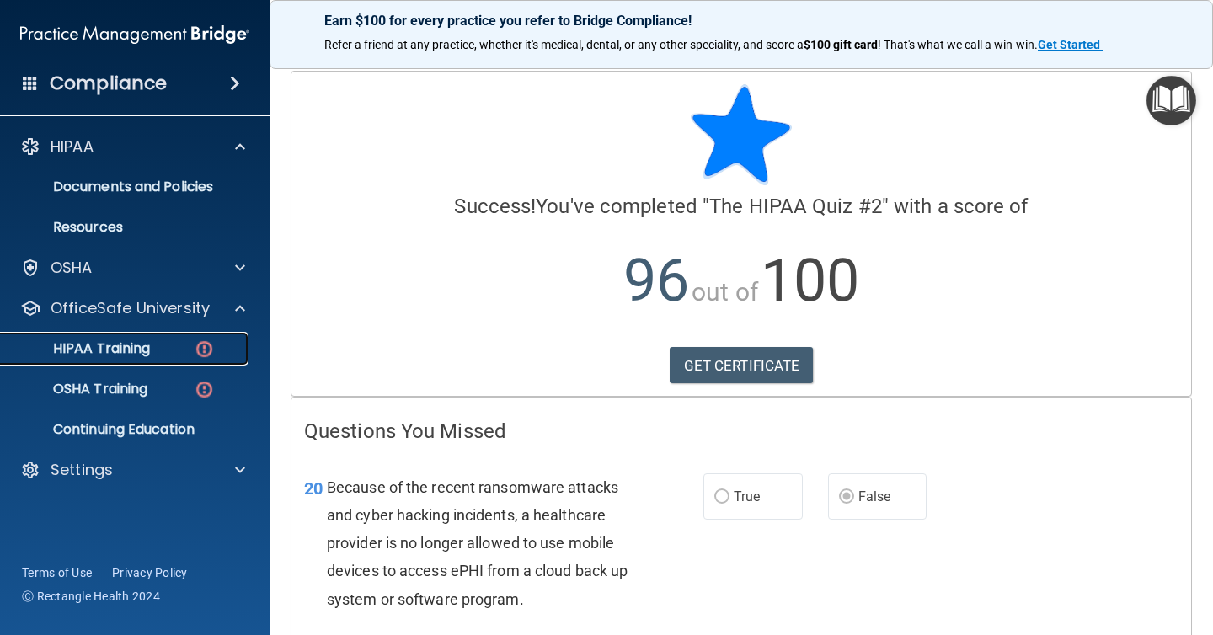
click at [179, 357] on link "HIPAA Training" at bounding box center [115, 349] width 265 height 34
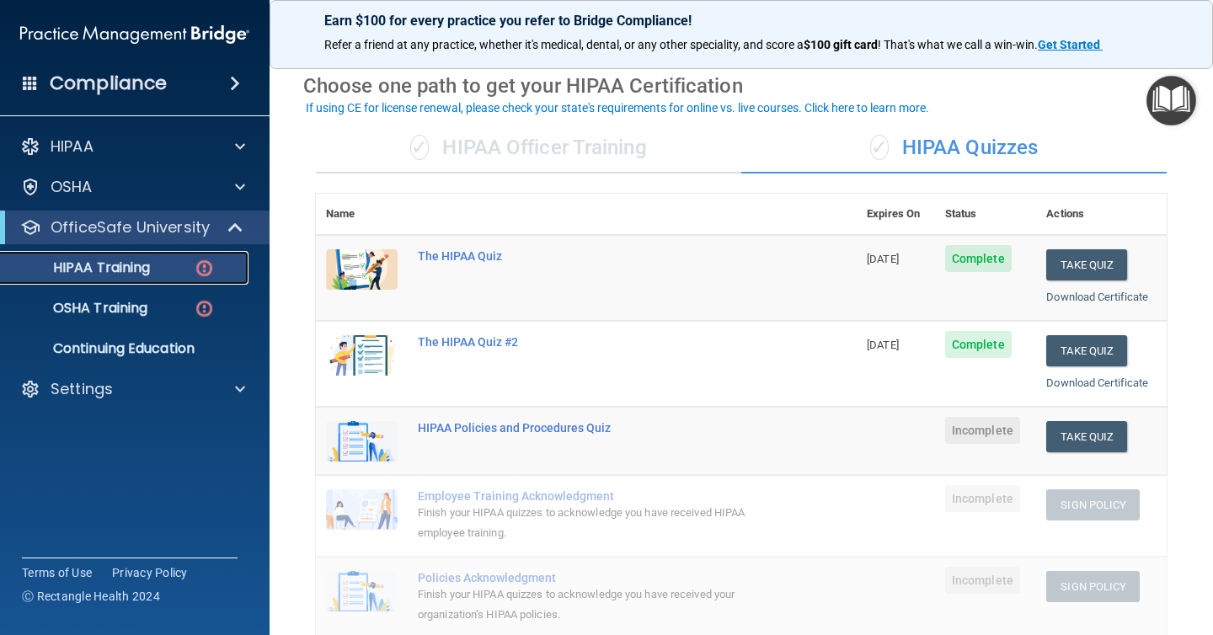
scroll to position [72, 0]
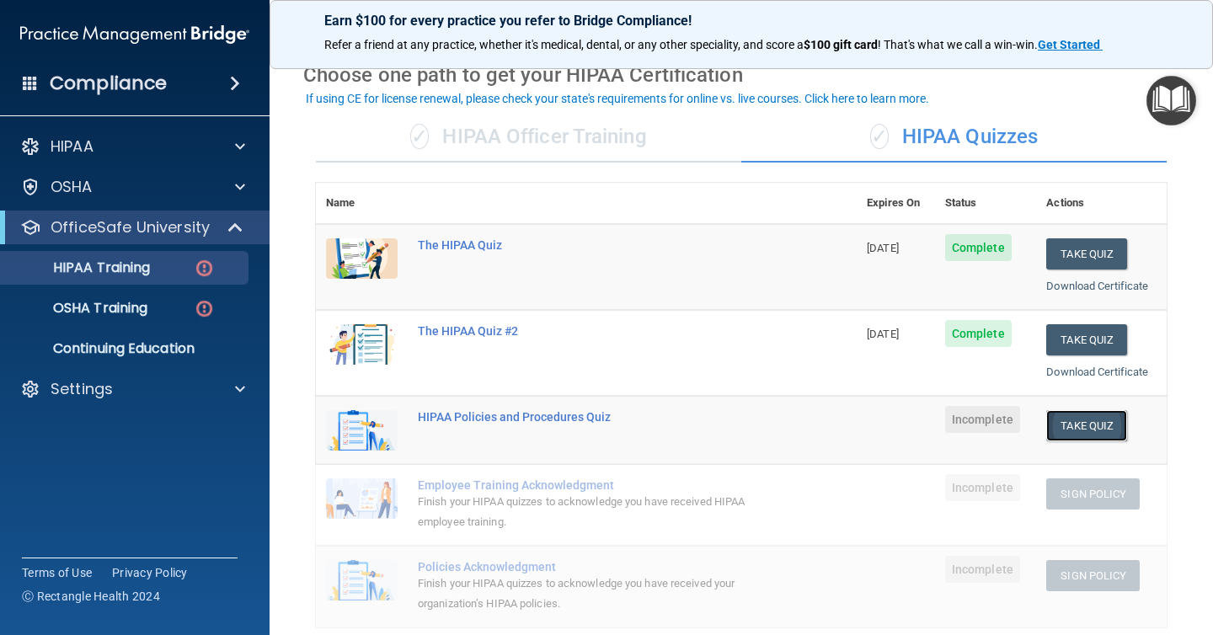
click at [1052, 421] on button "Take Quiz" at bounding box center [1086, 425] width 81 height 31
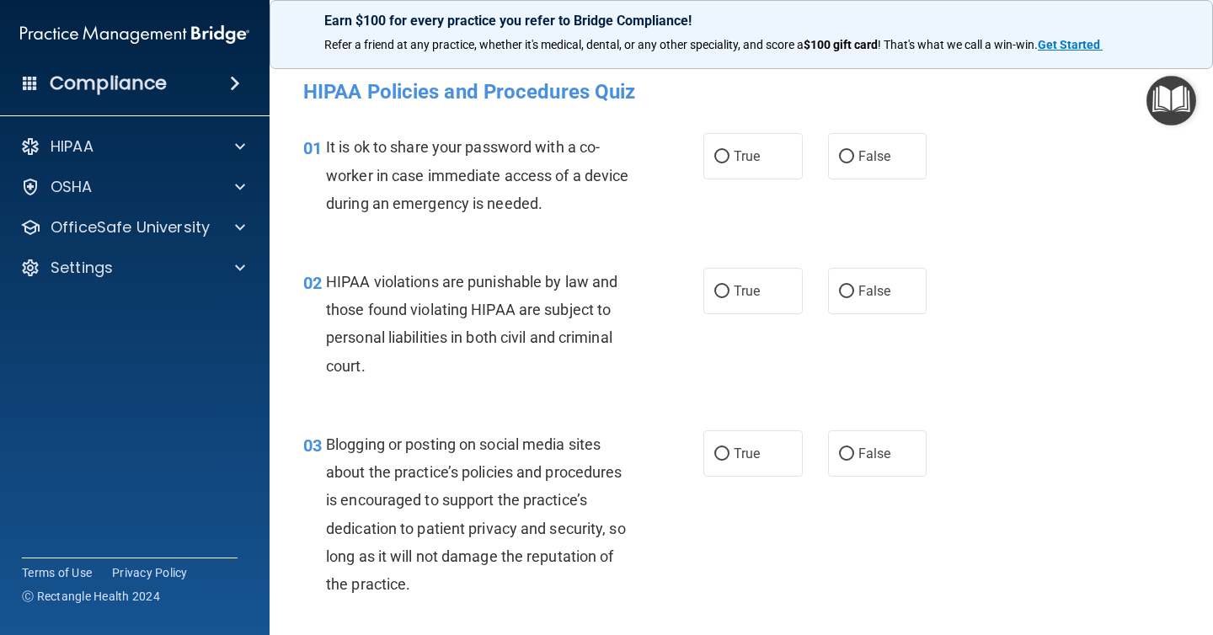
click at [864, 182] on div "01 It is ok to share your password with a co-worker in case immediate access of…" at bounding box center [741, 179] width 901 height 135
click at [861, 167] on label "False" at bounding box center [877, 156] width 99 height 46
click at [854, 163] on input "False" at bounding box center [846, 157] width 15 height 13
radio input "true"
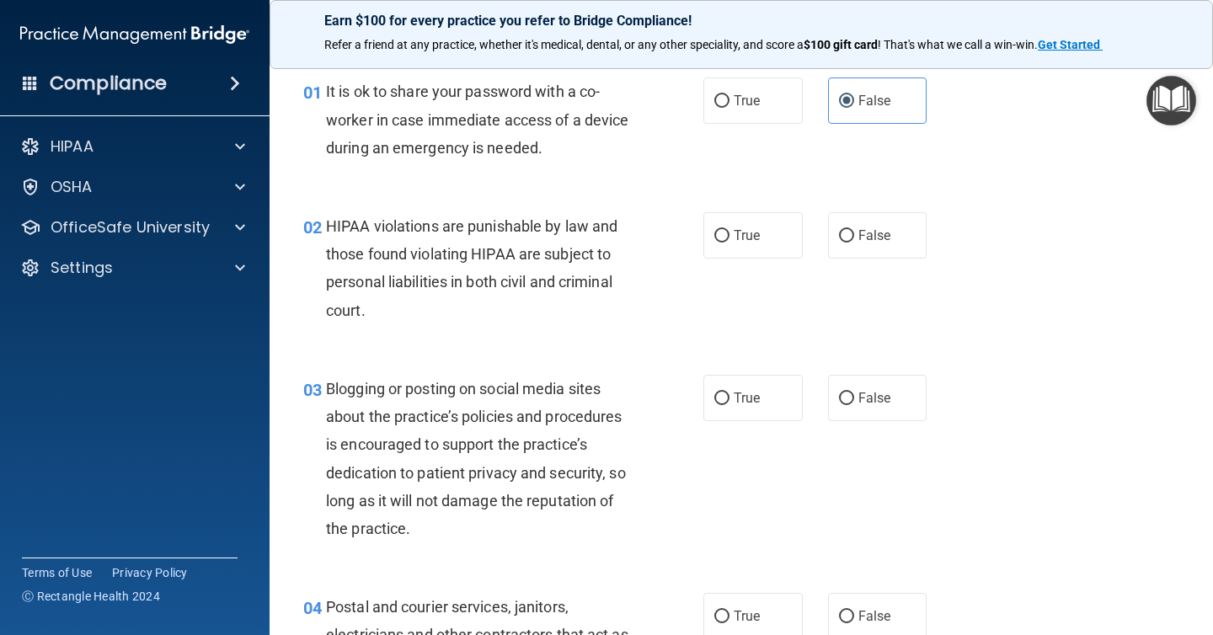
scroll to position [57, 0]
click at [1011, 388] on div "03 Blogging or posting on social media sites about the practice’s policies and …" at bounding box center [741, 461] width 901 height 218
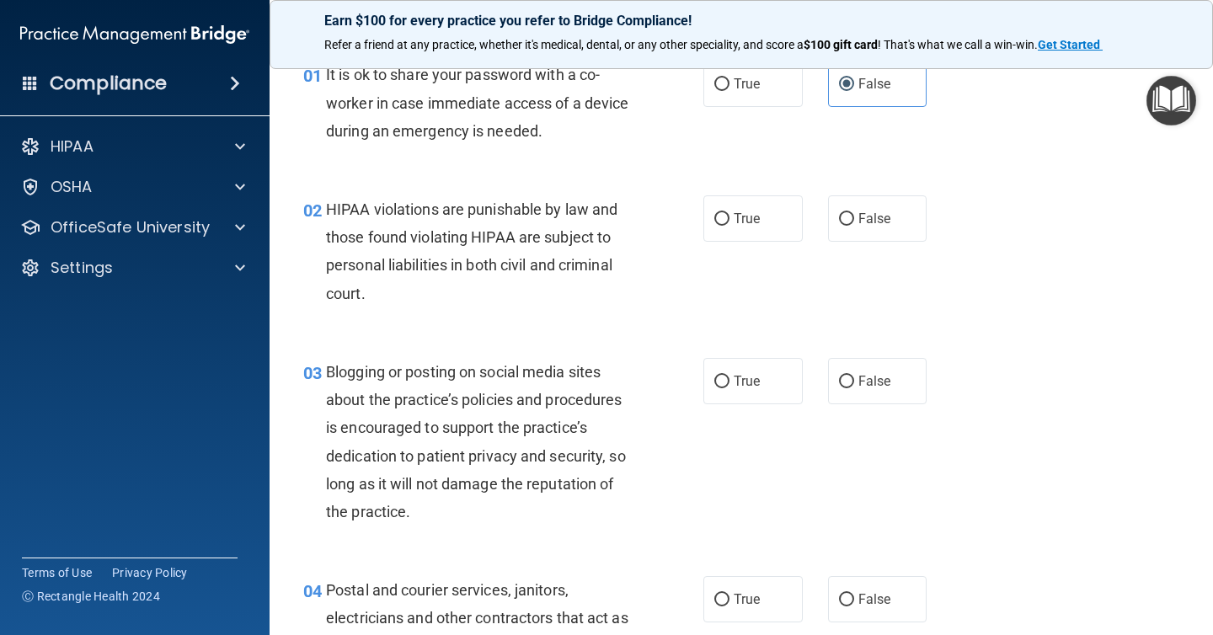
scroll to position [76, 0]
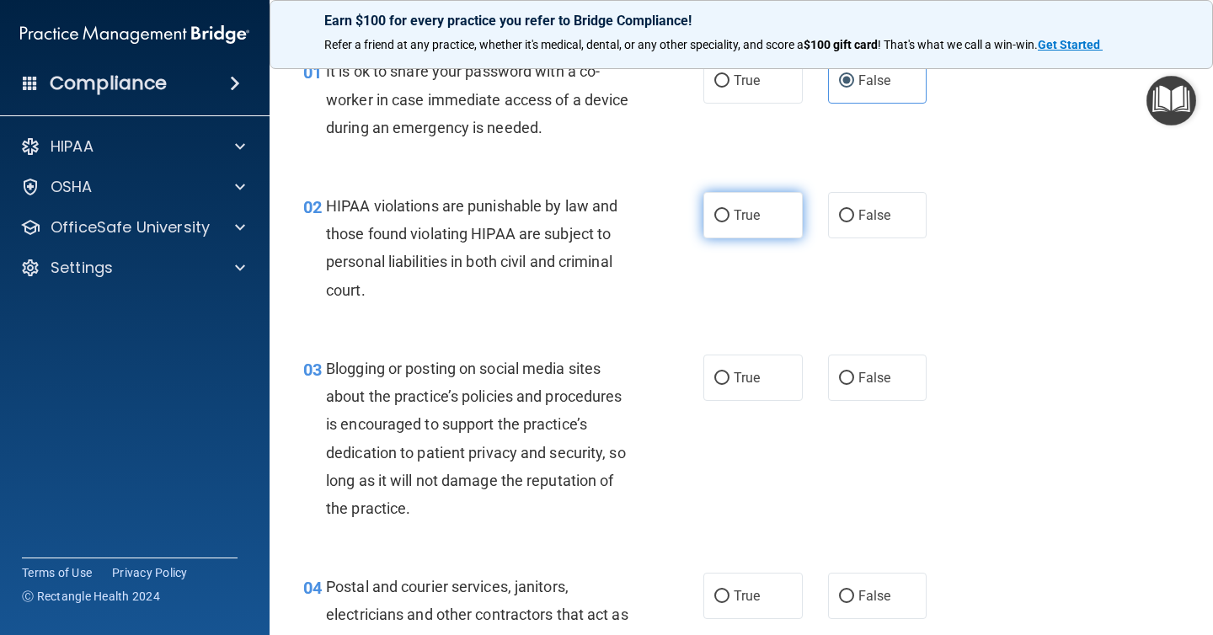
click at [761, 232] on label "True" at bounding box center [752, 215] width 99 height 46
click at [729, 222] on input "True" at bounding box center [721, 216] width 15 height 13
radio input "true"
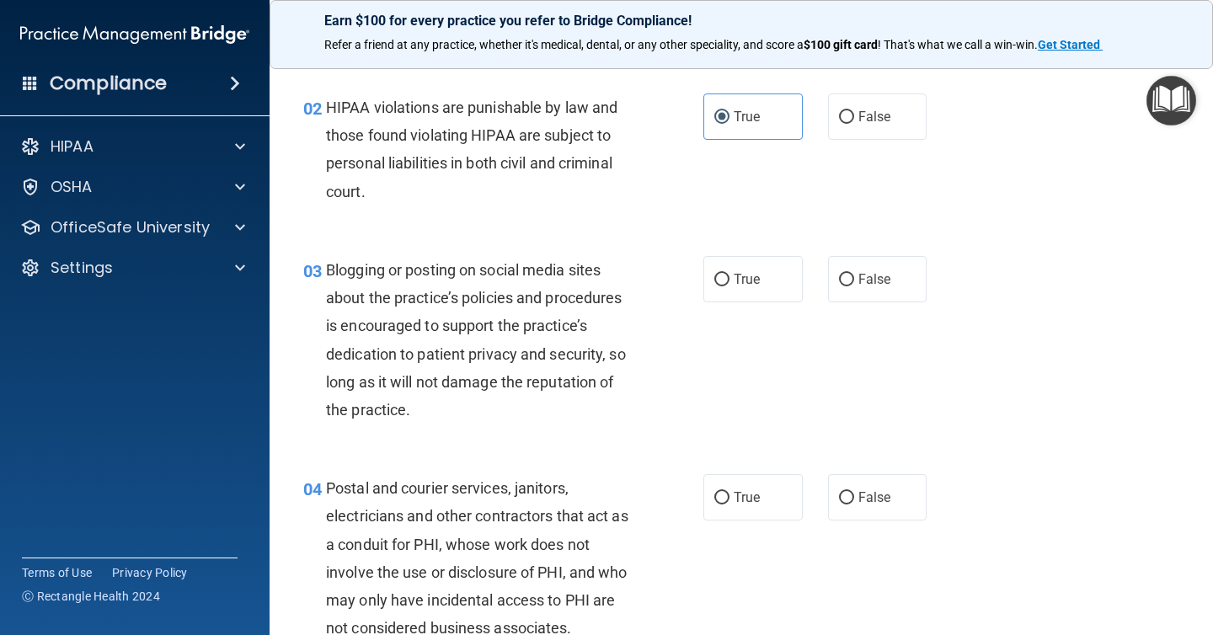
scroll to position [190, 0]
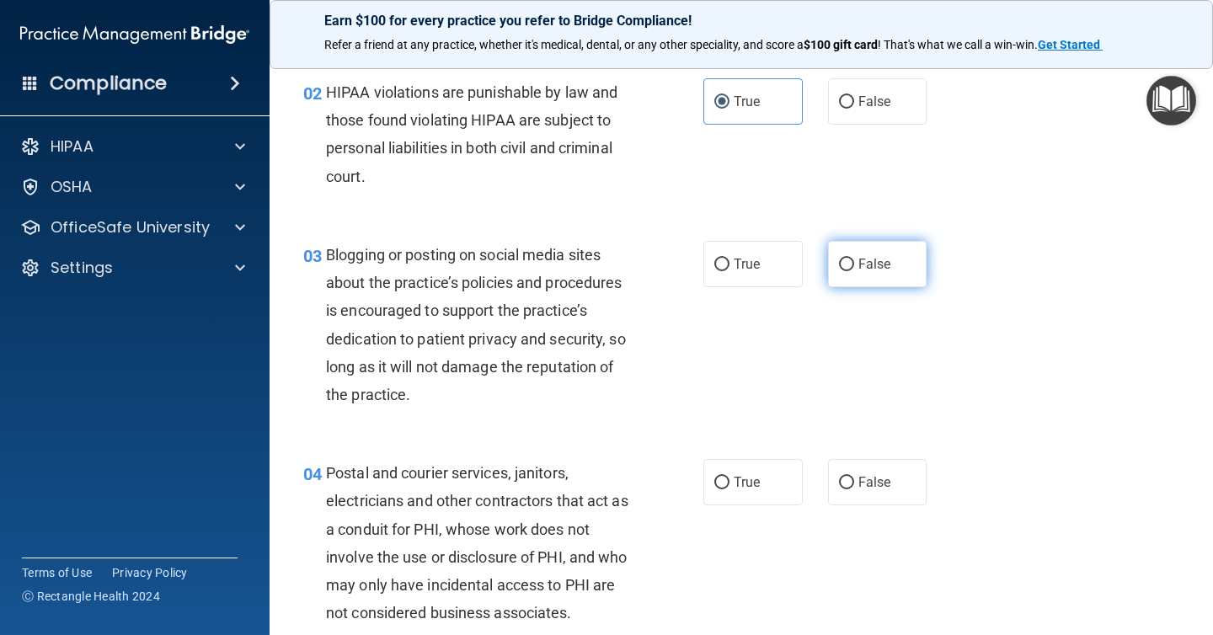
click at [867, 258] on span "False" at bounding box center [874, 264] width 33 height 16
click at [854, 259] on input "False" at bounding box center [846, 265] width 15 height 13
radio input "true"
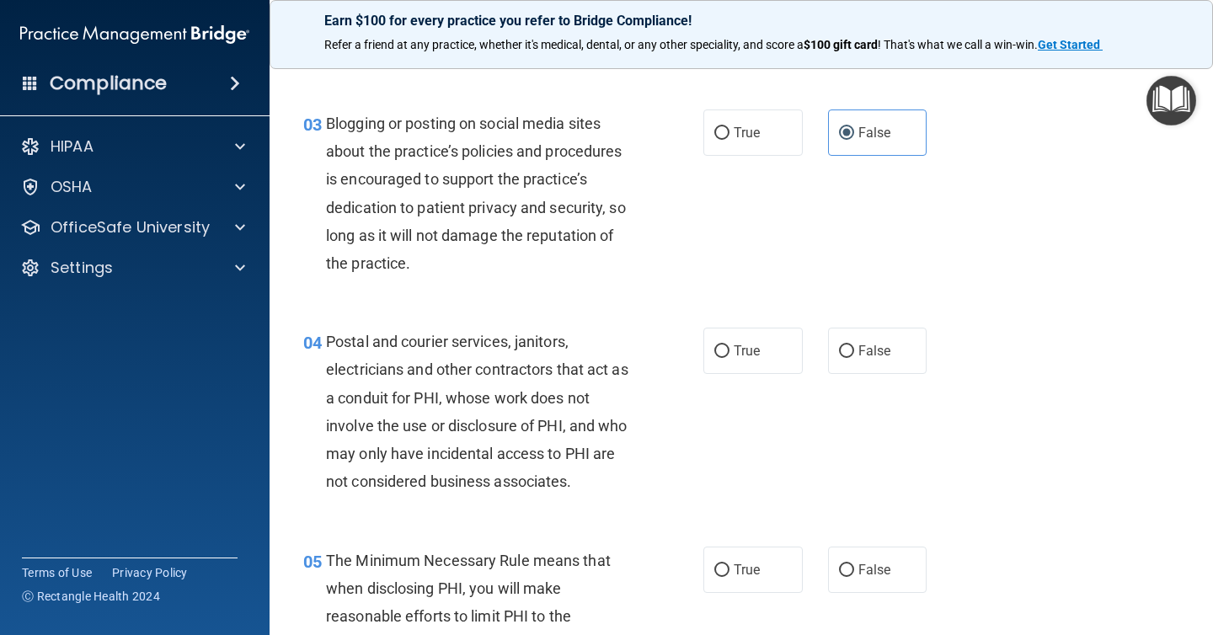
scroll to position [326, 0]
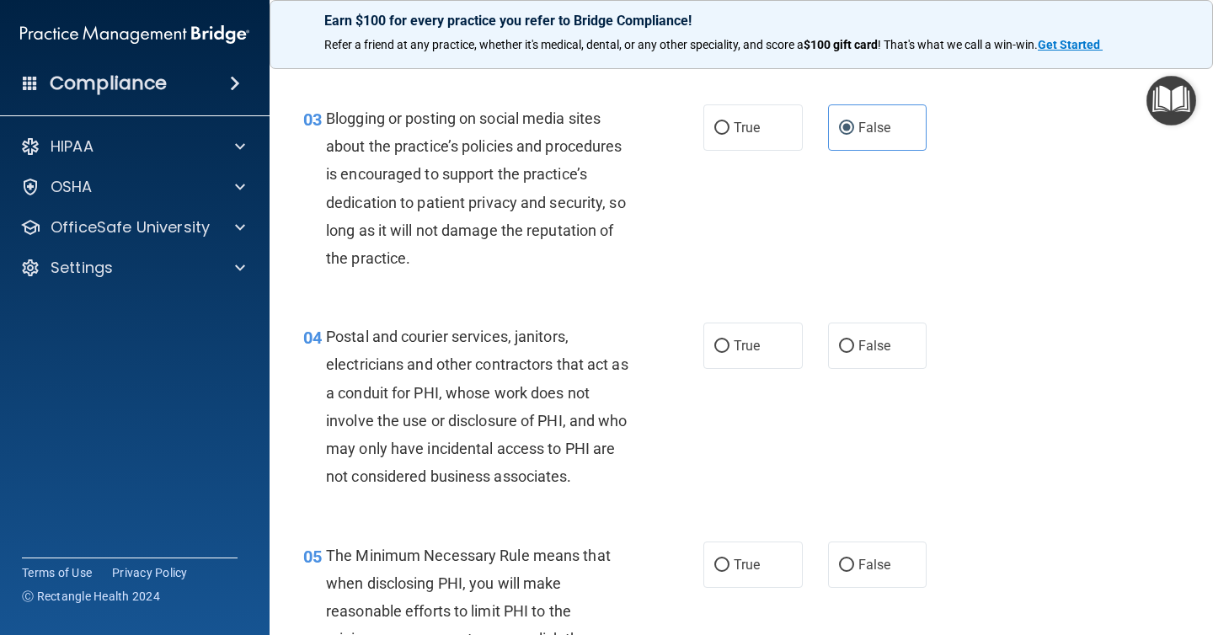
click at [837, 355] on label "False" at bounding box center [877, 346] width 99 height 46
click at [839, 353] on input "False" at bounding box center [846, 346] width 15 height 13
radio input "true"
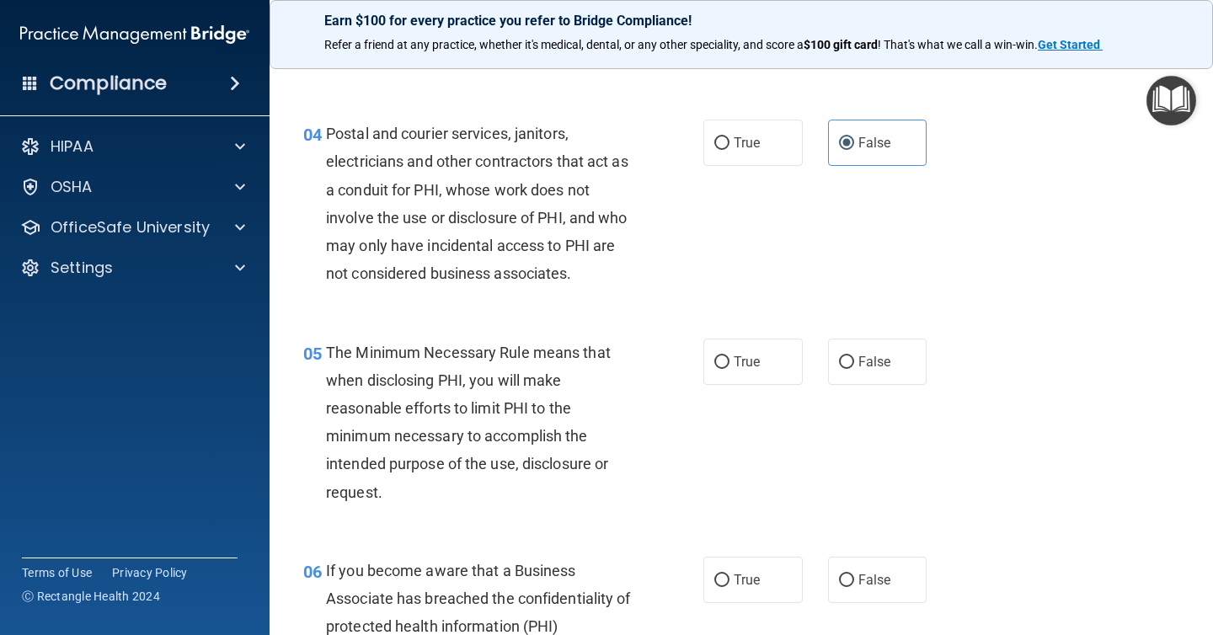
scroll to position [544, 0]
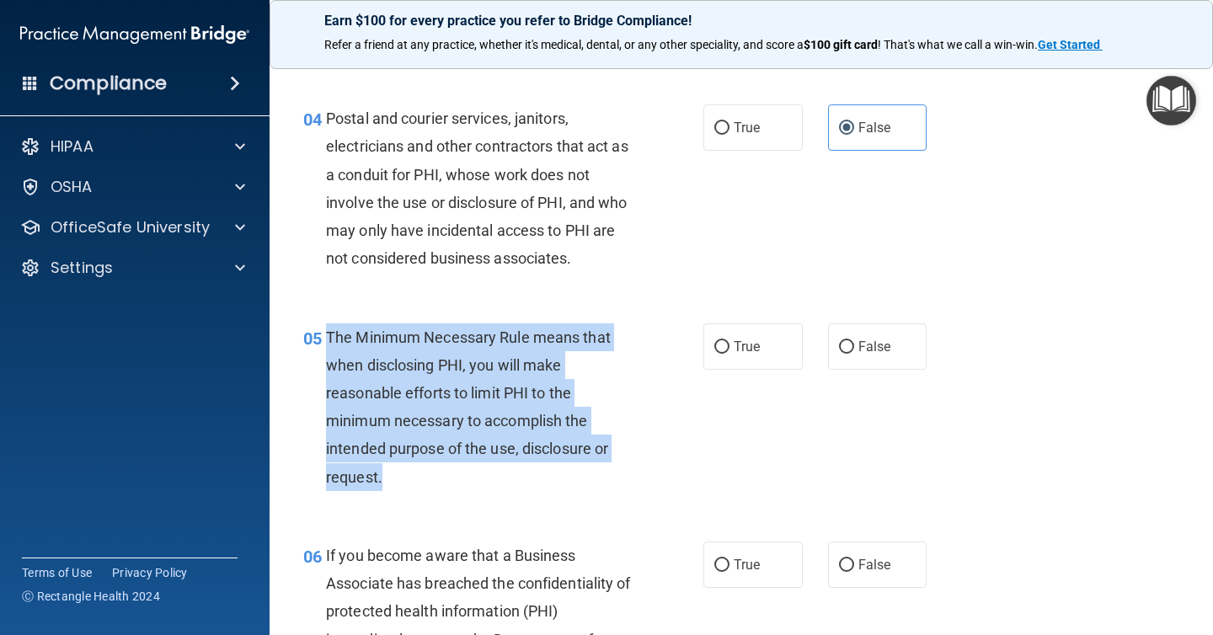
drag, startPoint x: 411, startPoint y: 474, endPoint x: 328, endPoint y: 343, distance: 155.6
click at [328, 343] on div "The Minimum Necessary Rule means that when disclosing PHI, you will make reason…" at bounding box center [485, 407] width 319 height 168
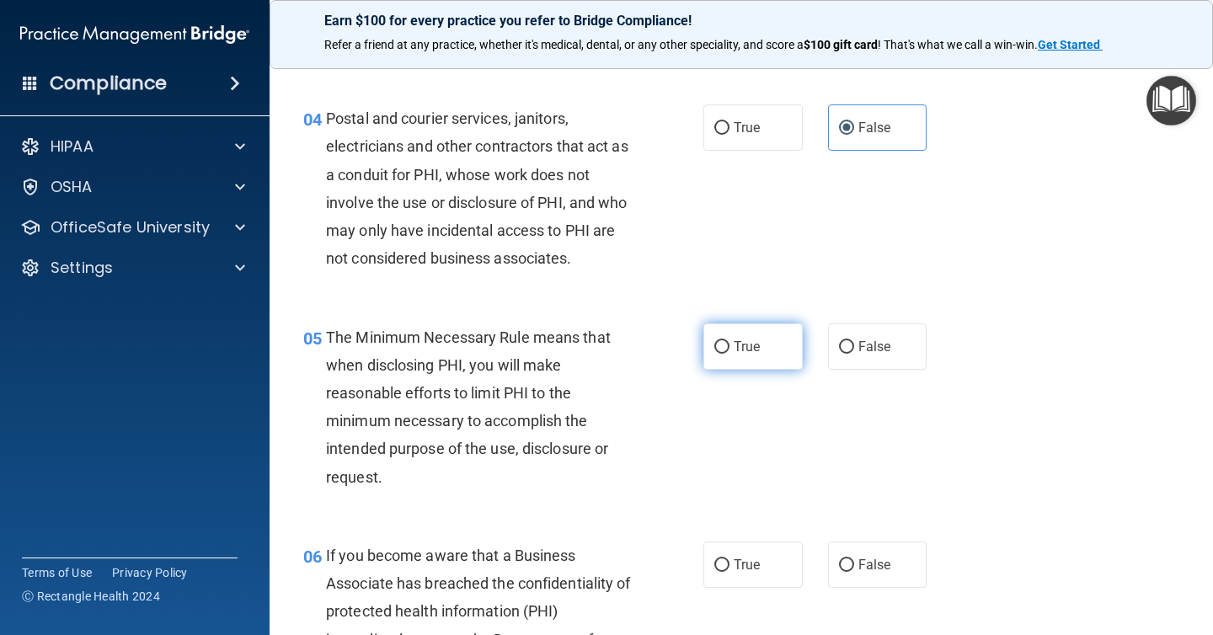
click at [764, 327] on label "True" at bounding box center [752, 346] width 99 height 46
click at [729, 341] on input "True" at bounding box center [721, 347] width 15 height 13
radio input "true"
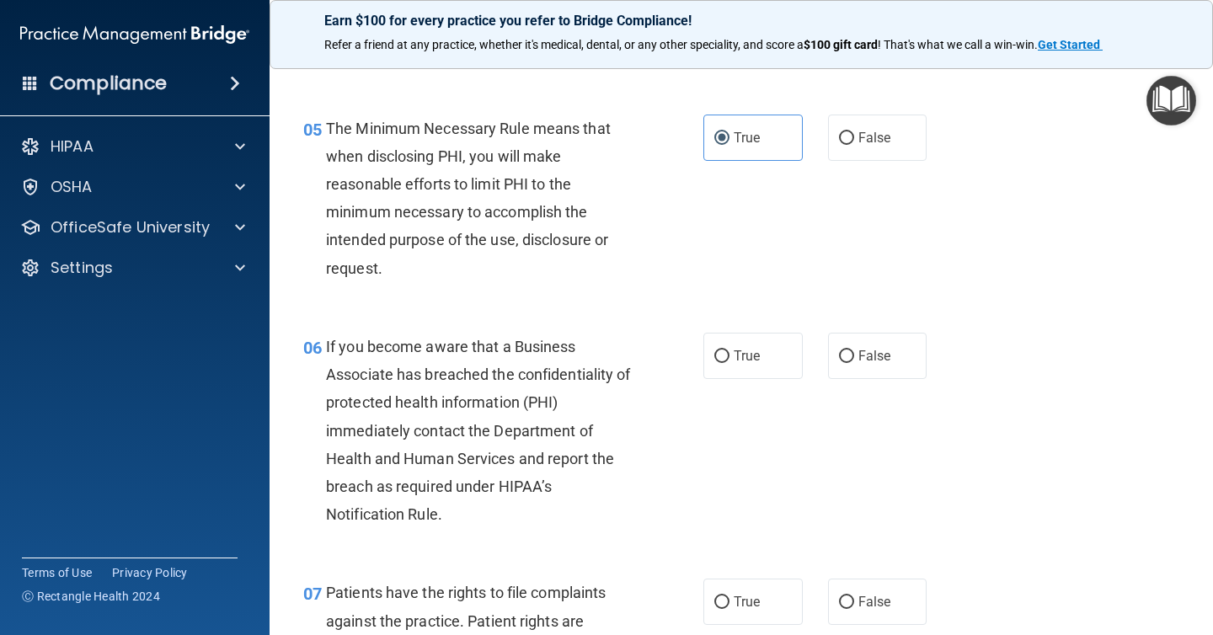
scroll to position [760, 0]
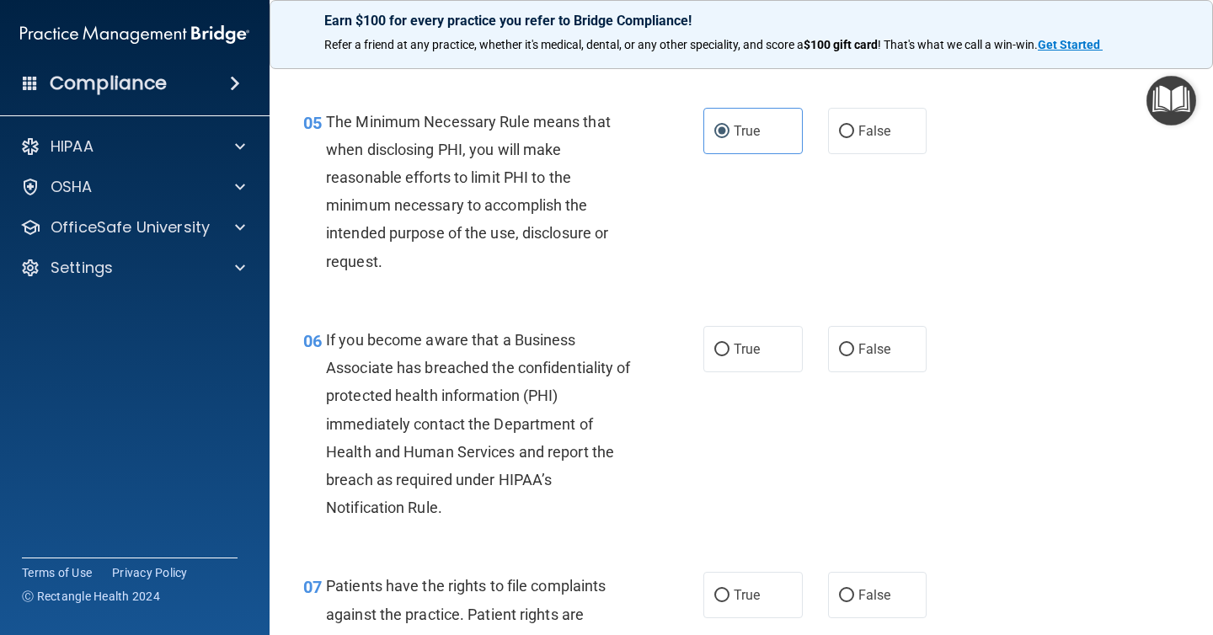
click at [802, 328] on div "True False" at bounding box center [822, 349] width 238 height 46
click at [788, 345] on label "True" at bounding box center [752, 349] width 99 height 46
click at [729, 345] on input "True" at bounding box center [721, 350] width 15 height 13
radio input "true"
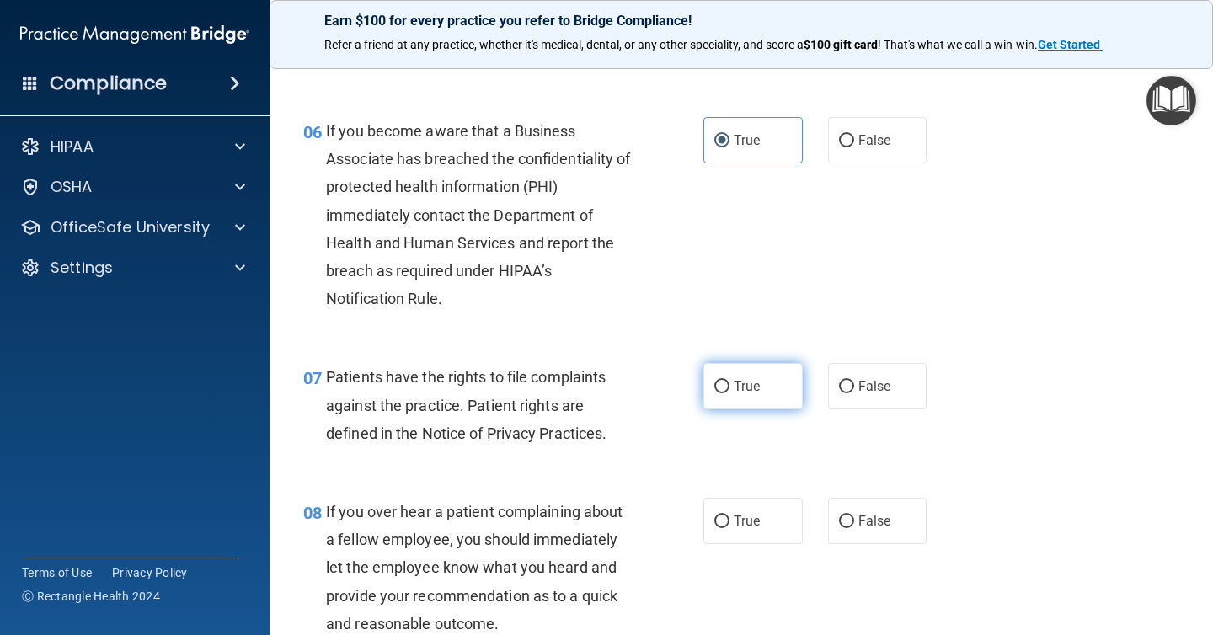
click at [765, 380] on label "True" at bounding box center [752, 386] width 99 height 46
click at [729, 381] on input "True" at bounding box center [721, 387] width 15 height 13
radio input "true"
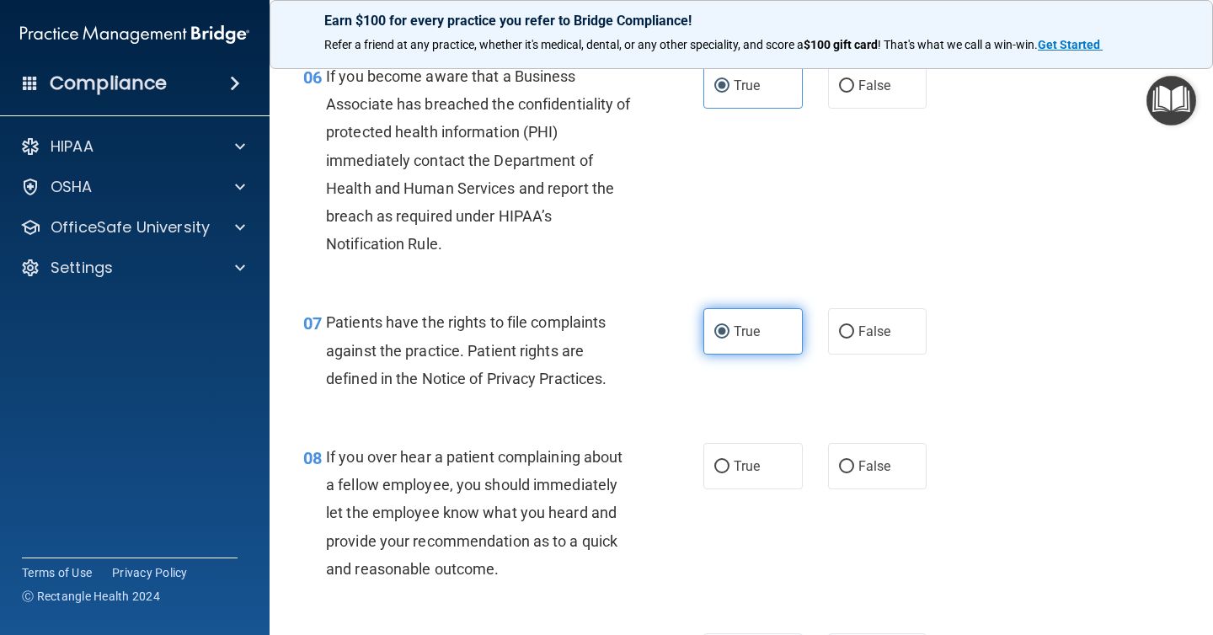
scroll to position [1025, 0]
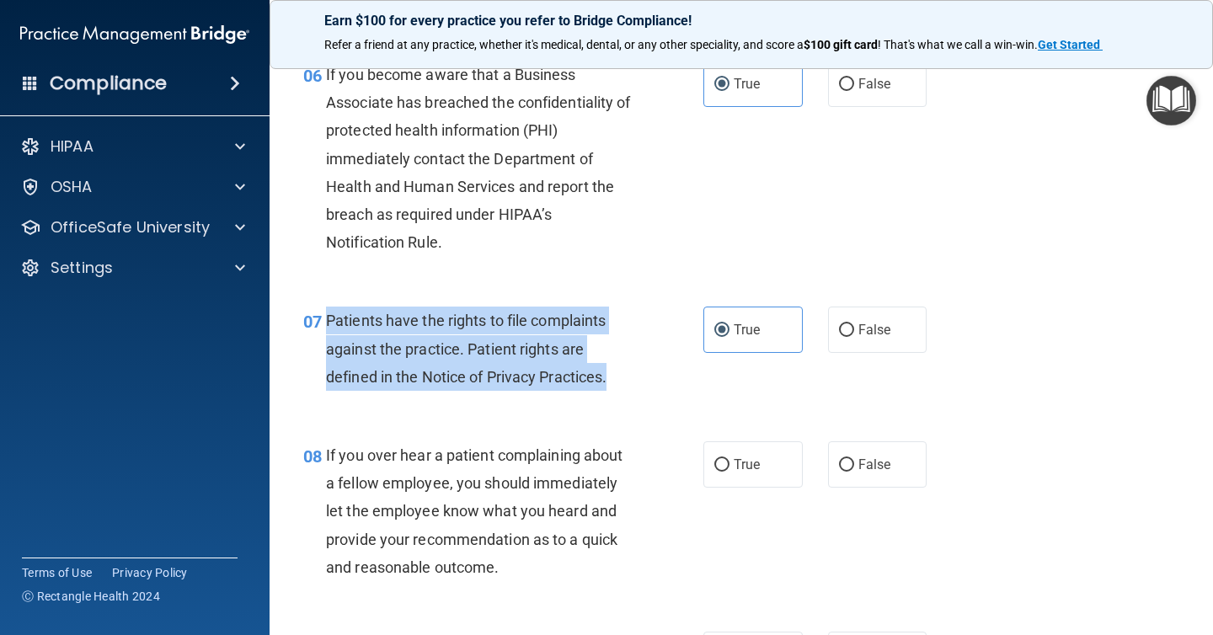
drag, startPoint x: 621, startPoint y: 381, endPoint x: 324, endPoint y: 328, distance: 301.2
click at [324, 328] on div "07 Patients have the rights to file complaints against the practice. Patient ri…" at bounding box center [503, 353] width 451 height 93
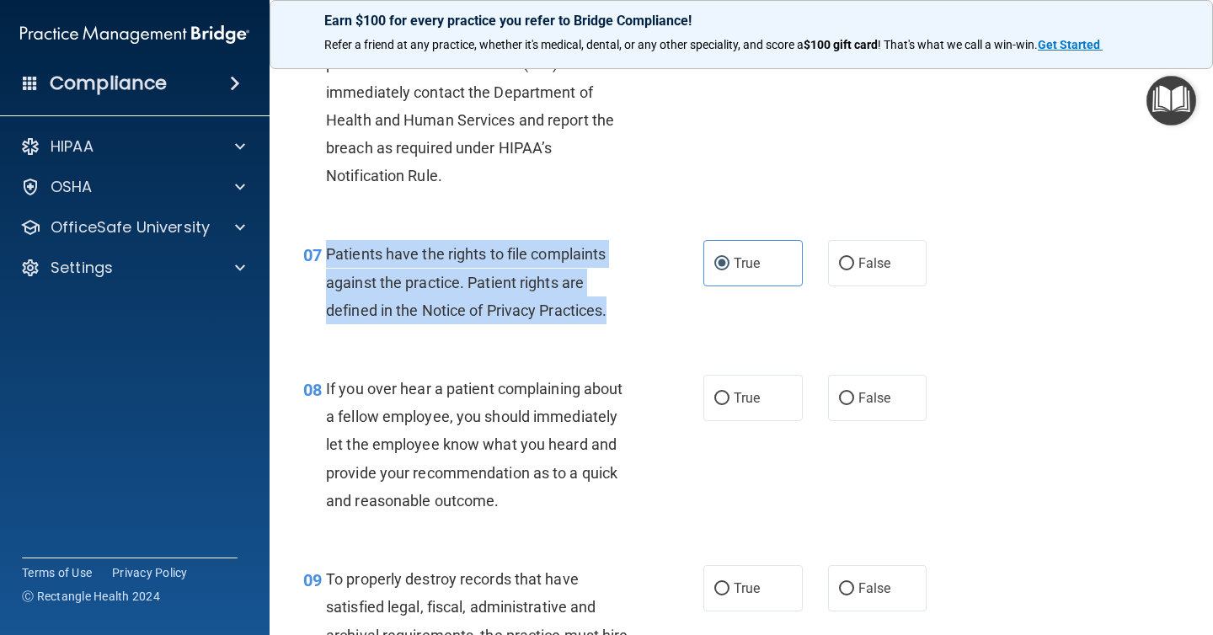
scroll to position [1096, 0]
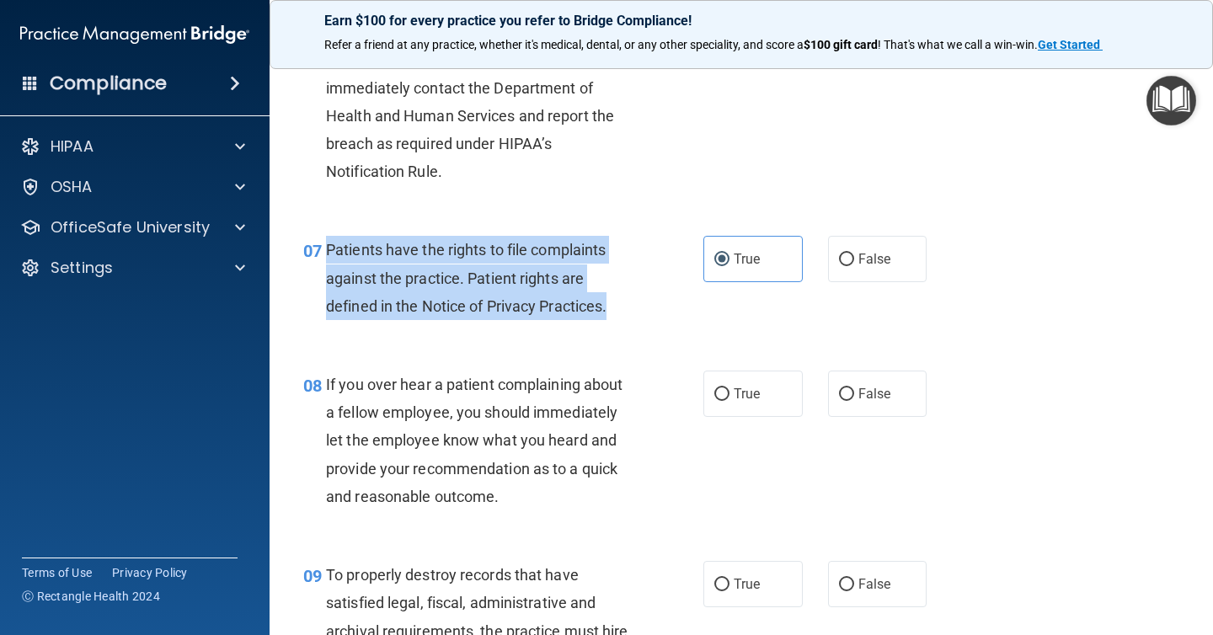
click at [812, 318] on div "07 Patients have the rights to file complaints against the practice. Patient ri…" at bounding box center [741, 282] width 901 height 135
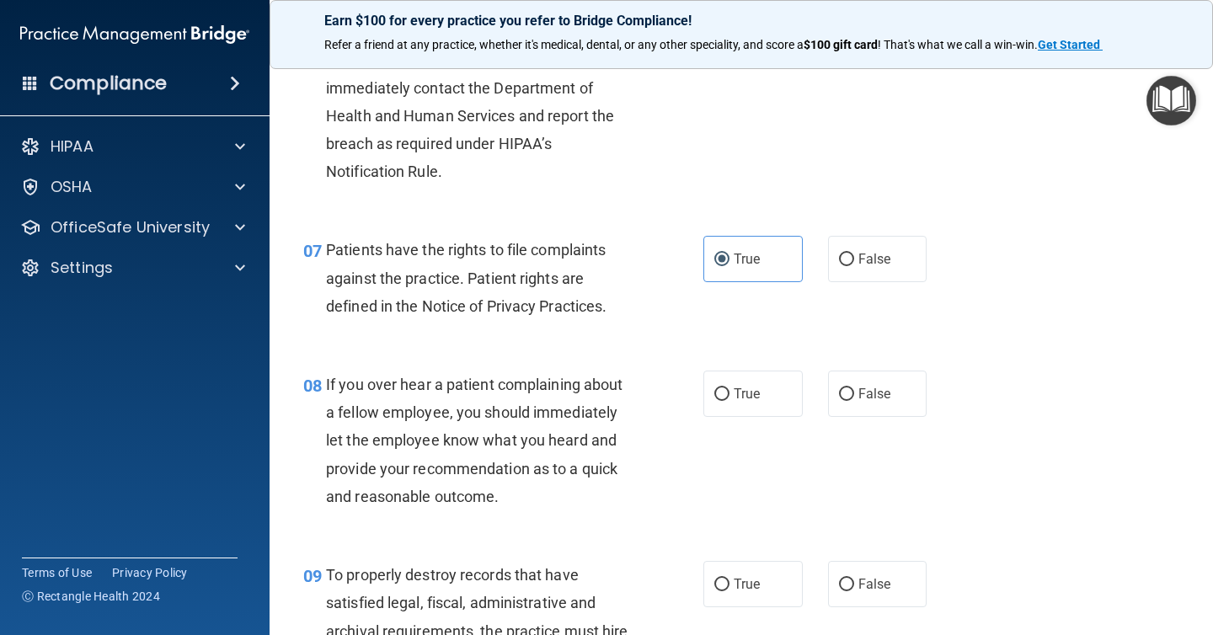
click at [849, 442] on div "08 If you over hear a patient complaining about a fellow employee, you should i…" at bounding box center [741, 445] width 901 height 190
click at [851, 418] on div "08 If you over hear a patient complaining about a fellow employee, you should i…" at bounding box center [741, 445] width 901 height 190
click at [857, 393] on label "False" at bounding box center [877, 394] width 99 height 46
click at [854, 393] on input "False" at bounding box center [846, 394] width 15 height 13
radio input "true"
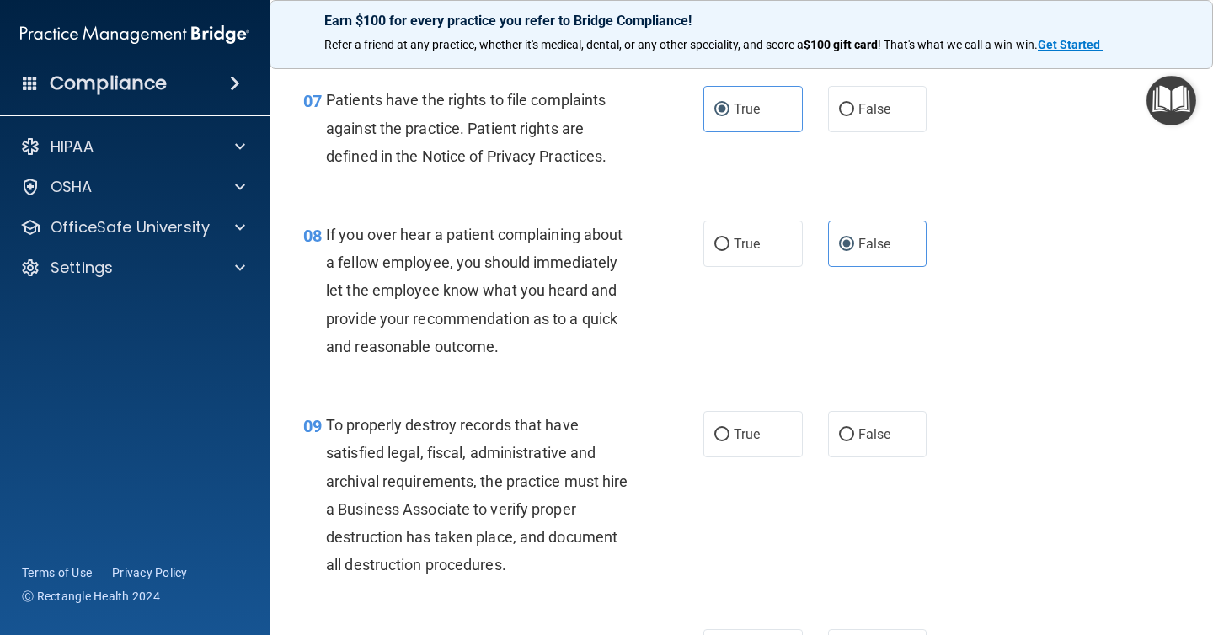
scroll to position [1274, 0]
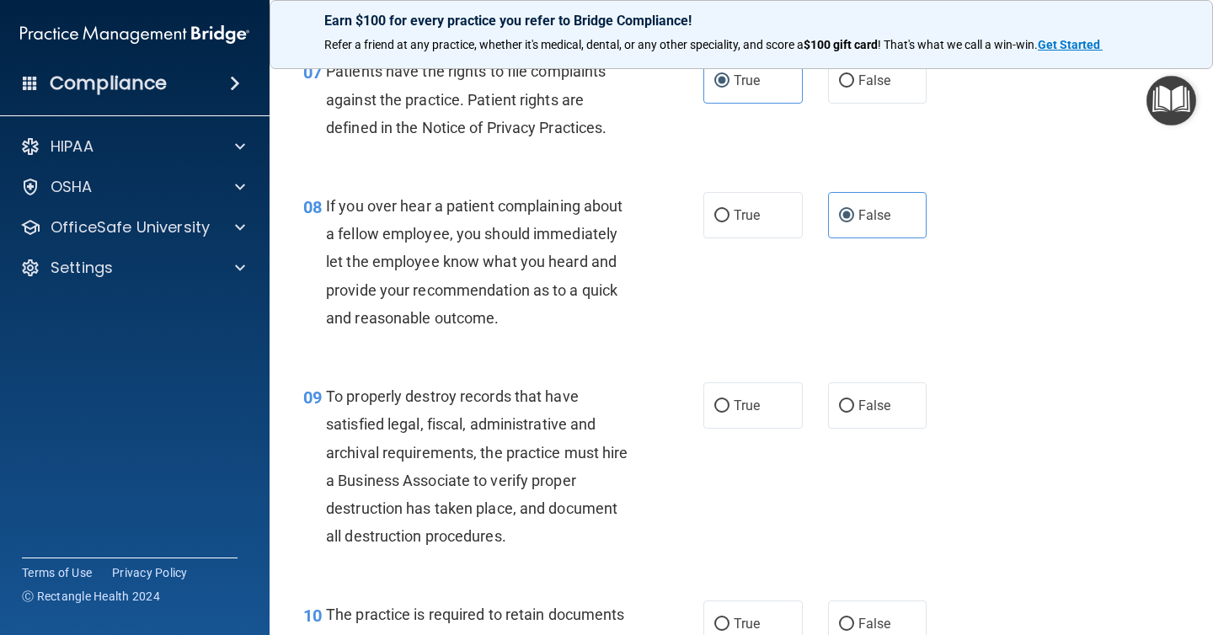
click at [867, 374] on div "09 To properly destroy records that have satisfied legal, fiscal, administrativ…" at bounding box center [741, 470] width 901 height 218
click at [857, 416] on label "False" at bounding box center [877, 405] width 99 height 46
click at [854, 413] on input "False" at bounding box center [846, 406] width 15 height 13
radio input "true"
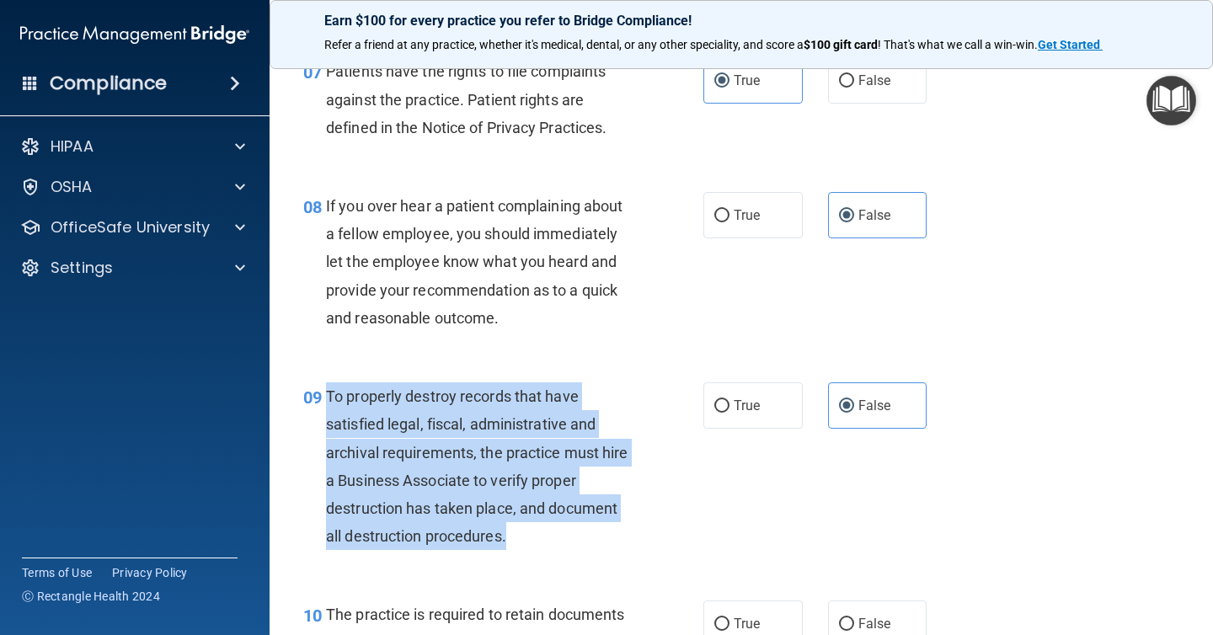
drag, startPoint x: 513, startPoint y: 546, endPoint x: 324, endPoint y: 401, distance: 237.9
click at [324, 401] on div "09 To properly destroy records that have satisfied legal, fiscal, administrativ…" at bounding box center [503, 470] width 451 height 176
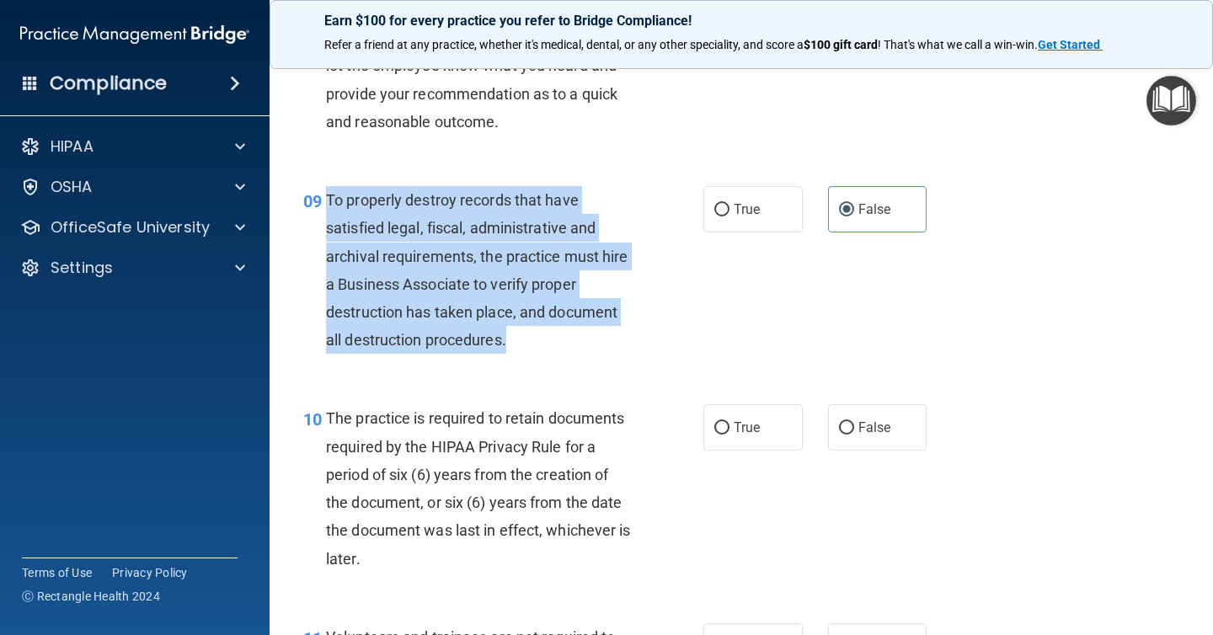
scroll to position [1473, 0]
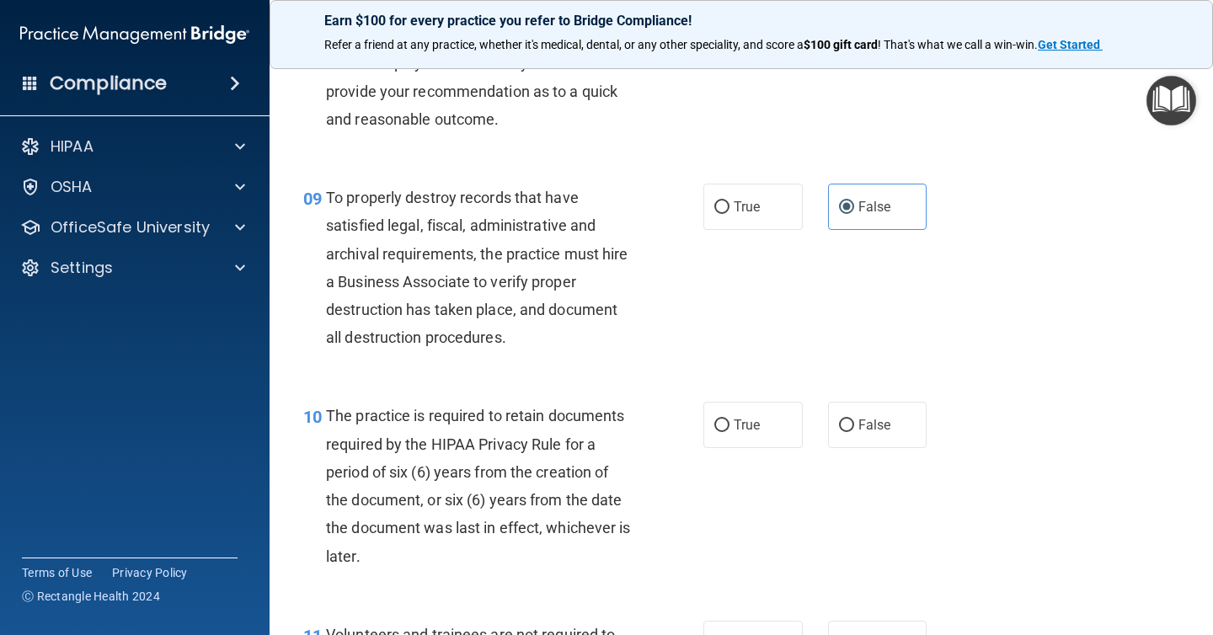
click at [528, 547] on div "The practice is required to retain documents required by the HIPAA Privacy Rule…" at bounding box center [485, 486] width 319 height 168
click at [843, 431] on input "False" at bounding box center [846, 425] width 15 height 13
radio input "true"
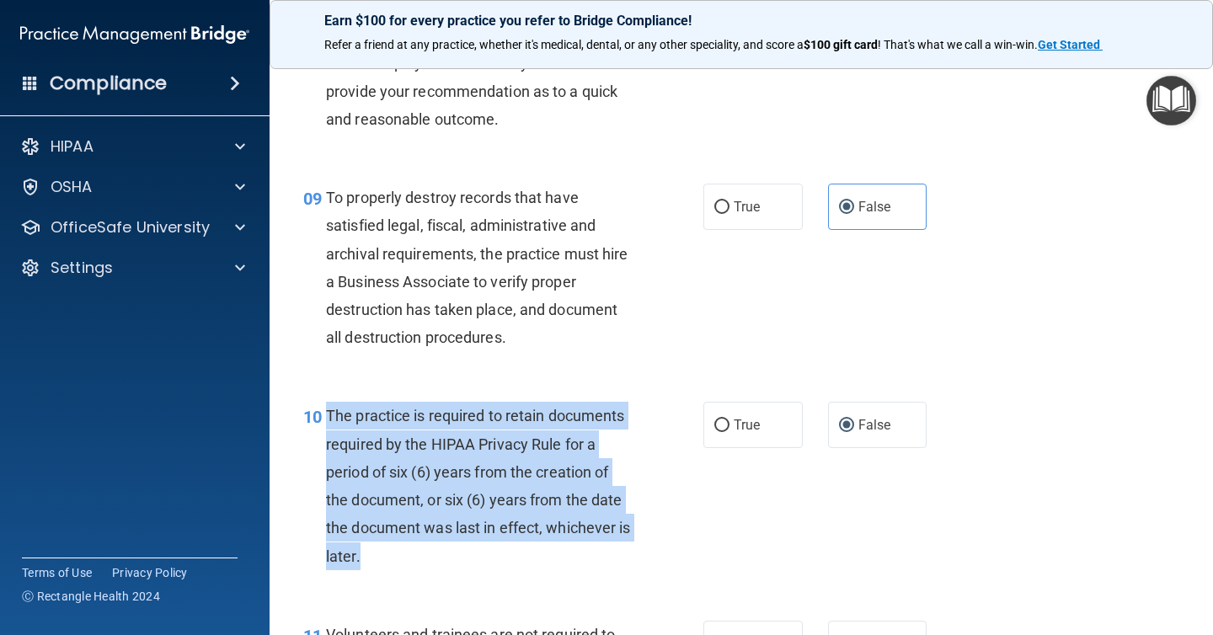
drag, startPoint x: 488, startPoint y: 564, endPoint x: 329, endPoint y: 422, distance: 212.9
click at [329, 422] on div "The practice is required to retain documents required by the HIPAA Privacy Rule…" at bounding box center [485, 486] width 319 height 168
click at [798, 416] on label "True" at bounding box center [752, 425] width 99 height 46
click at [729, 419] on input "True" at bounding box center [721, 425] width 15 height 13
radio input "true"
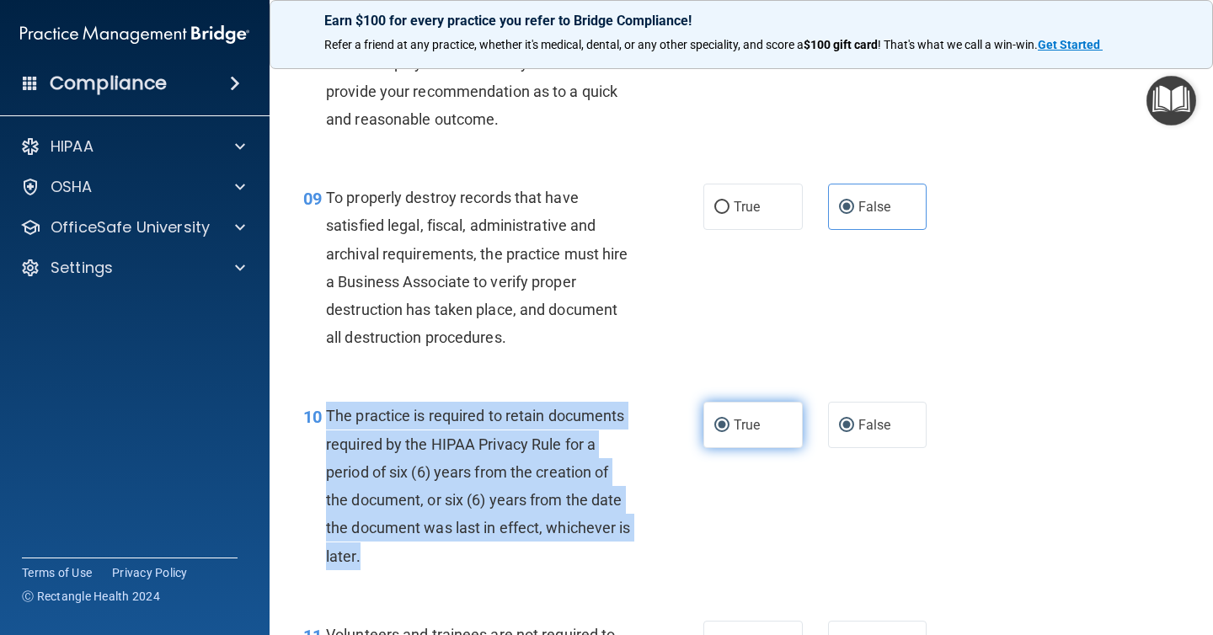
radio input "false"
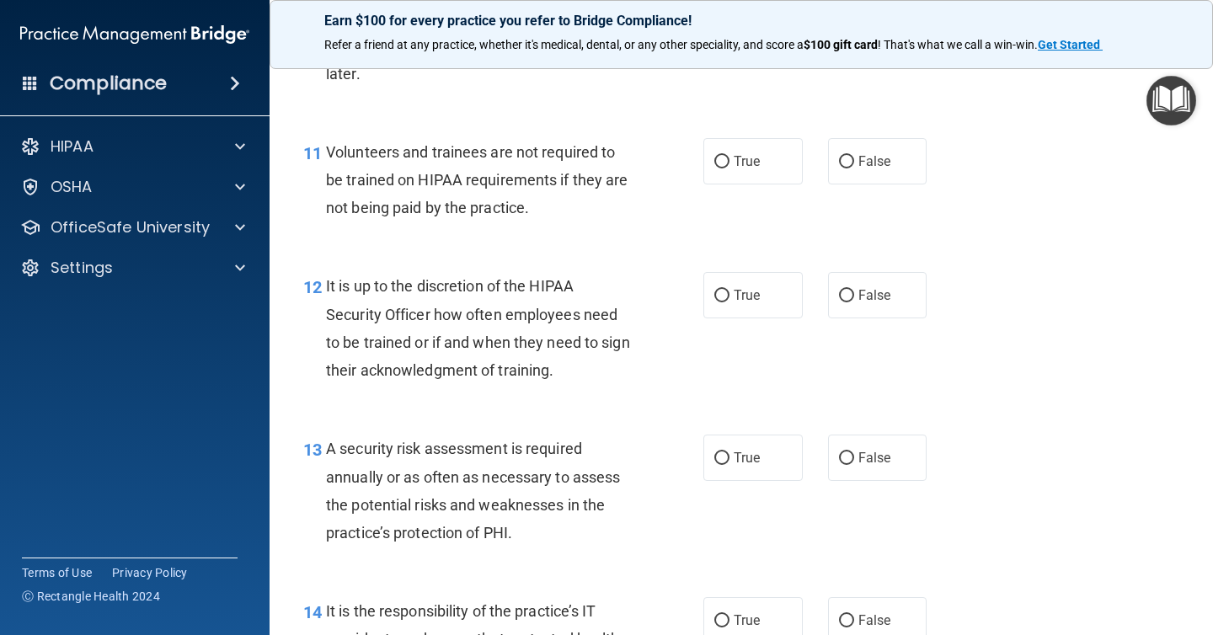
scroll to position [1958, 0]
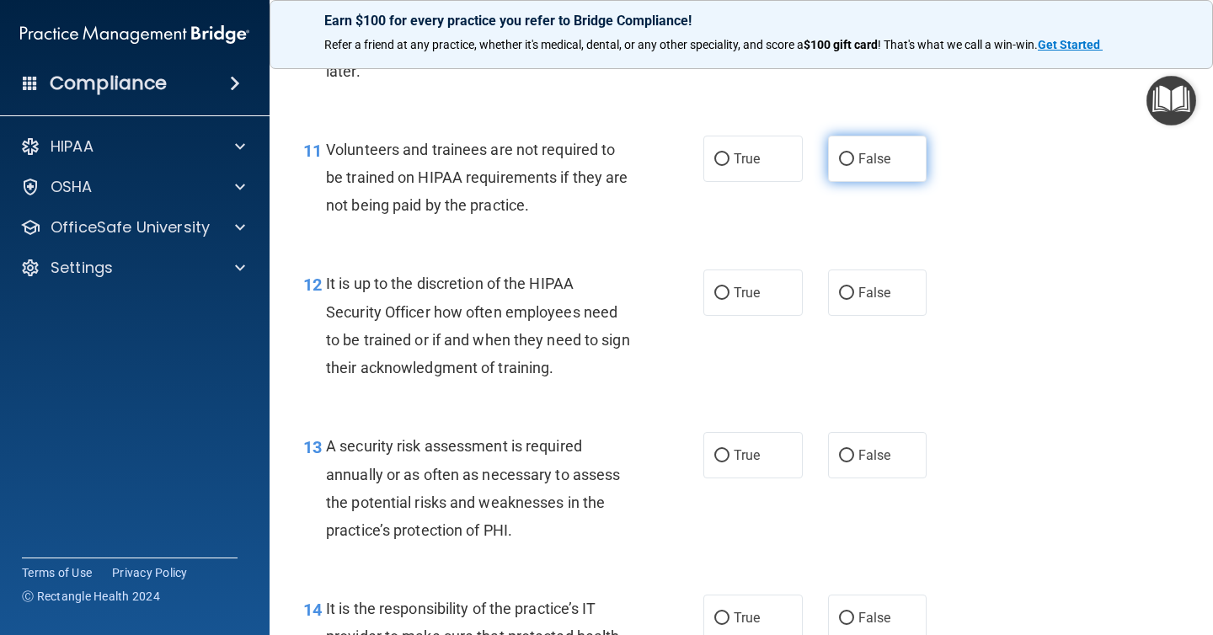
click at [830, 168] on label "False" at bounding box center [877, 159] width 99 height 46
click at [839, 166] on input "False" at bounding box center [846, 159] width 15 height 13
radio input "true"
click at [879, 291] on span "False" at bounding box center [874, 293] width 33 height 16
click at [854, 291] on input "False" at bounding box center [846, 293] width 15 height 13
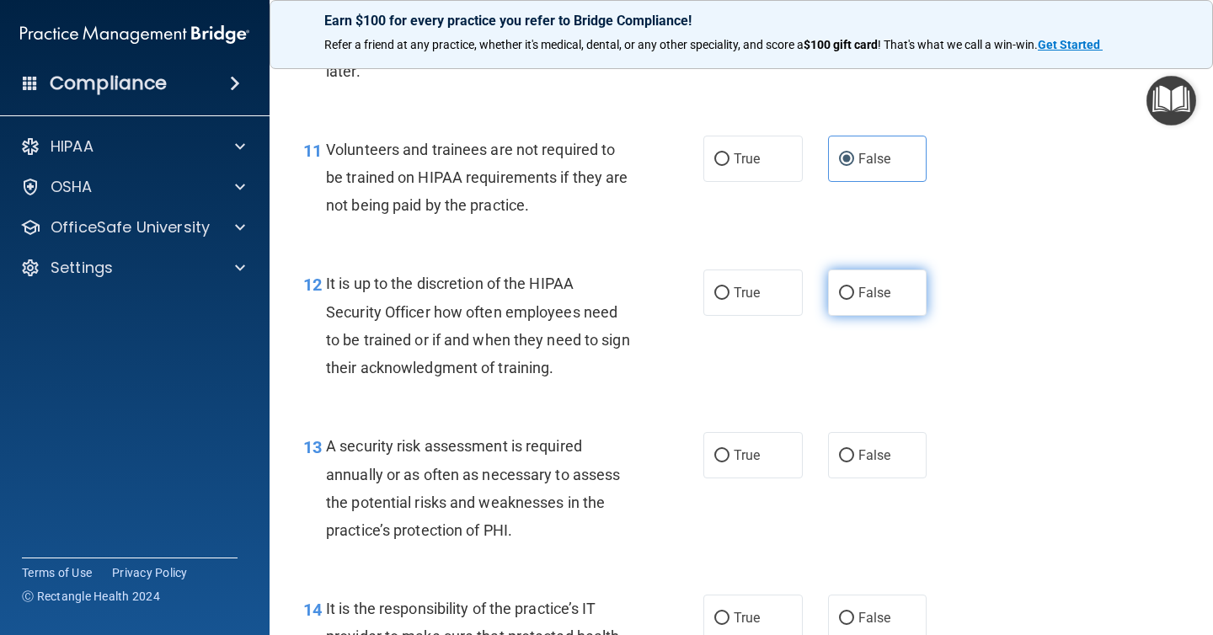
radio input "true"
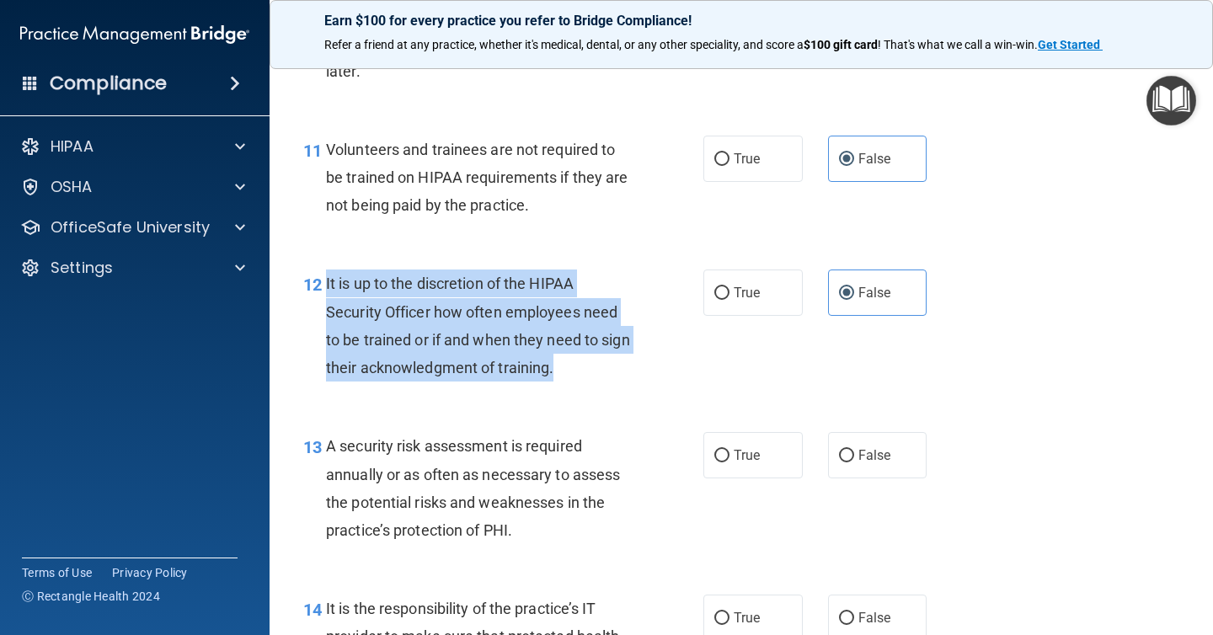
drag, startPoint x: 606, startPoint y: 376, endPoint x: 319, endPoint y: 291, distance: 298.5
click at [319, 291] on div "12 It is up to the discretion of the HIPAA Security Officer how often employees…" at bounding box center [503, 330] width 451 height 120
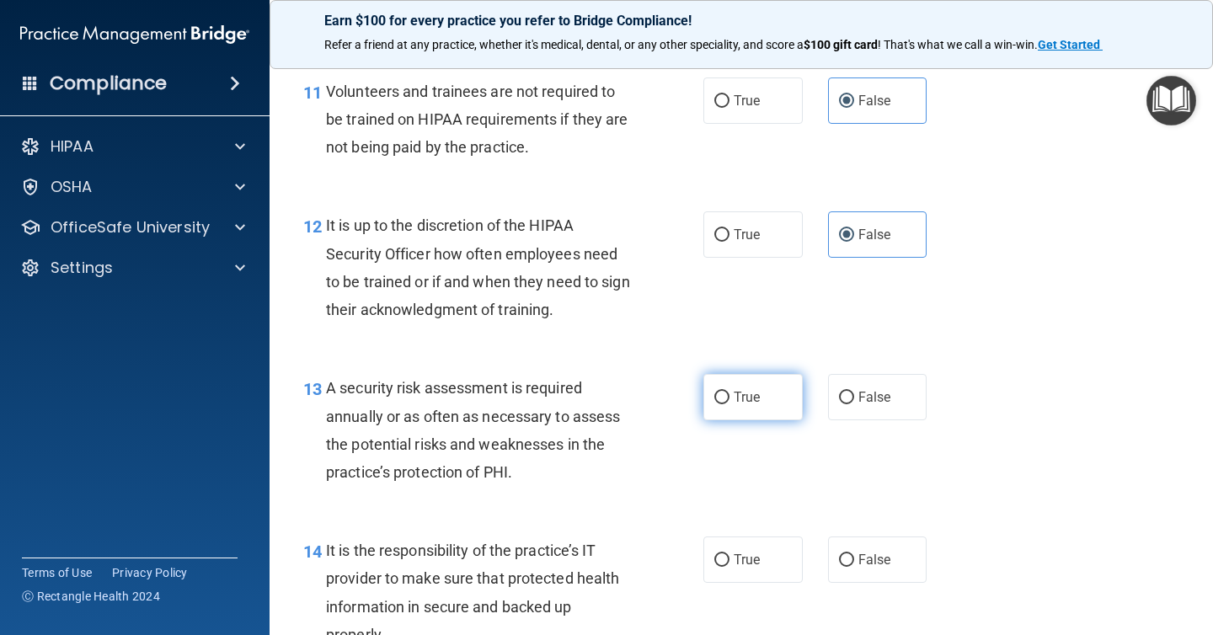
click at [769, 390] on label "True" at bounding box center [752, 397] width 99 height 46
click at [729, 392] on input "True" at bounding box center [721, 398] width 15 height 13
radio input "true"
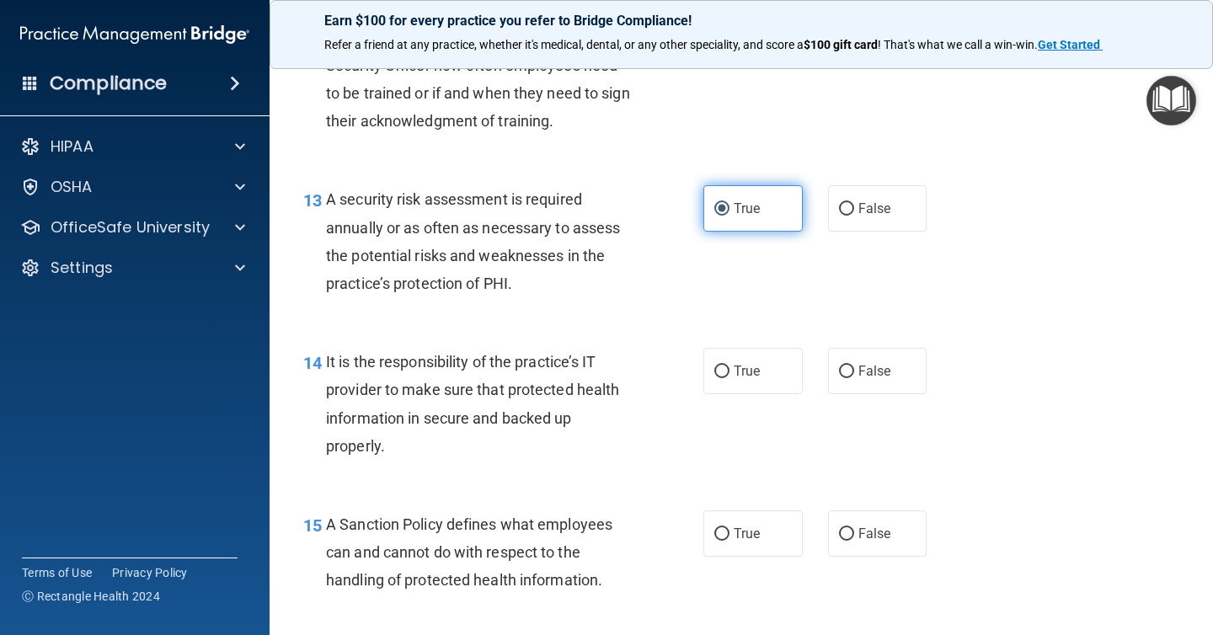
scroll to position [2208, 0]
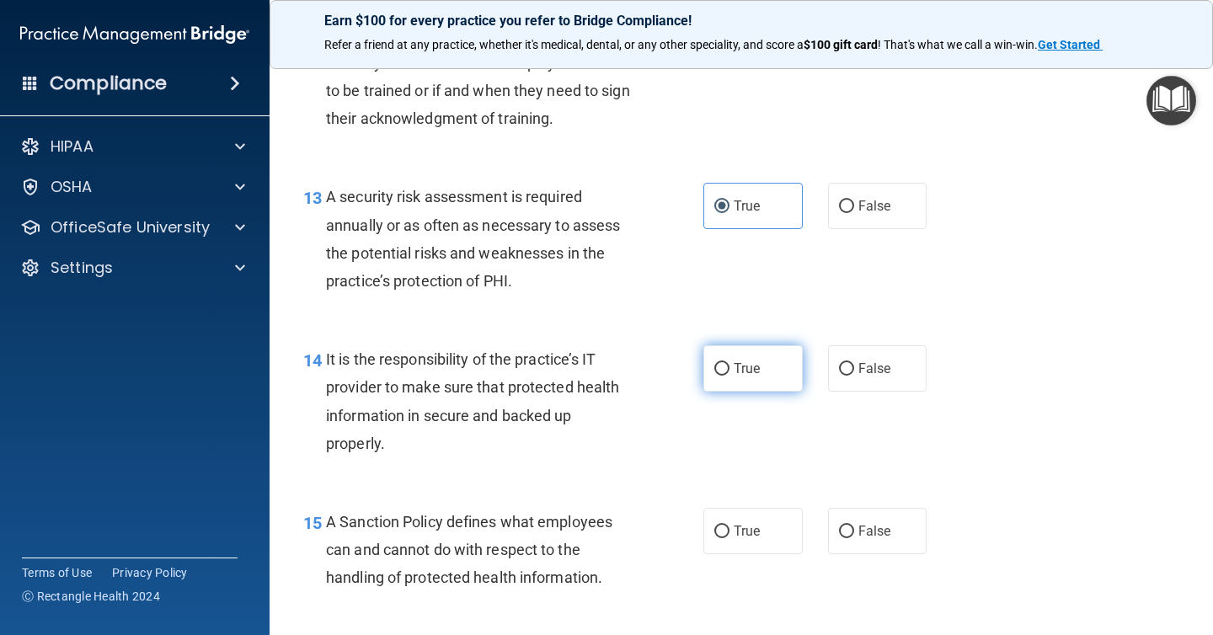
click at [778, 370] on label "True" at bounding box center [752, 368] width 99 height 46
click at [729, 370] on input "True" at bounding box center [721, 369] width 15 height 13
radio input "true"
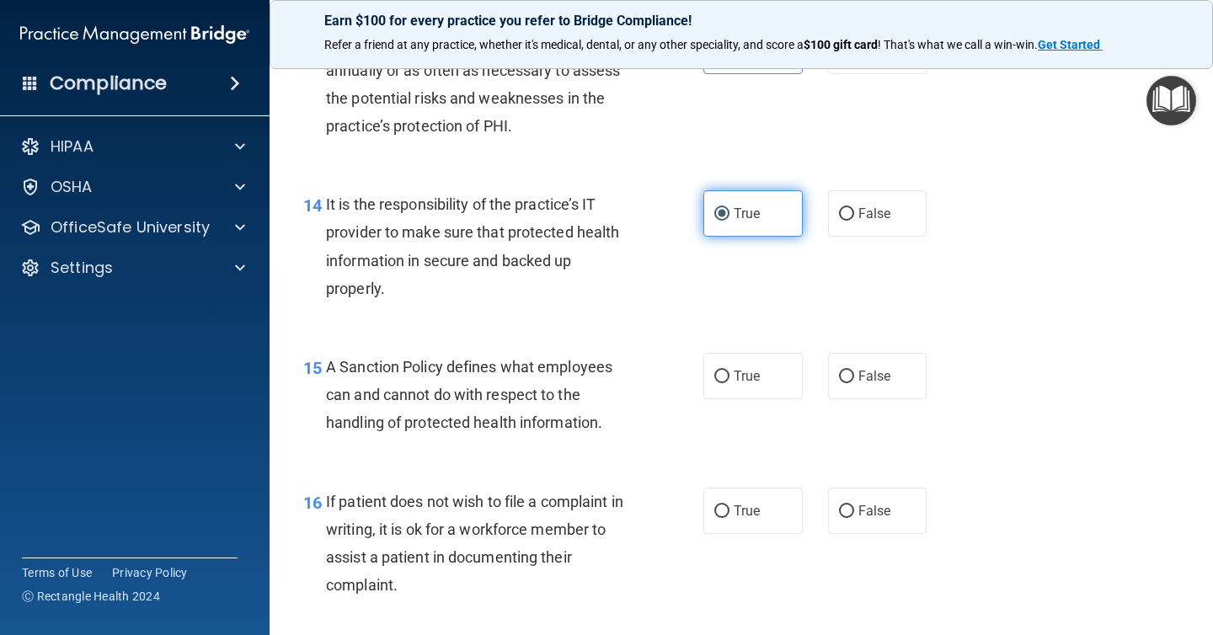
scroll to position [2364, 0]
click at [778, 370] on label "True" at bounding box center [752, 374] width 99 height 46
click at [729, 370] on input "True" at bounding box center [721, 375] width 15 height 13
radio input "true"
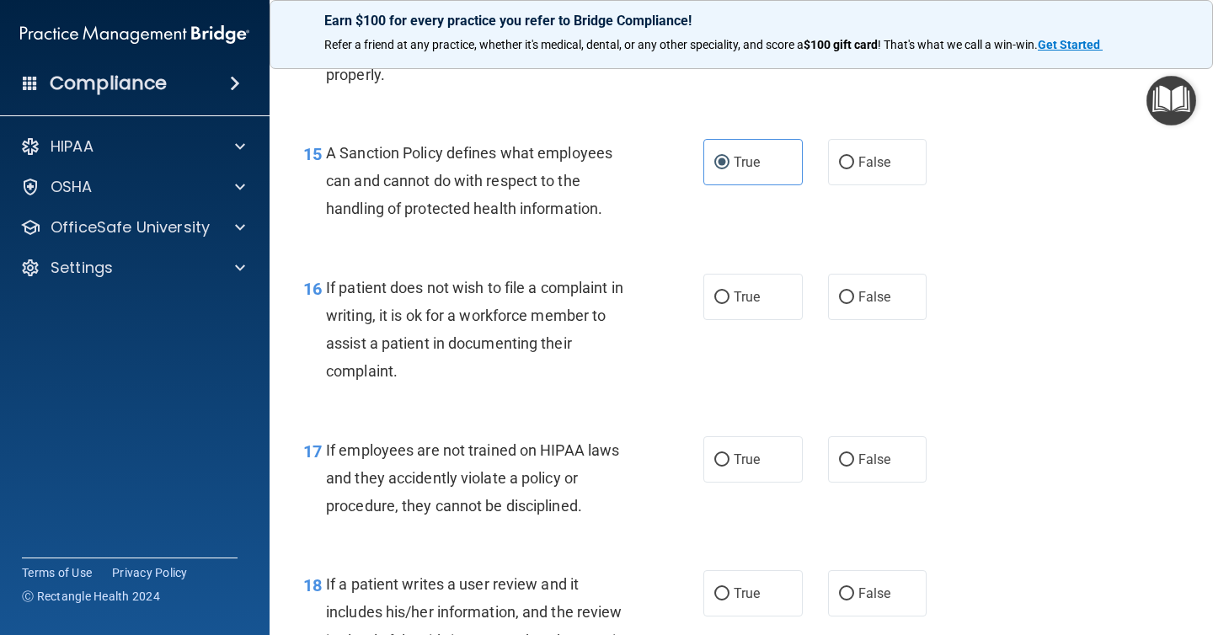
scroll to position [2584, 0]
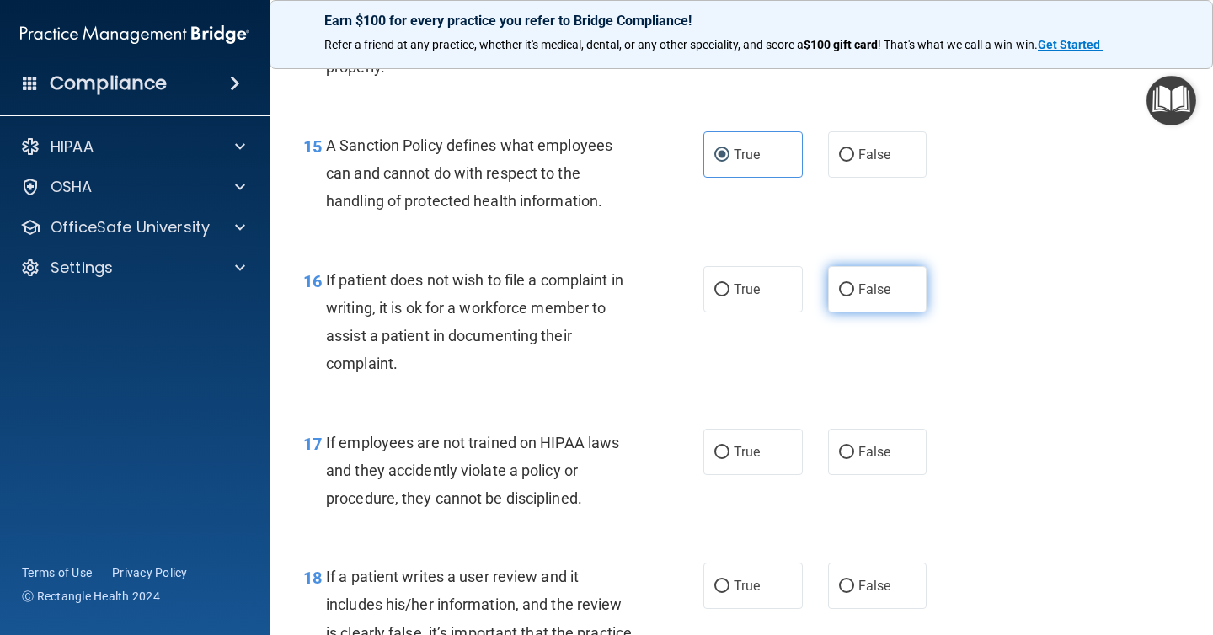
click at [859, 285] on span "False" at bounding box center [874, 289] width 33 height 16
click at [854, 285] on input "False" at bounding box center [846, 290] width 15 height 13
radio input "true"
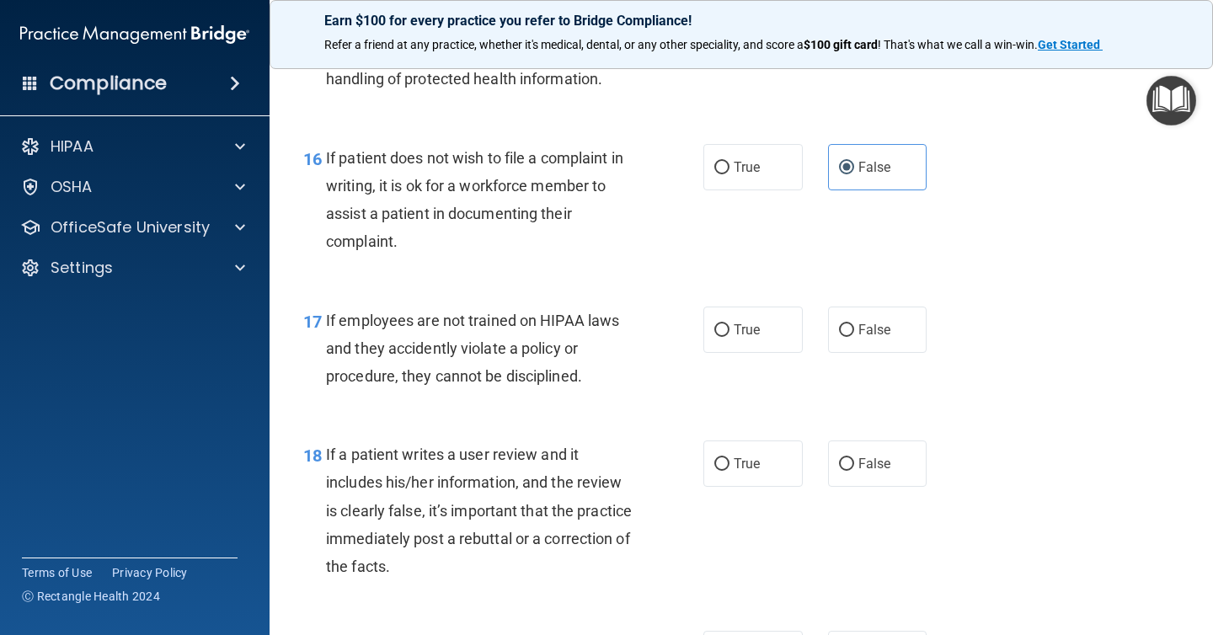
scroll to position [2710, 0]
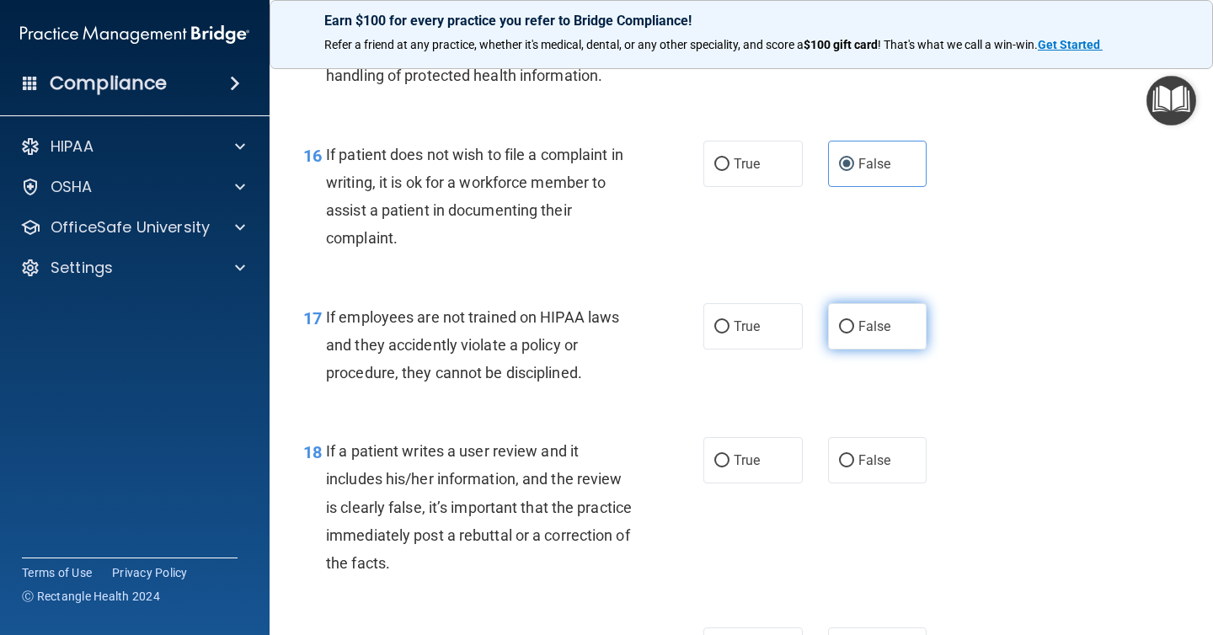
click at [835, 330] on label "False" at bounding box center [877, 326] width 99 height 46
click at [839, 330] on input "False" at bounding box center [846, 327] width 15 height 13
radio input "true"
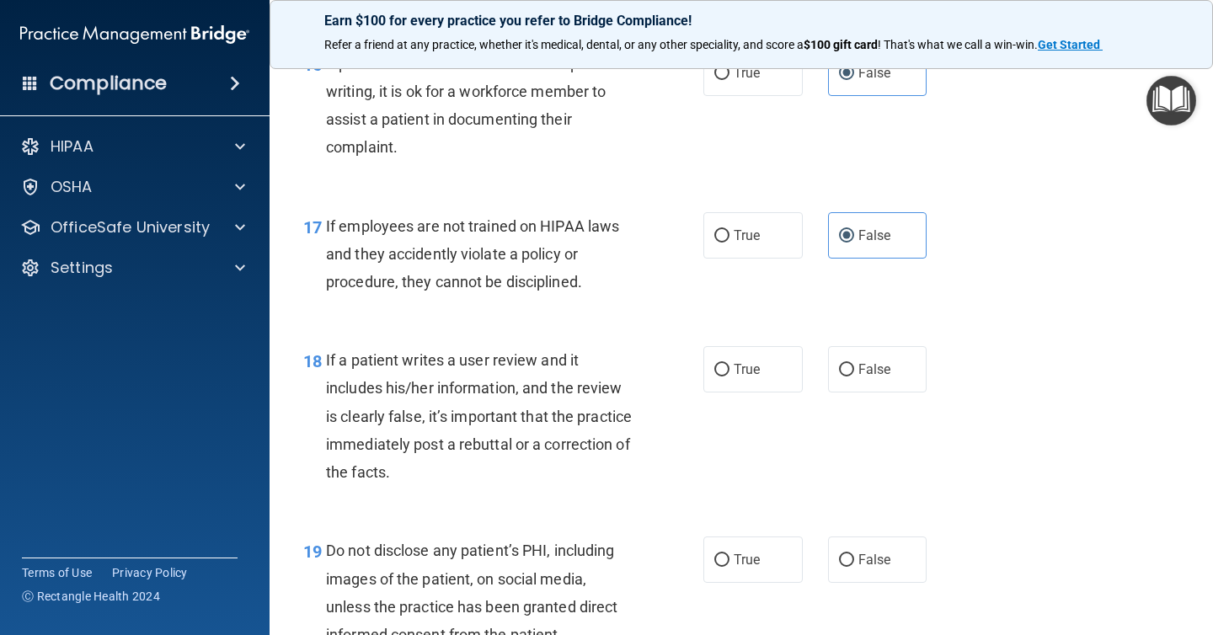
scroll to position [2806, 0]
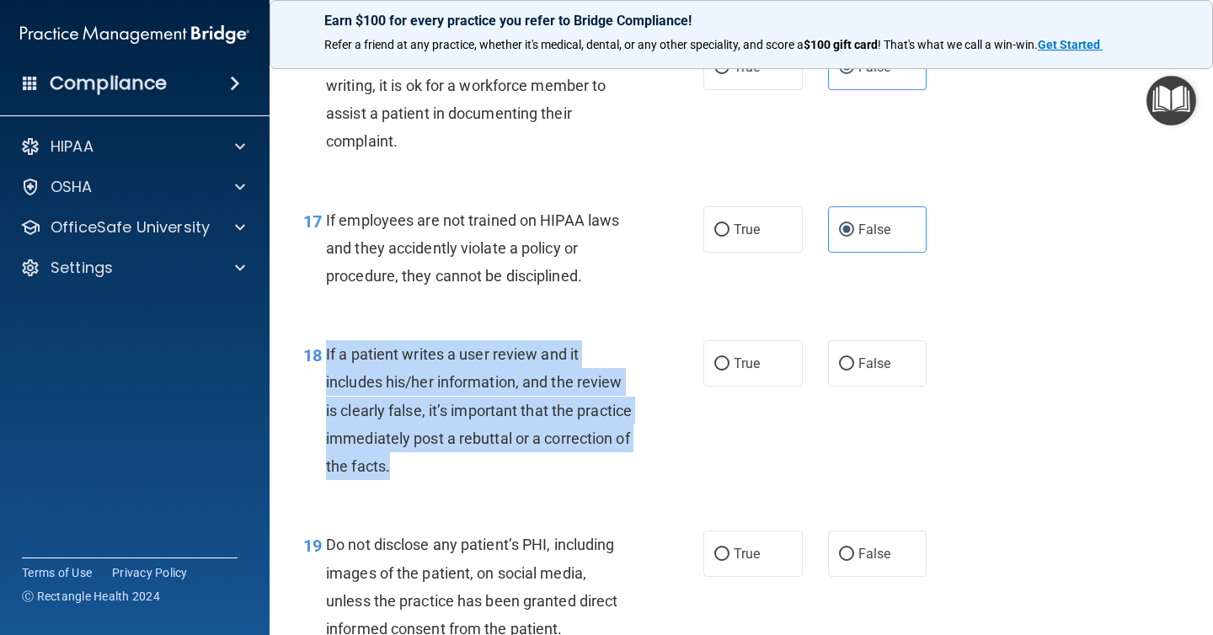
drag, startPoint x: 568, startPoint y: 464, endPoint x: 327, endPoint y: 357, distance: 263.6
click at [327, 357] on div "If a patient writes a user review and it includes his/her information, and the …" at bounding box center [485, 410] width 319 height 140
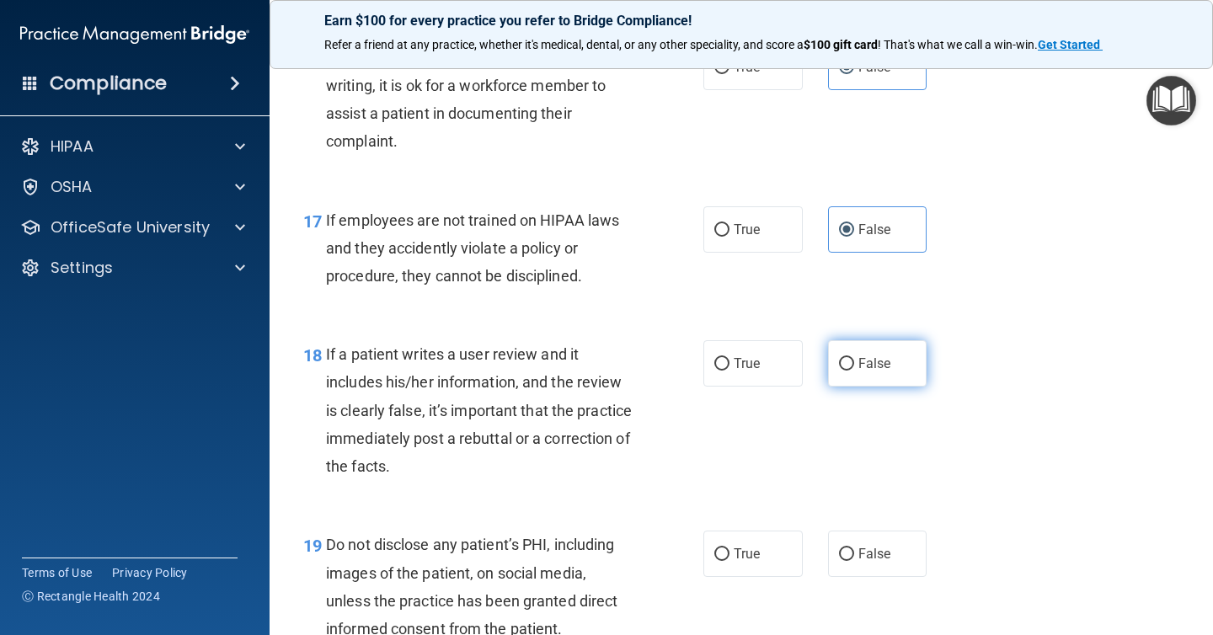
click at [852, 341] on label "False" at bounding box center [877, 363] width 99 height 46
click at [852, 358] on input "False" at bounding box center [846, 364] width 15 height 13
radio input "true"
click at [852, 354] on label "False" at bounding box center [877, 363] width 99 height 46
click at [852, 358] on input "False" at bounding box center [846, 364] width 15 height 13
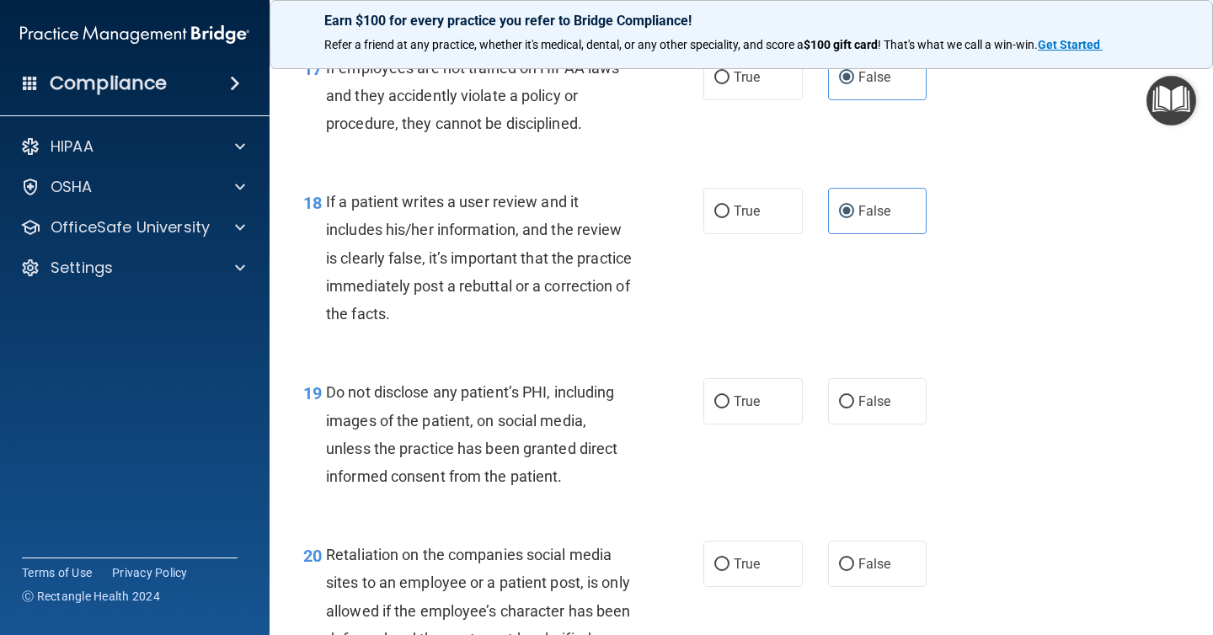
scroll to position [2965, 0]
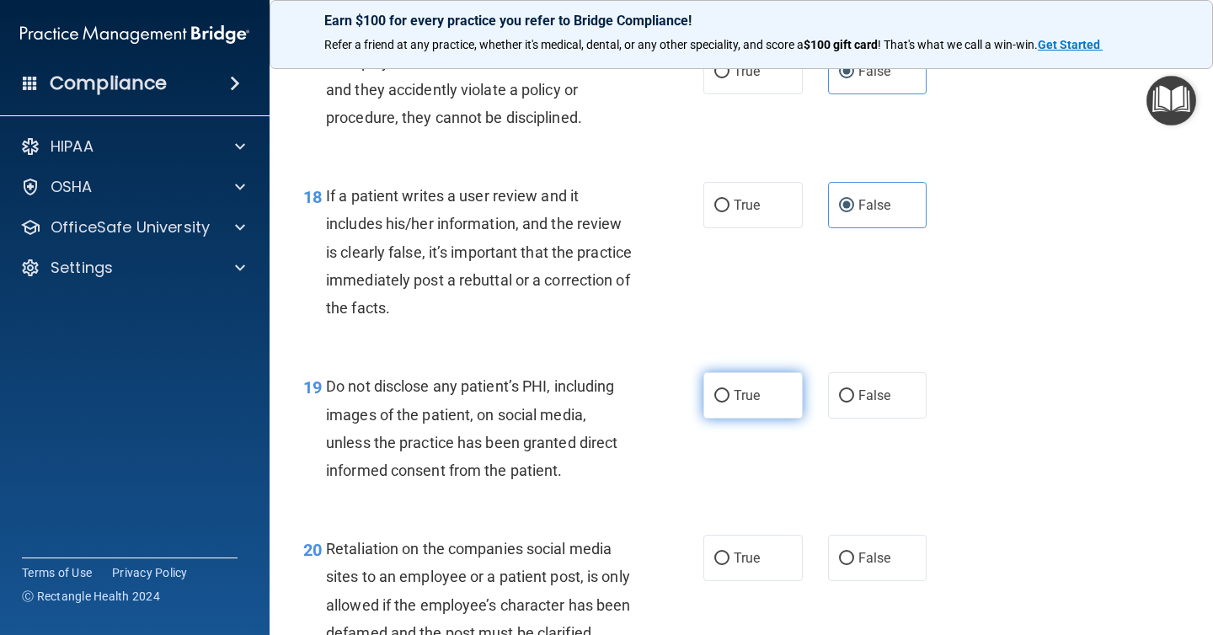
click at [735, 404] on label "True" at bounding box center [752, 395] width 99 height 46
click at [729, 403] on input "True" at bounding box center [721, 396] width 15 height 13
radio input "true"
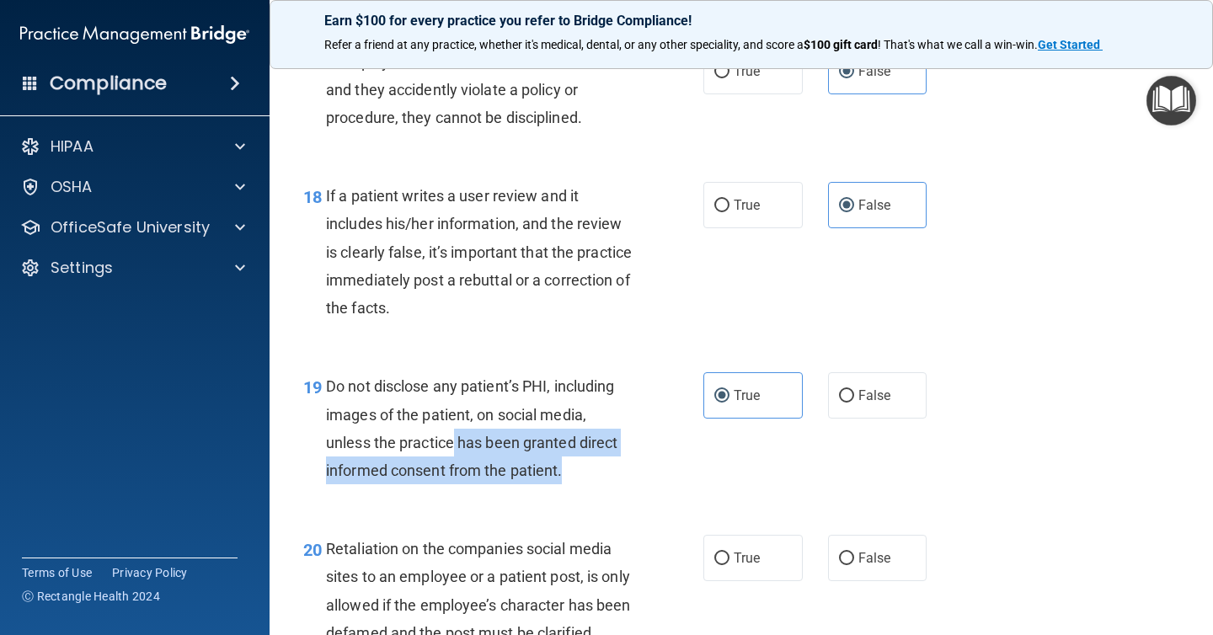
drag, startPoint x: 609, startPoint y: 468, endPoint x: 453, endPoint y: 449, distance: 157.0
click at [453, 449] on div "Do not disclose any patient’s PHI, including images of the patient, on social m…" at bounding box center [485, 428] width 319 height 112
click at [498, 450] on span "Do not disclose any patient’s PHI, including images of the patient, on social m…" at bounding box center [471, 428] width 291 height 102
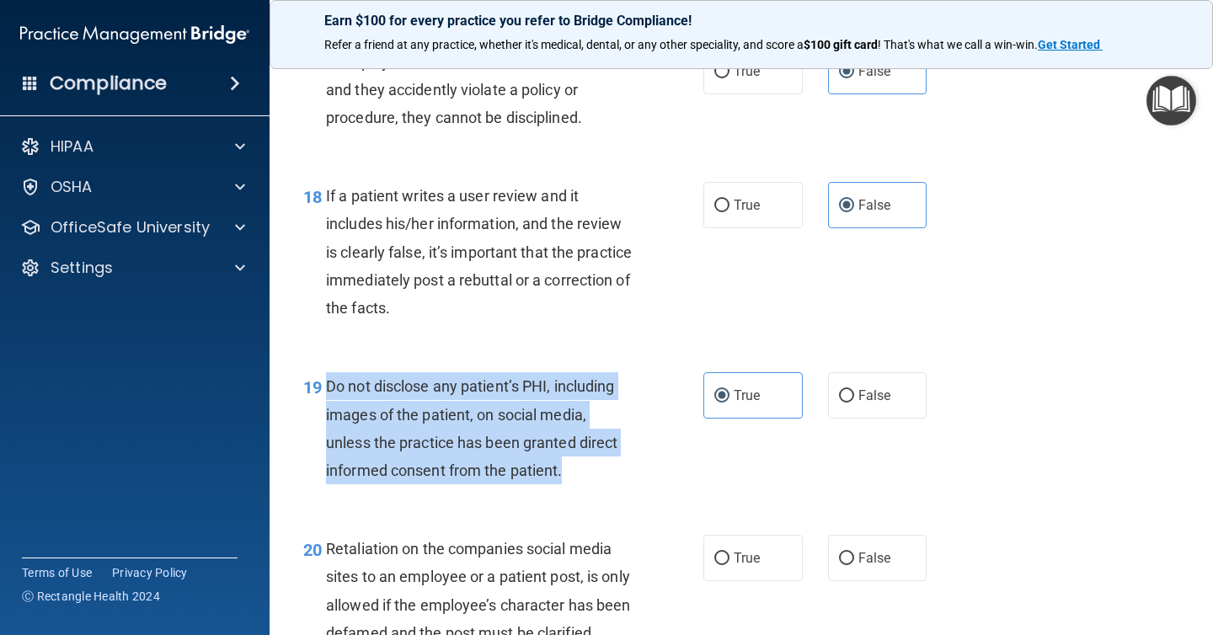
drag, startPoint x: 569, startPoint y: 483, endPoint x: 321, endPoint y: 386, distance: 266.2
click at [321, 386] on div "19 Do not disclose any patient’s PHI, including images of the patient, on socia…" at bounding box center [503, 432] width 451 height 120
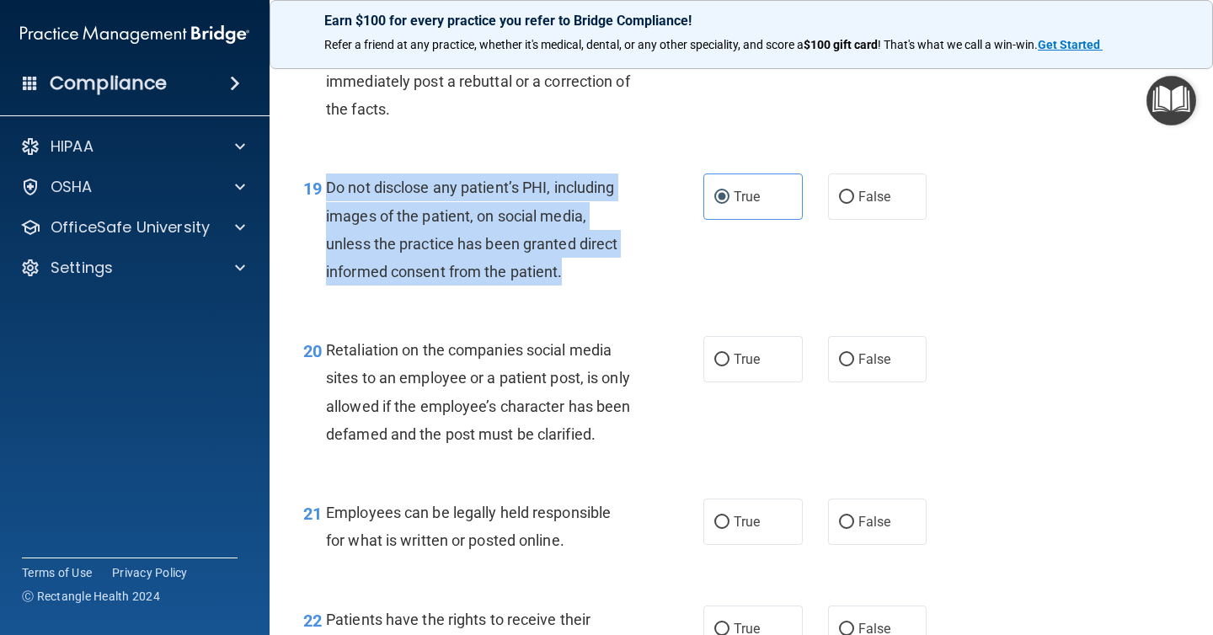
scroll to position [3175, 0]
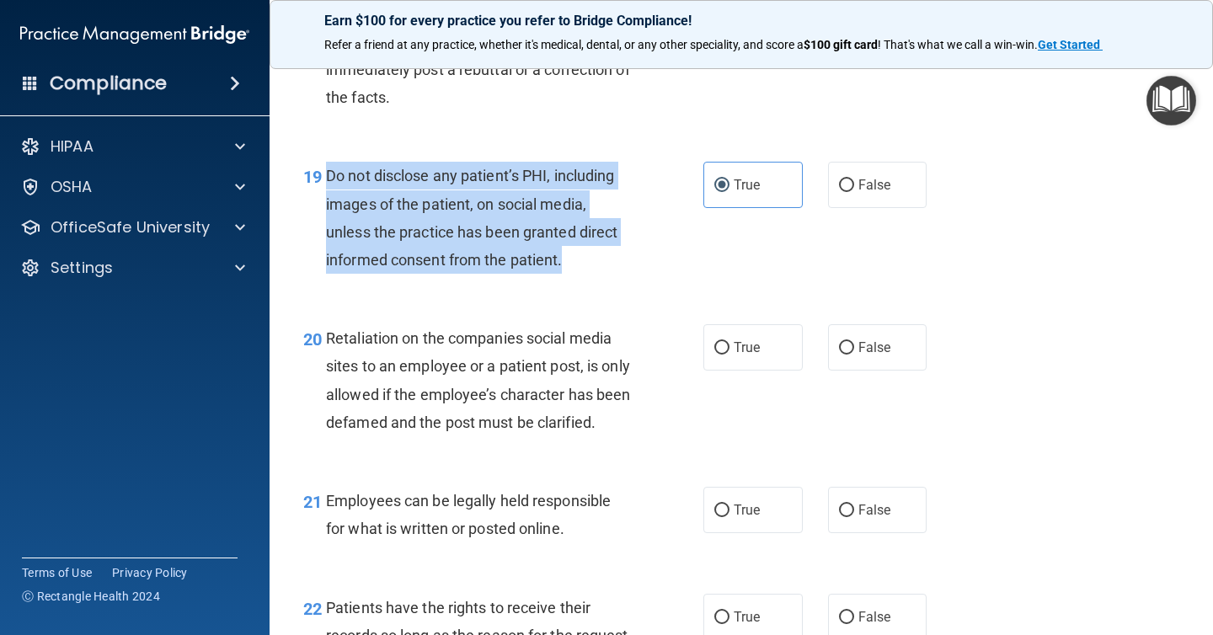
click at [774, 296] on div "19 Do not disclose any patient’s PHI, including images of the patient, on socia…" at bounding box center [741, 222] width 901 height 163
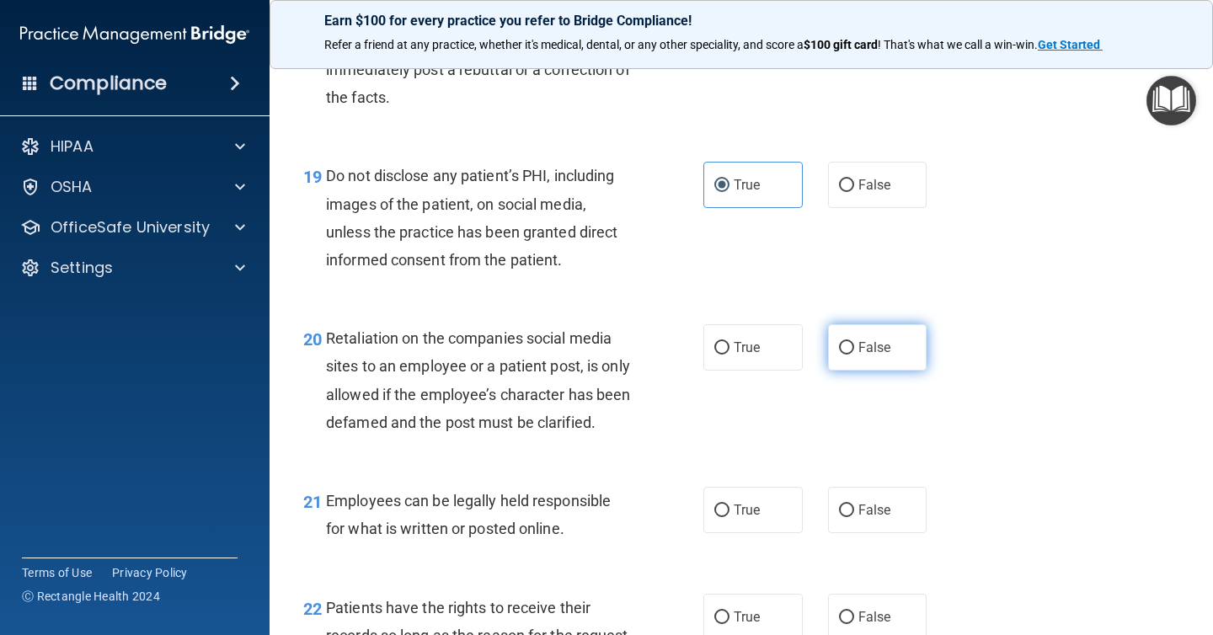
click at [860, 350] on span "False" at bounding box center [874, 347] width 33 height 16
click at [854, 350] on input "False" at bounding box center [846, 348] width 15 height 13
radio input "true"
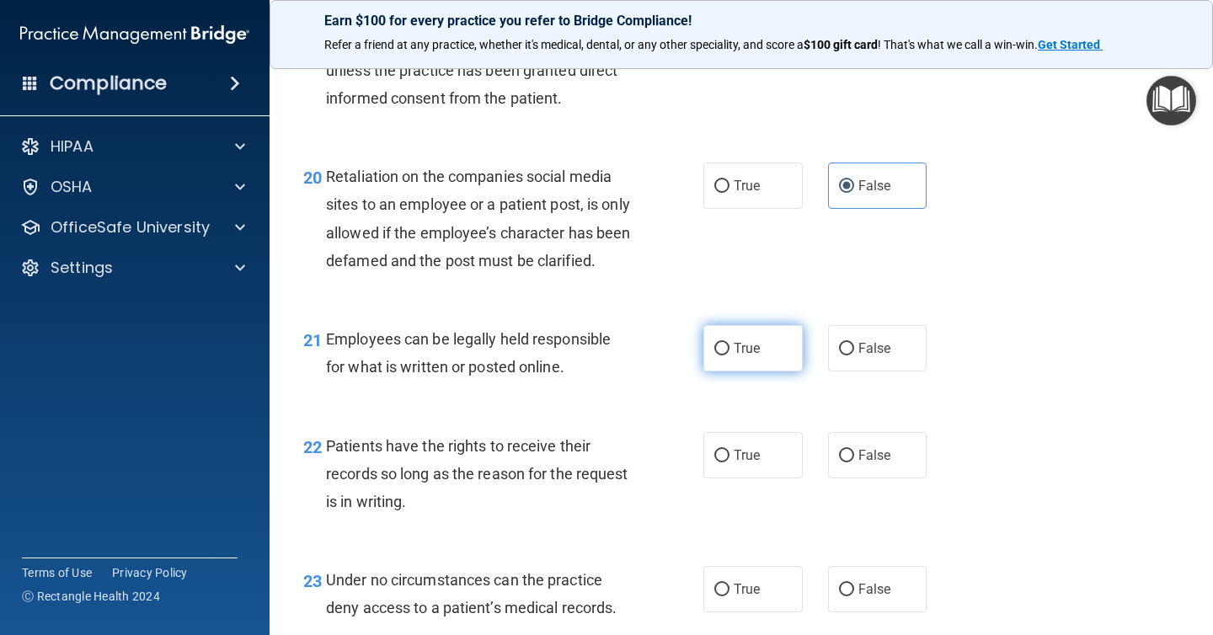
click at [741, 371] on label "True" at bounding box center [752, 348] width 99 height 46
click at [729, 355] on input "True" at bounding box center [721, 349] width 15 height 13
radio input "true"
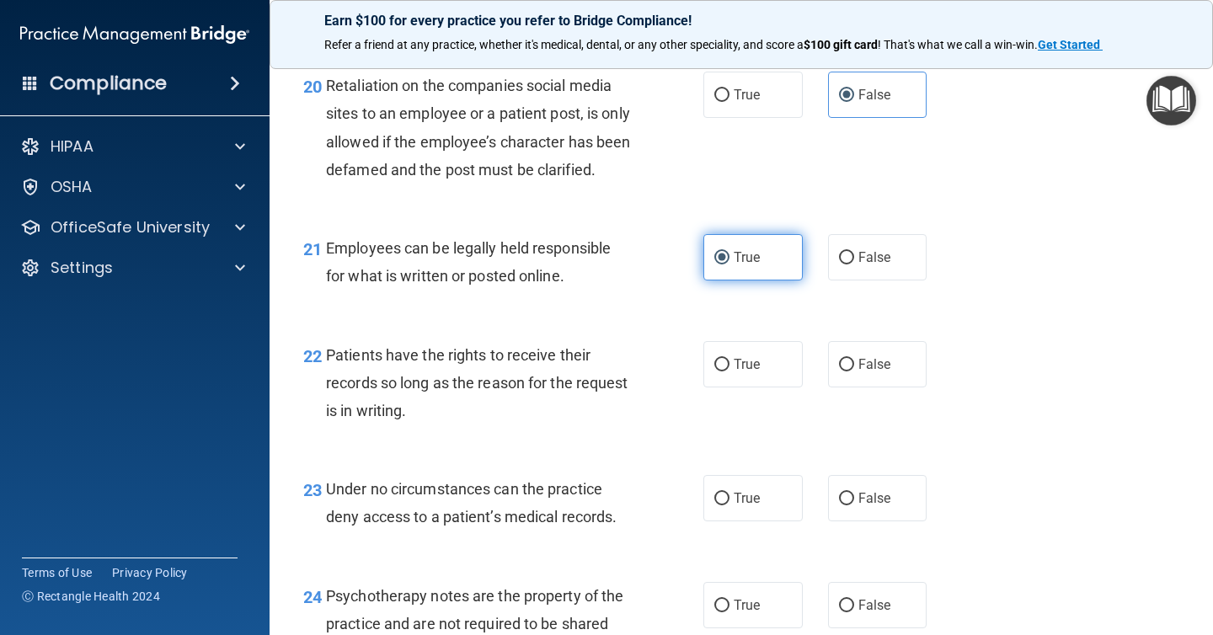
scroll to position [3435, 0]
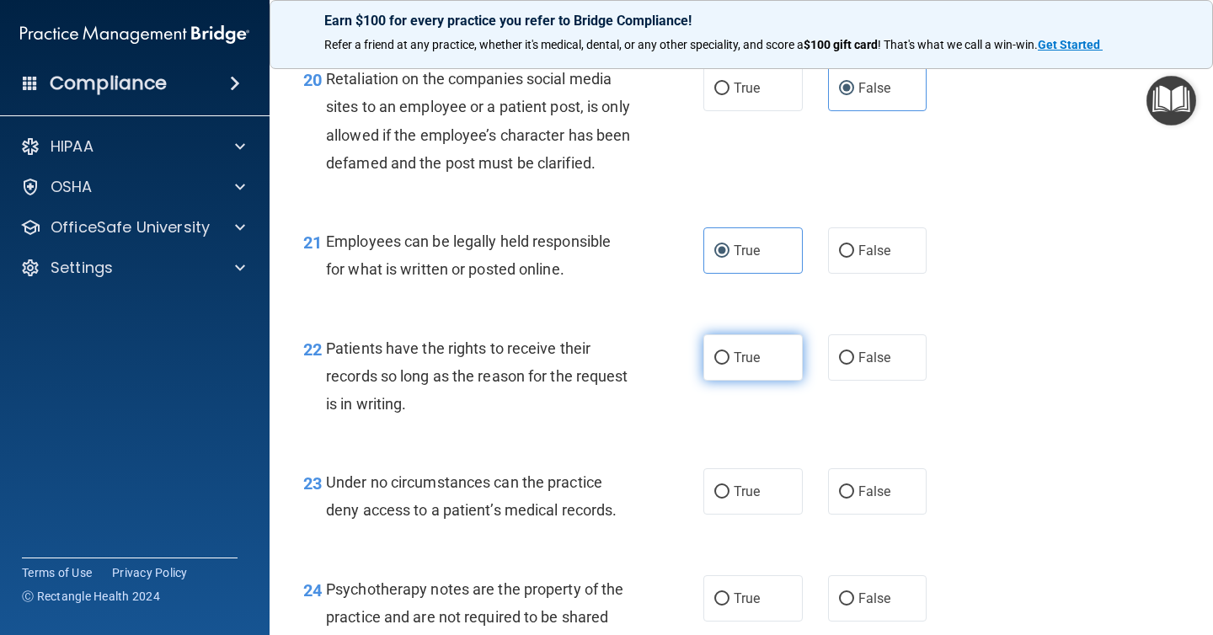
click at [748, 381] on label "True" at bounding box center [752, 357] width 99 height 46
click at [729, 365] on input "True" at bounding box center [721, 358] width 15 height 13
radio input "true"
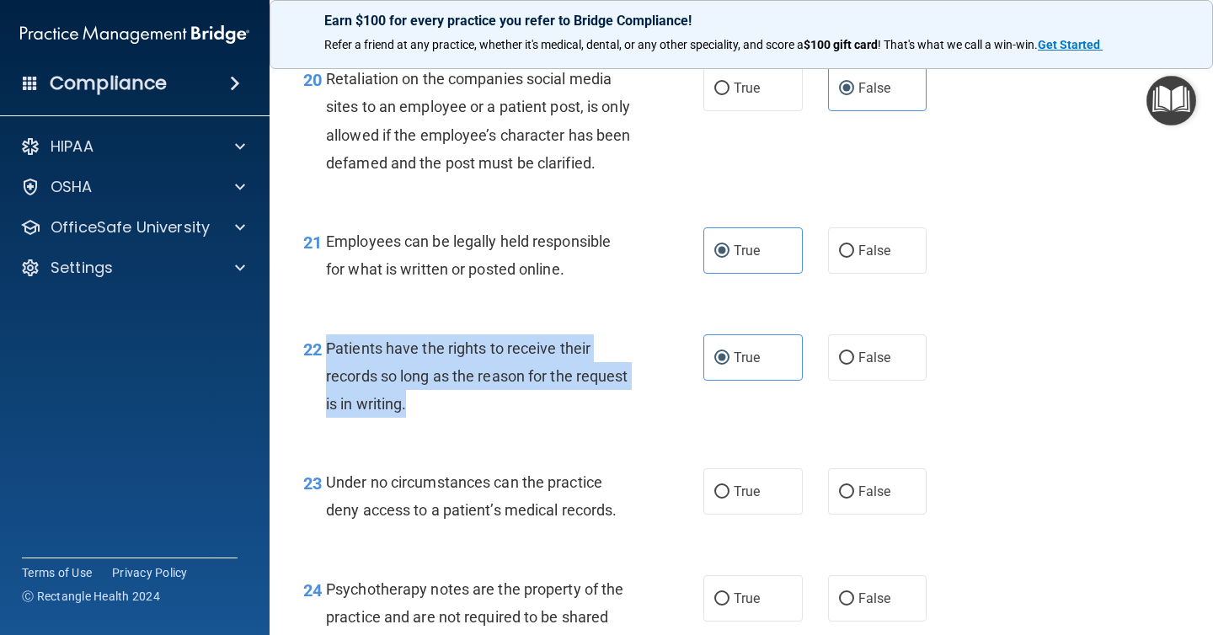
drag, startPoint x: 521, startPoint y: 441, endPoint x: 326, endPoint y: 382, distance: 204.4
click at [326, 382] on div "Patients have the rights to receive their records so long as the reason for the…" at bounding box center [485, 376] width 319 height 84
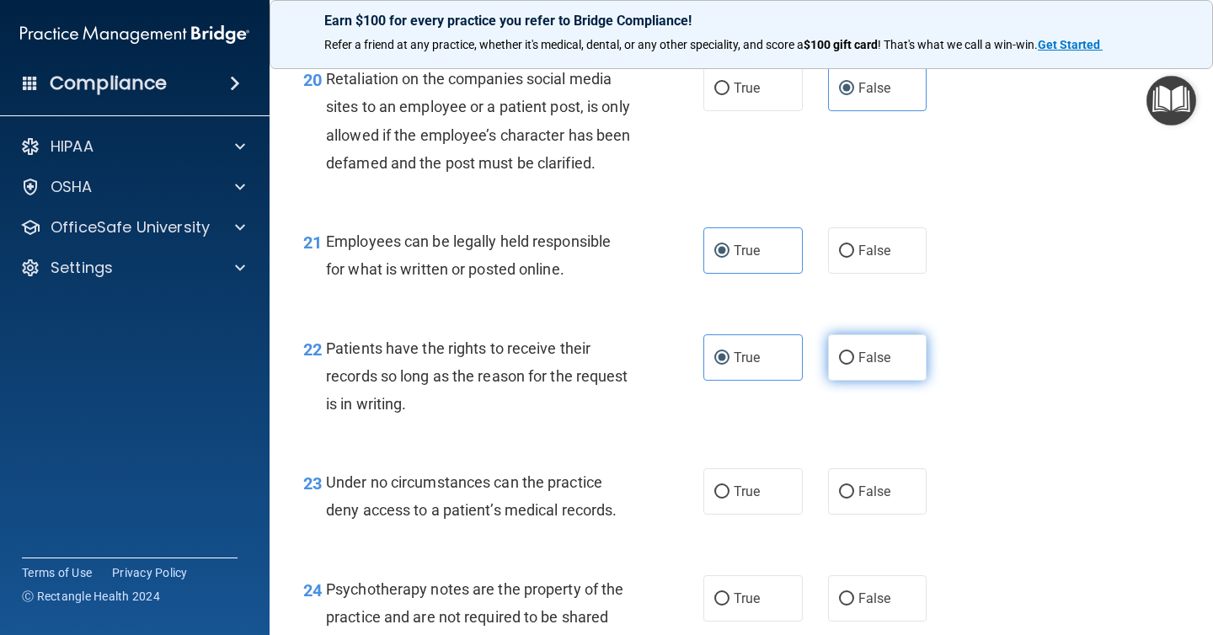
click at [884, 381] on label "False" at bounding box center [877, 357] width 99 height 46
click at [854, 365] on input "False" at bounding box center [846, 358] width 15 height 13
radio input "true"
radio input "false"
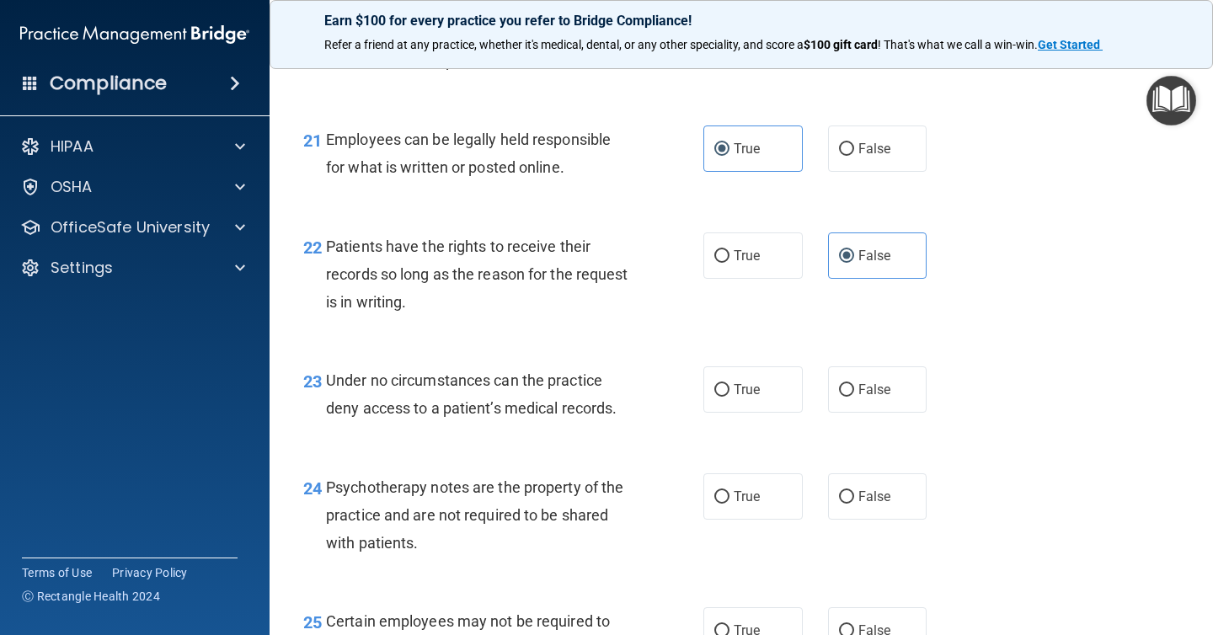
scroll to position [3538, 0]
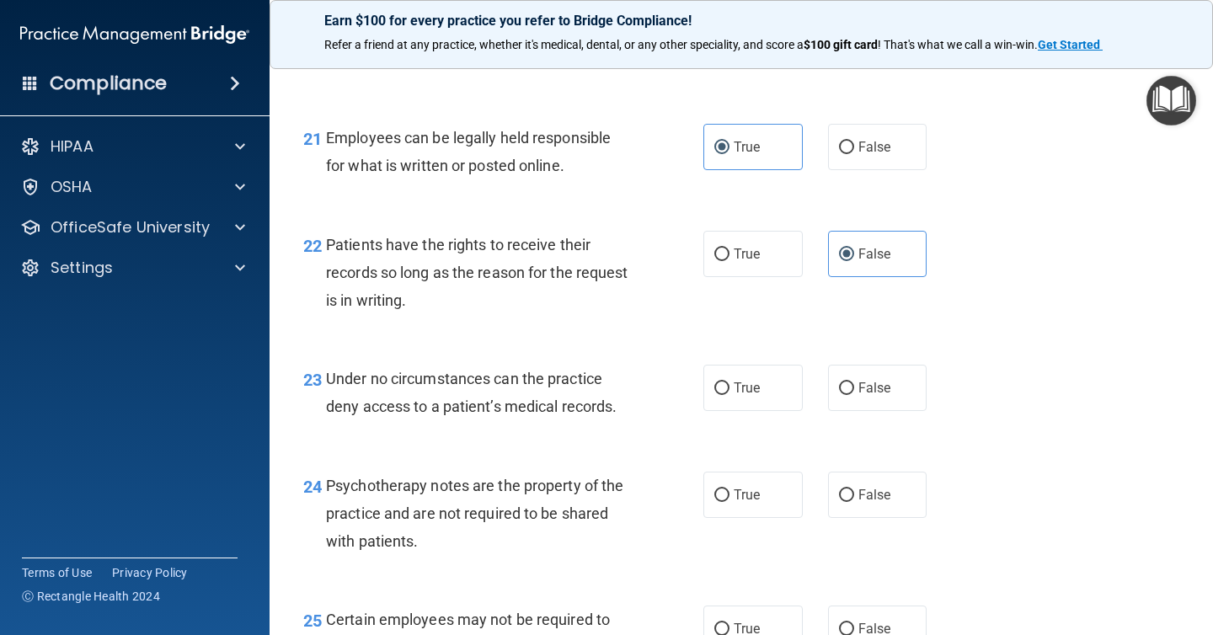
click at [828, 441] on div "23 Under no circumstances can the practice deny access to a patient’s medical r…" at bounding box center [741, 397] width 901 height 106
click at [855, 411] on label "False" at bounding box center [877, 388] width 99 height 46
click at [854, 395] on input "False" at bounding box center [846, 388] width 15 height 13
radio input "true"
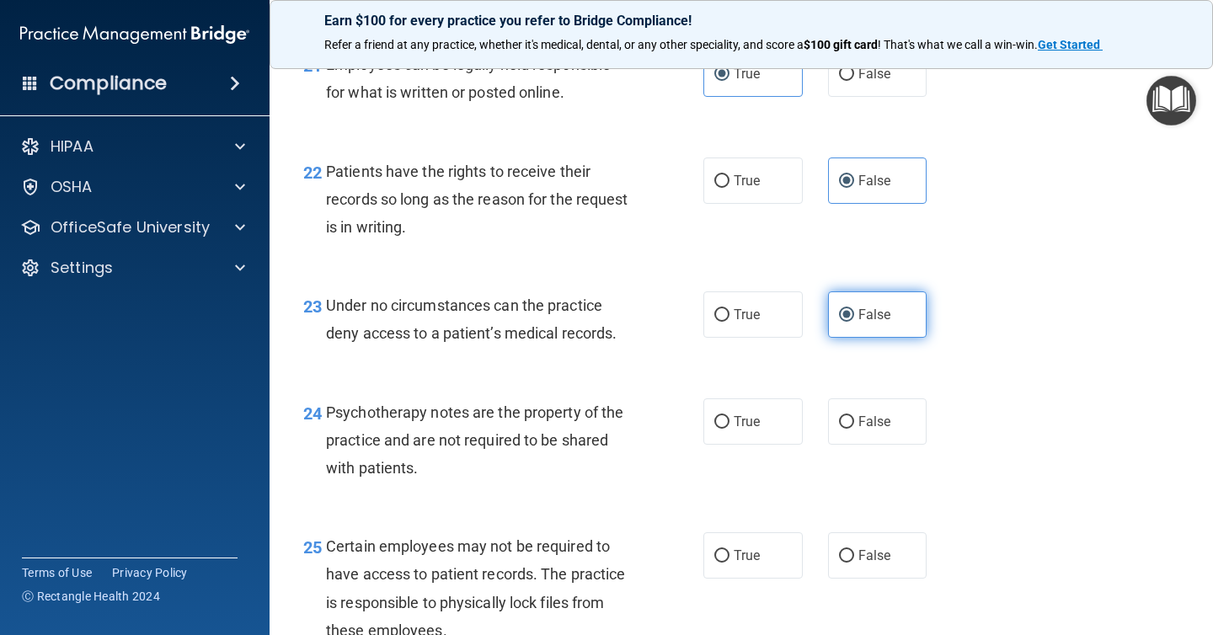
scroll to position [3625, 0]
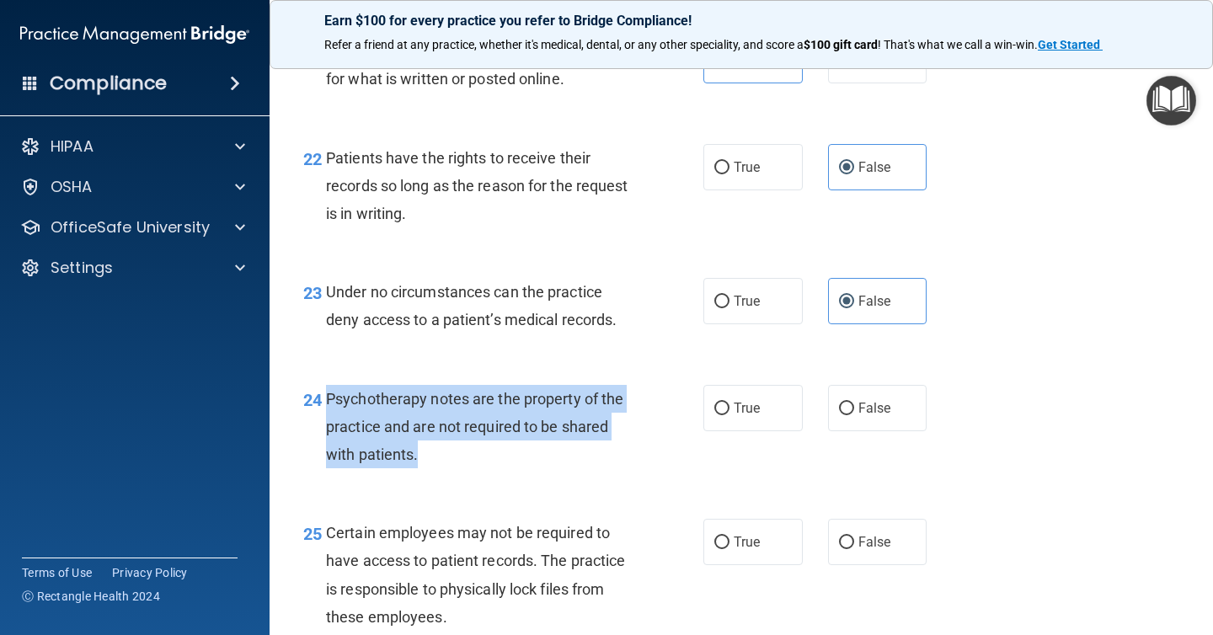
drag, startPoint x: 649, startPoint y: 474, endPoint x: 327, endPoint y: 424, distance: 325.7
click at [327, 424] on div "24 Psychotherapy notes are the property of the practice and are not required to…" at bounding box center [503, 431] width 451 height 93
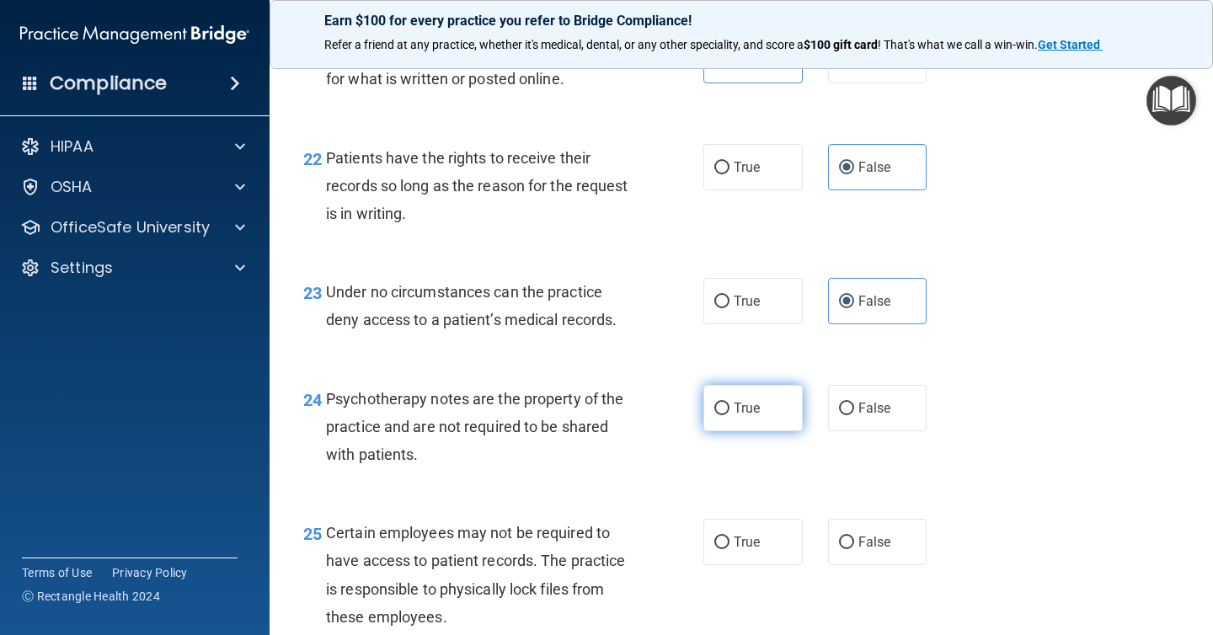
click at [761, 431] on label "True" at bounding box center [752, 408] width 99 height 46
click at [729, 415] on input "True" at bounding box center [721, 409] width 15 height 13
radio input "true"
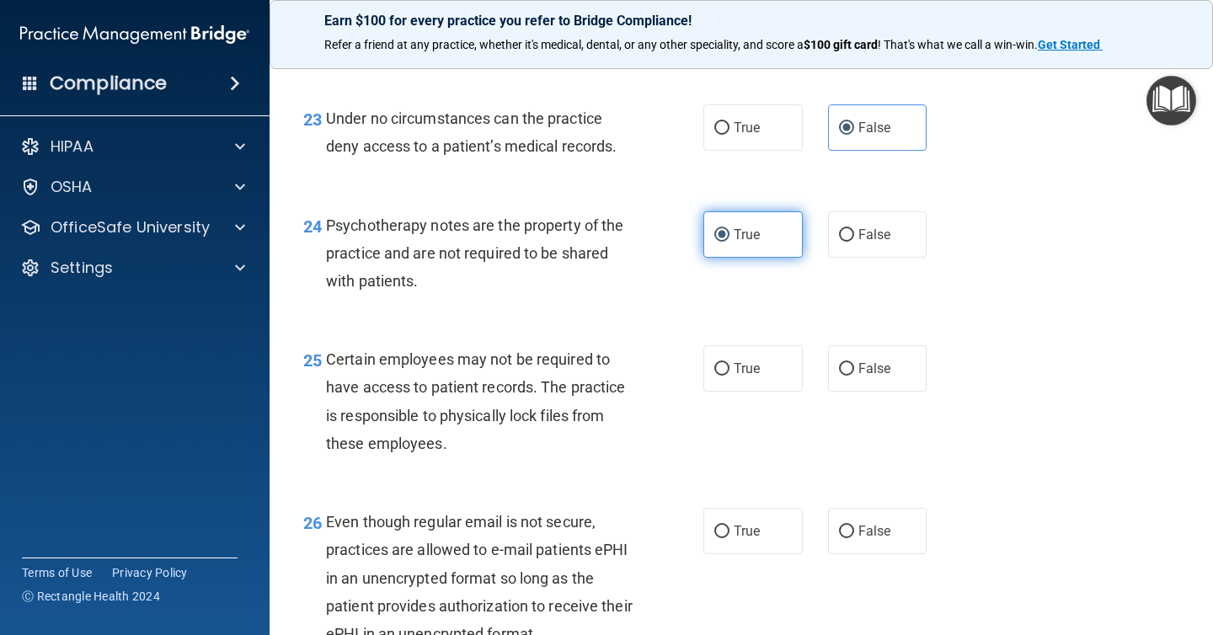
scroll to position [3805, 0]
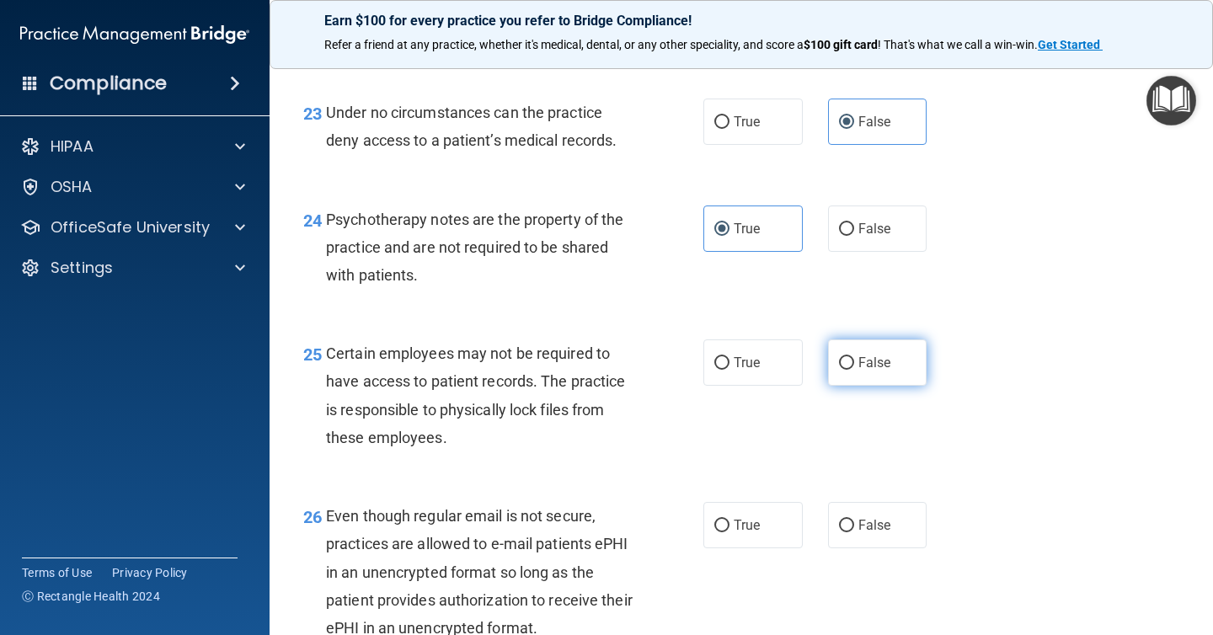
click at [870, 386] on label "False" at bounding box center [877, 362] width 99 height 46
click at [854, 370] on input "False" at bounding box center [846, 363] width 15 height 13
radio input "true"
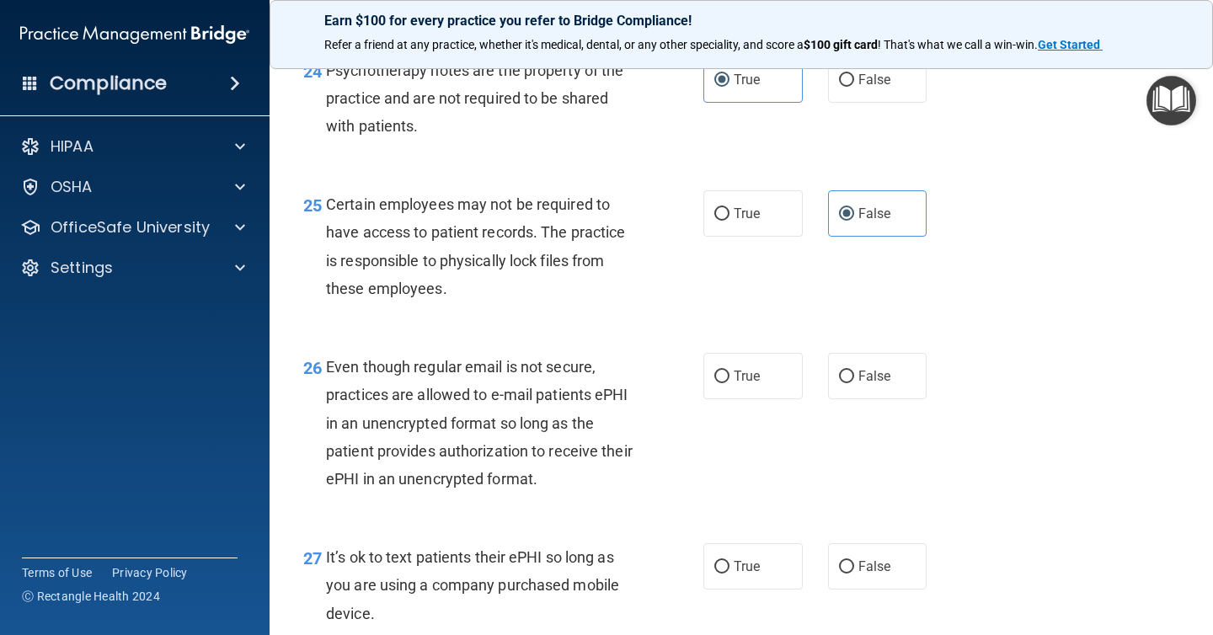
scroll to position [3955, 0]
click at [748, 377] on div "26 Even though regular email is not secure, practices are allowed to e-mail pat…" at bounding box center [741, 425] width 901 height 190
click at [748, 382] on span "True" at bounding box center [747, 374] width 26 height 16
click at [729, 382] on input "True" at bounding box center [721, 375] width 15 height 13
radio input "true"
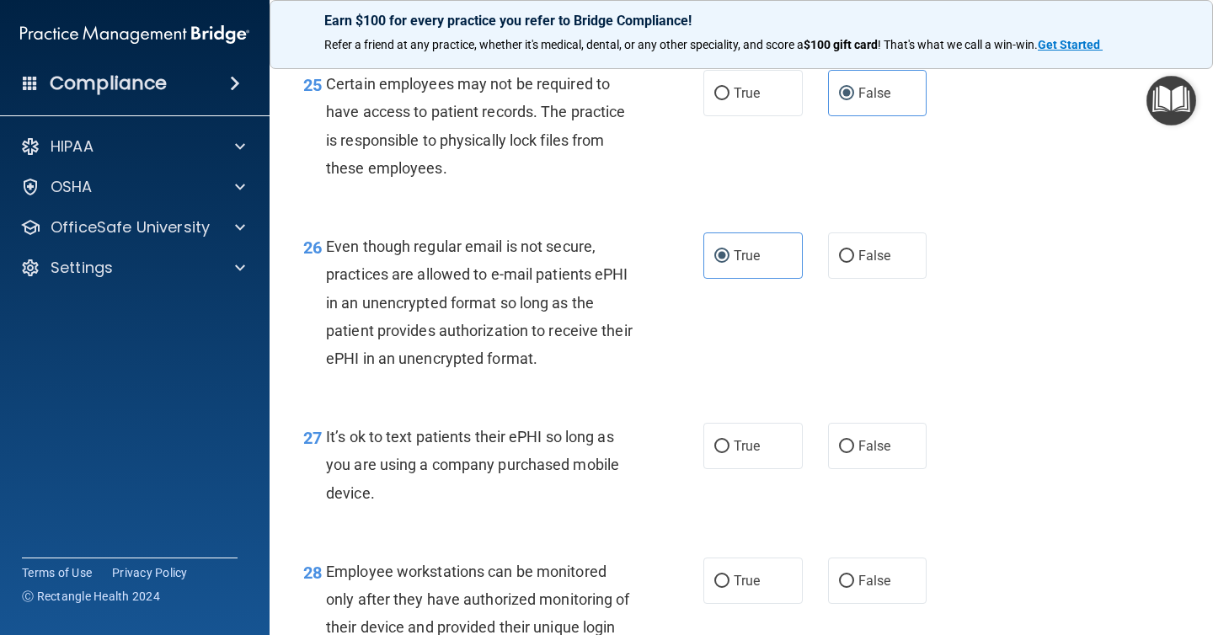
scroll to position [4104, 0]
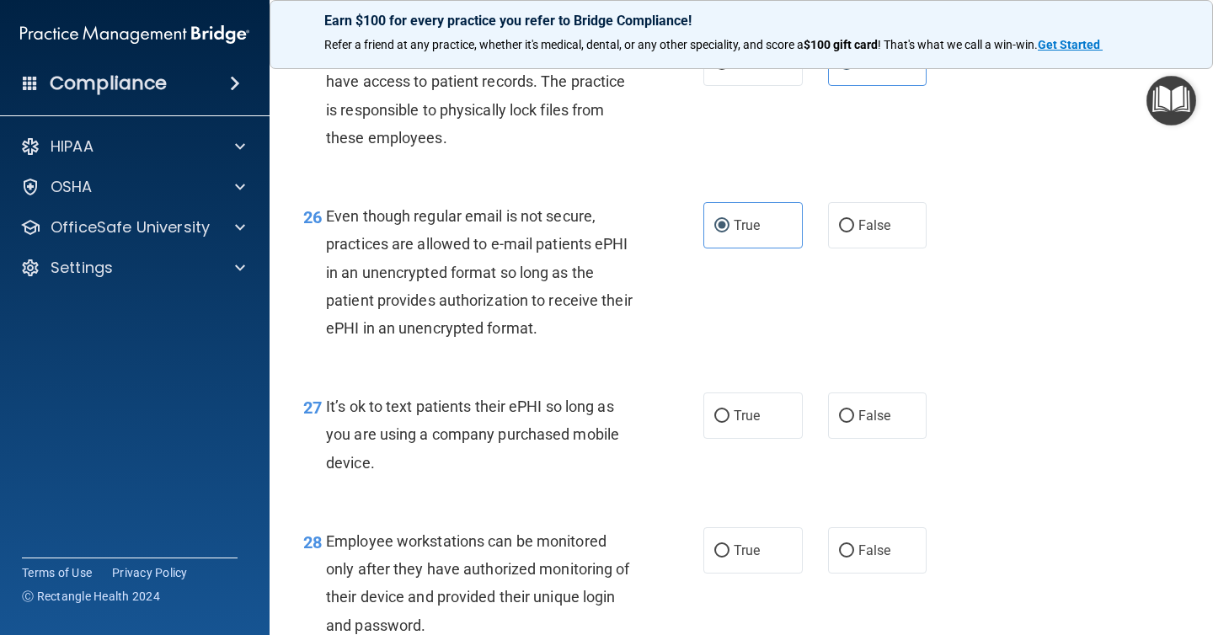
click at [846, 470] on div "27 It’s ok to text patients their ePHI so long as you are using a company purch…" at bounding box center [741, 438] width 901 height 135
click at [858, 439] on label "False" at bounding box center [877, 416] width 99 height 46
click at [854, 423] on input "False" at bounding box center [846, 416] width 15 height 13
radio input "true"
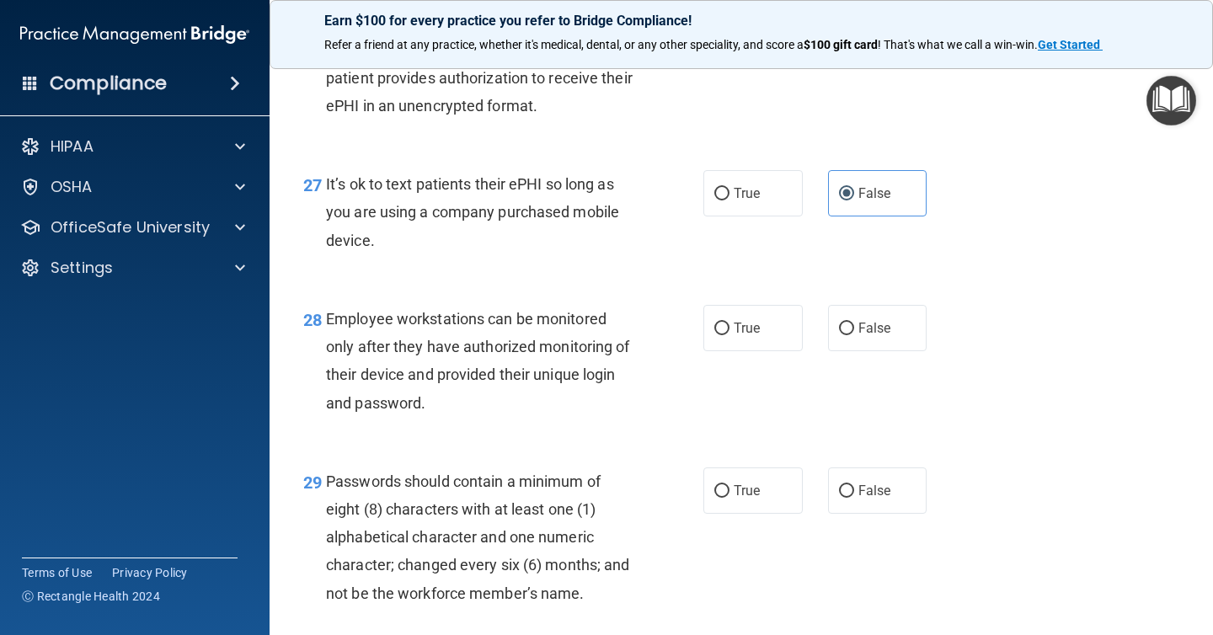
scroll to position [4332, 0]
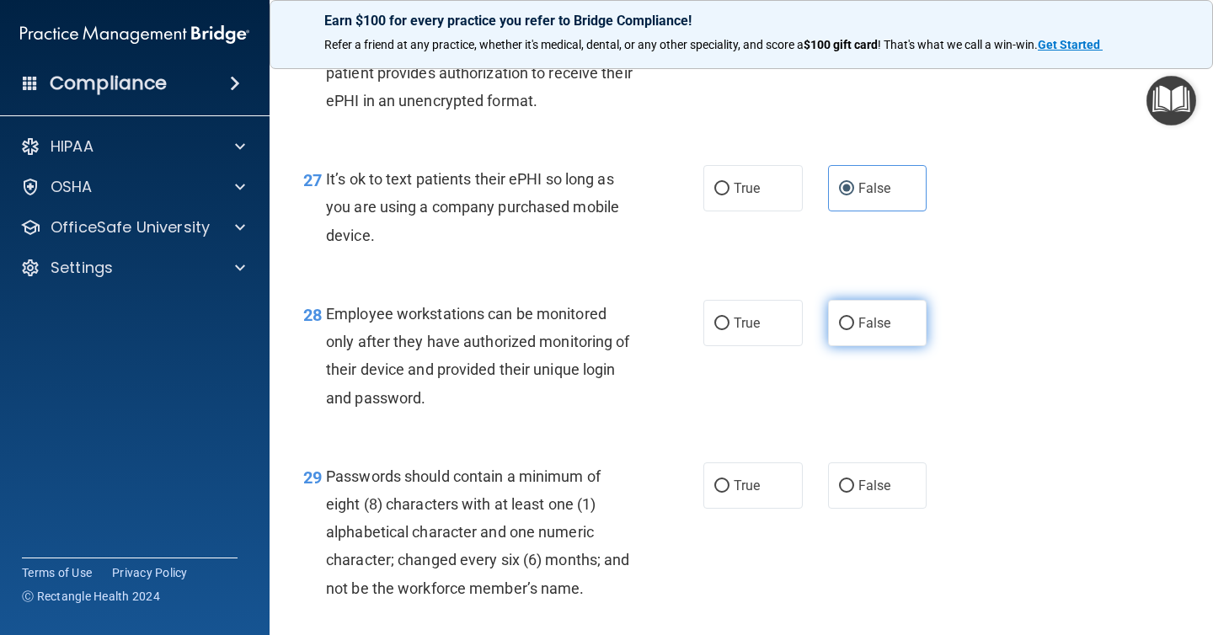
click at [852, 346] on label "False" at bounding box center [877, 323] width 99 height 46
click at [852, 330] on input "False" at bounding box center [846, 324] width 15 height 13
radio input "true"
click at [769, 488] on div "29 Passwords should contain a minimum of eight (8) characters with at least one…" at bounding box center [741, 536] width 901 height 190
click at [751, 494] on span "True" at bounding box center [747, 486] width 26 height 16
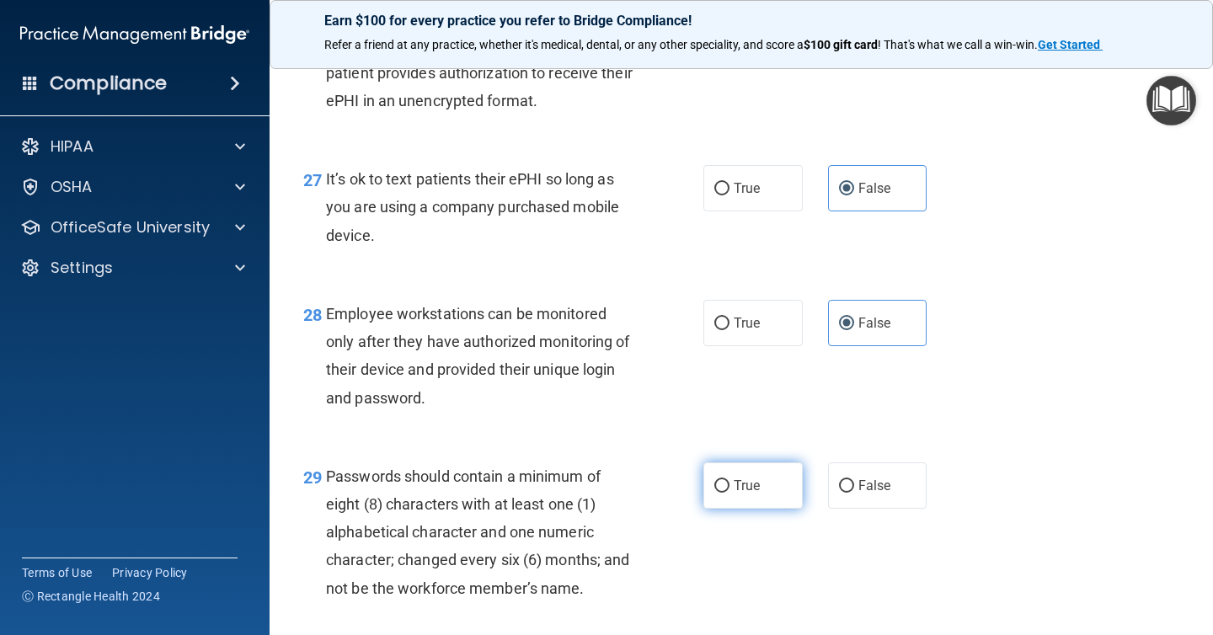
click at [729, 493] on input "True" at bounding box center [721, 486] width 15 height 13
radio input "true"
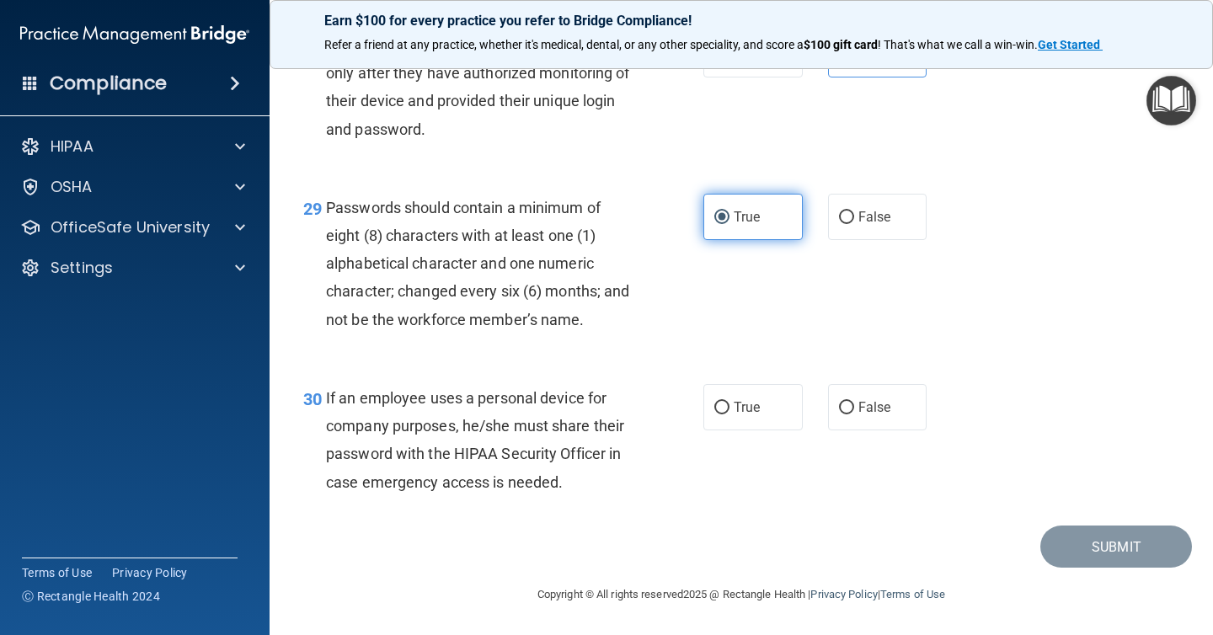
scroll to position [4629, 0]
click at [823, 435] on div "30 If an employee uses a personal device for company purposes, he/she must shar…" at bounding box center [741, 444] width 901 height 163
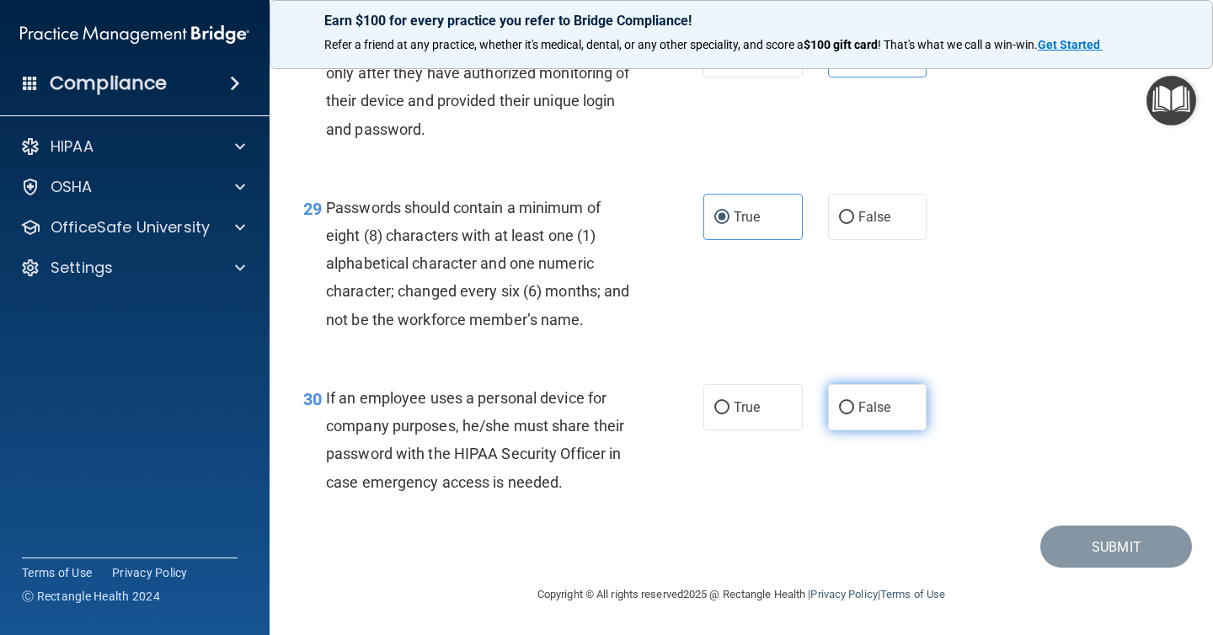
click at [852, 409] on input "False" at bounding box center [846, 408] width 15 height 13
radio input "true"
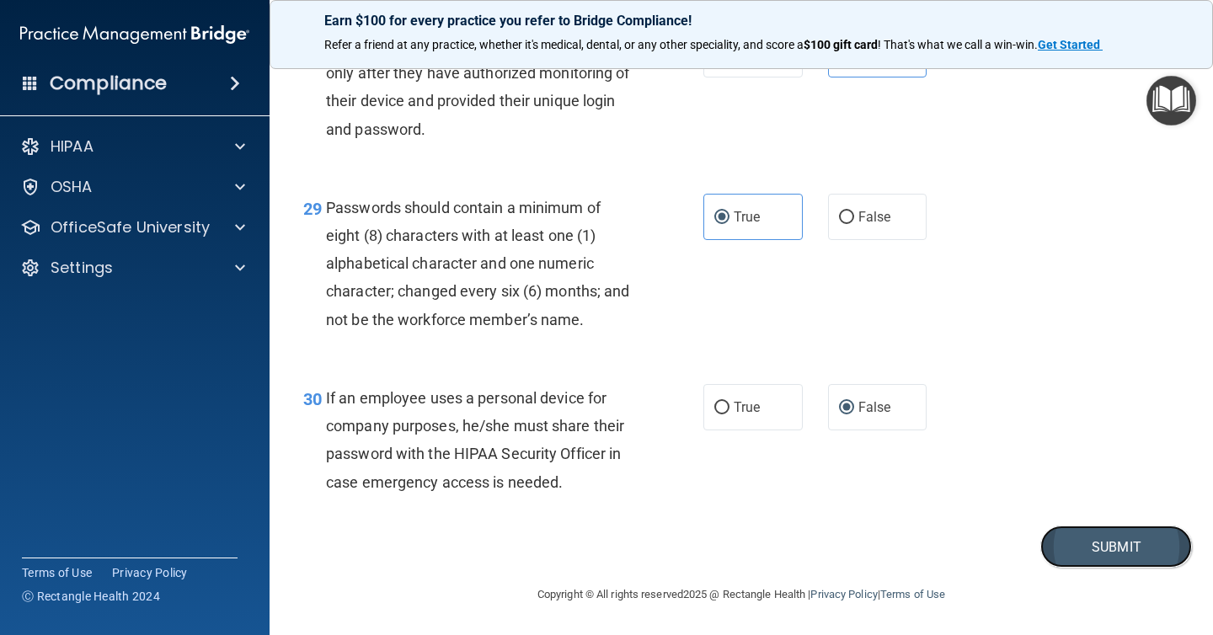
click at [1080, 536] on button "Submit" at bounding box center [1116, 547] width 152 height 43
click at [1108, 551] on button "Submit" at bounding box center [1116, 547] width 152 height 43
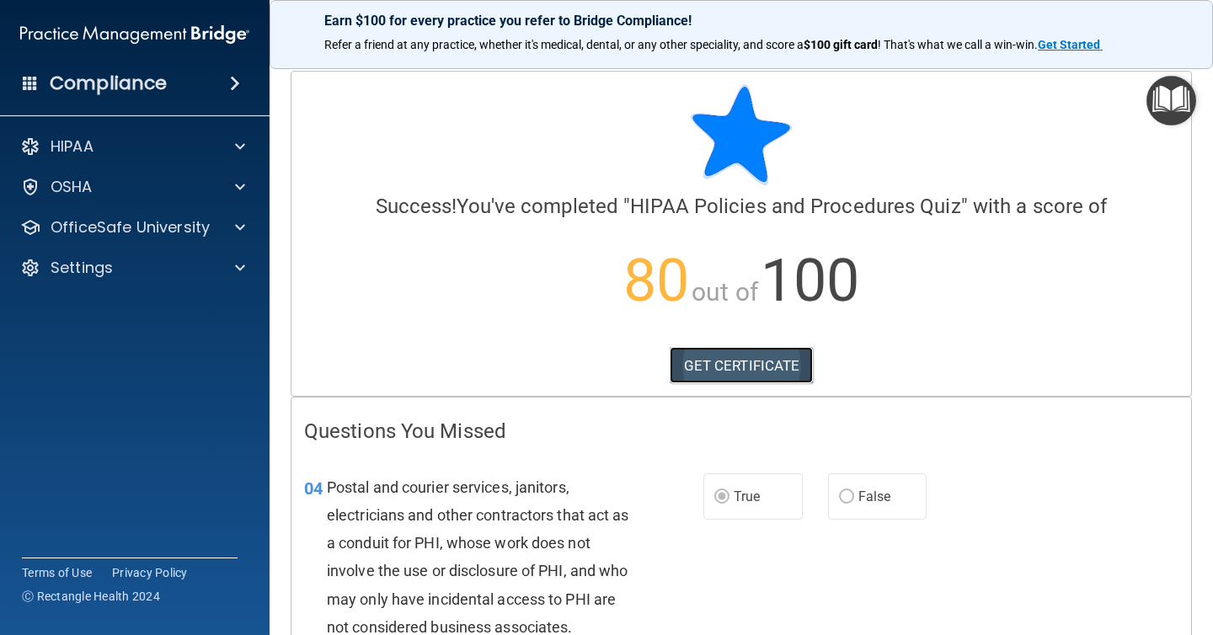
click at [753, 371] on link "GET CERTIFICATE" at bounding box center [742, 365] width 144 height 37
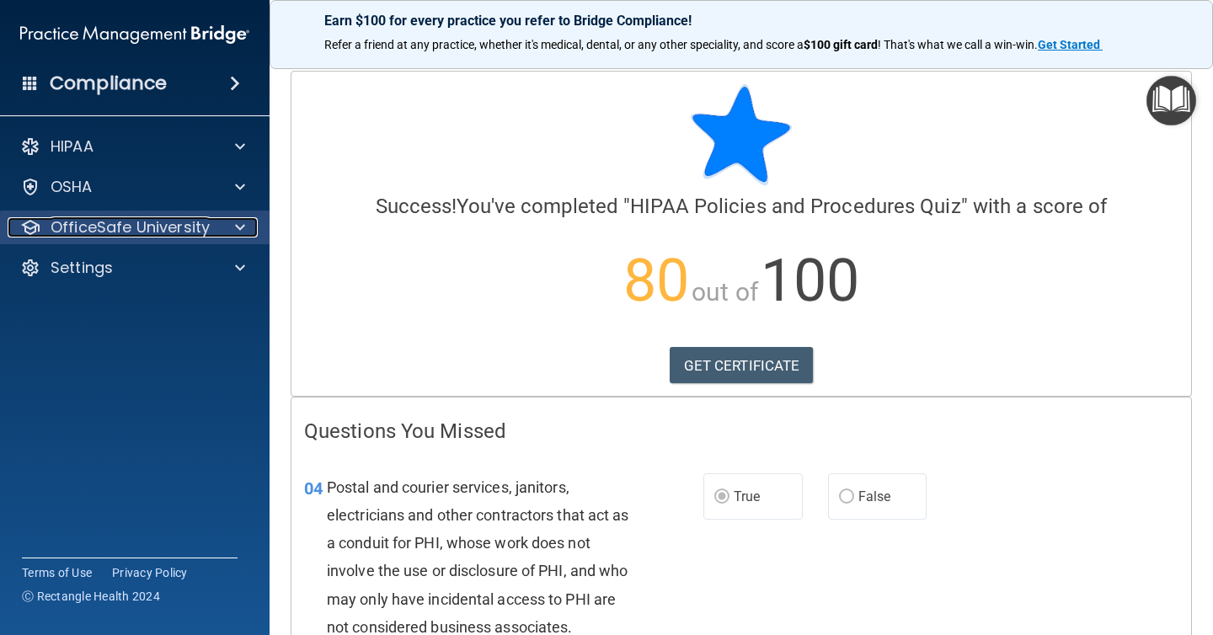
click at [238, 230] on span at bounding box center [240, 227] width 10 height 20
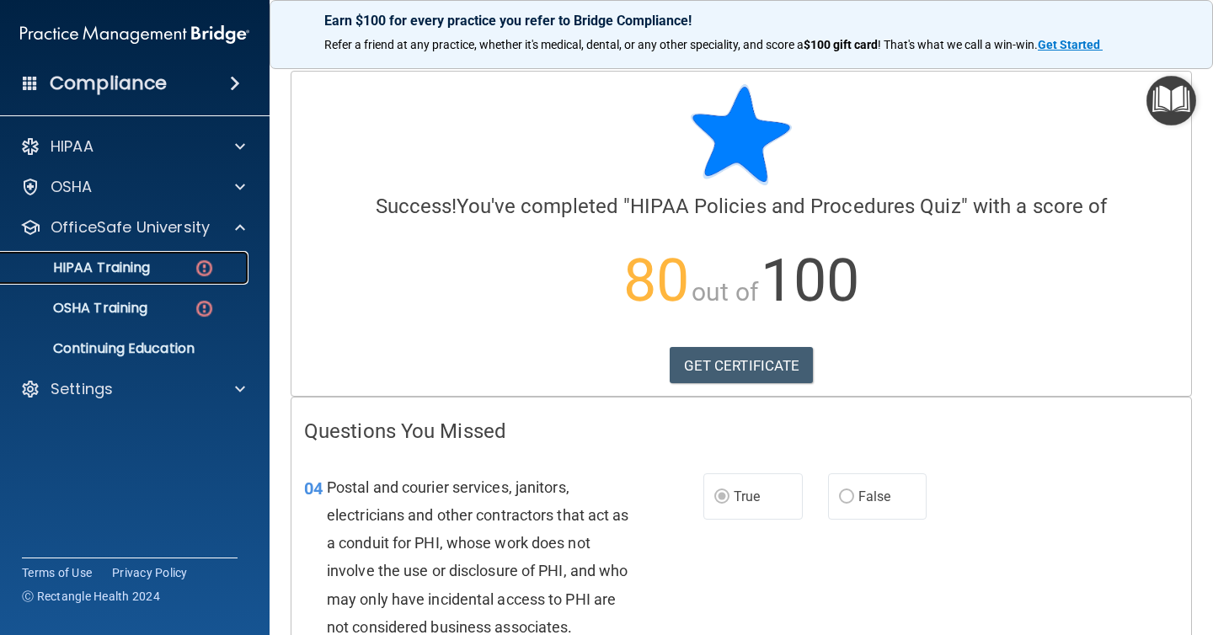
click at [194, 276] on img at bounding box center [204, 268] width 21 height 21
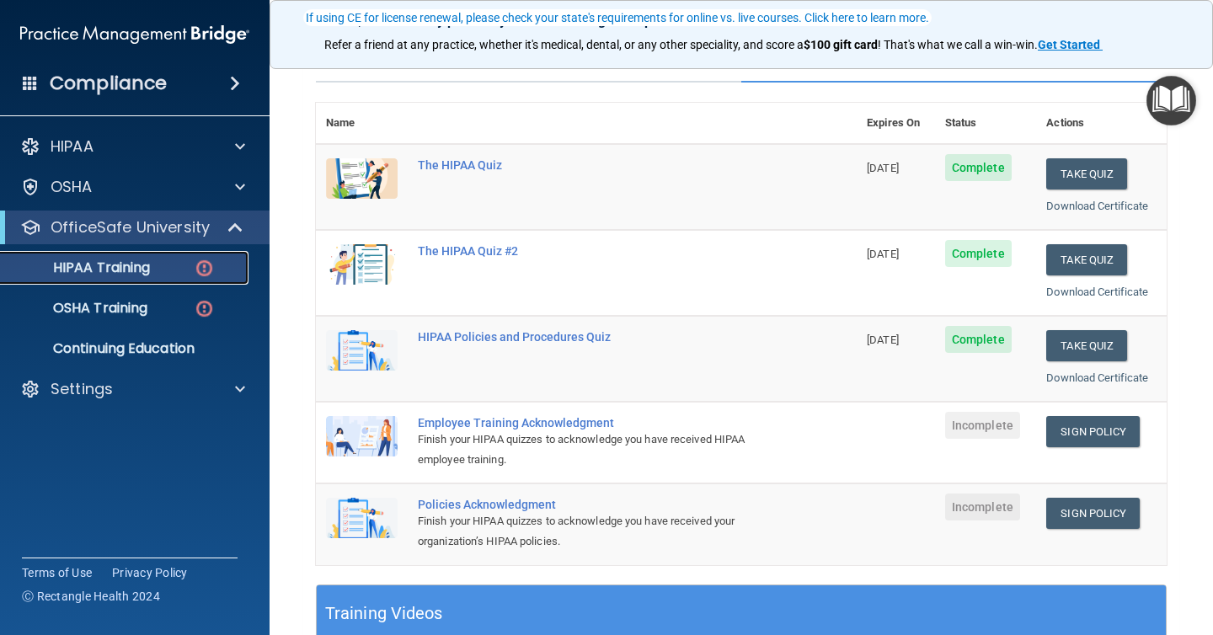
scroll to position [155, 0]
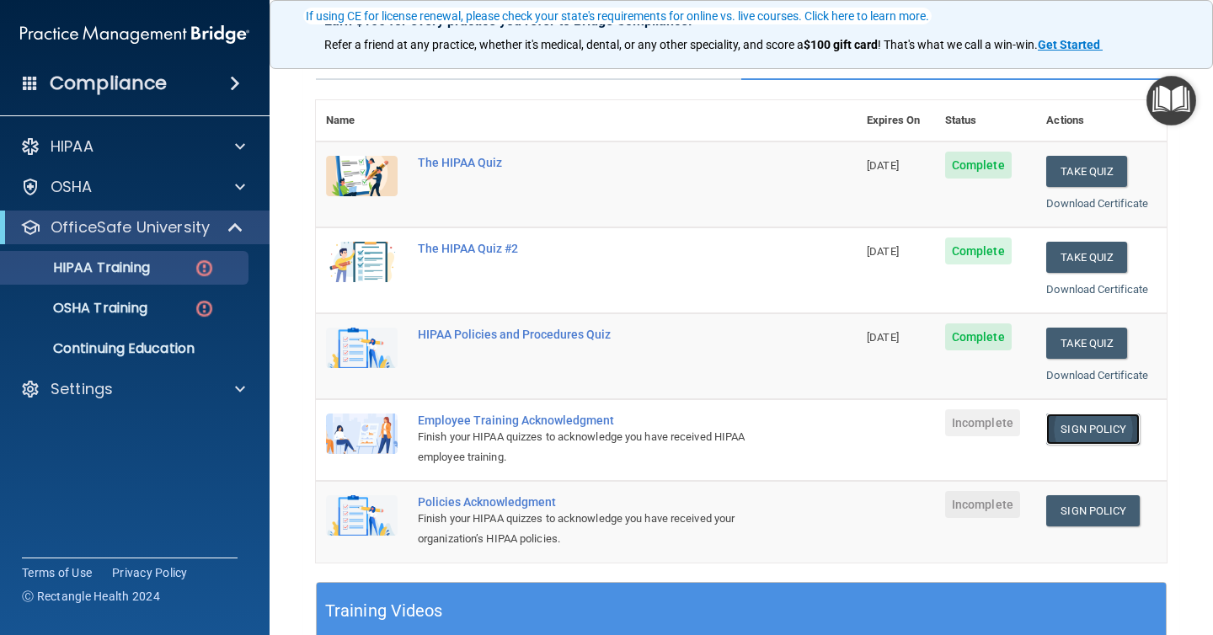
click at [1078, 422] on link "Sign Policy" at bounding box center [1092, 429] width 93 height 31
click at [93, 291] on ul "HIPAA Training OSHA Training Continuing Education" at bounding box center [135, 304] width 305 height 121
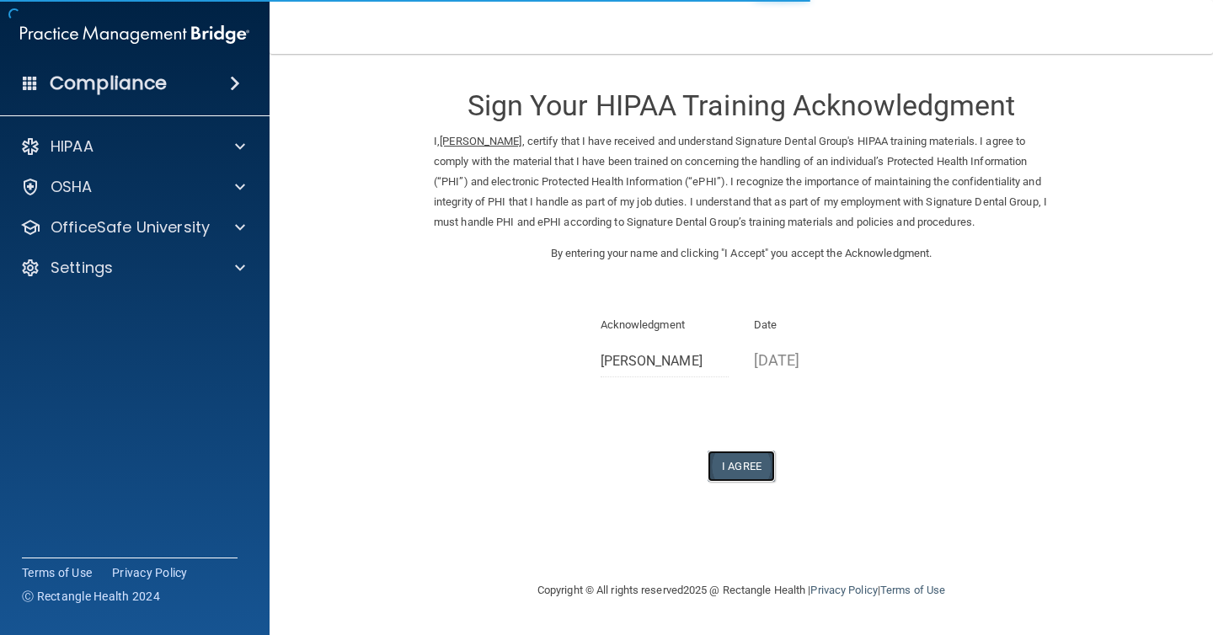
click at [754, 482] on button "I Agree" at bounding box center [741, 466] width 67 height 31
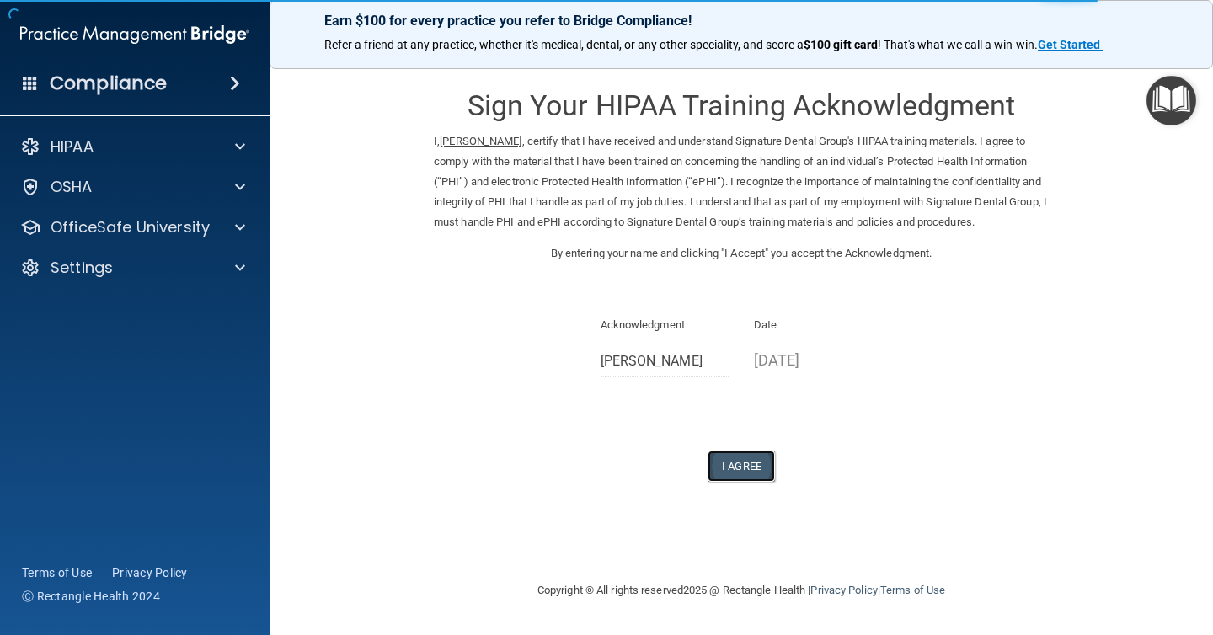
click at [734, 477] on button "I Agree" at bounding box center [741, 466] width 67 height 31
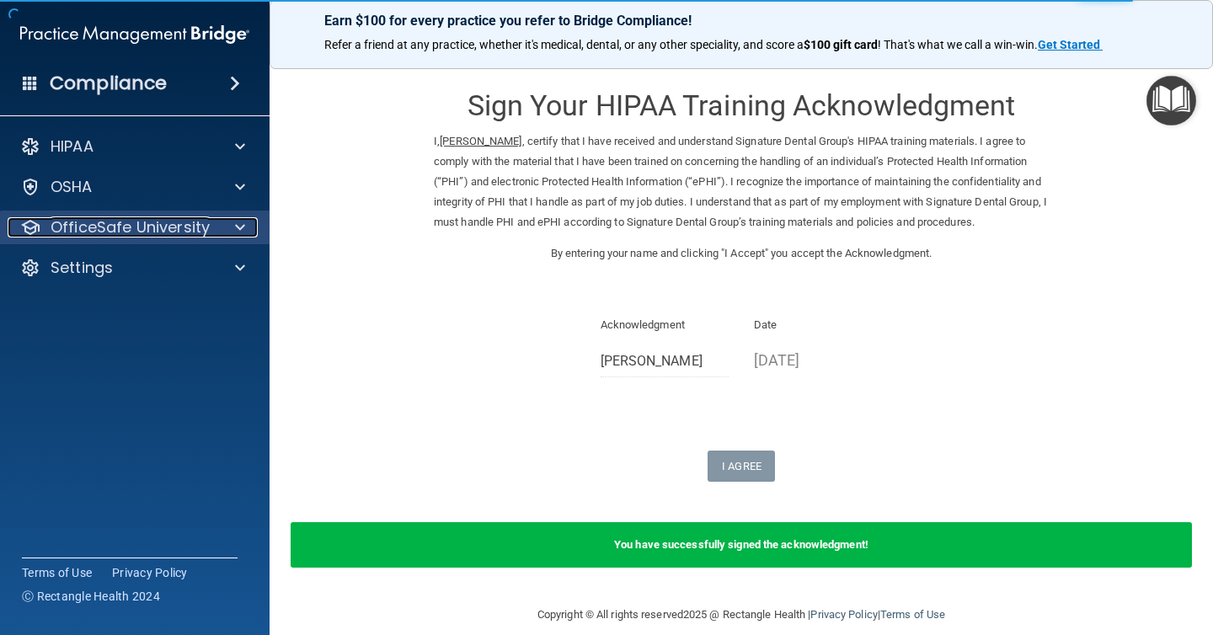
click at [219, 229] on div at bounding box center [237, 227] width 42 height 20
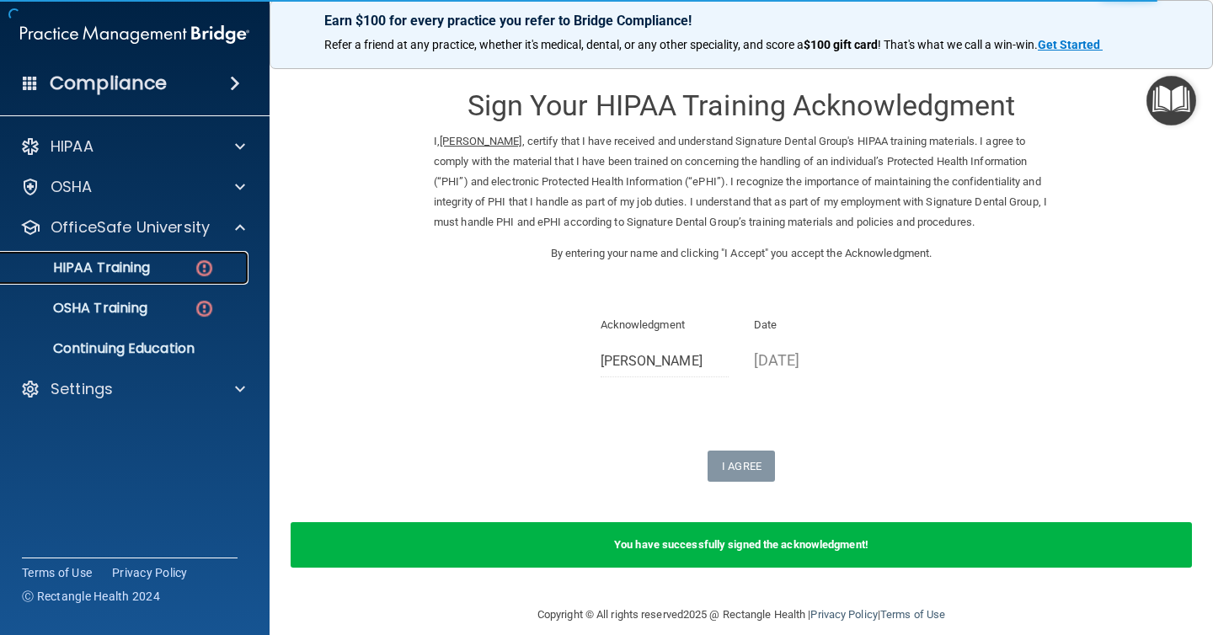
click at [199, 283] on link "HIPAA Training" at bounding box center [115, 268] width 265 height 34
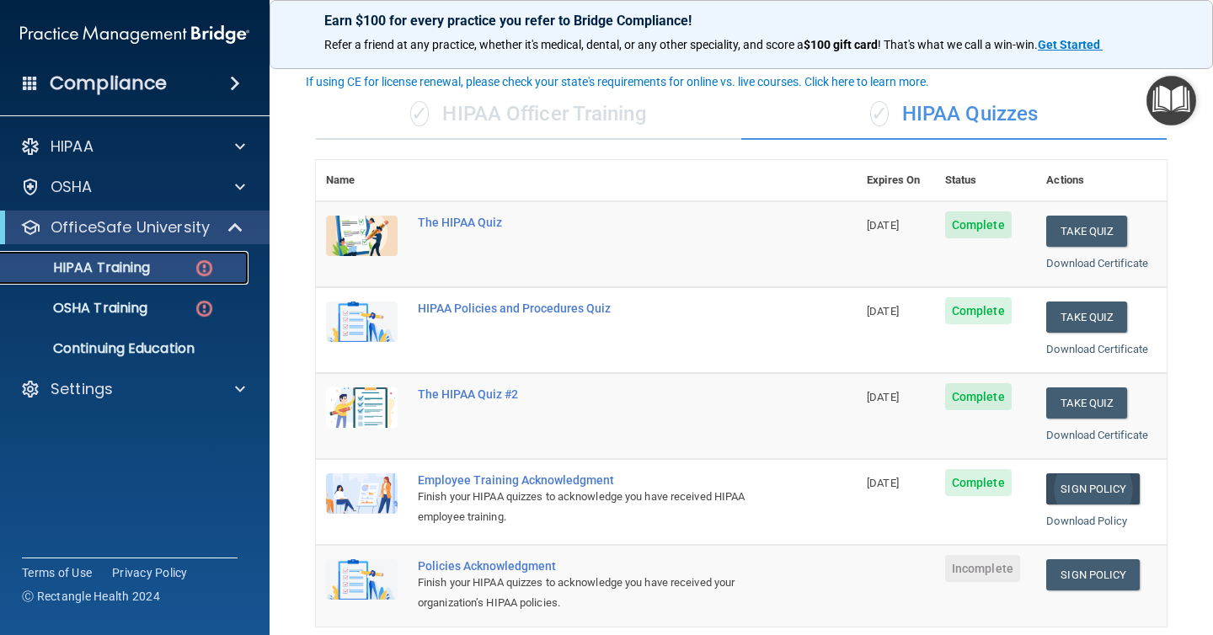
scroll to position [101, 0]
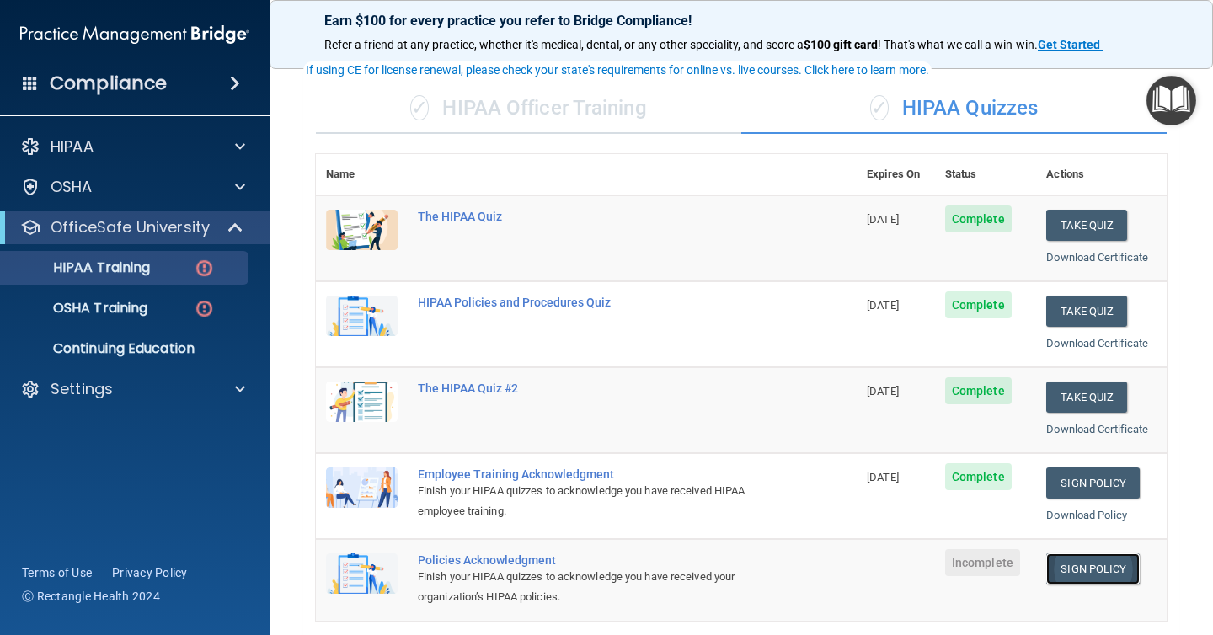
click at [1097, 568] on link "Sign Policy" at bounding box center [1092, 568] width 93 height 31
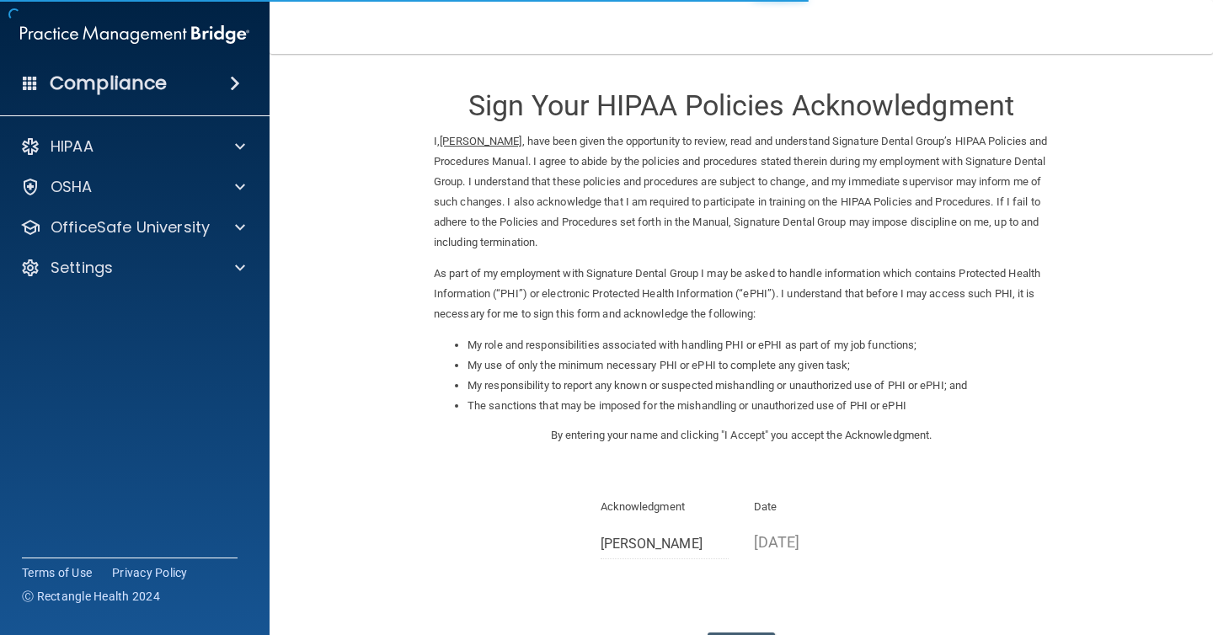
scroll to position [136, 0]
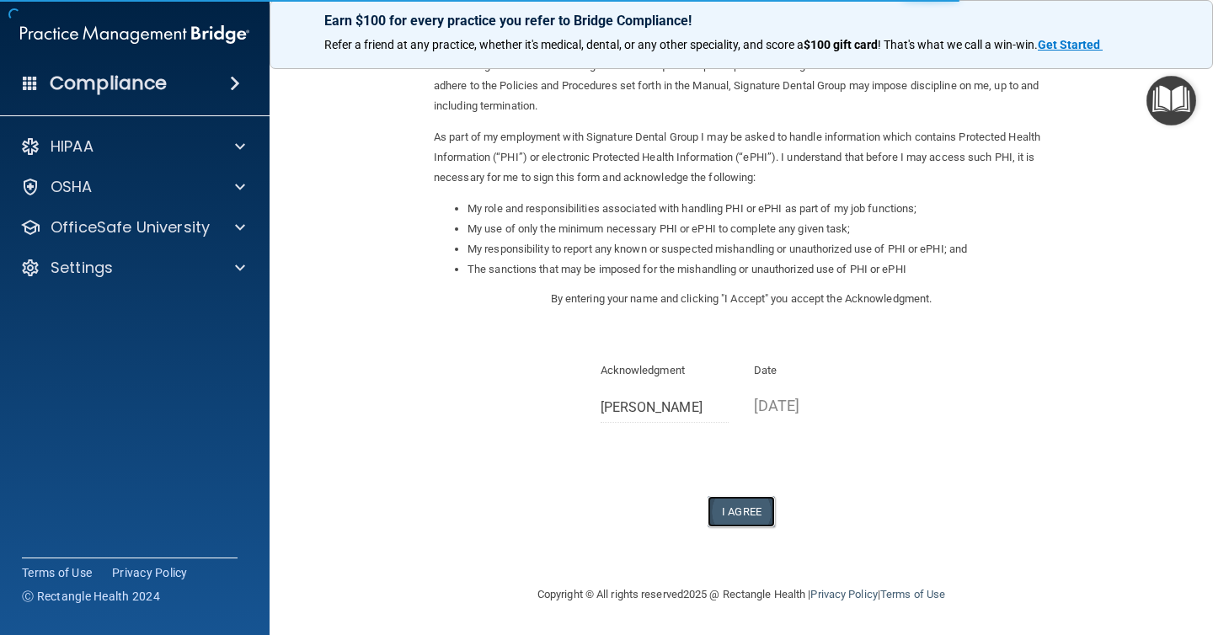
click at [747, 519] on button "I Agree" at bounding box center [741, 511] width 67 height 31
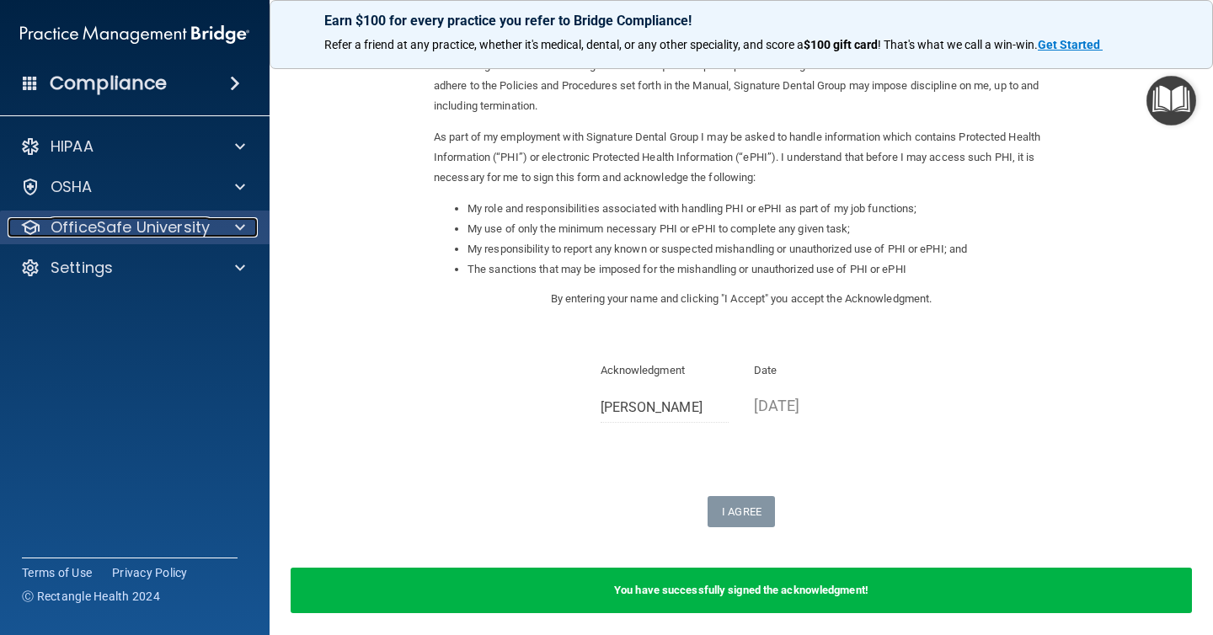
click at [232, 222] on div at bounding box center [237, 227] width 42 height 20
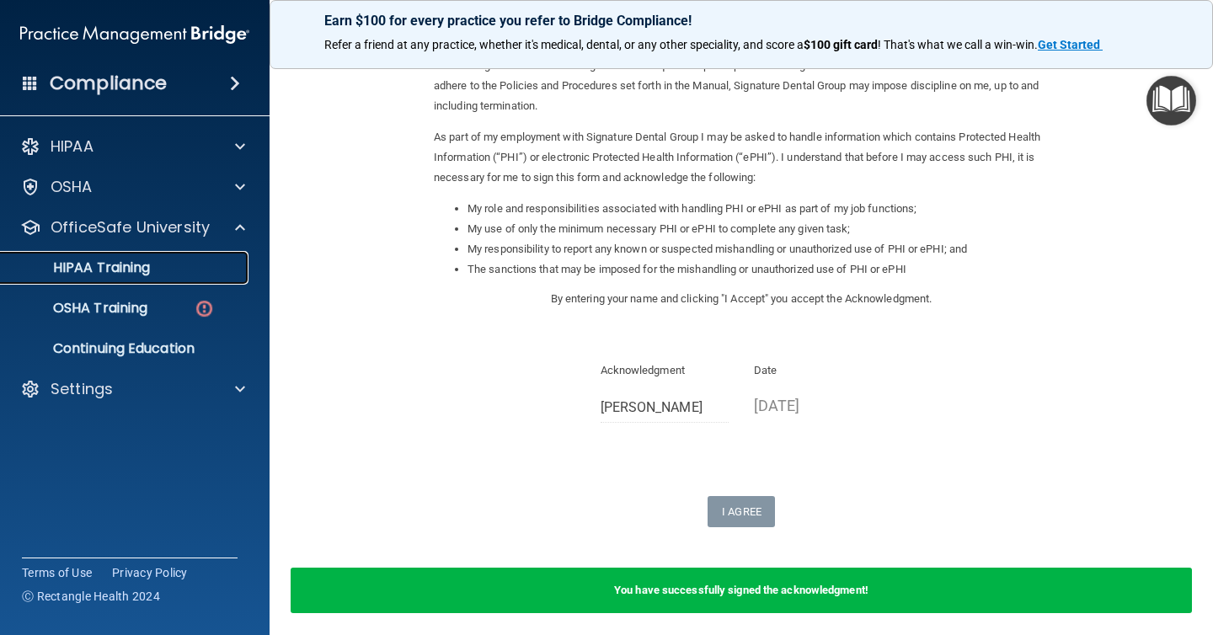
click at [181, 278] on link "HIPAA Training" at bounding box center [115, 268] width 265 height 34
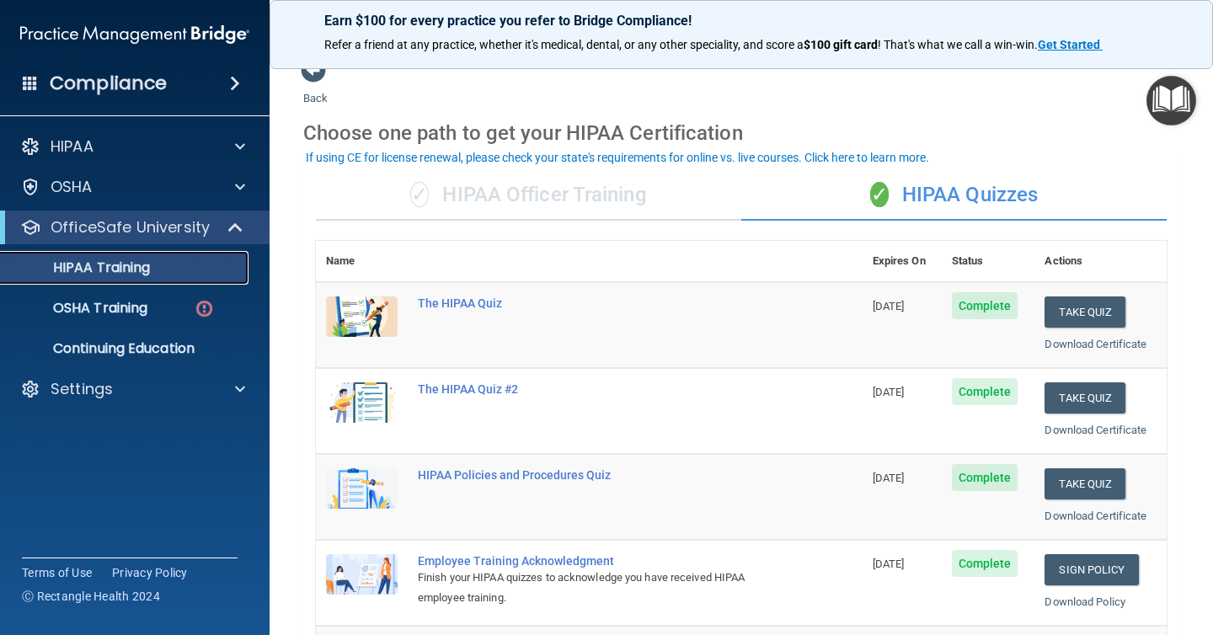
scroll to position [18, 0]
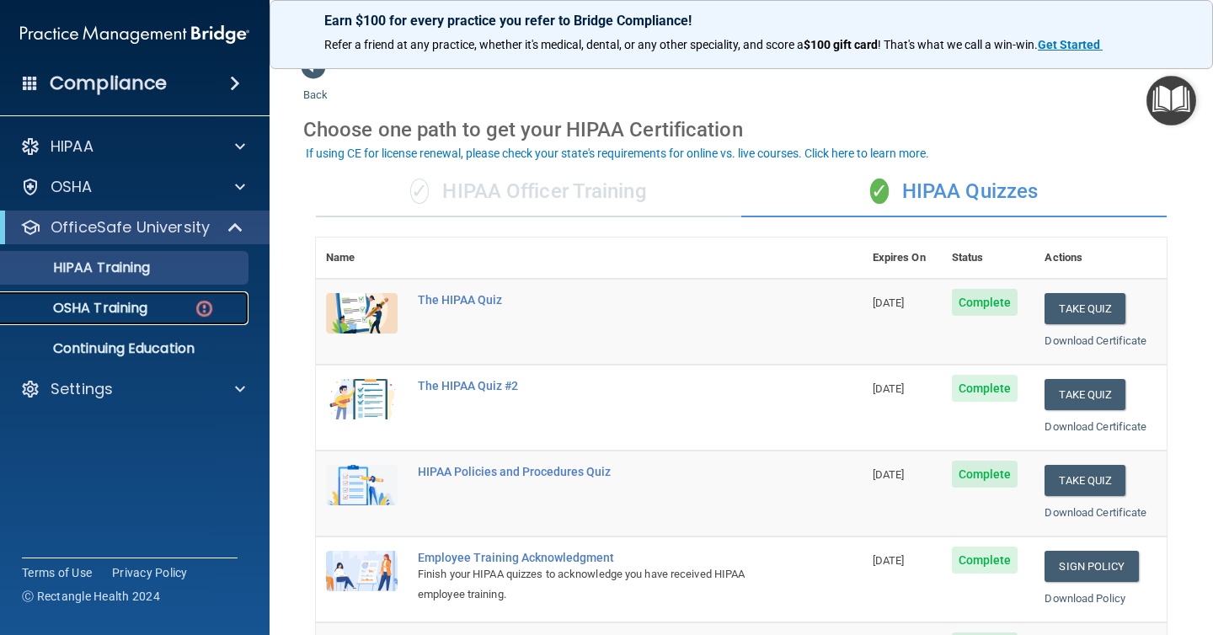
click at [205, 307] on img at bounding box center [204, 308] width 21 height 21
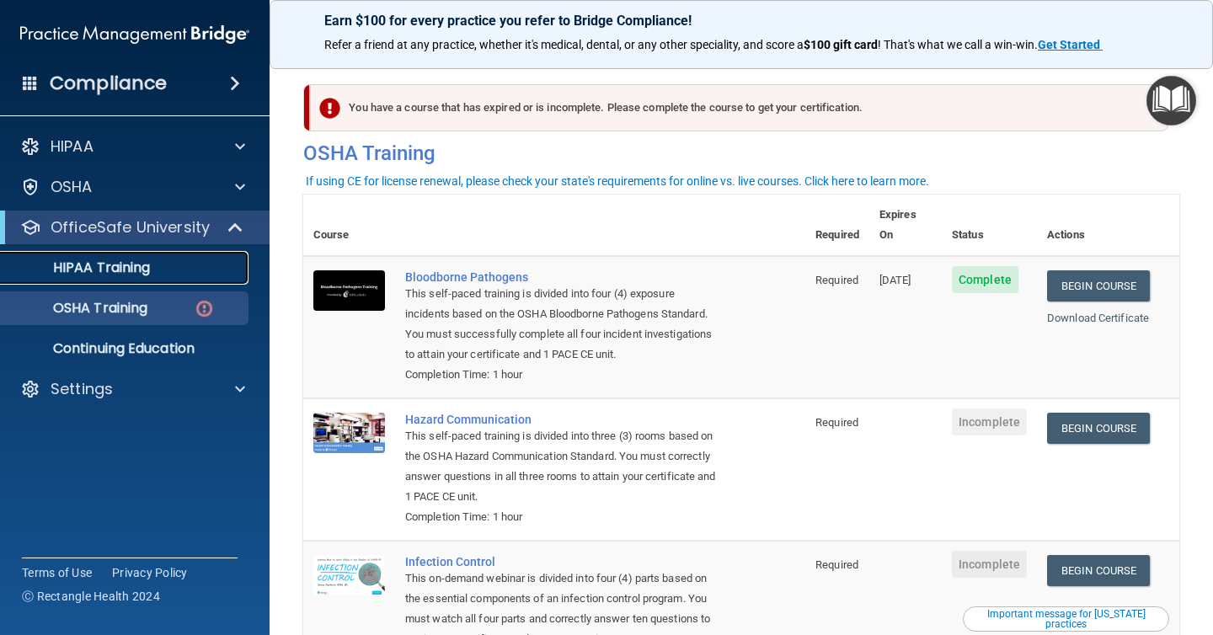
click at [202, 276] on link "HIPAA Training" at bounding box center [115, 268] width 265 height 34
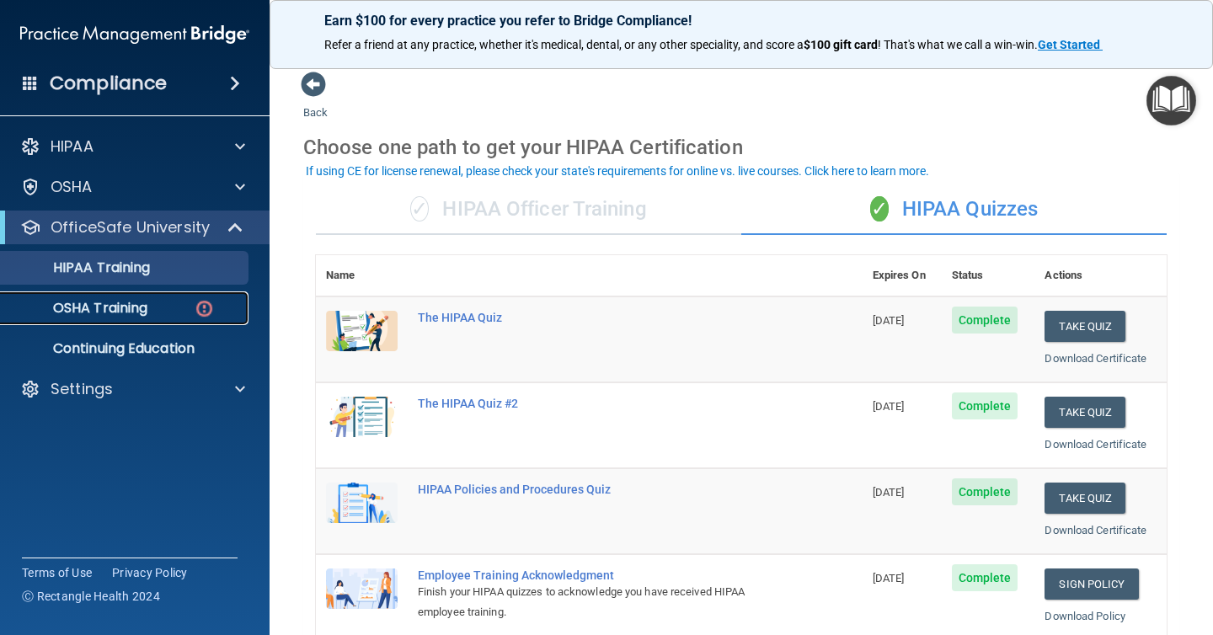
click at [167, 312] on div "OSHA Training" at bounding box center [126, 308] width 230 height 17
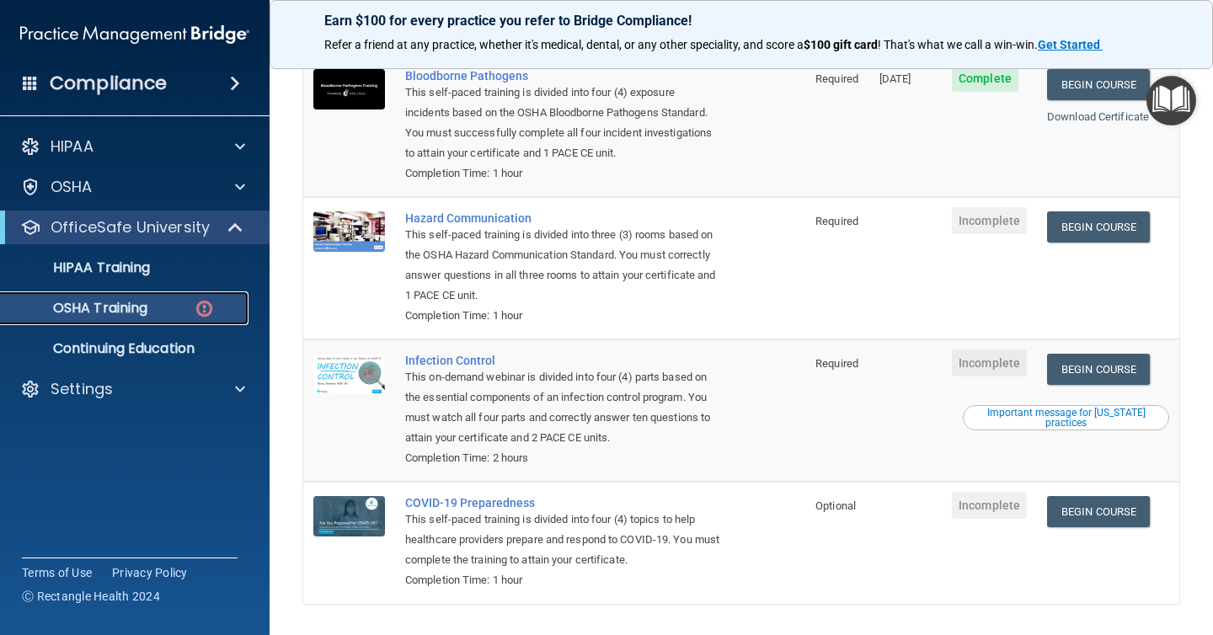
scroll to position [83, 0]
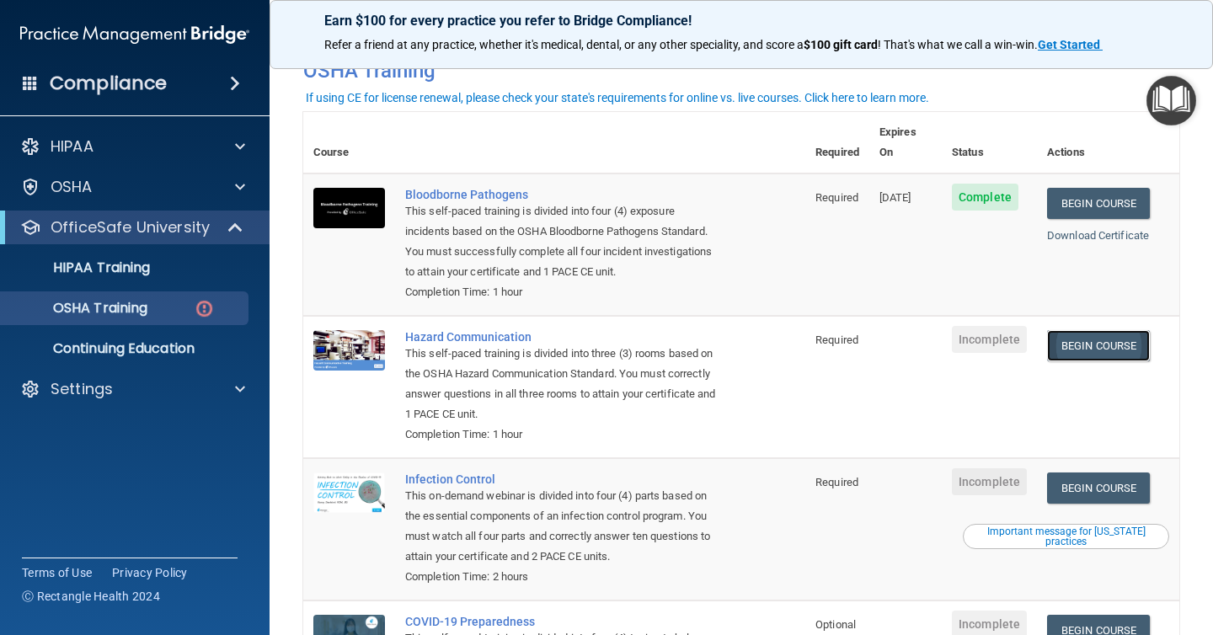
click at [1094, 331] on link "Begin Course" at bounding box center [1098, 345] width 103 height 31
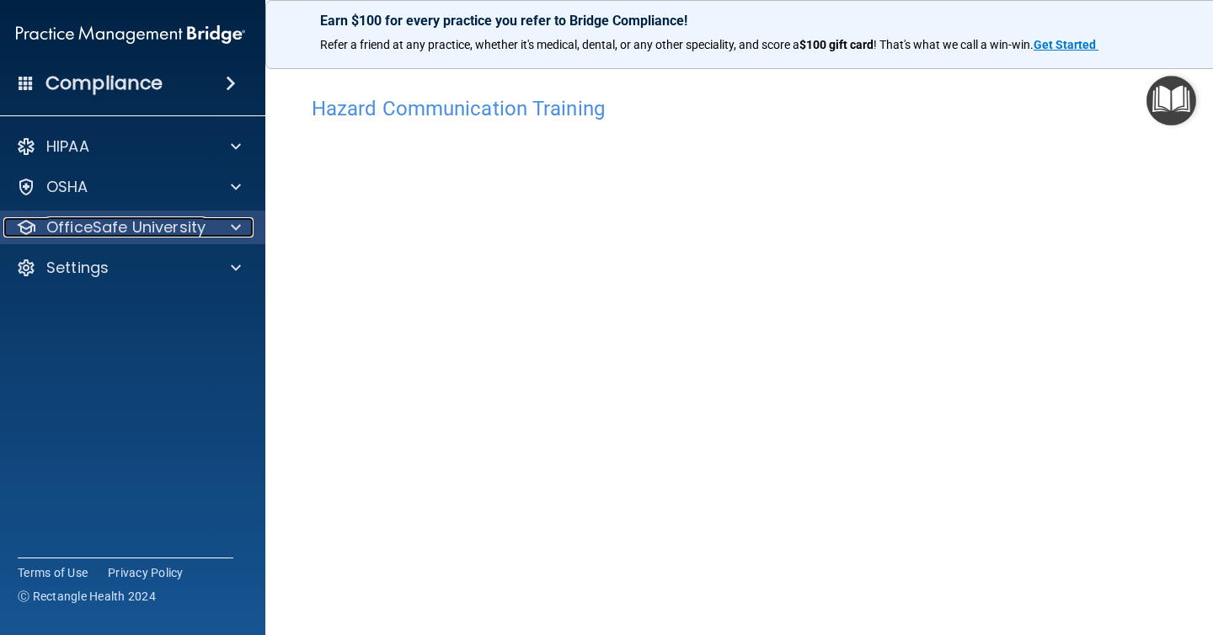
click at [201, 226] on p "OfficeSafe University" at bounding box center [125, 227] width 159 height 20
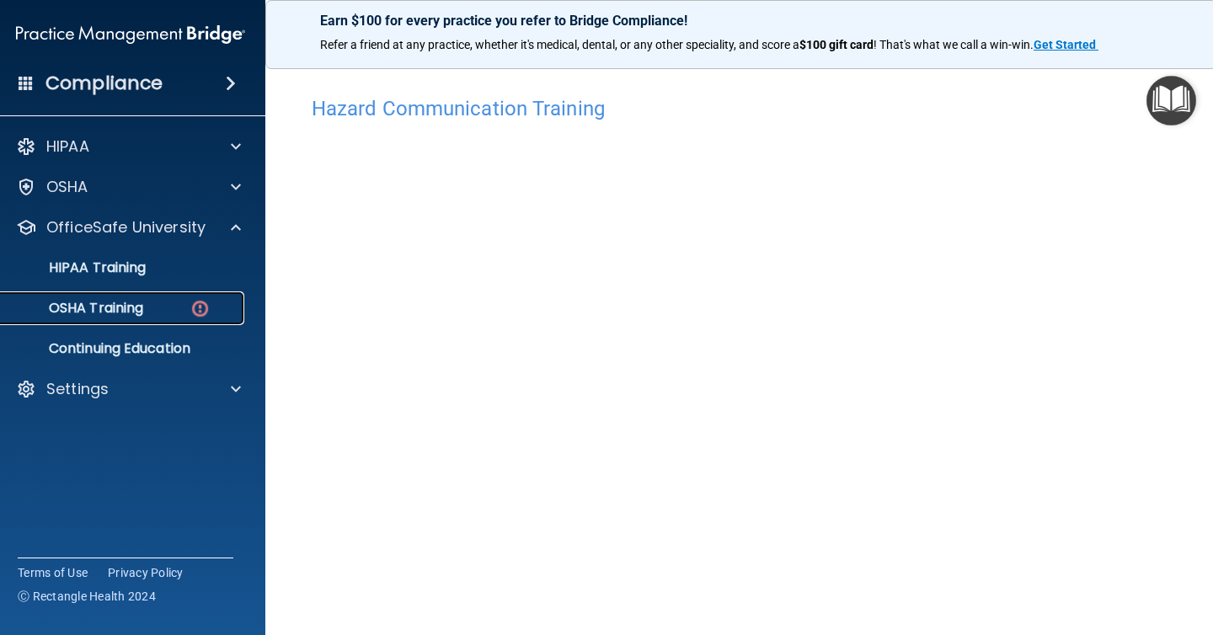
click at [190, 309] on img at bounding box center [200, 308] width 21 height 21
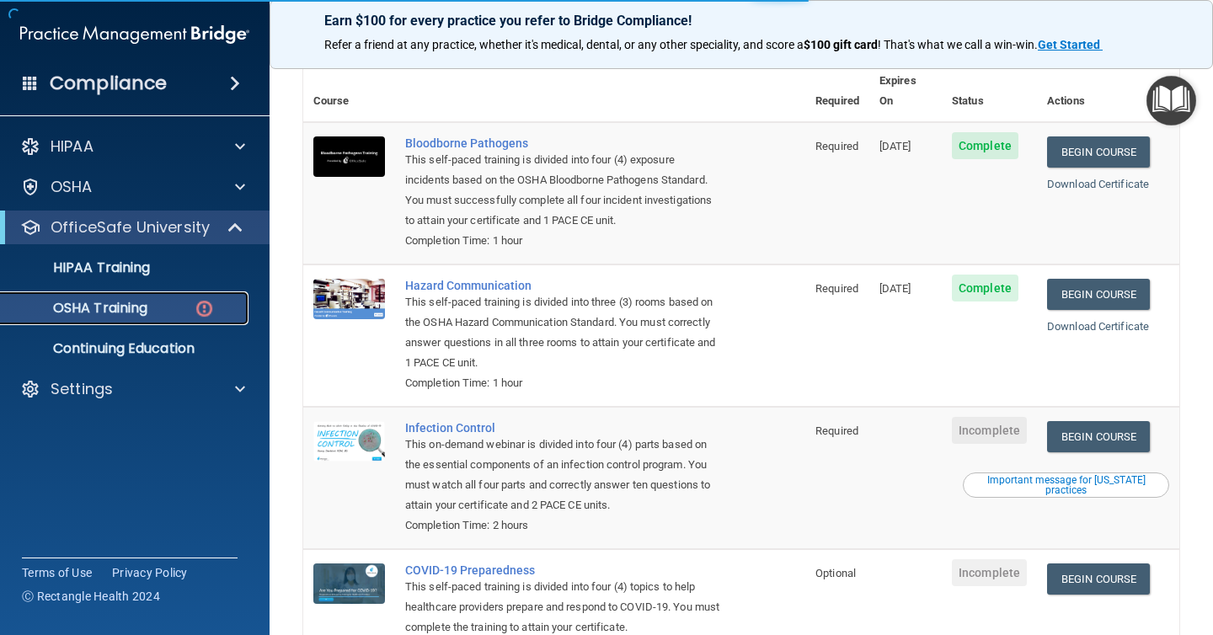
scroll to position [238, 0]
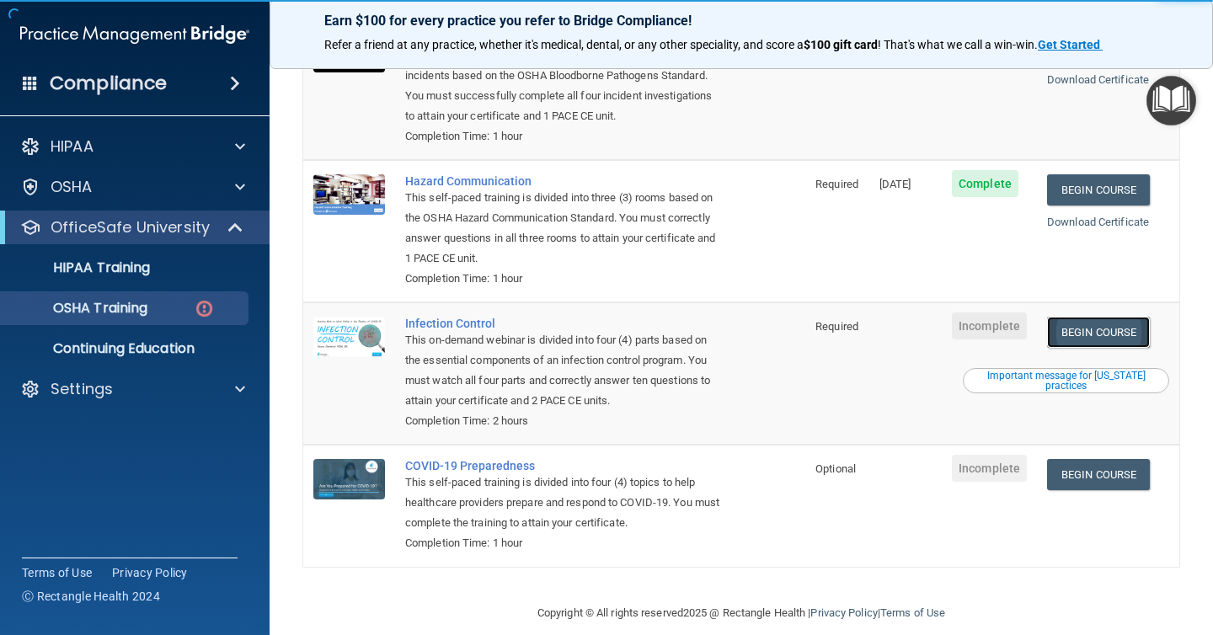
click at [1080, 317] on link "Begin Course" at bounding box center [1098, 332] width 103 height 31
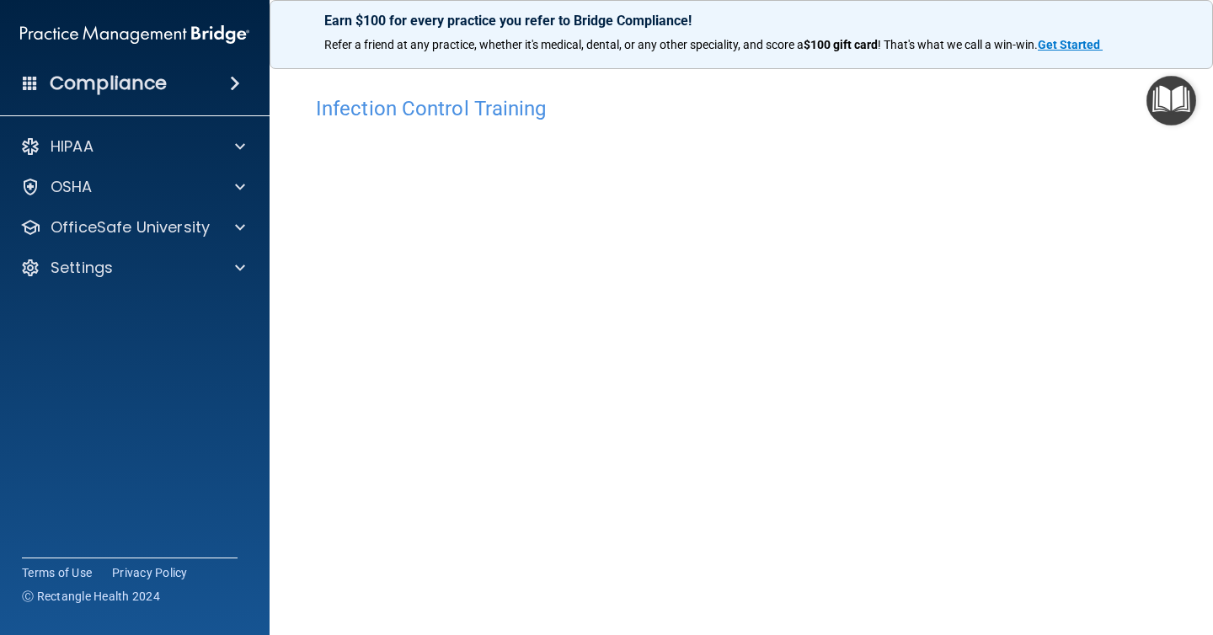
click at [1148, 118] on img "Open Resource Center" at bounding box center [1171, 101] width 50 height 50
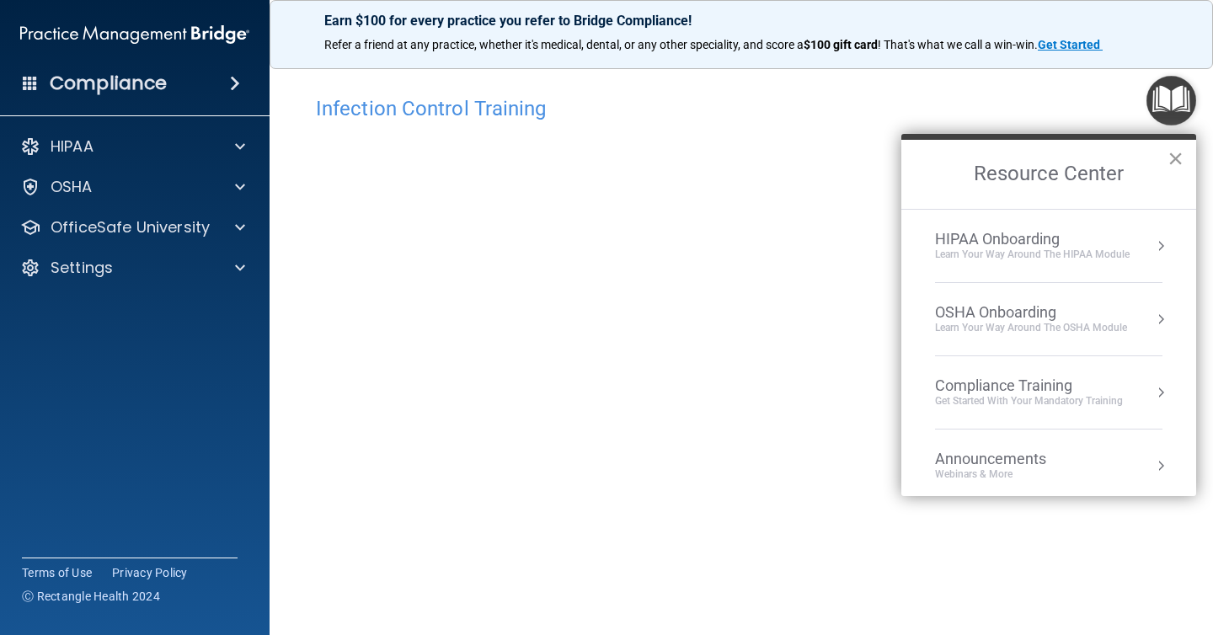
click at [1178, 166] on button "×" at bounding box center [1175, 158] width 16 height 27
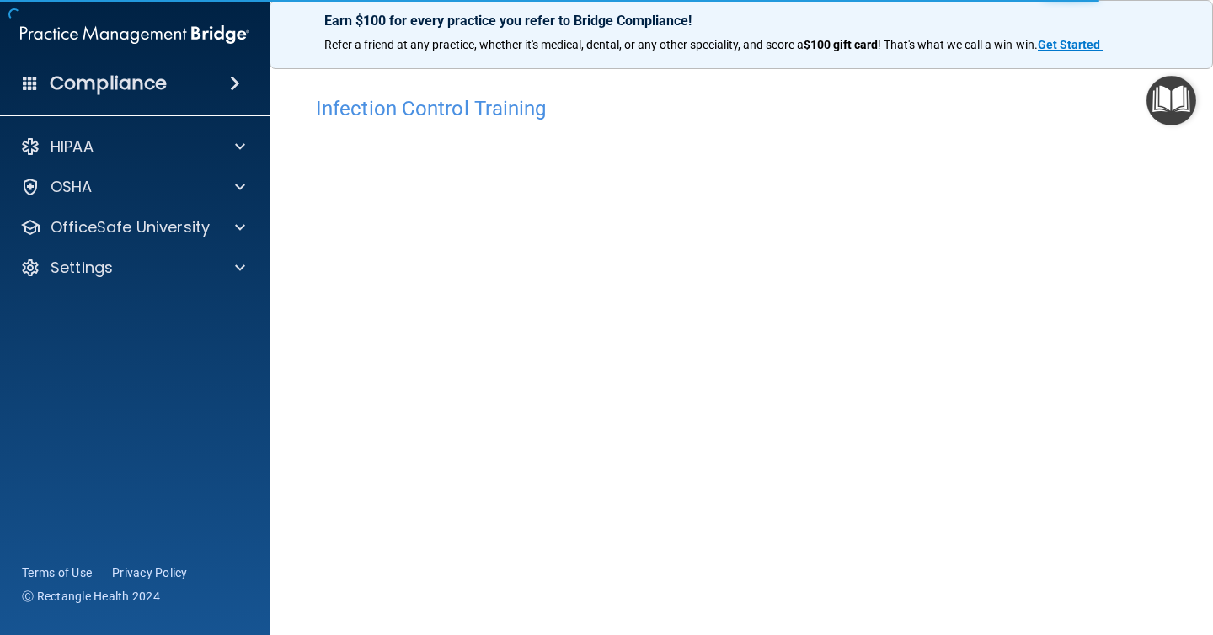
scroll to position [86, 0]
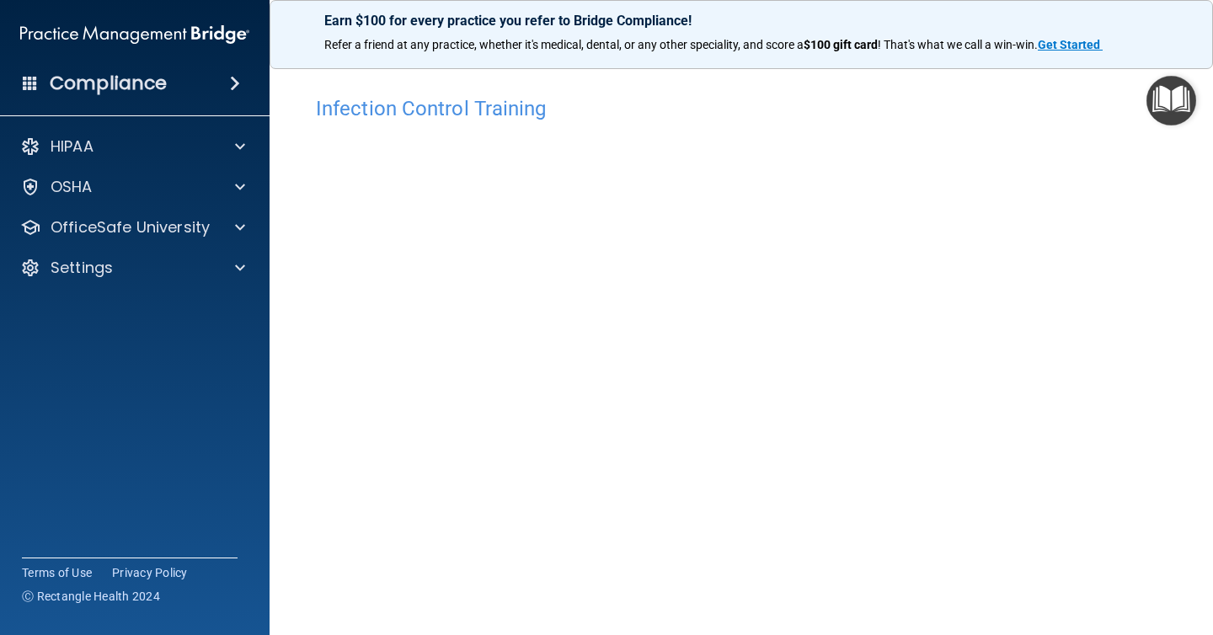
click at [707, 106] on h4 "Infection Control Training" at bounding box center [741, 109] width 851 height 22
click at [651, 79] on div "Infection Control Training This course doesn’t expire until . Are you sure you …" at bounding box center [741, 362] width 876 height 583
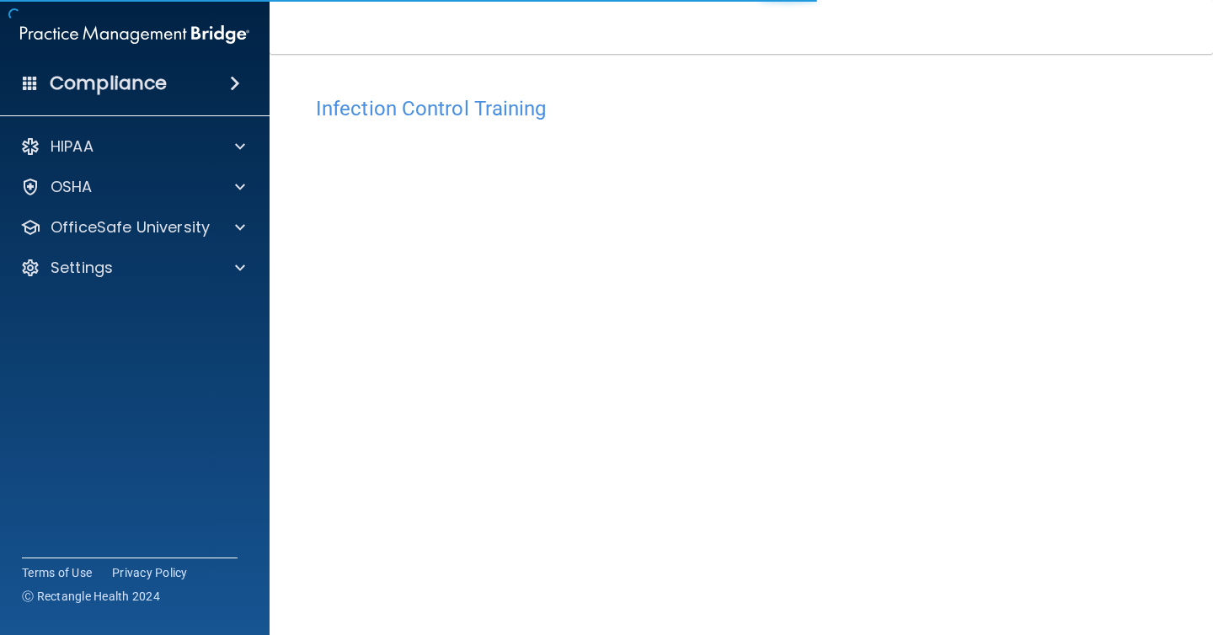
scroll to position [86, 0]
